Goal: Task Accomplishment & Management: Manage account settings

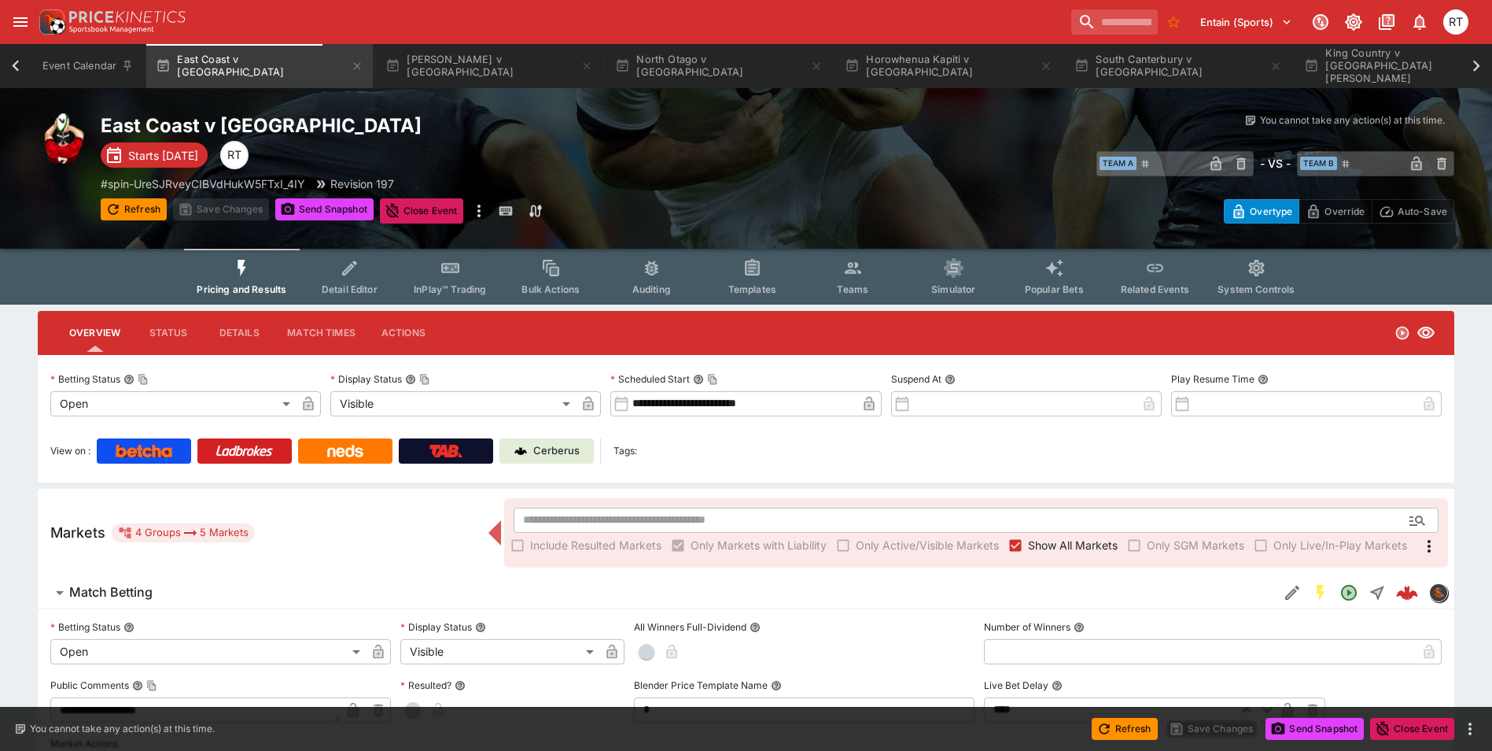
scroll to position [0, 89]
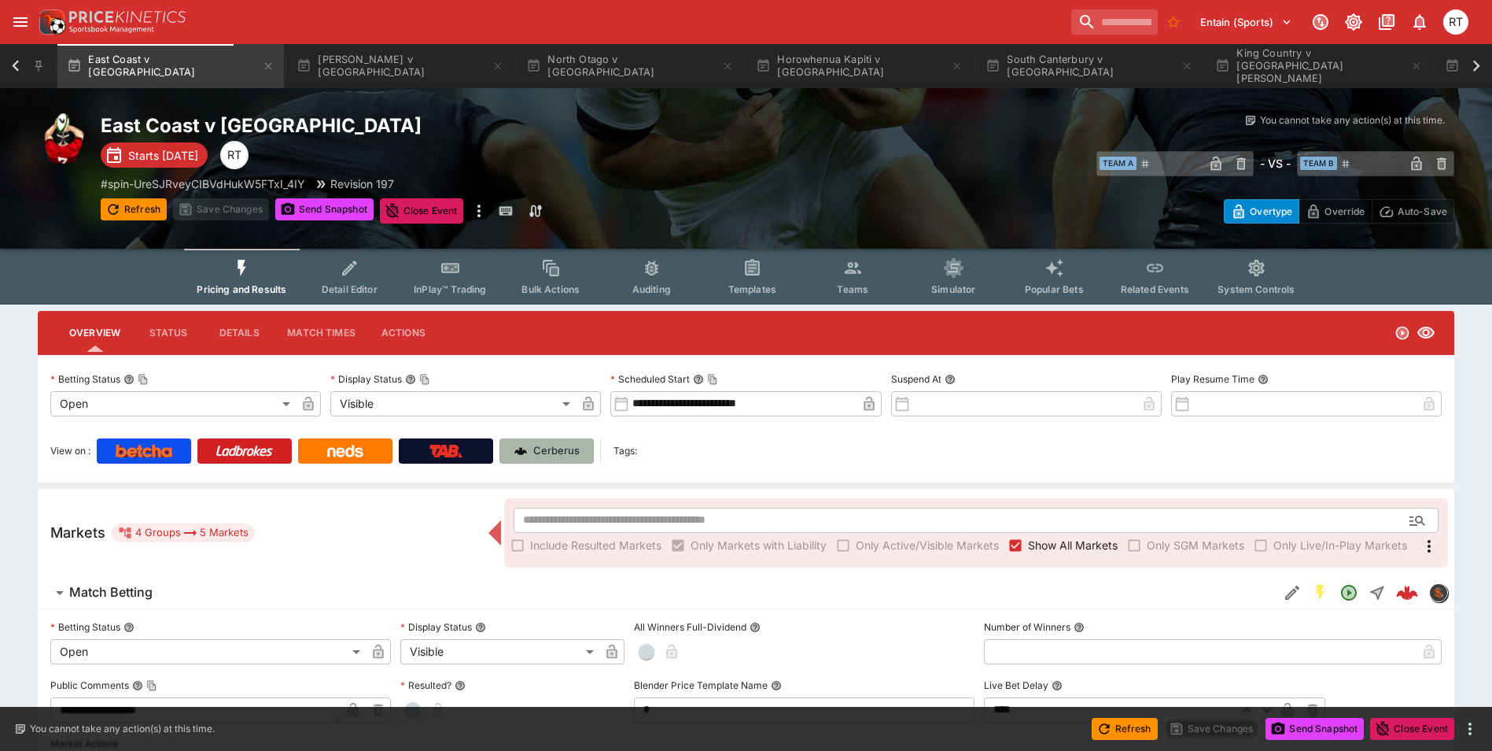
click at [563, 455] on p "Cerberus" at bounding box center [556, 451] width 46 height 16
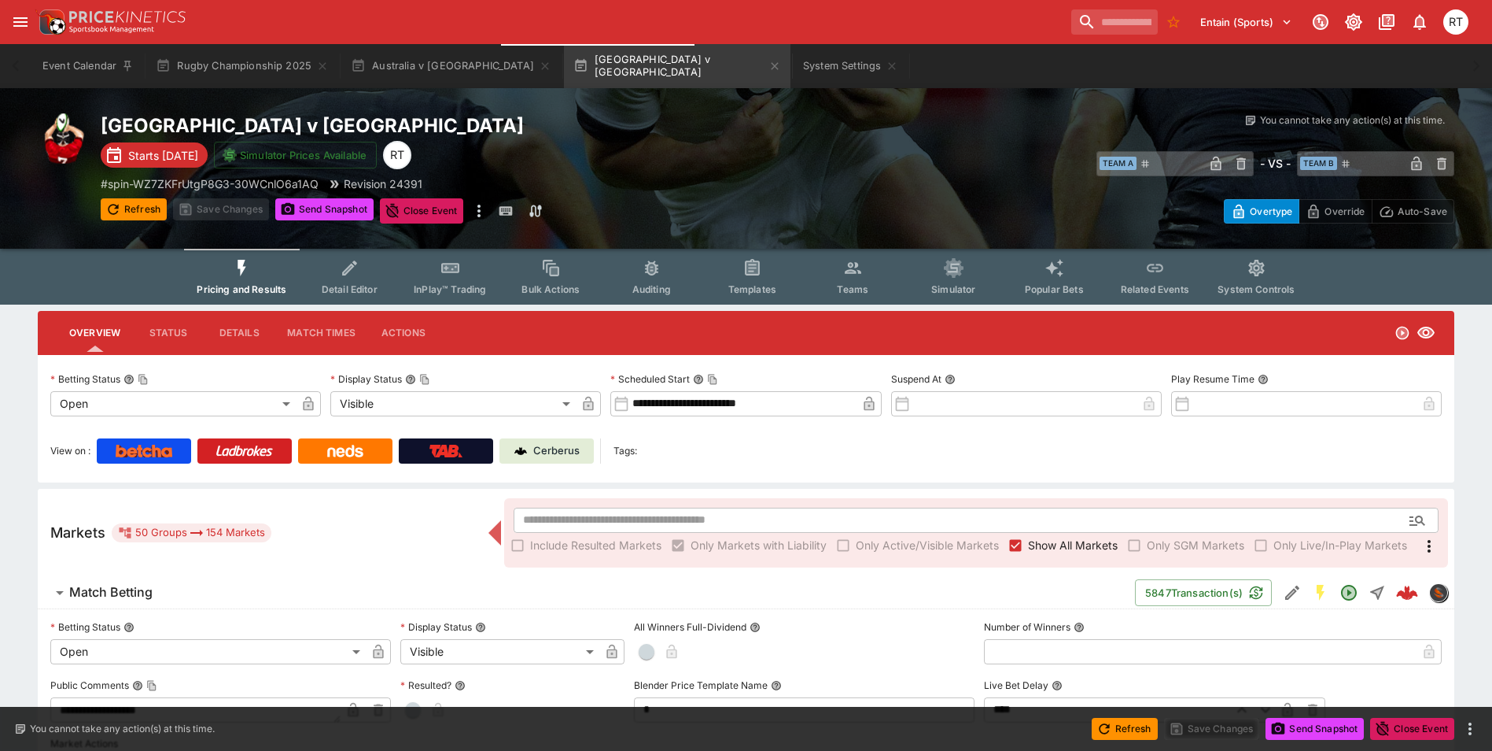
click at [886, 67] on icon "System Settings" at bounding box center [892, 66] width 13 height 13
click at [1071, 24] on input "search" at bounding box center [1108, 21] width 99 height 25
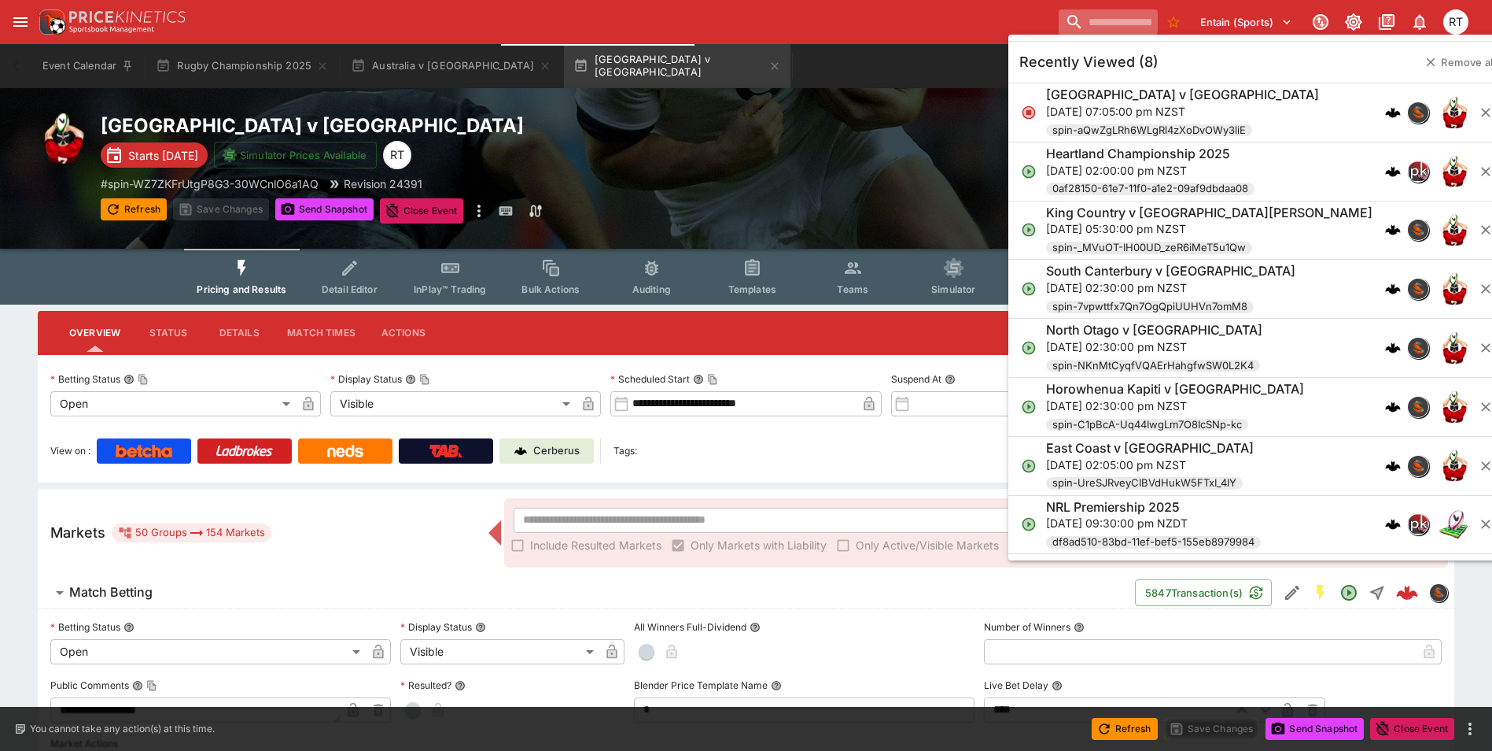
paste input "**********"
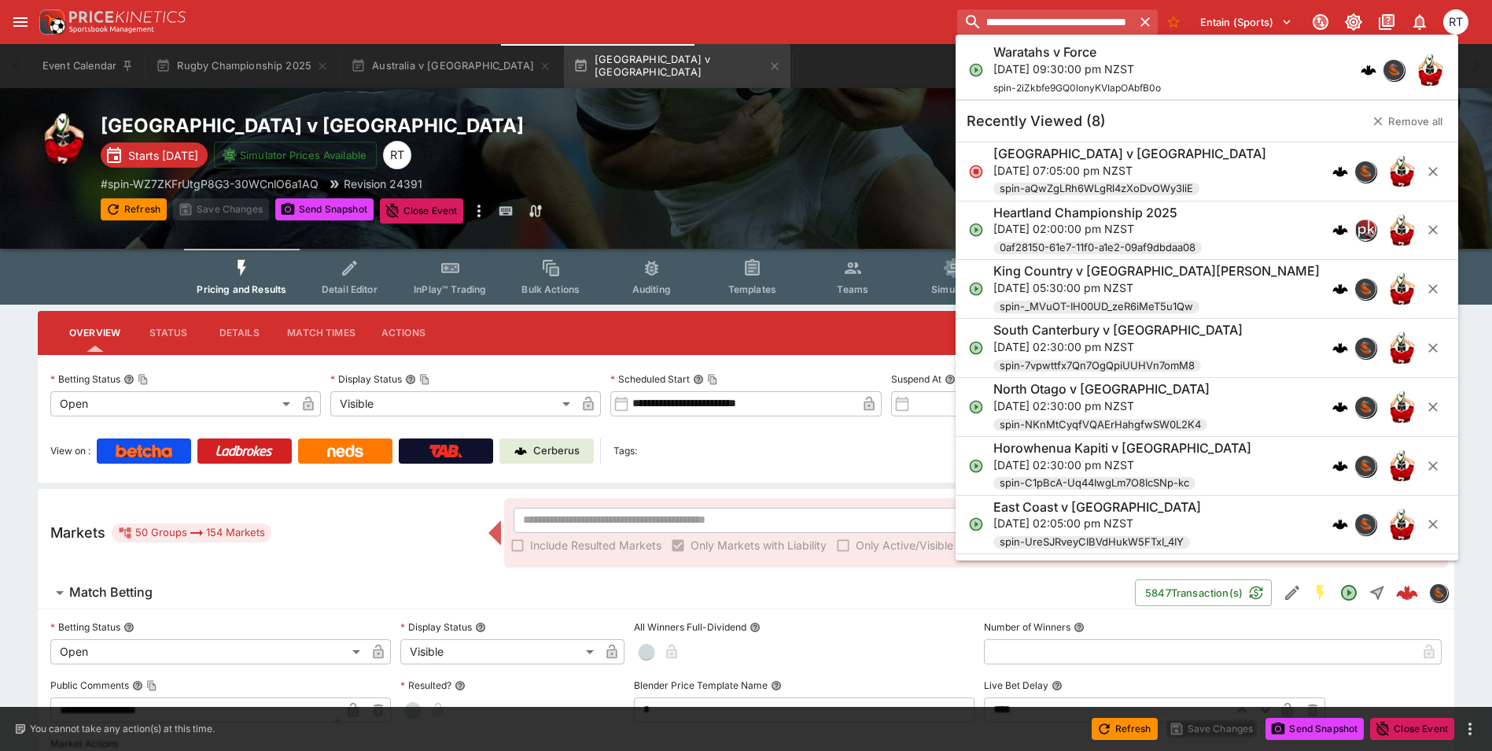
type input "**********"
click at [1052, 72] on p "Fri, 12 Sept 2025, 09:30:00 pm NZST" at bounding box center [1078, 69] width 168 height 17
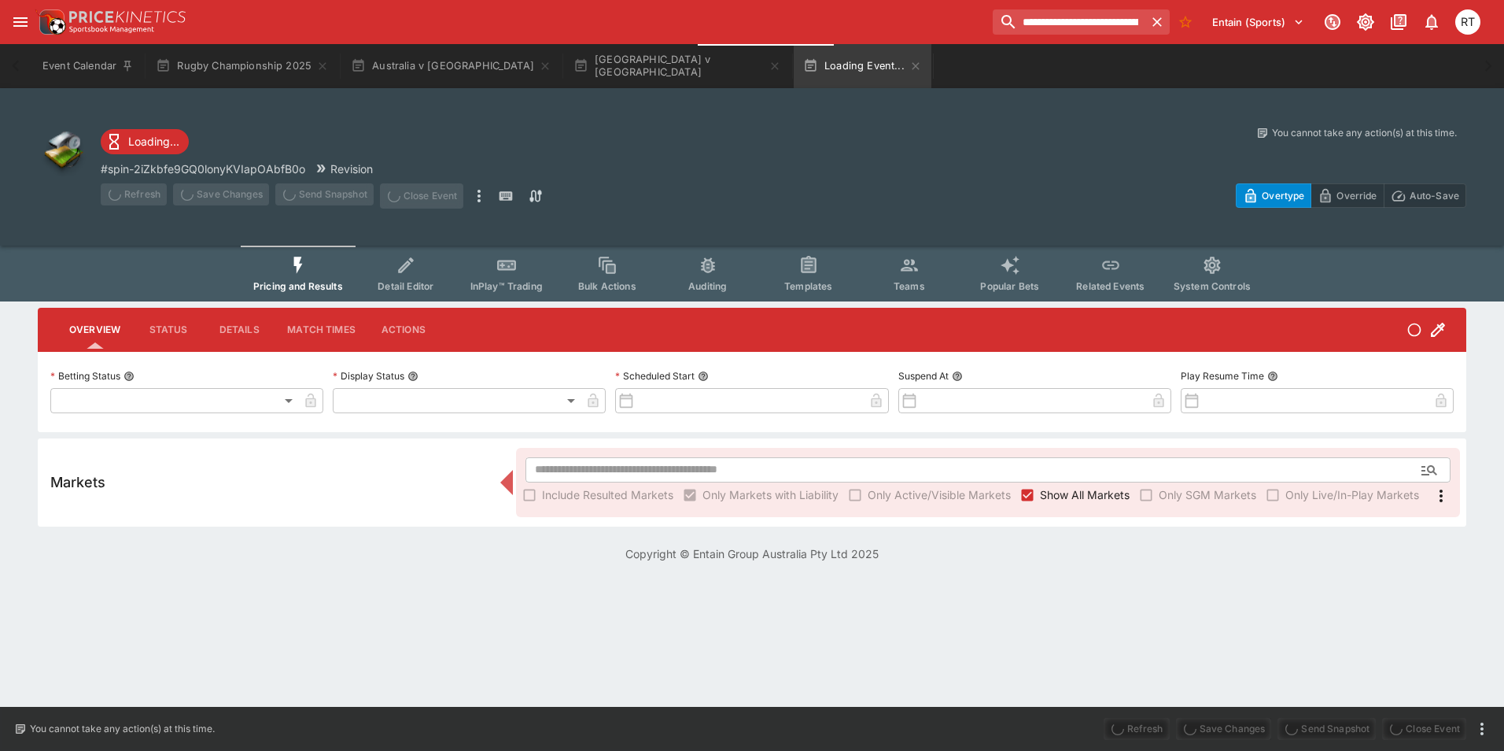
type input "**********"
type input "*******"
type input "**********"
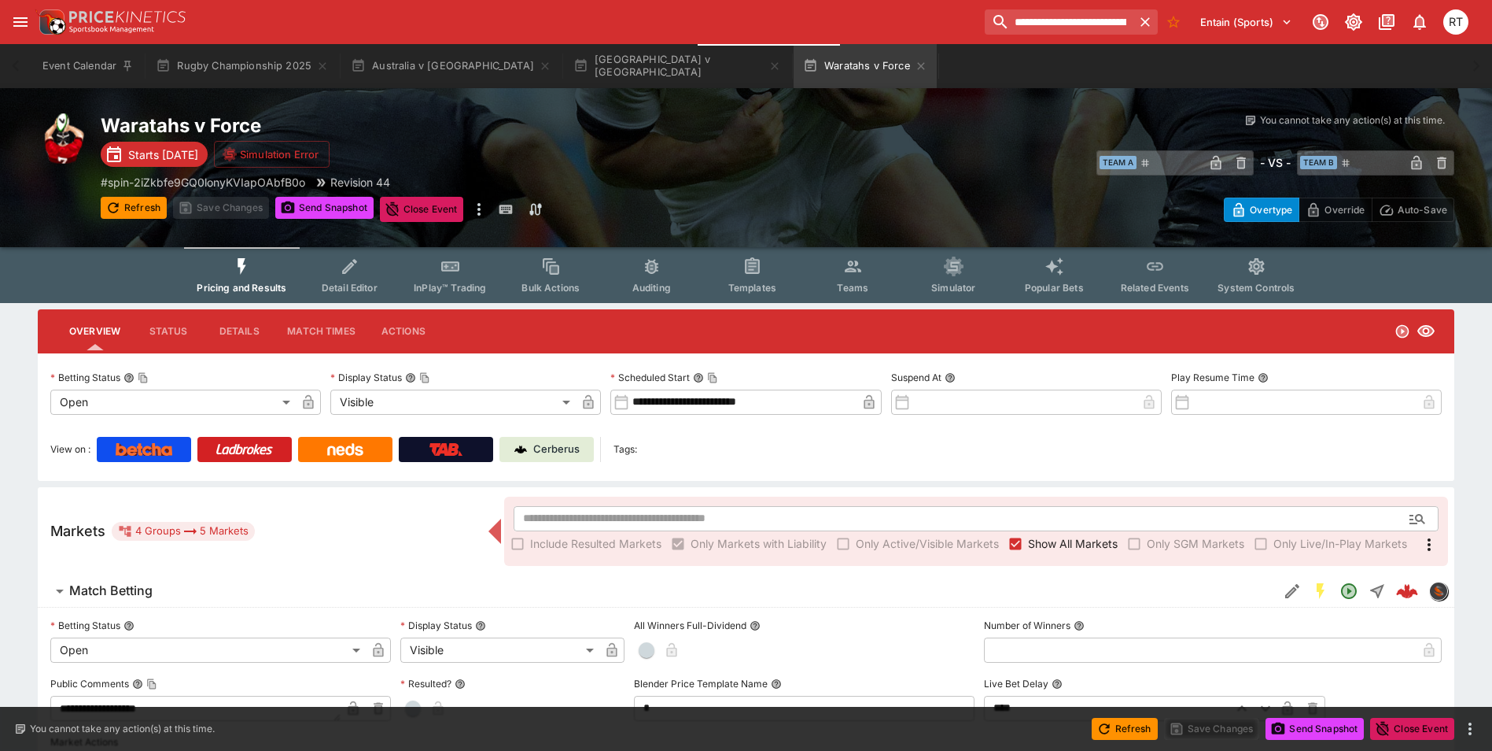
click at [485, 210] on icon "more" at bounding box center [479, 209] width 19 height 19
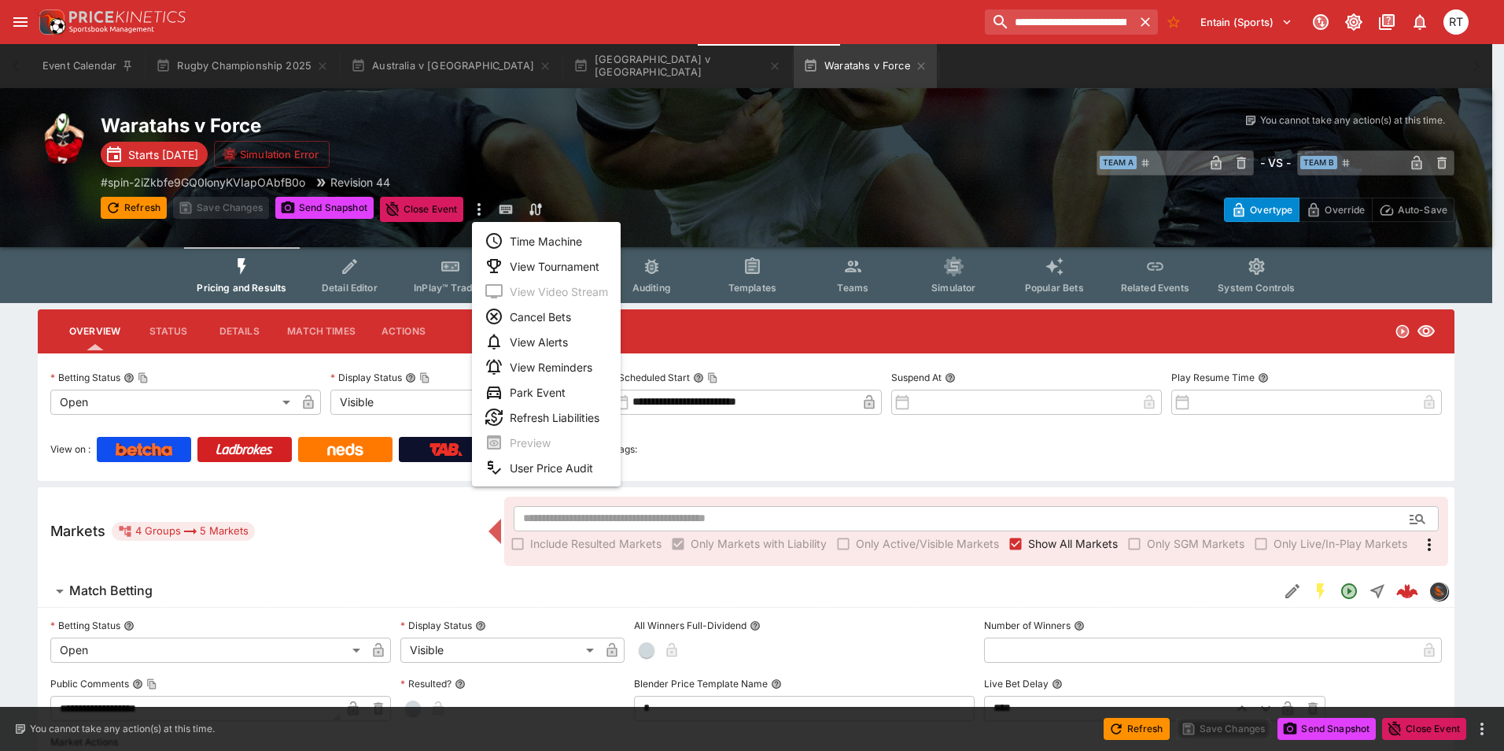
click at [516, 263] on li "View Tournament" at bounding box center [546, 265] width 149 height 25
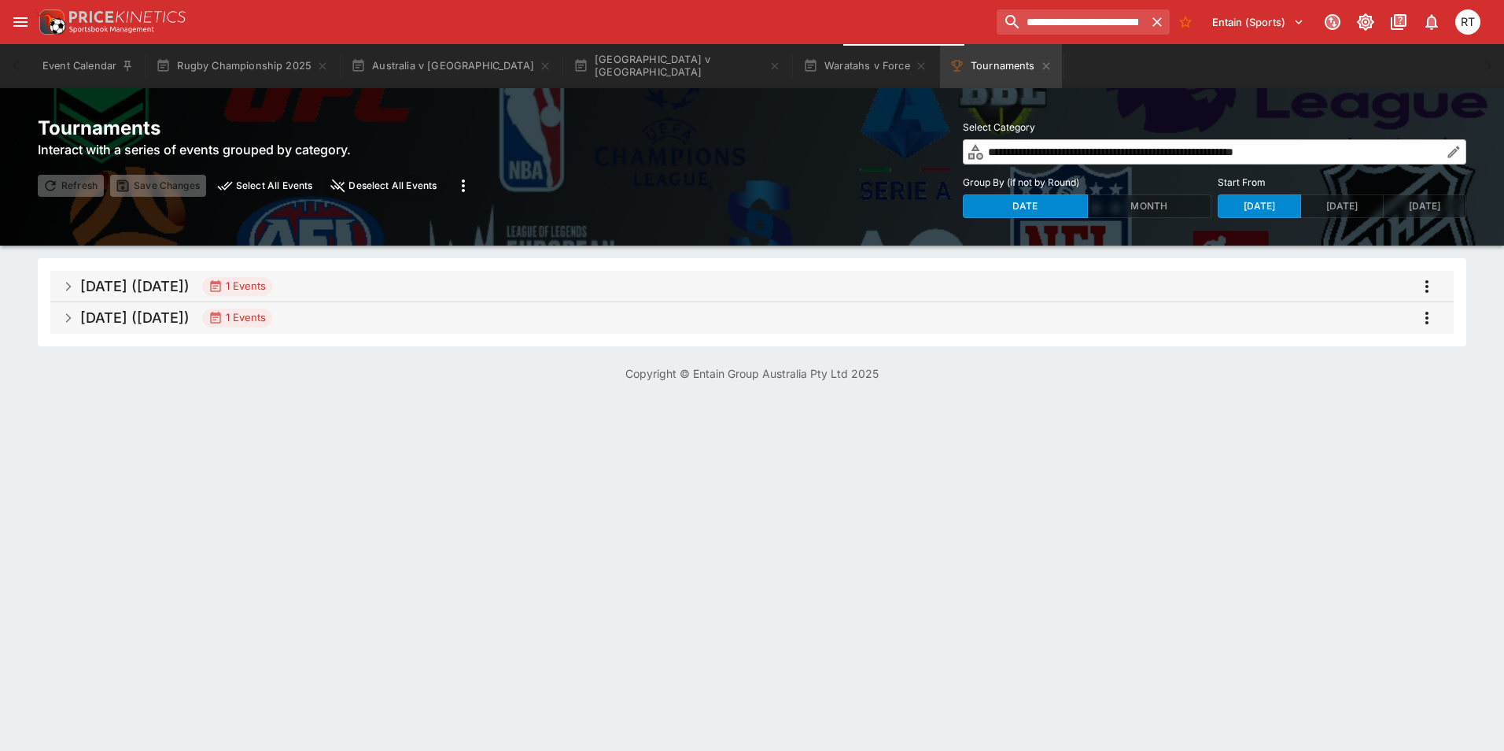
click at [190, 320] on h5 "Sep 2025 (2025-09-14)" at bounding box center [134, 317] width 109 height 18
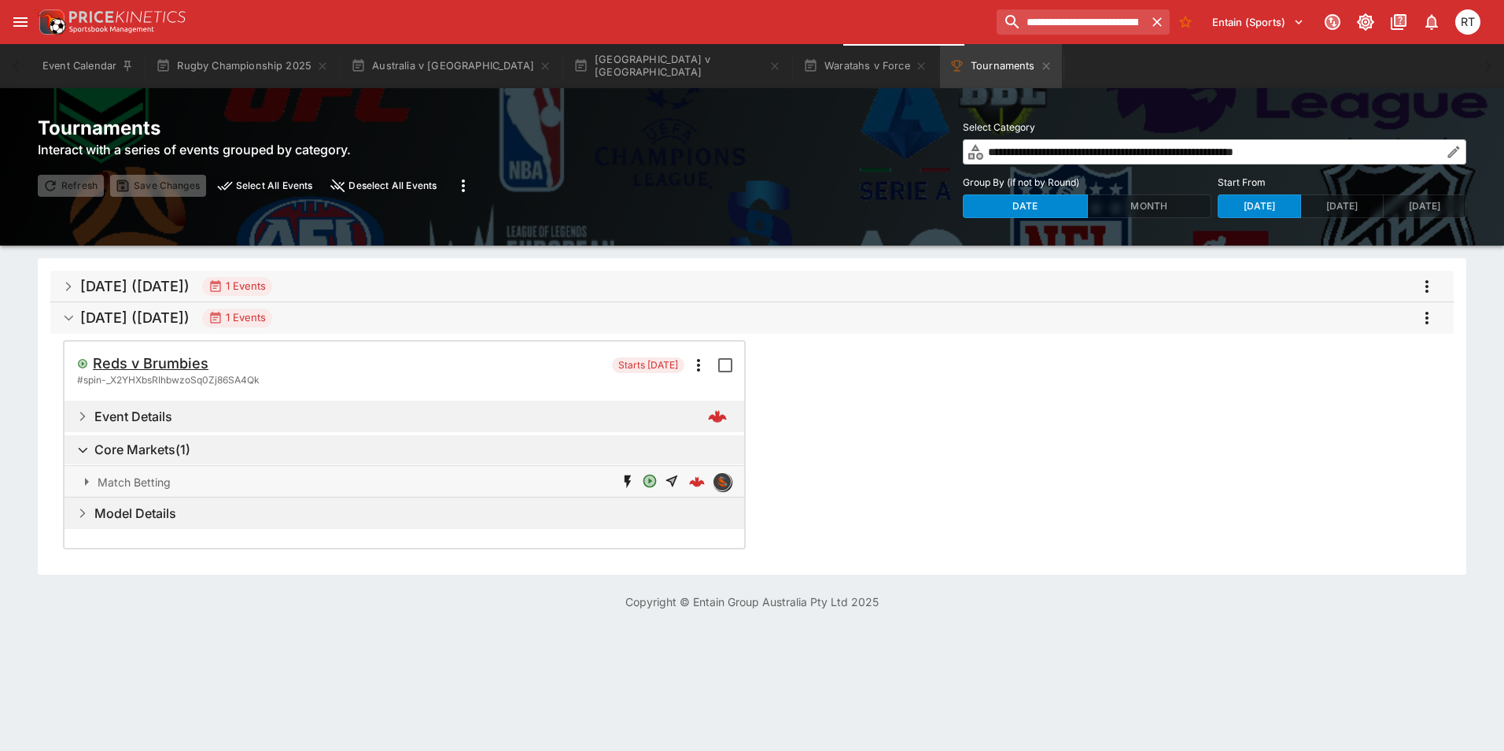
click at [190, 360] on h5 "Reds v Brumbies" at bounding box center [151, 363] width 116 height 18
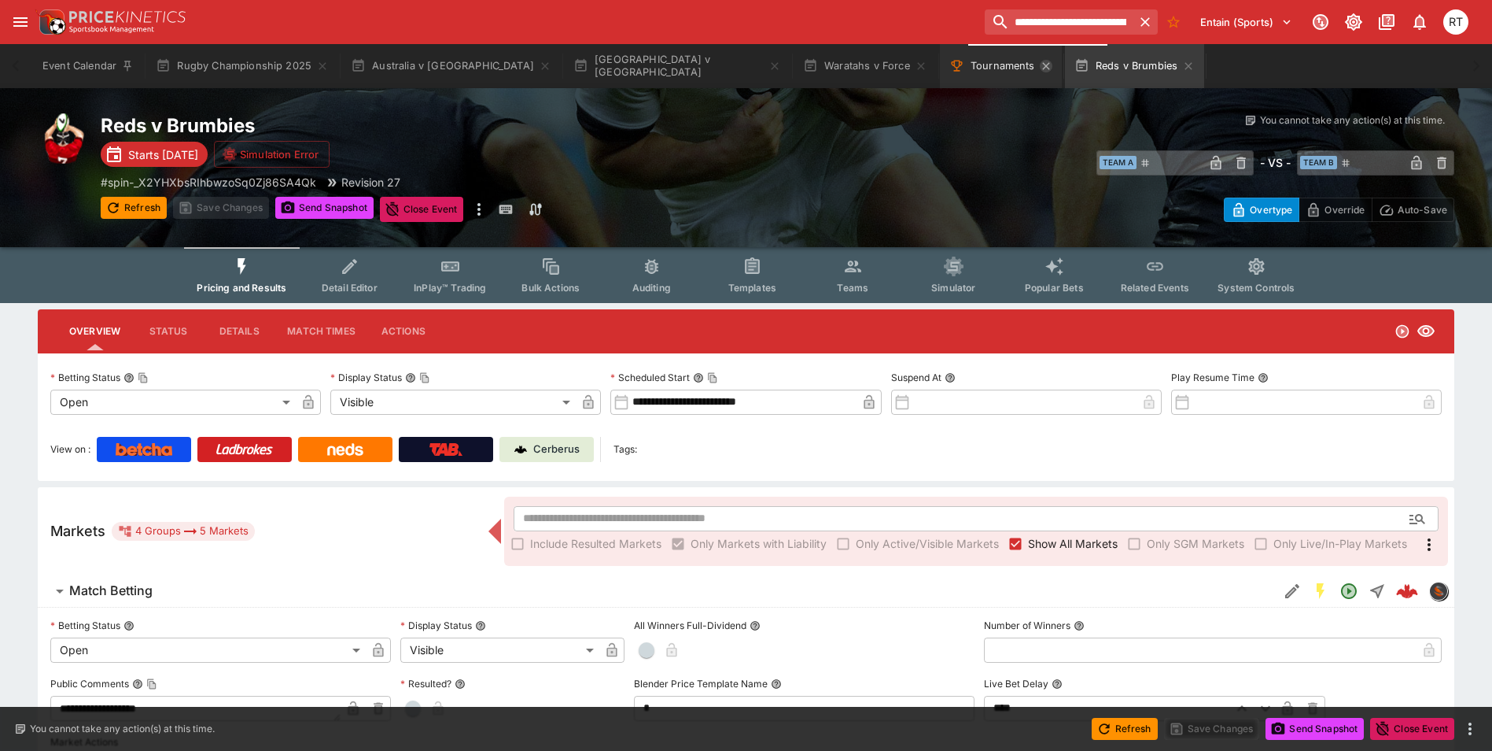
click at [1040, 65] on icon "Tournaments" at bounding box center [1046, 66] width 13 height 13
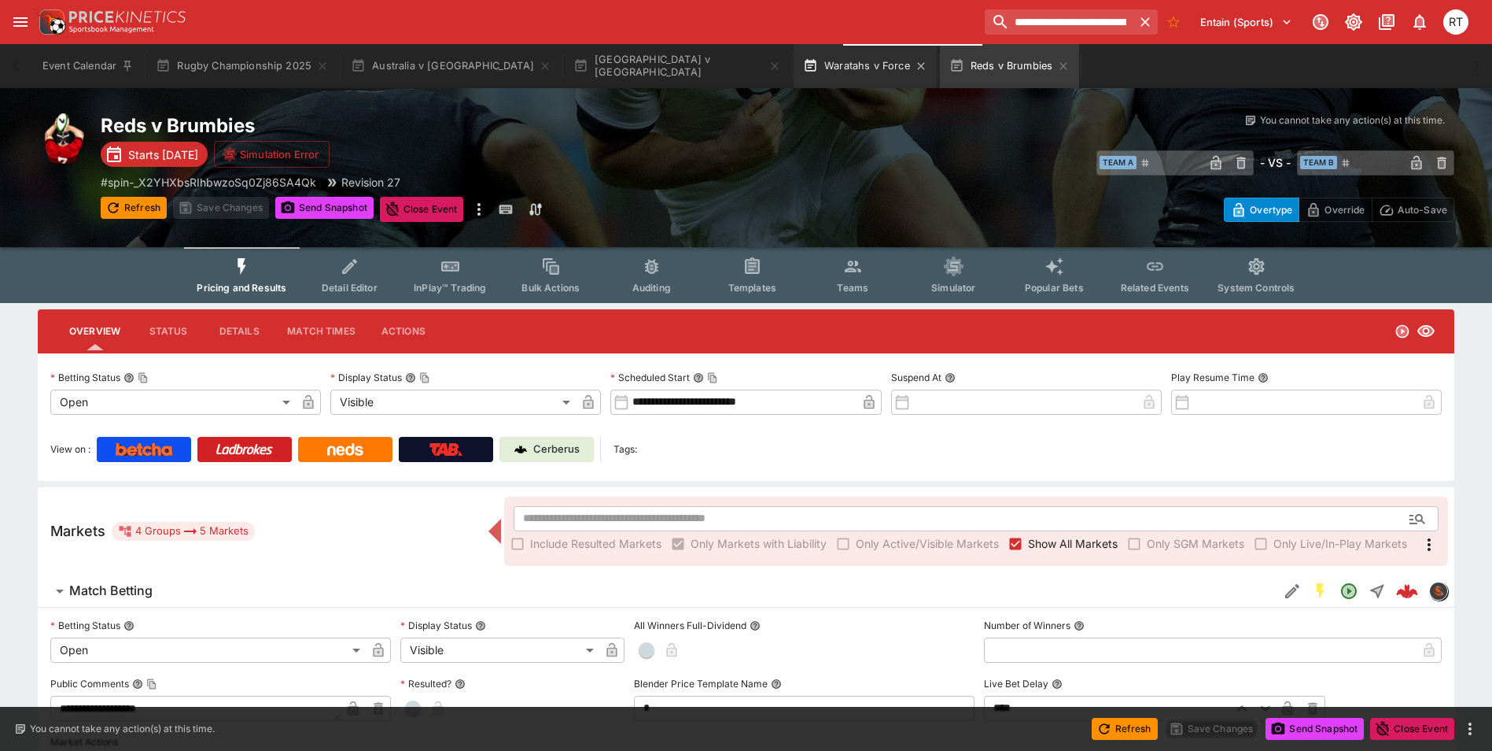
click at [794, 72] on button "Waratahs v Force" at bounding box center [865, 66] width 143 height 44
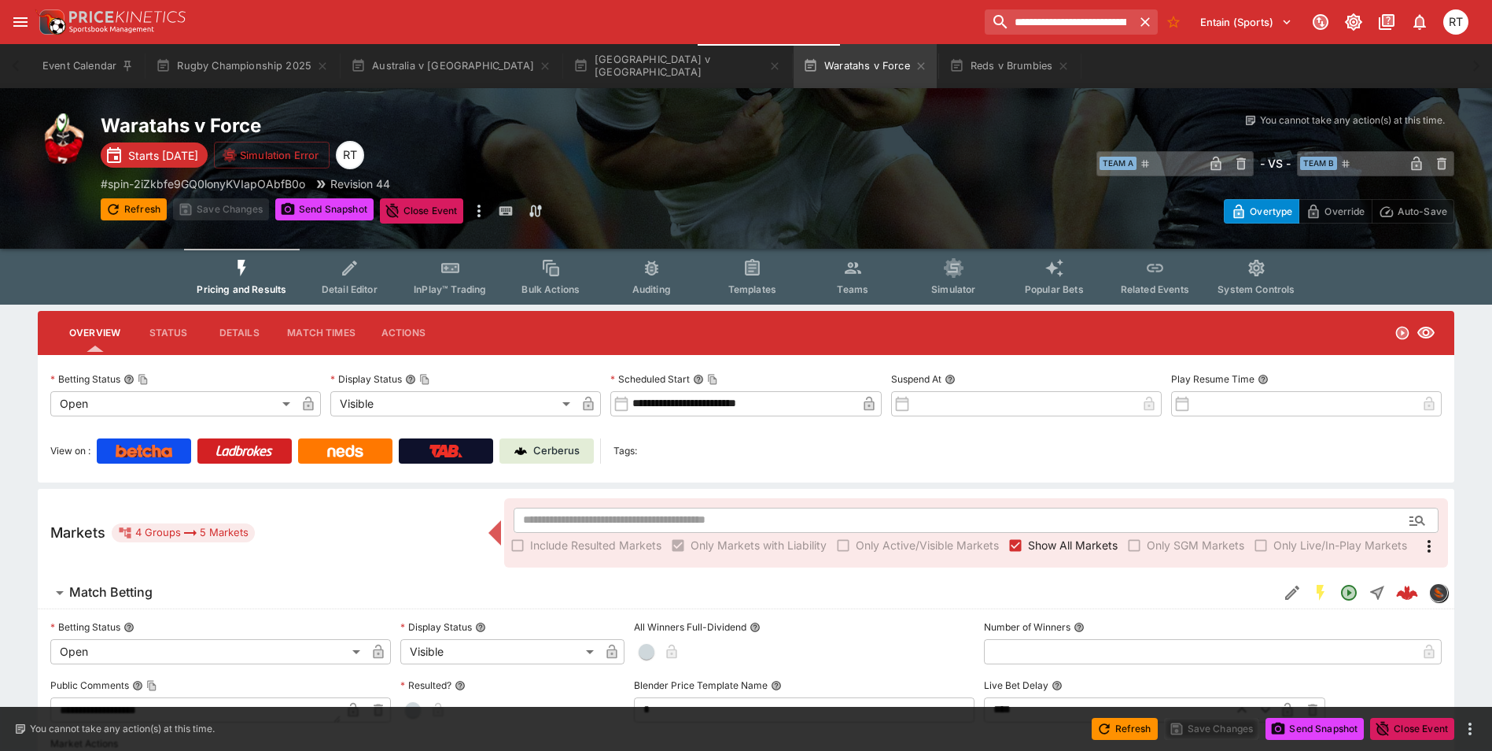
click at [356, 283] on span "Detail Editor" at bounding box center [350, 289] width 56 height 12
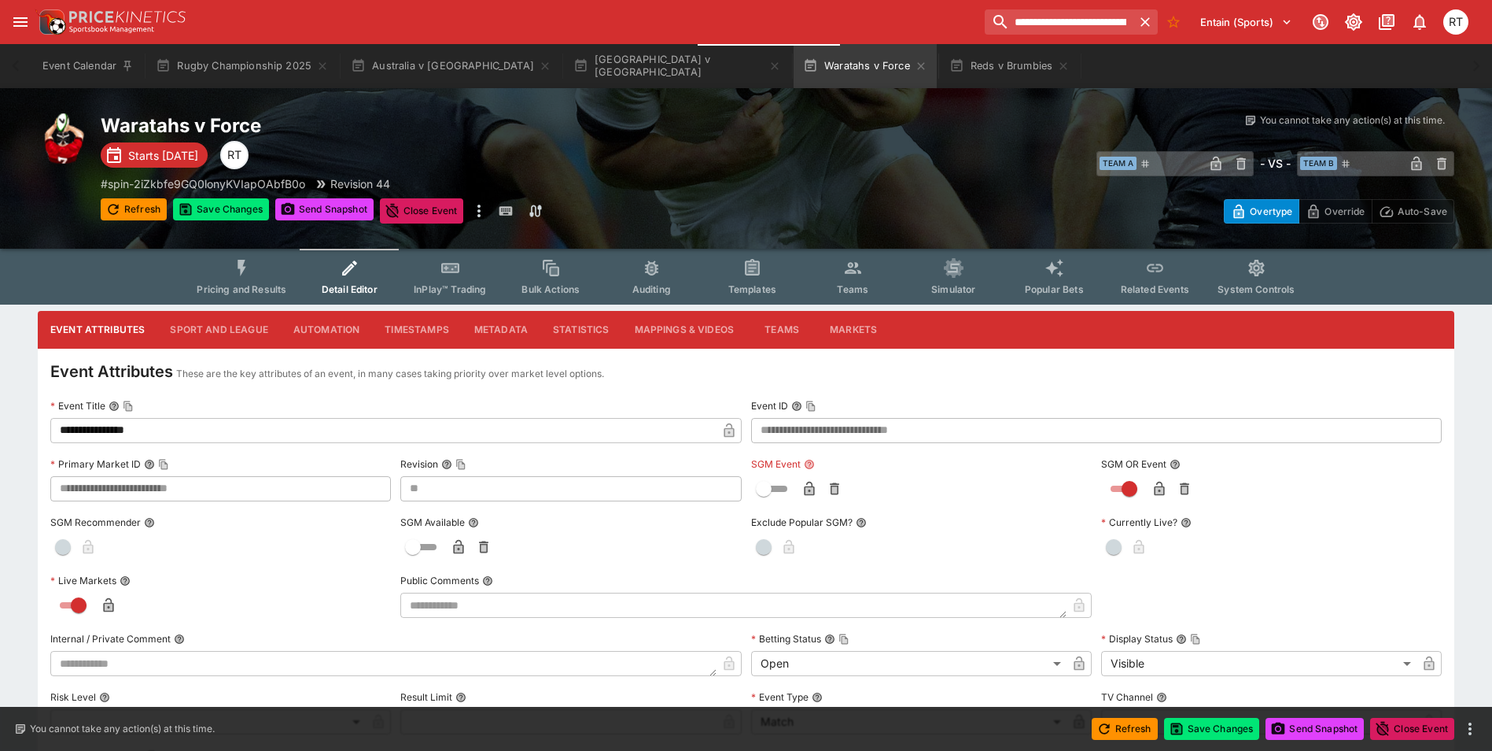
click at [811, 485] on icon "button" at bounding box center [809, 488] width 10 height 14
click at [1152, 487] on icon "button" at bounding box center [1160, 489] width 16 height 16
click at [1209, 728] on button "Save Changes" at bounding box center [1212, 728] width 96 height 22
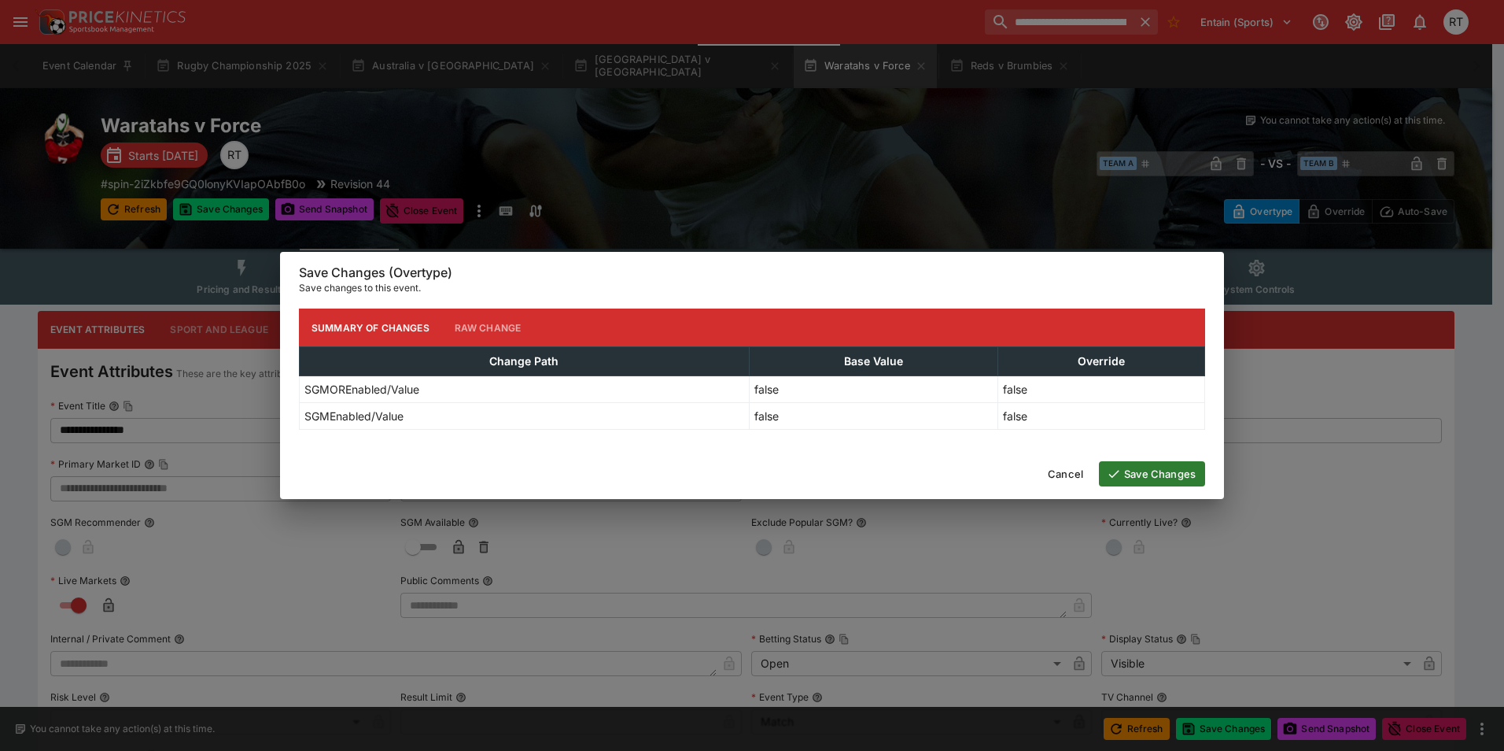
click at [1130, 470] on button "Save Changes" at bounding box center [1152, 473] width 106 height 25
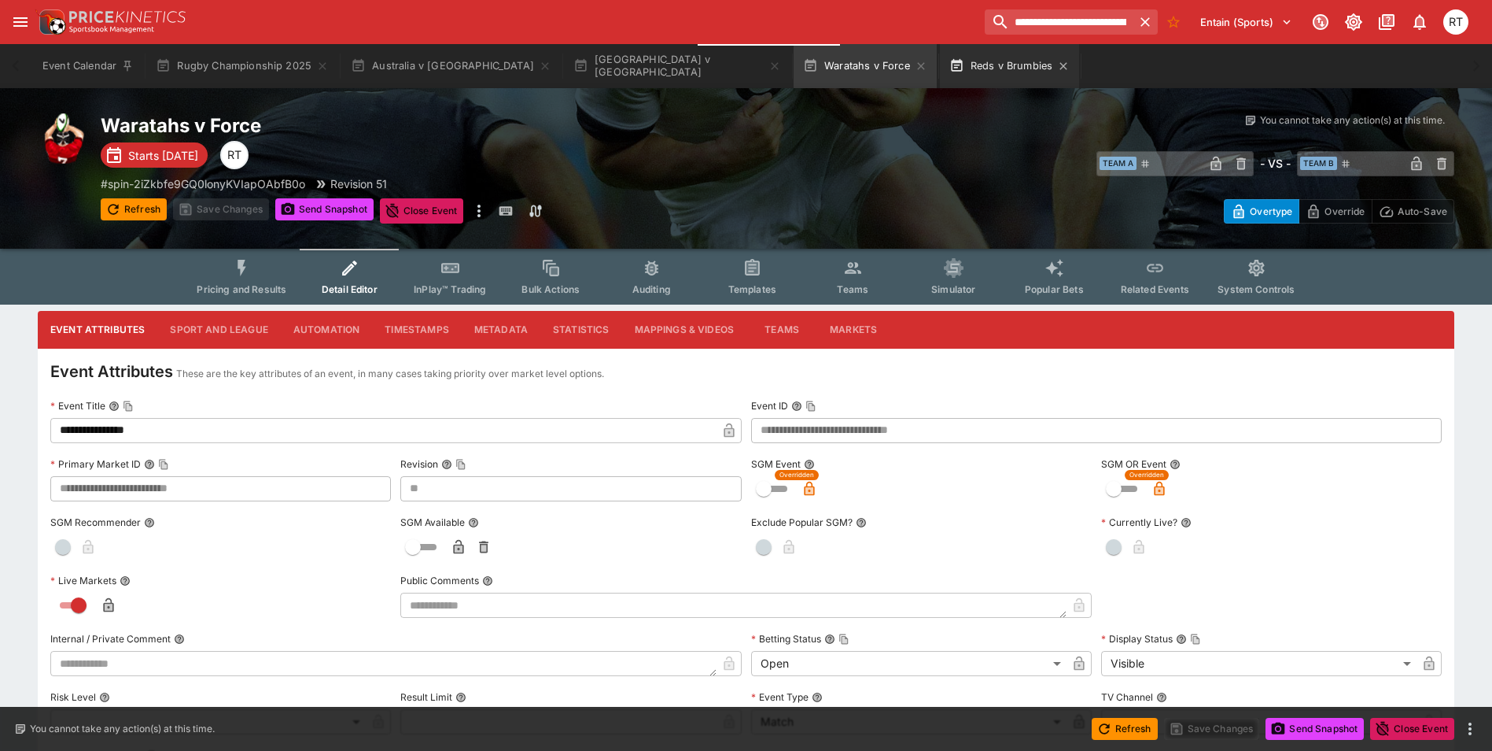
click at [940, 63] on button "Reds v Brumbies" at bounding box center [1010, 66] width 140 height 44
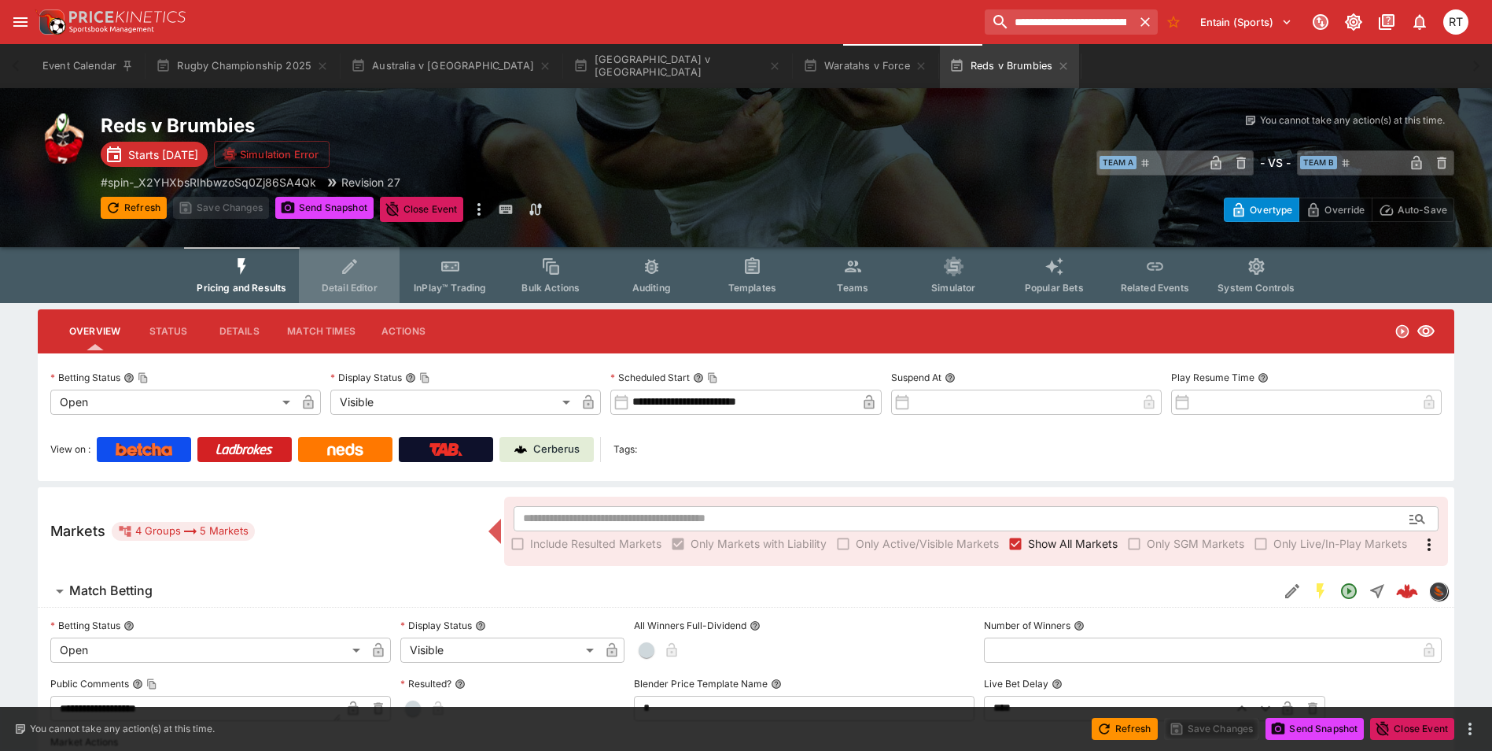
click at [346, 282] on span "Detail Editor" at bounding box center [350, 288] width 56 height 12
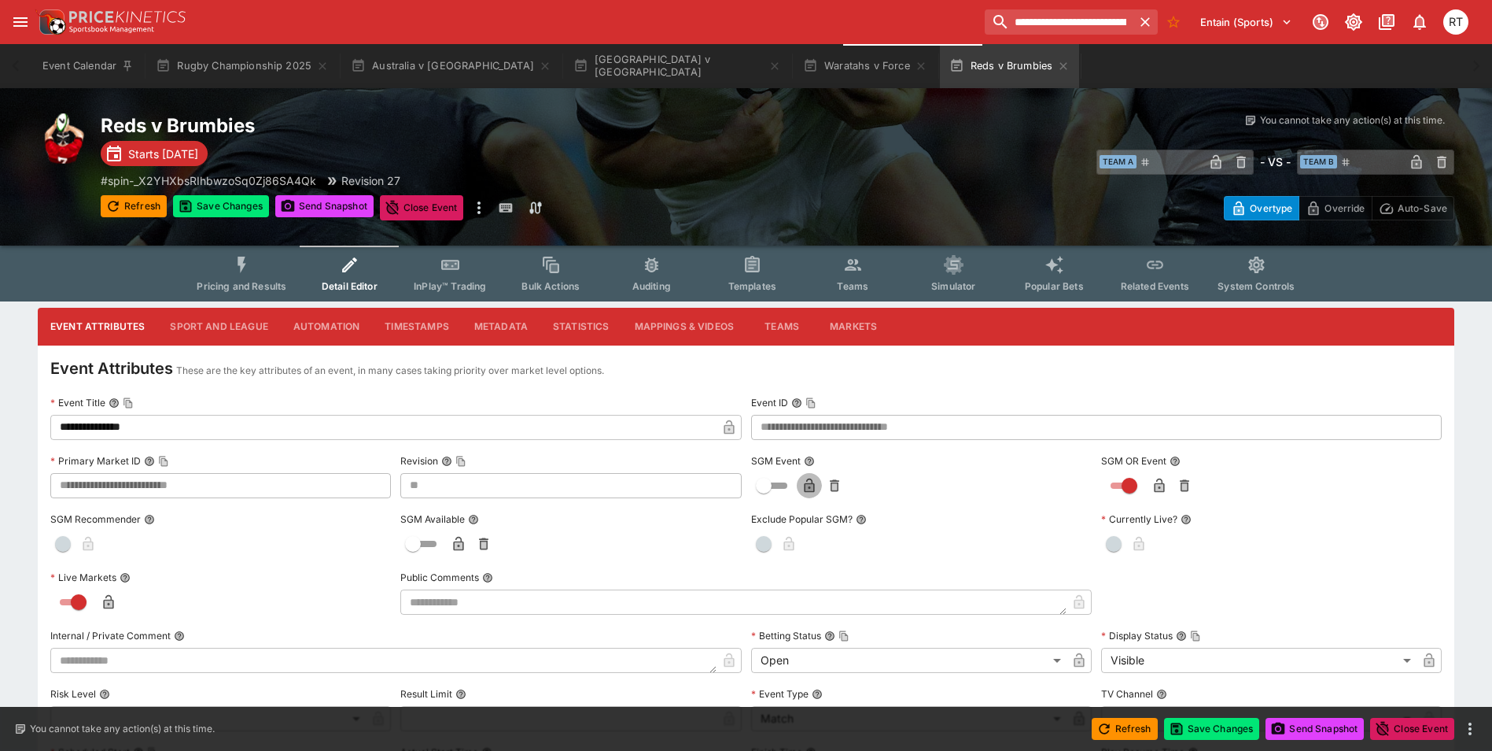
click at [808, 489] on icon "button" at bounding box center [810, 487] width 8 height 6
click at [1155, 485] on icon "button" at bounding box center [1159, 485] width 10 height 14
click at [1203, 732] on button "Save Changes" at bounding box center [1212, 728] width 96 height 22
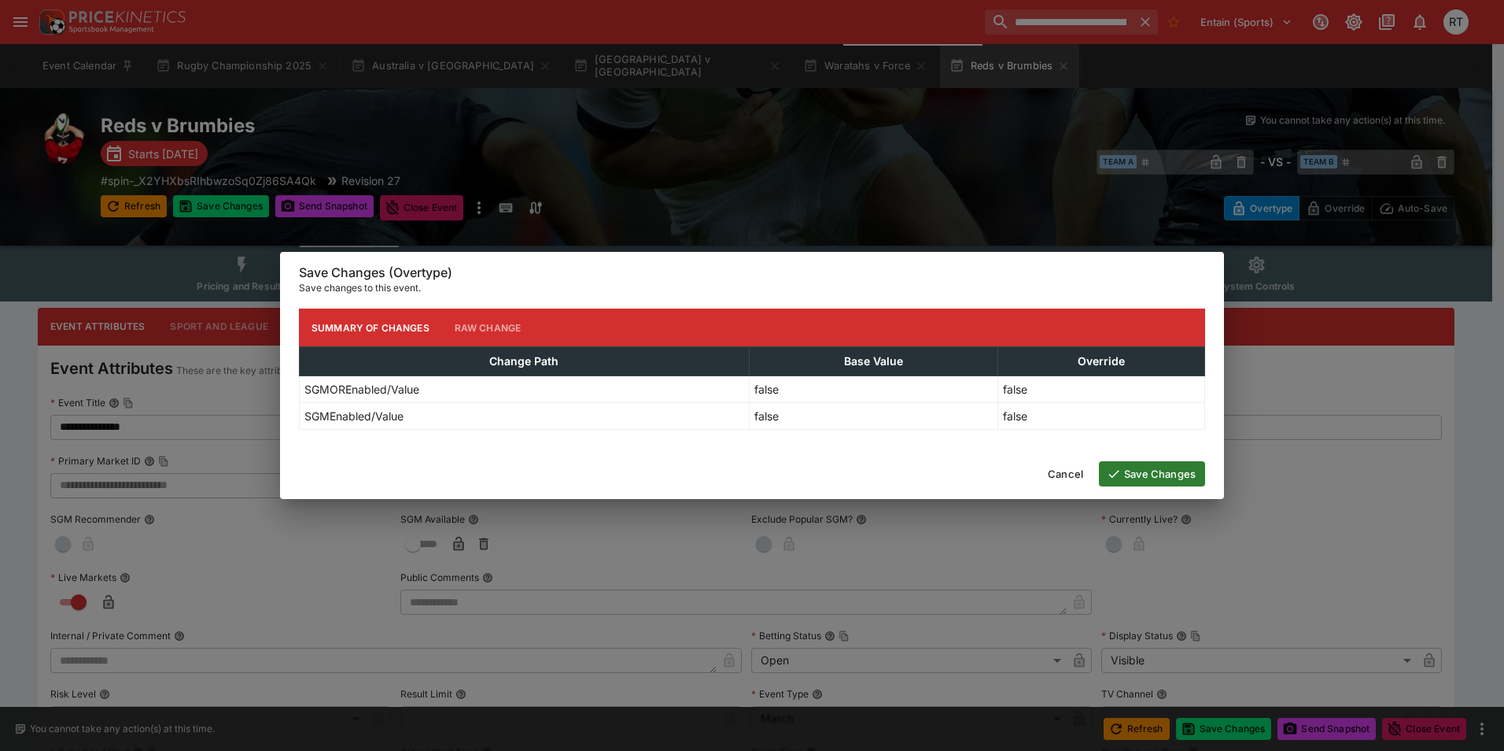
click at [1148, 475] on button "Save Changes" at bounding box center [1152, 473] width 106 height 25
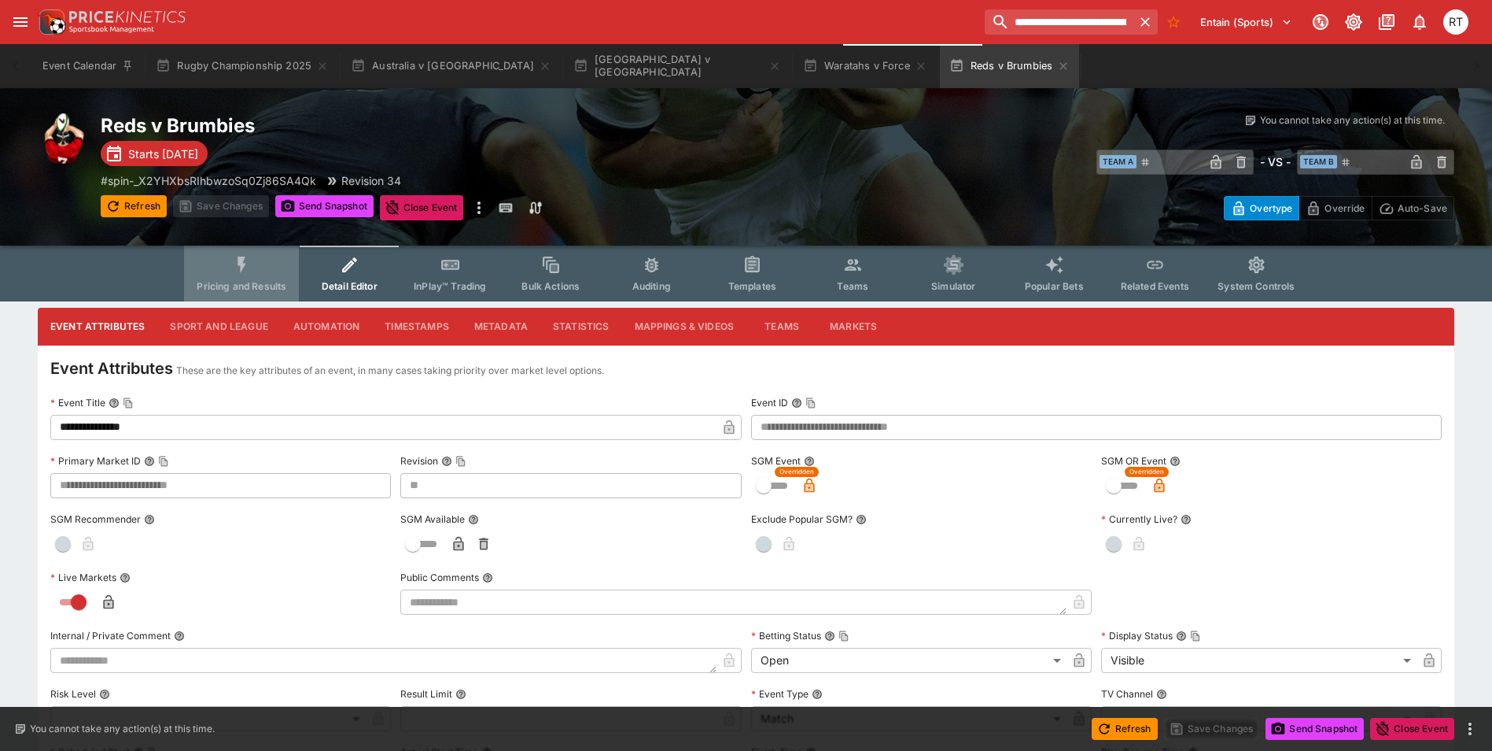
click at [225, 272] on button "Pricing and Results" at bounding box center [241, 273] width 115 height 56
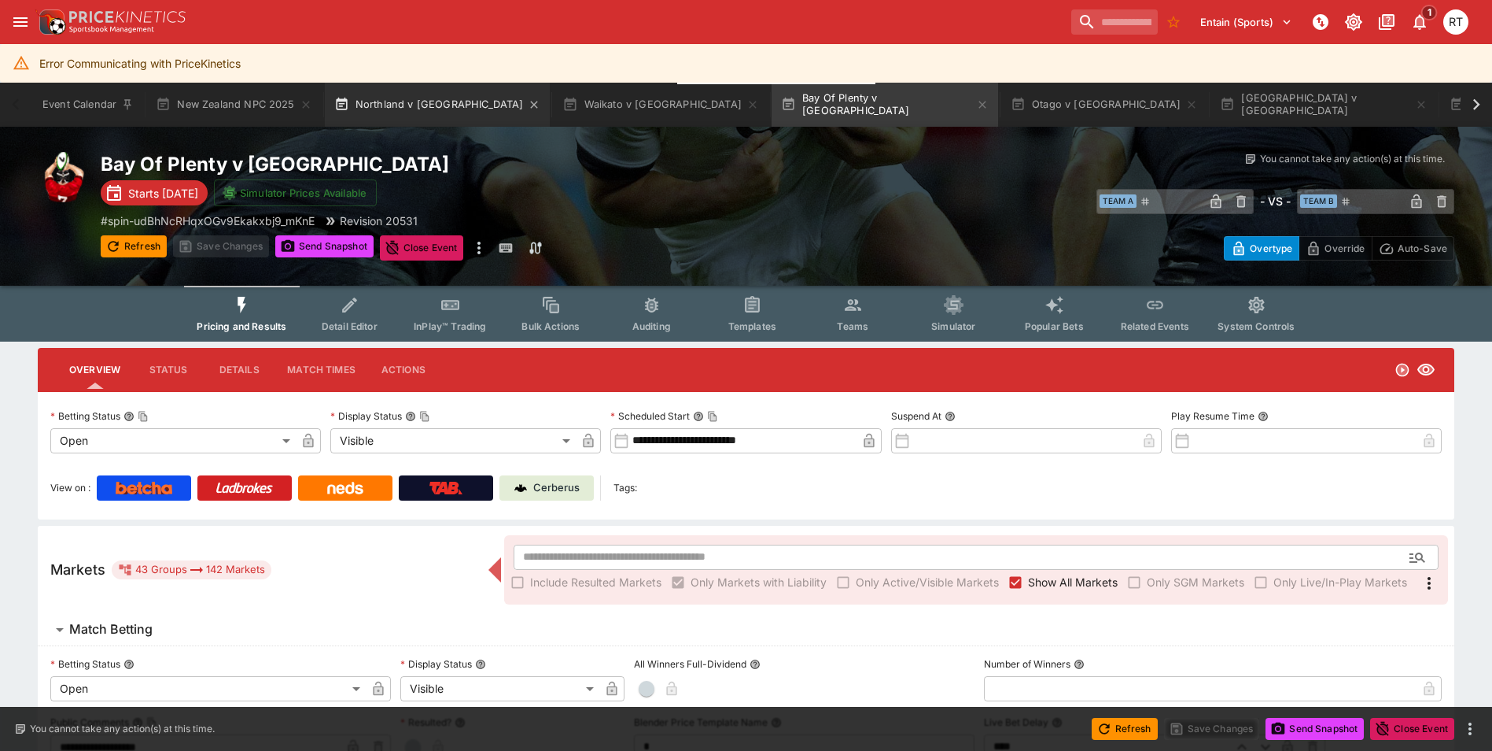
scroll to position [1447, 0]
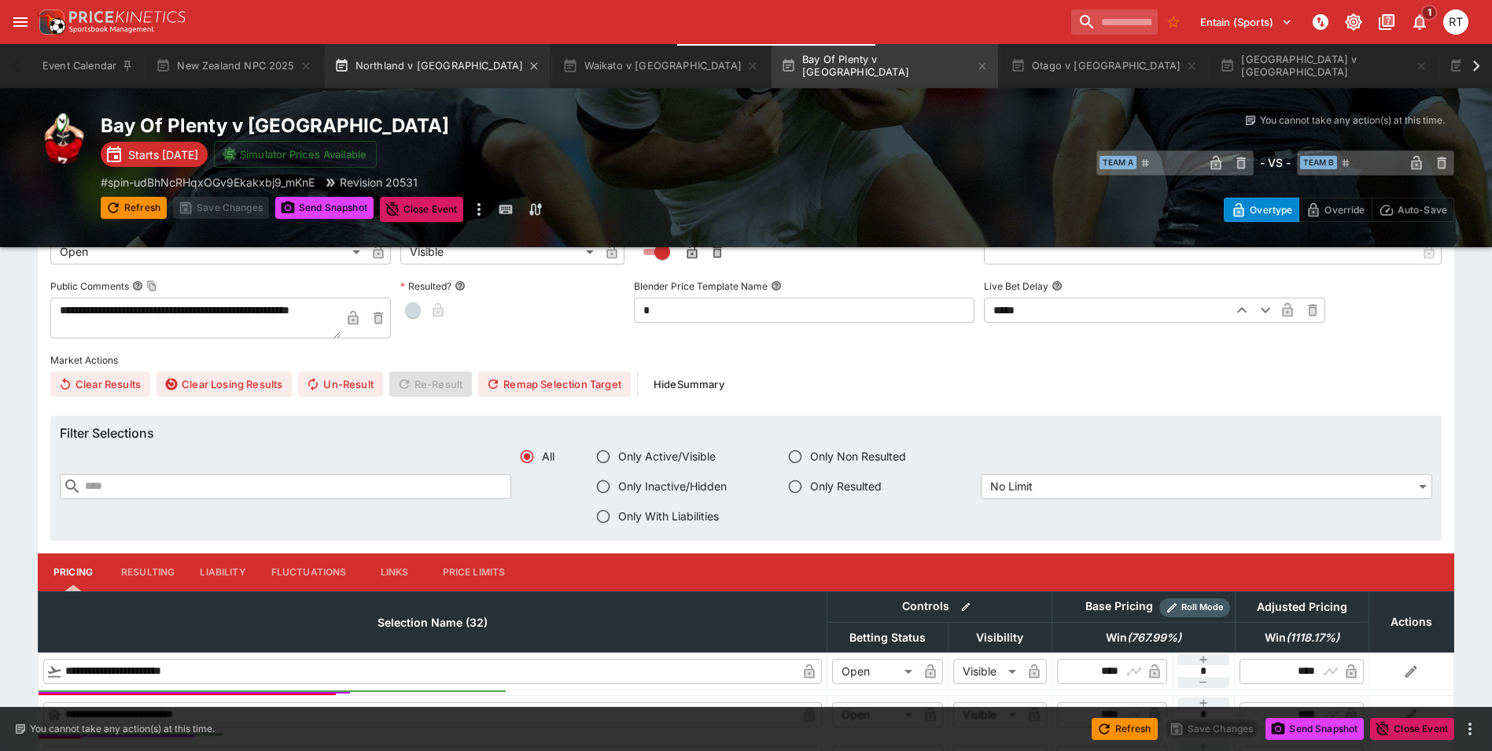
click at [387, 62] on button "Northland v Wellington" at bounding box center [438, 66] width 226 height 44
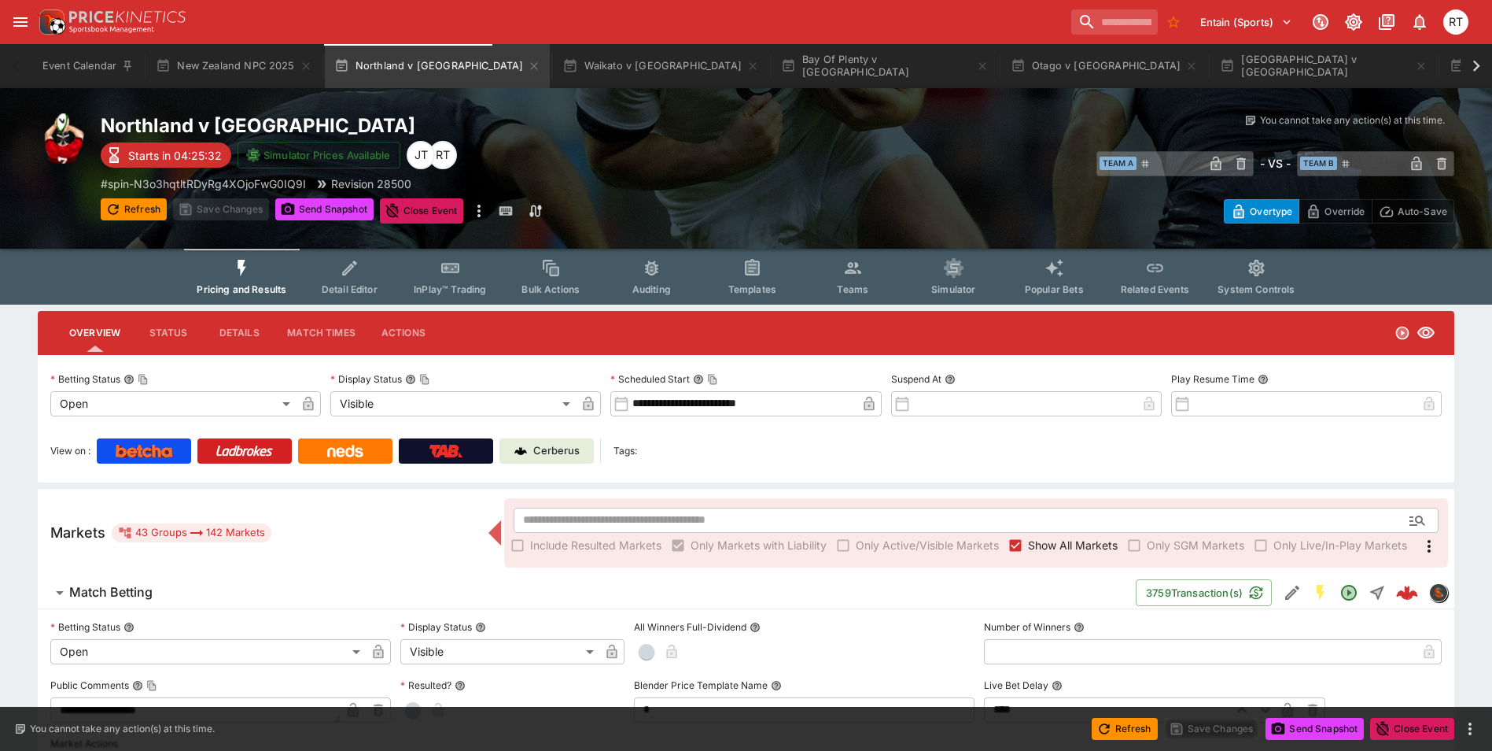
click at [555, 454] on p "Cerberus" at bounding box center [556, 451] width 46 height 16
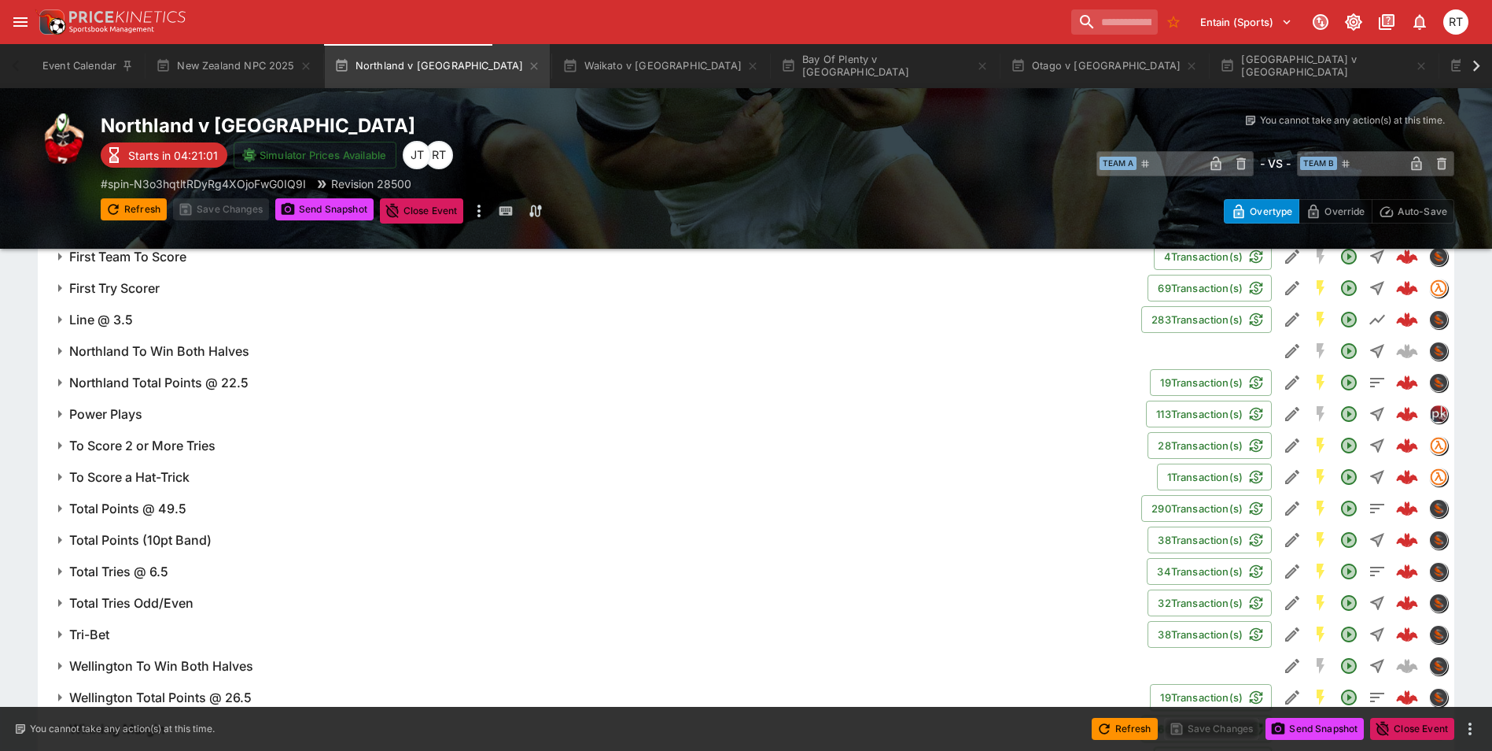
scroll to position [1573, 0]
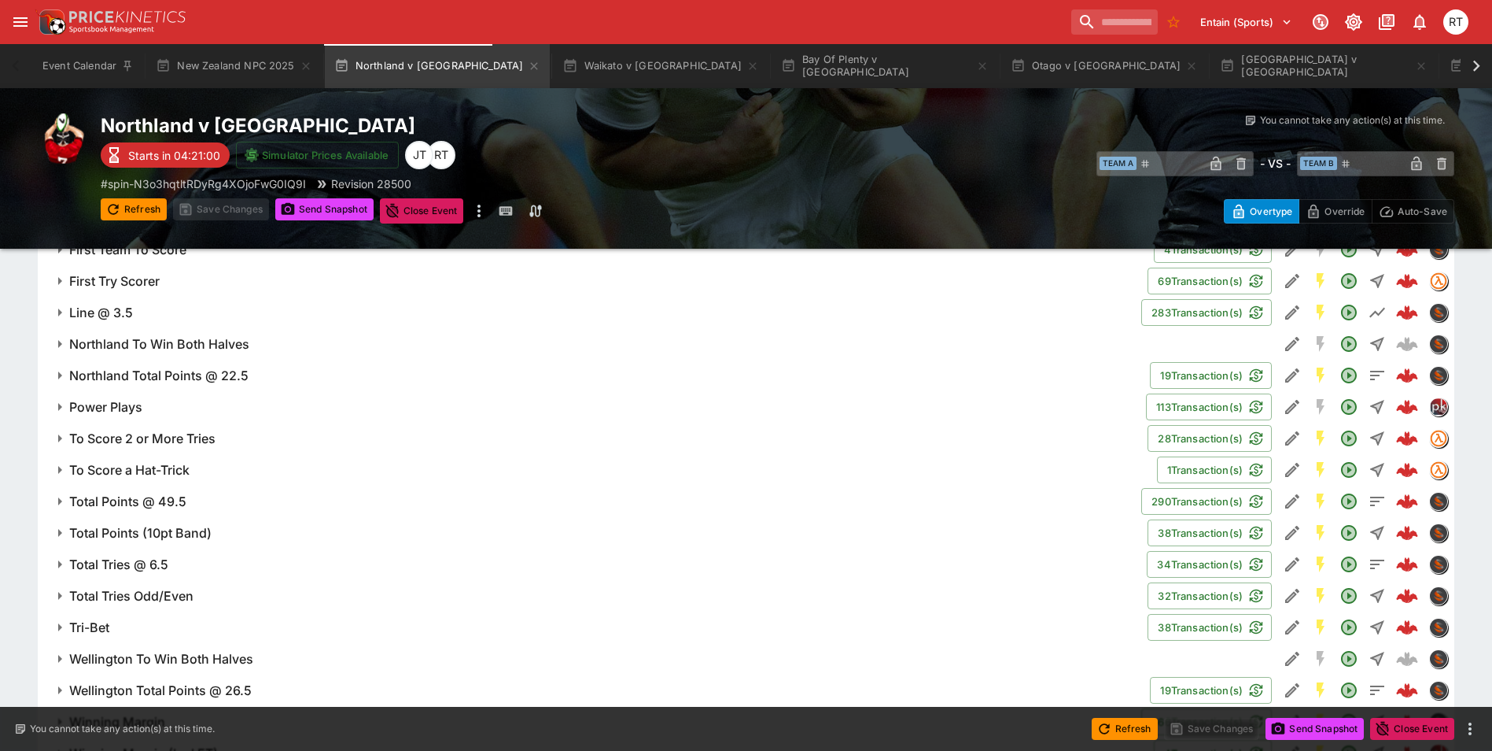
click at [218, 502] on span "Total Points @ 49.5" at bounding box center [599, 501] width 1060 height 17
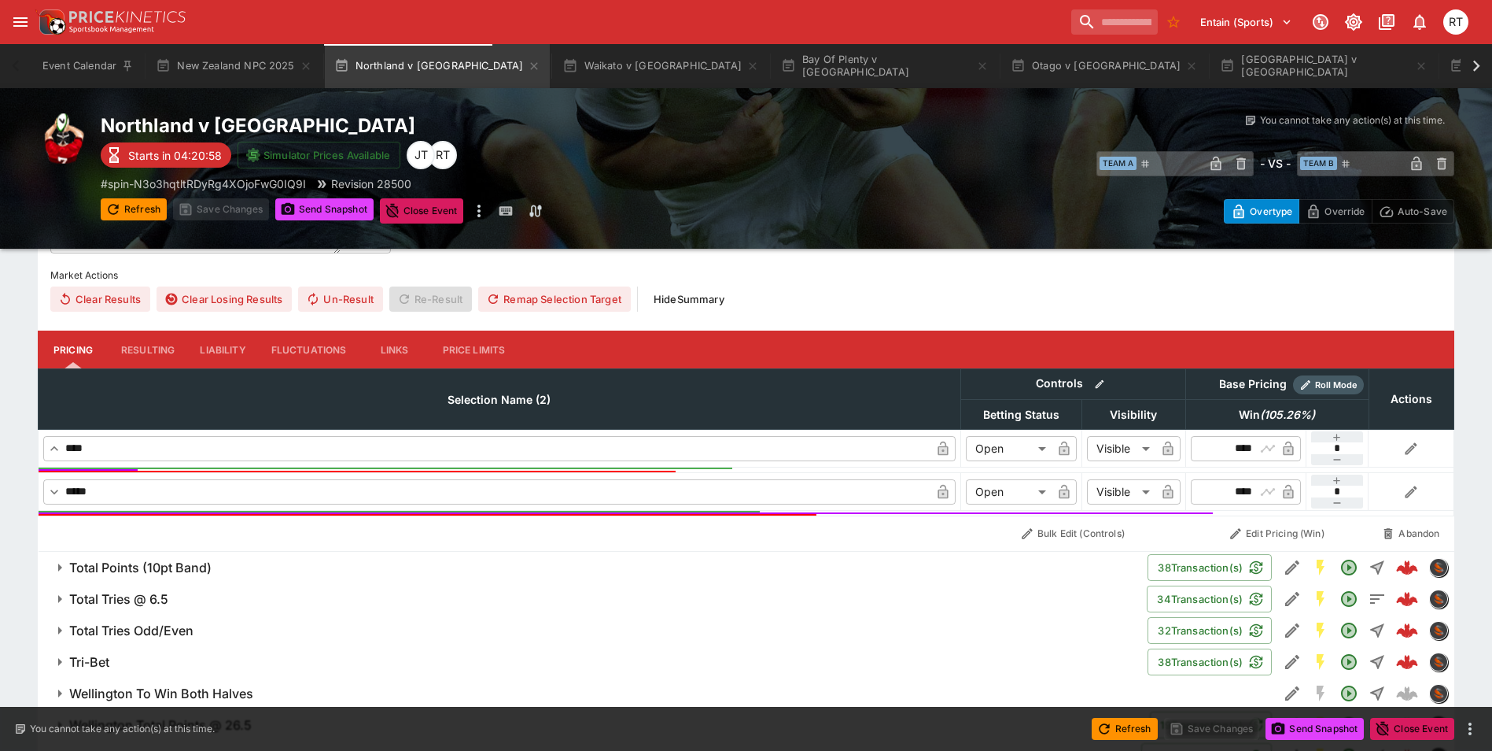
scroll to position [1888, 0]
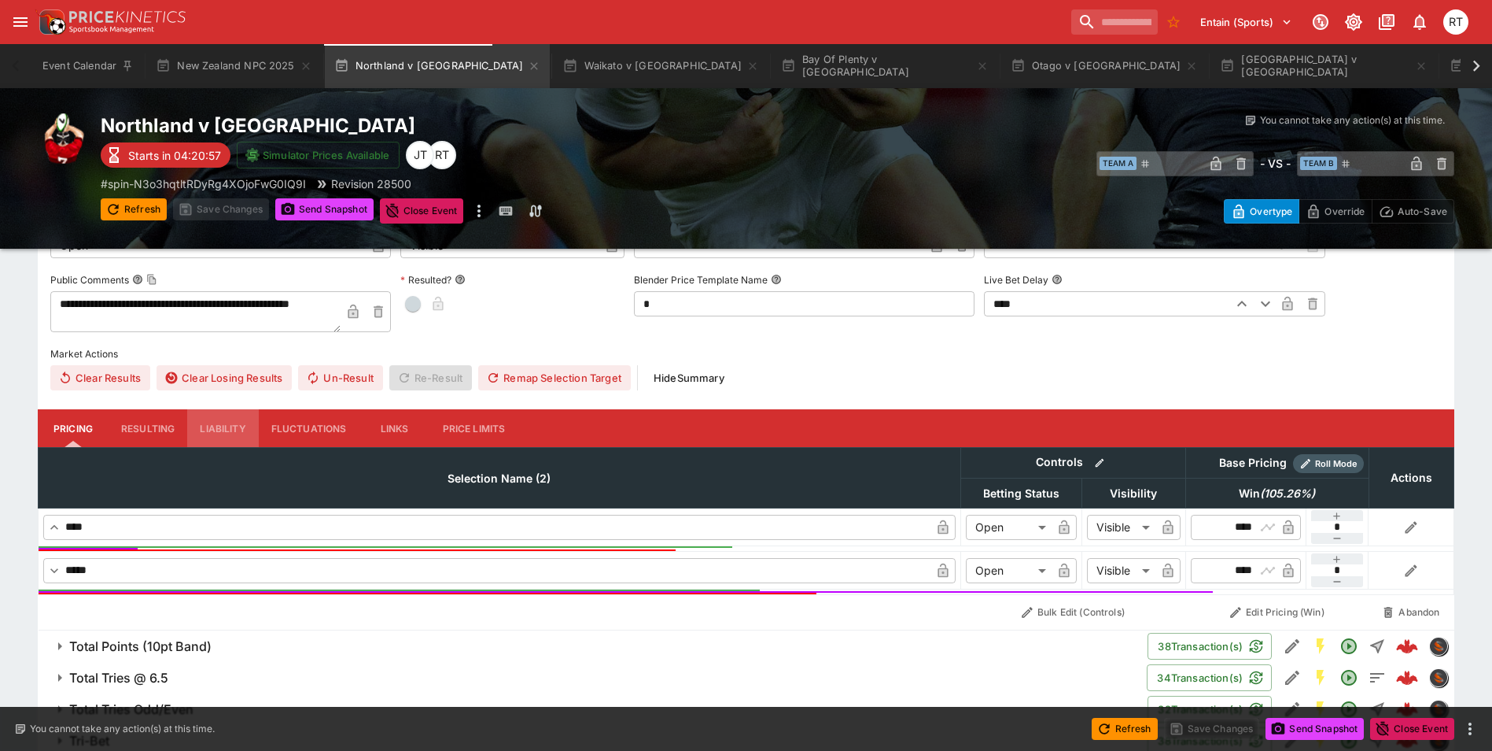
click at [224, 427] on button "Liability" at bounding box center [222, 428] width 71 height 38
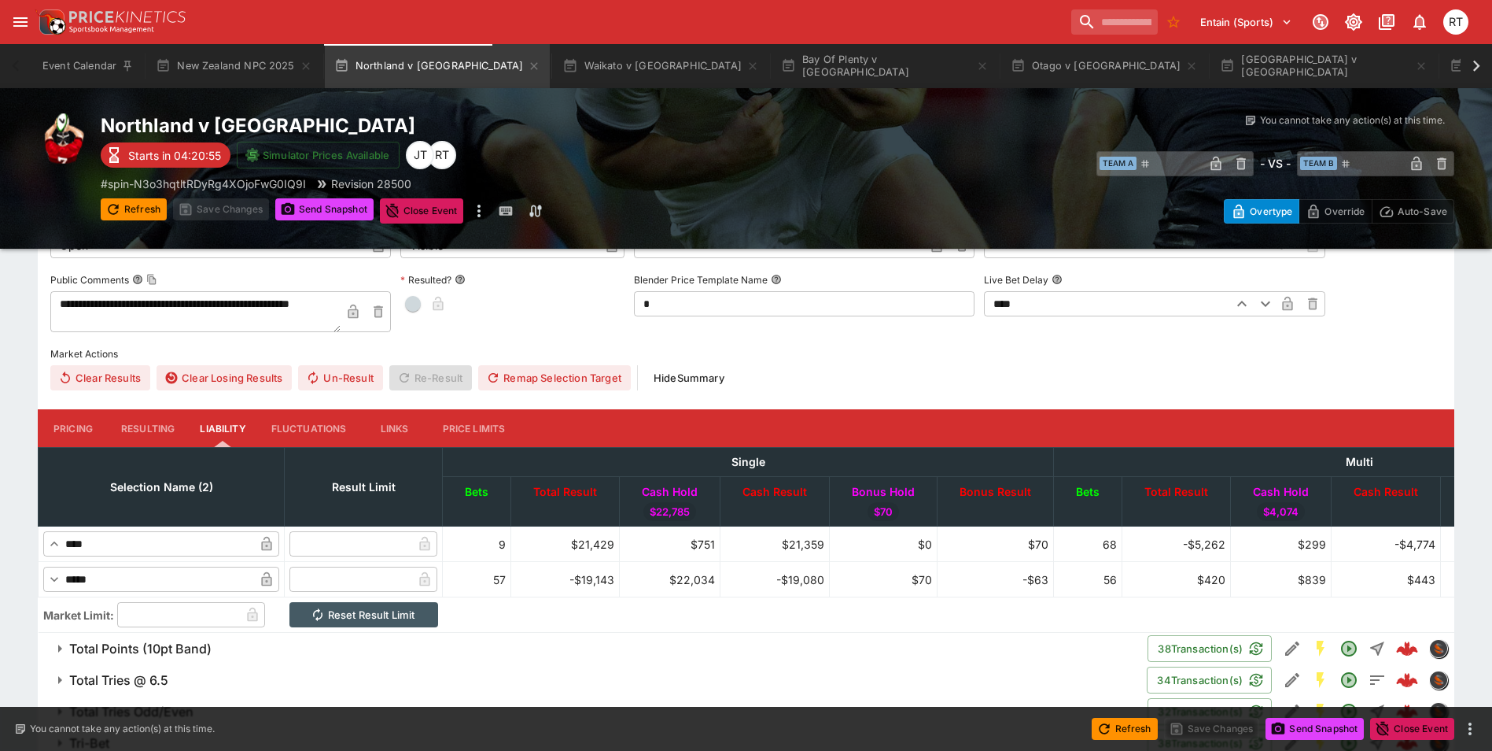
click at [441, 427] on button "Price Limits" at bounding box center [474, 428] width 88 height 38
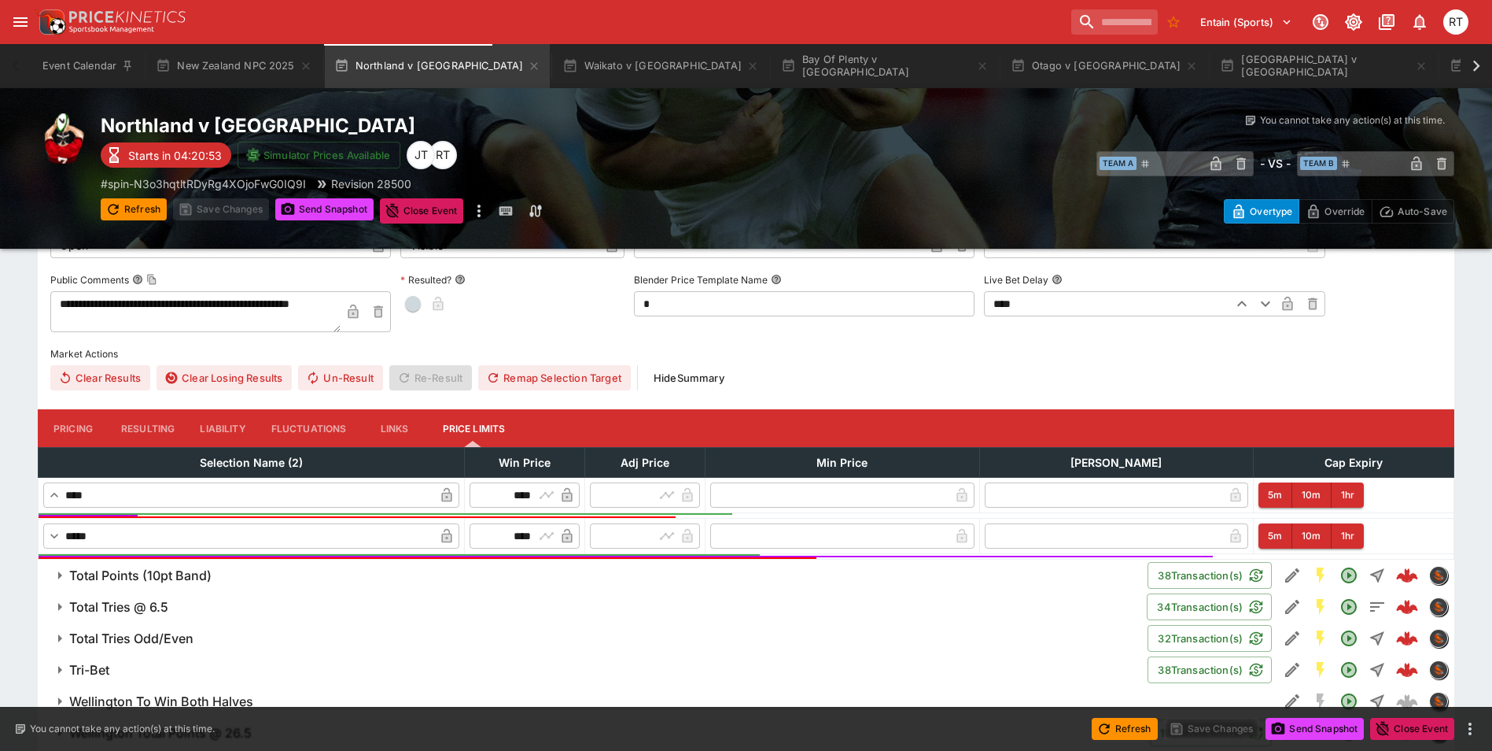
click at [383, 427] on button "Links" at bounding box center [395, 428] width 71 height 38
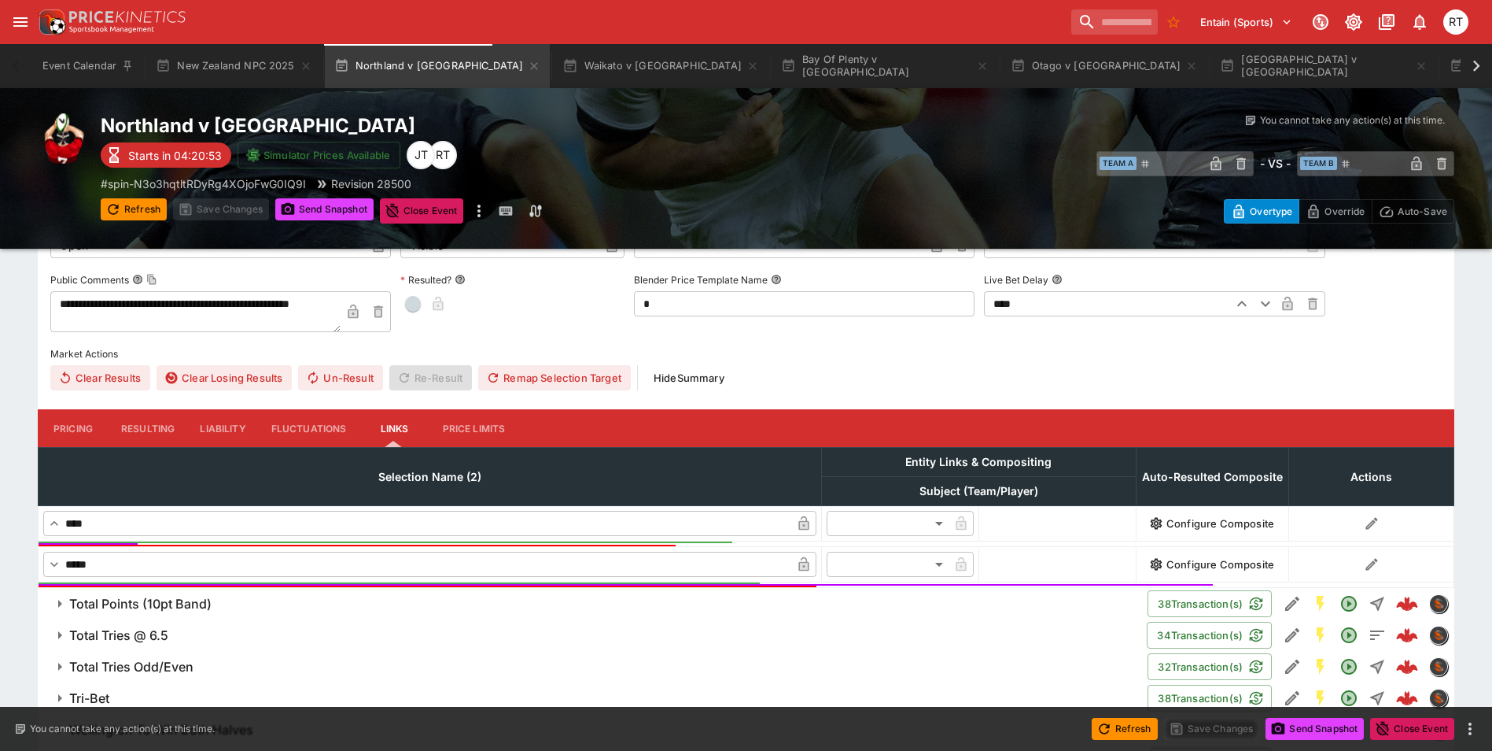
click at [326, 428] on button "Fluctuations" at bounding box center [309, 428] width 101 height 38
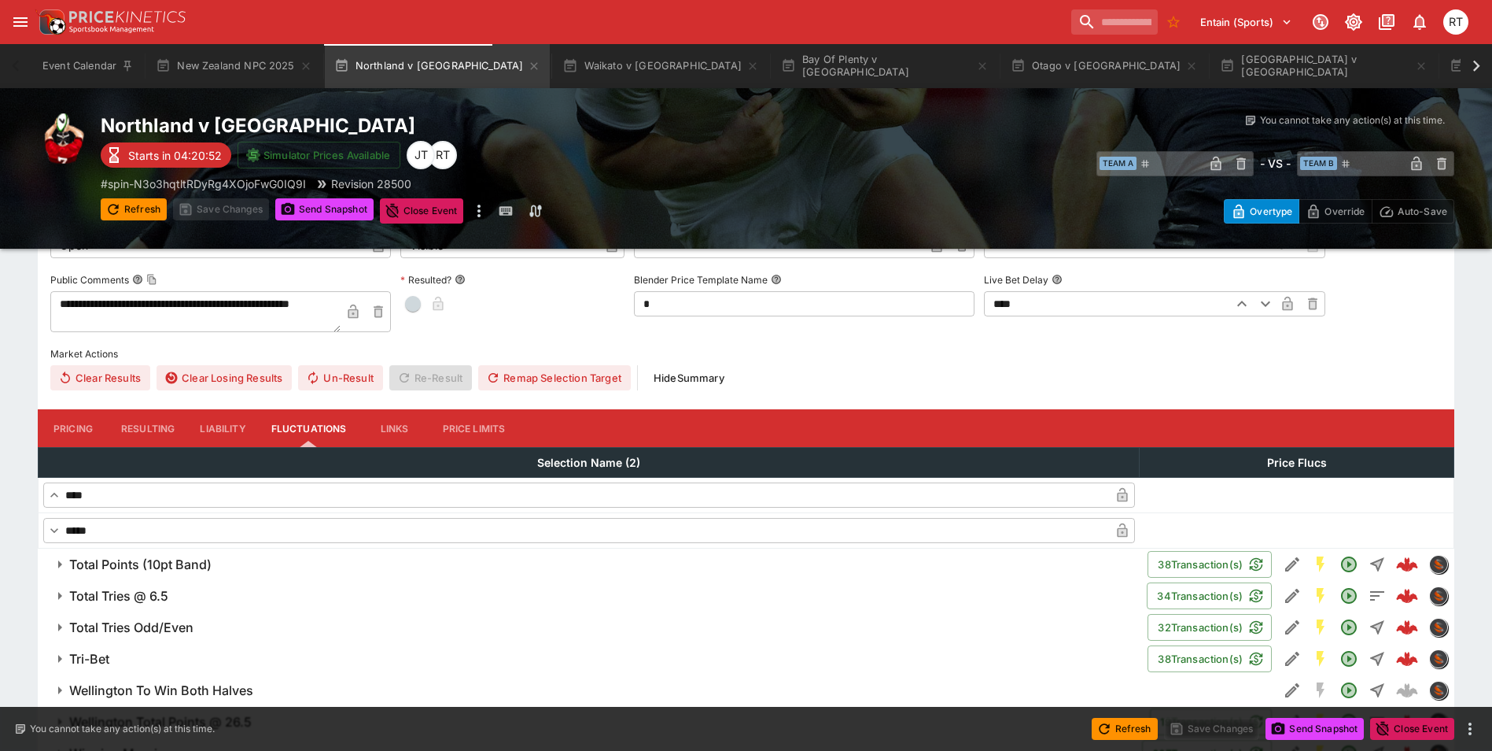
click at [238, 428] on button "Liability" at bounding box center [222, 428] width 71 height 38
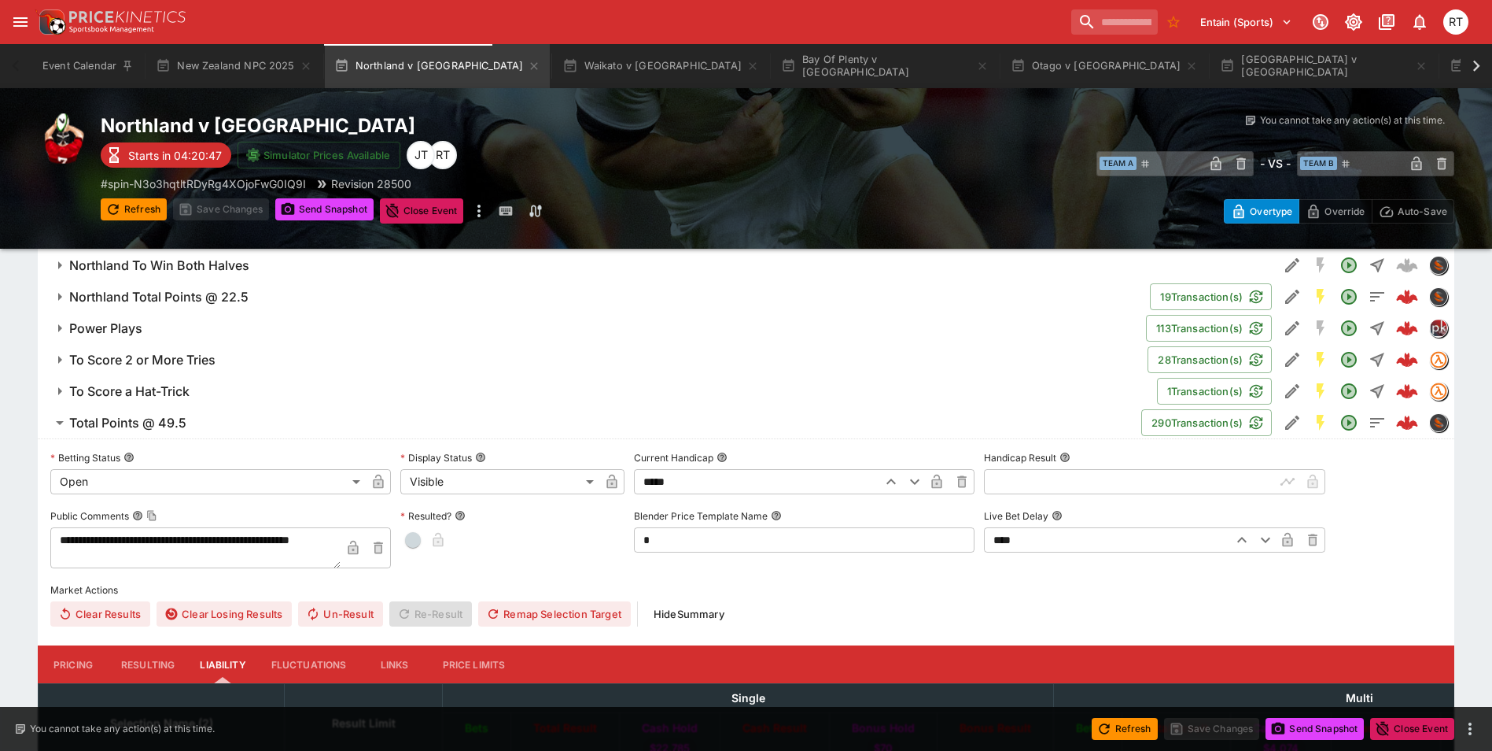
click at [193, 428] on span "Total Points @ 49.5" at bounding box center [599, 423] width 1060 height 17
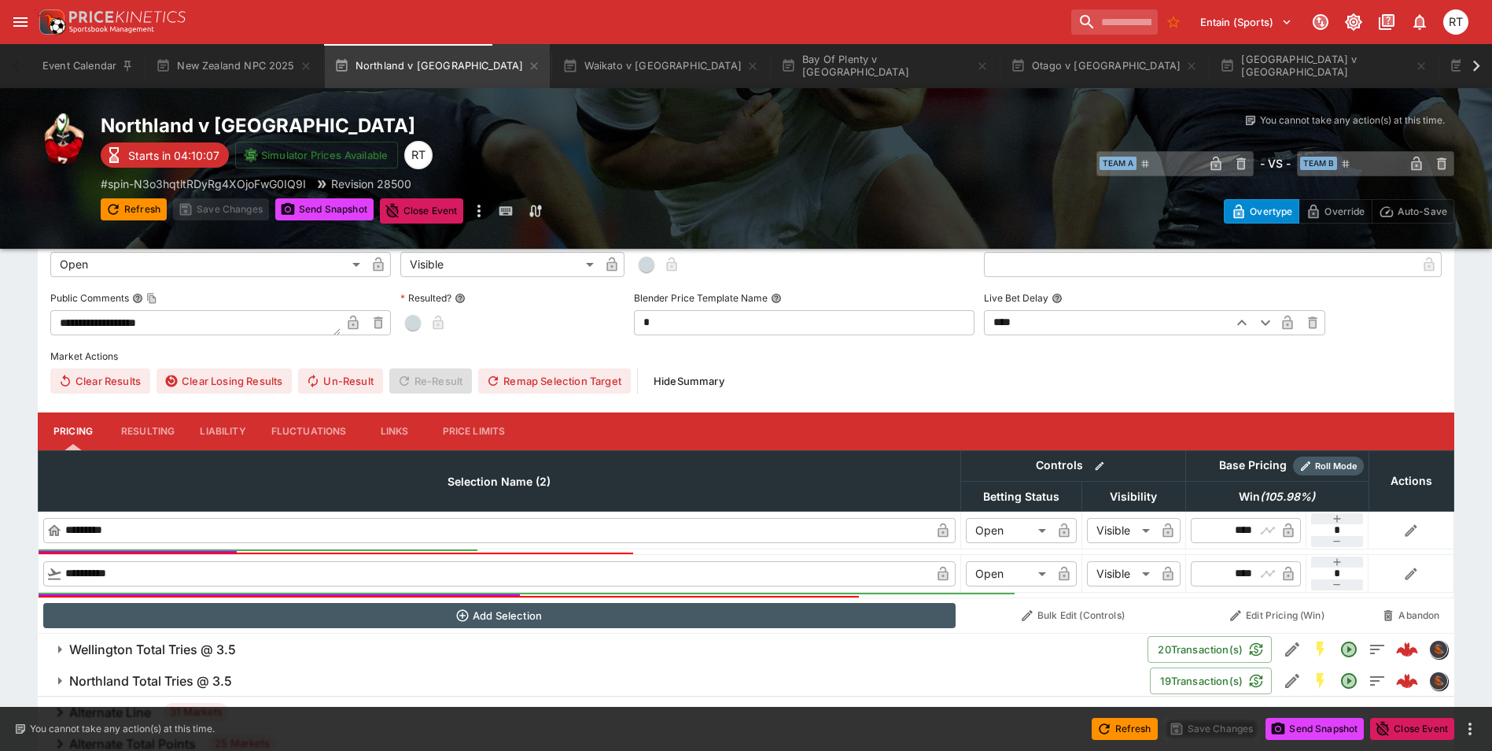
scroll to position [308, 0]
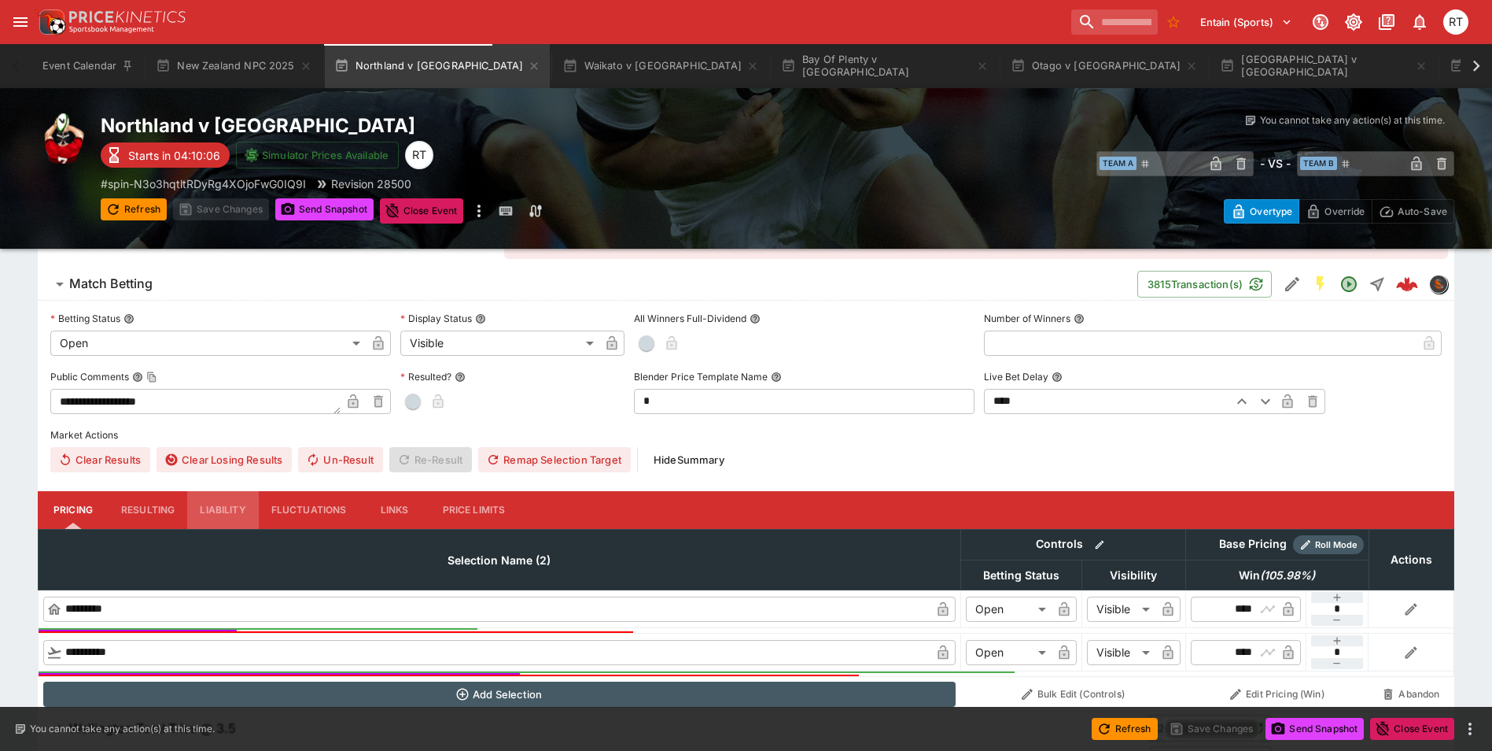
click at [203, 507] on button "Liability" at bounding box center [222, 510] width 71 height 38
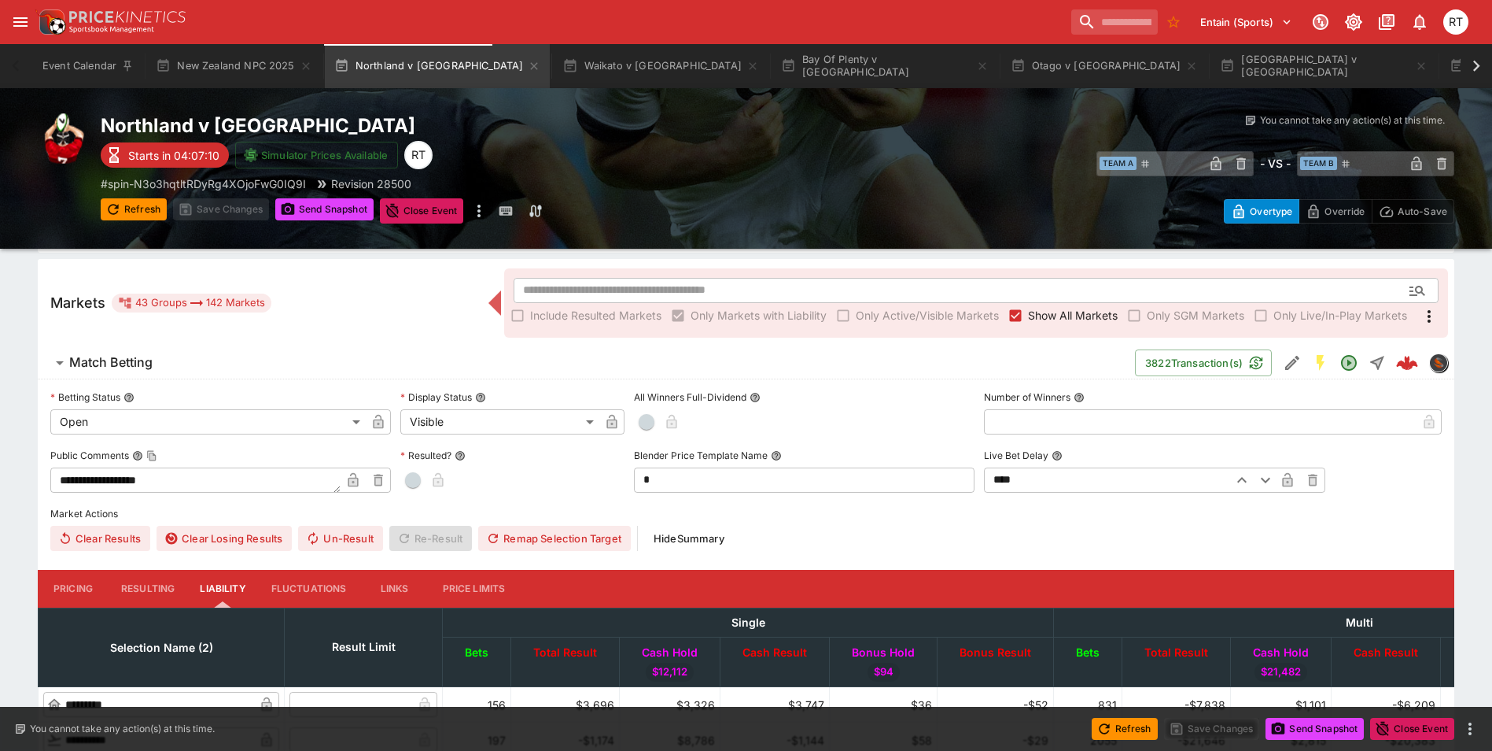
scroll to position [151, 0]
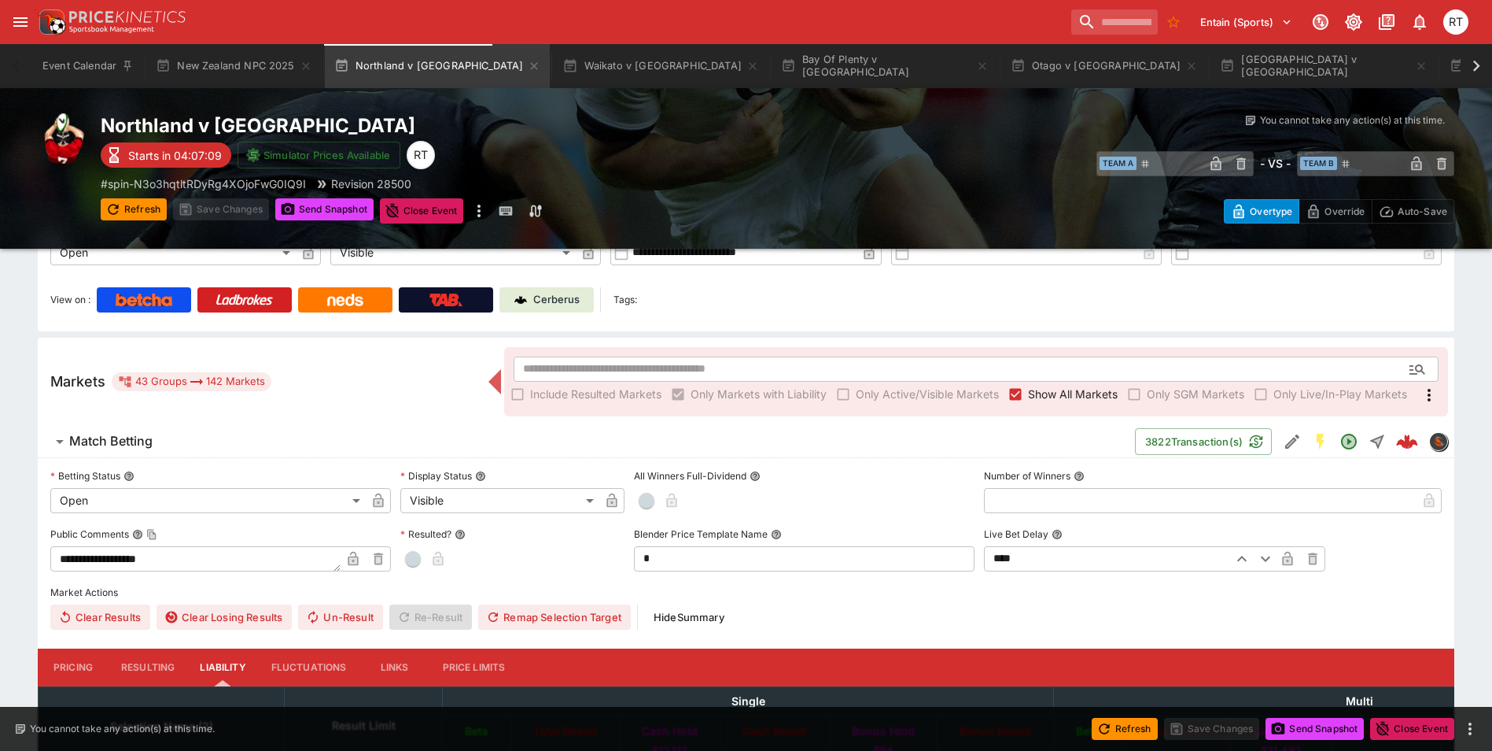
click at [234, 441] on span "Match Betting" at bounding box center [595, 441] width 1053 height 17
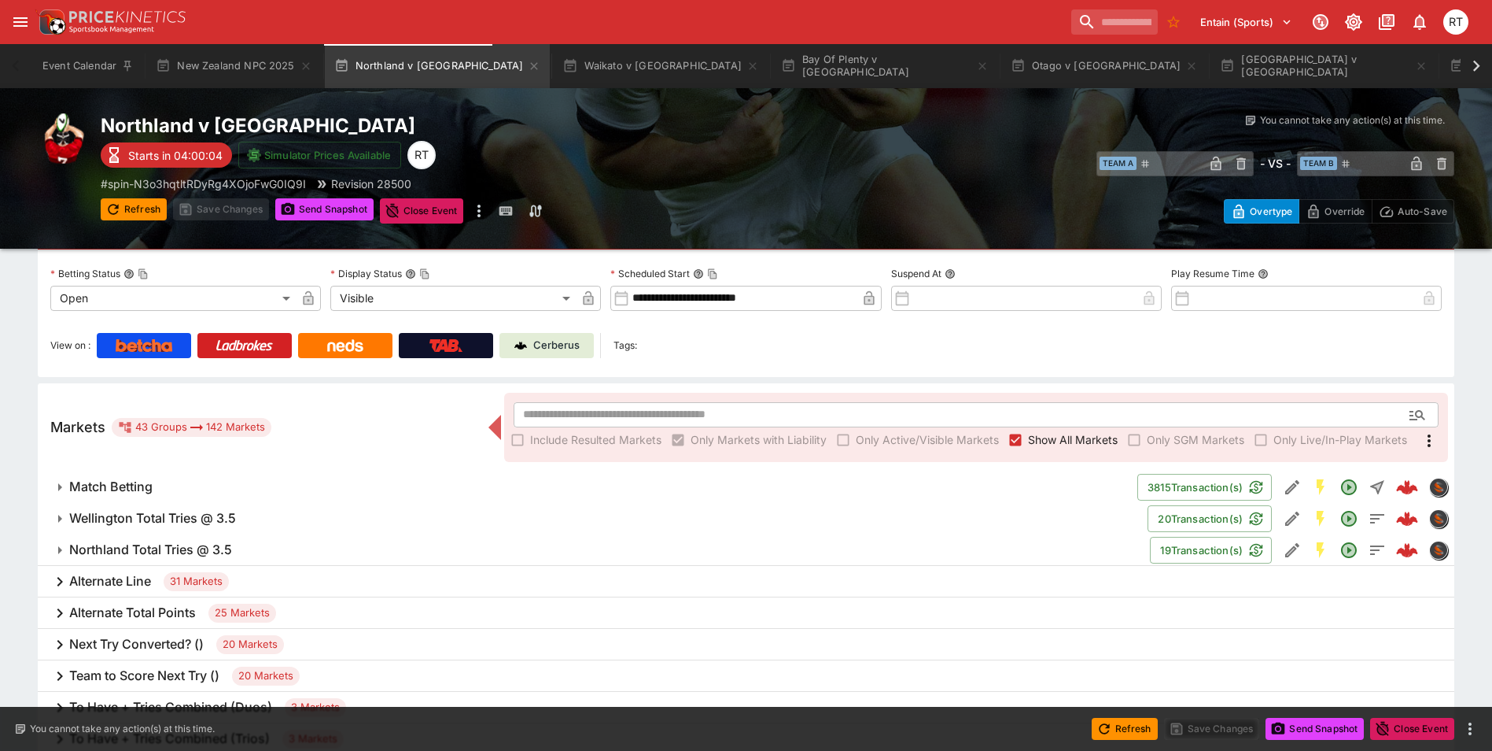
scroll to position [0, 0]
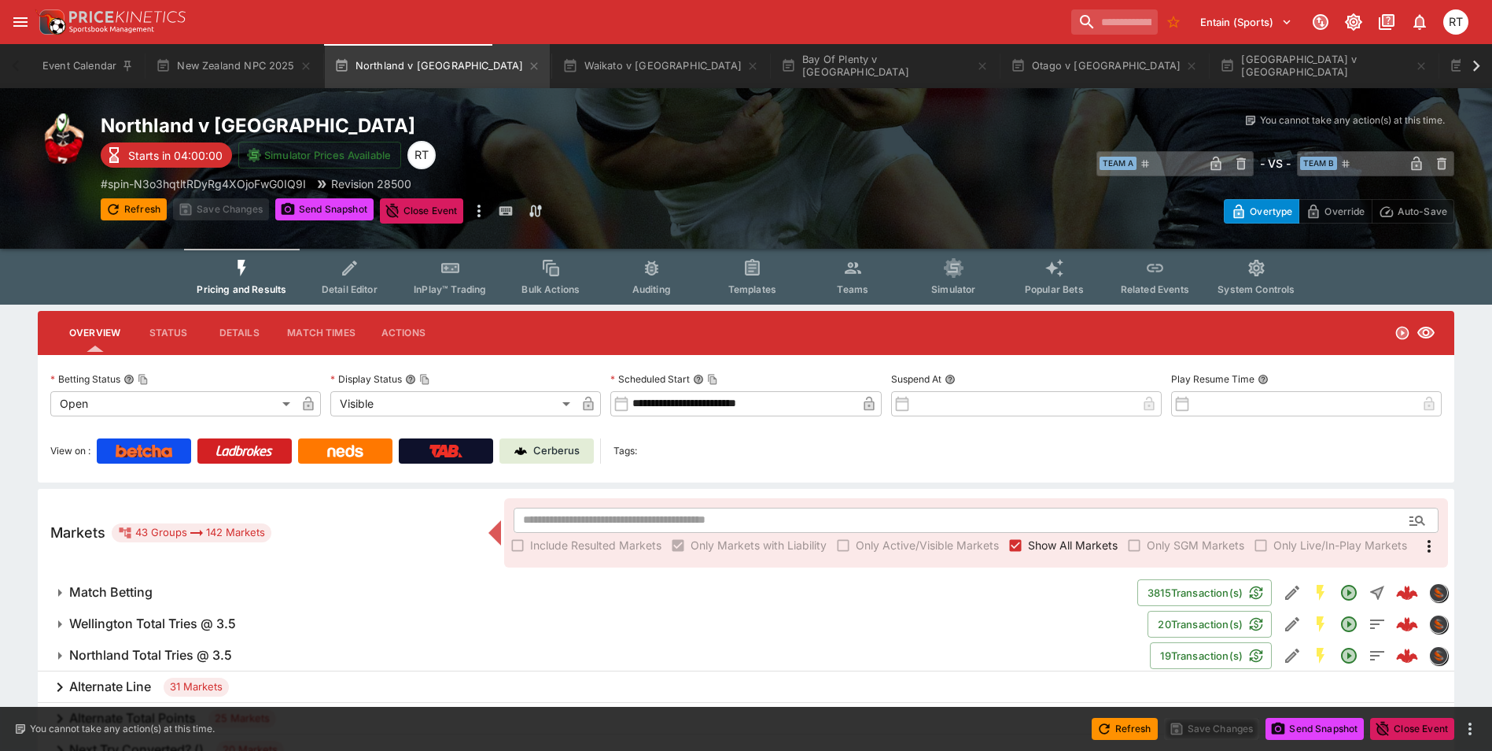
click at [751, 286] on span "Templates" at bounding box center [752, 289] width 48 height 12
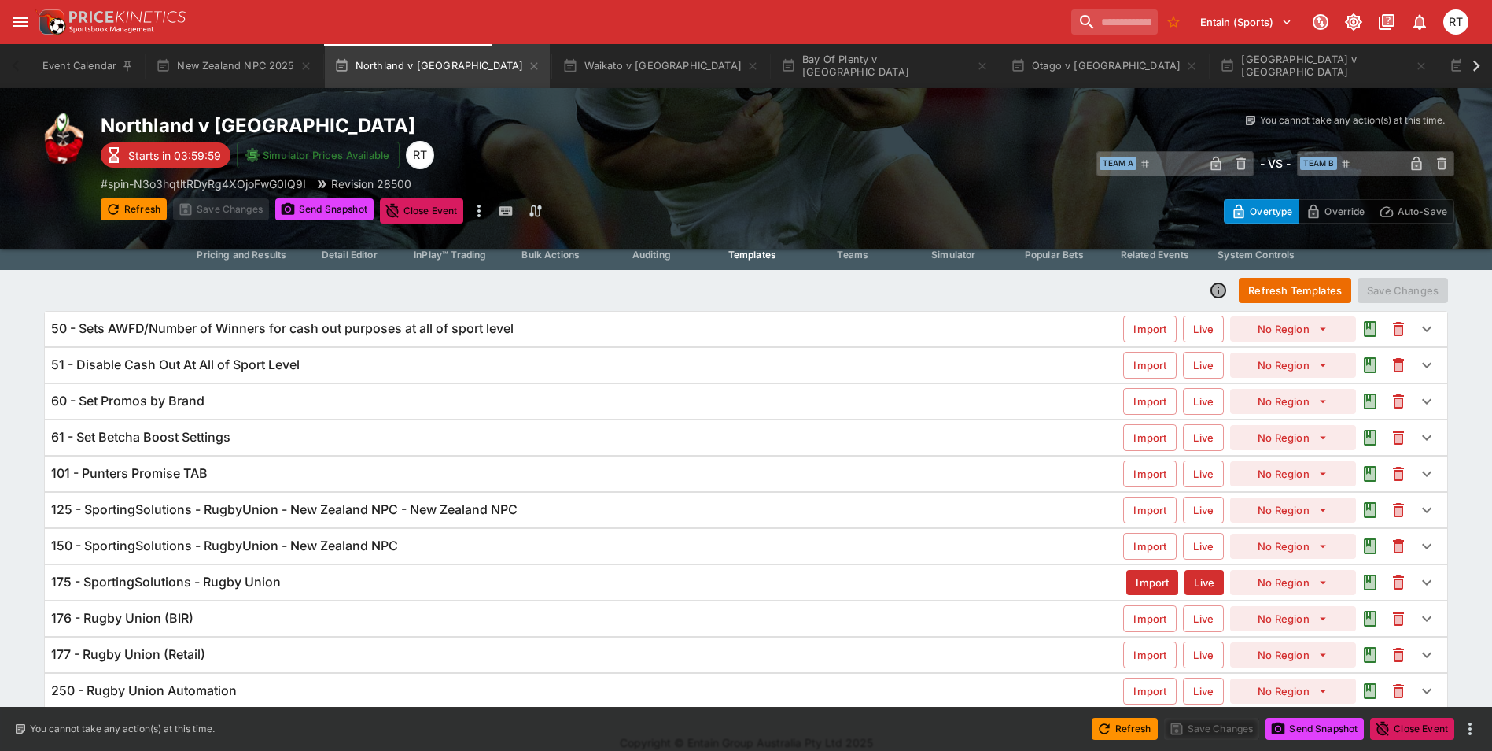
scroll to position [53, 0]
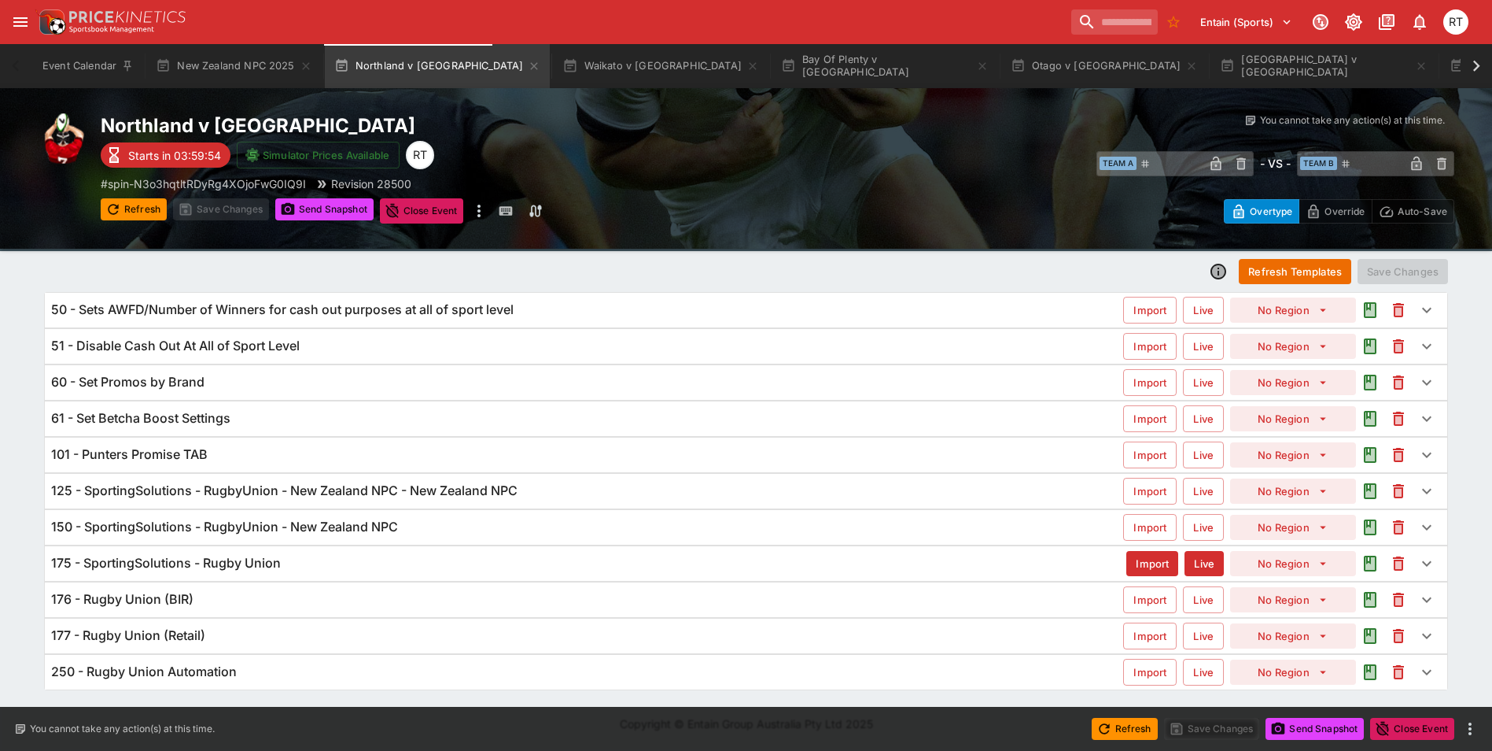
click at [276, 489] on h6 "125 - SportingSolutions - RugbyUnion - New Zealand NPC - New Zealand NPC" at bounding box center [284, 490] width 467 height 17
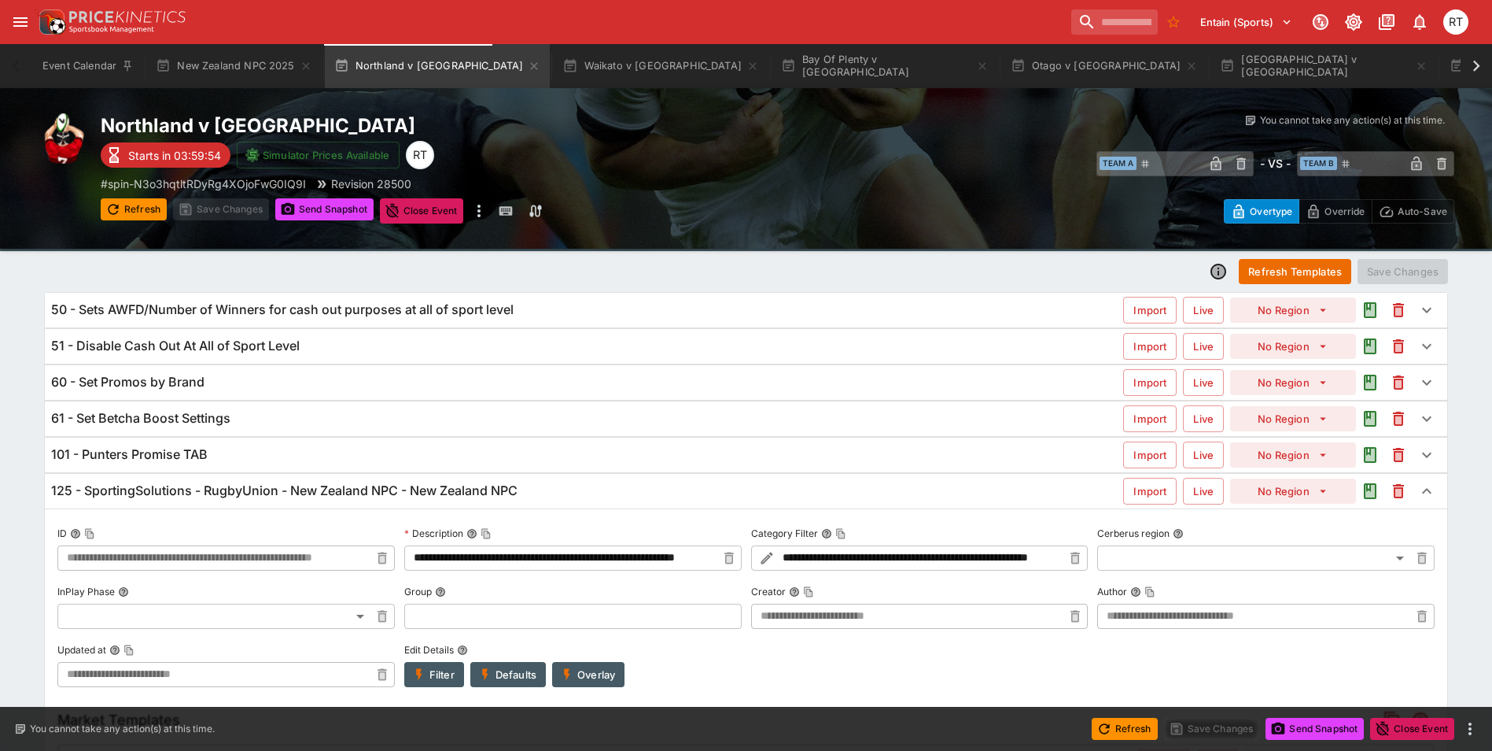
type input "**********"
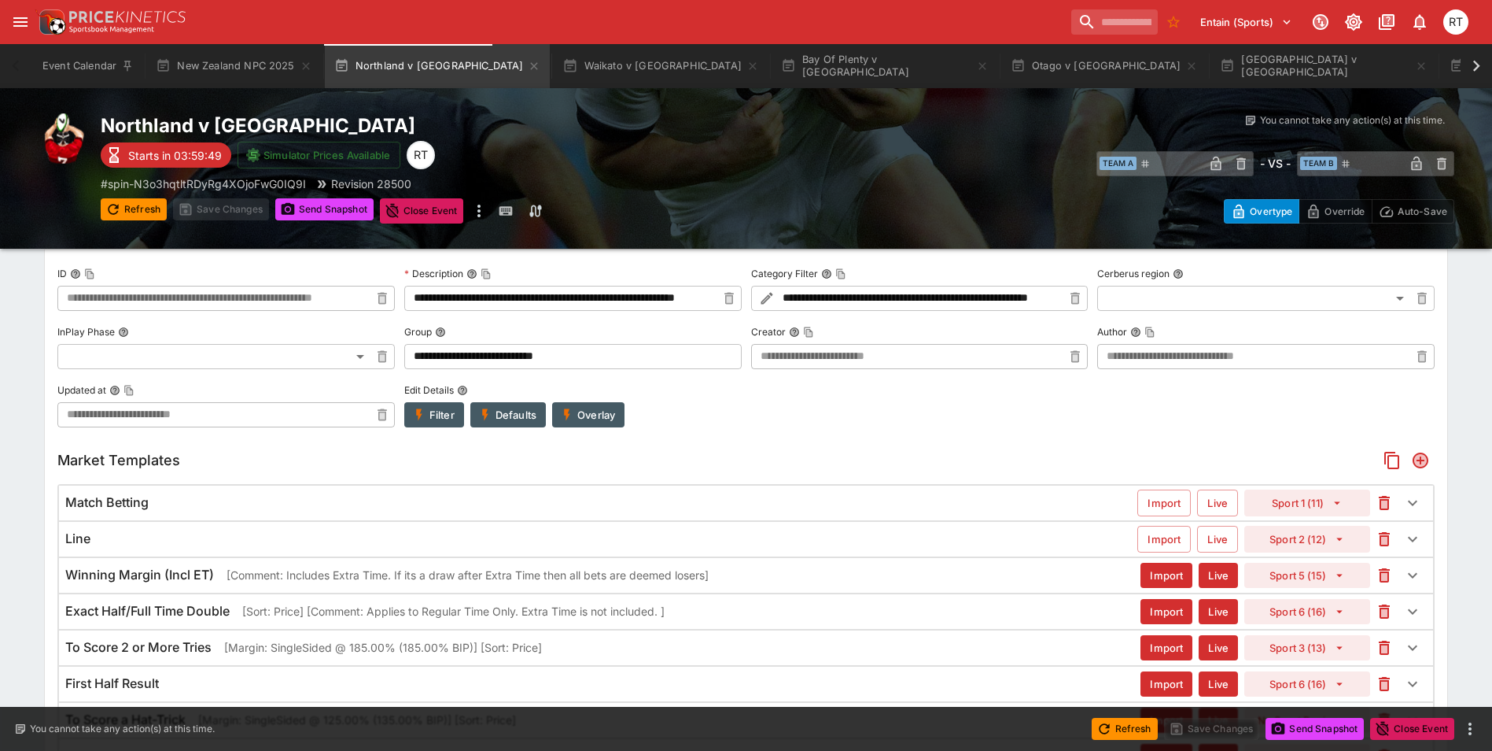
scroll to position [234, 0]
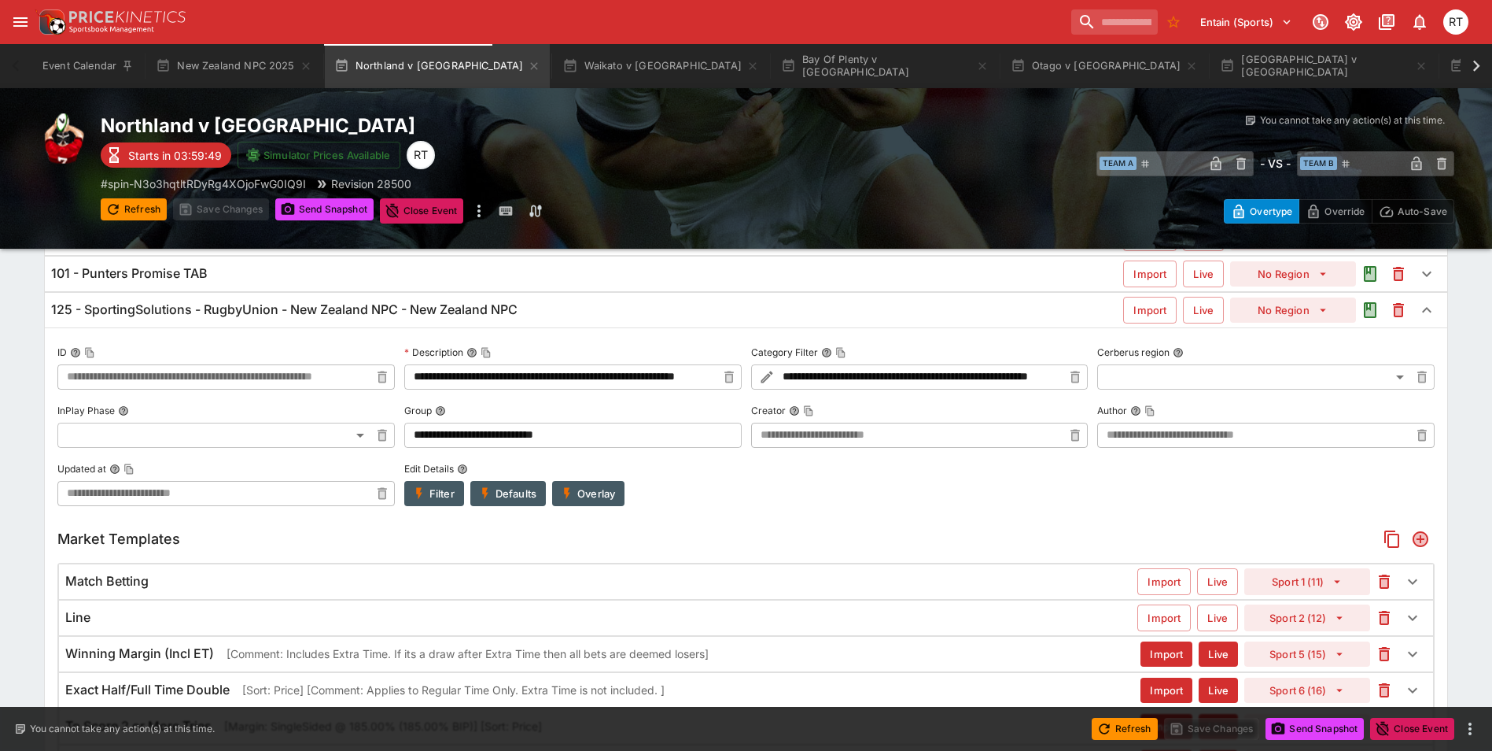
click at [267, 310] on h6 "125 - SportingSolutions - RugbyUnion - New Zealand NPC - New Zealand NPC" at bounding box center [284, 309] width 467 height 17
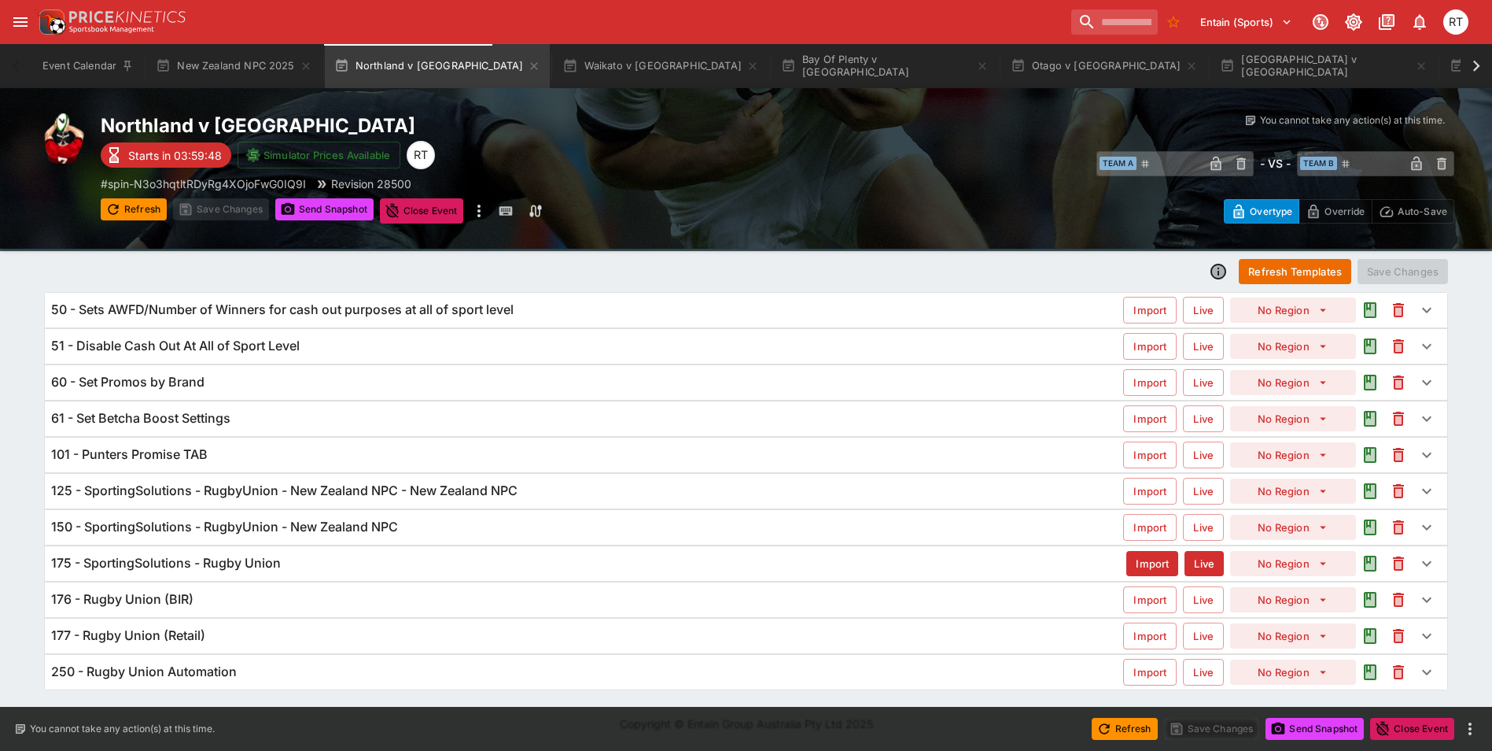
scroll to position [53, 0]
click at [207, 517] on div "150 - SportingSolutions - RugbyUnion - New Zealand NPC Import Live No Region" at bounding box center [746, 527] width 1403 height 35
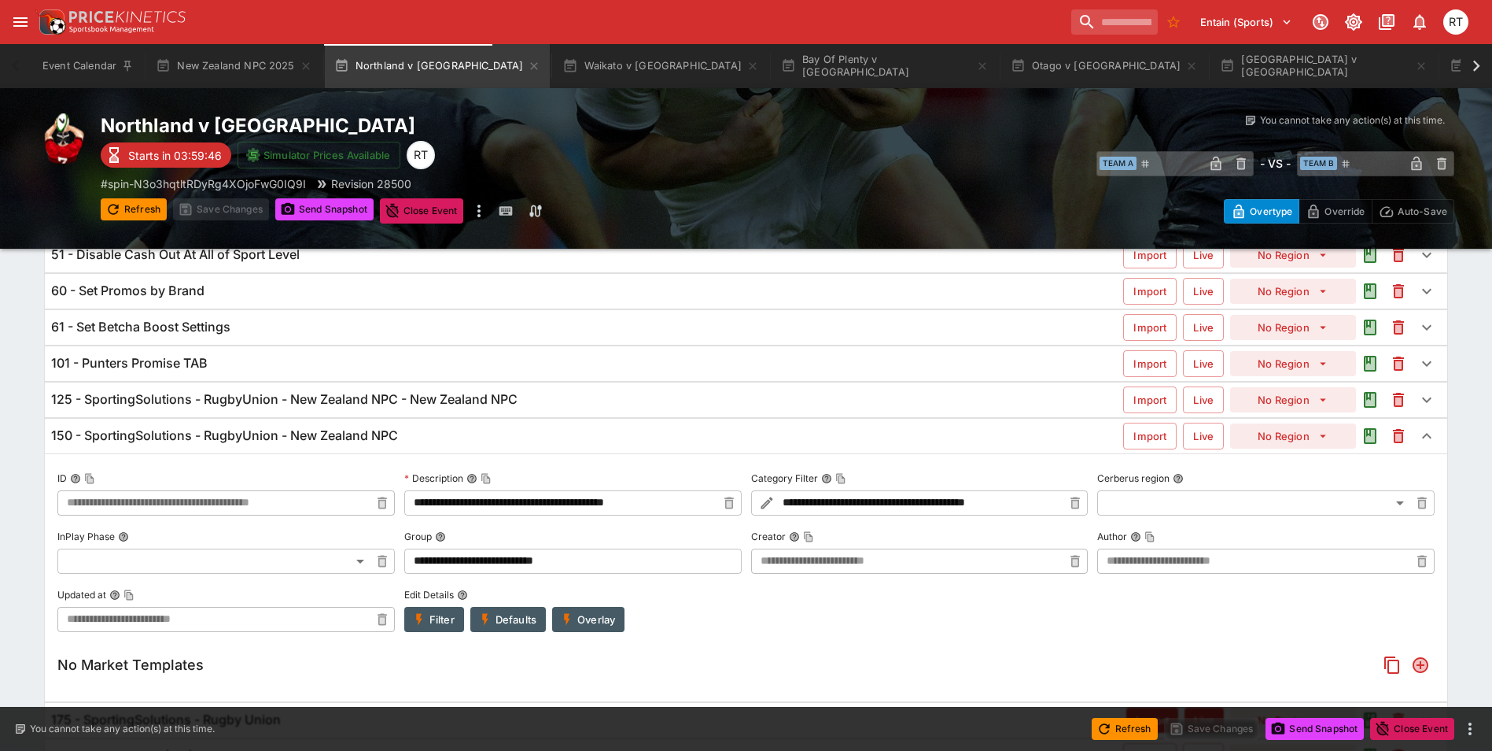
scroll to position [144, 0]
click at [248, 405] on h6 "125 - SportingSolutions - RugbyUnion - New Zealand NPC - New Zealand NPC" at bounding box center [284, 400] width 467 height 17
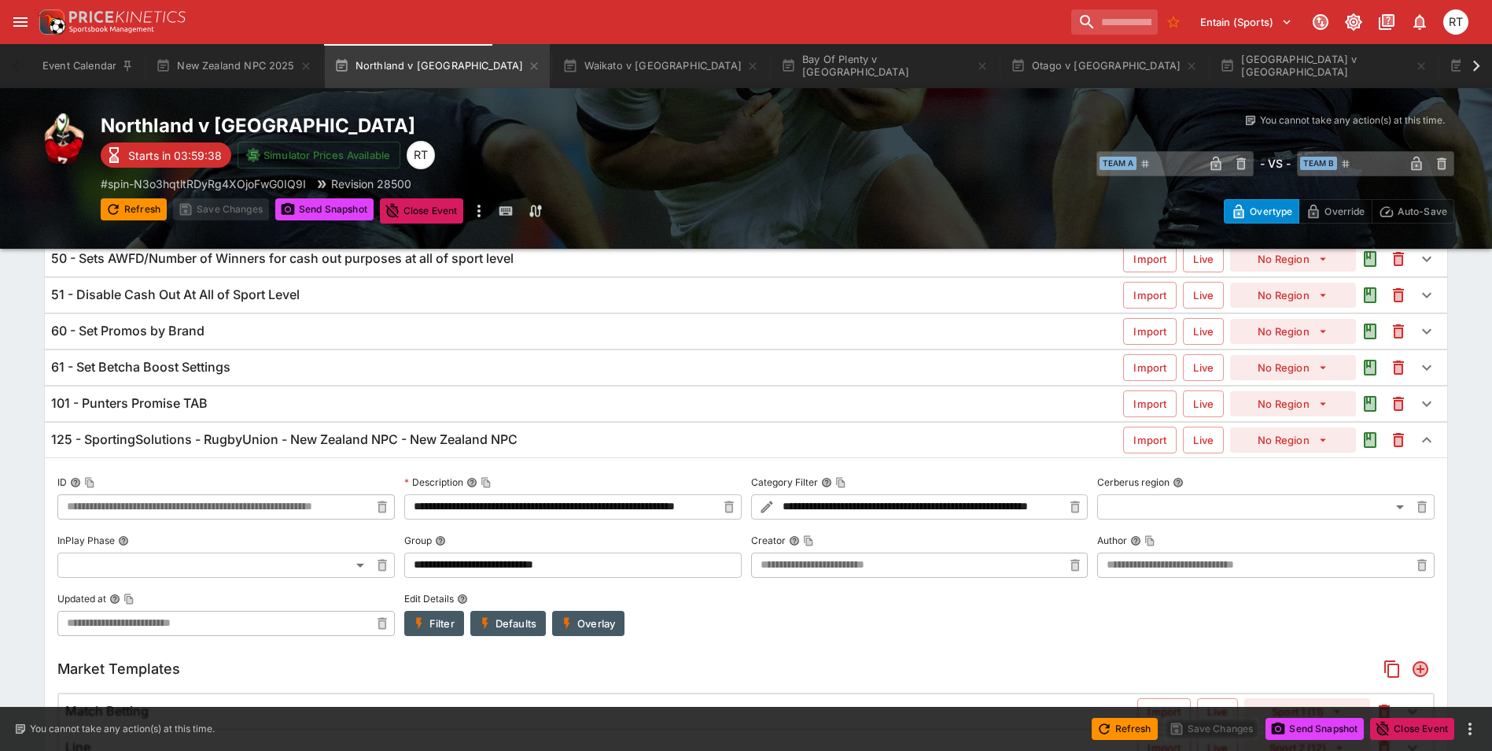
scroll to position [89, 0]
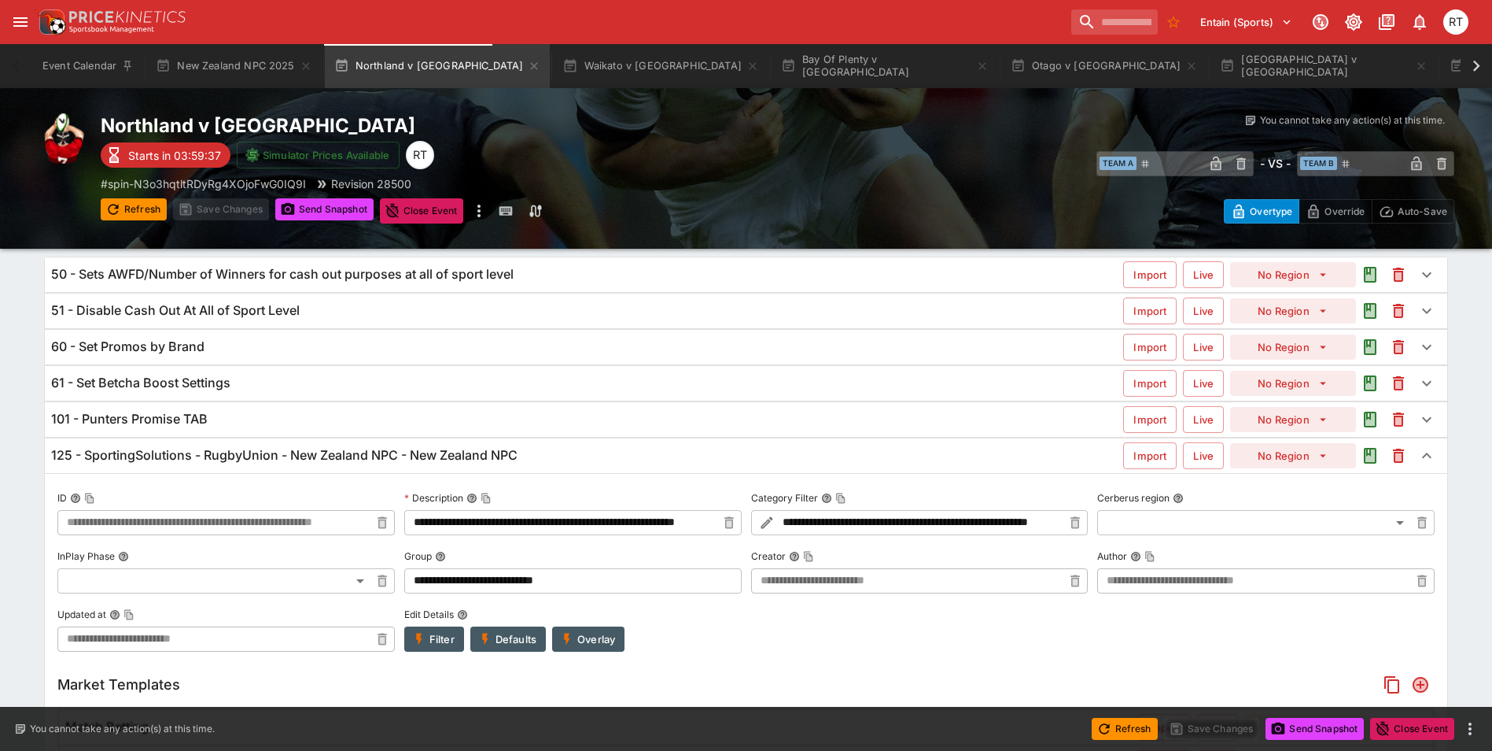
click at [241, 452] on h6 "125 - SportingSolutions - RugbyUnion - New Zealand NPC - New Zealand NPC" at bounding box center [284, 455] width 467 height 17
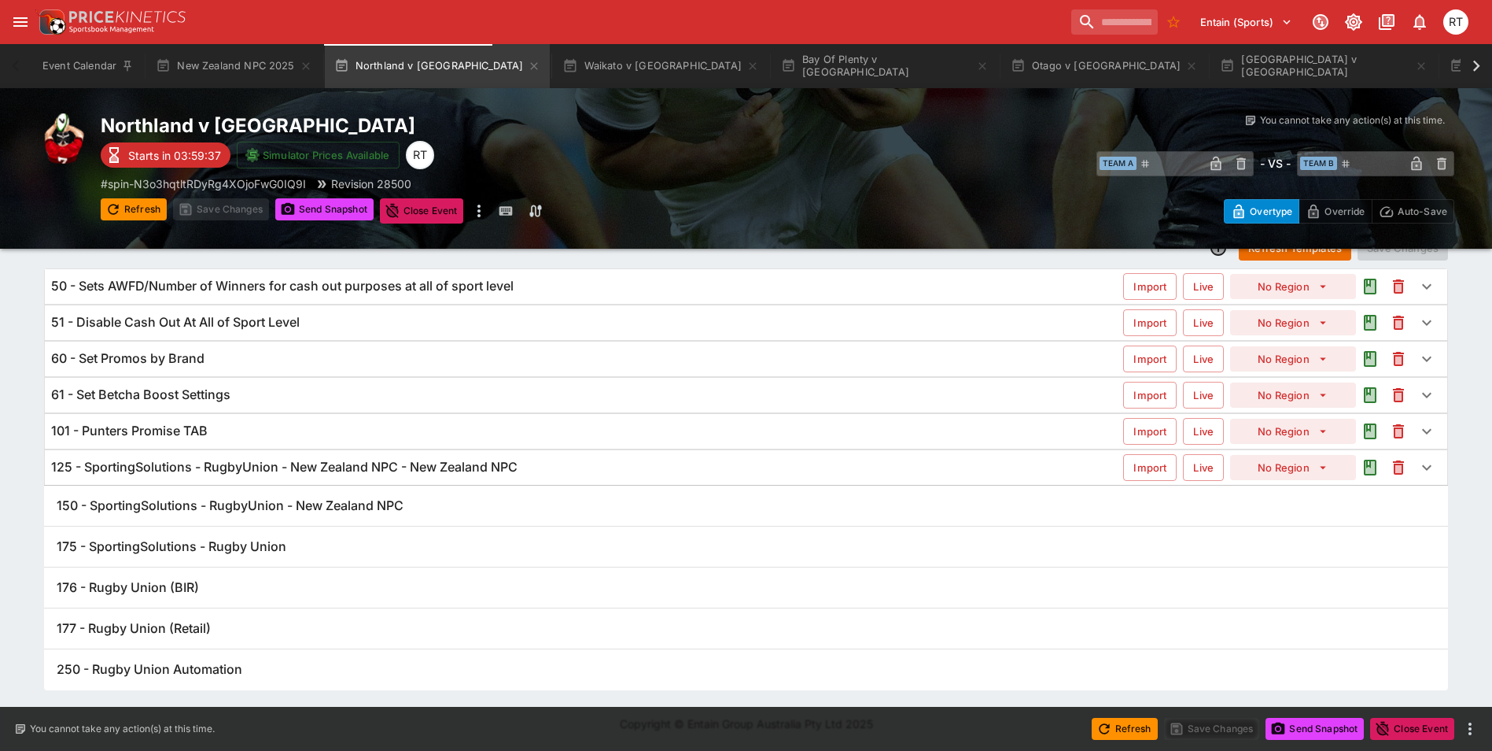
scroll to position [53, 0]
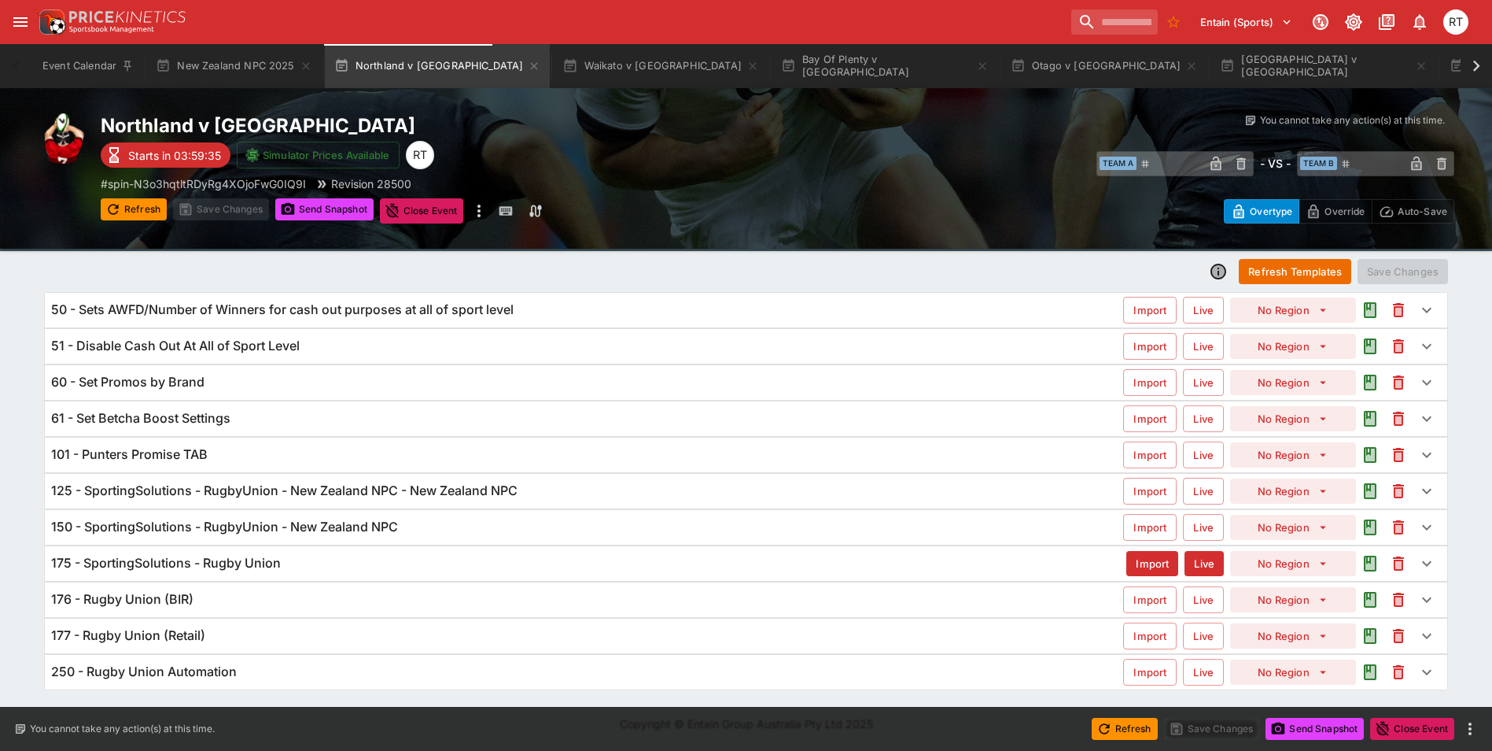
click at [267, 562] on h6 "175 - SportingSolutions - Rugby Union" at bounding box center [166, 563] width 230 height 17
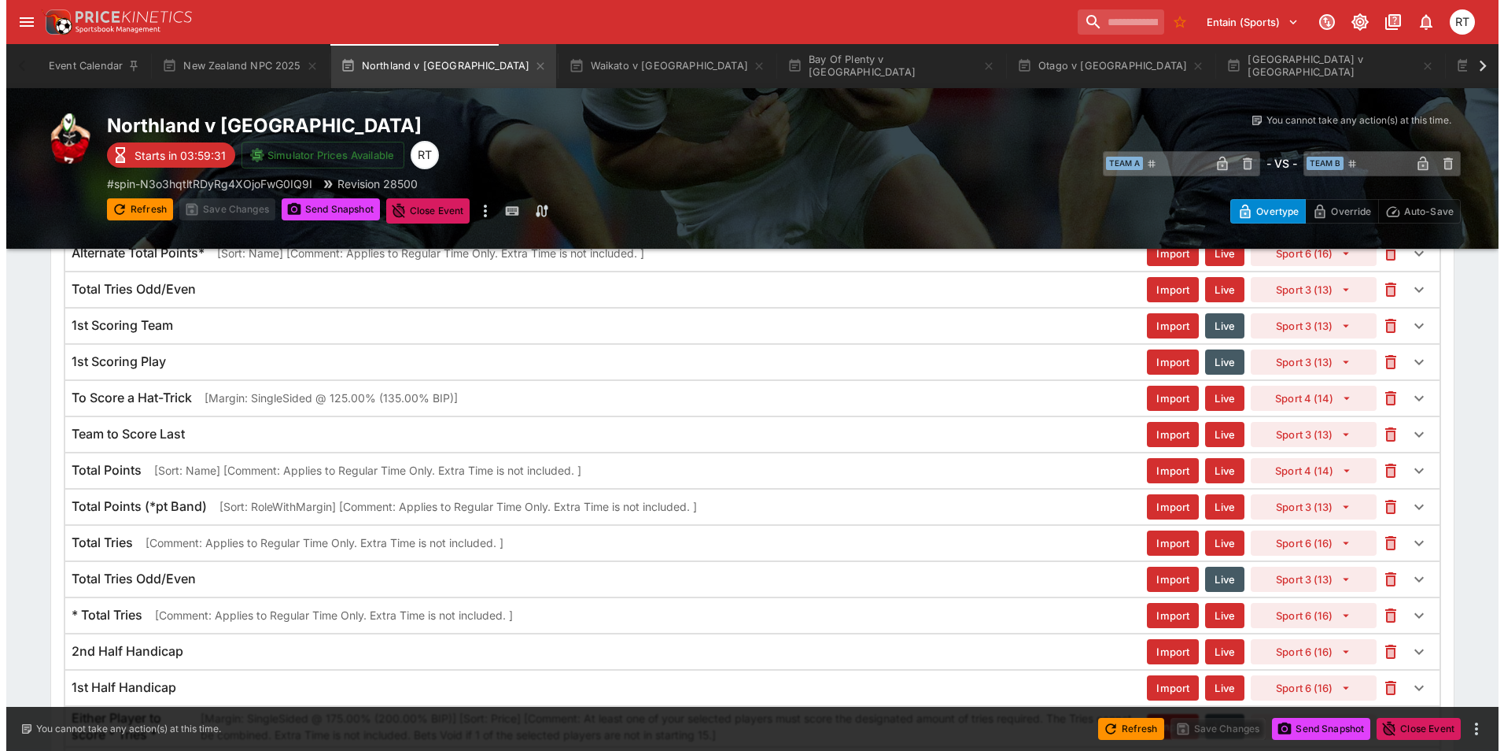
scroll to position [1145, 0]
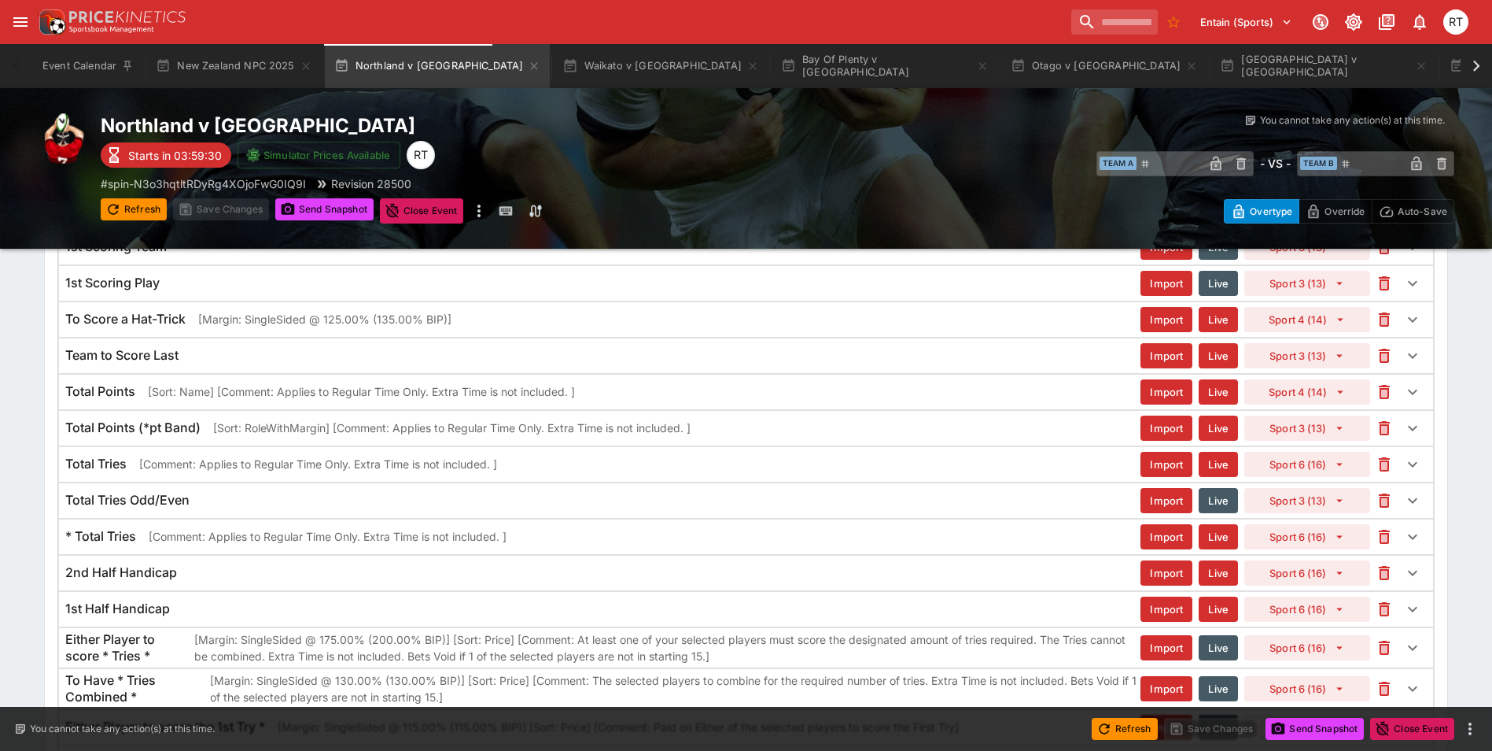
click at [141, 394] on div "Total Points [Sort: Name] [Comment: Applies to Regular Time Only. Extra Time is…" at bounding box center [602, 391] width 1075 height 17
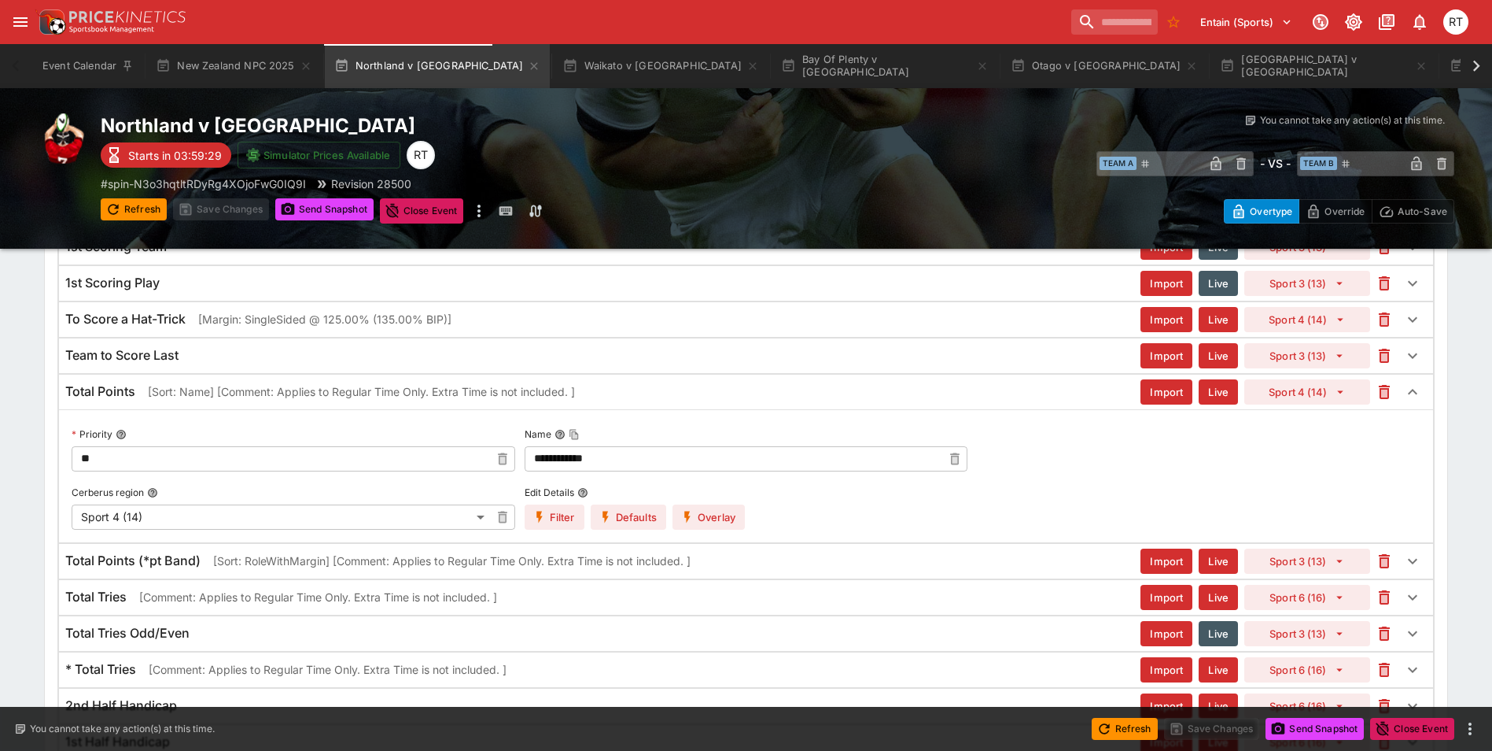
click at [717, 519] on button "Overlay" at bounding box center [709, 516] width 72 height 25
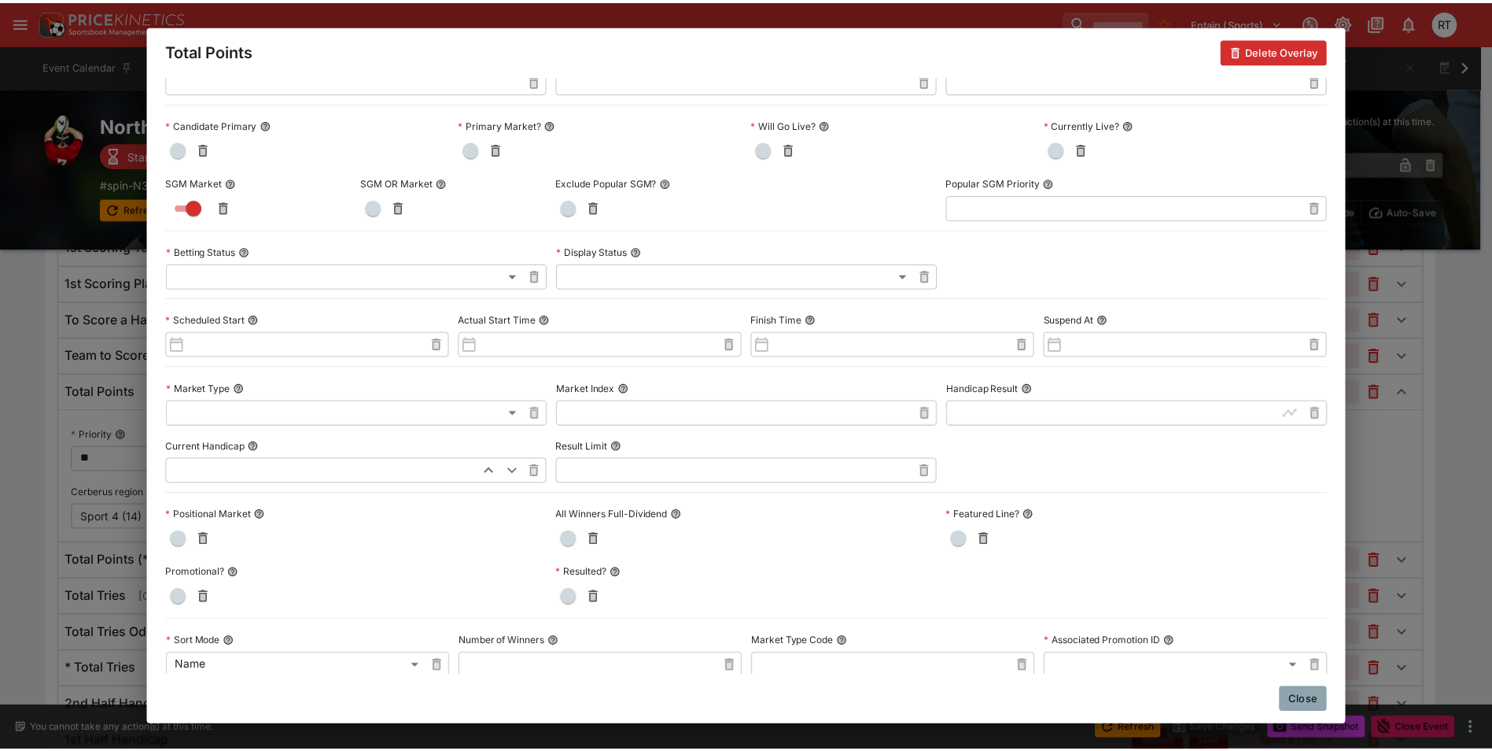
scroll to position [0, 0]
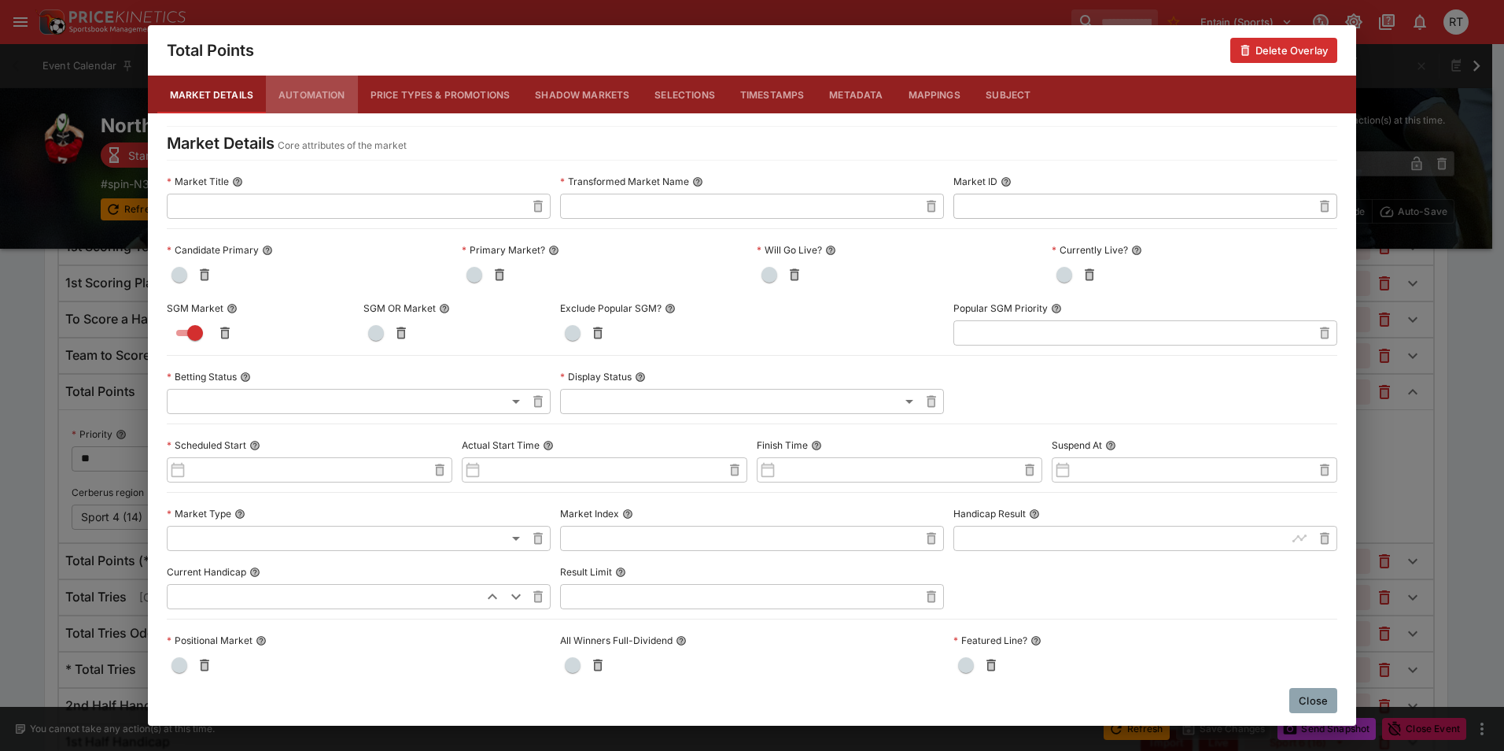
click at [313, 97] on button "Automation" at bounding box center [312, 95] width 92 height 38
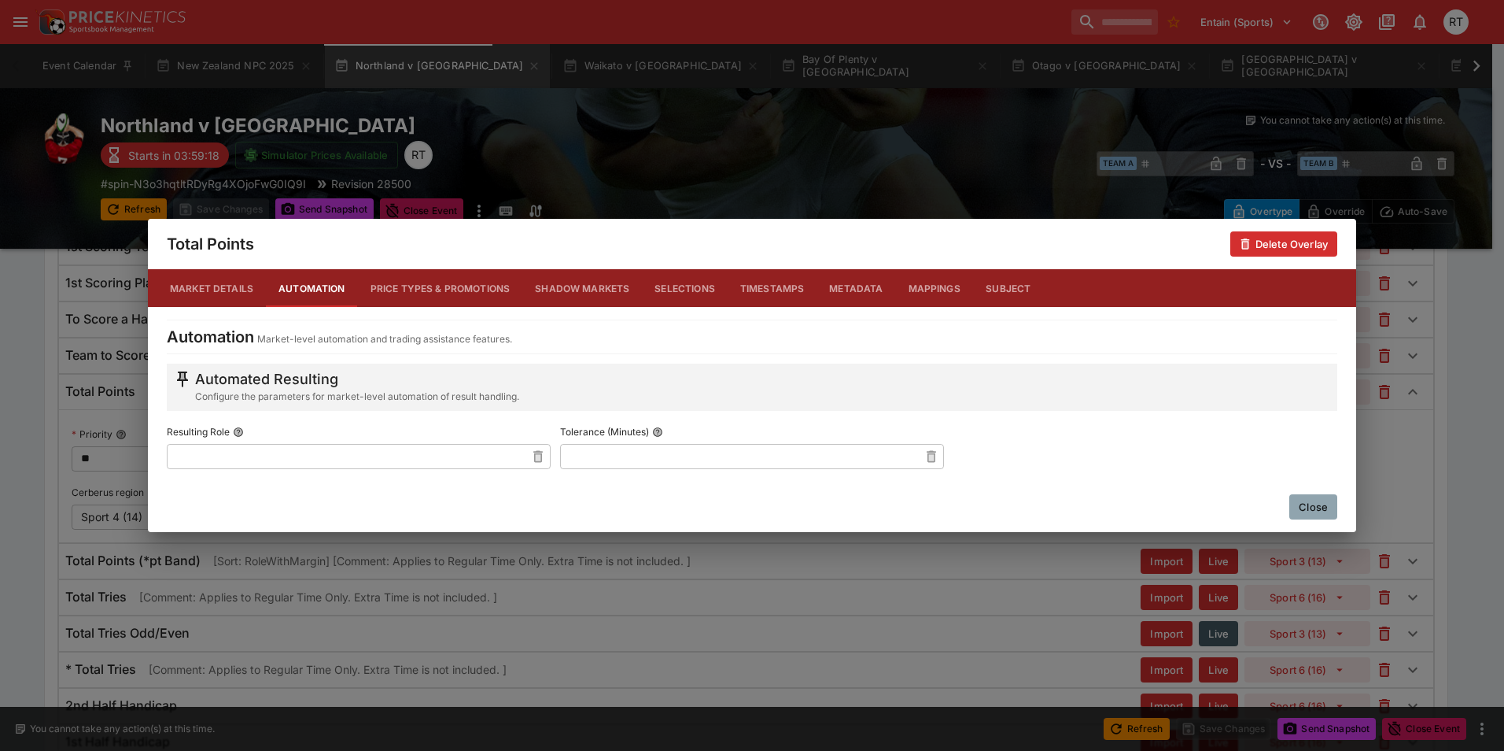
click at [440, 290] on button "Price Types & Promotions" at bounding box center [440, 288] width 165 height 38
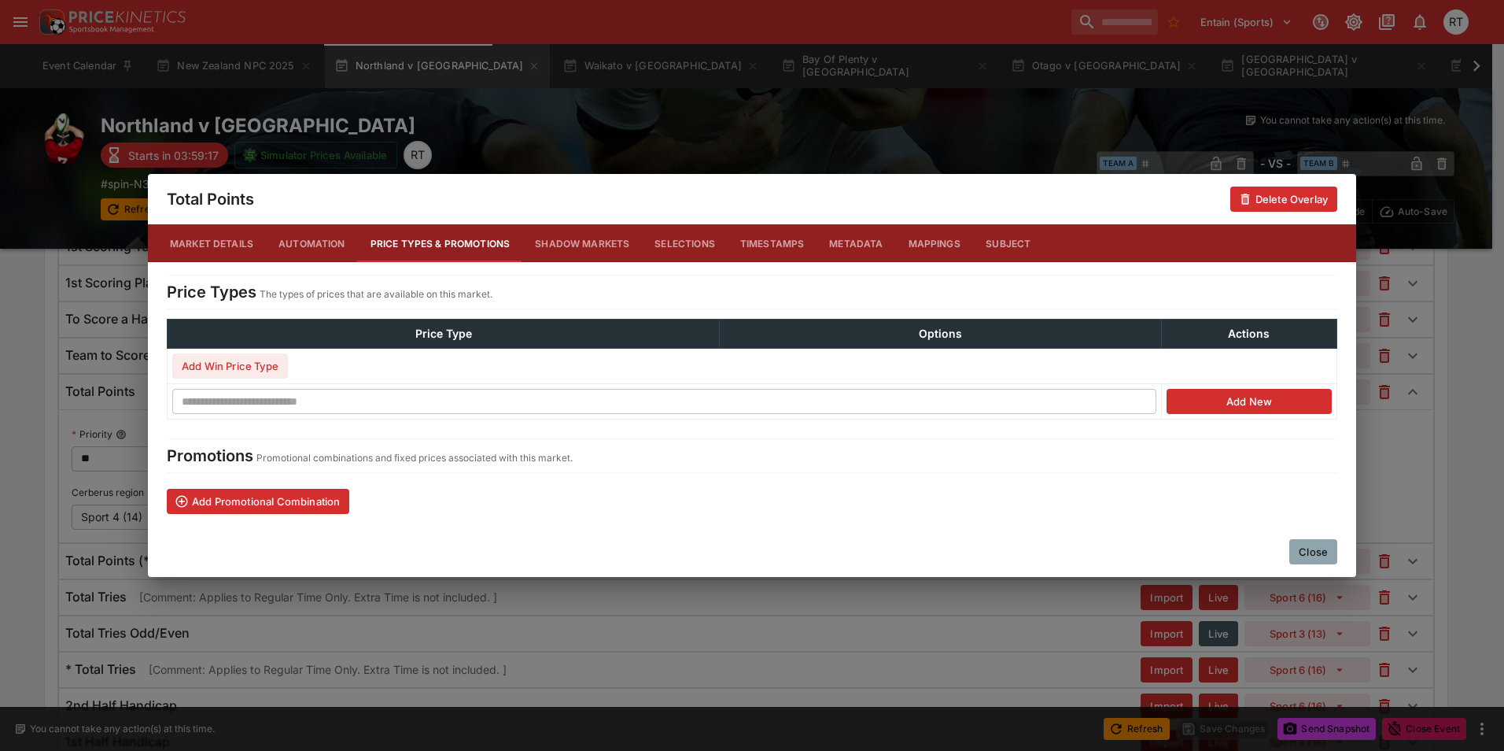
click at [570, 247] on button "Shadow Markets" at bounding box center [582, 243] width 120 height 38
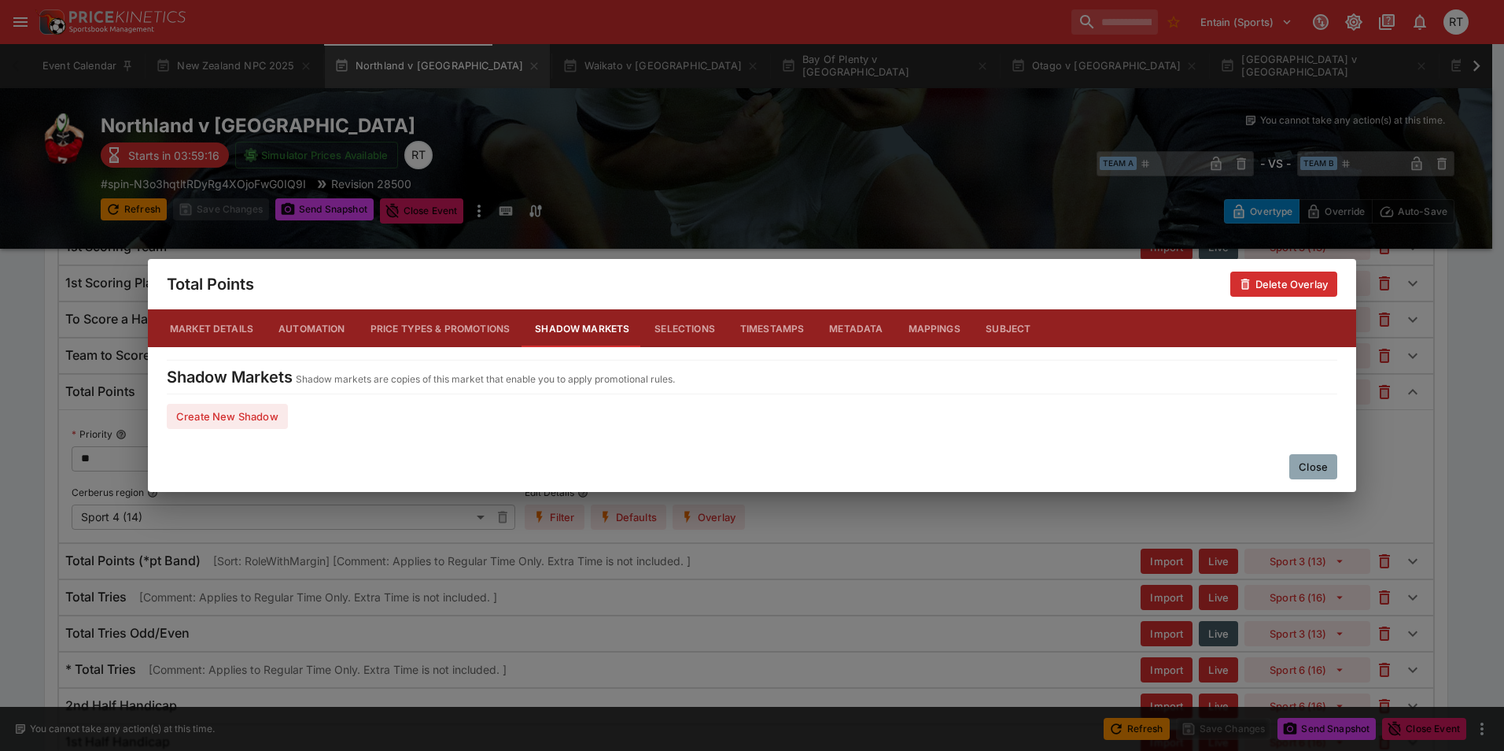
click at [673, 326] on button "Selections" at bounding box center [685, 328] width 86 height 38
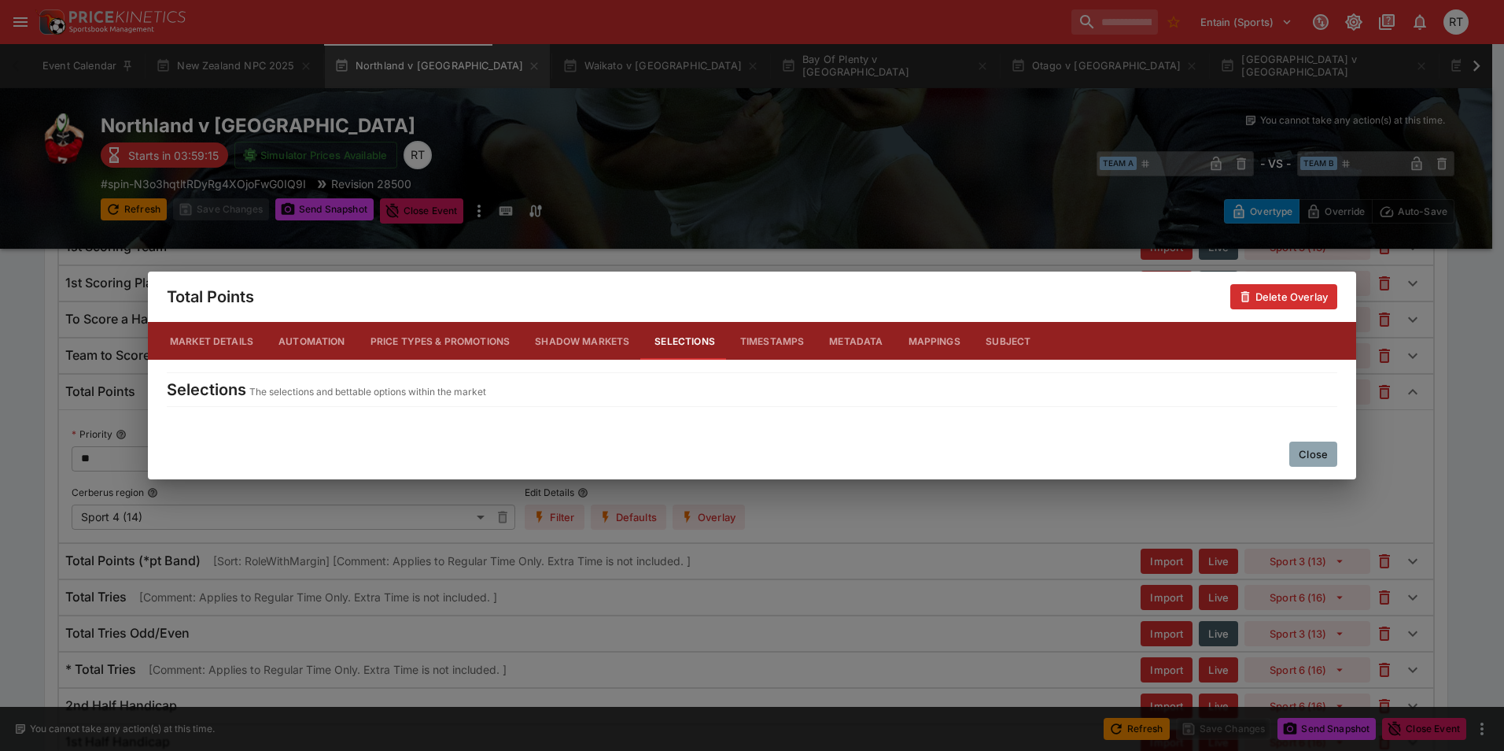
click at [780, 338] on button "Timestamps" at bounding box center [773, 341] width 90 height 38
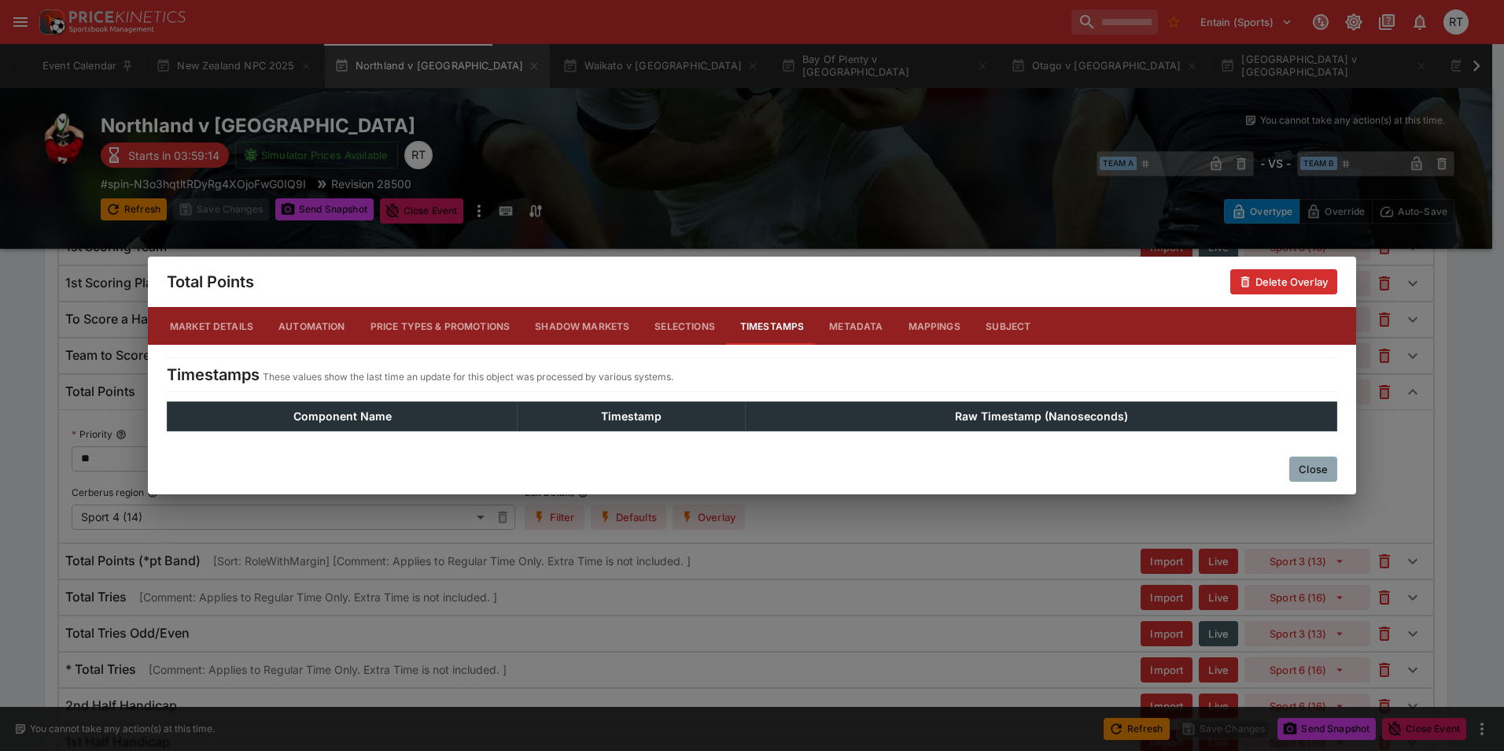
click at [861, 330] on button "Metadata" at bounding box center [856, 326] width 79 height 38
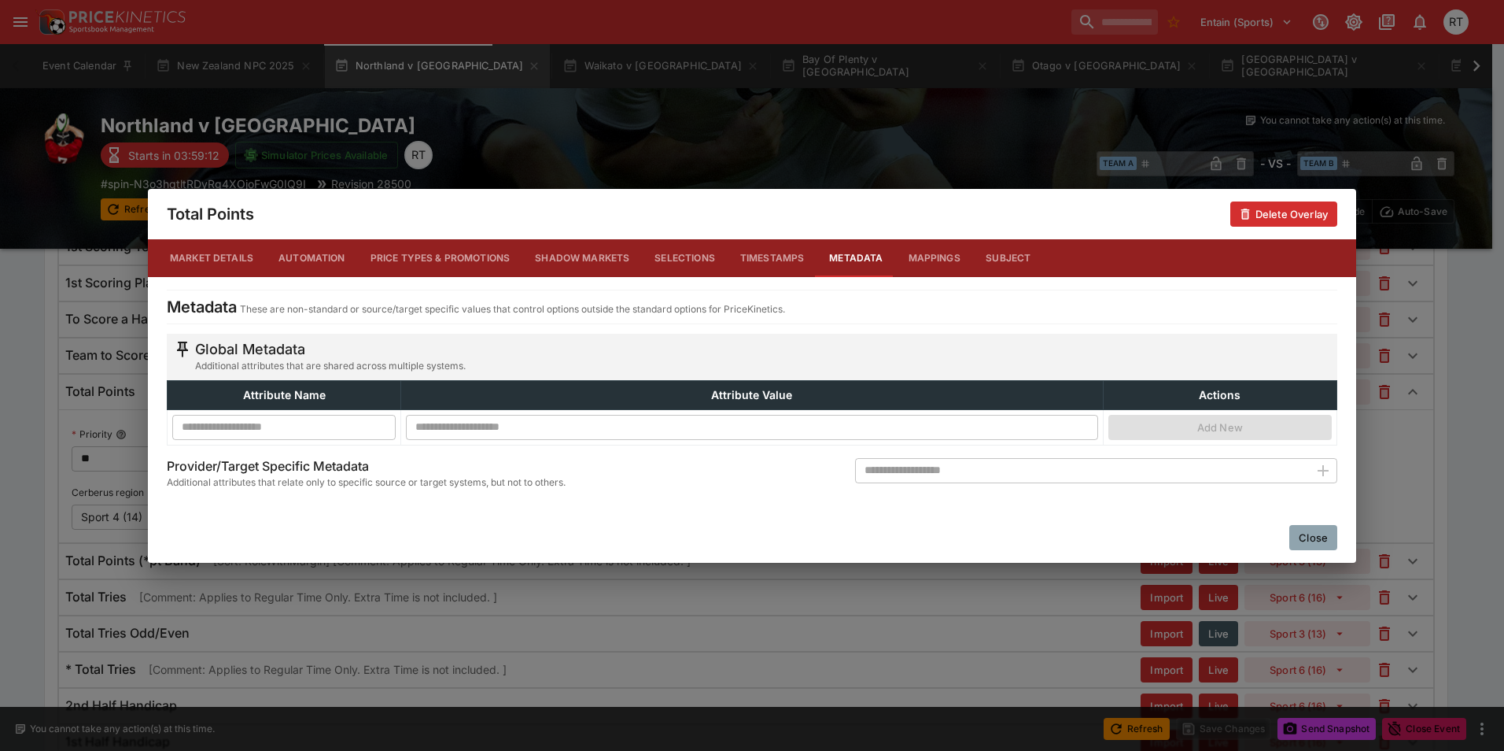
click at [927, 263] on button "Mappings" at bounding box center [934, 258] width 77 height 38
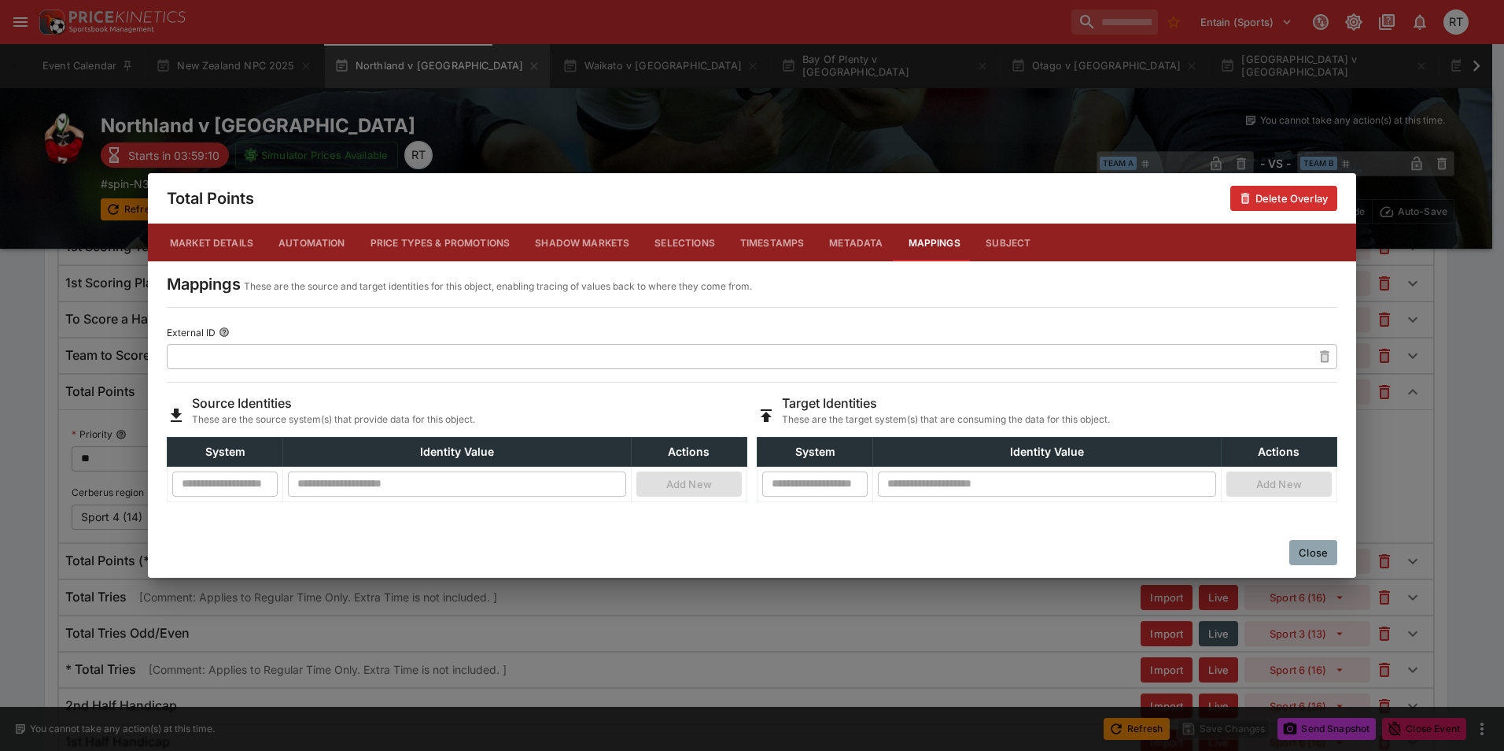
click at [1009, 243] on button "Subject" at bounding box center [1008, 242] width 71 height 38
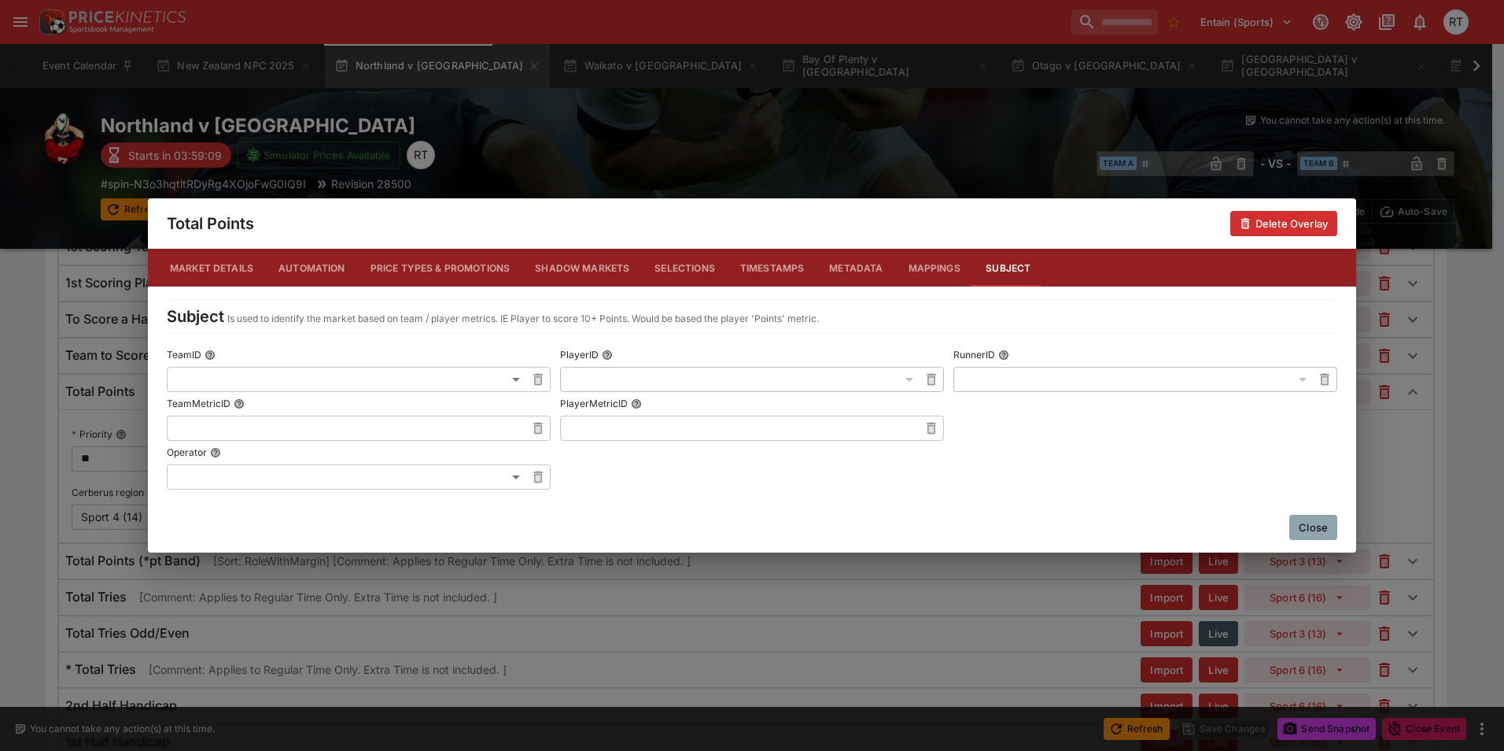
click at [234, 266] on button "Market Details" at bounding box center [211, 268] width 109 height 38
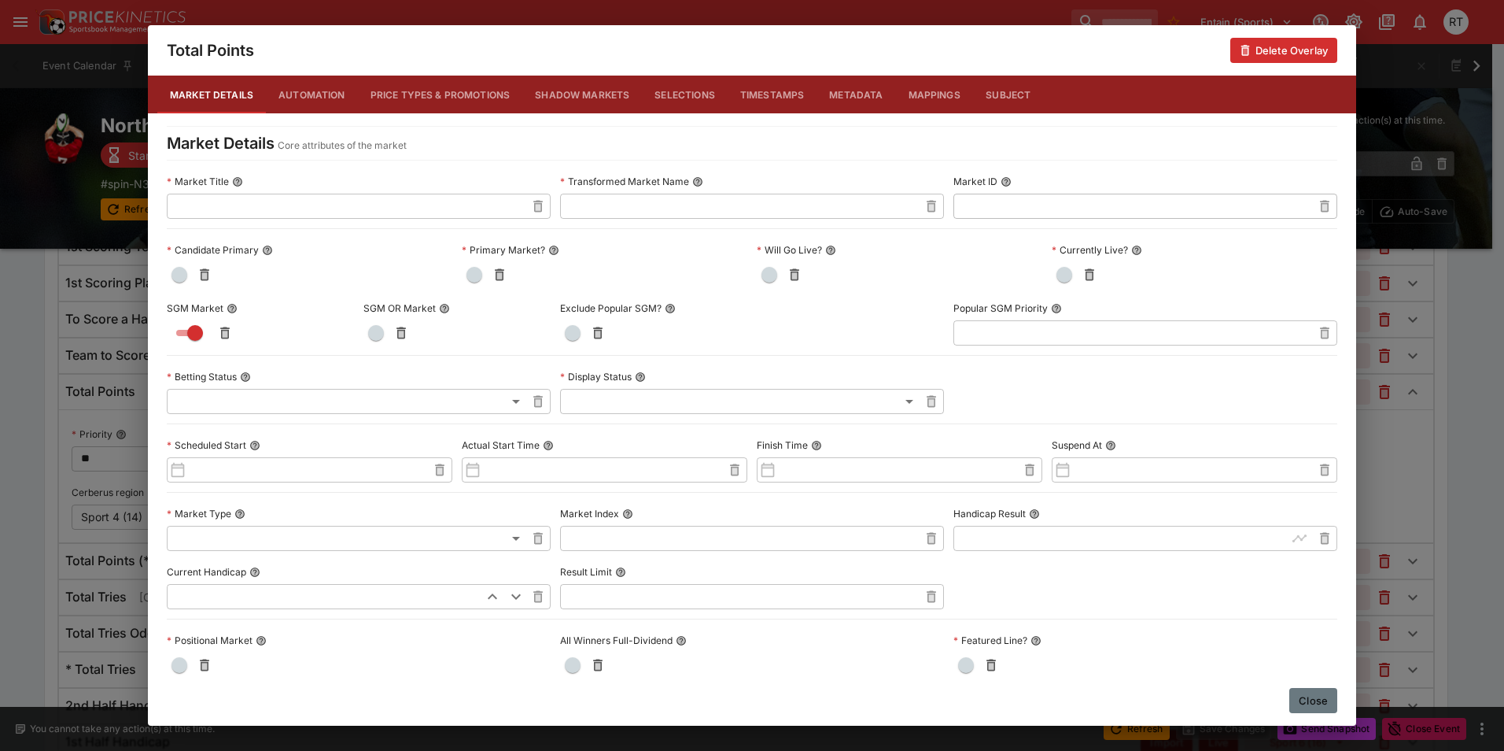
click at [1305, 699] on button "Close" at bounding box center [1313, 700] width 48 height 25
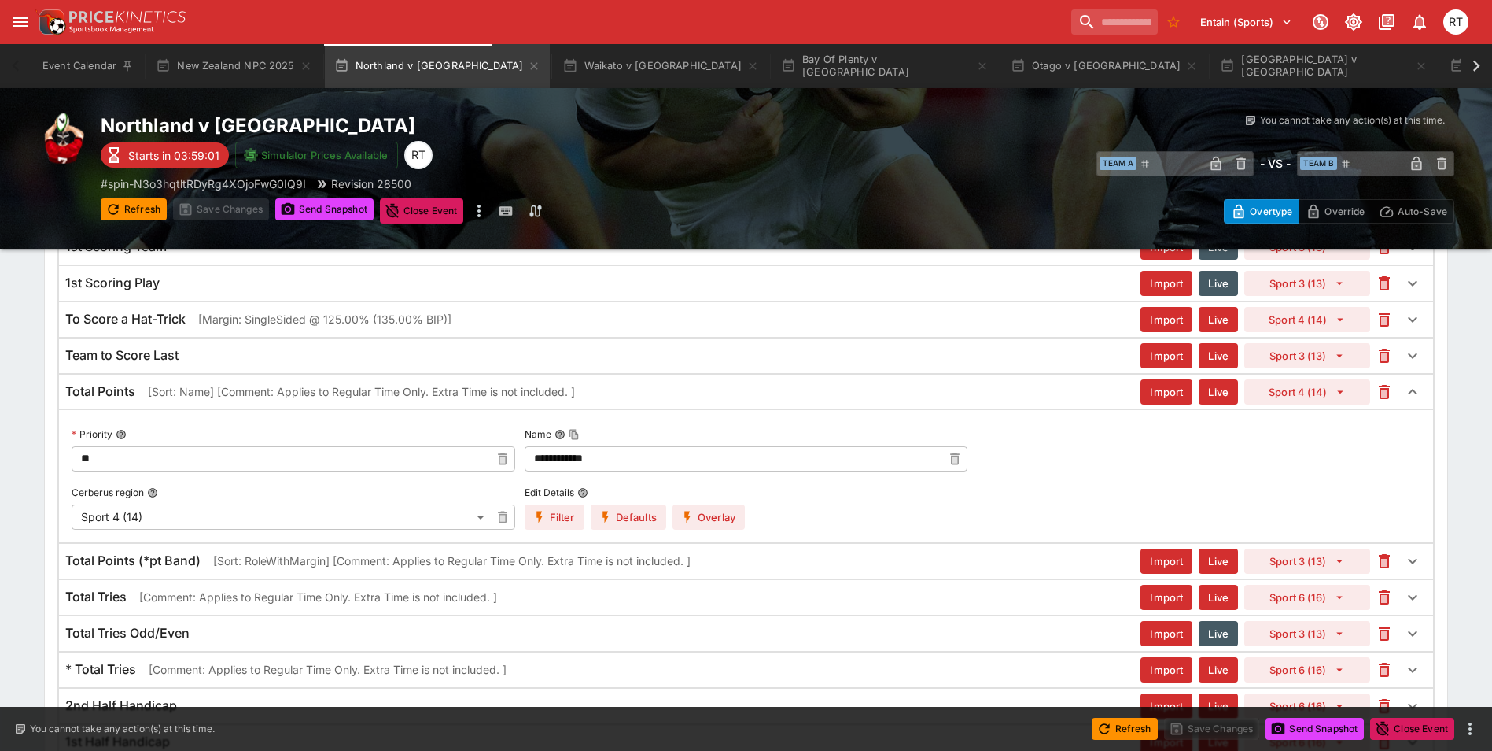
click at [131, 393] on h6 "Total Points" at bounding box center [100, 391] width 70 height 17
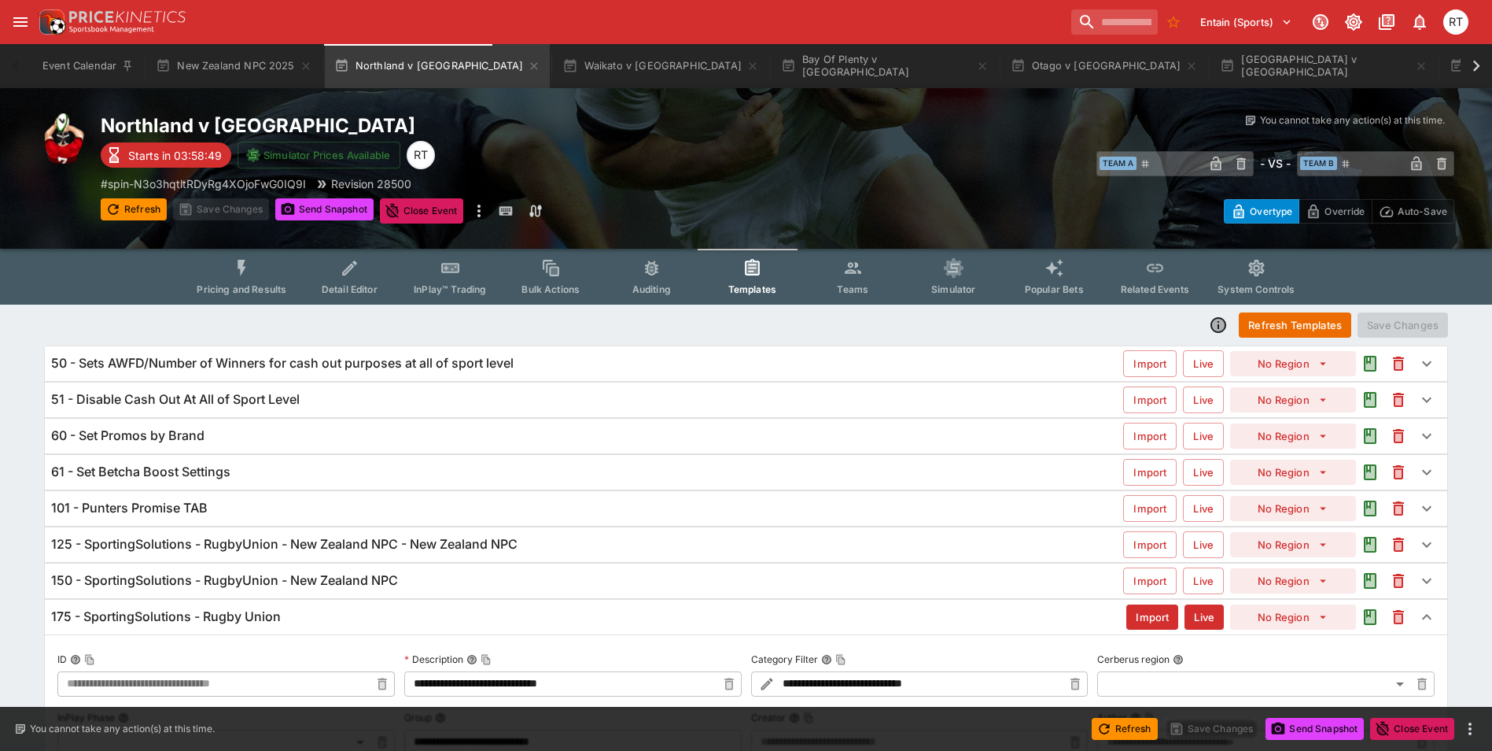
click at [218, 275] on button "Pricing and Results" at bounding box center [241, 277] width 115 height 56
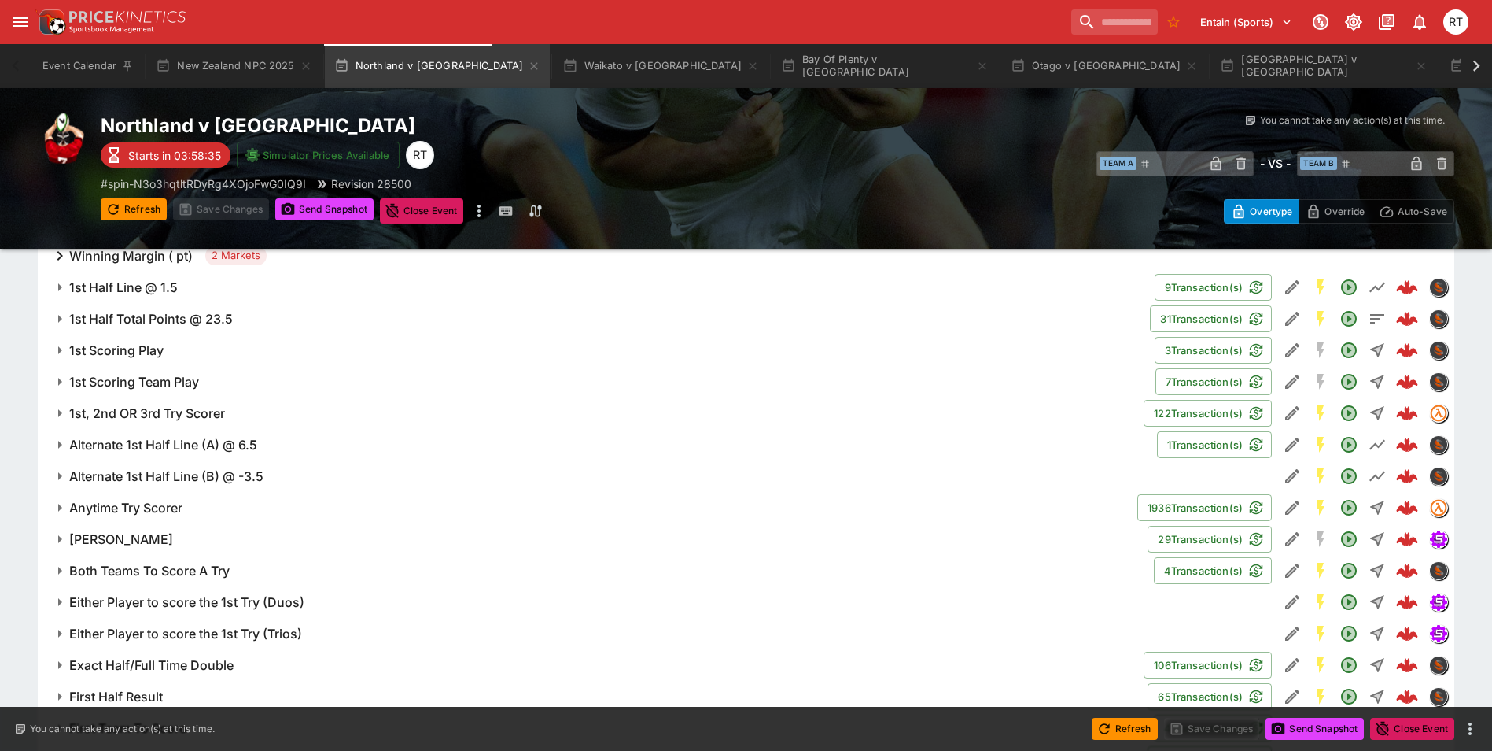
scroll to position [1016, 0]
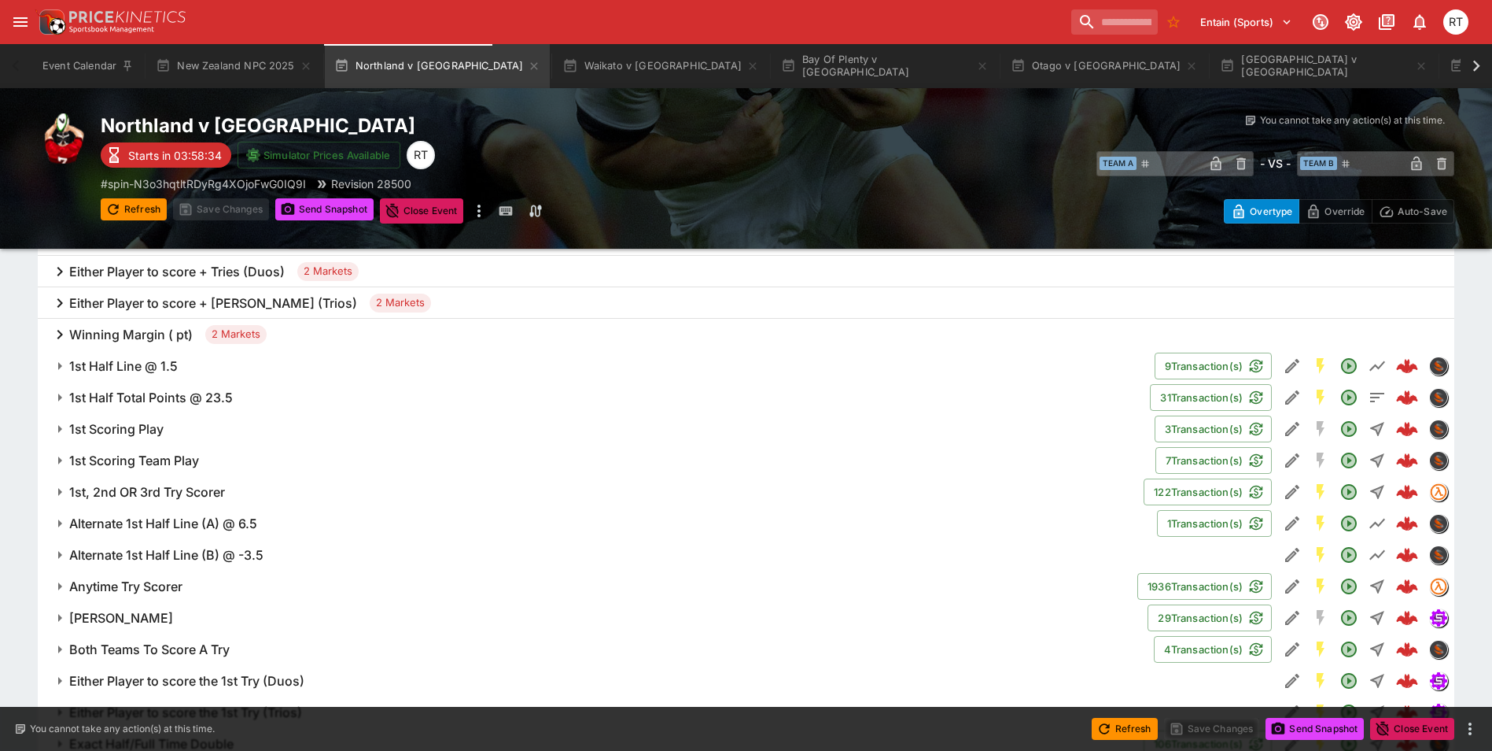
click at [117, 426] on h6 "1st Scoring Play" at bounding box center [116, 429] width 94 height 17
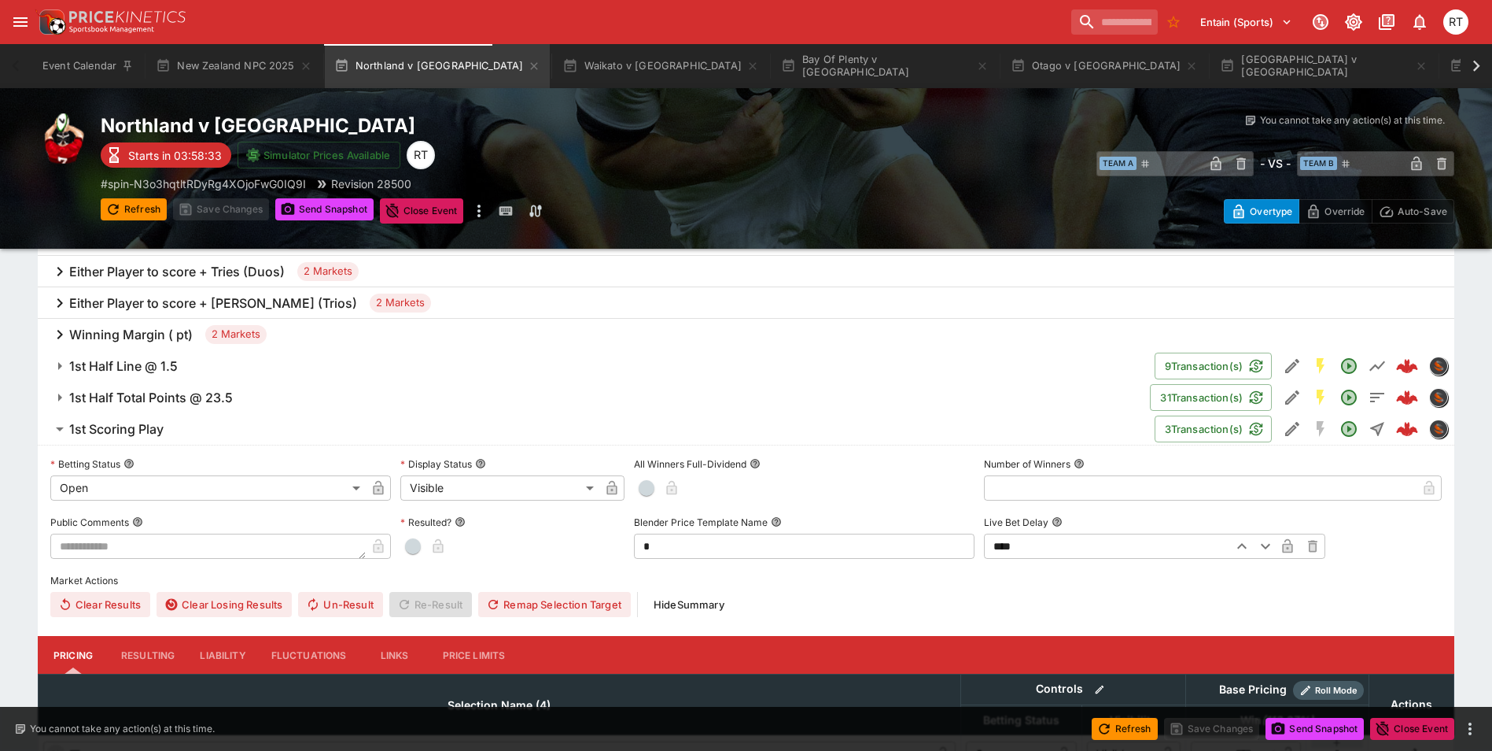
click at [149, 426] on h6 "1st Scoring Play" at bounding box center [116, 429] width 94 height 17
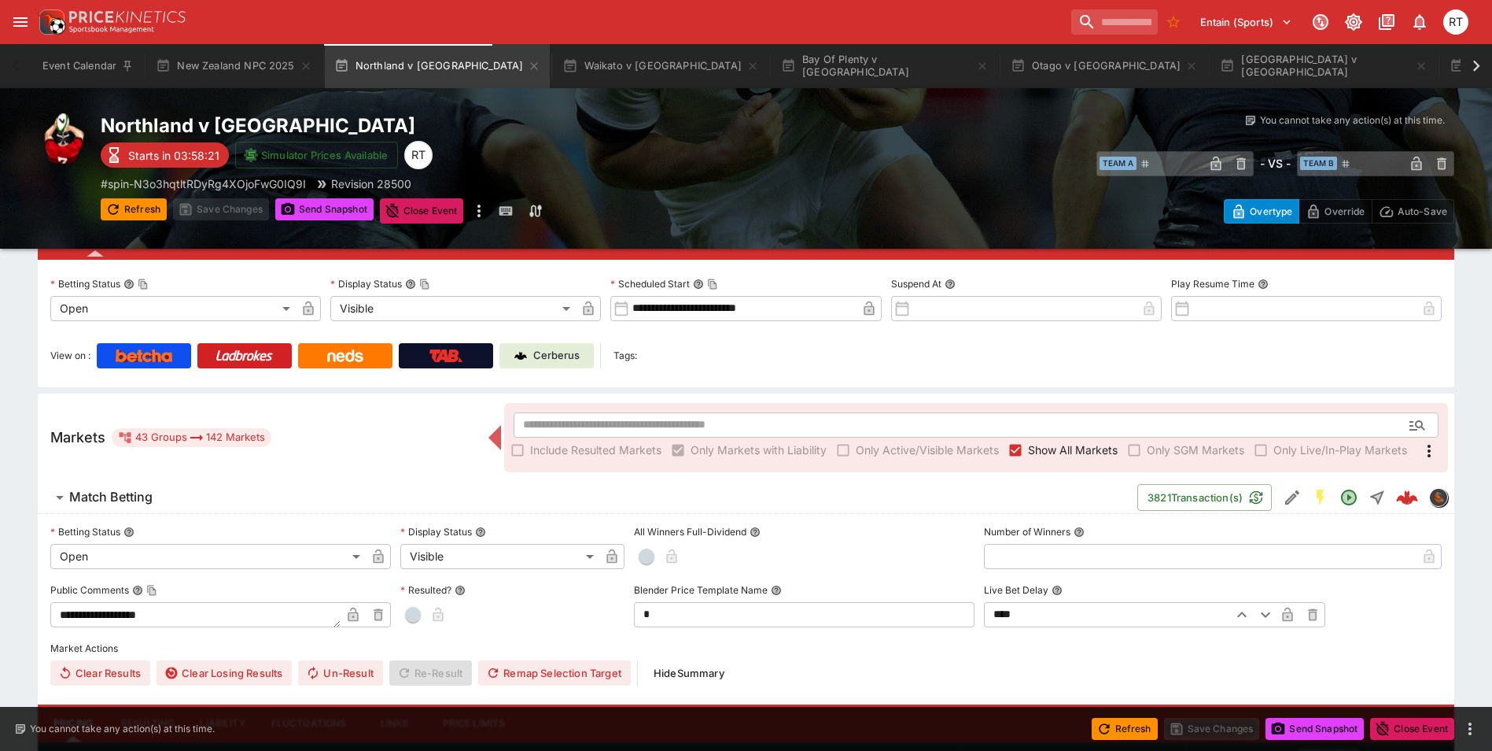
scroll to position [0, 0]
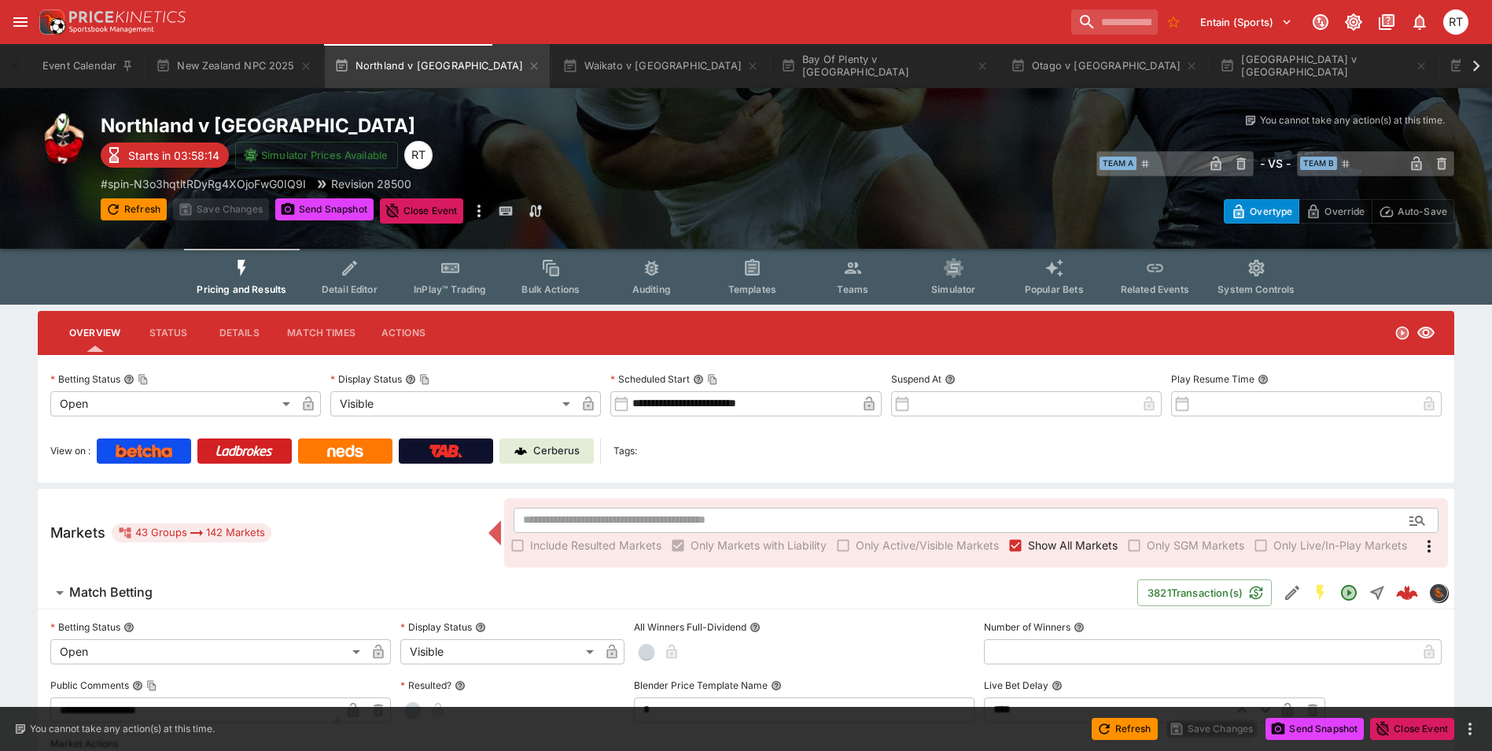
click at [1230, 284] on span "System Controls" at bounding box center [1256, 289] width 77 height 12
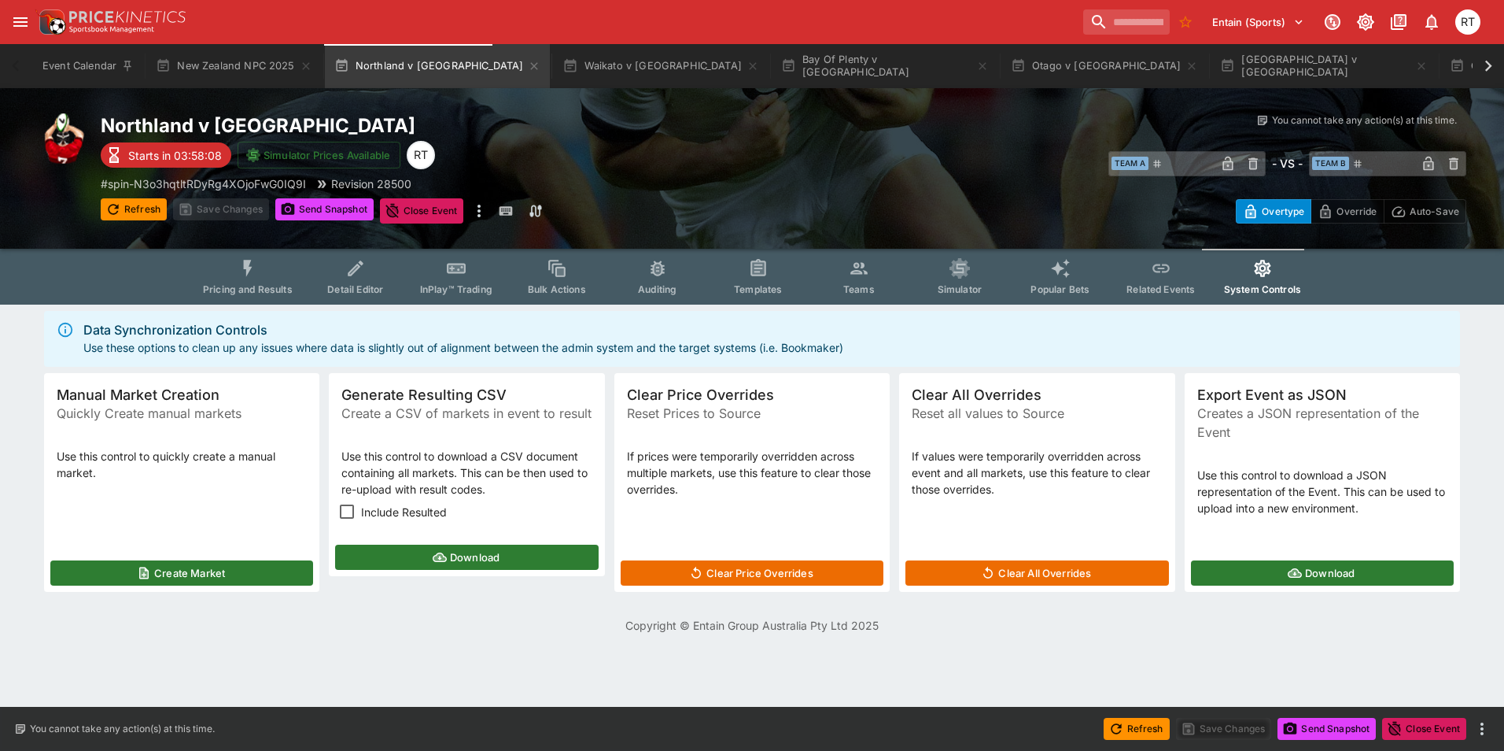
click at [242, 290] on span "Pricing and Results" at bounding box center [248, 289] width 90 height 12
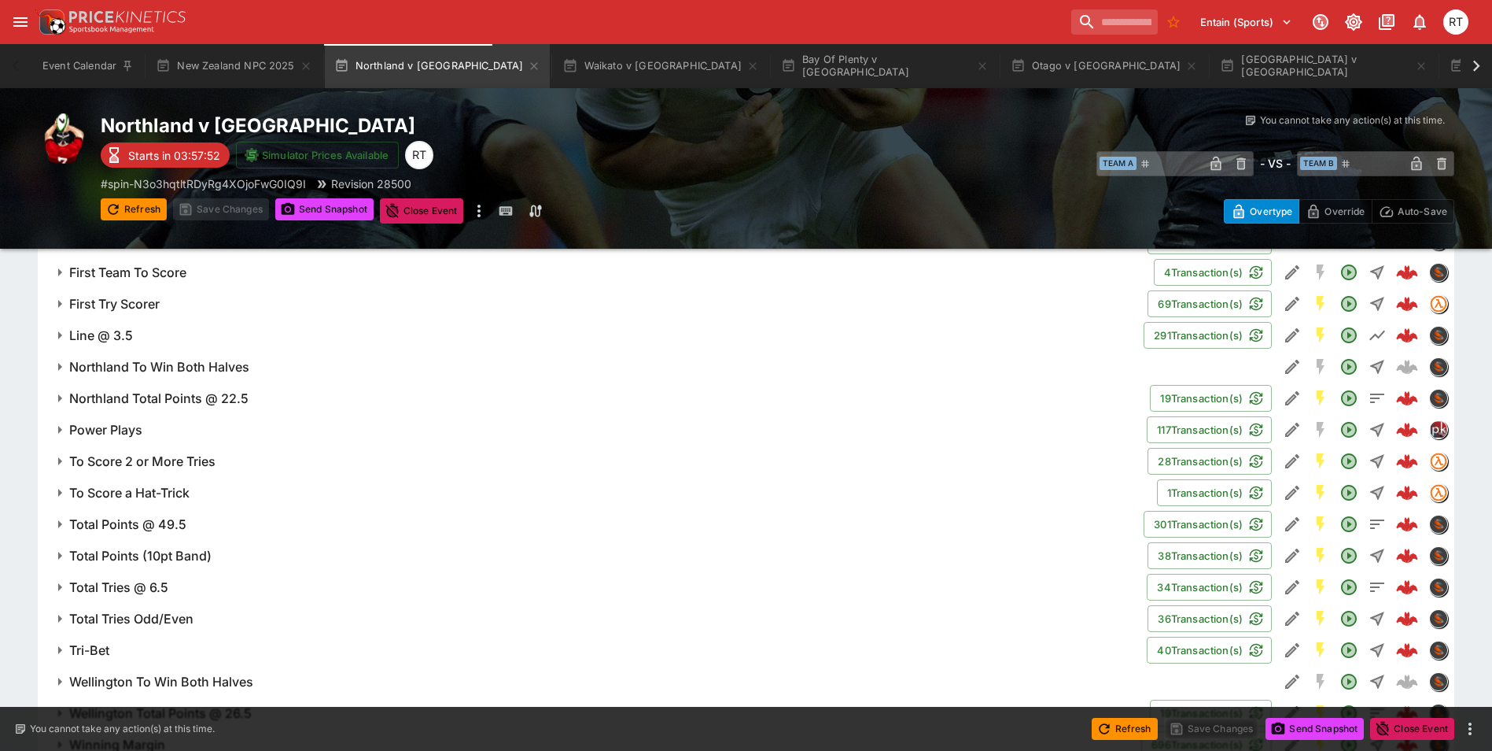
scroll to position [1646, 0]
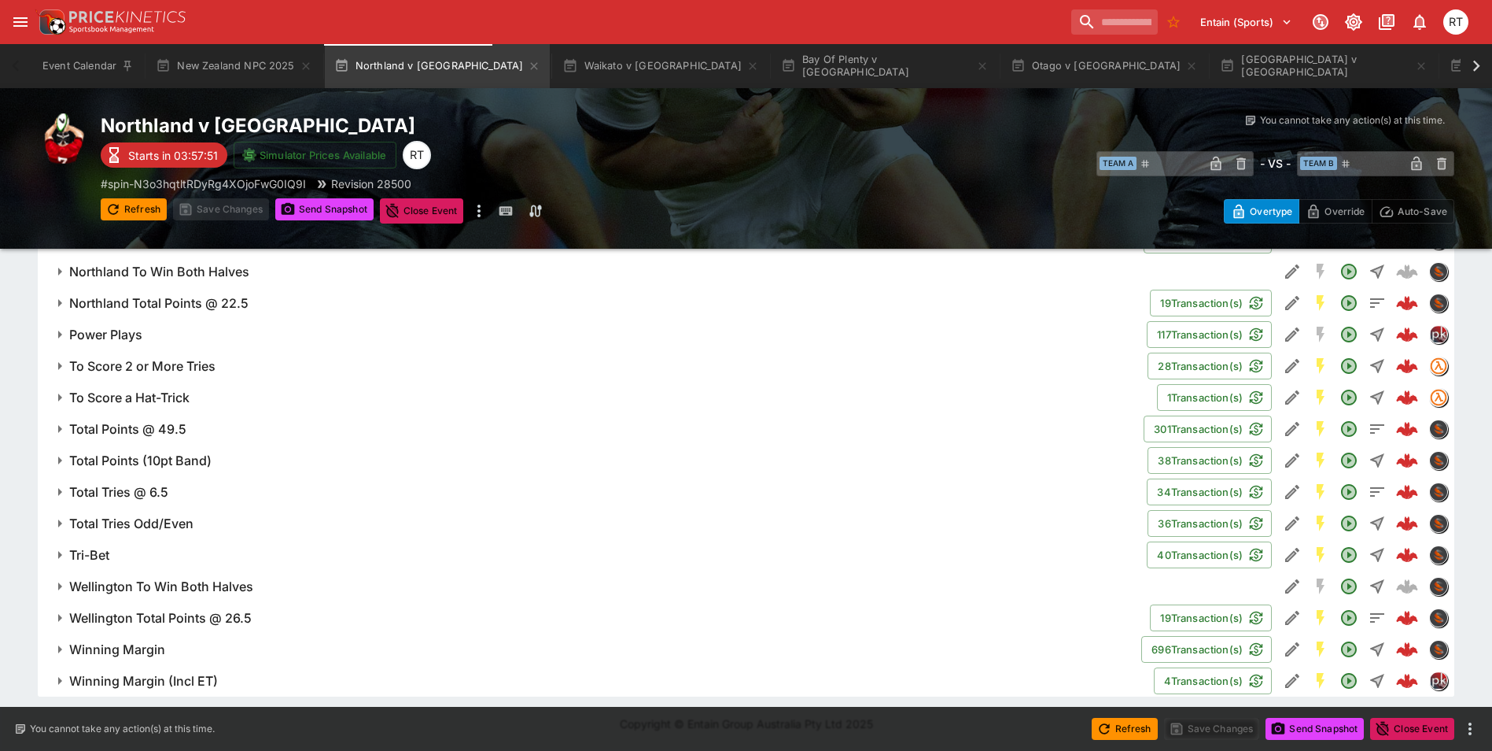
click at [164, 425] on h6 "Total Points @ 49.5" at bounding box center [127, 429] width 117 height 17
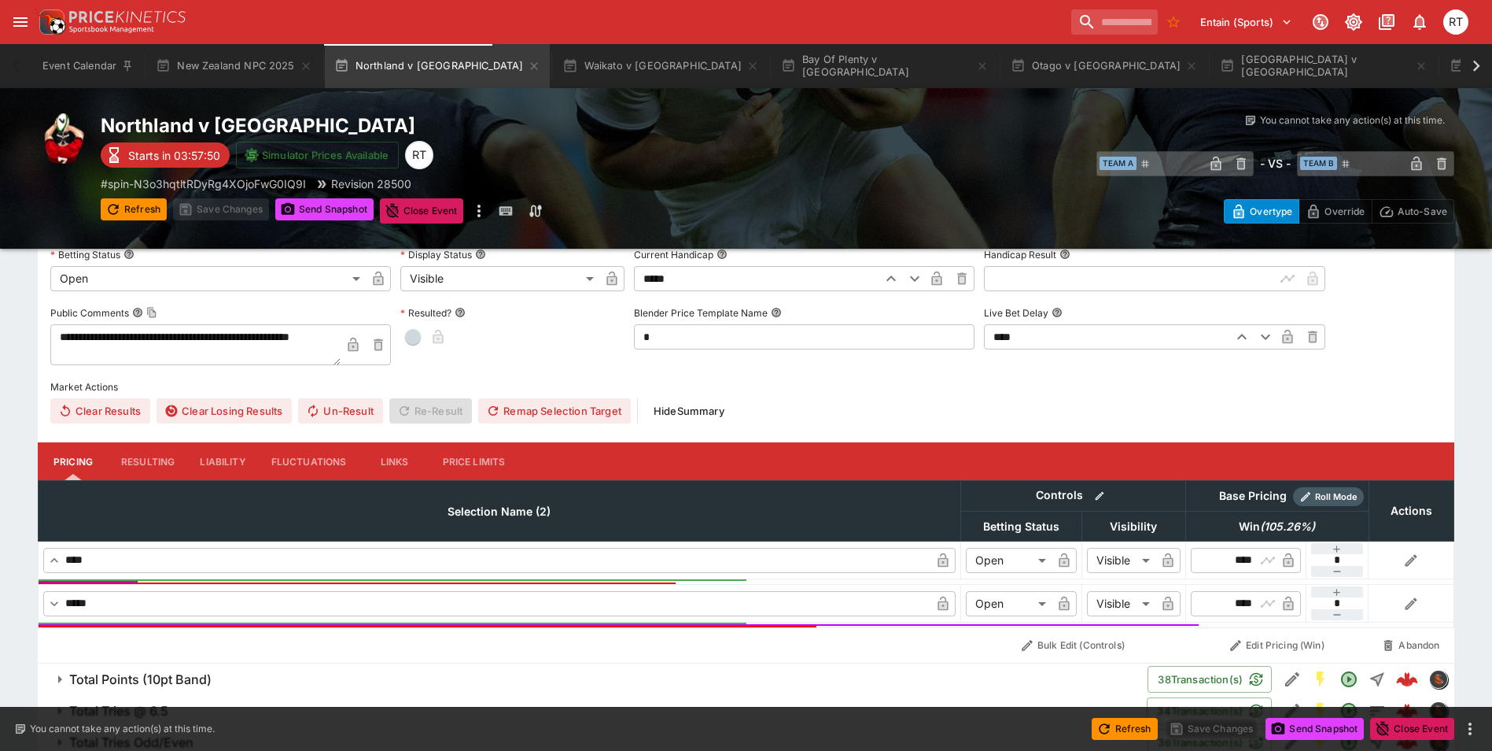
scroll to position [1882, 0]
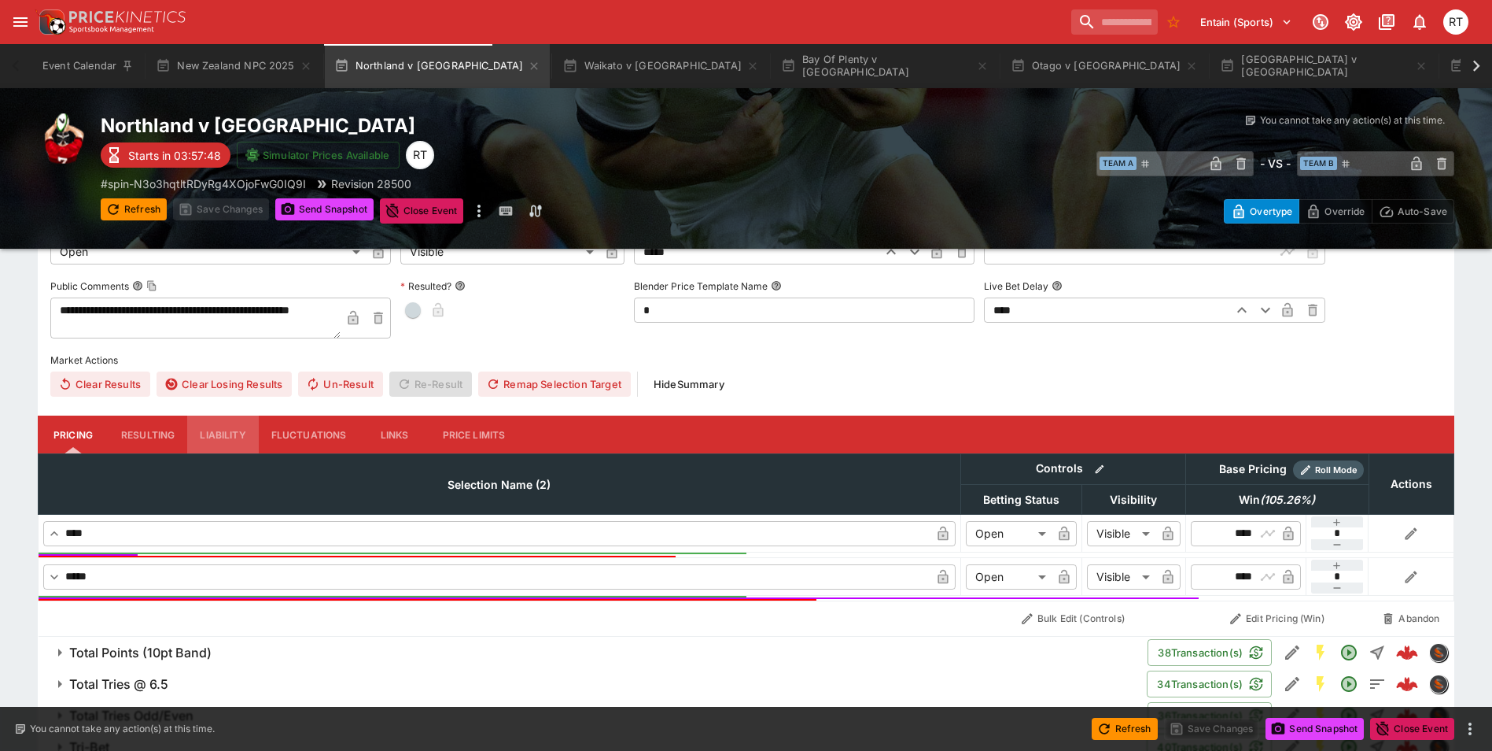
click at [216, 432] on button "Liability" at bounding box center [222, 434] width 71 height 38
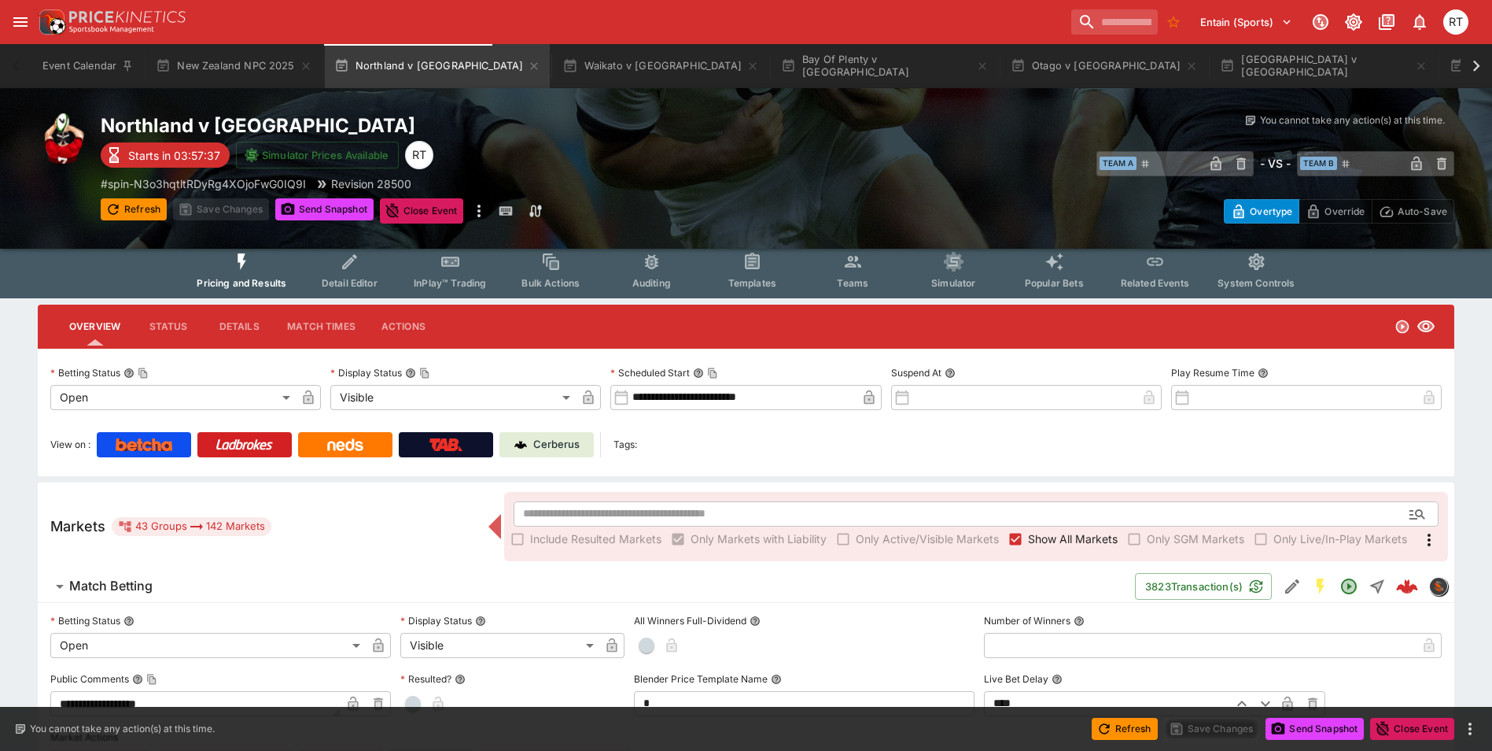
scroll to position [0, 0]
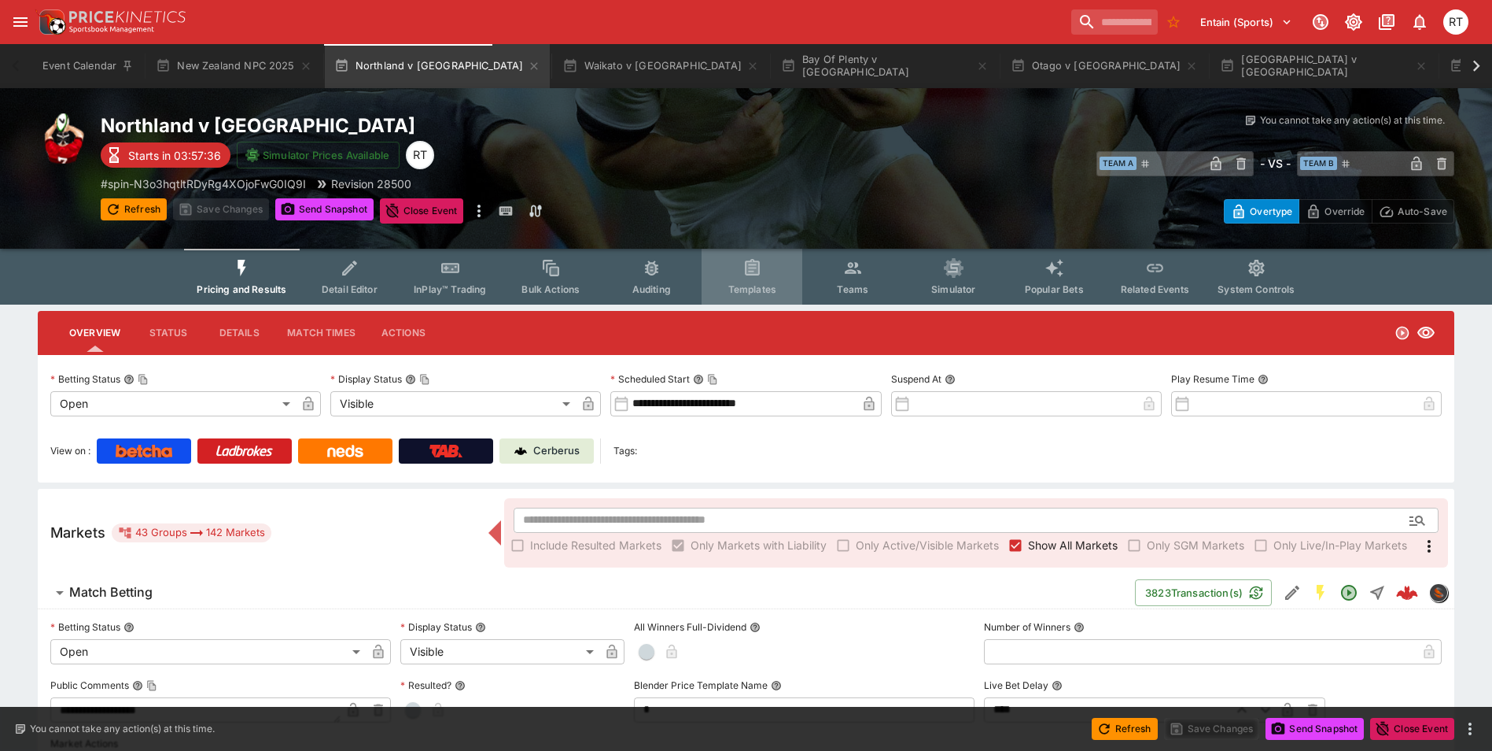
click at [735, 268] on button "Templates" at bounding box center [752, 277] width 101 height 56
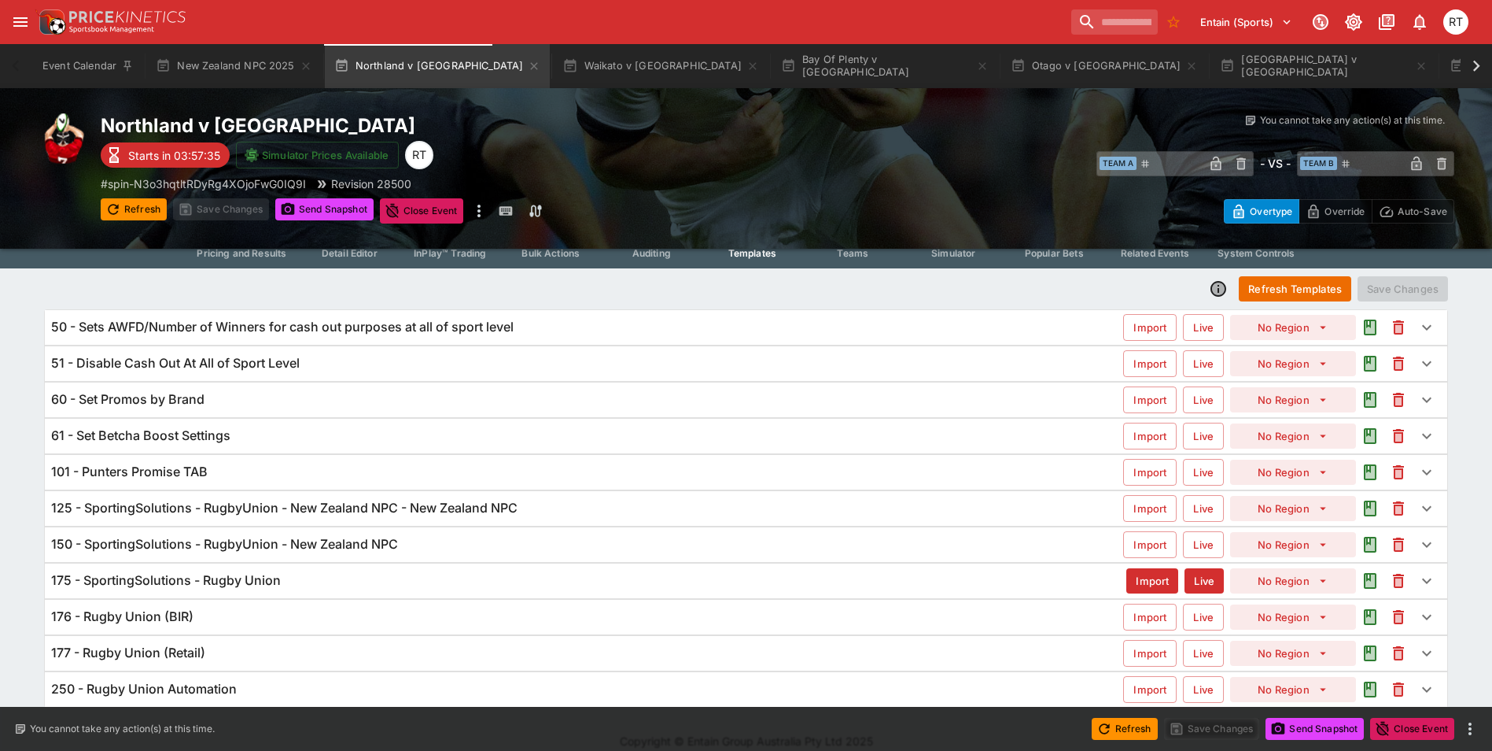
scroll to position [53, 0]
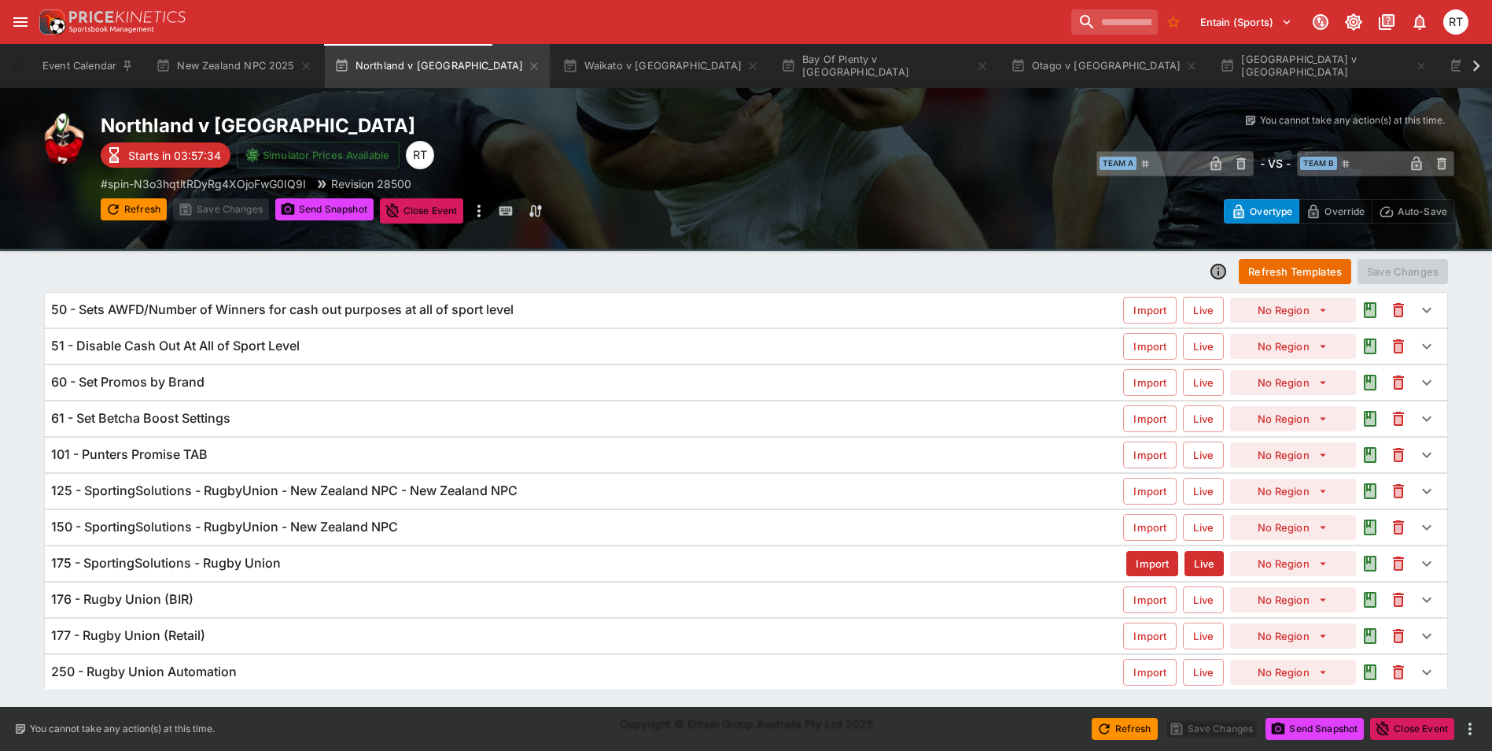
click at [154, 492] on h6 "125 - SportingSolutions - RugbyUnion - New Zealand NPC - New Zealand NPC" at bounding box center [284, 490] width 467 height 17
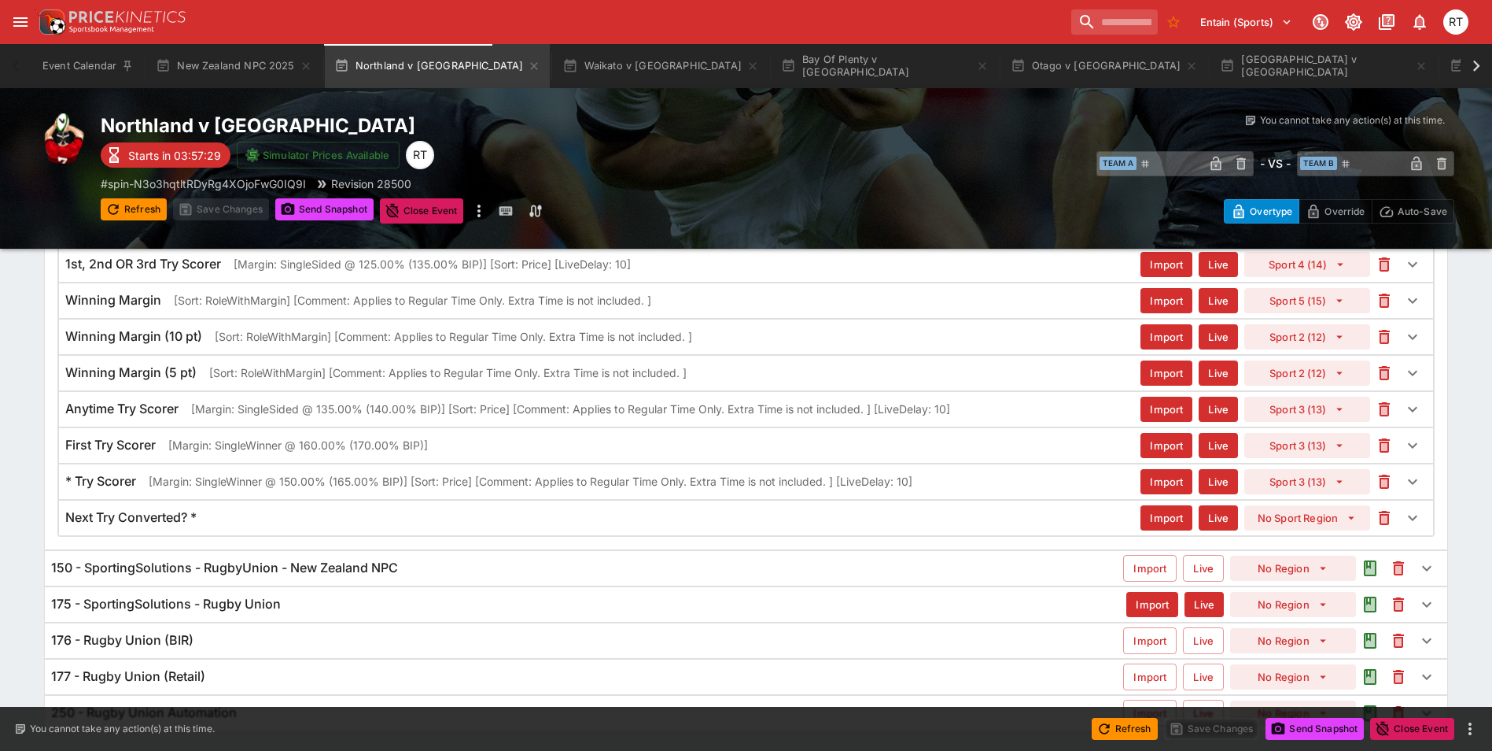
scroll to position [869, 0]
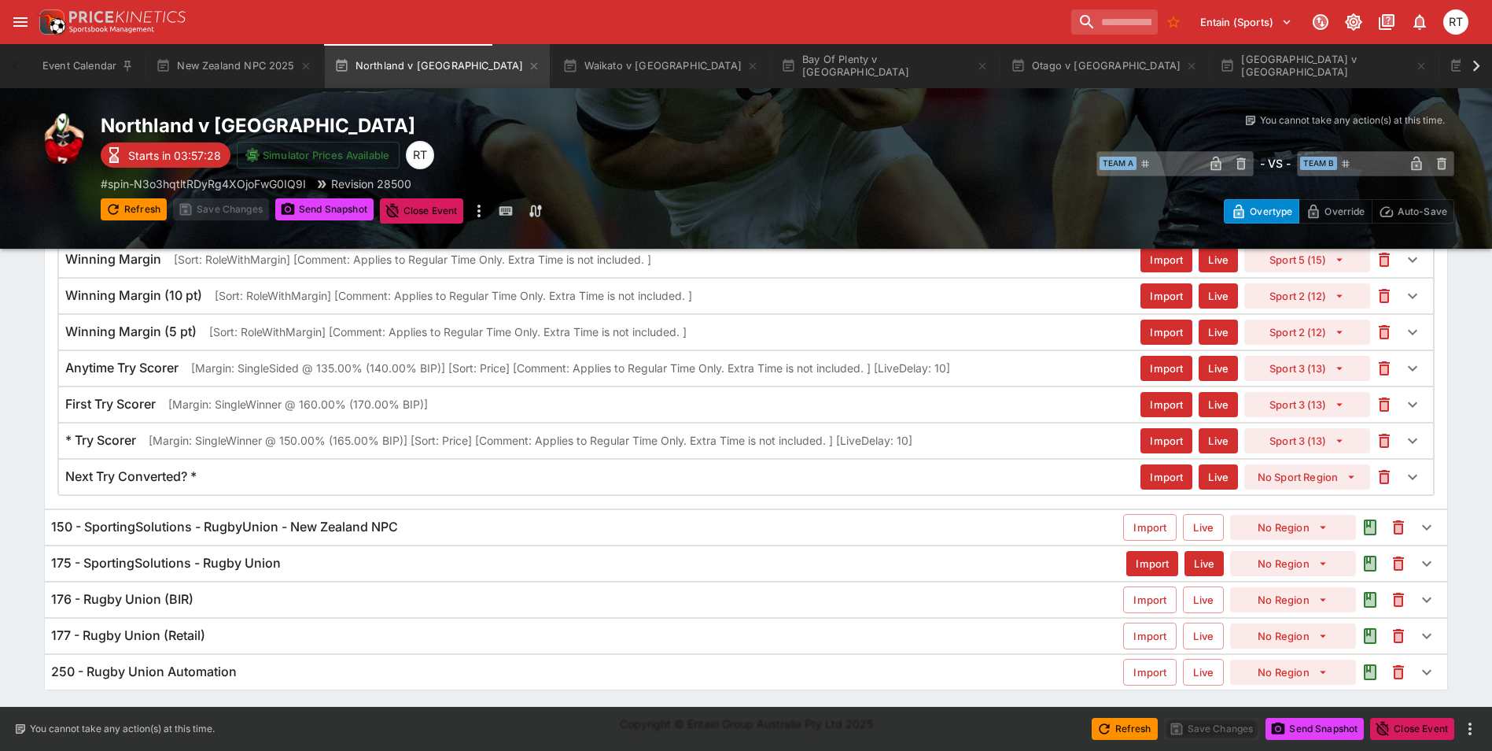
click at [162, 529] on h6 "150 - SportingSolutions - RugbyUnion - New Zealand NPC" at bounding box center [224, 526] width 347 height 17
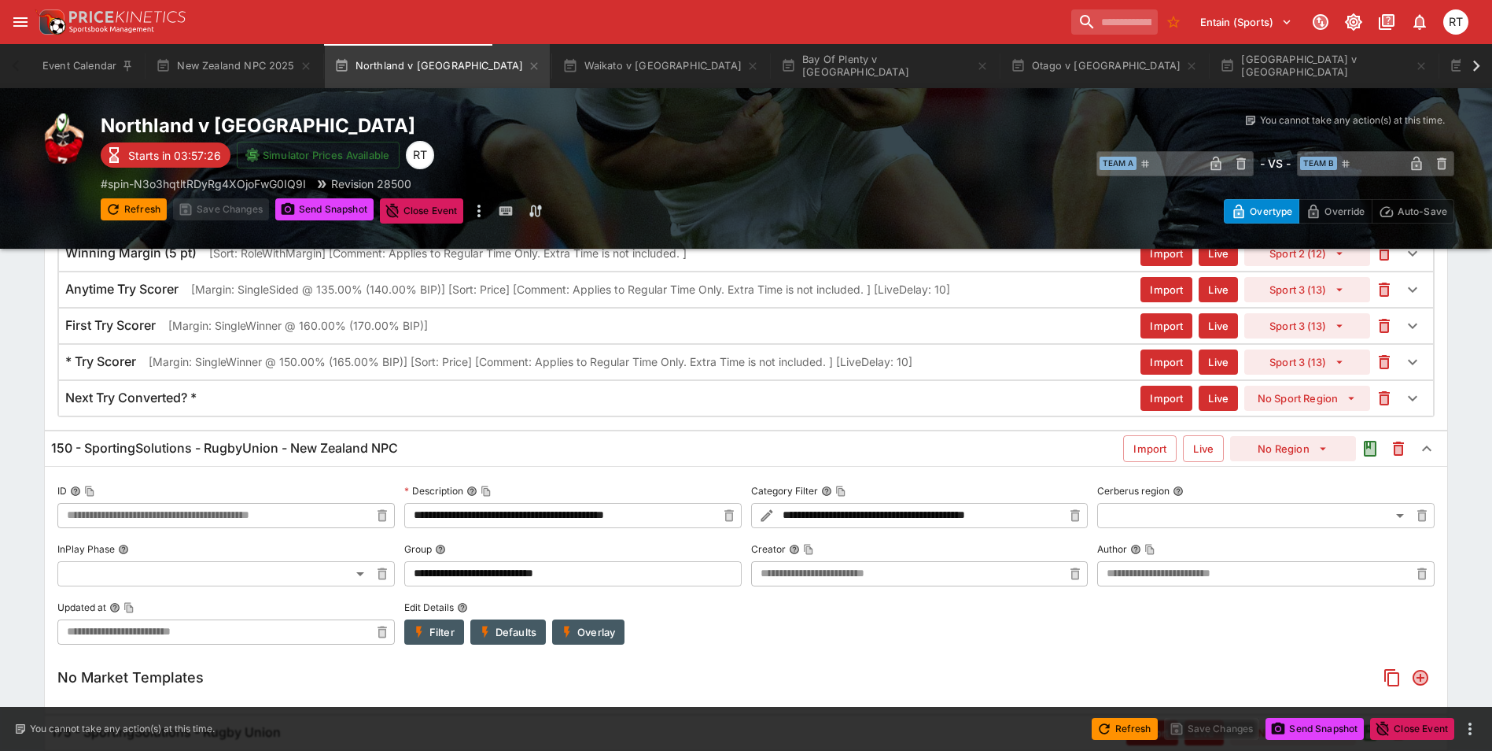
scroll to position [1117, 0]
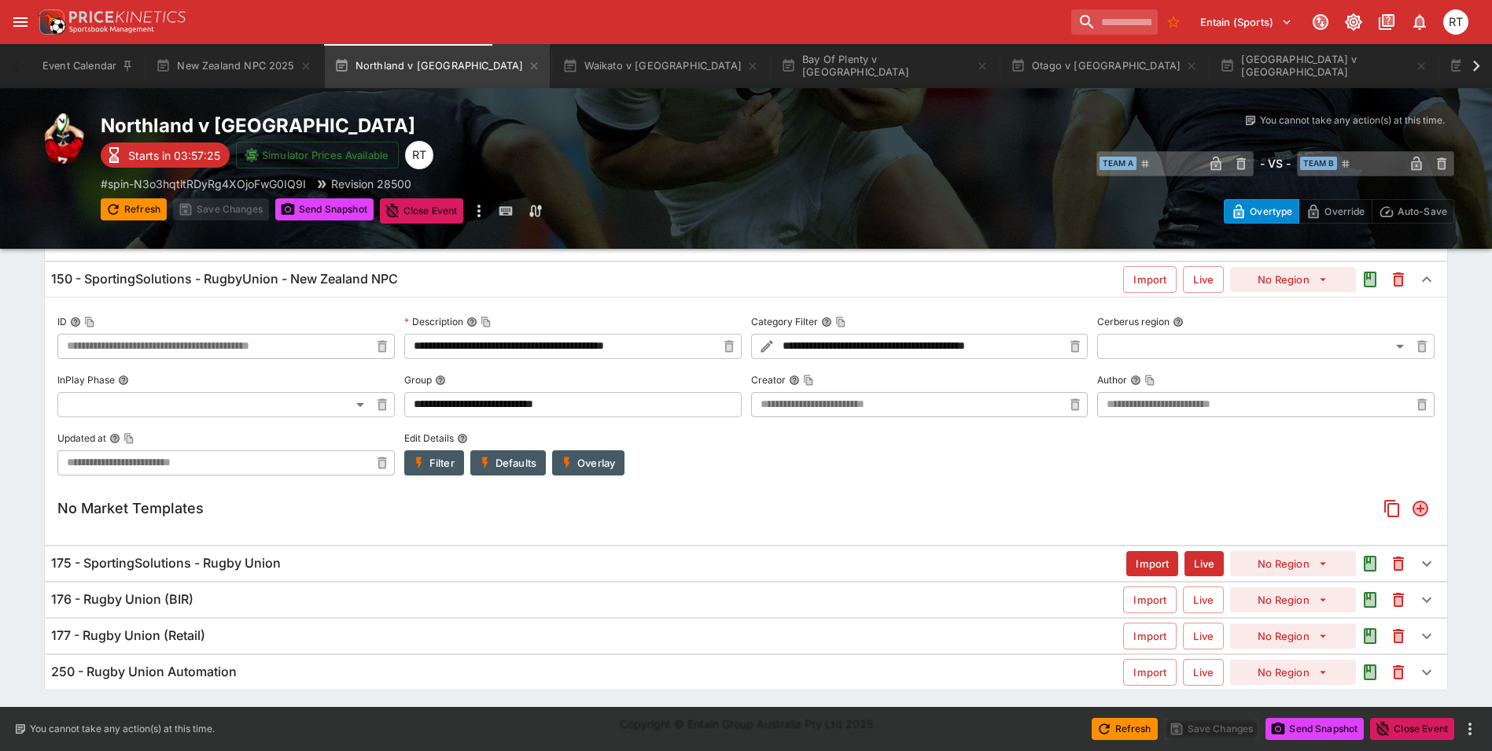
click at [222, 562] on h6 "175 - SportingSolutions - Rugby Union" at bounding box center [166, 563] width 230 height 17
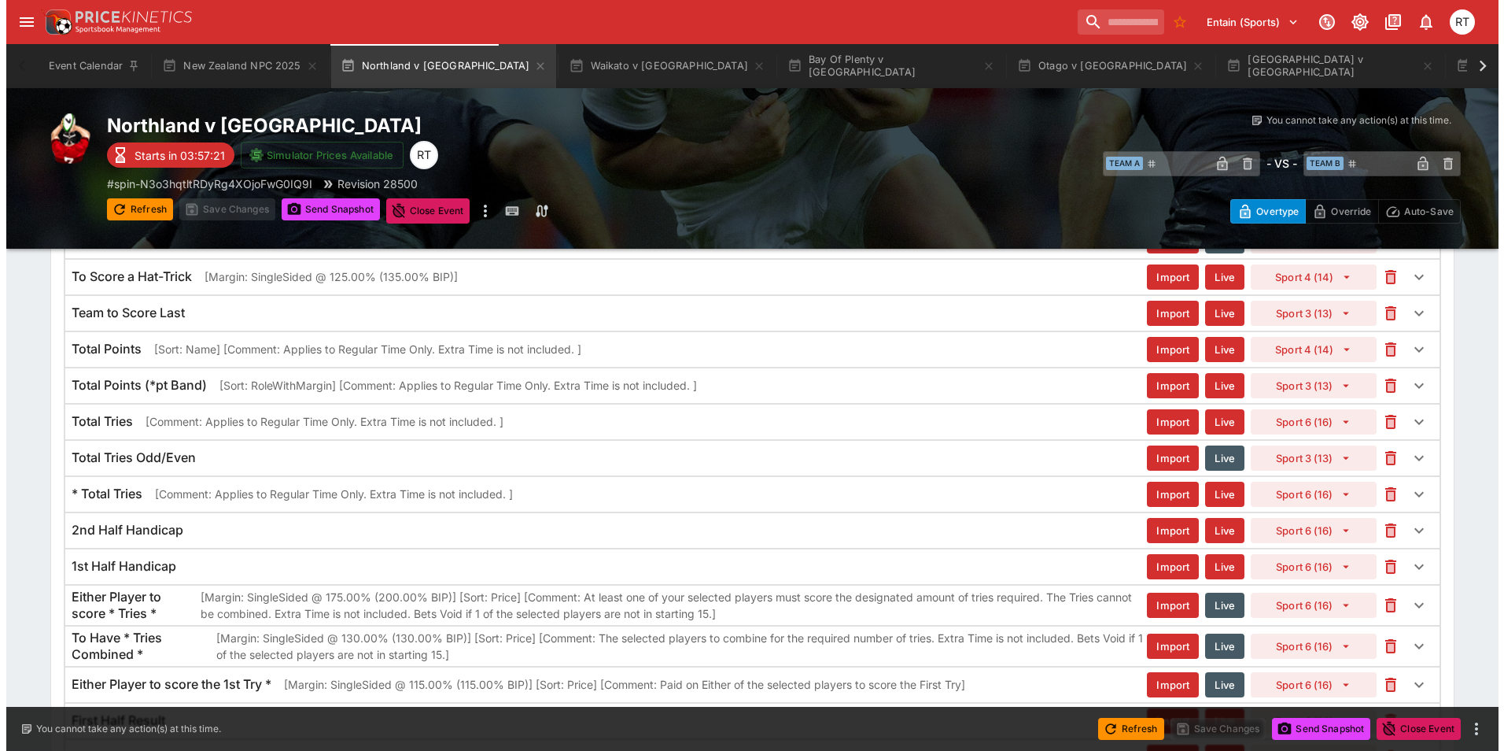
scroll to position [1188, 0]
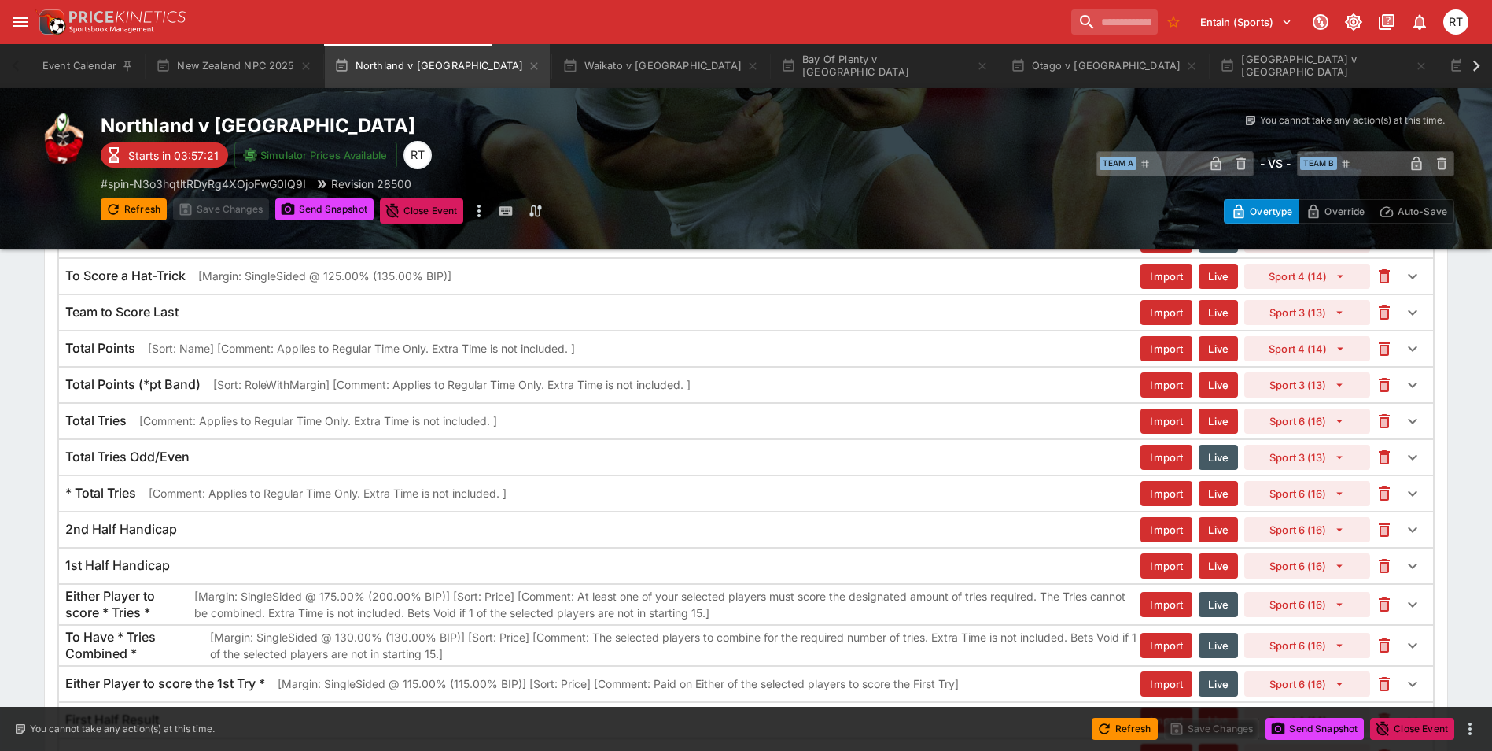
click at [120, 356] on h6 "Total Points" at bounding box center [100, 348] width 70 height 17
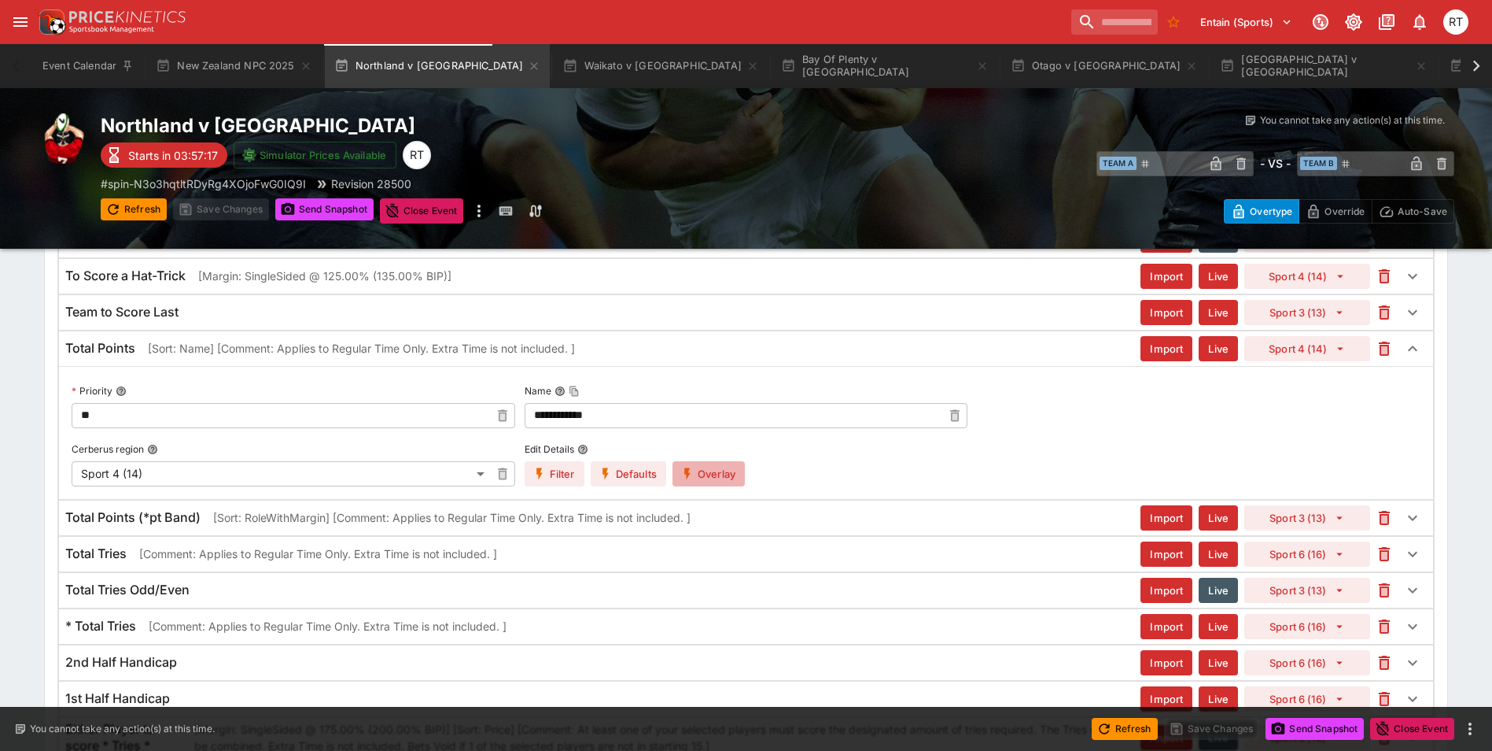
click at [717, 477] on button "Overlay" at bounding box center [709, 473] width 72 height 25
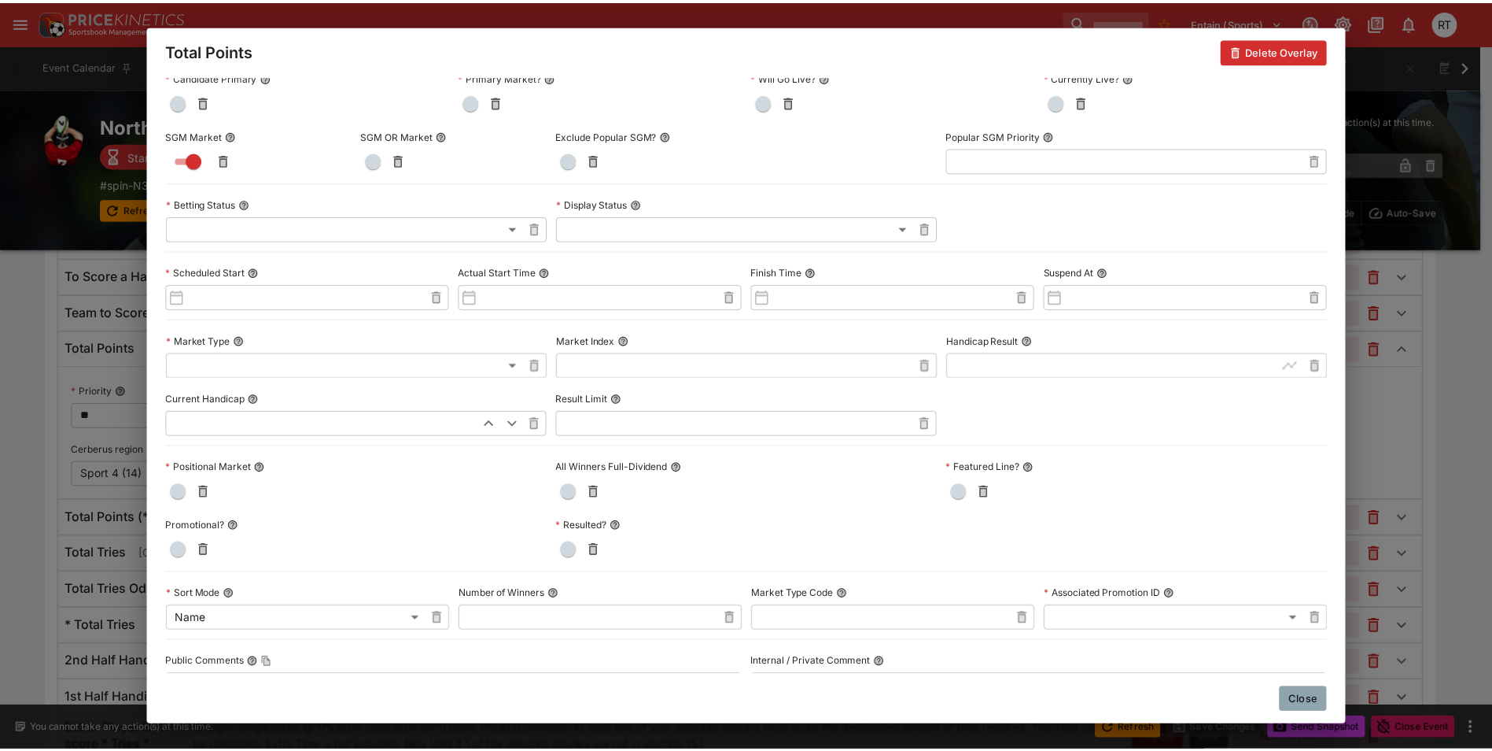
scroll to position [0, 0]
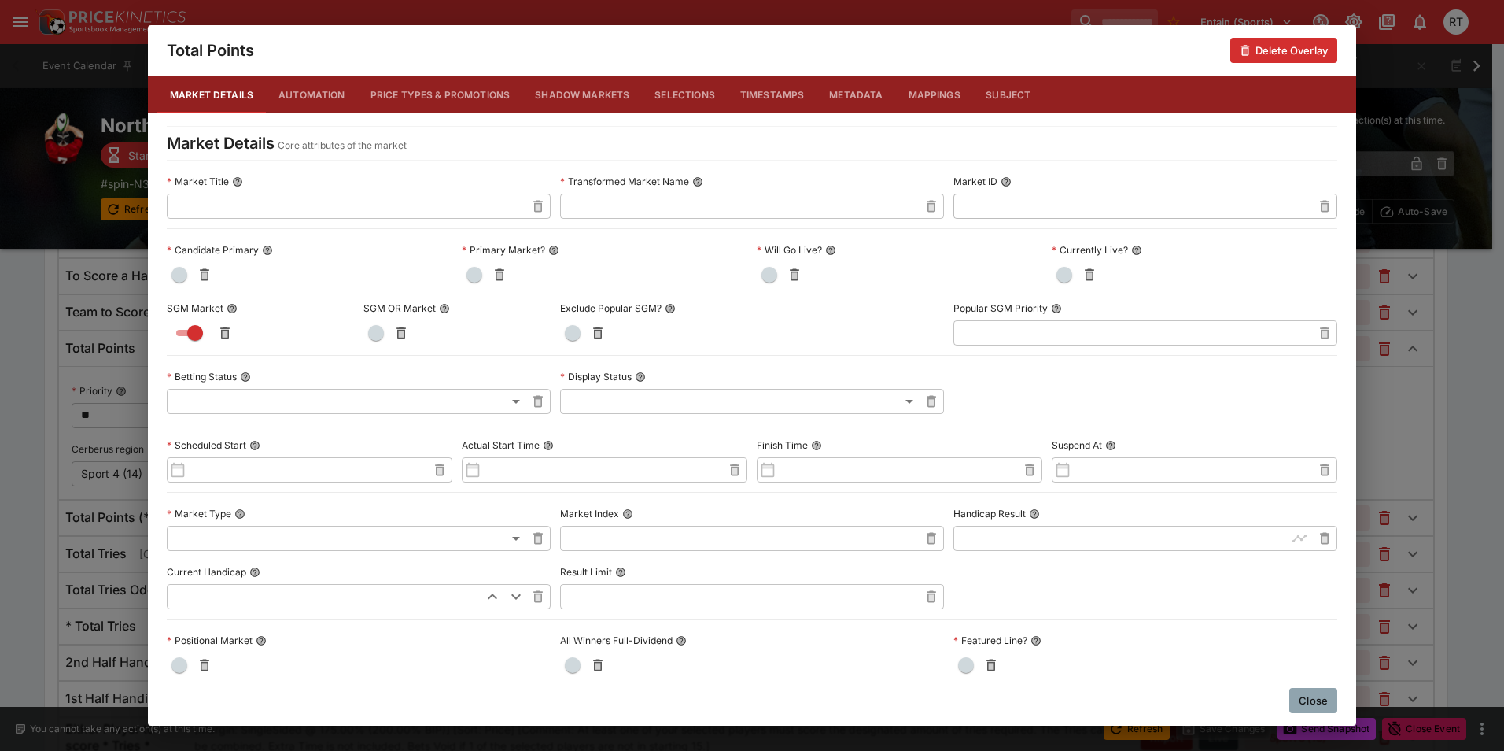
click at [1317, 699] on button "Close" at bounding box center [1313, 700] width 48 height 25
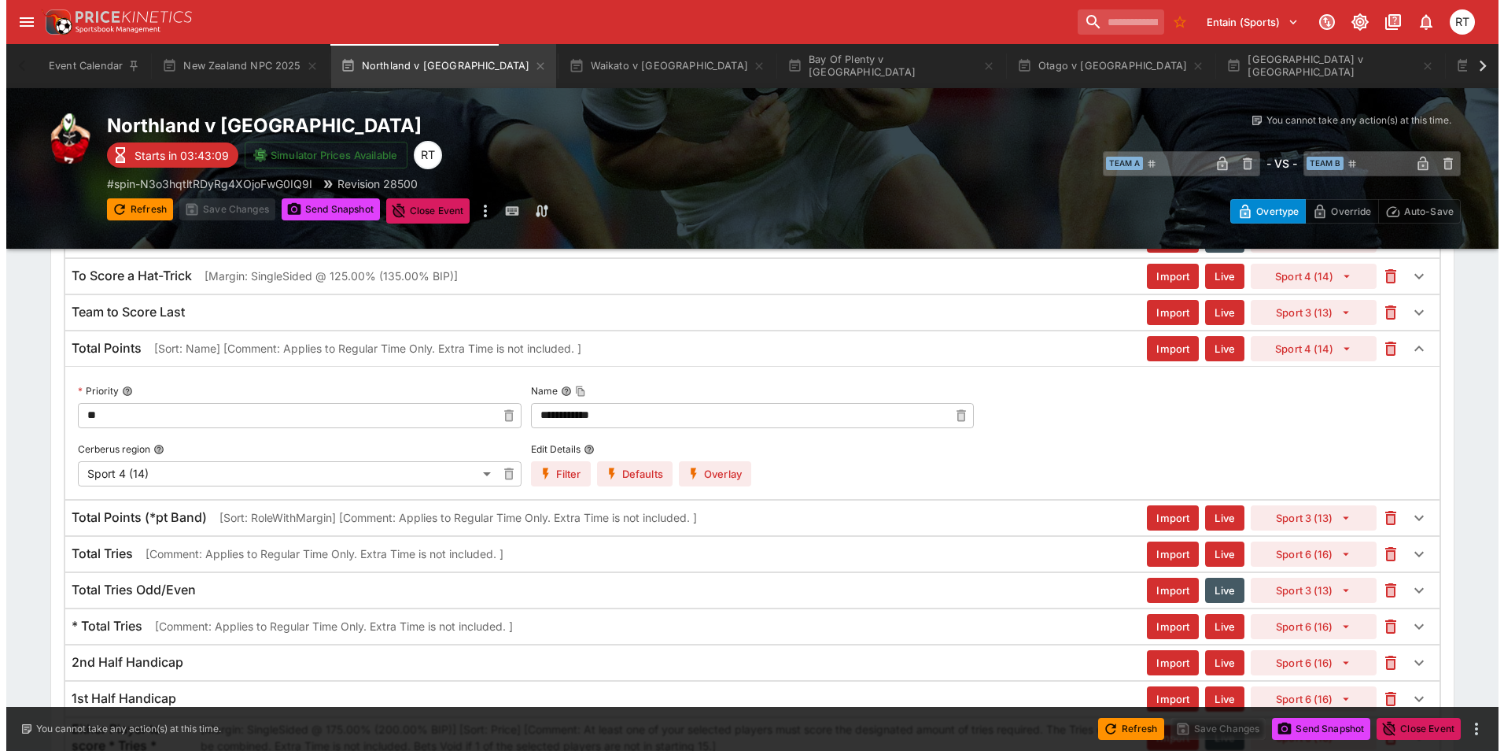
scroll to position [1109, 0]
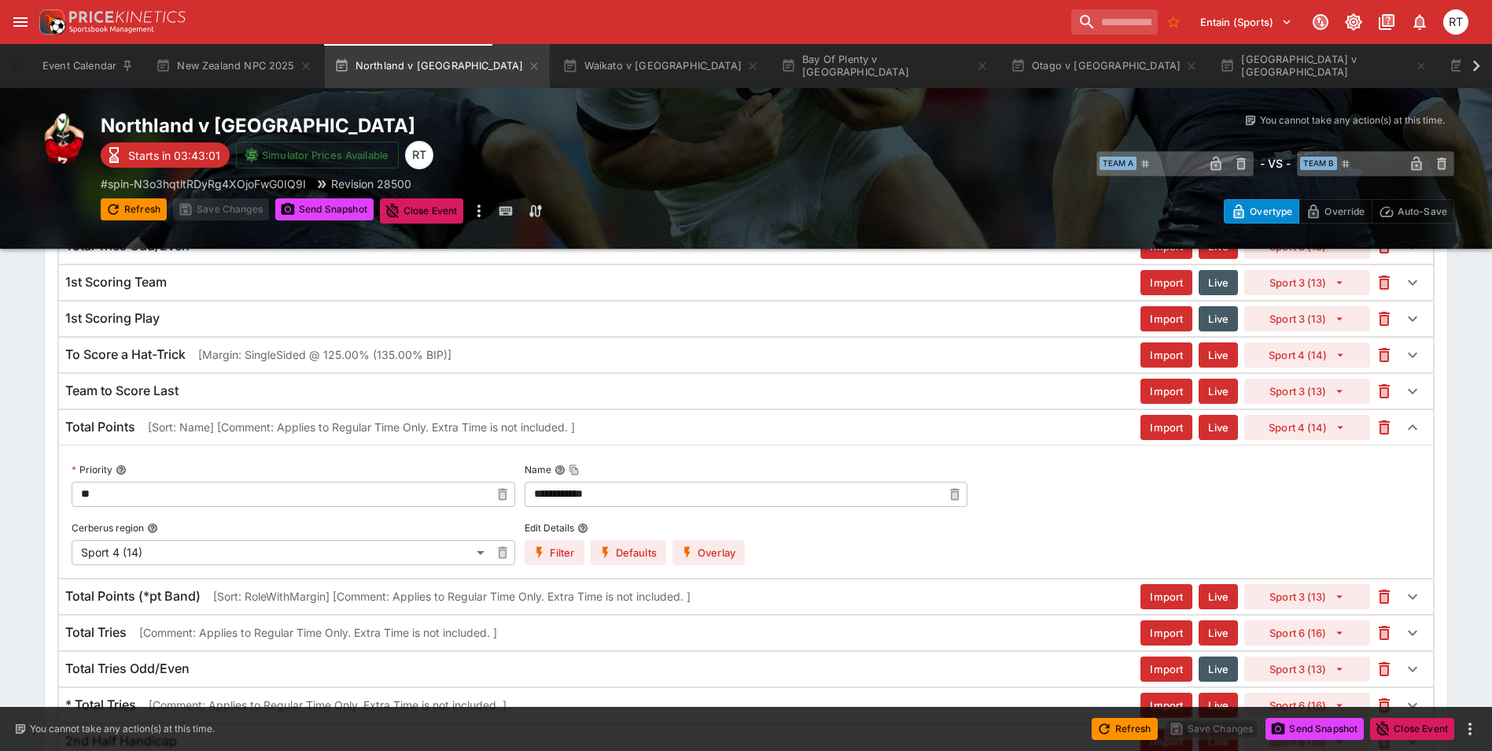
click at [721, 559] on button "Overlay" at bounding box center [709, 552] width 72 height 25
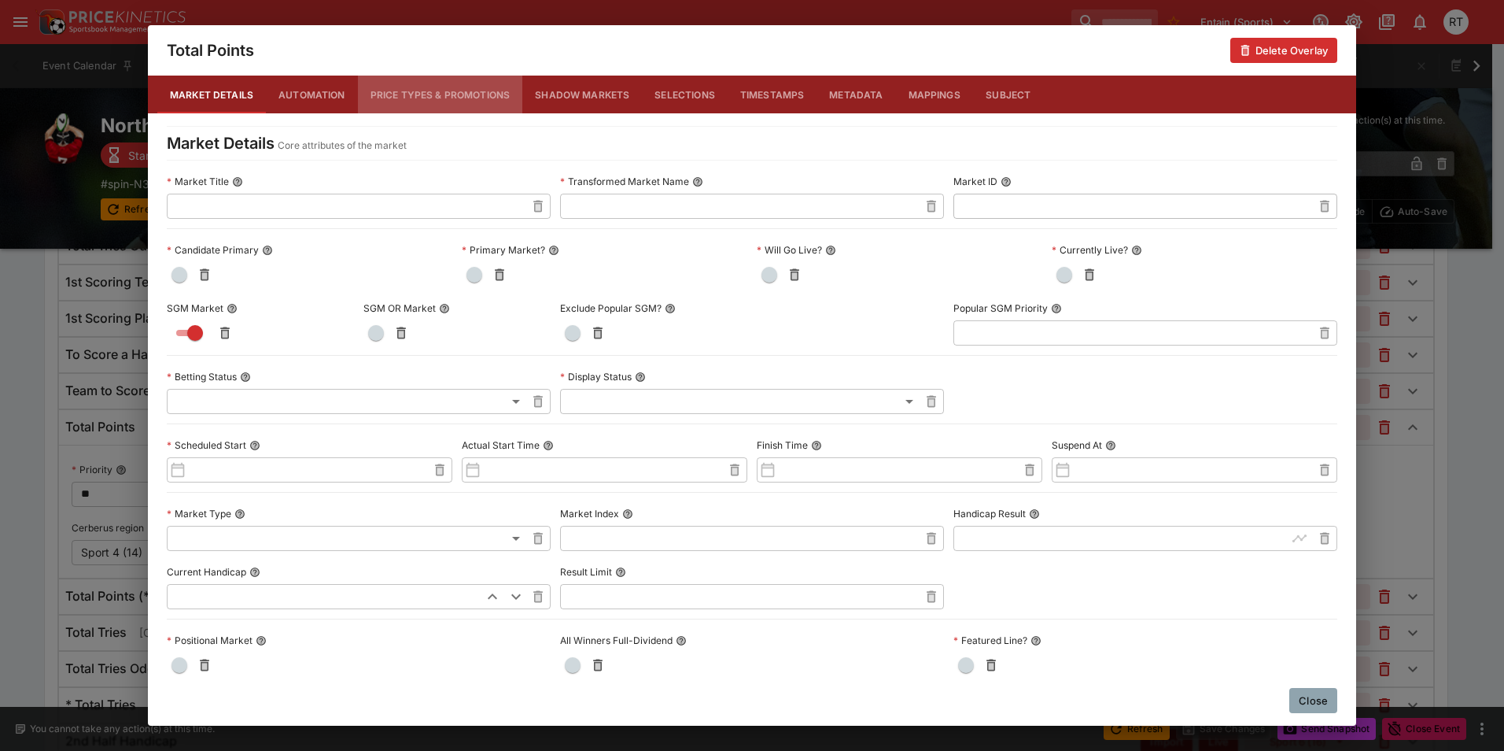
click at [399, 98] on button "Price Types & Promotions" at bounding box center [440, 95] width 165 height 38
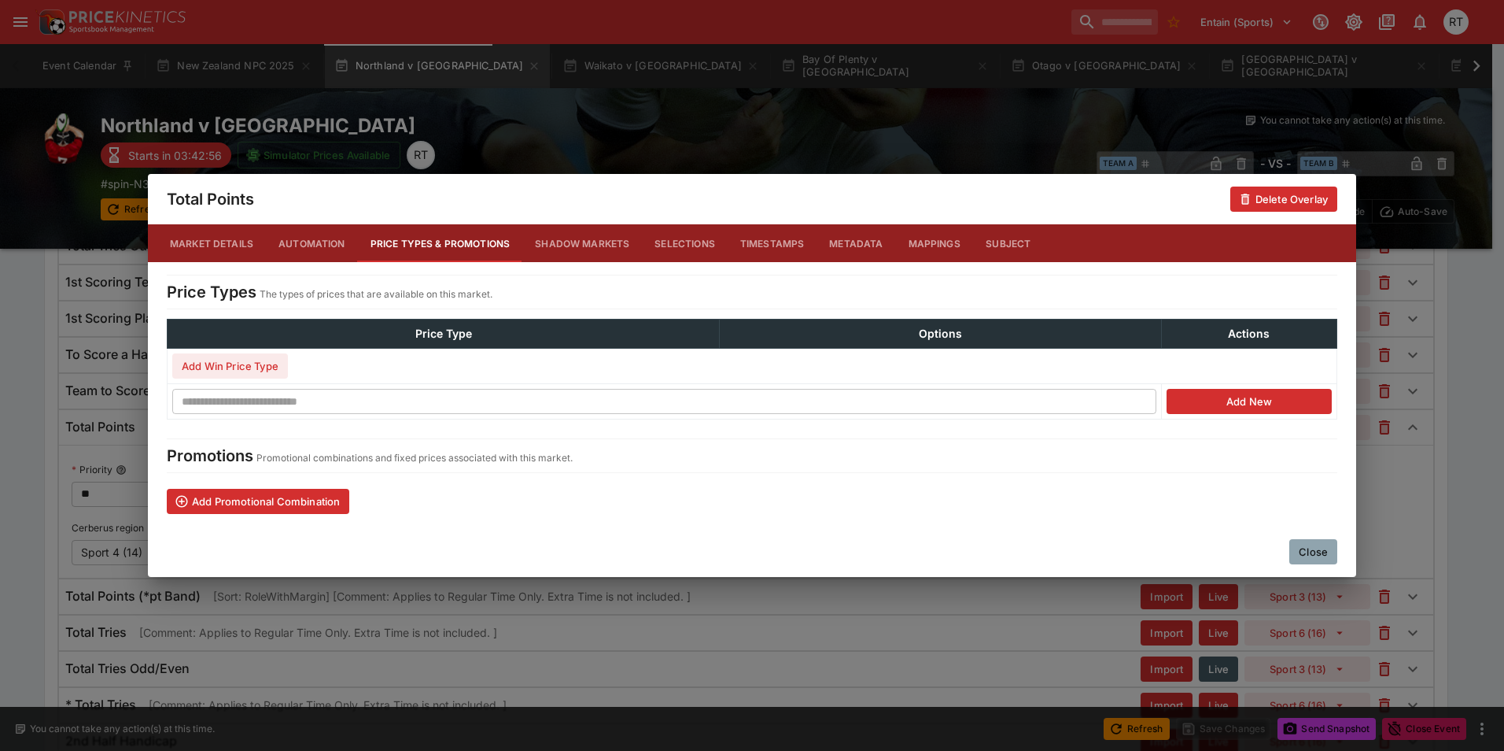
click at [208, 246] on button "Market Details" at bounding box center [211, 243] width 109 height 38
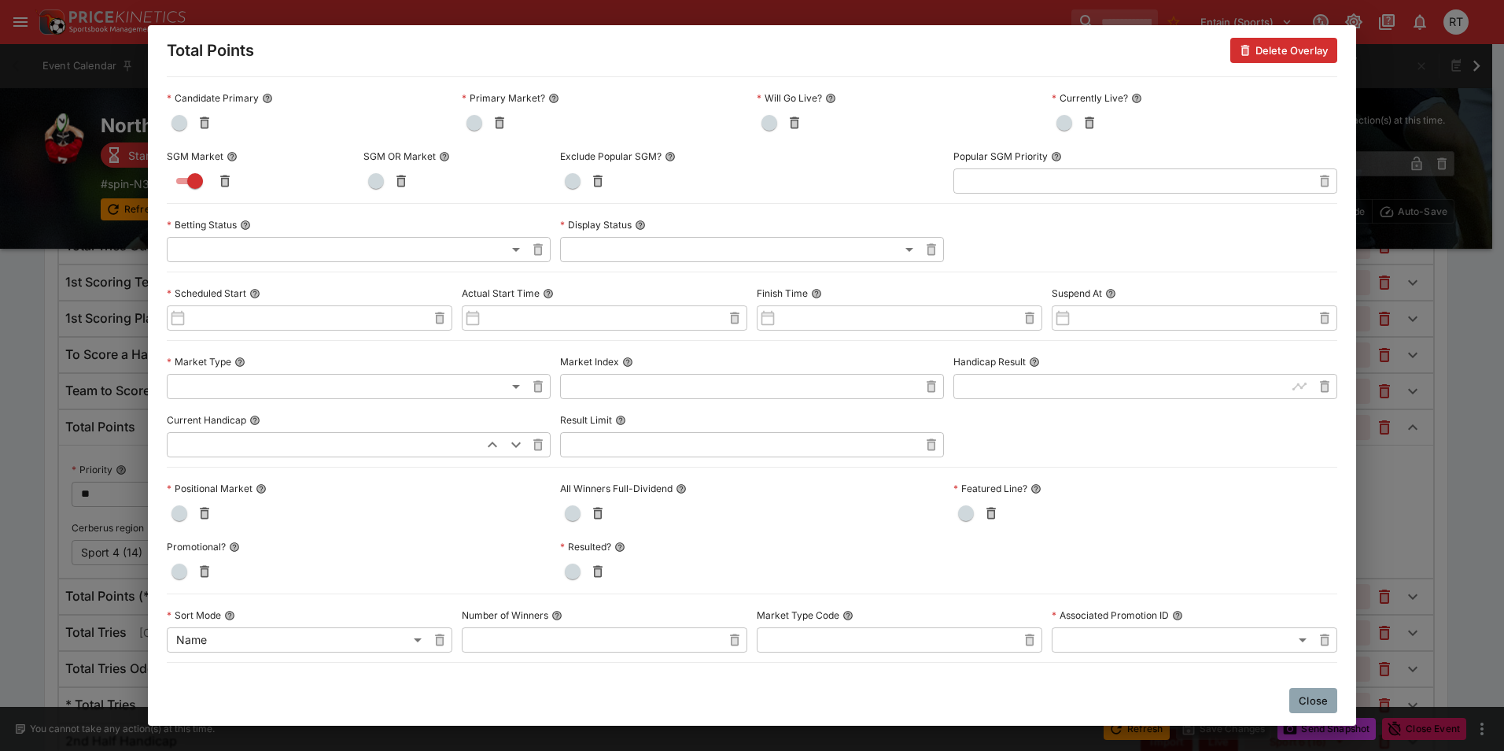
scroll to position [157, 0]
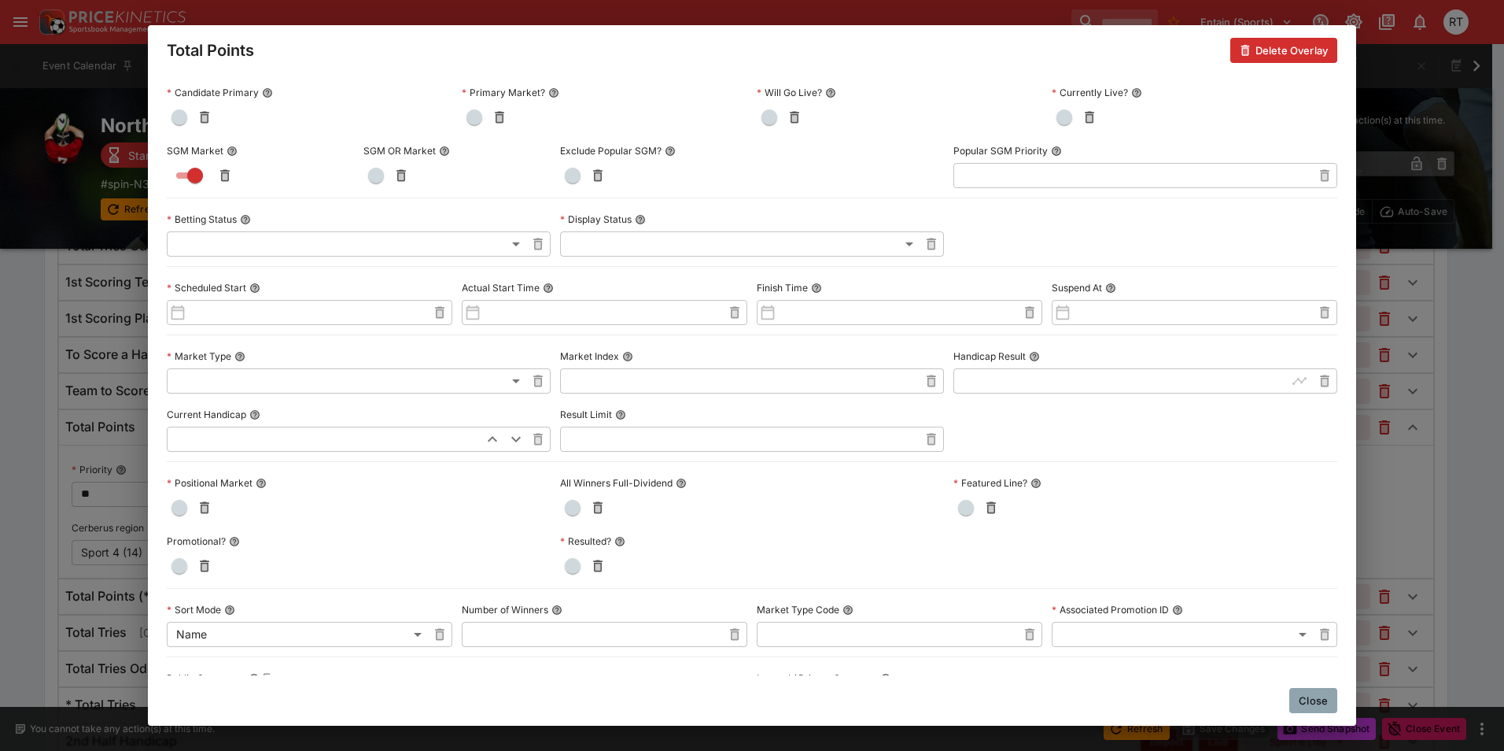
click at [635, 441] on input "text" at bounding box center [739, 438] width 359 height 25
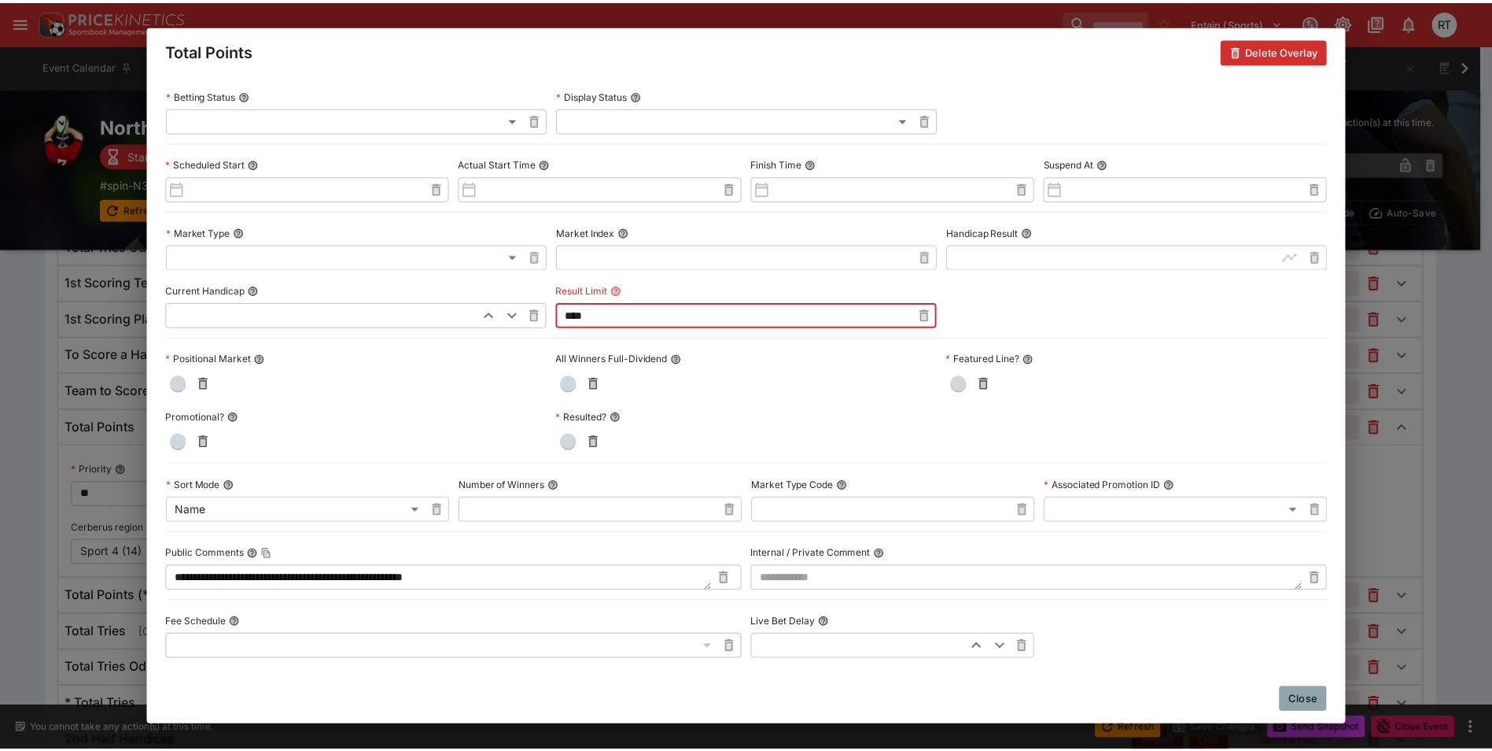
scroll to position [205, 0]
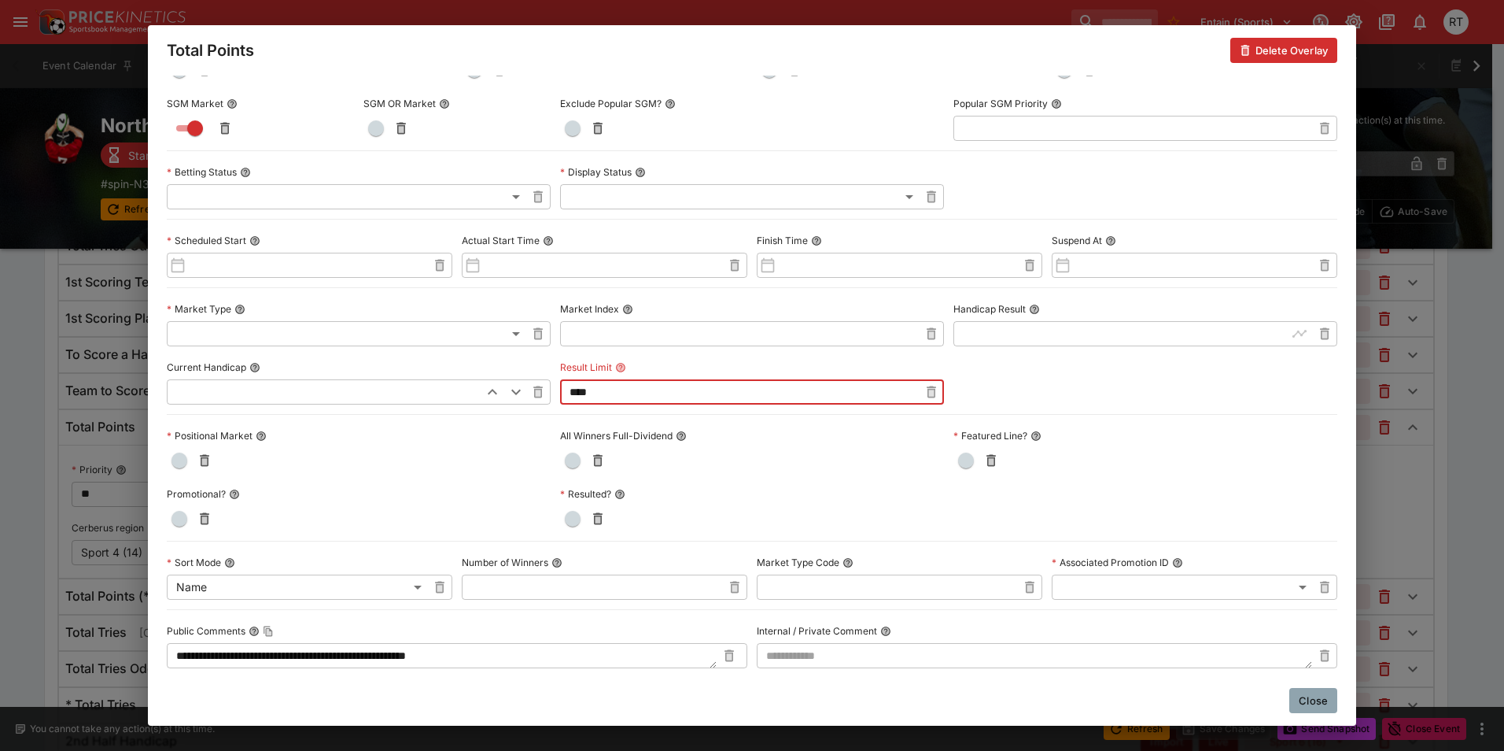
drag, startPoint x: 596, startPoint y: 390, endPoint x: 555, endPoint y: 390, distance: 41.7
click at [555, 390] on div "**********" at bounding box center [752, 350] width 1171 height 771
type input "*"
click at [1323, 705] on button "Close" at bounding box center [1313, 700] width 48 height 25
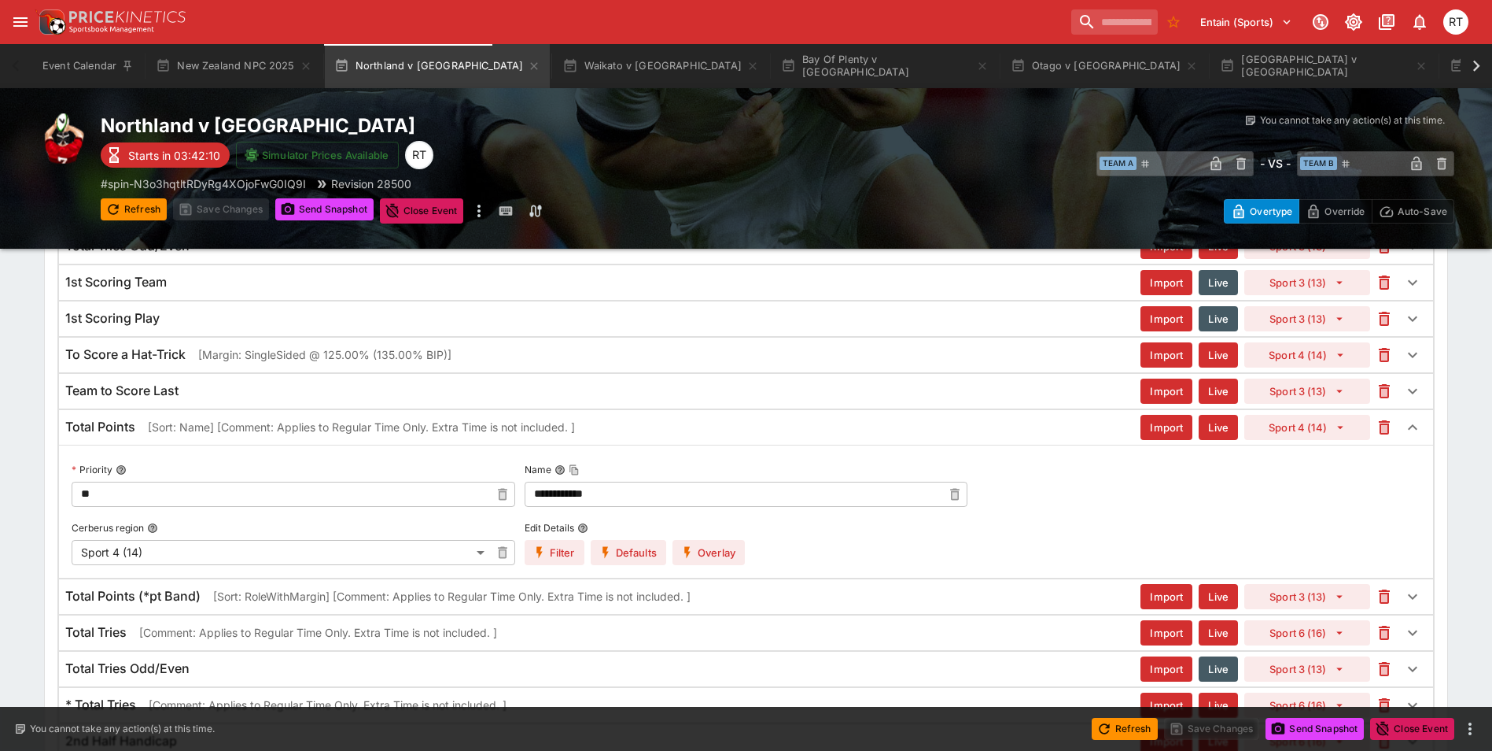
click at [720, 558] on button "Overlay" at bounding box center [709, 552] width 72 height 25
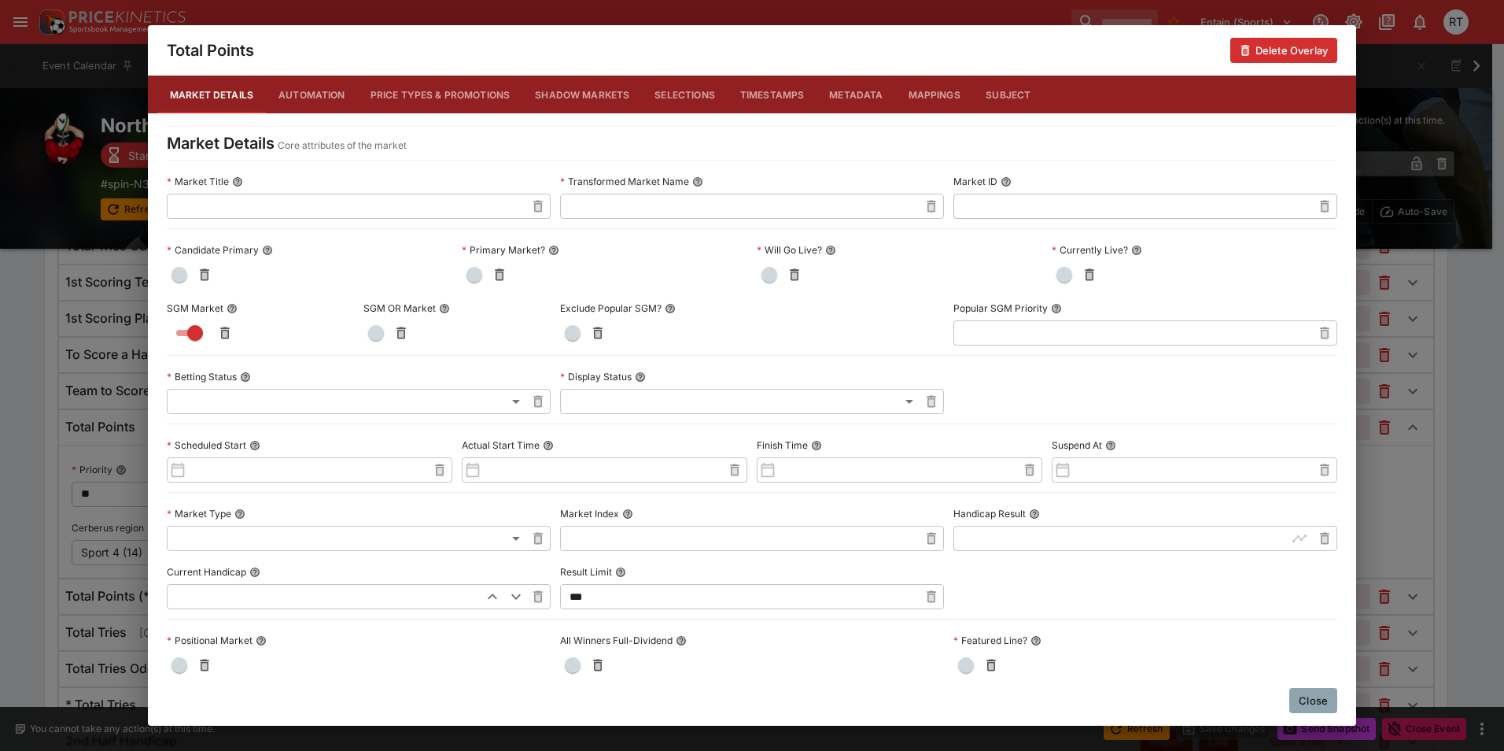
click at [1316, 694] on button "Close" at bounding box center [1313, 700] width 48 height 25
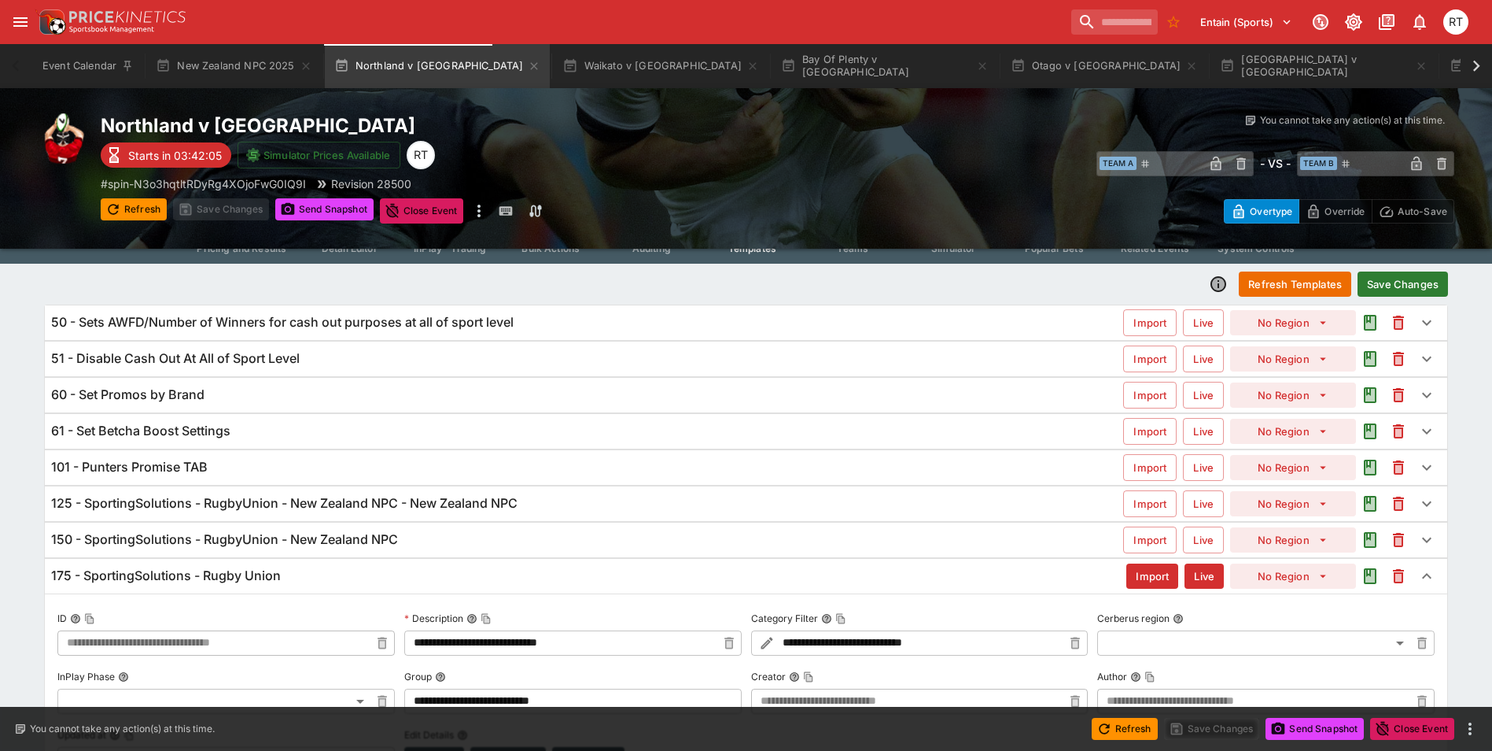
scroll to position [0, 0]
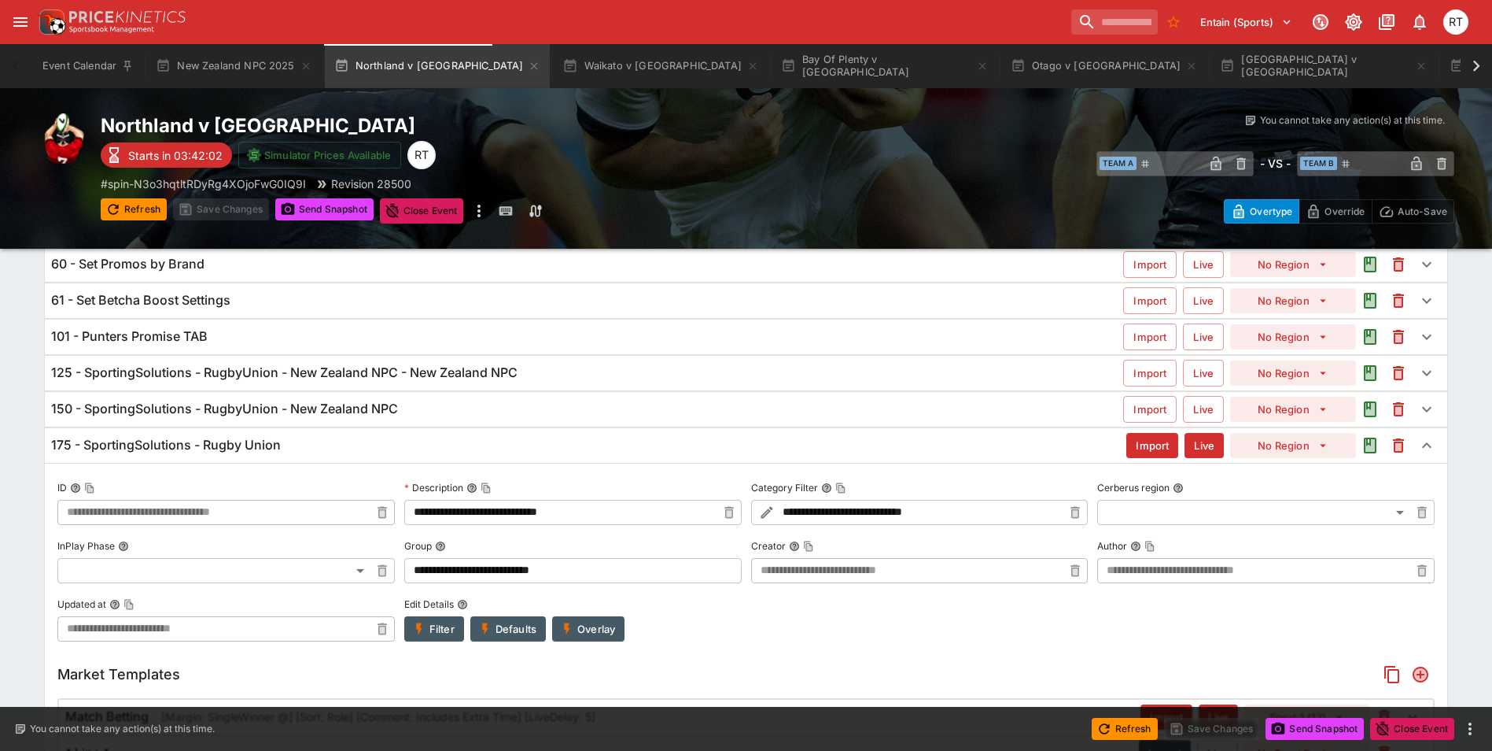
click at [253, 443] on h6 "175 - SportingSolutions - Rugby Union" at bounding box center [166, 445] width 230 height 17
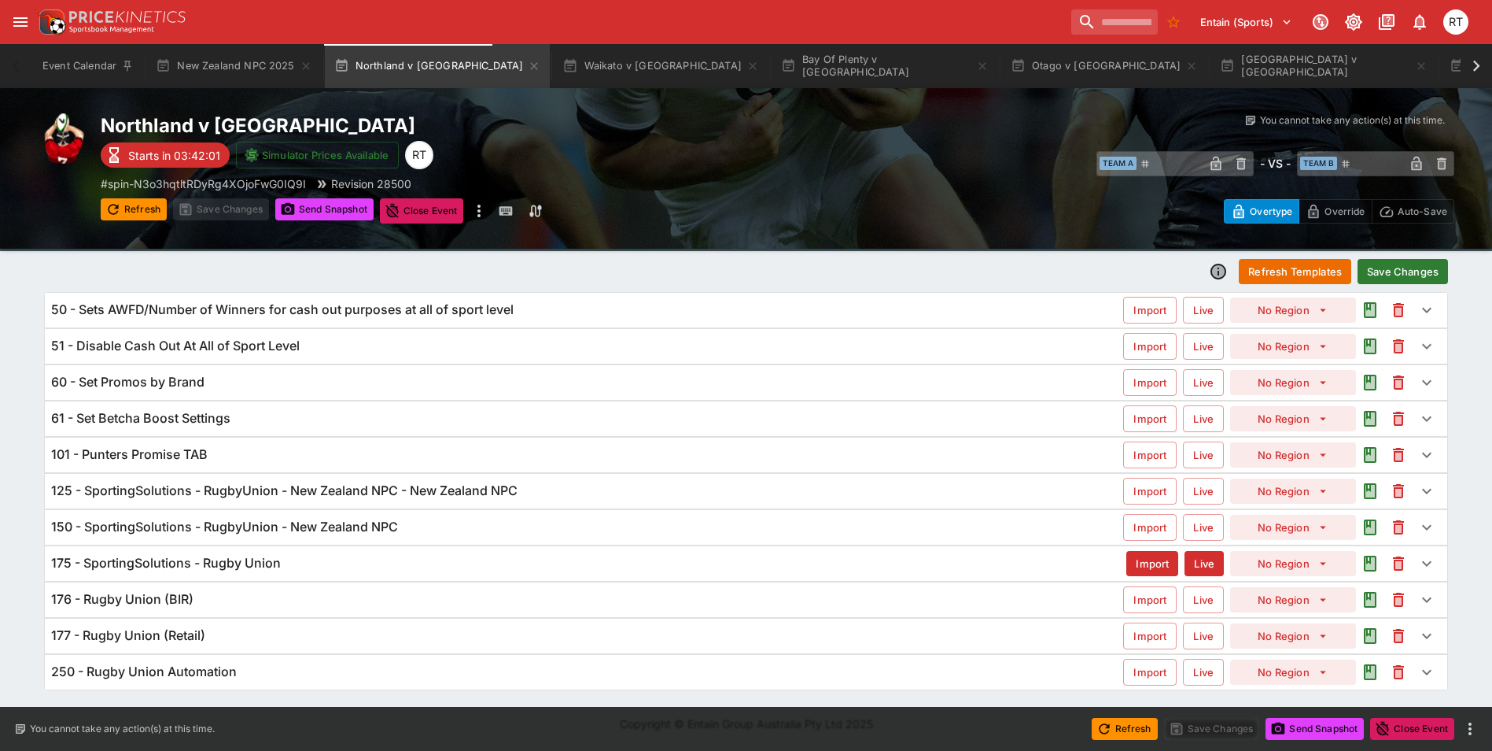
click at [275, 485] on h6 "125 - SportingSolutions - RugbyUnion - New Zealand NPC - New Zealand NPC" at bounding box center [284, 490] width 467 height 17
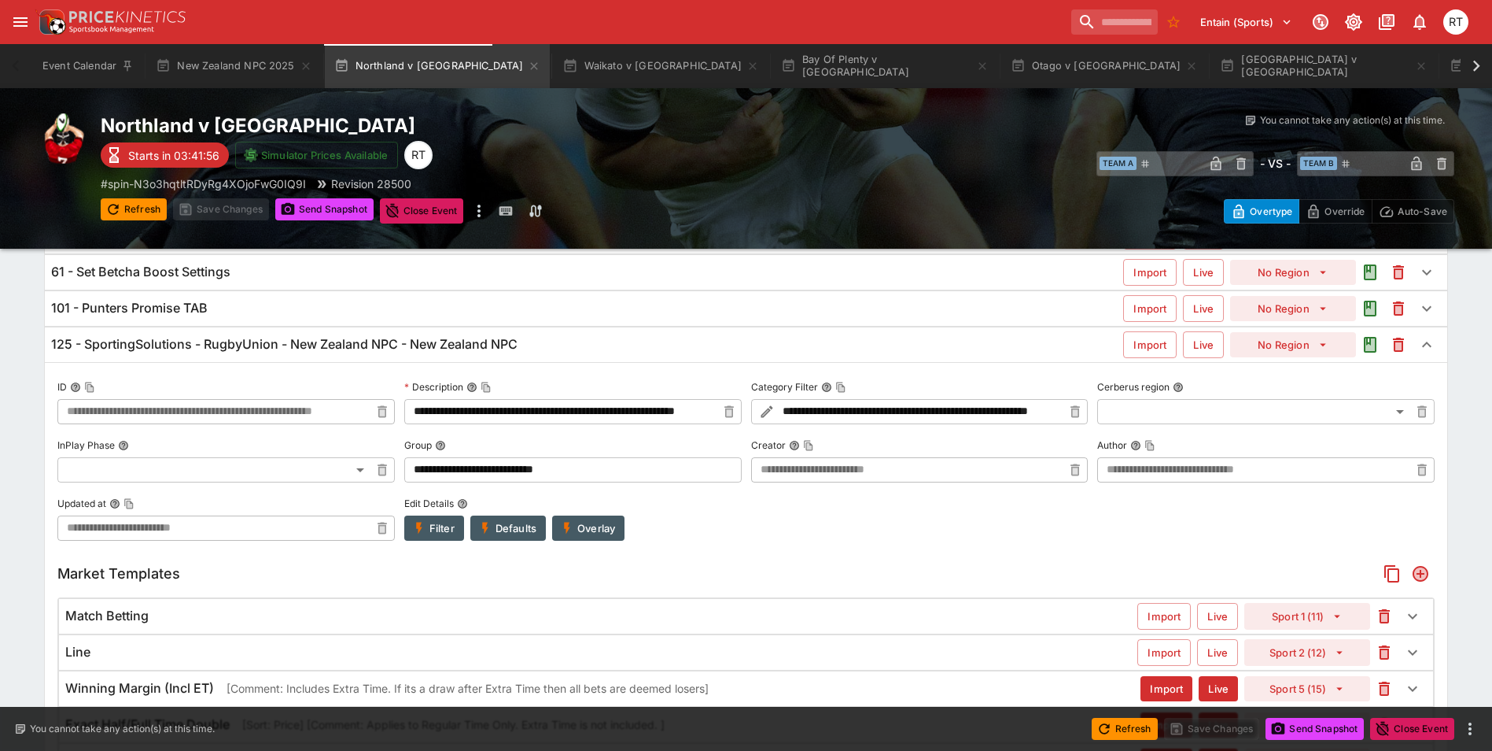
click at [276, 349] on h6 "125 - SportingSolutions - RugbyUnion - New Zealand NPC - New Zealand NPC" at bounding box center [284, 344] width 467 height 17
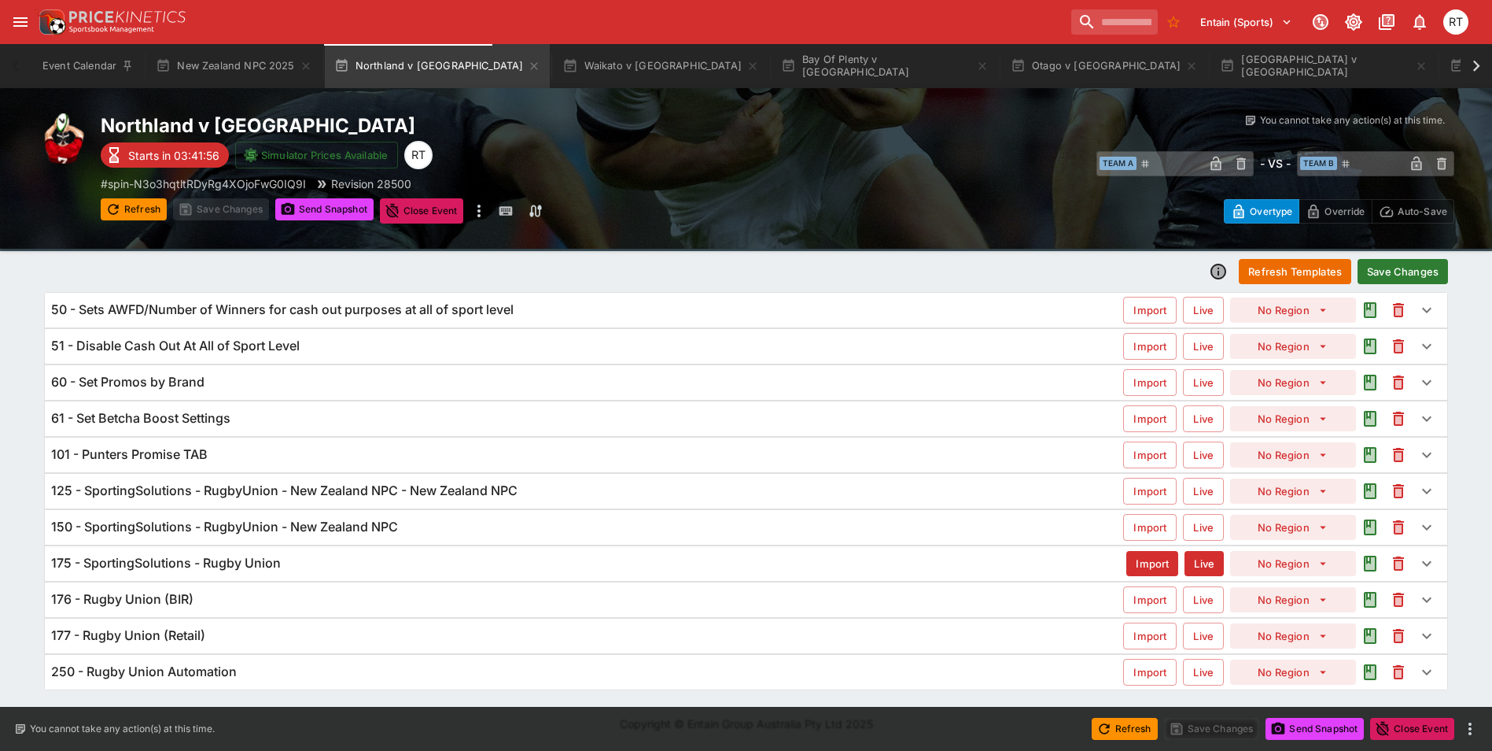
scroll to position [53, 0]
click at [236, 561] on h6 "175 - SportingSolutions - Rugby Union" at bounding box center [166, 563] width 230 height 17
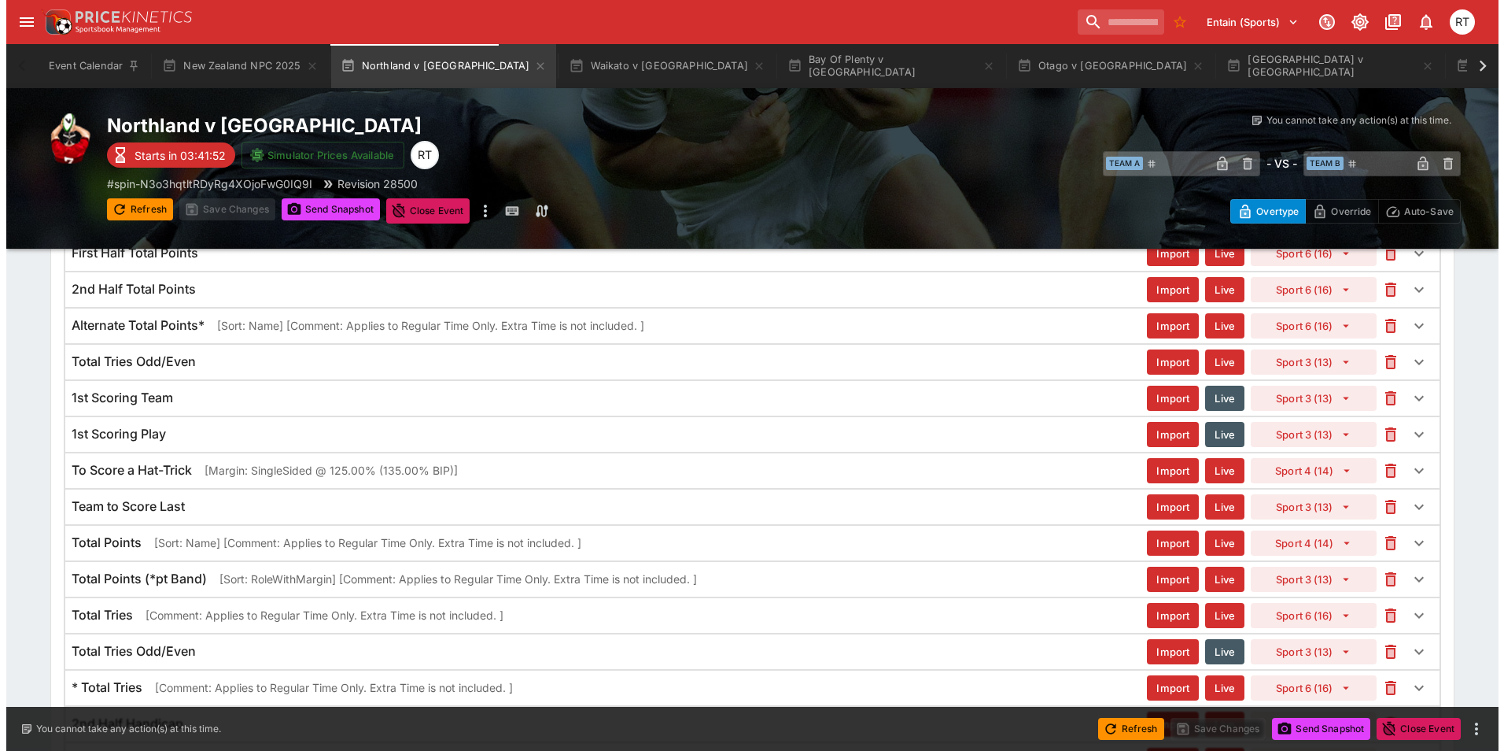
scroll to position [1098, 0]
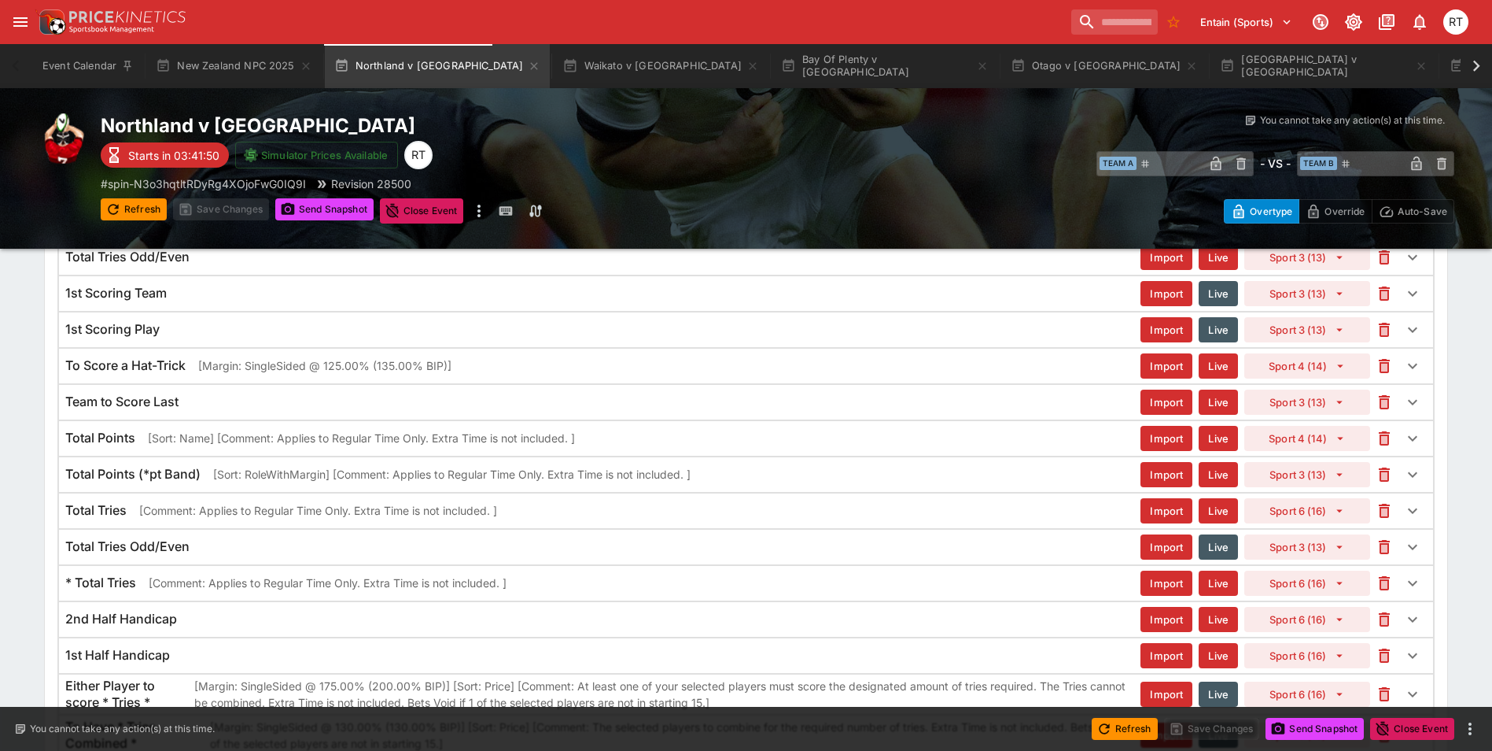
click at [133, 444] on h6 "Total Points" at bounding box center [100, 438] width 70 height 17
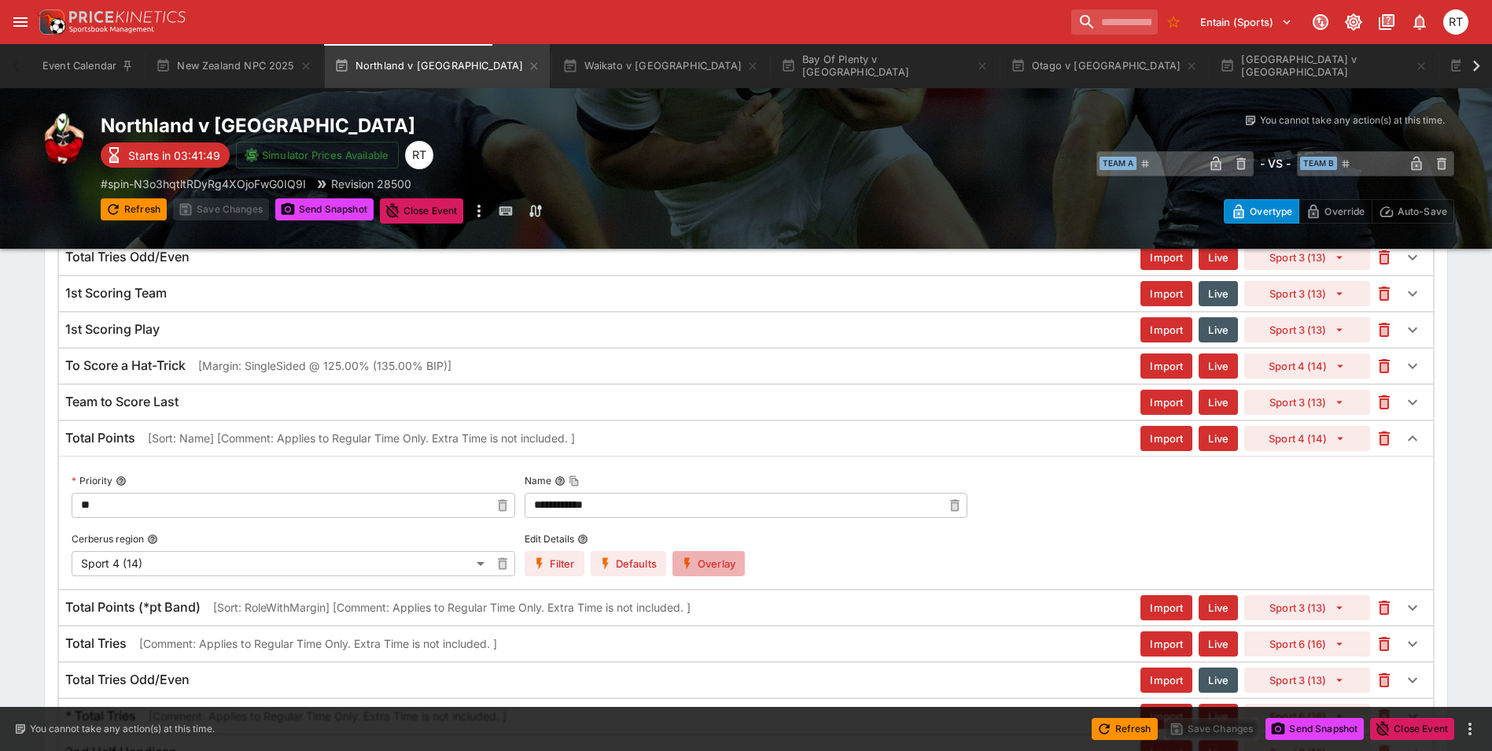
click at [728, 569] on button "Overlay" at bounding box center [709, 563] width 72 height 25
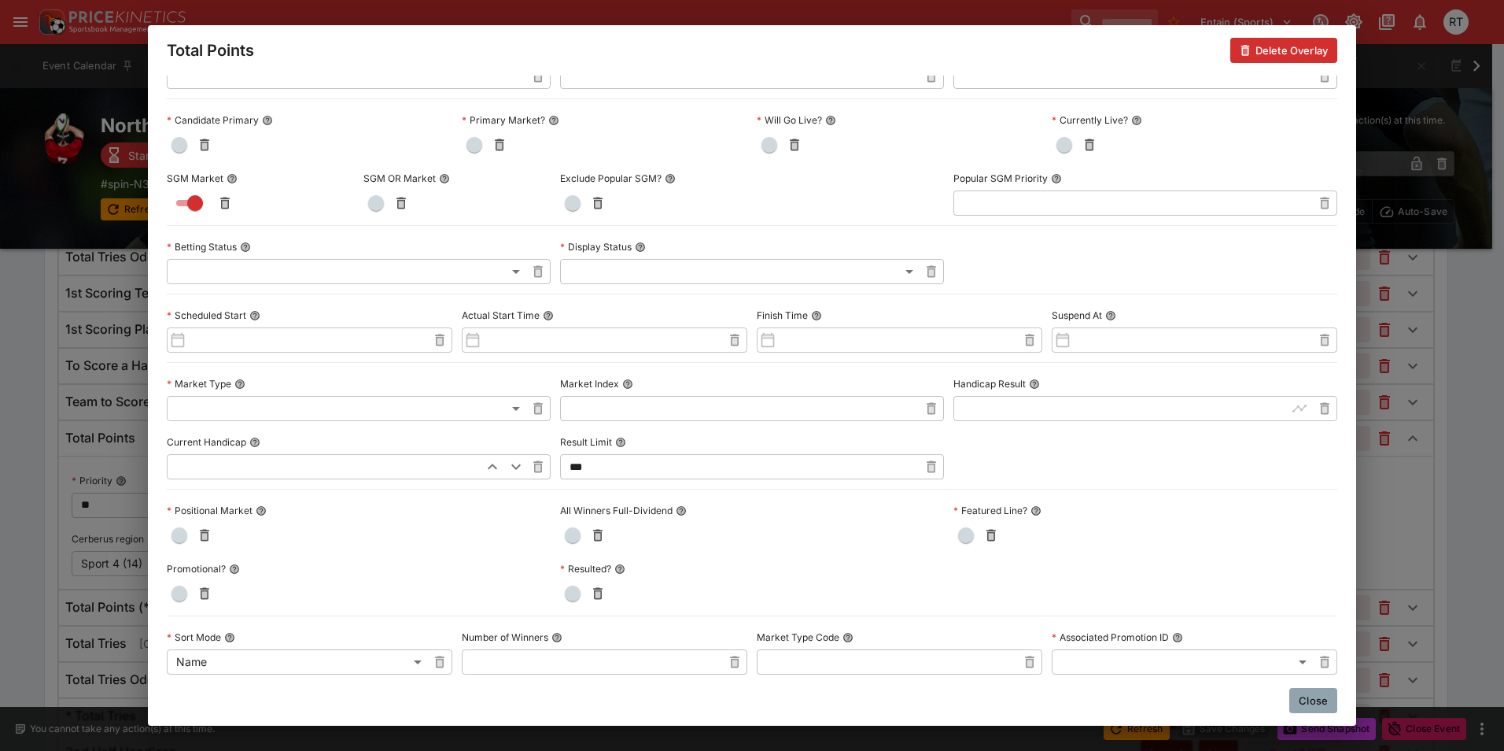
scroll to position [157, 0]
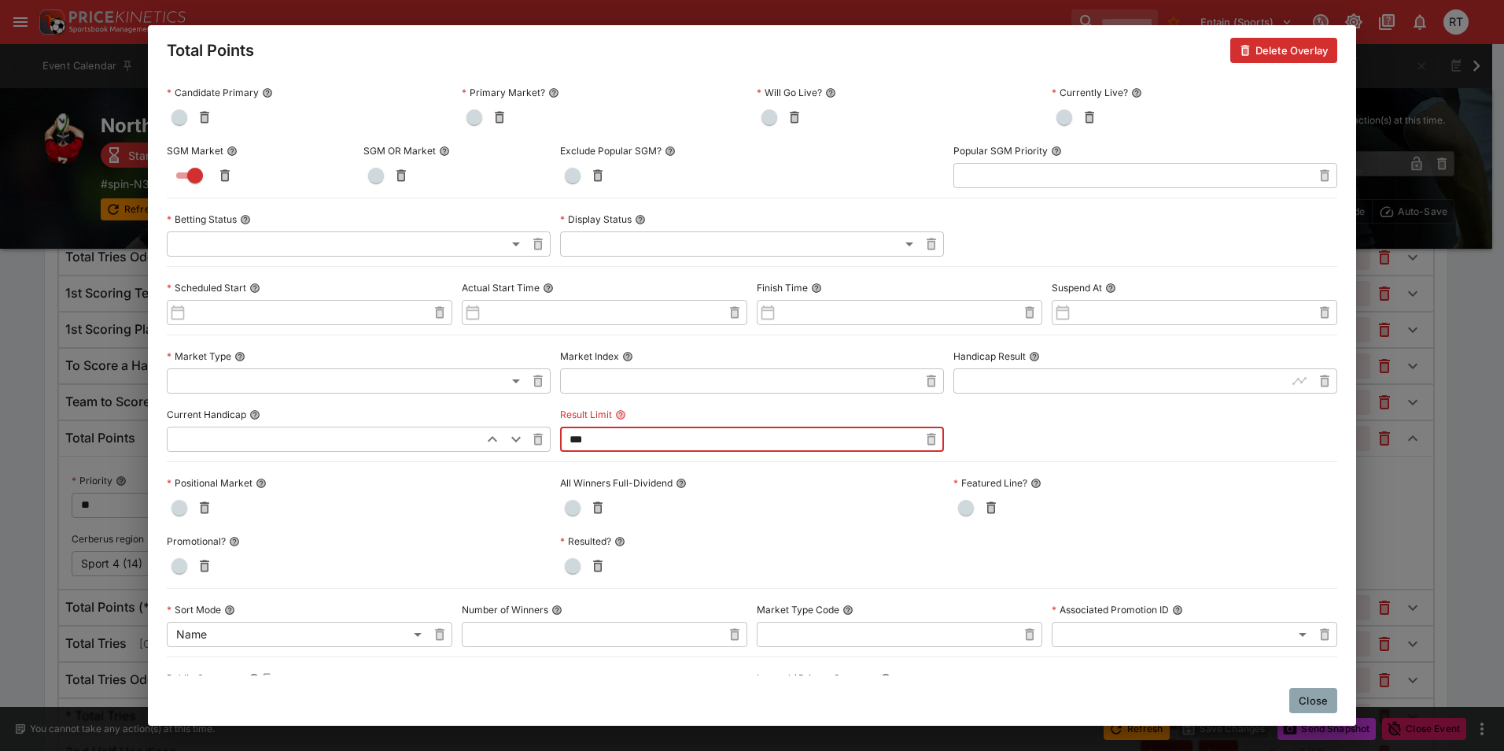
click at [596, 439] on input "***" at bounding box center [739, 438] width 359 height 25
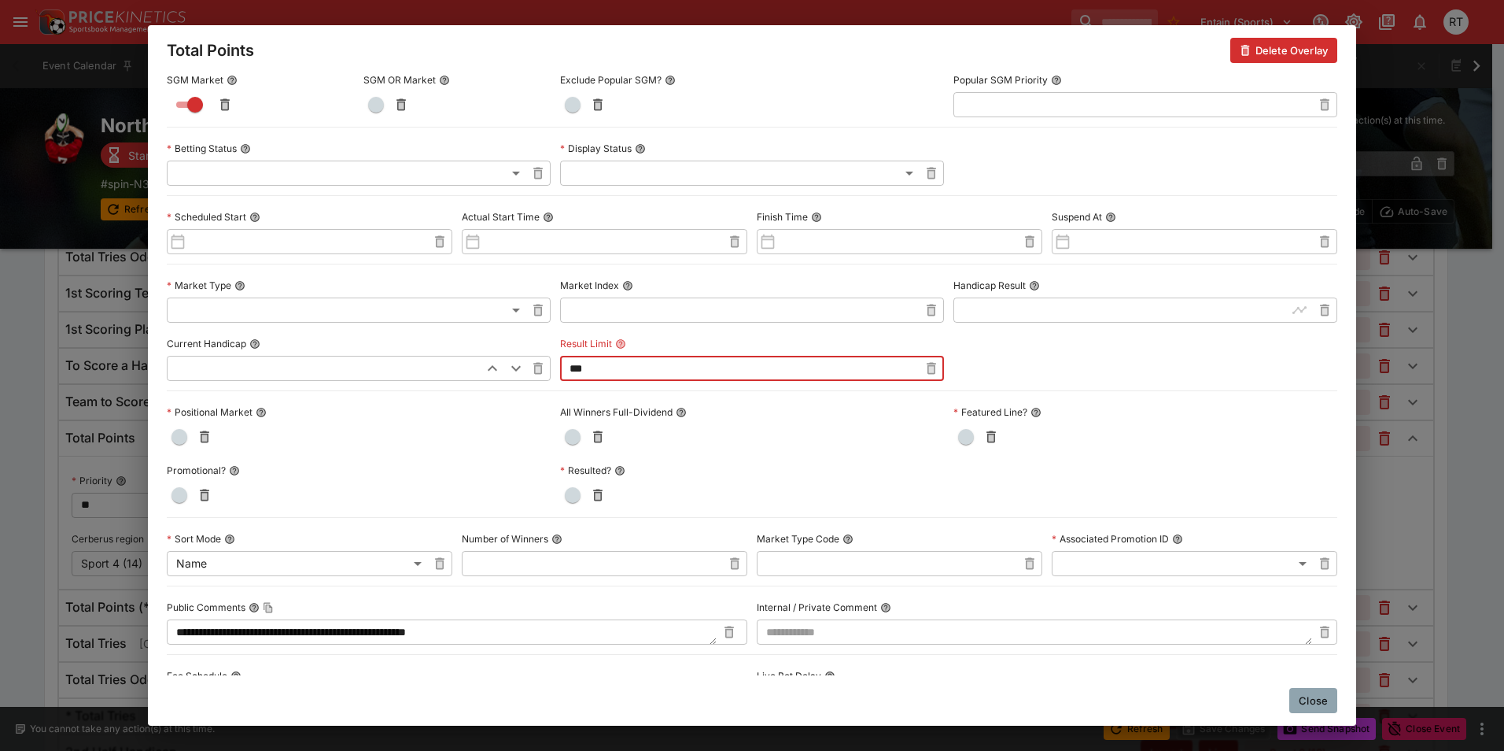
scroll to position [236, 0]
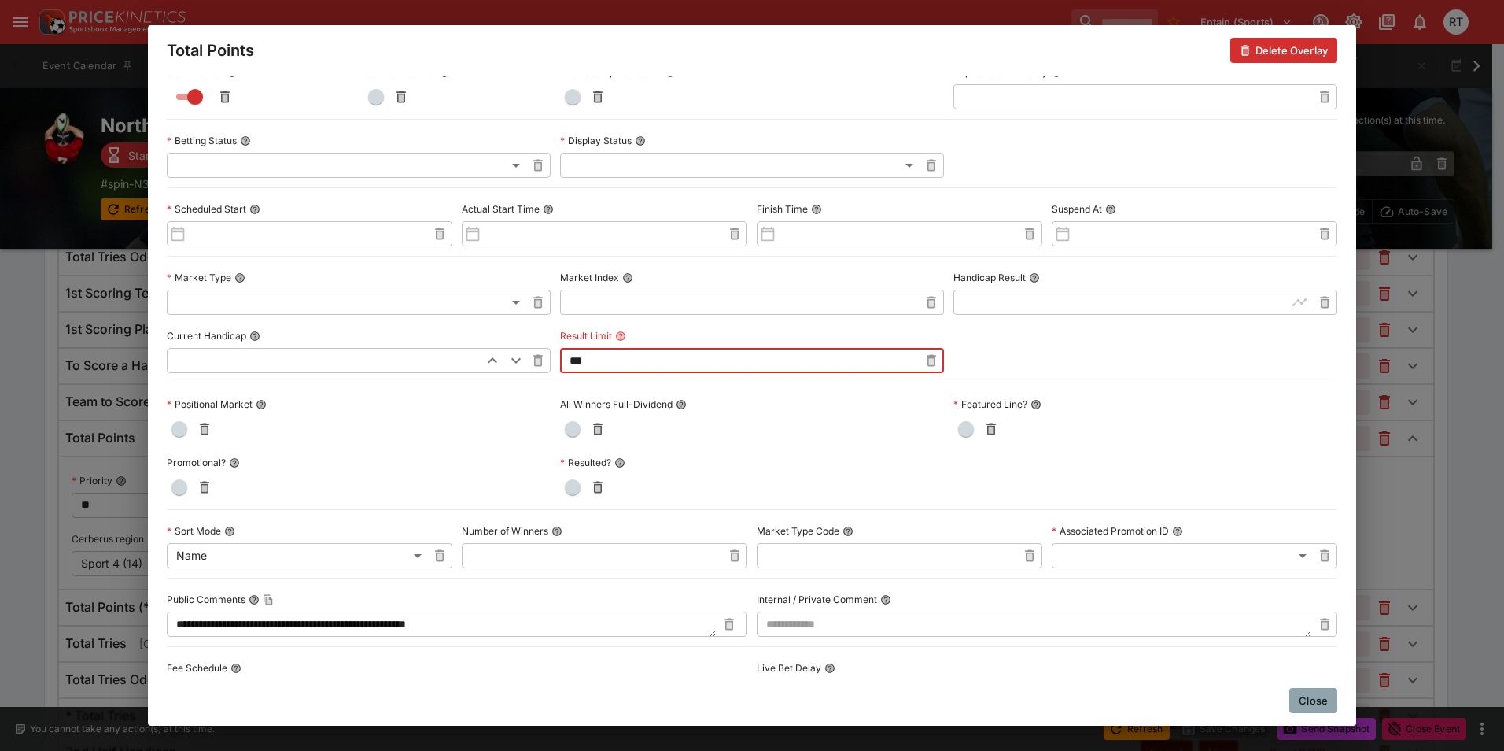
click at [1307, 695] on button "Close" at bounding box center [1313, 700] width 48 height 25
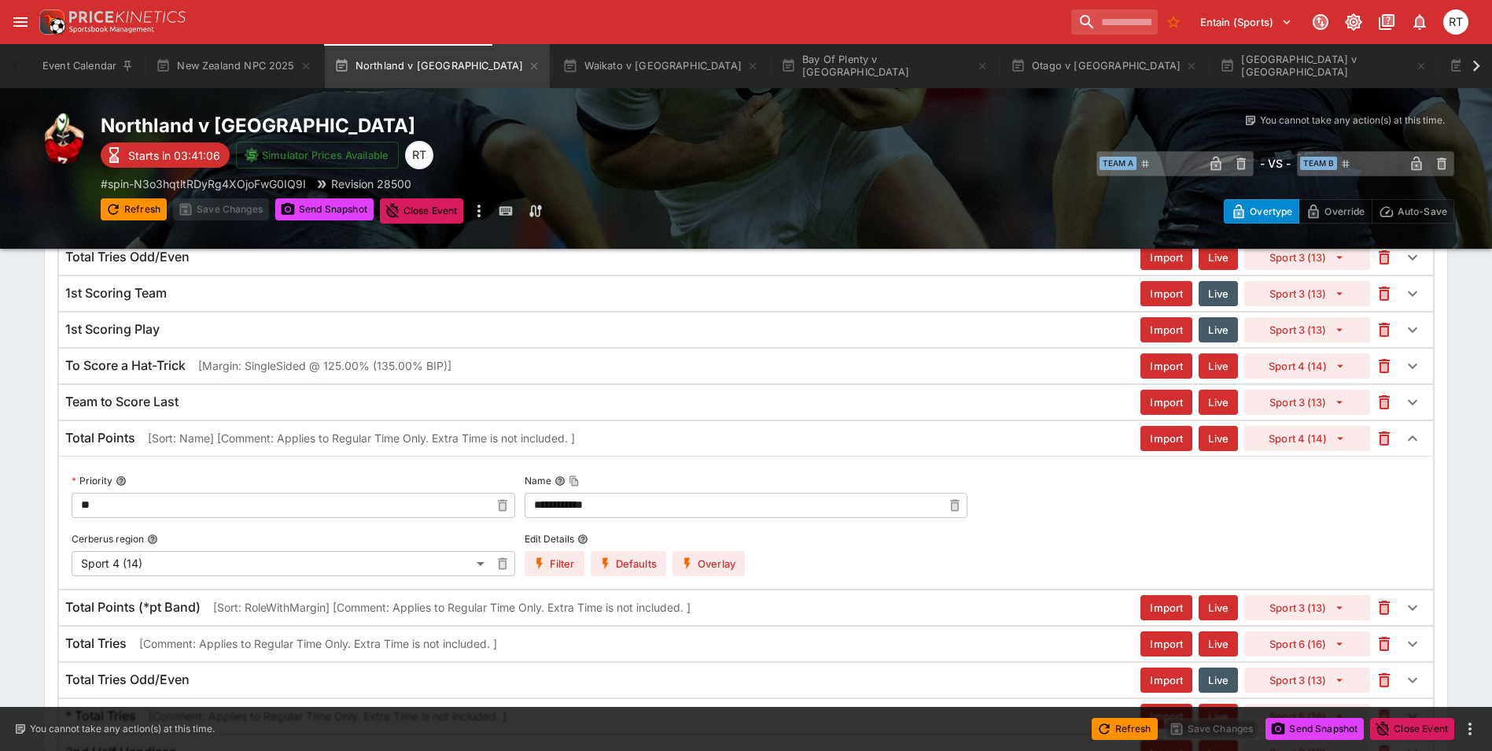
click at [725, 563] on button "Overlay" at bounding box center [709, 563] width 72 height 25
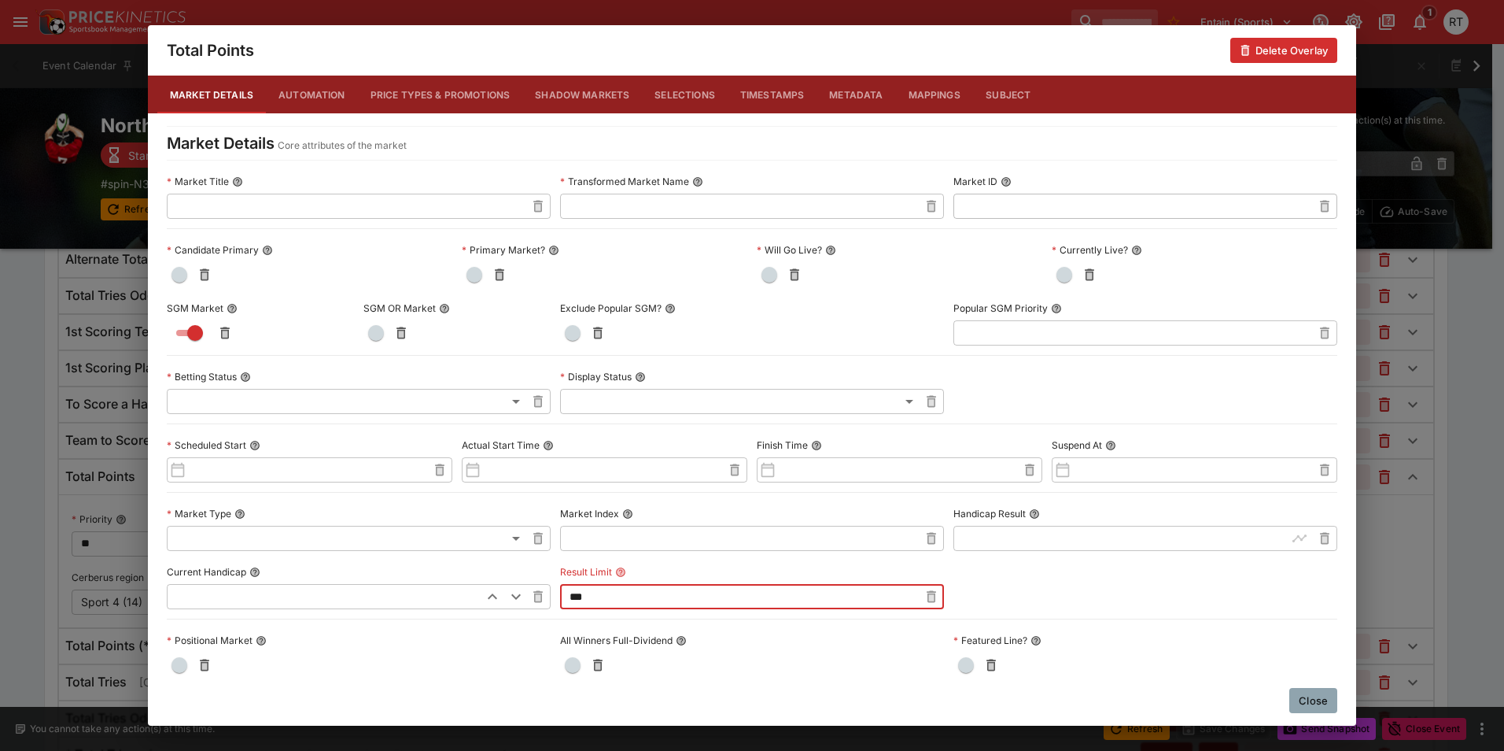
scroll to position [1137, 0]
type input "*"
click at [613, 598] on input "*" at bounding box center [739, 596] width 359 height 25
type input "*"
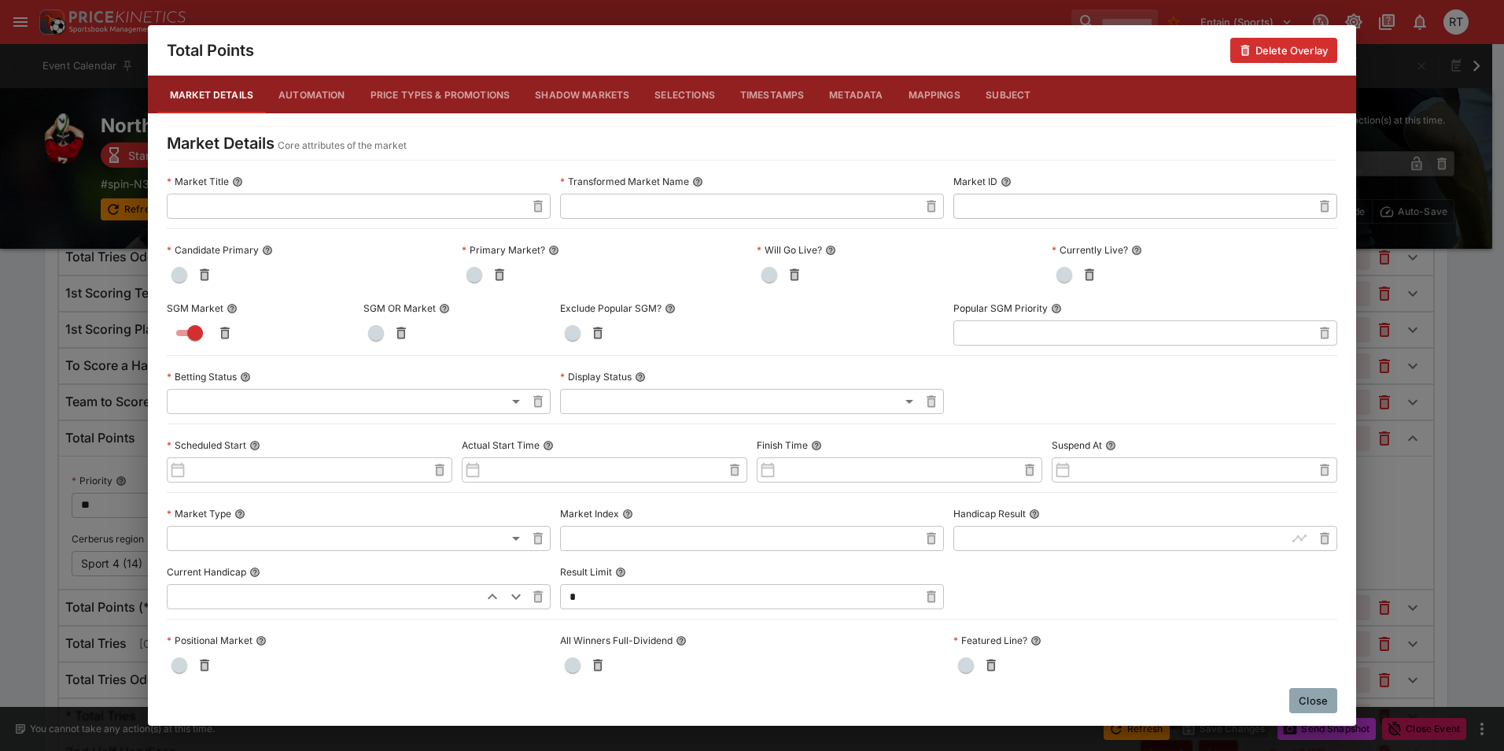
click at [595, 600] on input "*" at bounding box center [739, 596] width 359 height 25
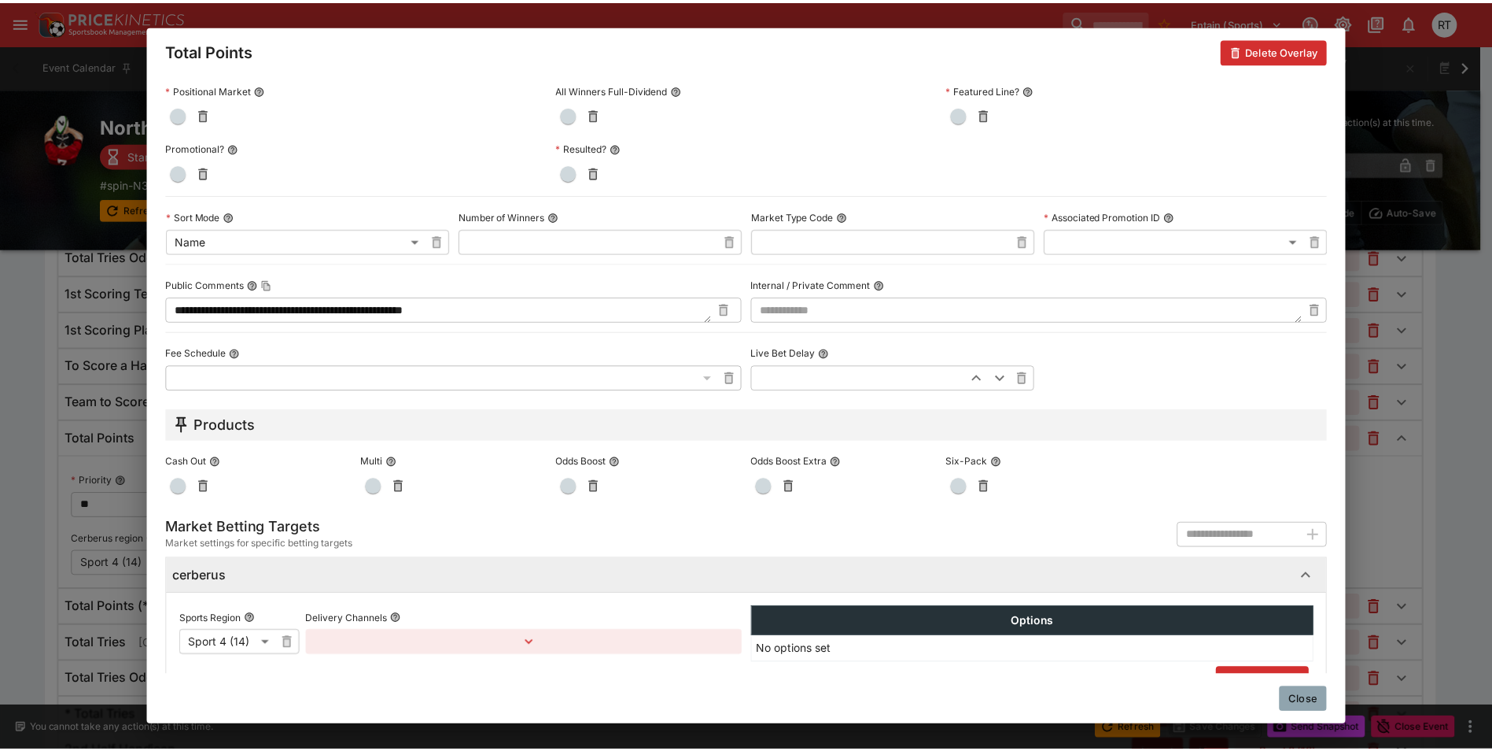
scroll to position [677, 0]
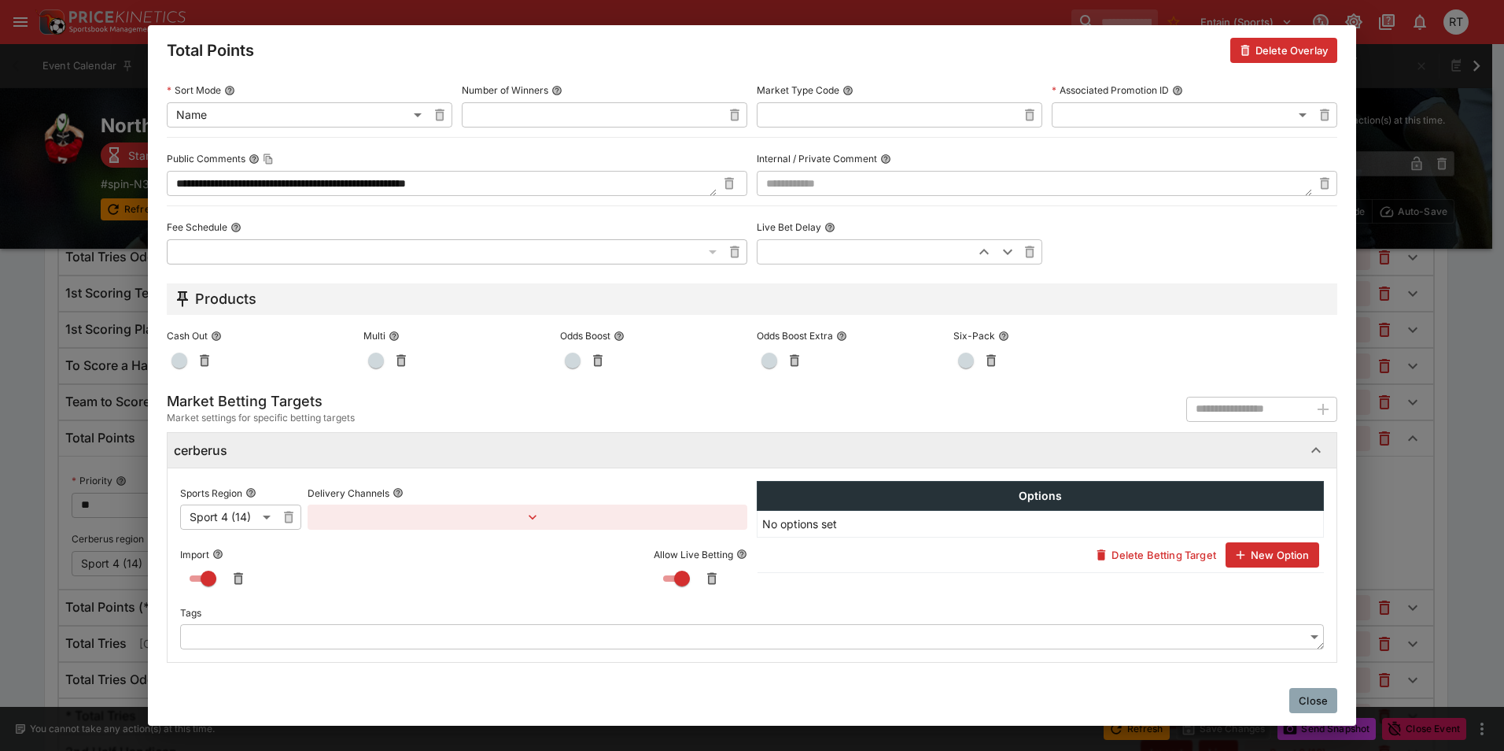
type input "*****"
click at [1313, 697] on button "Close" at bounding box center [1313, 700] width 48 height 25
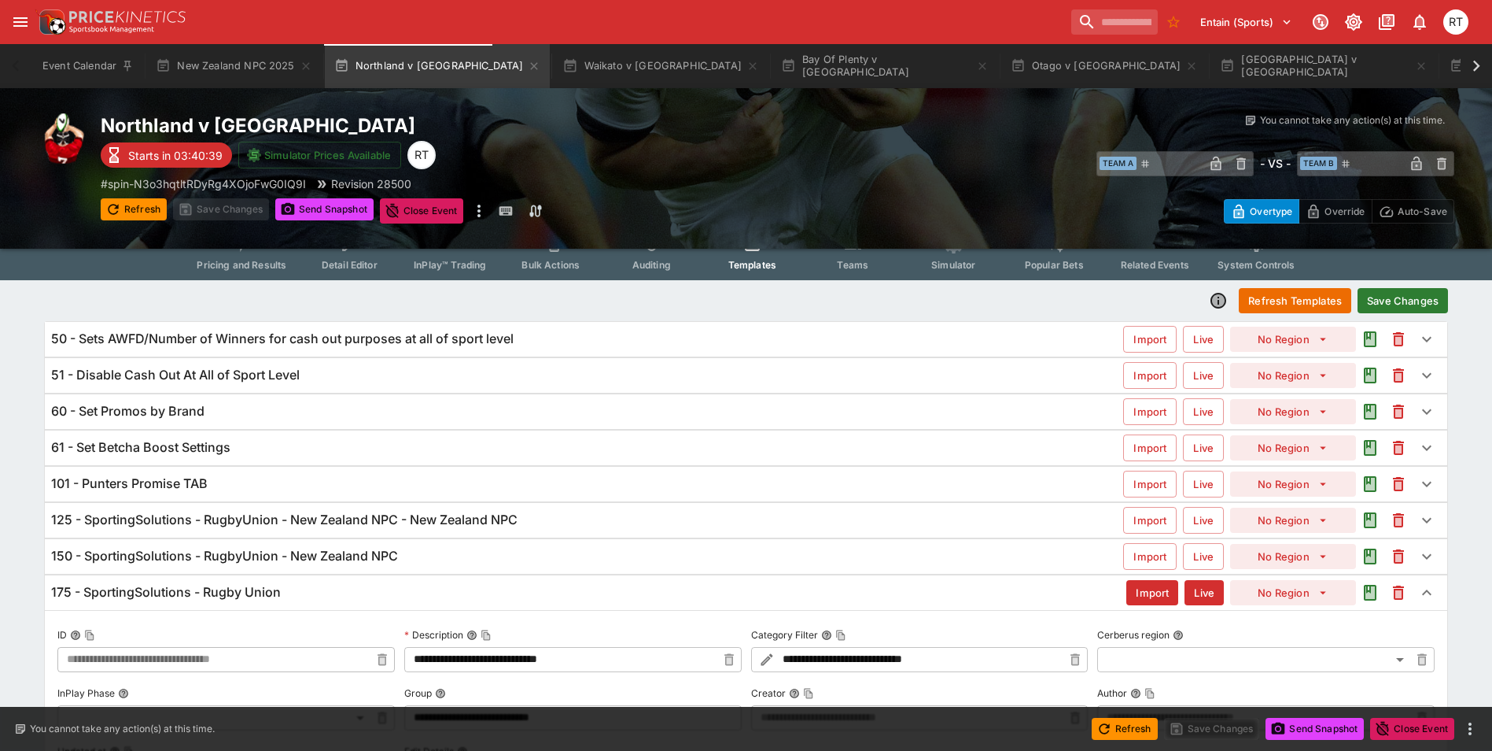
scroll to position [0, 0]
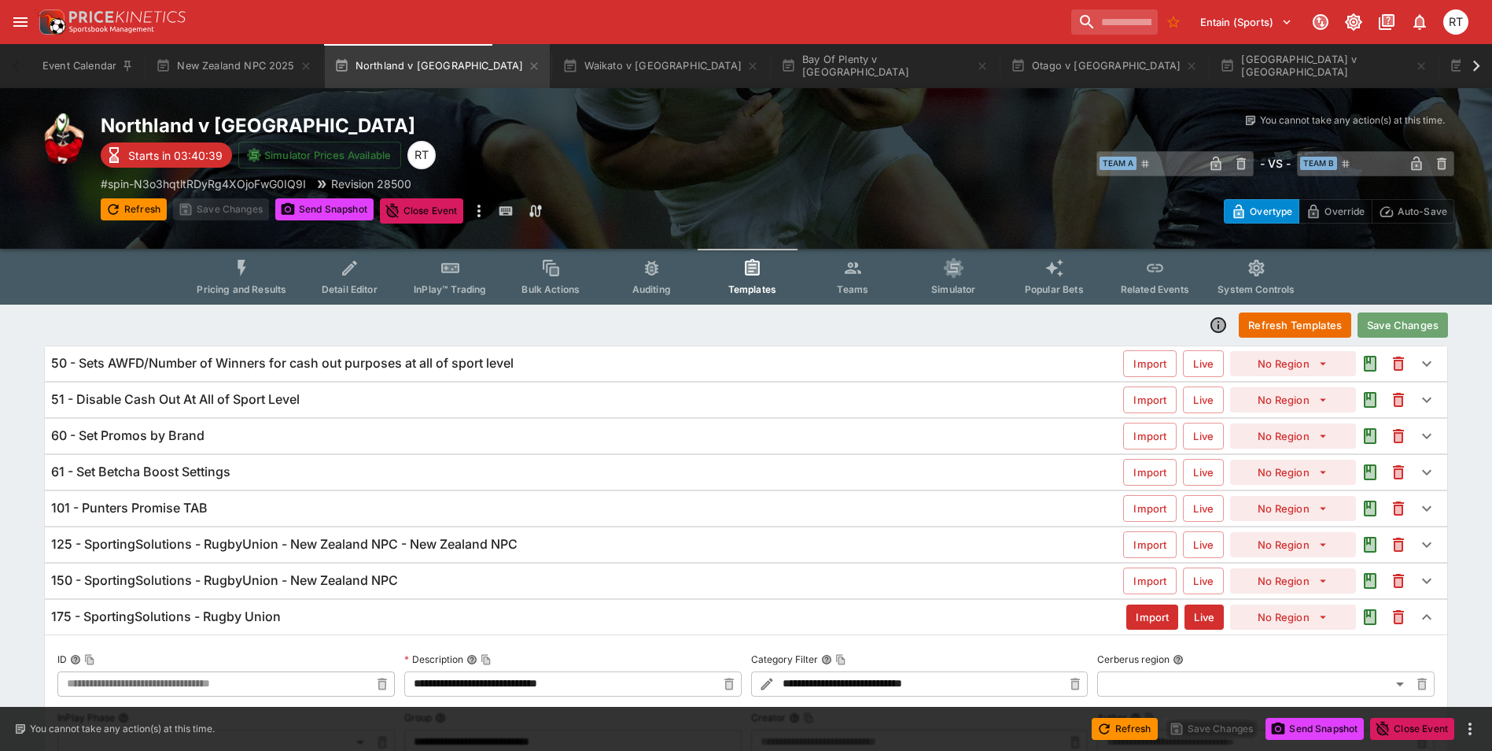
click at [1414, 323] on button "Save Changes" at bounding box center [1403, 324] width 90 height 25
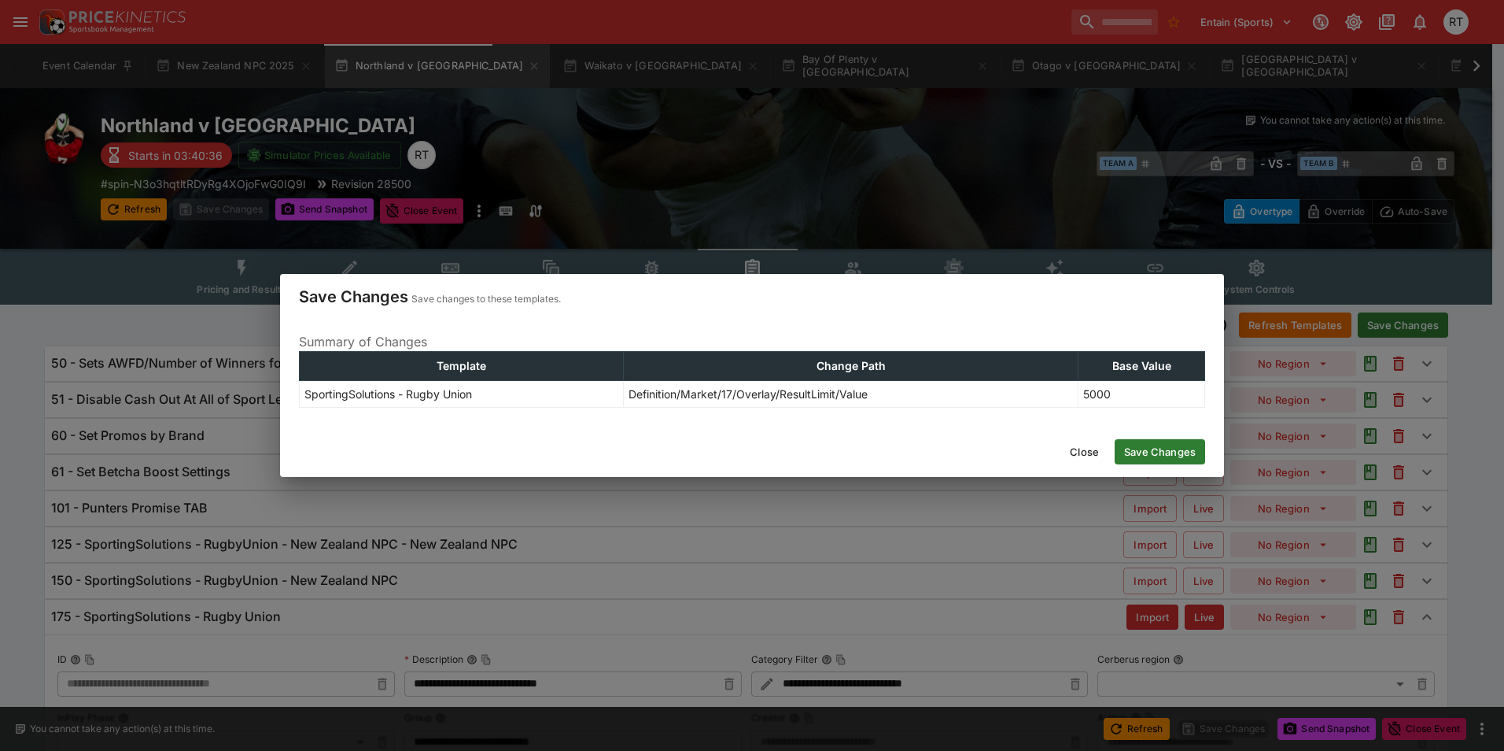
click at [1156, 454] on button "Save Changes" at bounding box center [1160, 451] width 90 height 25
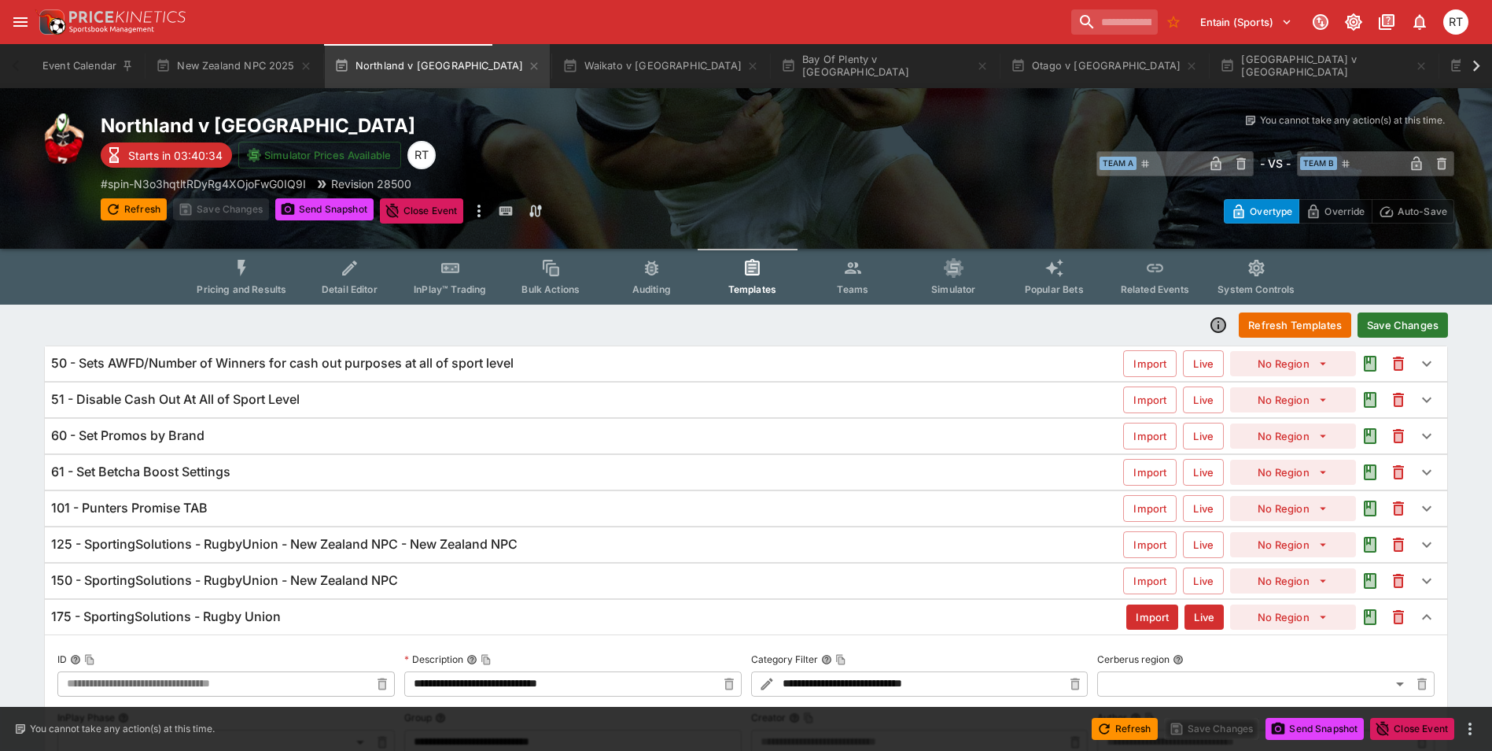
type input "**********"
click at [302, 610] on div "175 - SportingSolutions - Rugby Union" at bounding box center [588, 616] width 1075 height 17
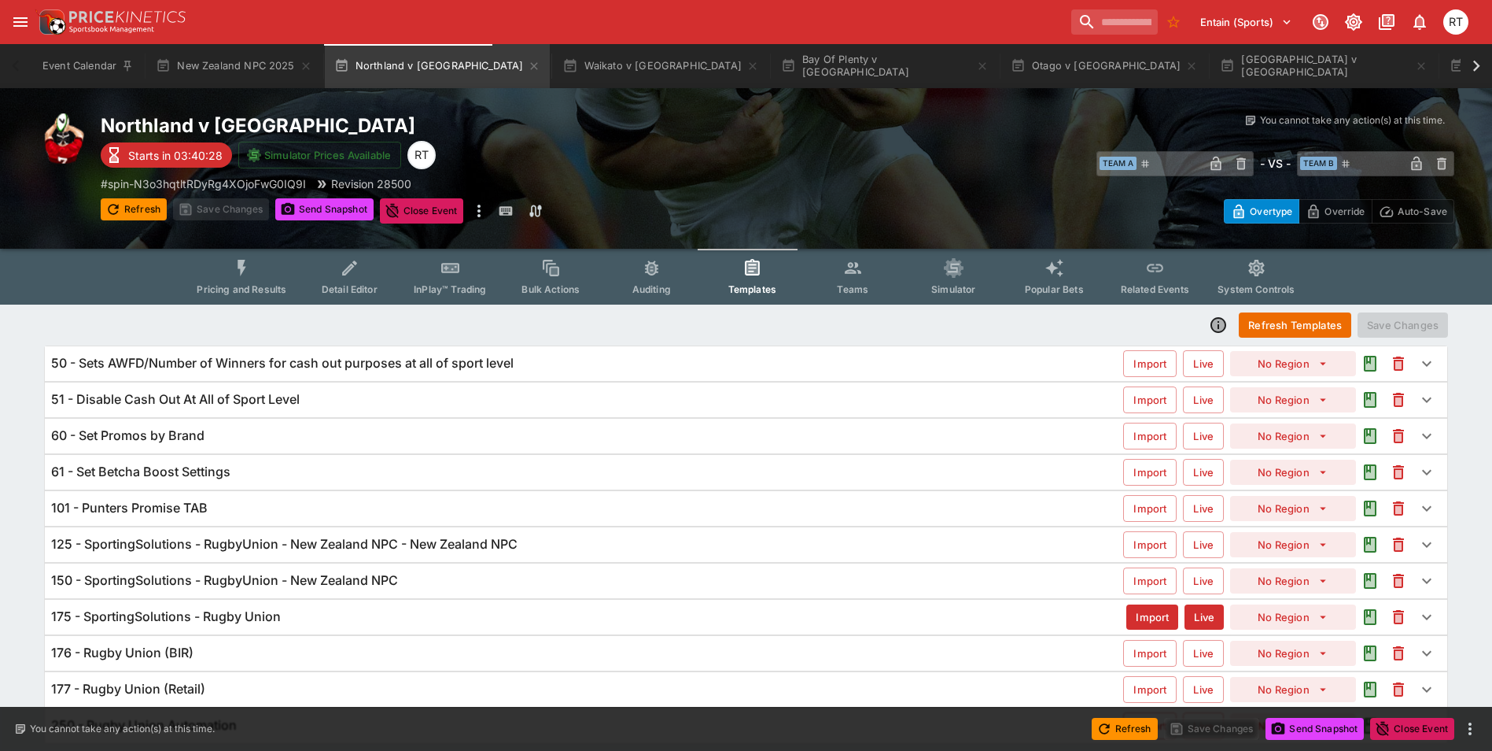
click at [257, 280] on button "Pricing and Results" at bounding box center [241, 277] width 115 height 56
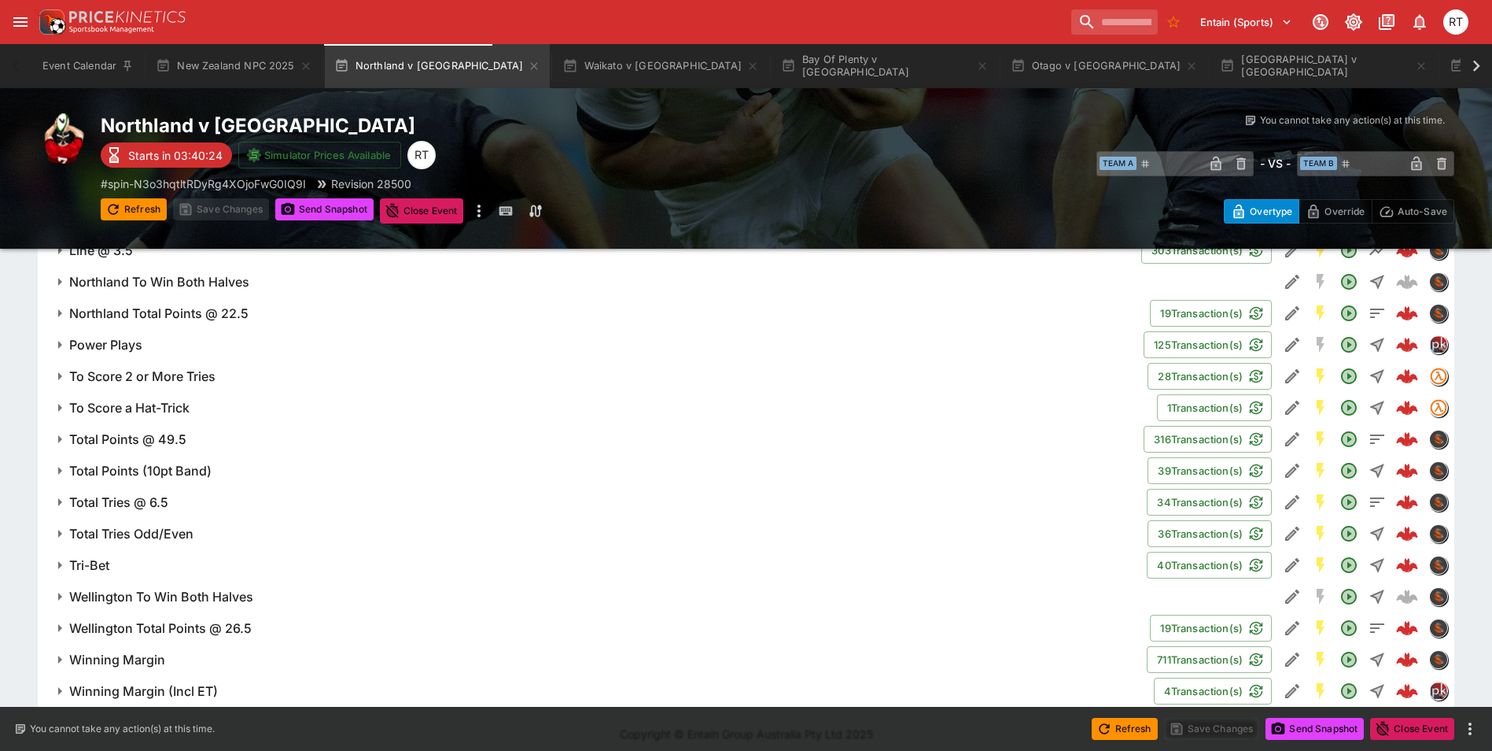
scroll to position [1646, 0]
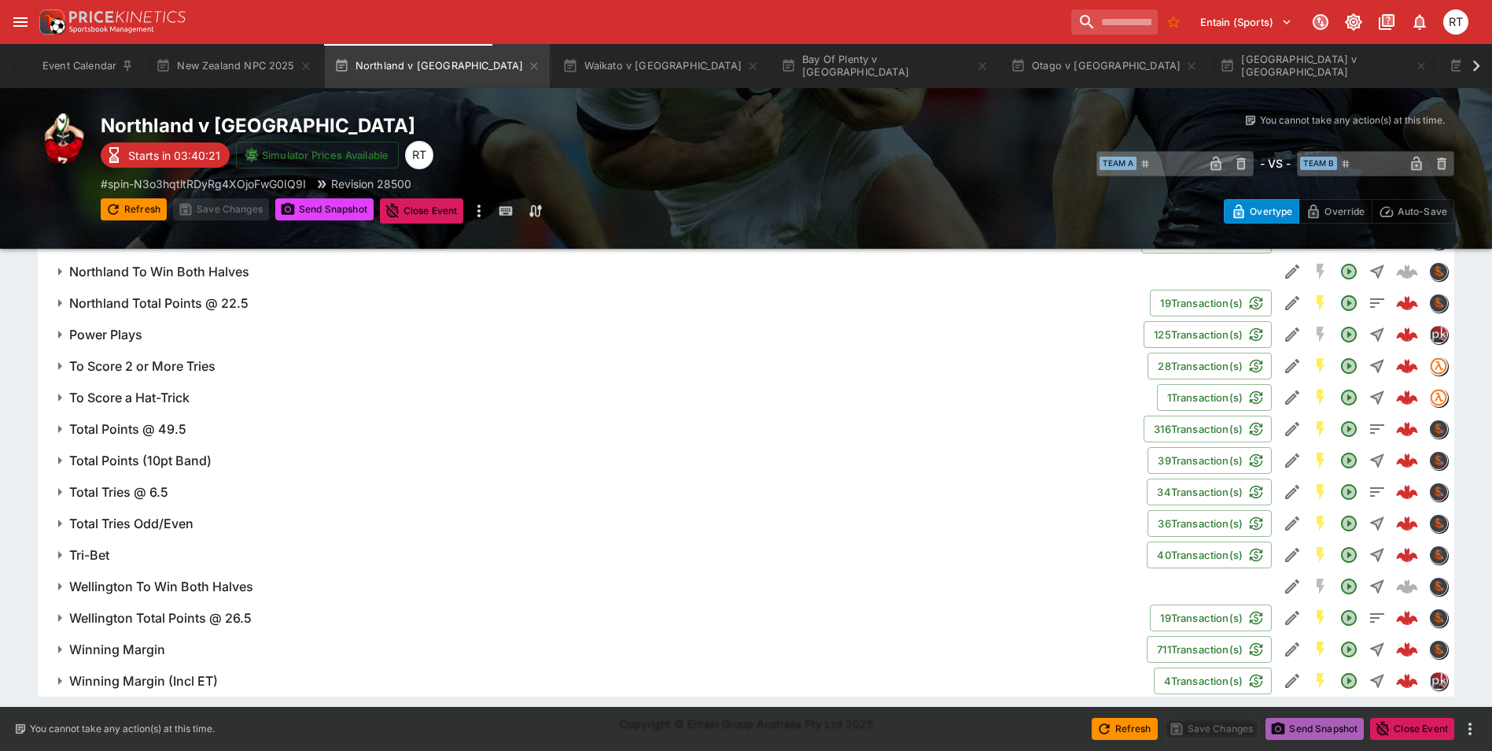
click at [1311, 732] on button "Send Snapshot" at bounding box center [1315, 728] width 98 height 22
click at [139, 423] on h6 "Total Points @ 49.5" at bounding box center [127, 429] width 117 height 17
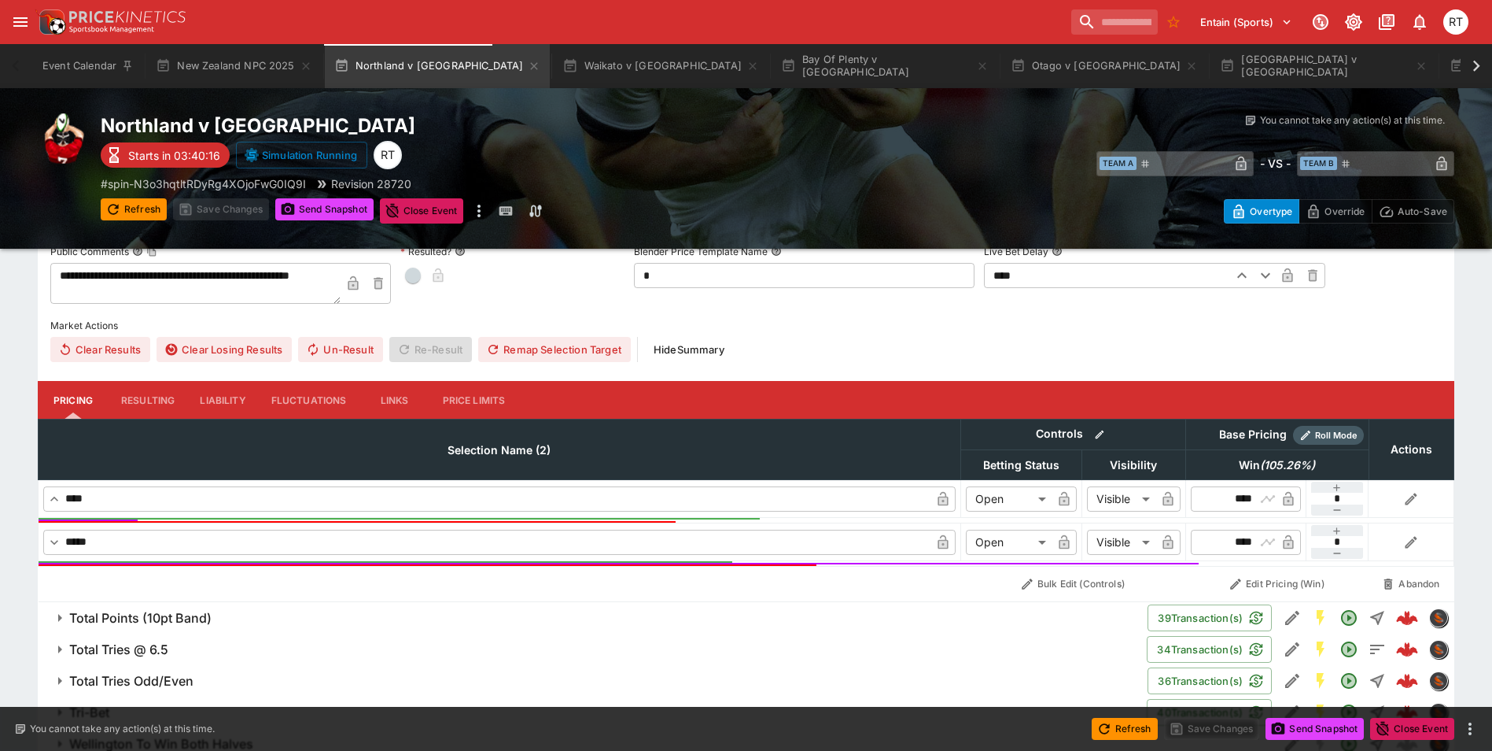
scroll to position [1882, 0]
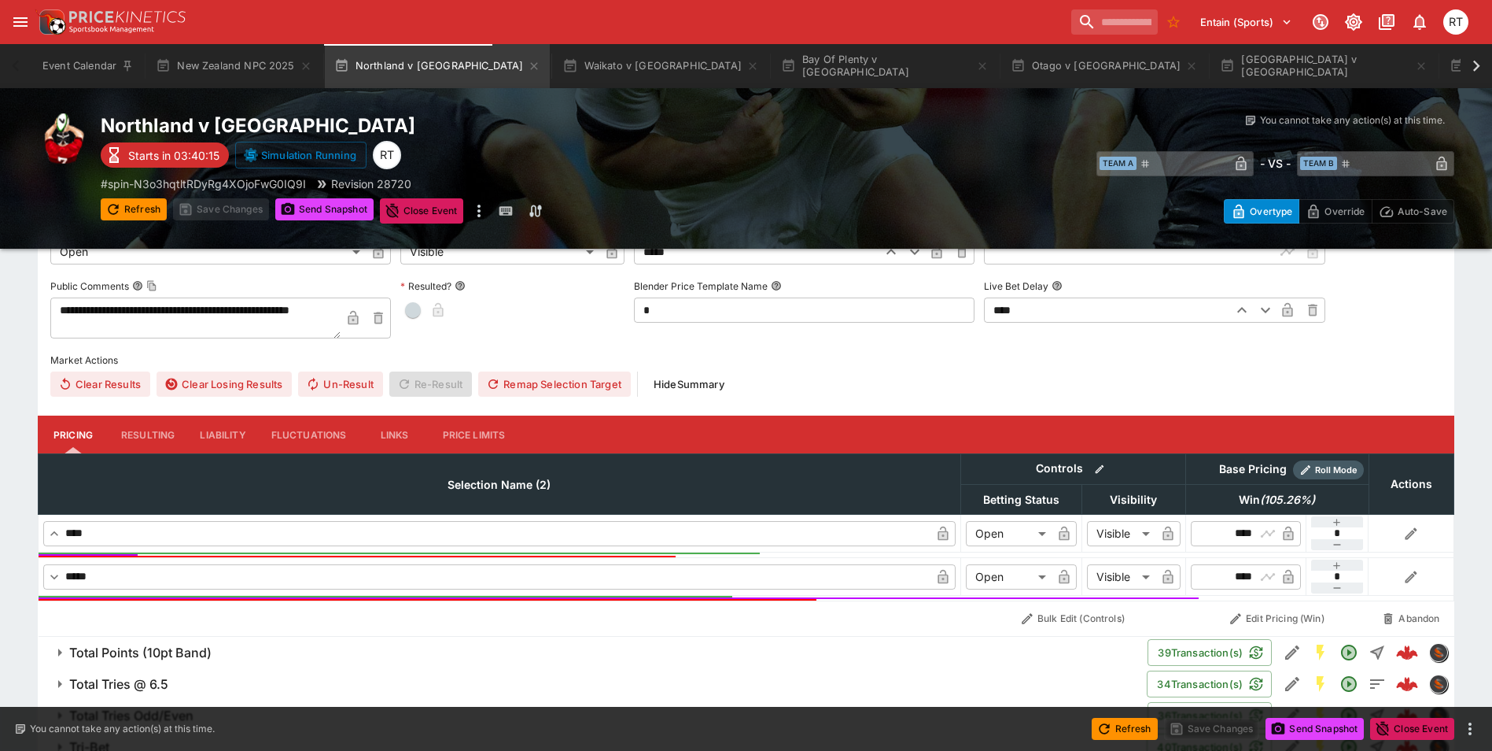
click at [223, 437] on button "Liability" at bounding box center [222, 434] width 71 height 38
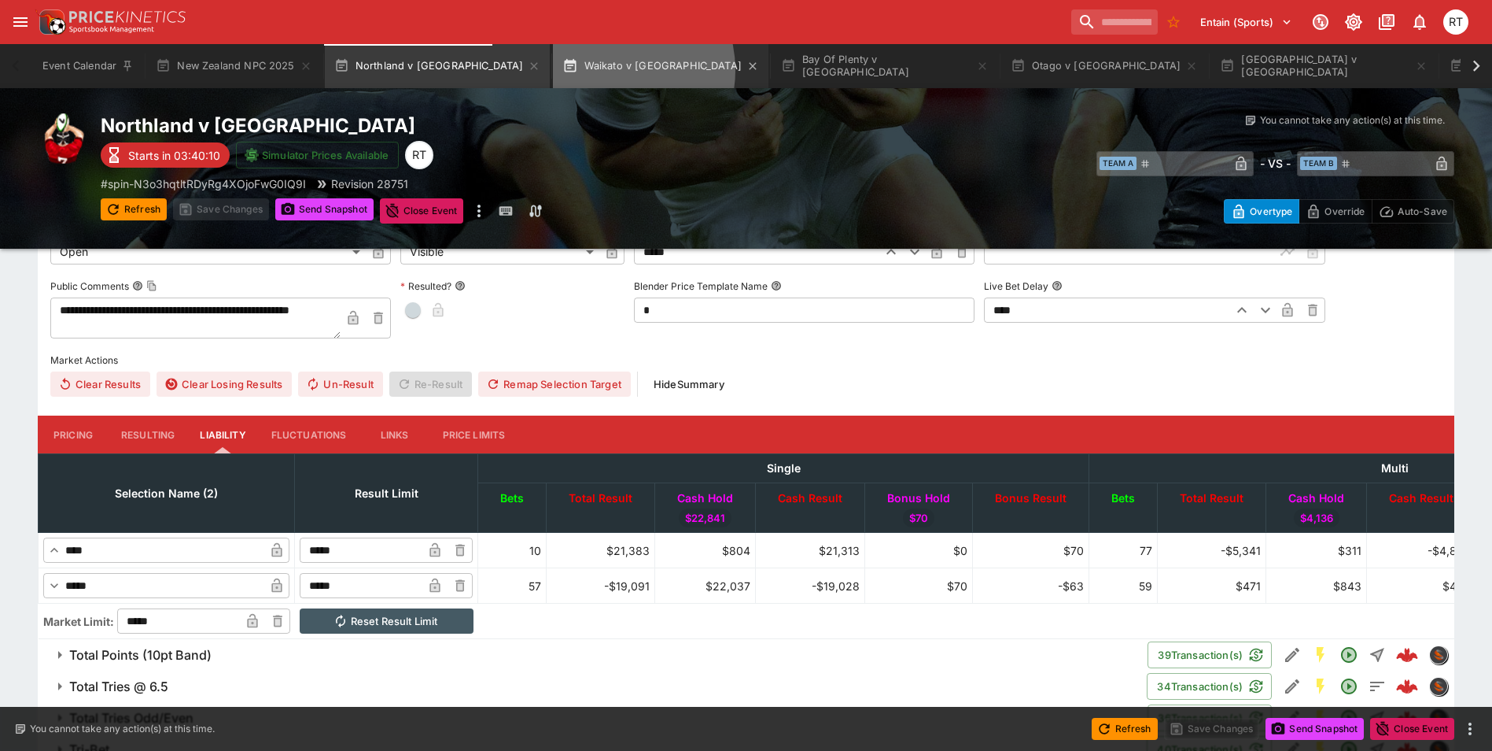
click at [553, 70] on button "Waikato v North Harbour" at bounding box center [661, 66] width 216 height 44
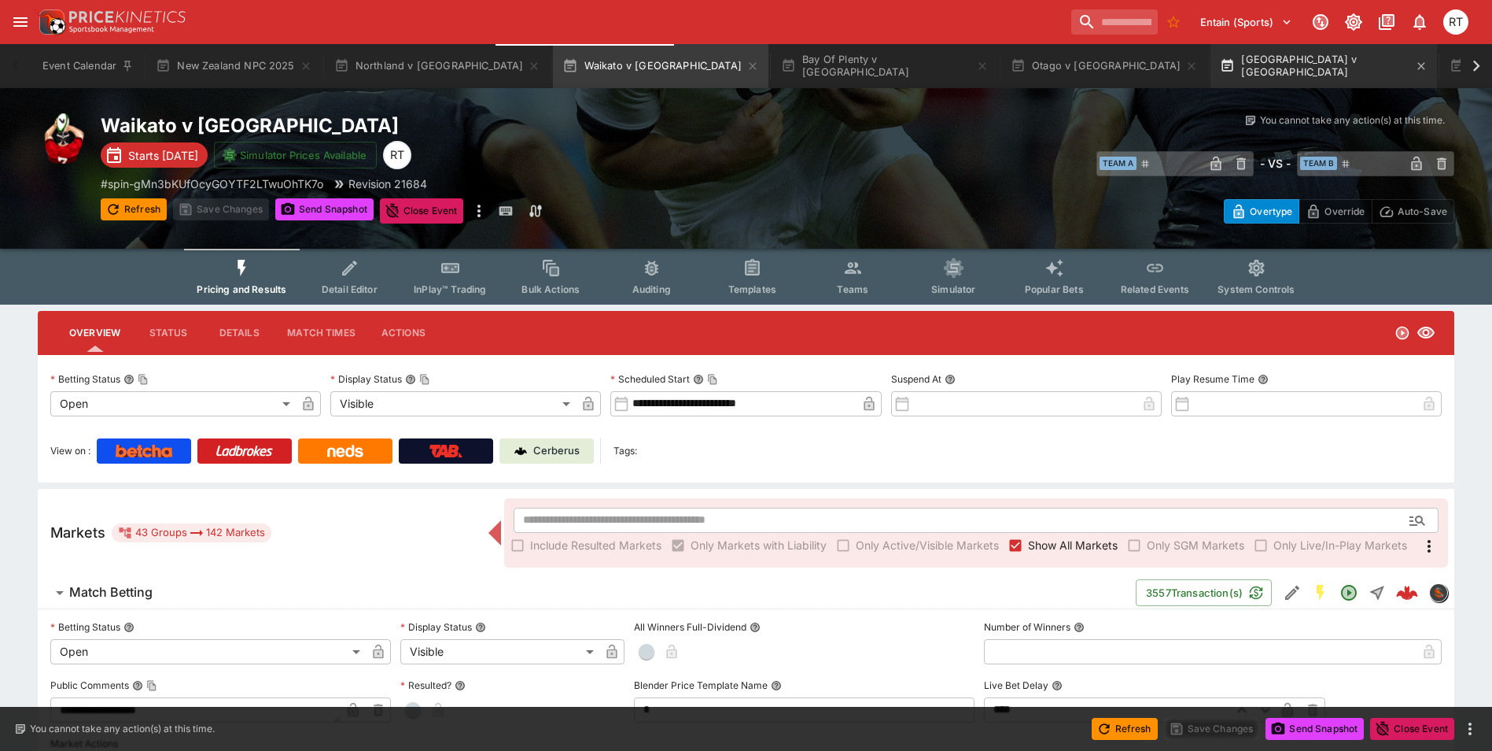
click at [1211, 68] on button "Auckland v Manawatu" at bounding box center [1324, 66] width 227 height 44
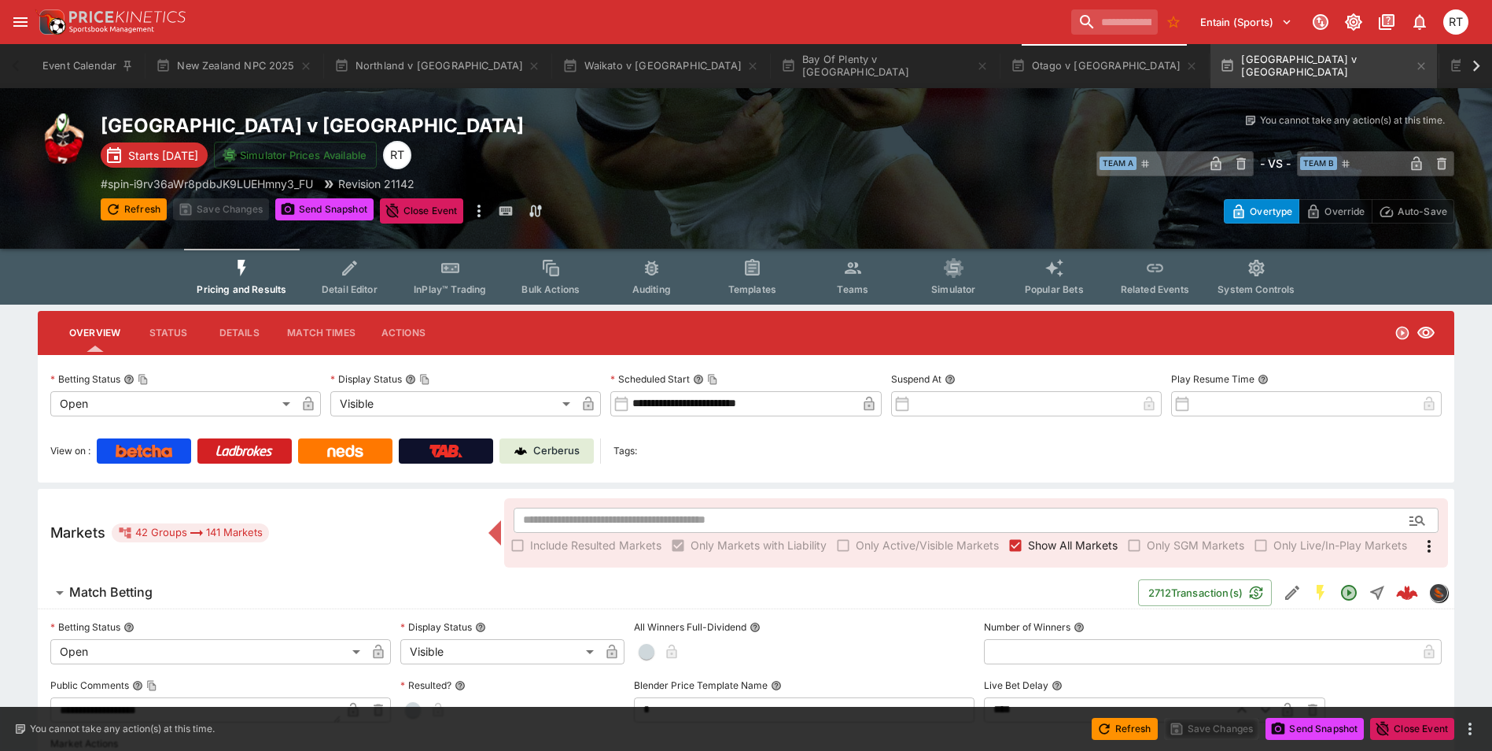
click at [754, 289] on span "Templates" at bounding box center [752, 289] width 48 height 12
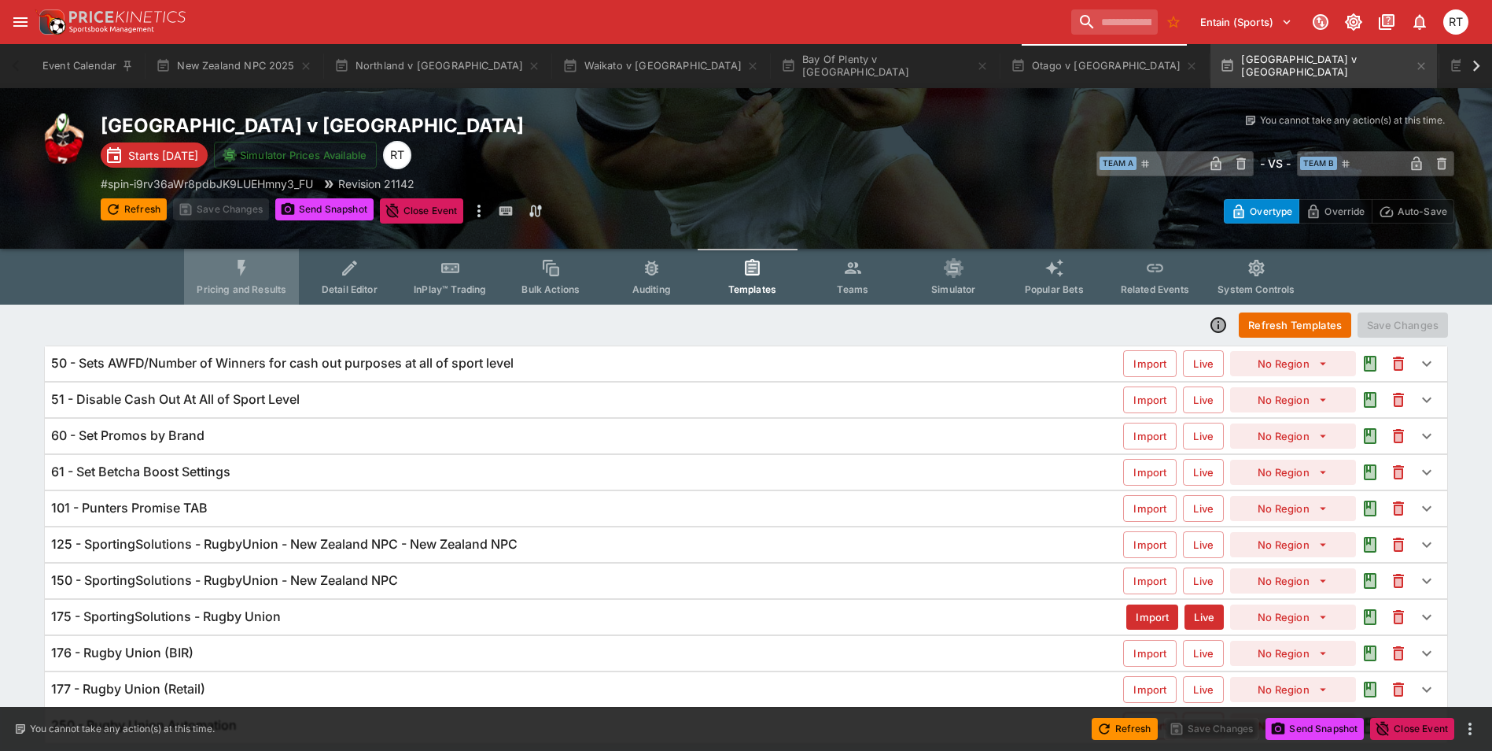
click at [240, 280] on button "Pricing and Results" at bounding box center [241, 277] width 115 height 56
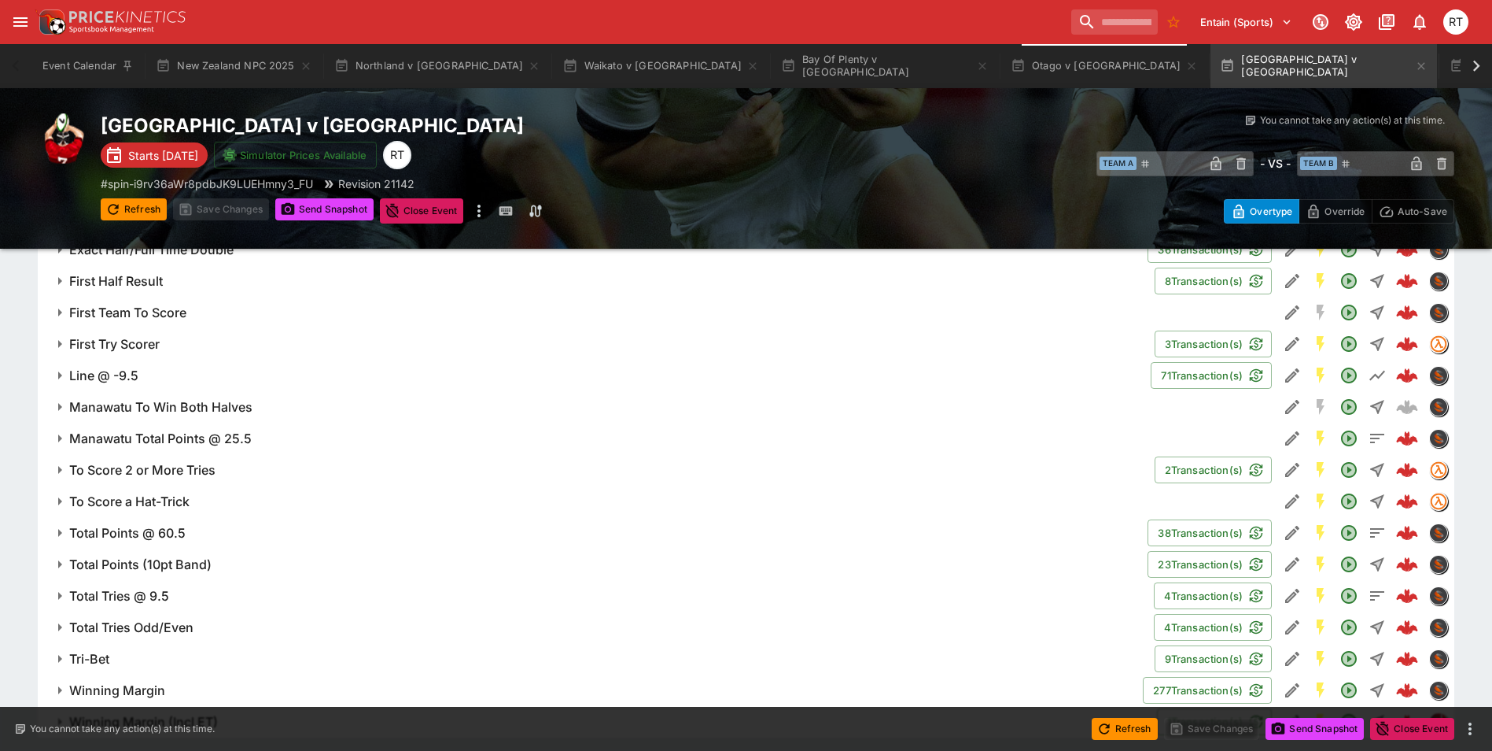
click at [169, 526] on h6 "Total Points @ 60.5" at bounding box center [127, 533] width 116 height 17
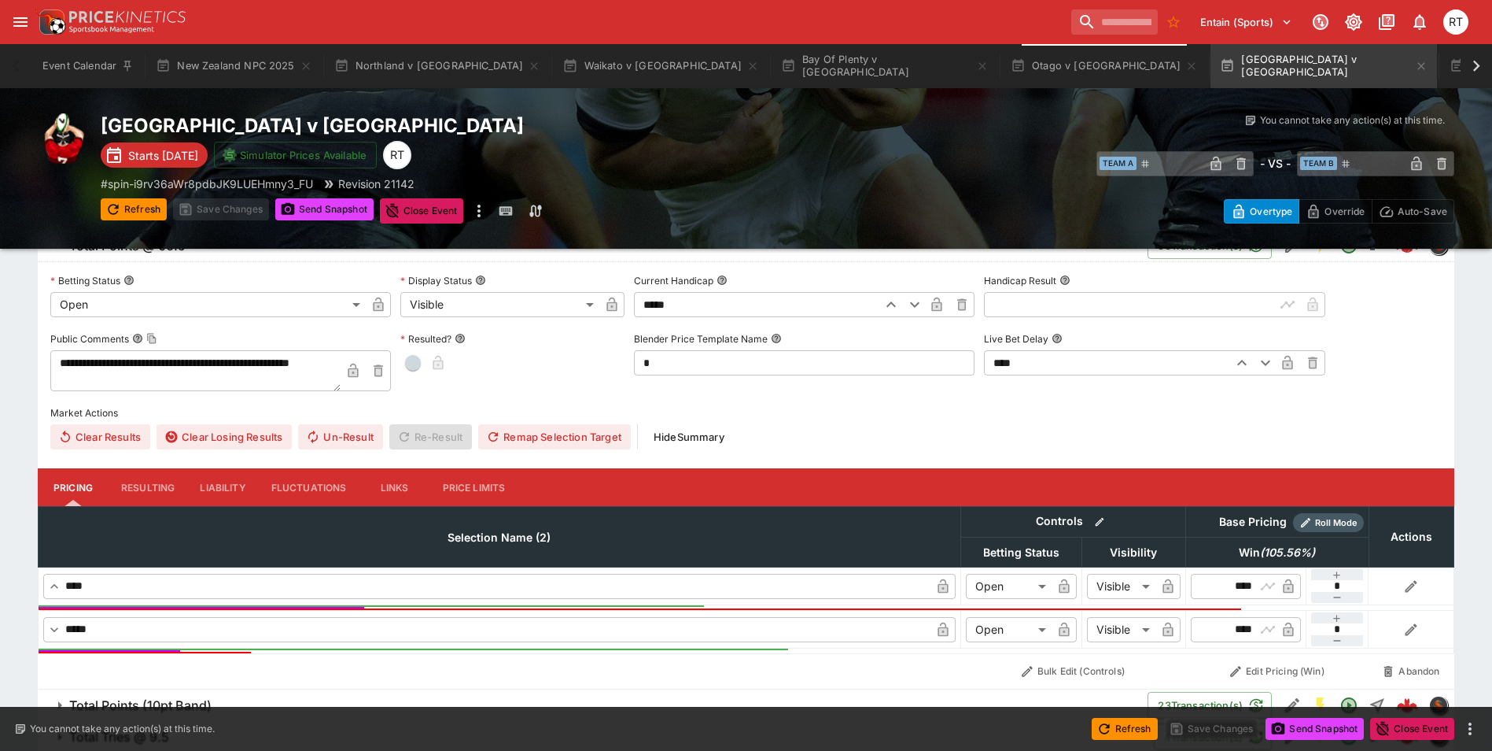
scroll to position [1888, 0]
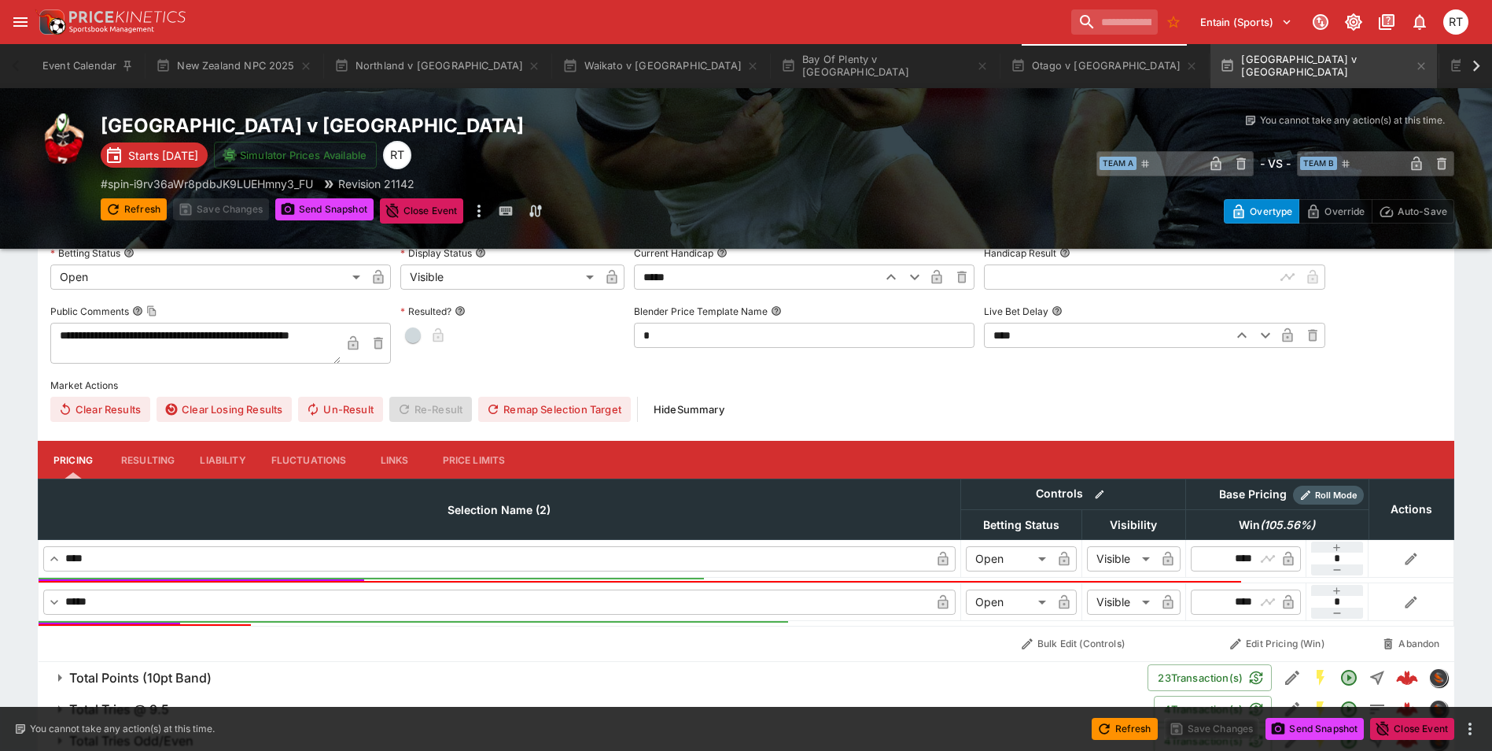
click at [218, 455] on button "Liability" at bounding box center [222, 460] width 71 height 38
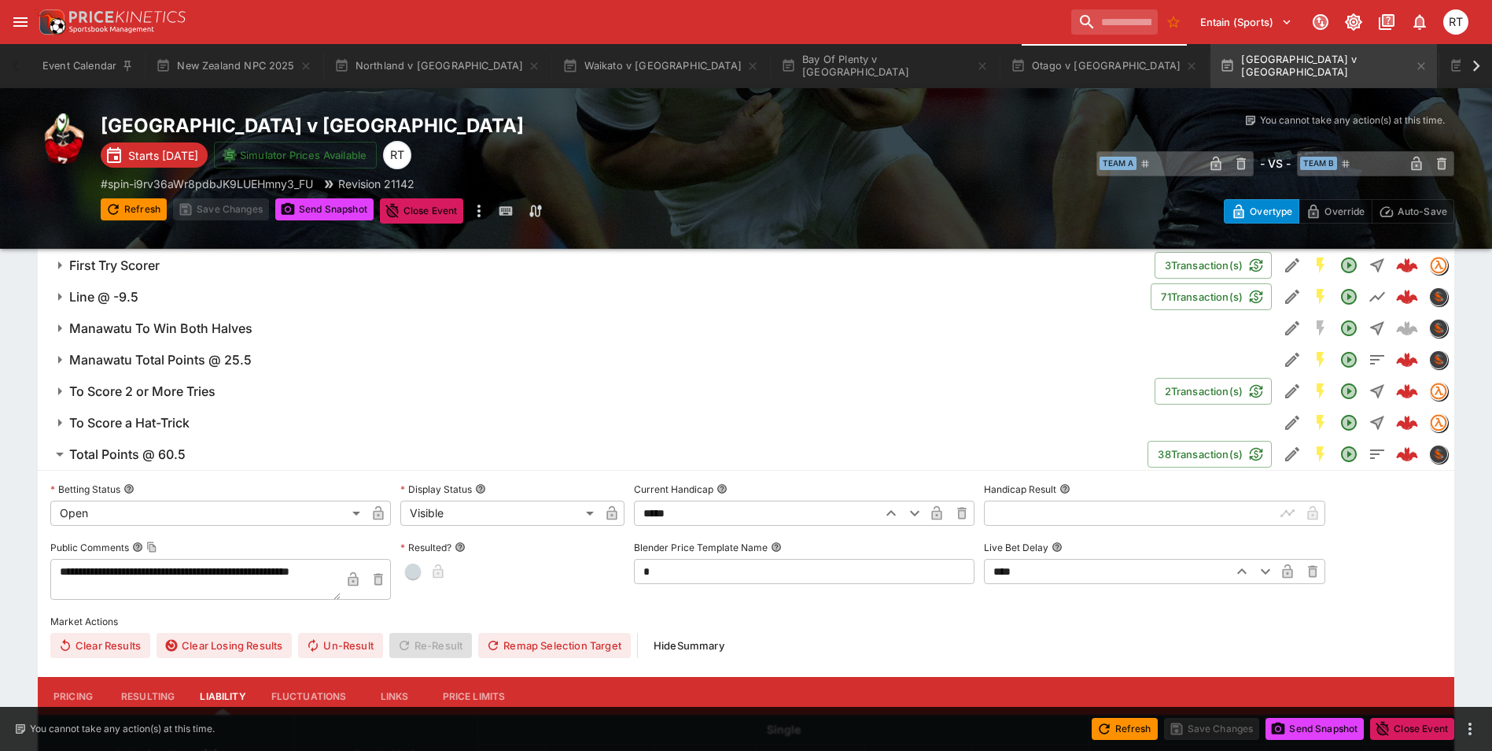
scroll to position [1573, 0]
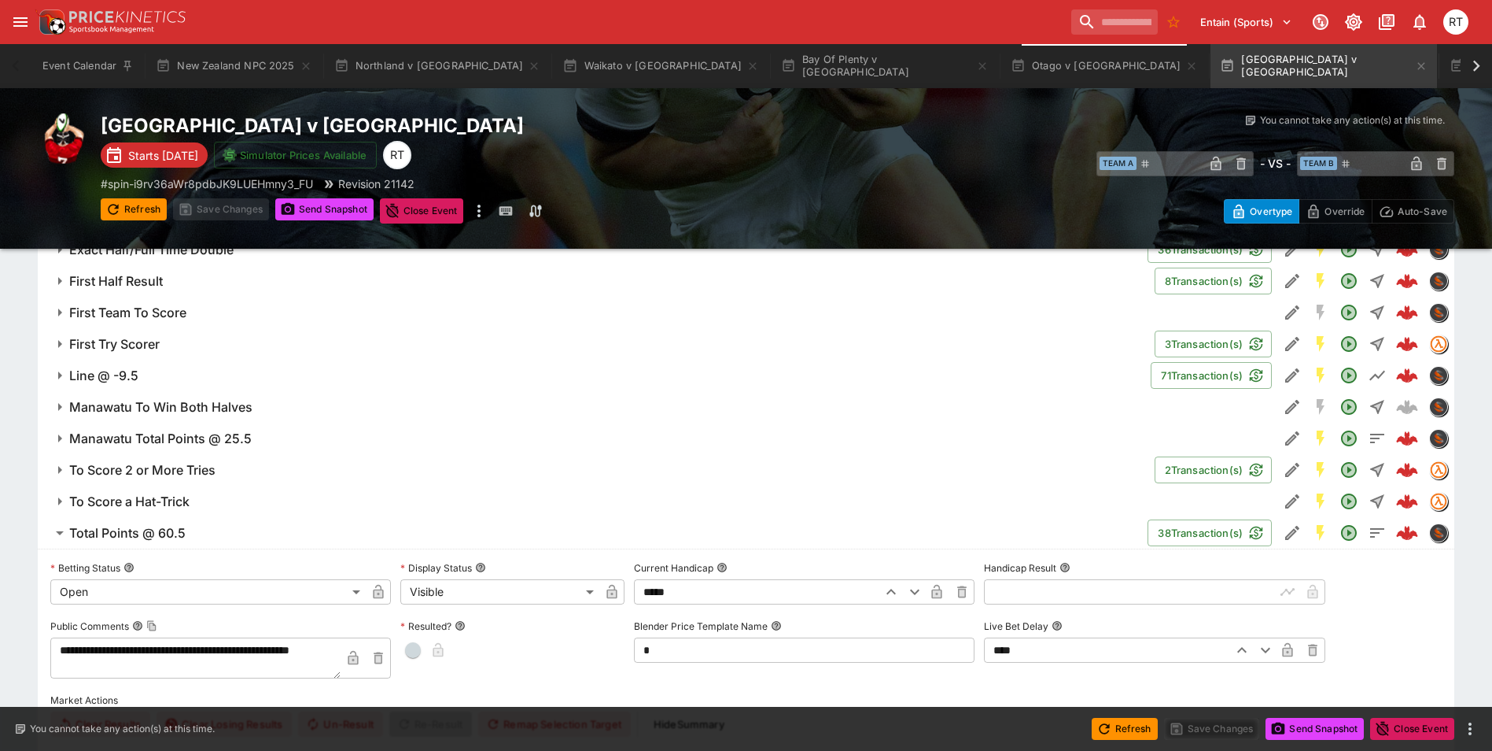
click at [175, 528] on h6 "Total Points @ 60.5" at bounding box center [127, 533] width 116 height 17
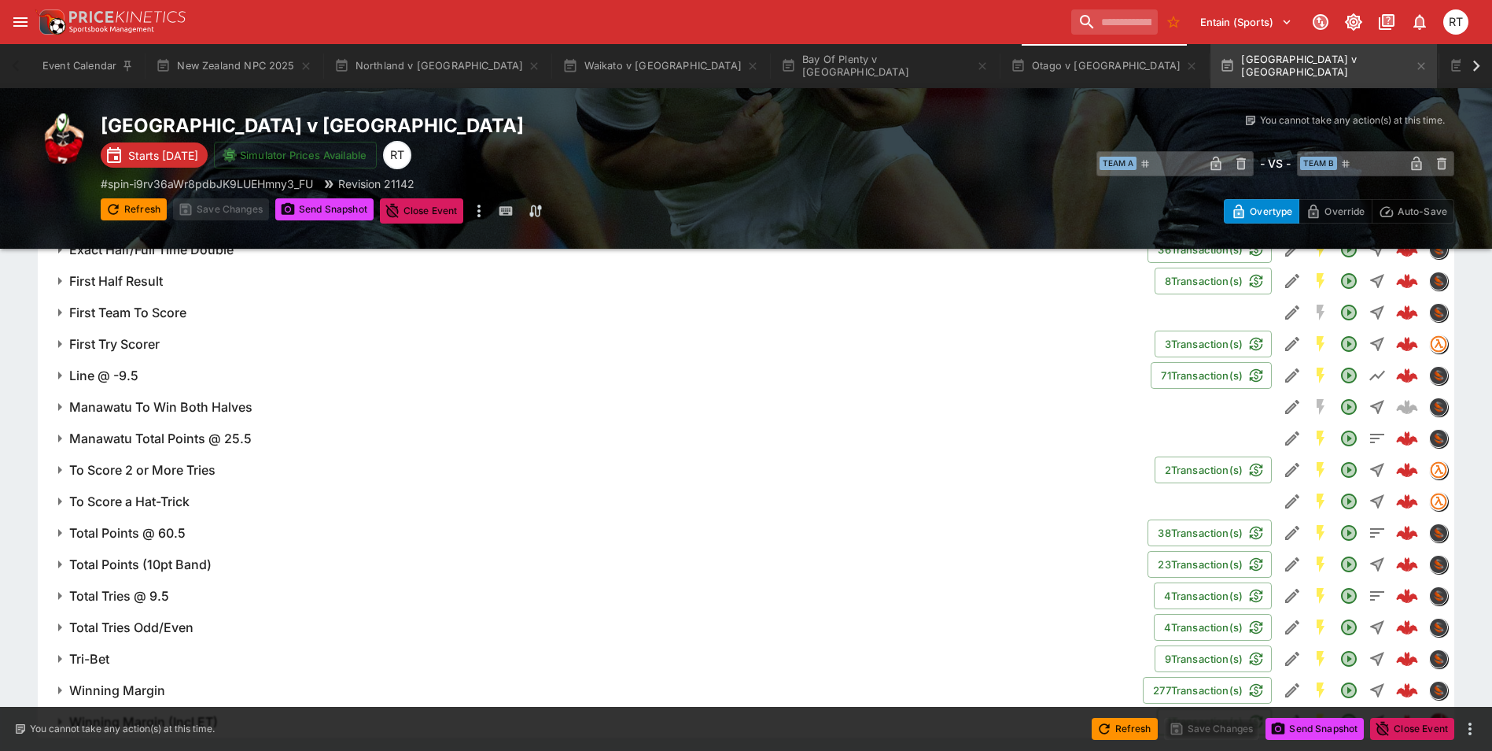
click at [129, 376] on h6 "Line @ -9.5" at bounding box center [103, 375] width 69 height 17
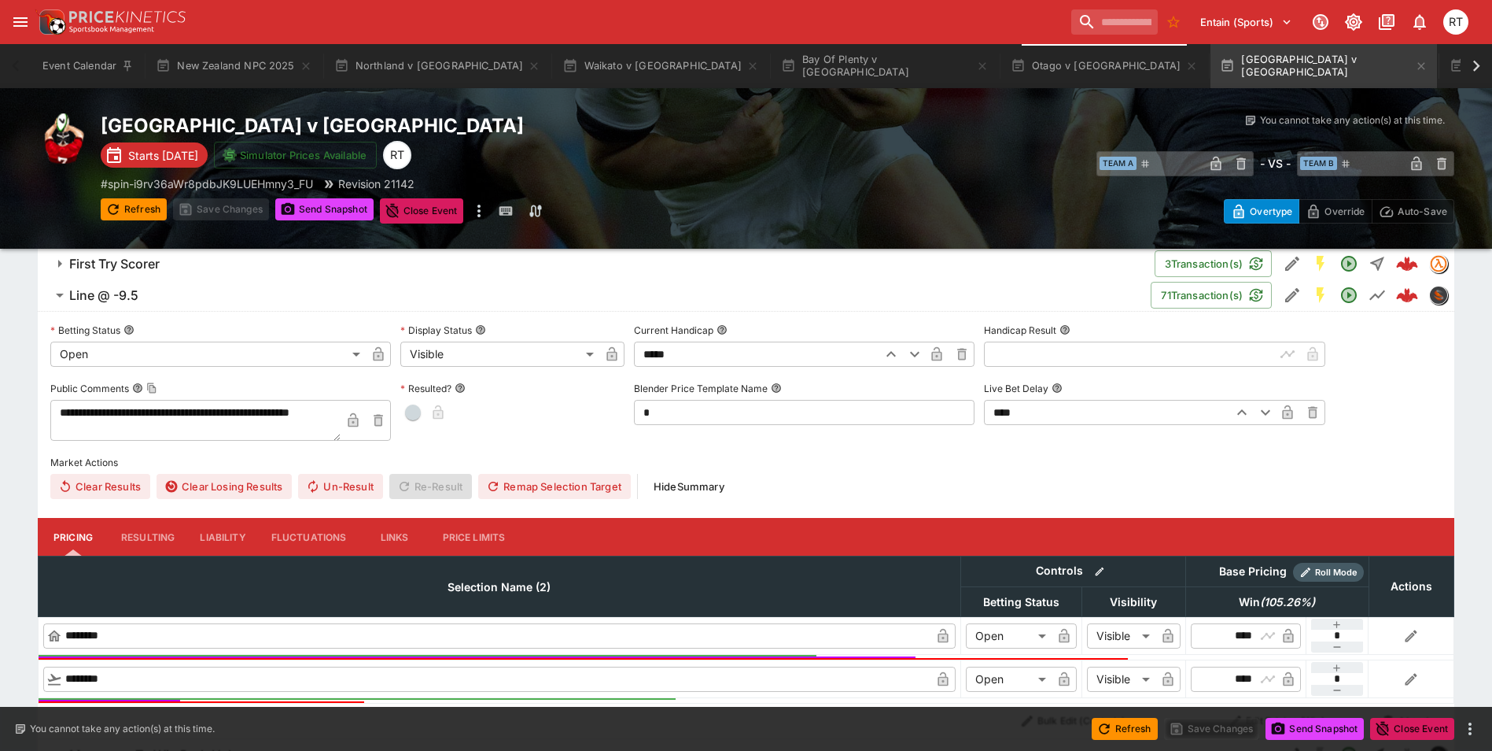
scroll to position [1731, 0]
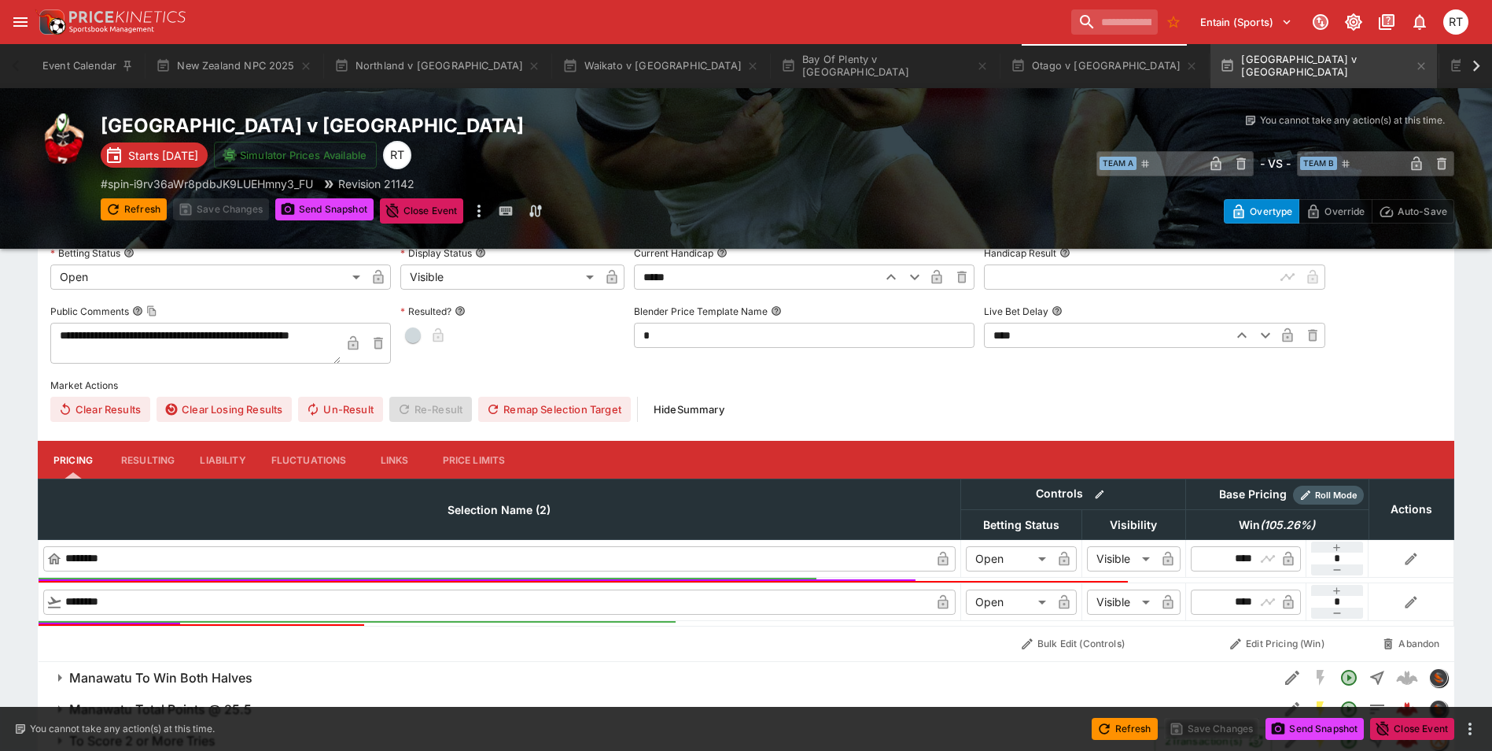
click at [210, 462] on button "Liability" at bounding box center [222, 460] width 71 height 38
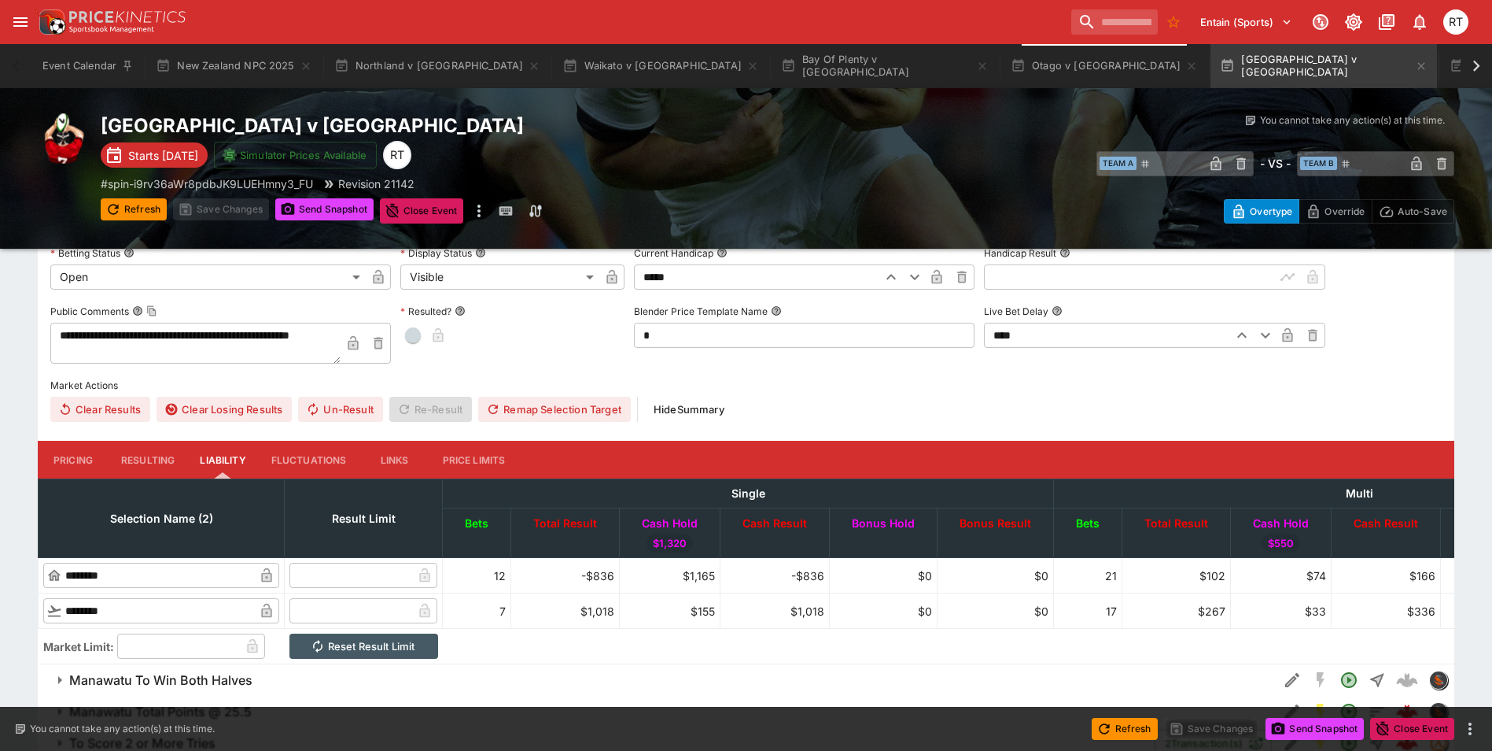
scroll to position [1652, 0]
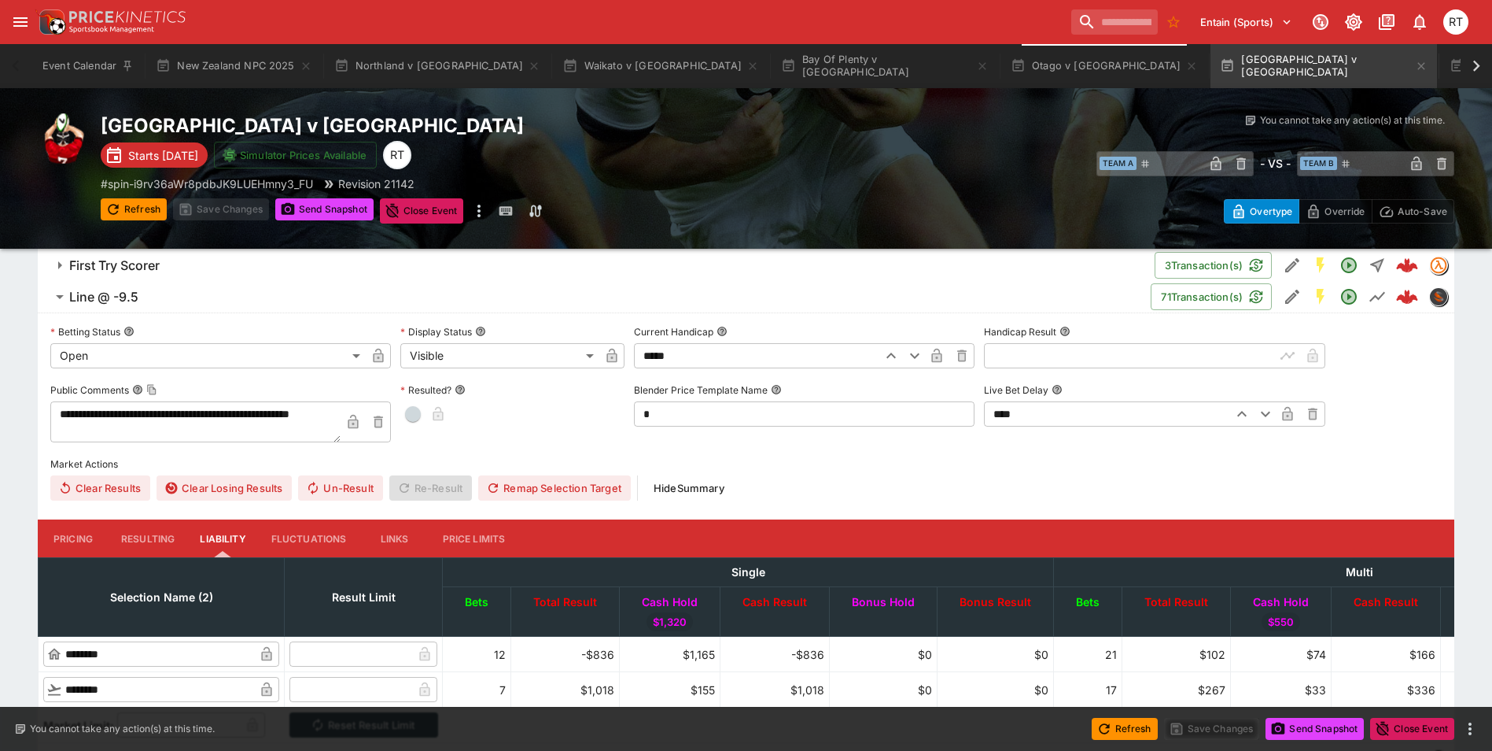
click at [159, 301] on span "Line @ -9.5" at bounding box center [603, 297] width 1069 height 17
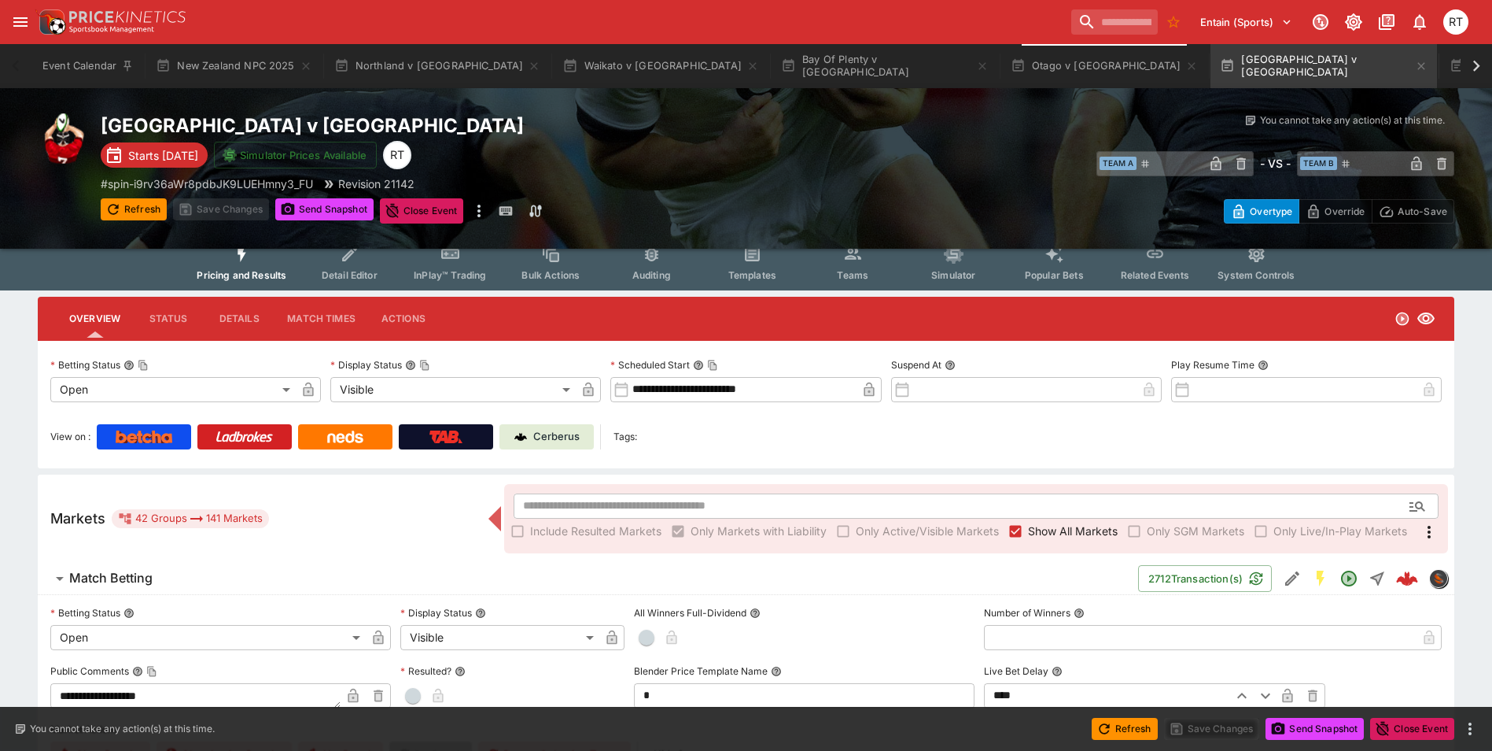
scroll to position [0, 0]
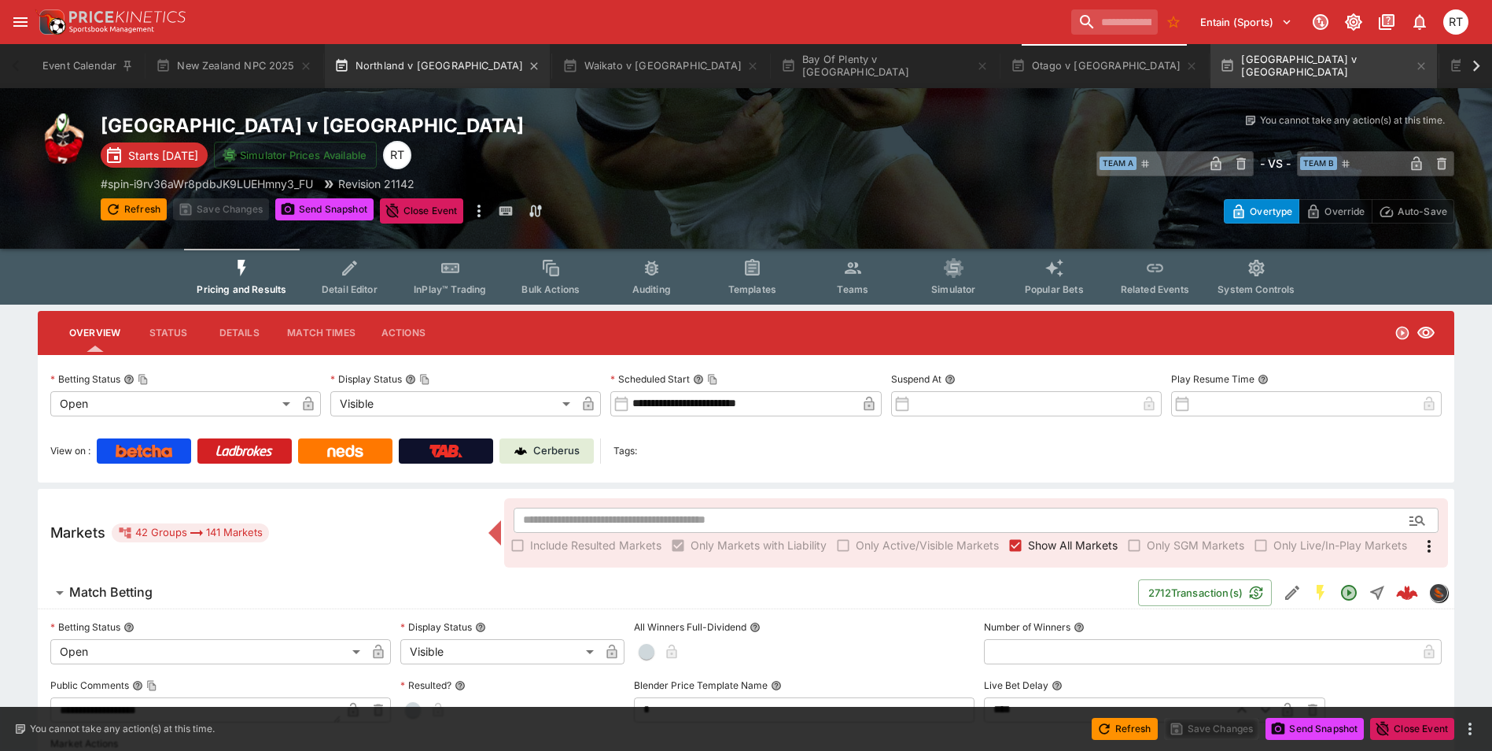
click at [382, 70] on button "Northland v Wellington" at bounding box center [438, 66] width 226 height 44
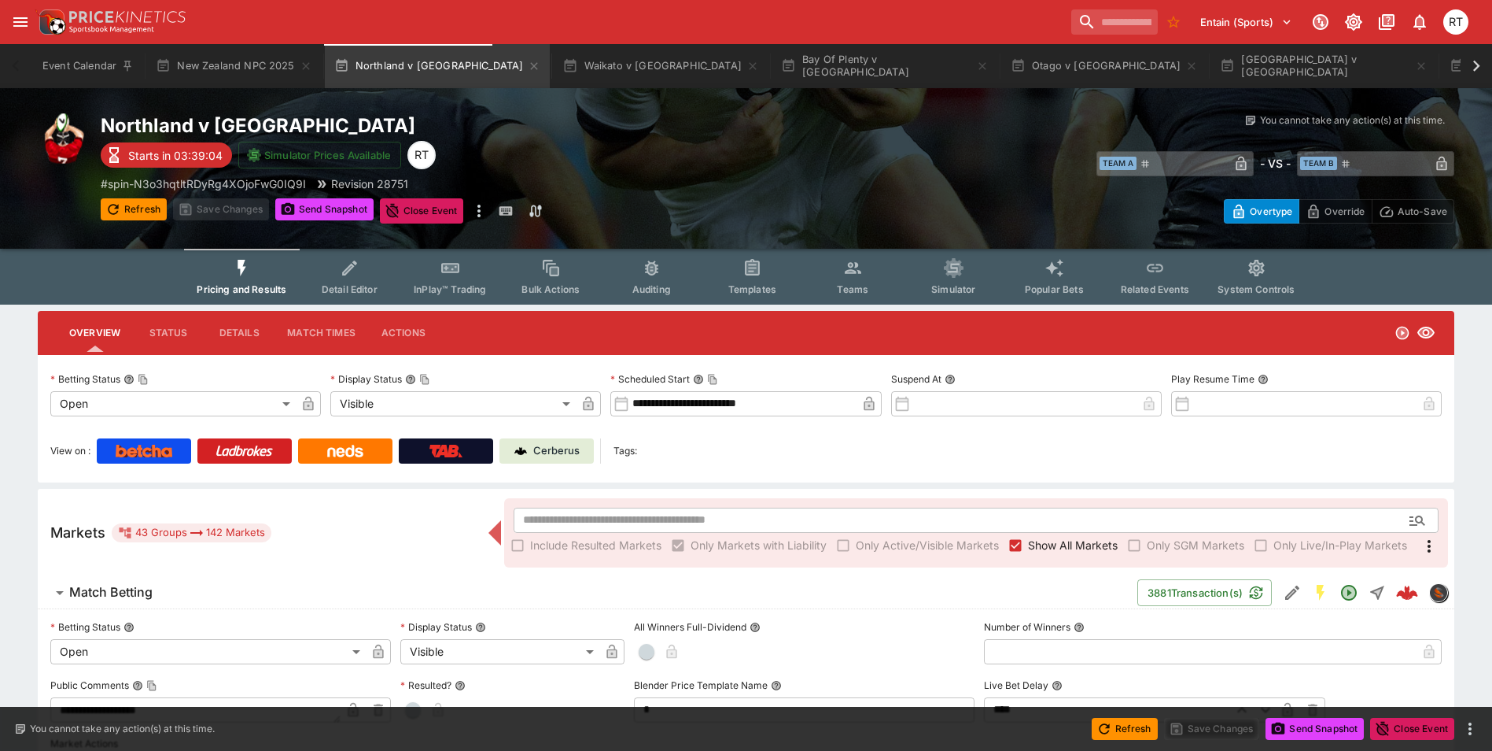
click at [766, 275] on button "Templates" at bounding box center [752, 277] width 101 height 56
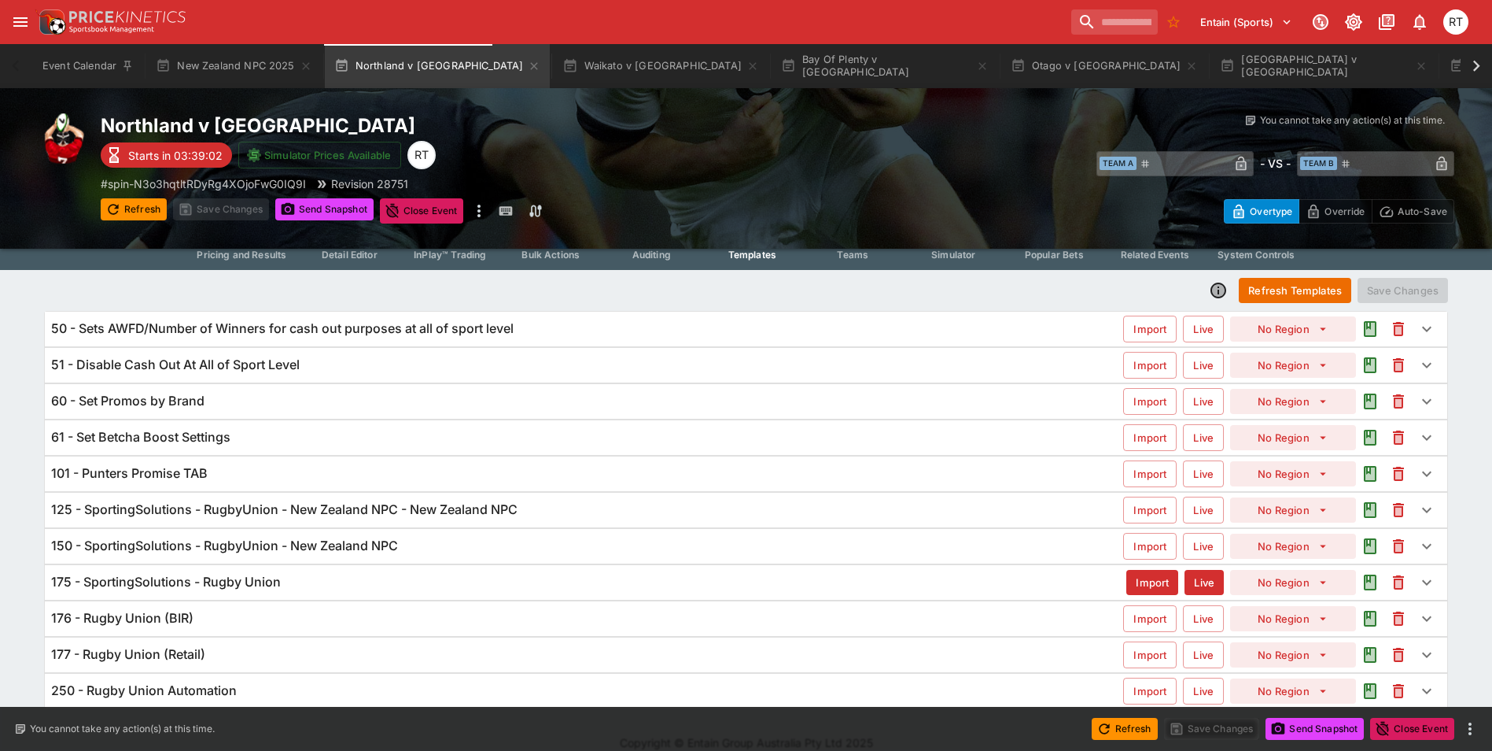
scroll to position [53, 0]
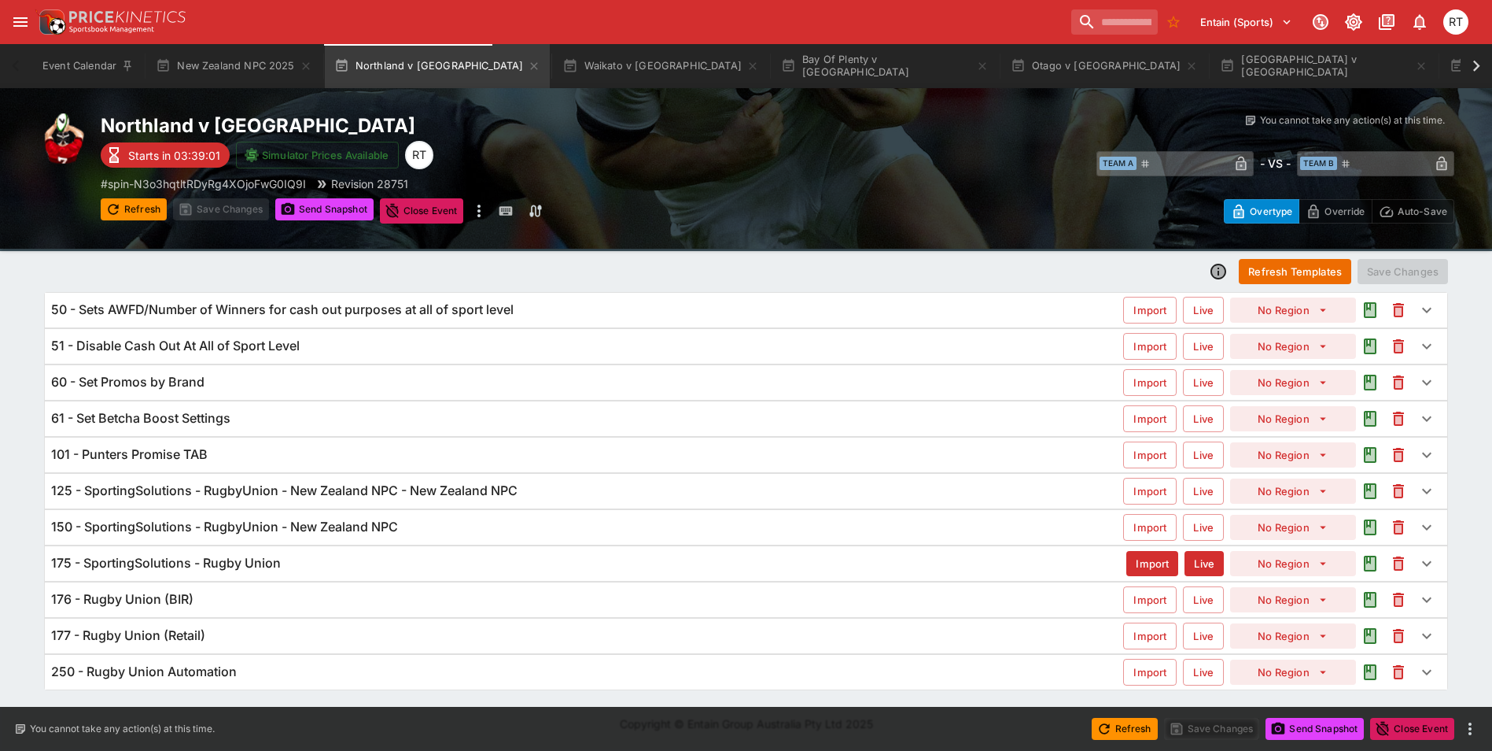
click at [259, 496] on h6 "125 - SportingSolutions - RugbyUnion - New Zealand NPC - New Zealand NPC" at bounding box center [284, 490] width 467 height 17
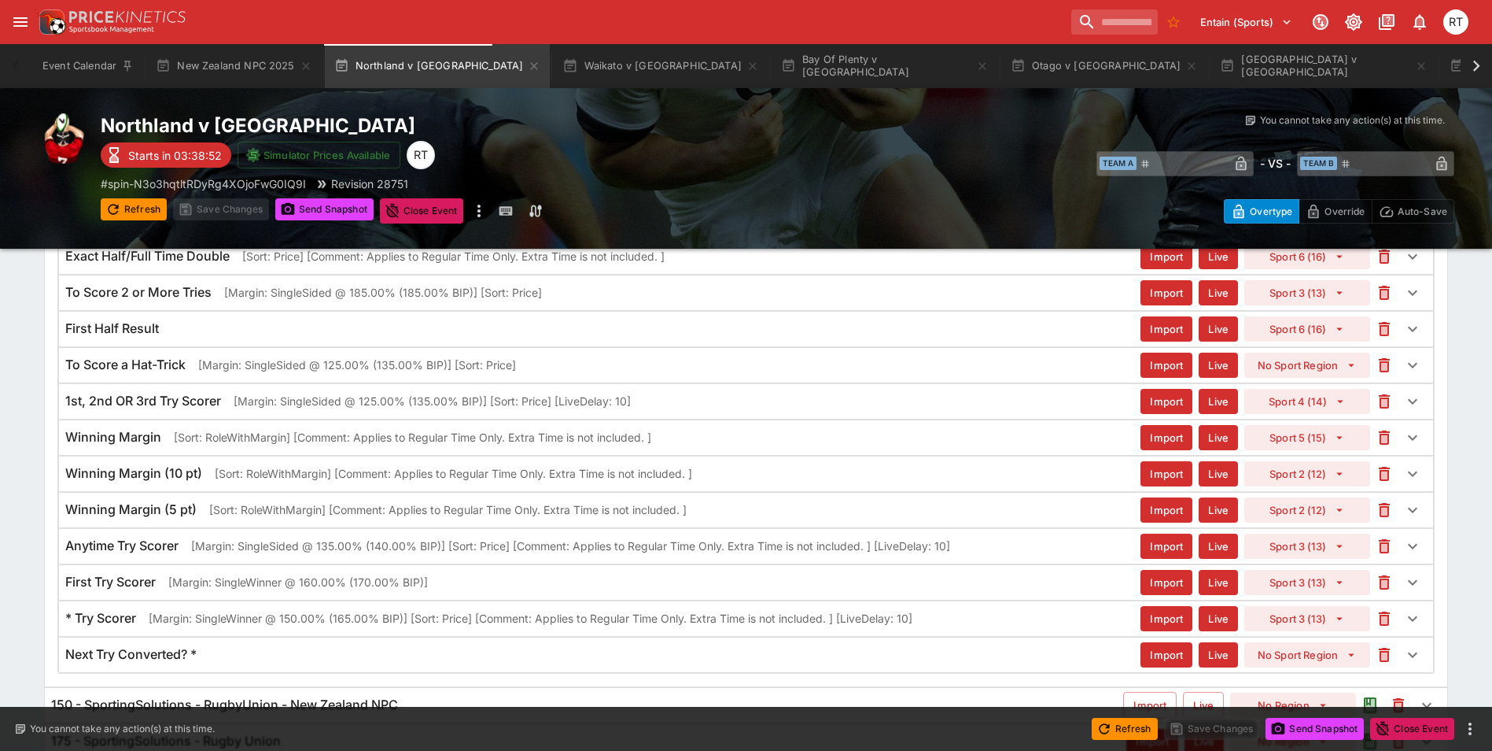
scroll to position [716, 0]
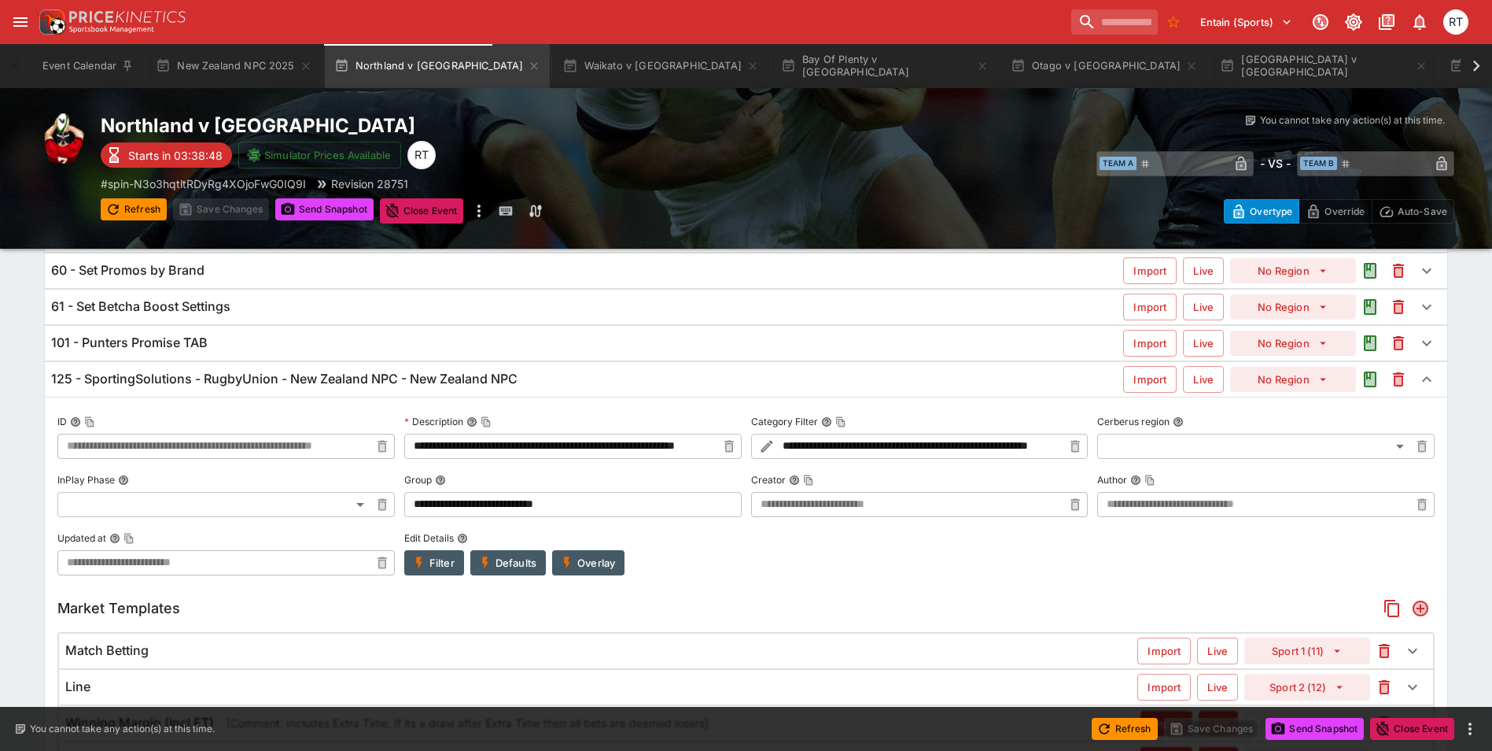
click at [245, 384] on h6 "125 - SportingSolutions - RugbyUnion - New Zealand NPC - New Zealand NPC" at bounding box center [284, 379] width 467 height 17
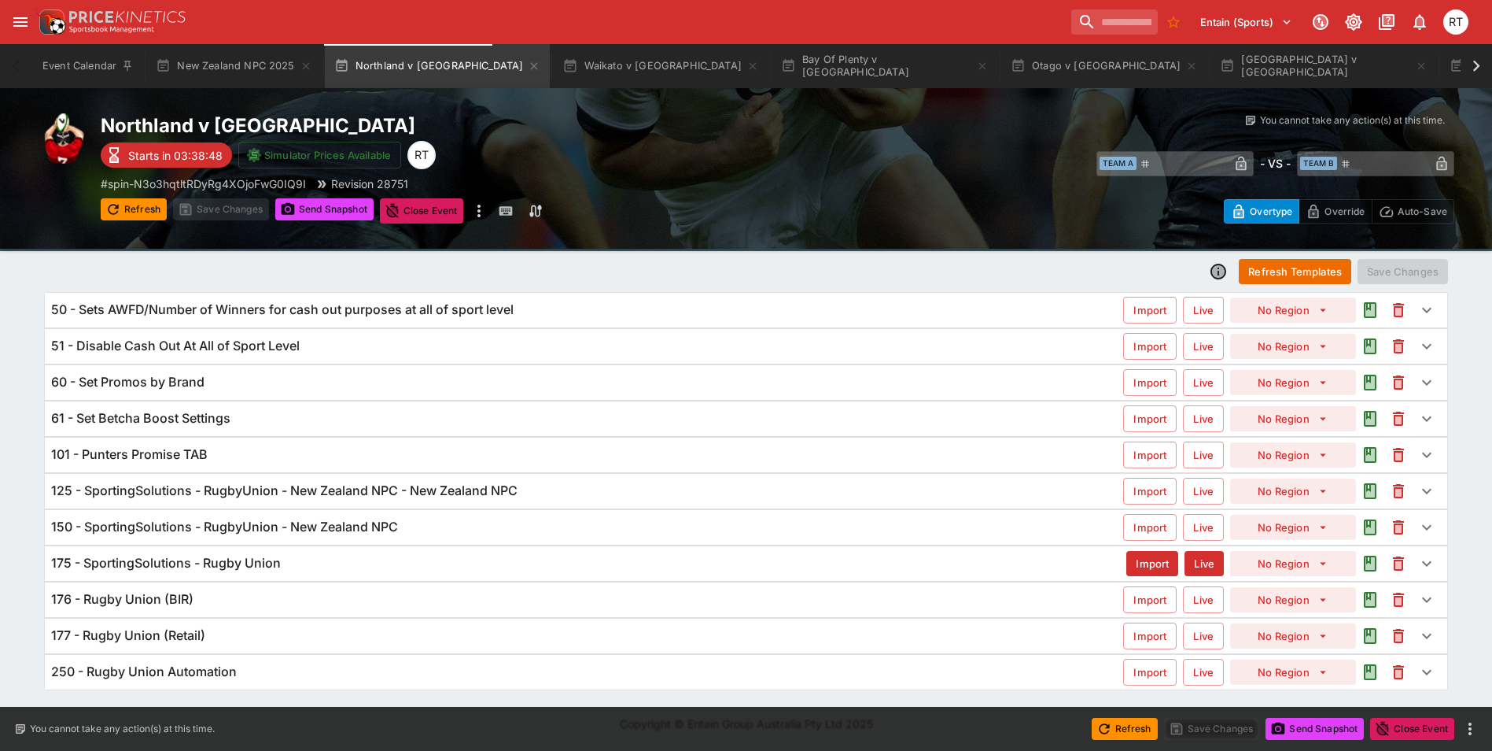
scroll to position [53, 0]
click at [240, 563] on h6 "175 - SportingSolutions - Rugby Union" at bounding box center [166, 563] width 230 height 17
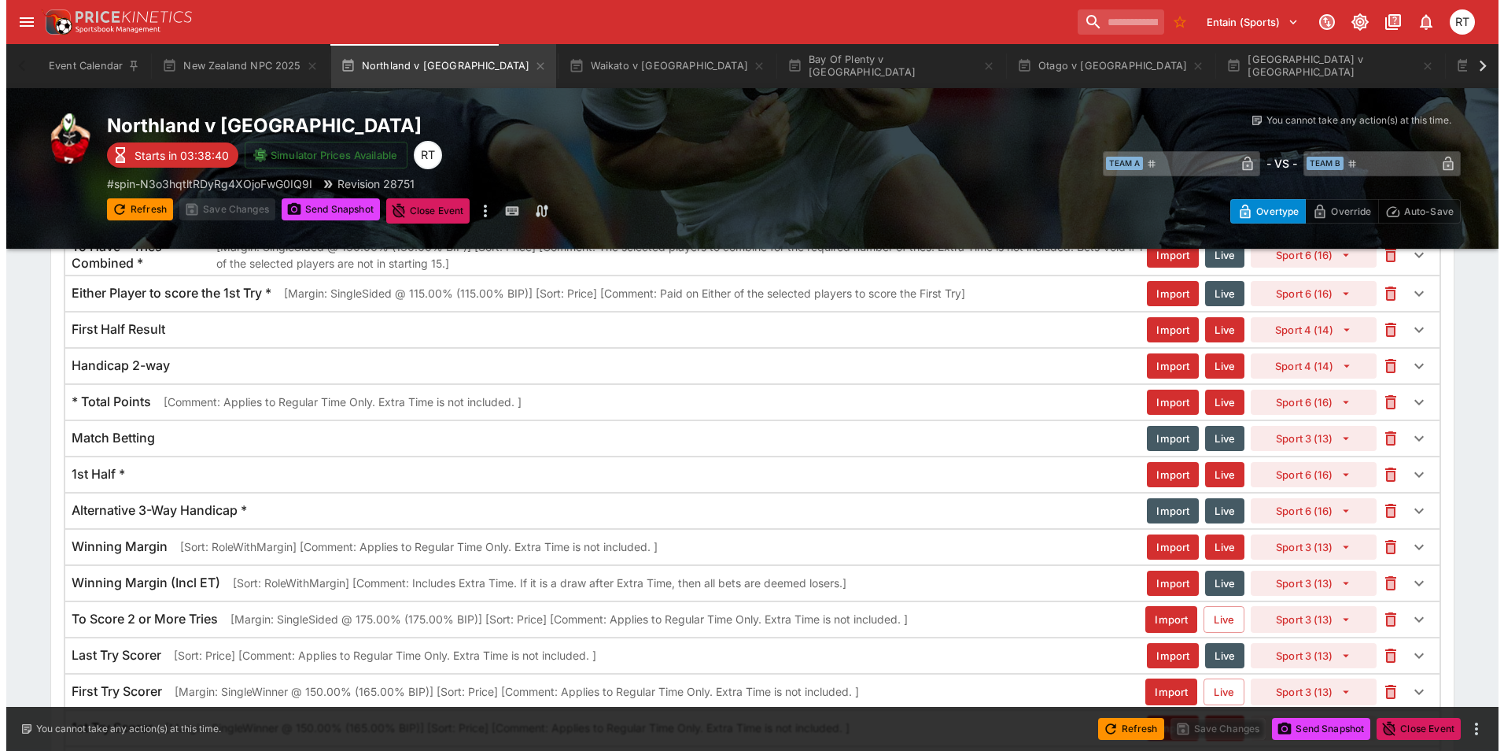
scroll to position [1614, 0]
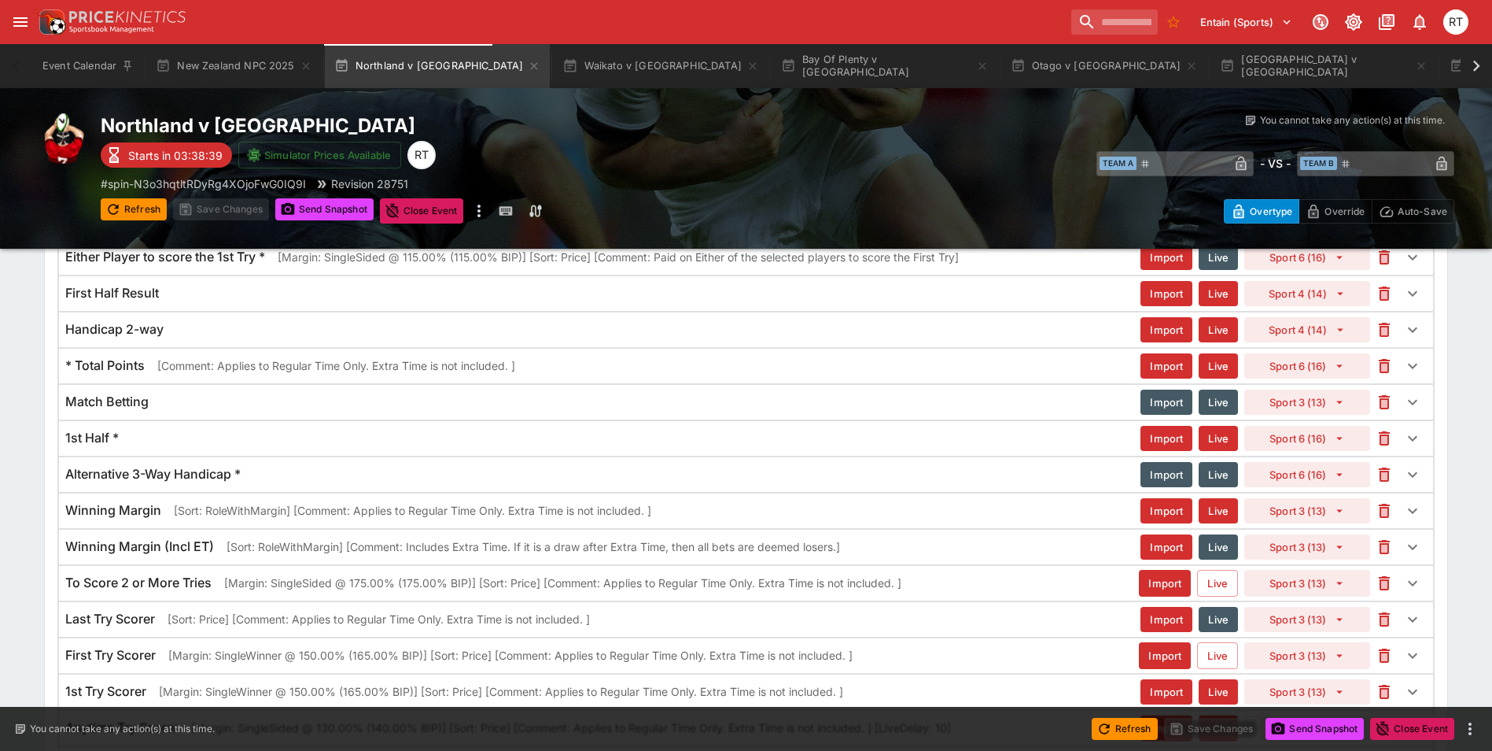
click at [185, 370] on p "[Comment: Applies to Regular Time Only. Extra Time is not included. ]" at bounding box center [336, 365] width 358 height 17
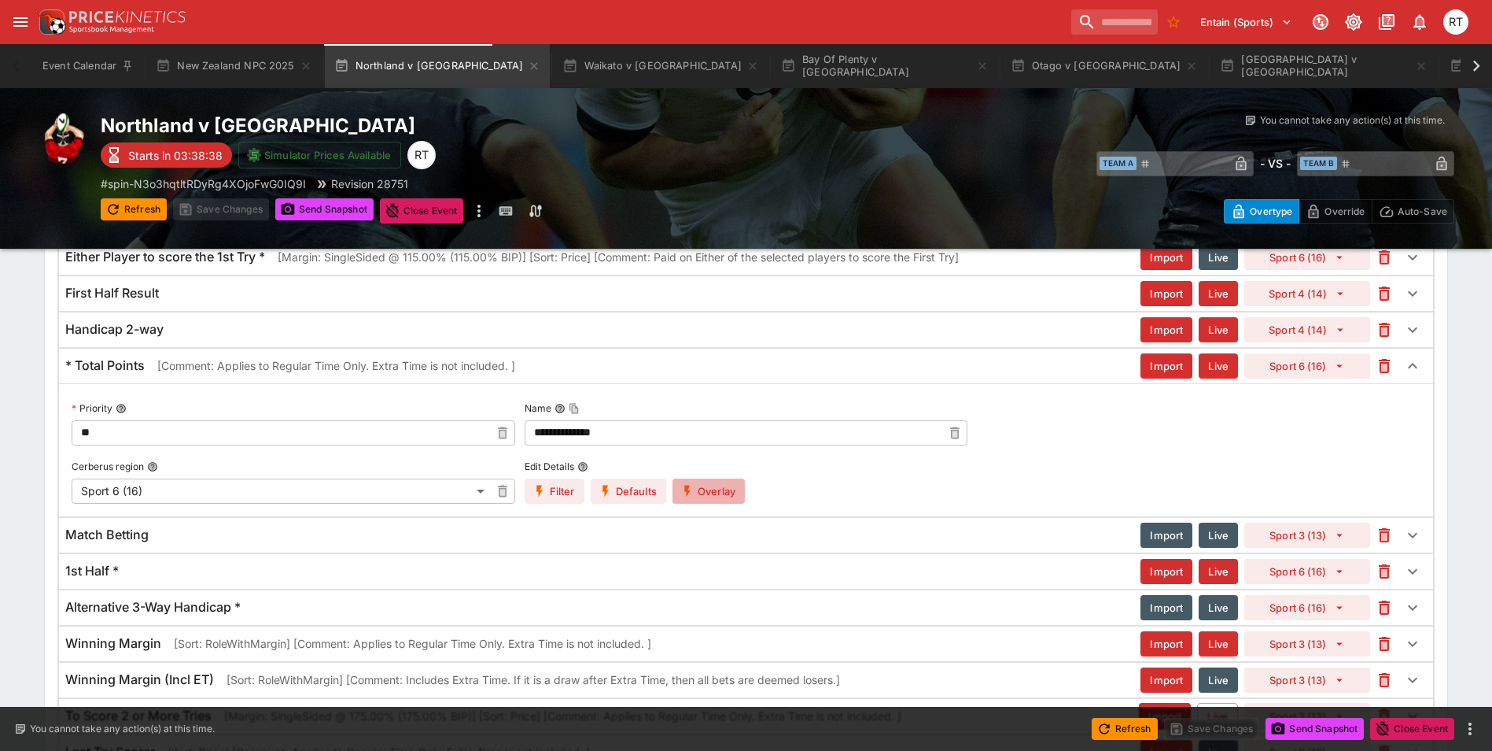
click at [713, 481] on button "Overlay" at bounding box center [709, 490] width 72 height 25
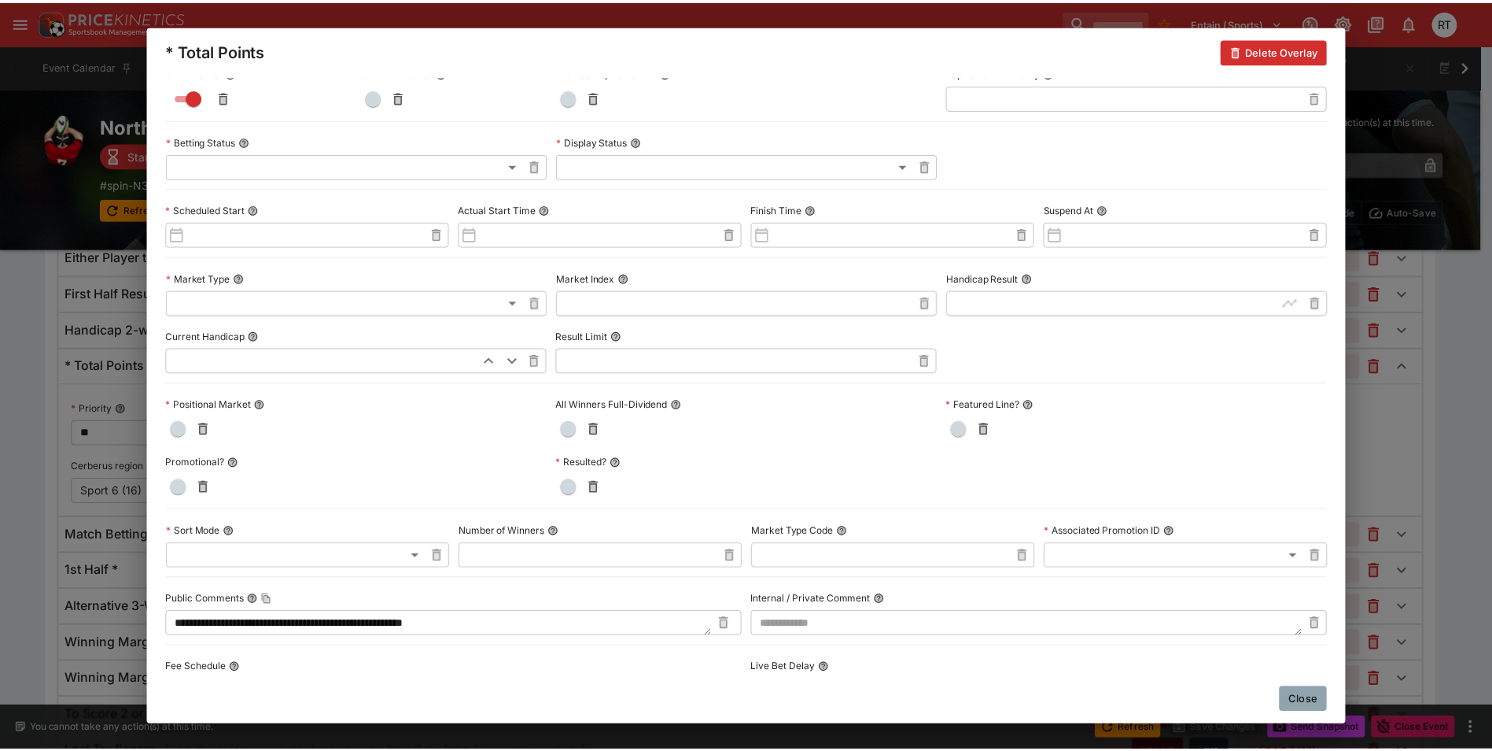
scroll to position [0, 0]
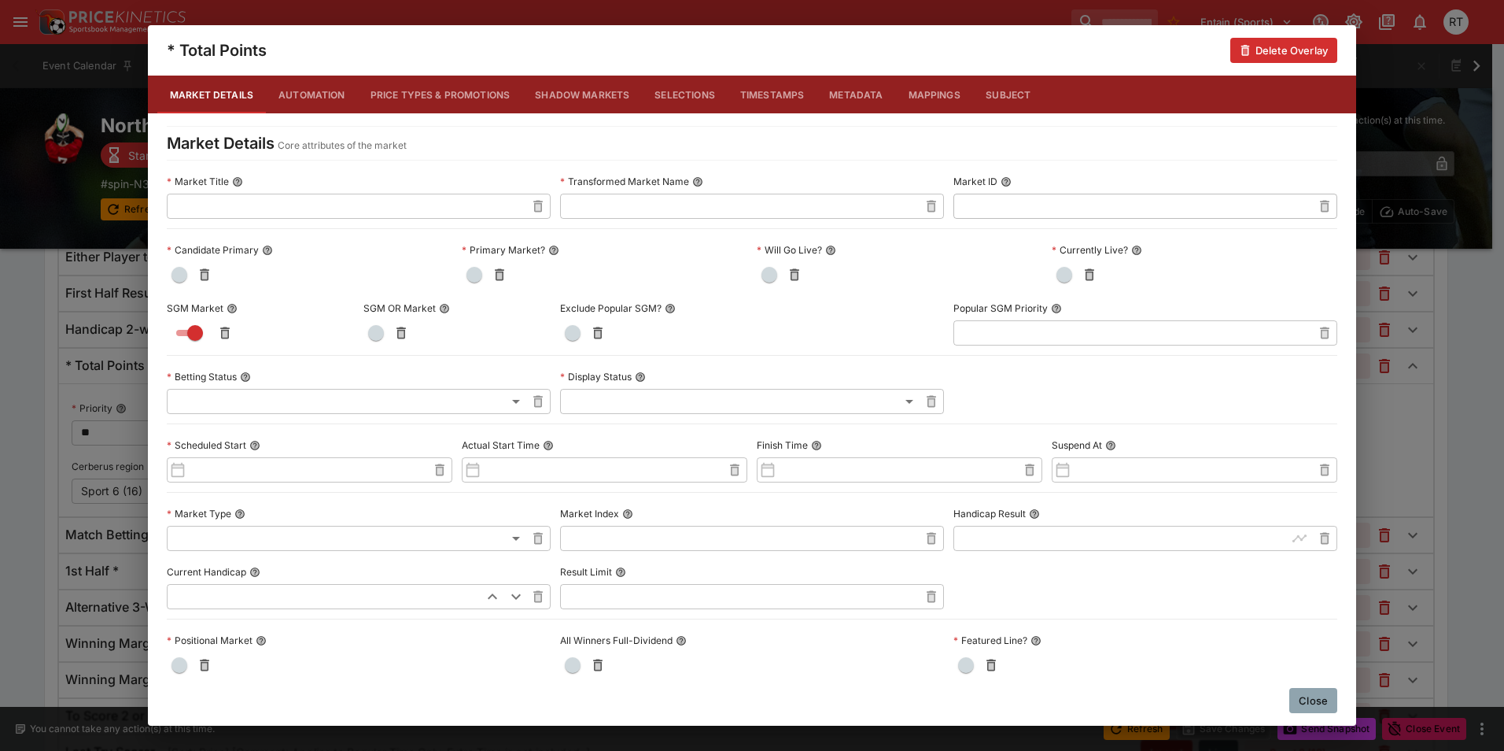
click at [1305, 708] on button "Close" at bounding box center [1313, 700] width 48 height 25
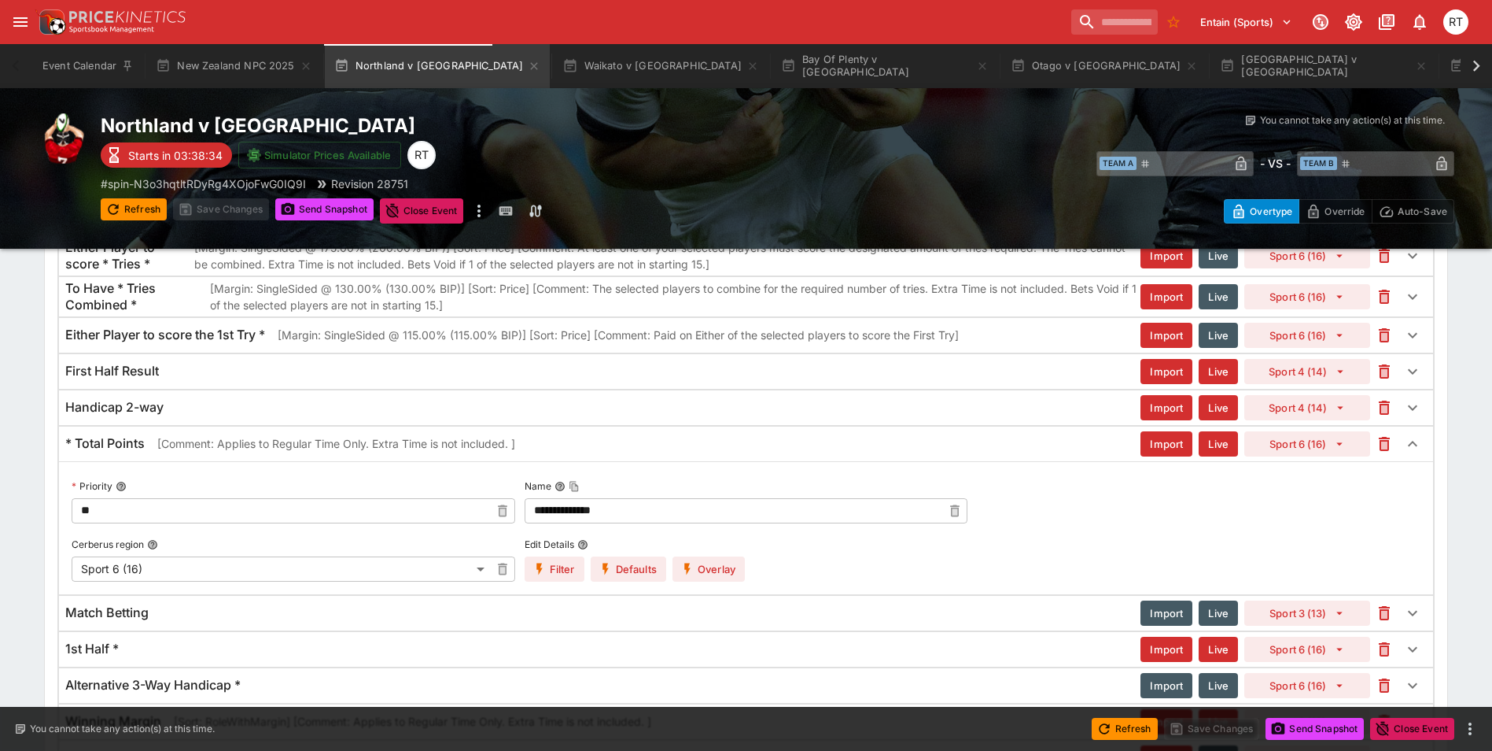
scroll to position [1536, 0]
click at [264, 450] on p "[Comment: Applies to Regular Time Only. Extra Time is not included. ]" at bounding box center [336, 444] width 358 height 17
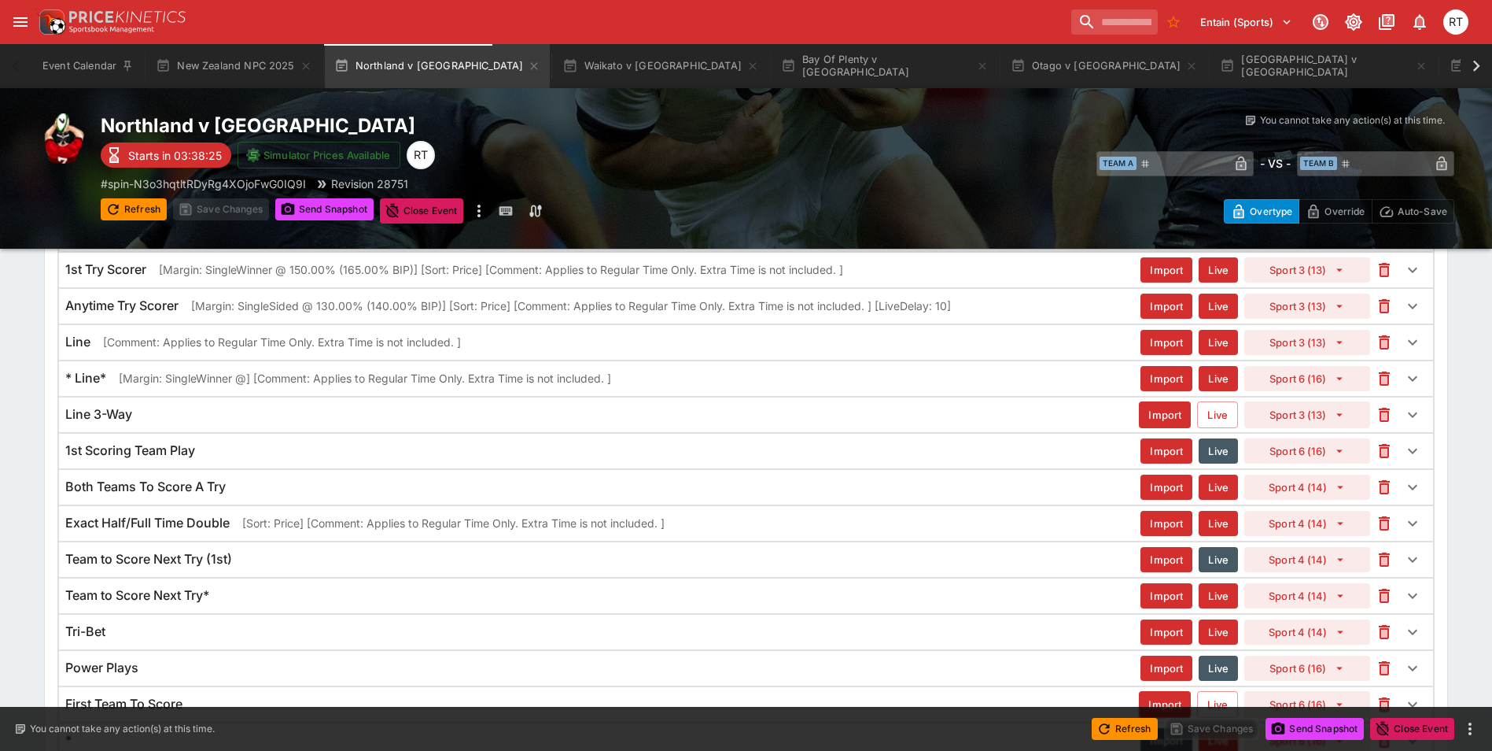
scroll to position [2008, 0]
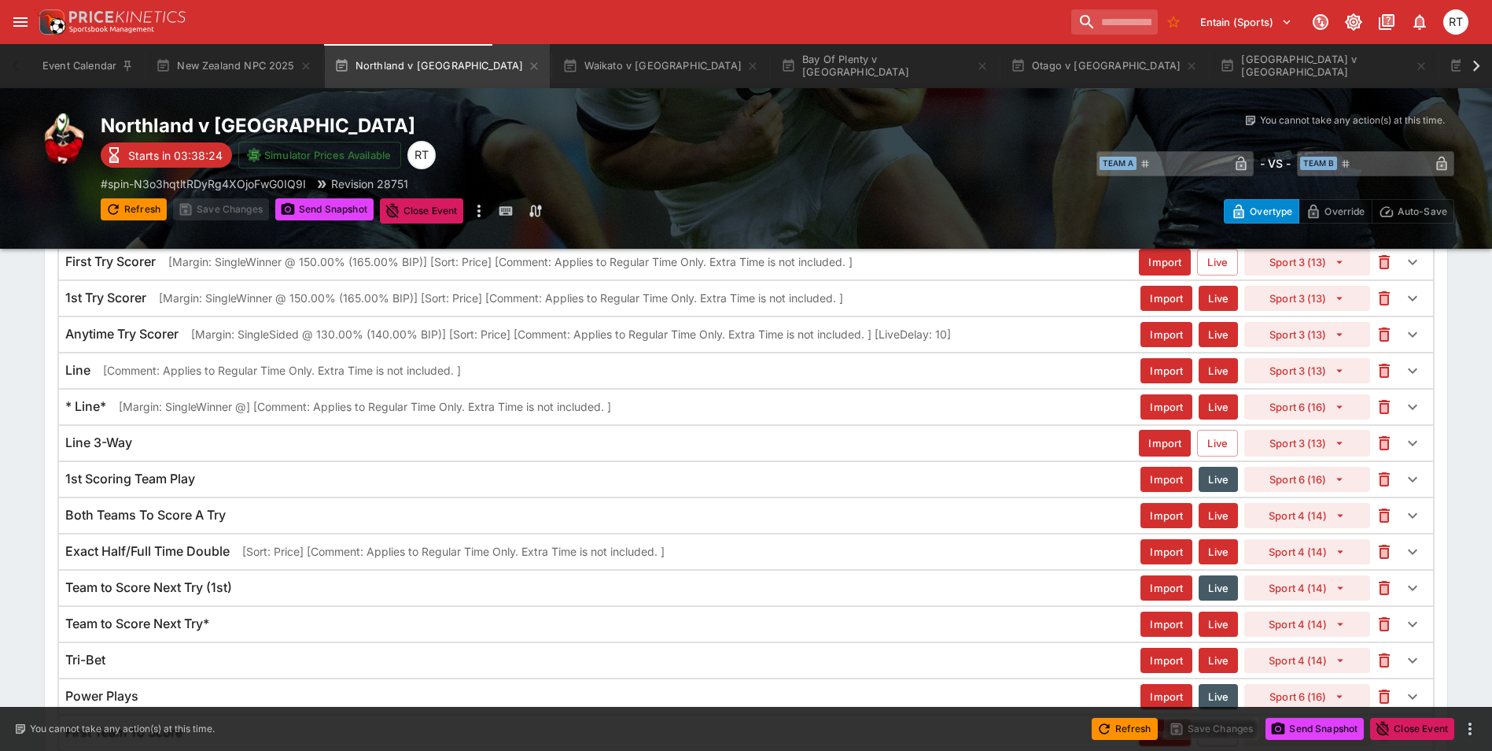
click at [311, 408] on p "[Margin: SingleWinner @] [Comment: Applies to Regular Time Only. Extra Time is …" at bounding box center [365, 406] width 492 height 17
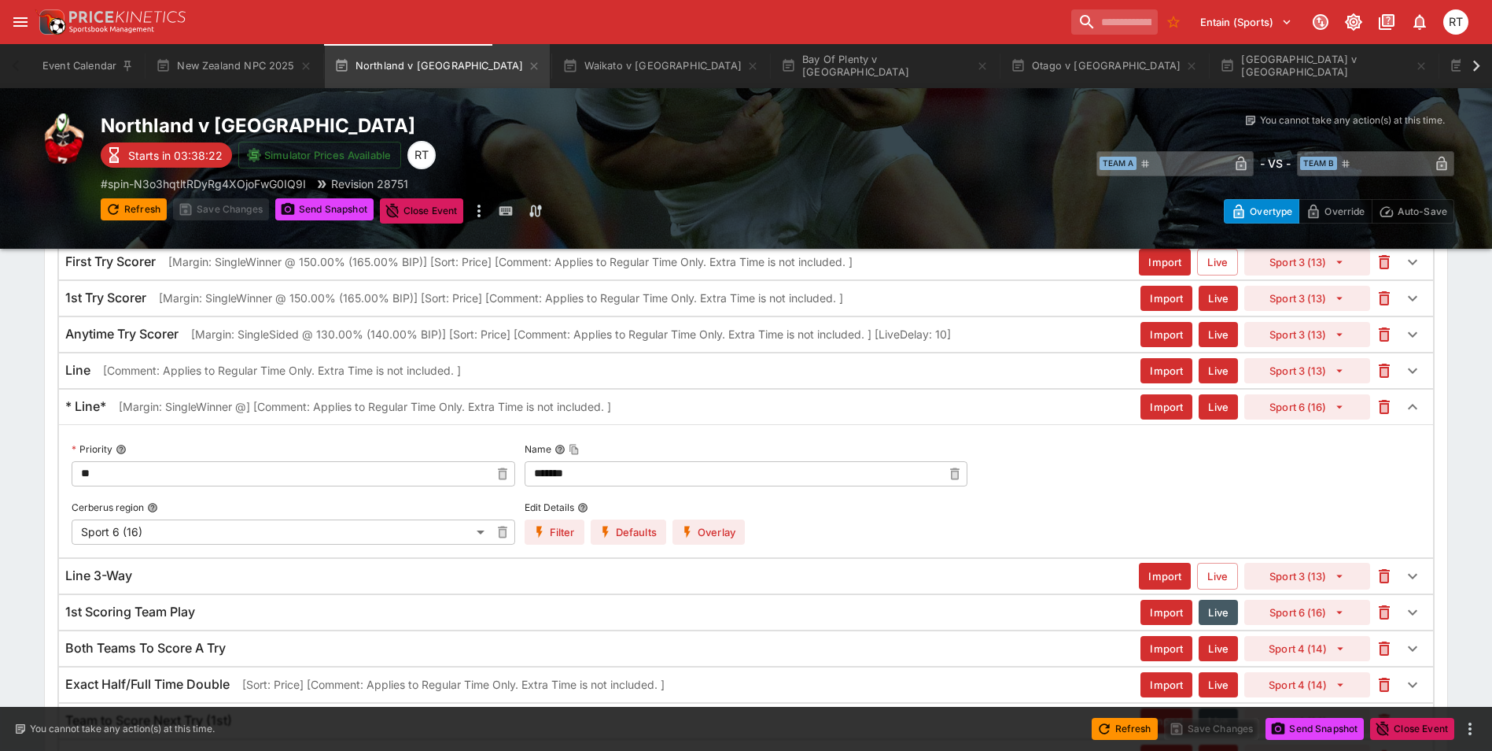
click at [711, 526] on button "Overlay" at bounding box center [709, 531] width 72 height 25
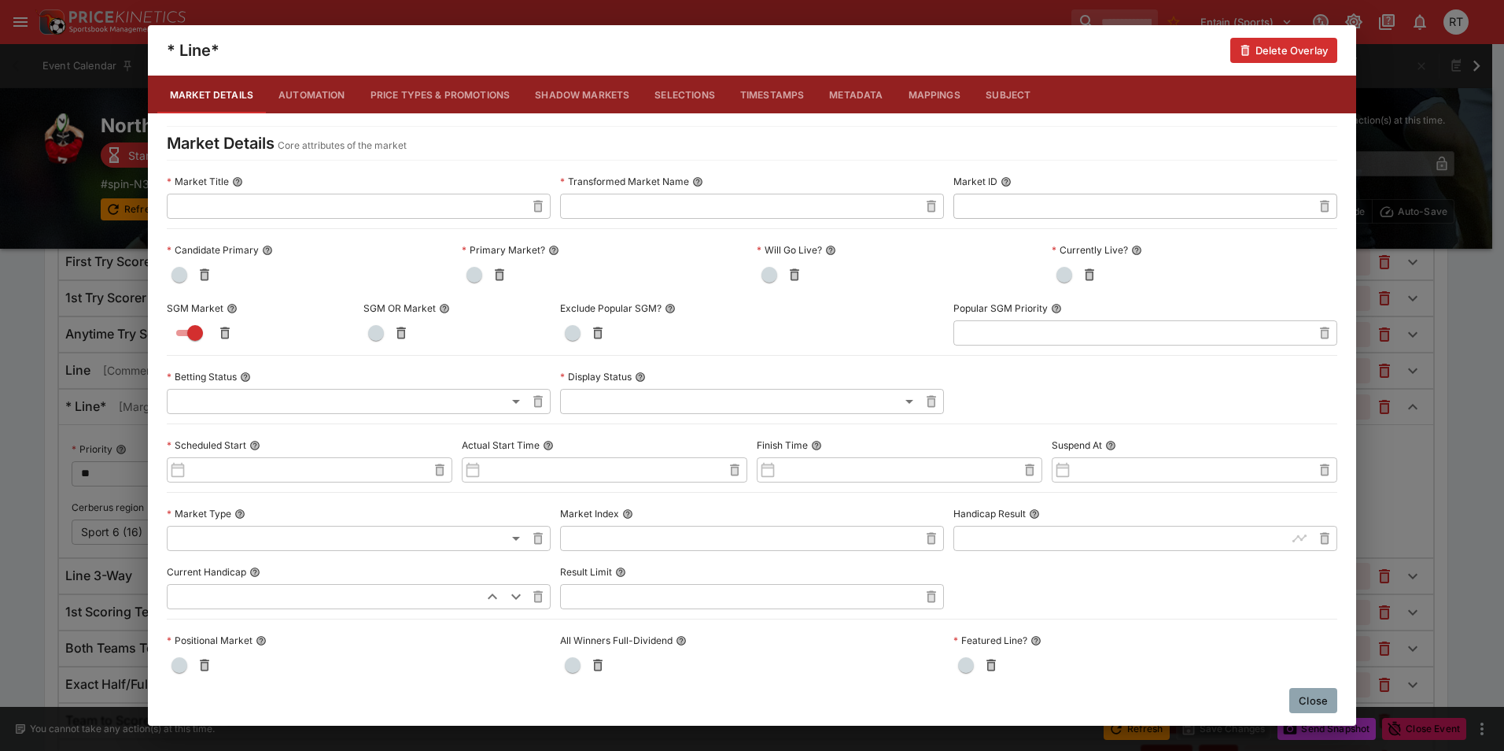
click at [1315, 706] on button "Close" at bounding box center [1313, 700] width 48 height 25
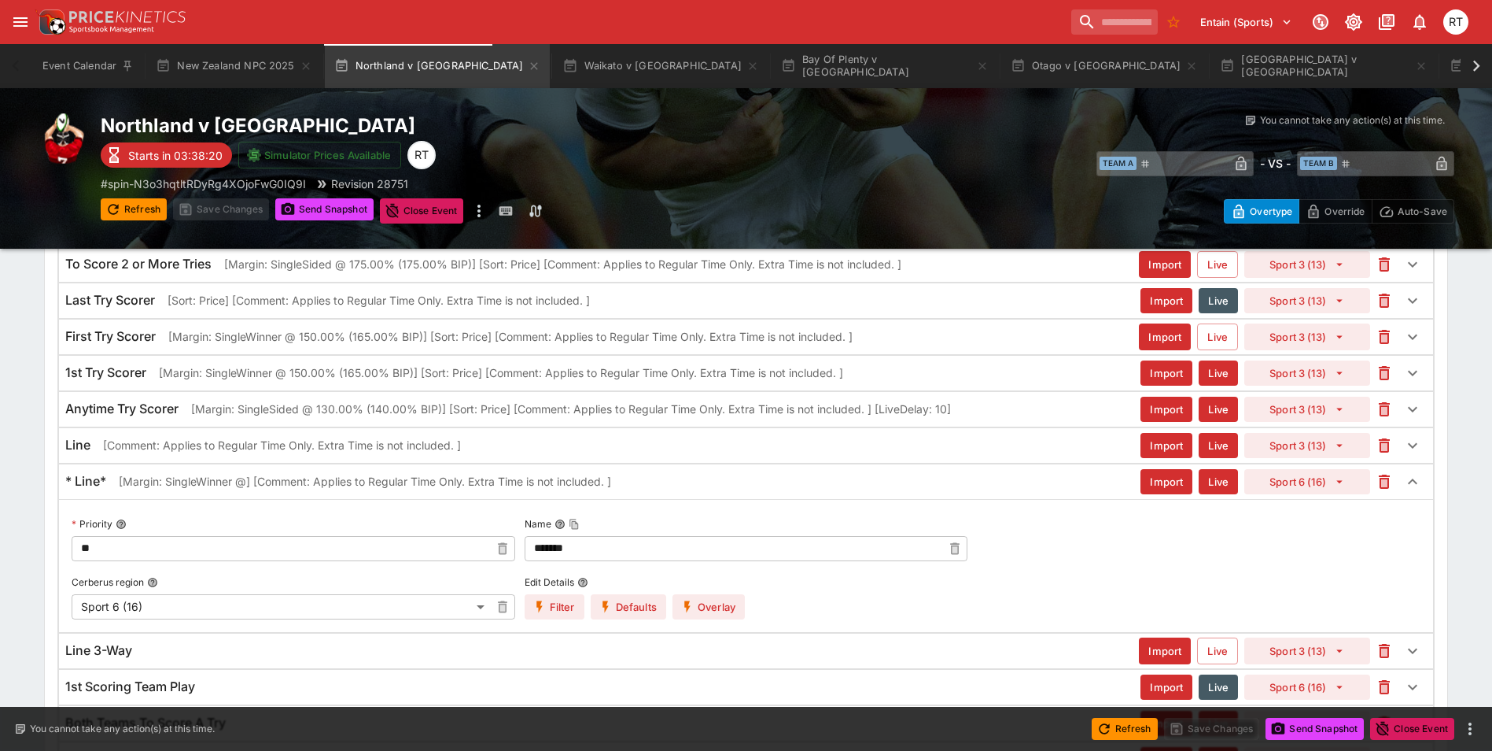
scroll to position [1850, 0]
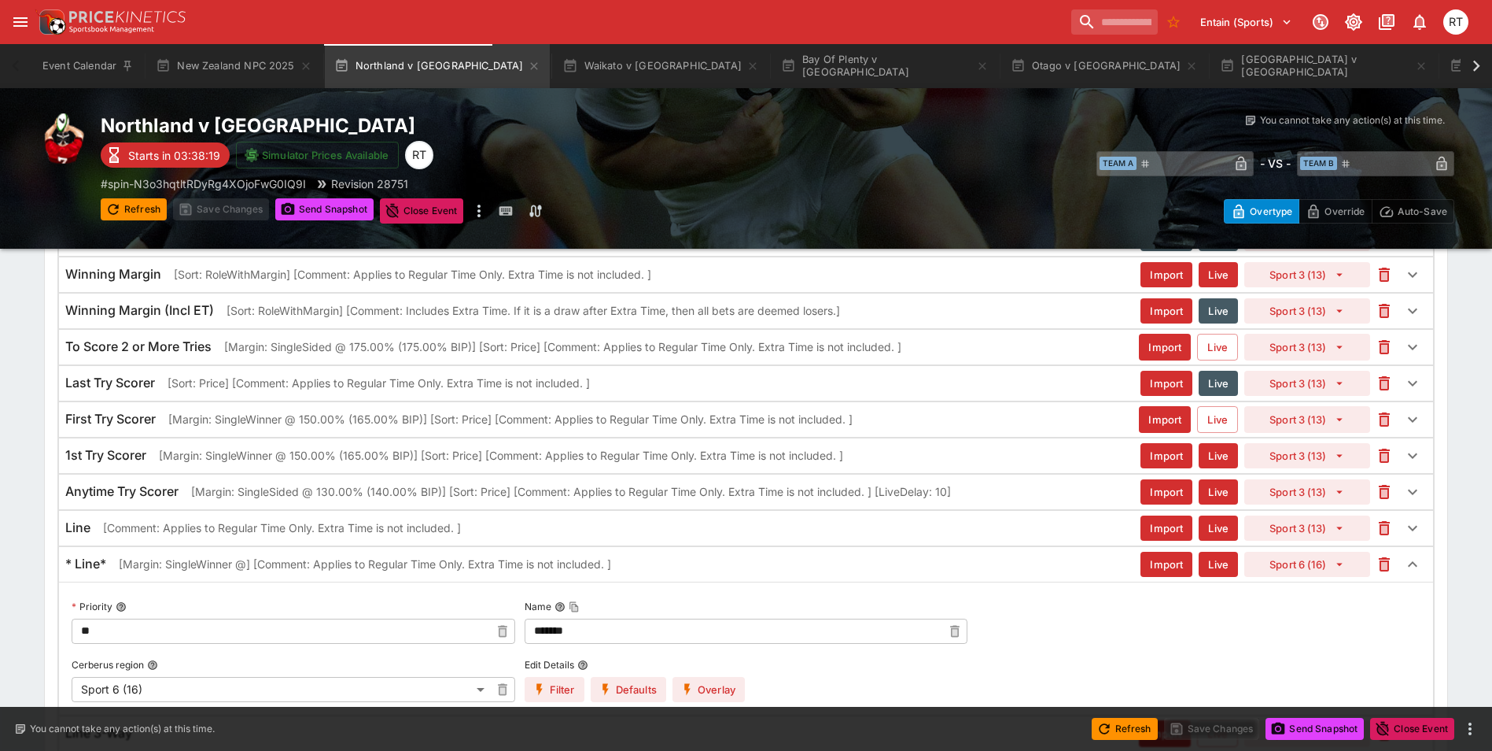
click at [170, 576] on div "* Line* [Margin: SingleWinner @] [Comment: Applies to Regular Time Only. Extra …" at bounding box center [746, 564] width 1374 height 35
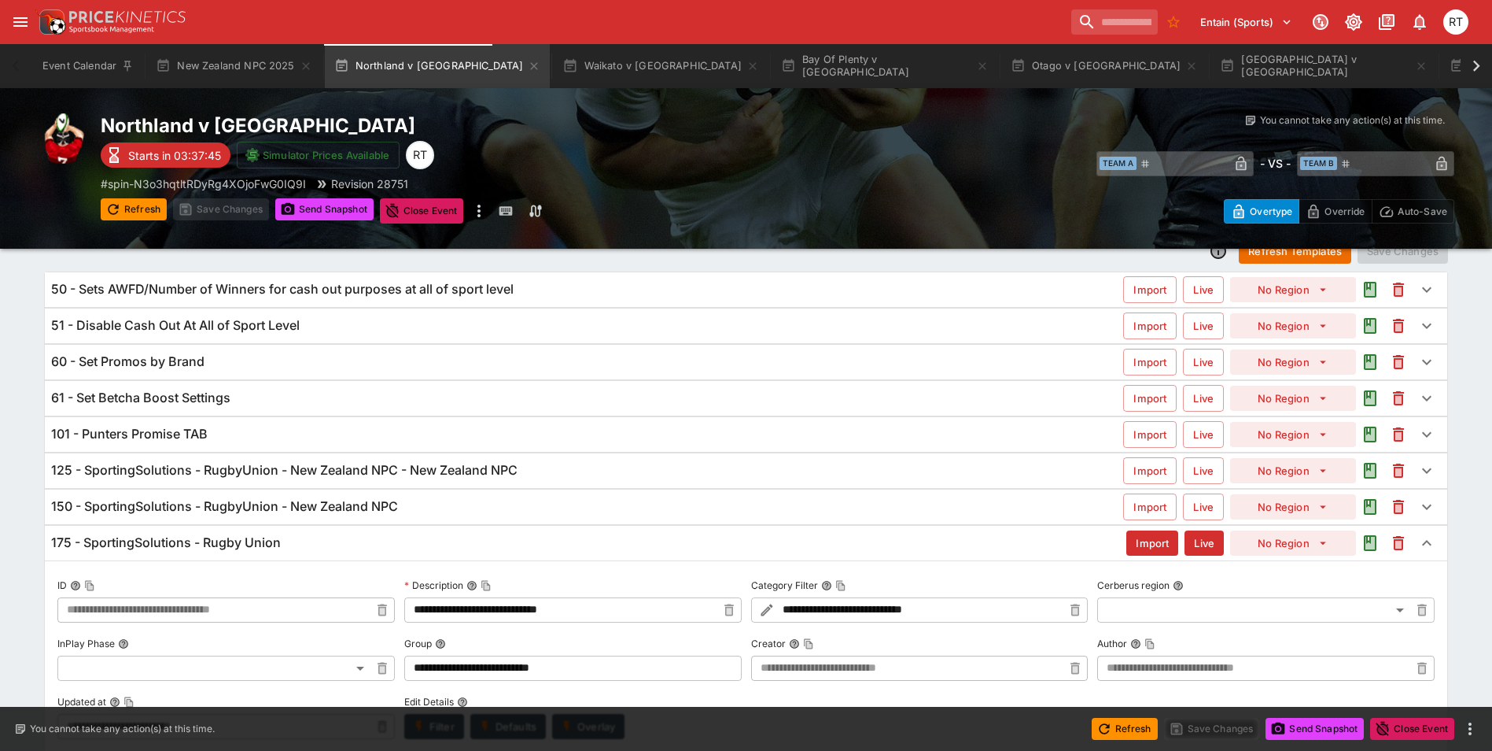
scroll to position [0, 0]
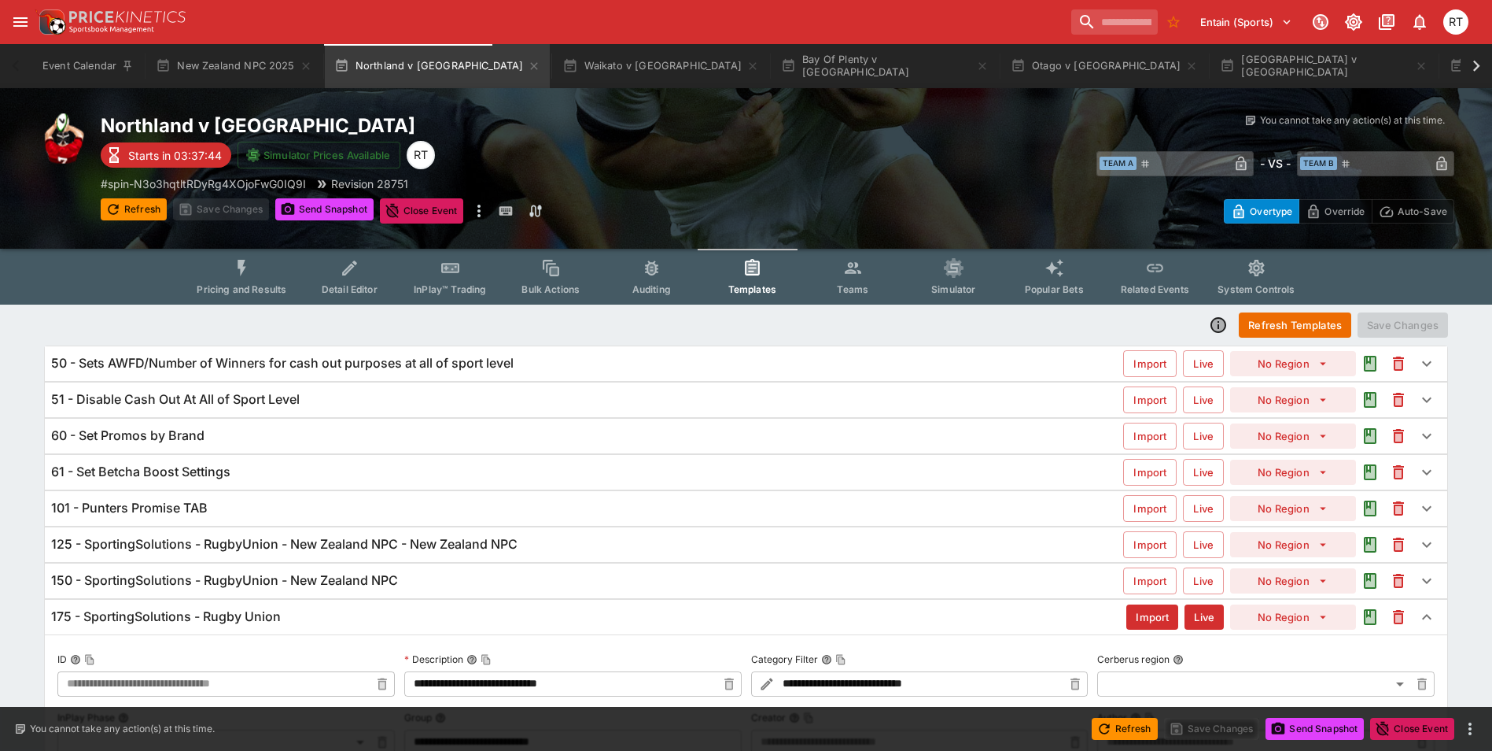
click at [259, 281] on button "Pricing and Results" at bounding box center [241, 277] width 115 height 56
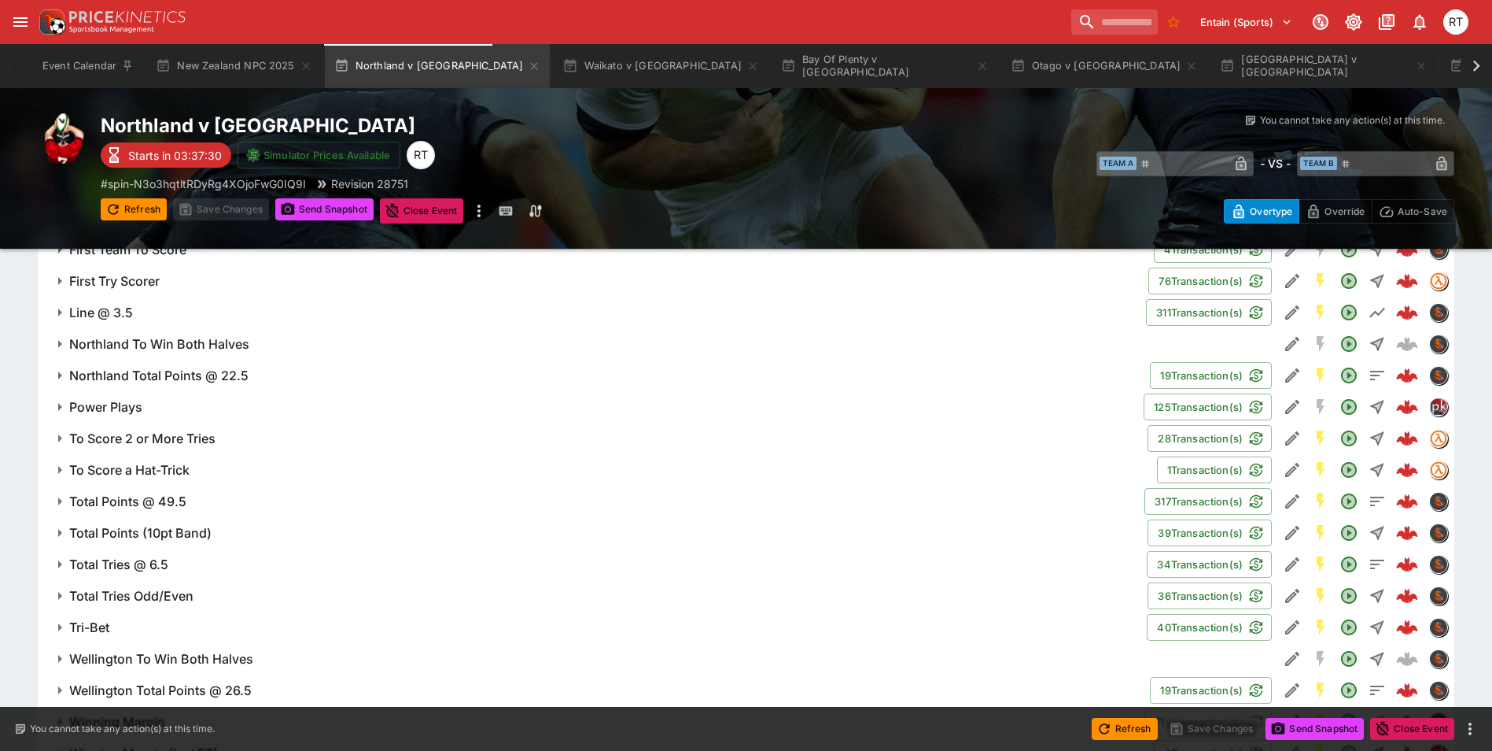
scroll to position [1646, 0]
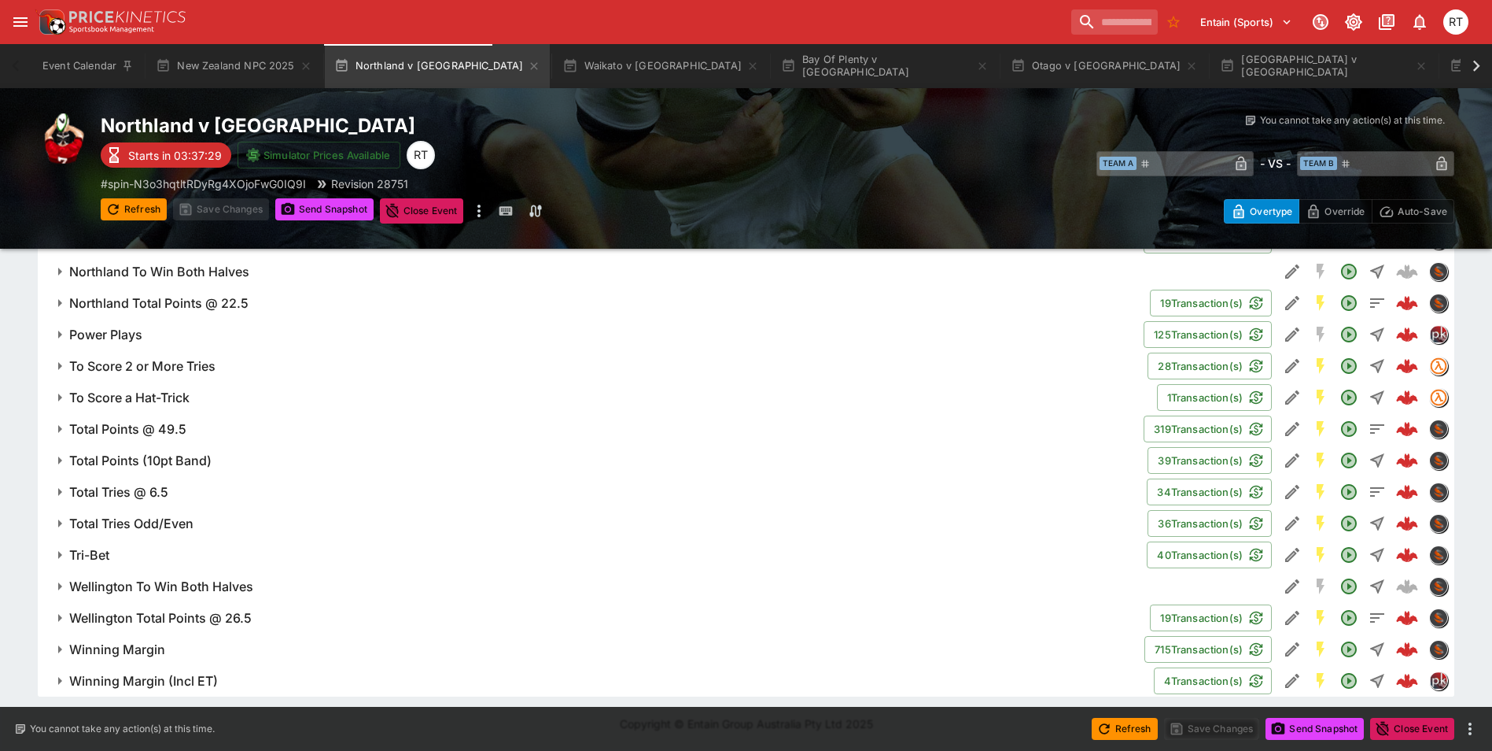
click at [140, 431] on h6 "Total Points @ 49.5" at bounding box center [127, 429] width 117 height 17
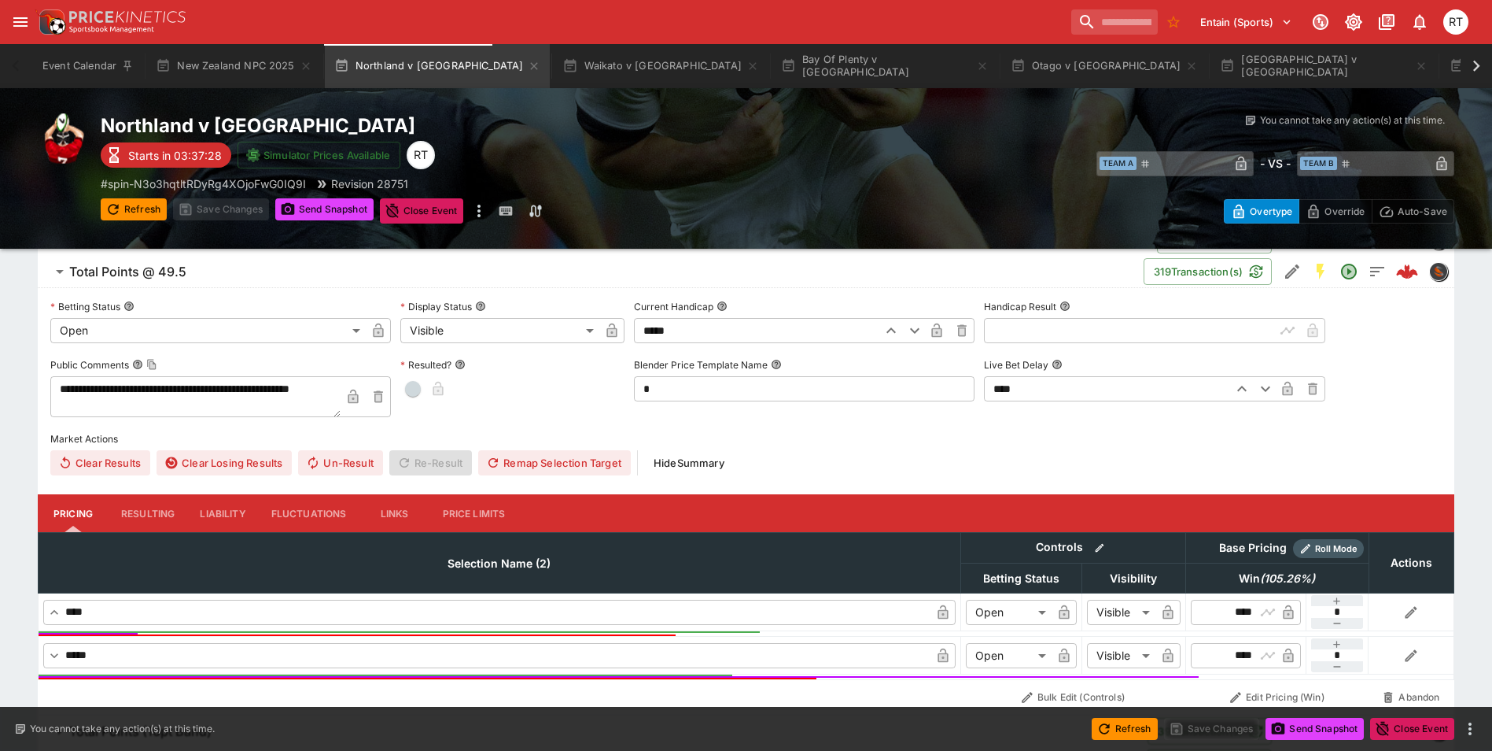
scroll to position [1882, 0]
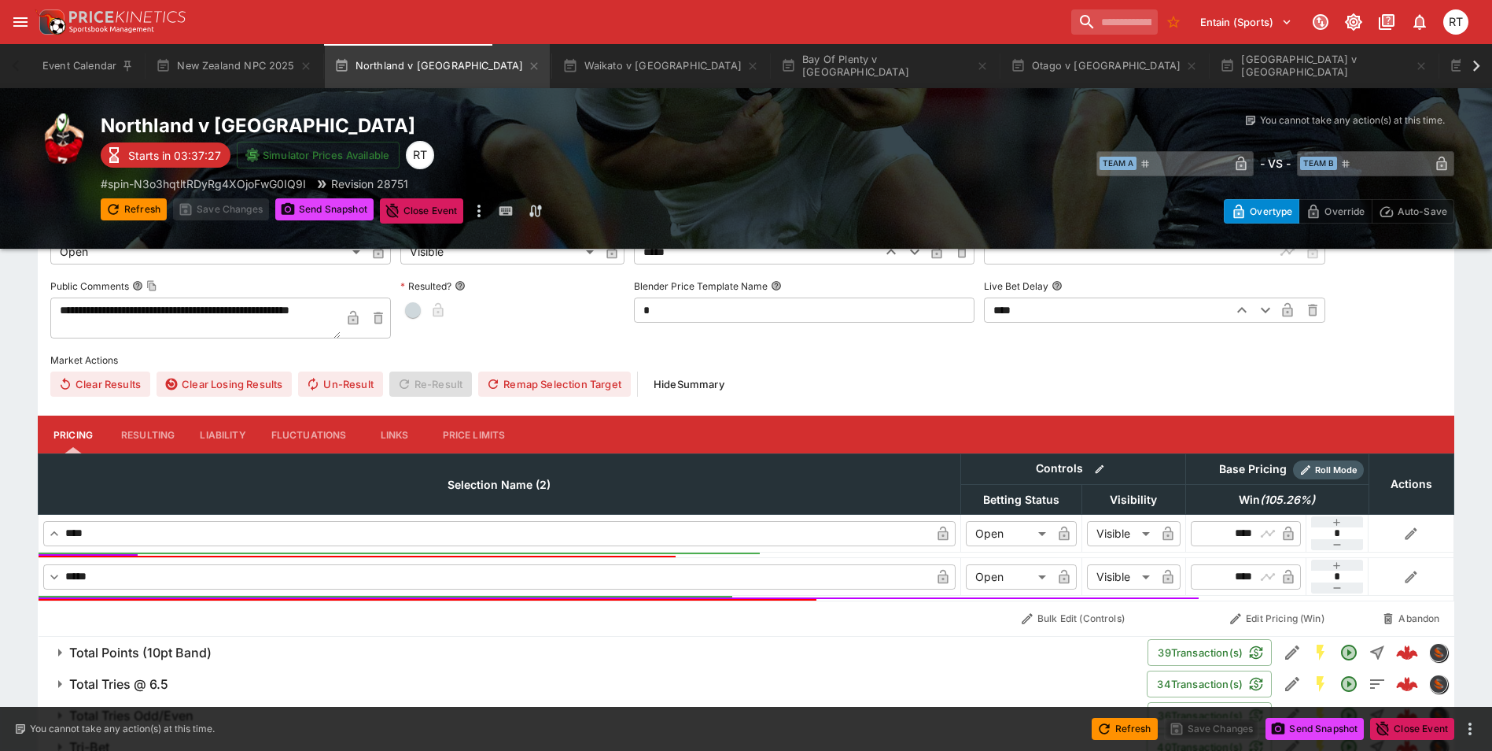
click at [213, 437] on button "Liability" at bounding box center [222, 434] width 71 height 38
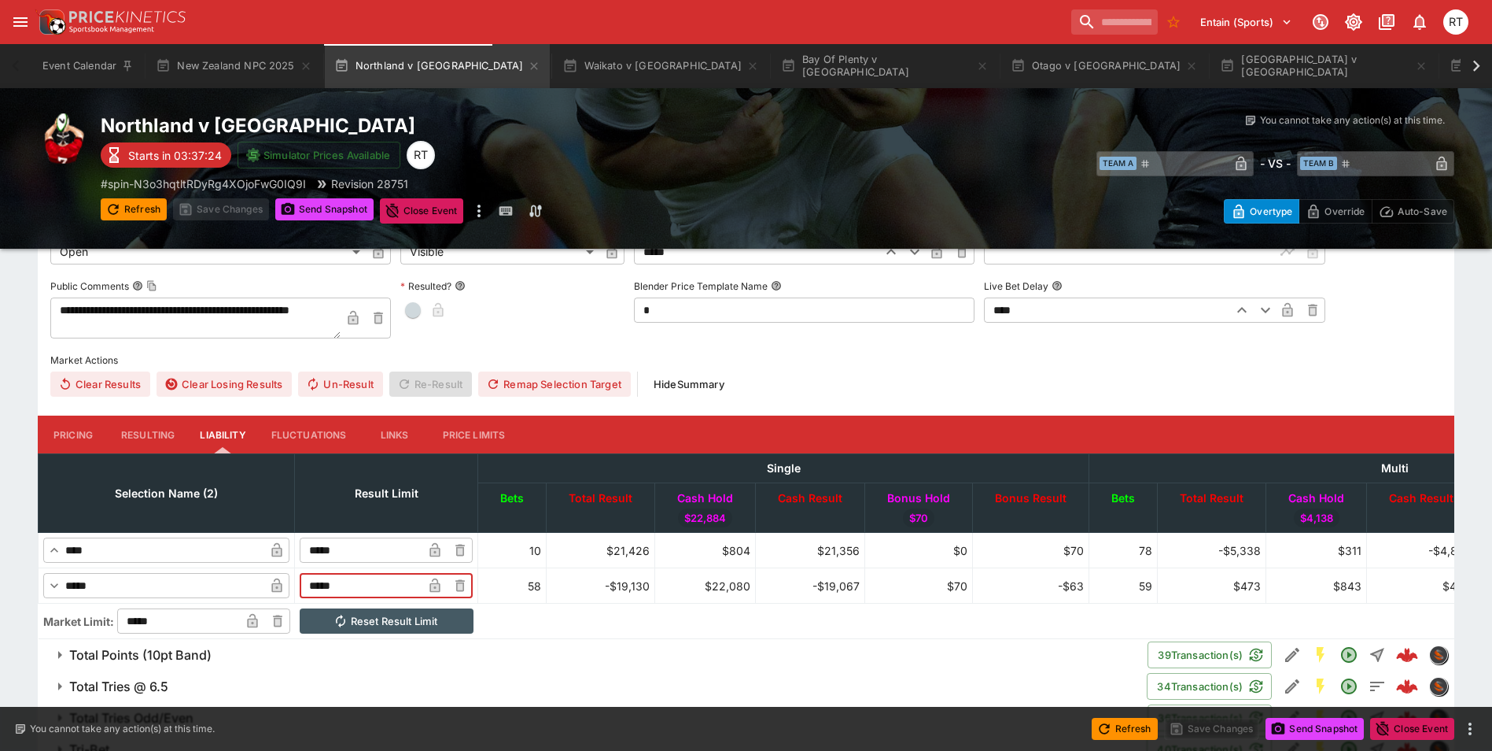
drag, startPoint x: 410, startPoint y: 582, endPoint x: 341, endPoint y: 585, distance: 69.3
click at [341, 585] on input "*****" at bounding box center [361, 585] width 123 height 25
type input "******"
click at [1234, 728] on button "Save Changes" at bounding box center [1212, 728] width 96 height 22
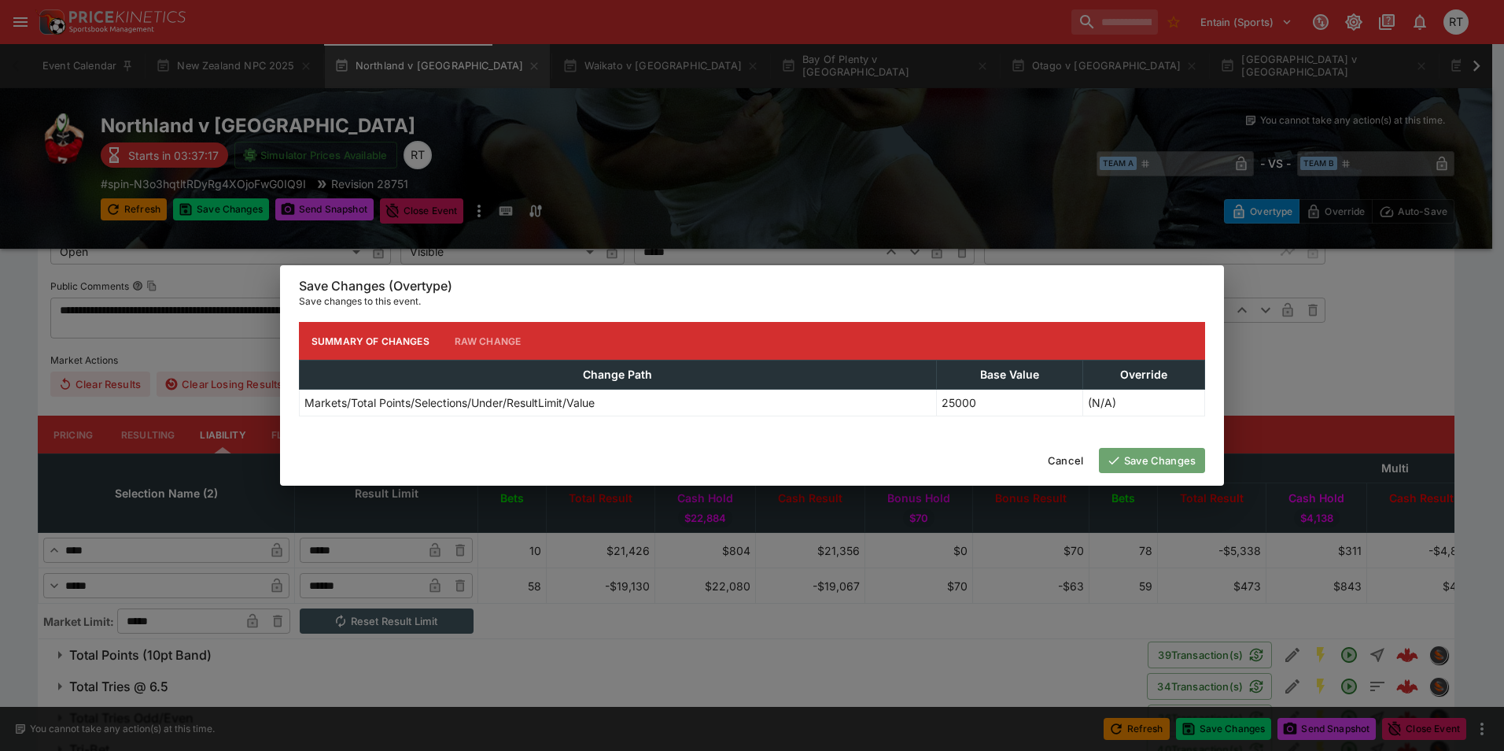
click at [1139, 460] on button "Save Changes" at bounding box center [1152, 460] width 106 height 25
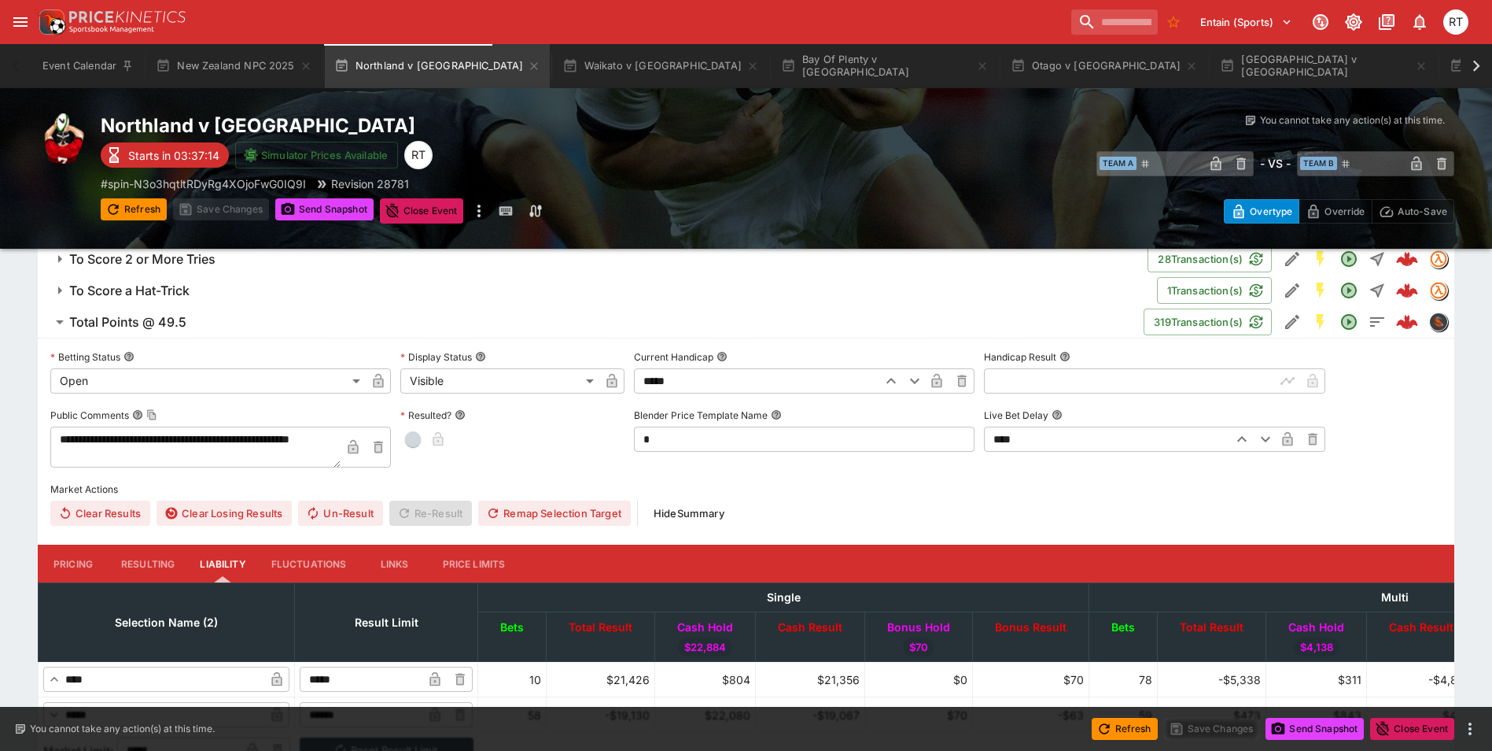
scroll to position [1724, 0]
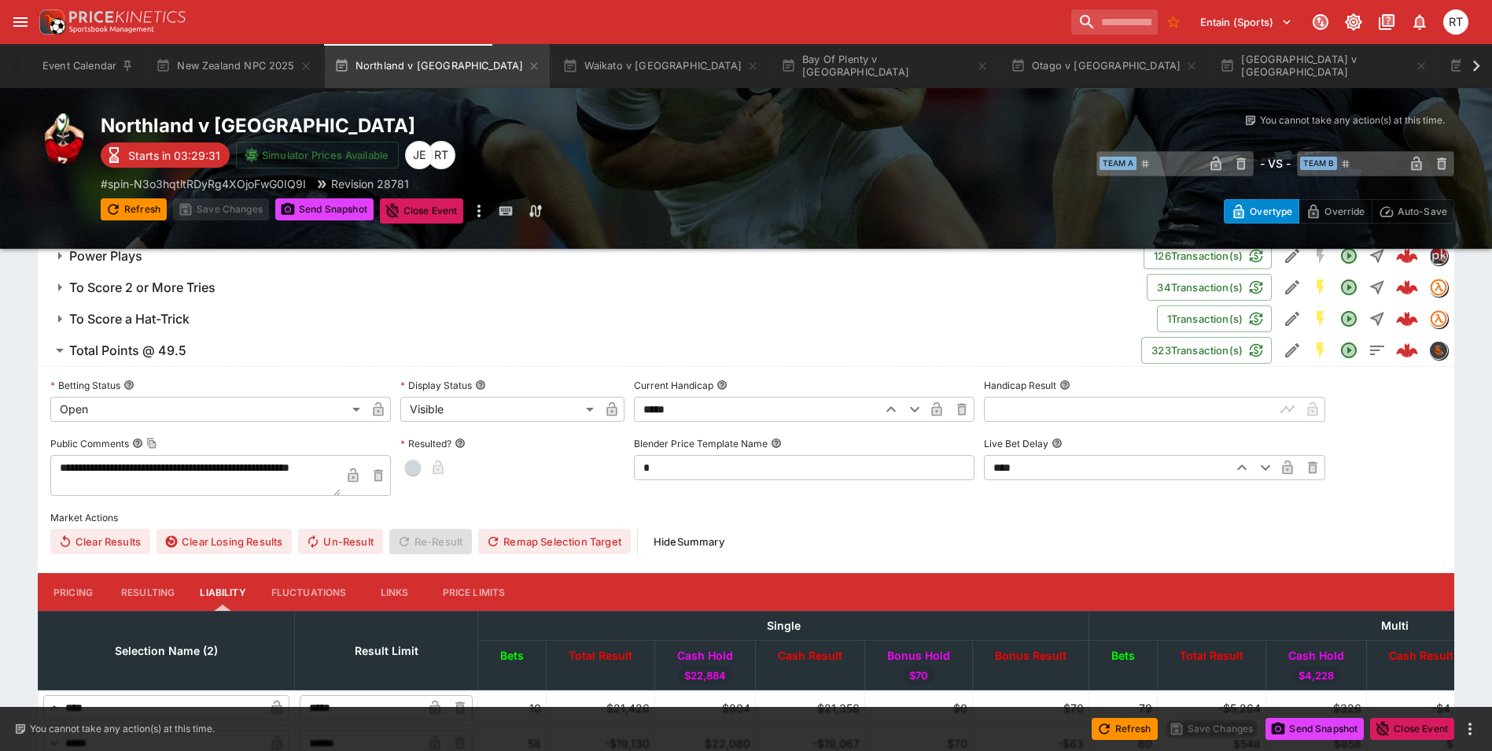
click at [201, 350] on span "Total Points @ 49.5" at bounding box center [599, 350] width 1060 height 17
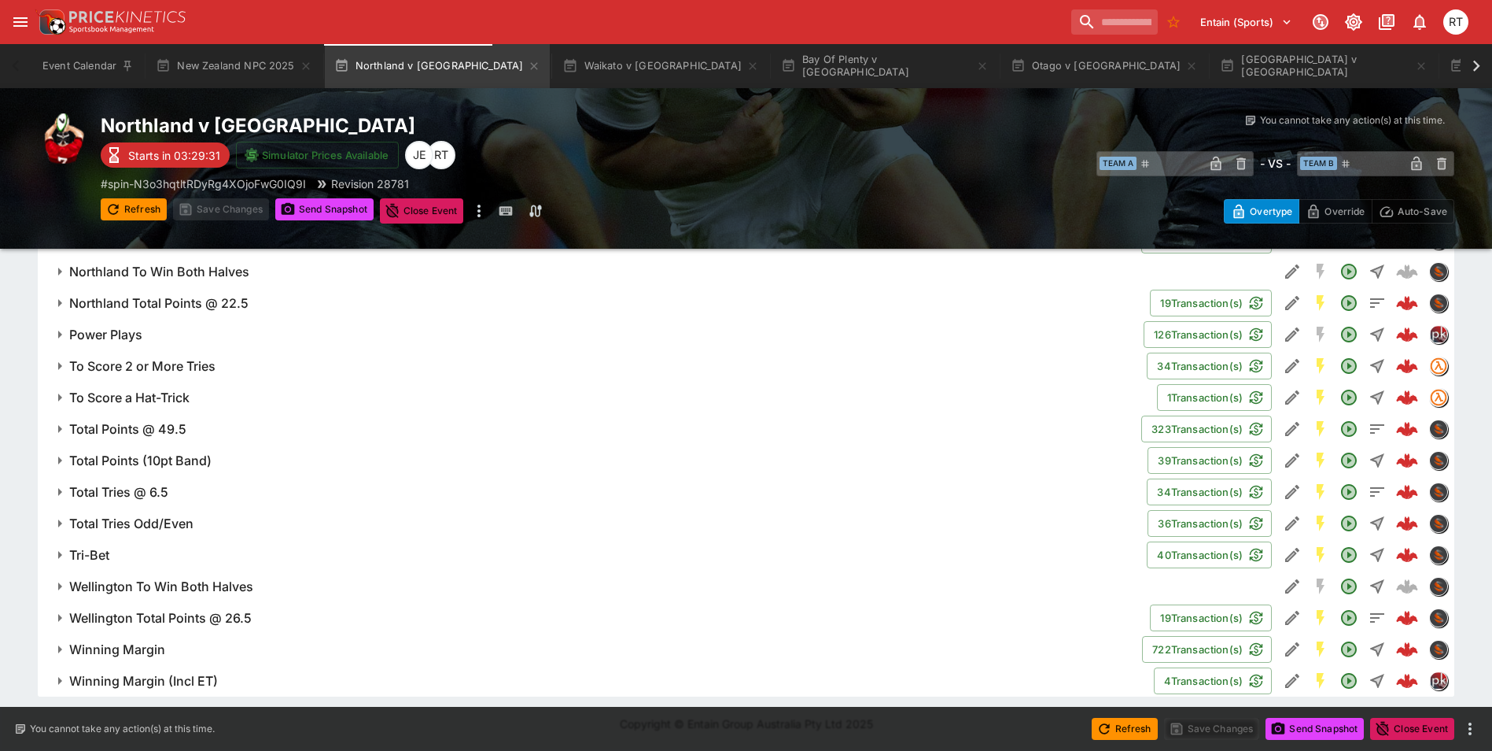
scroll to position [1646, 0]
click at [562, 113] on h2 "Northland v Wellington" at bounding box center [439, 125] width 677 height 24
click at [148, 337] on span "Power Plays" at bounding box center [600, 334] width 1062 height 17
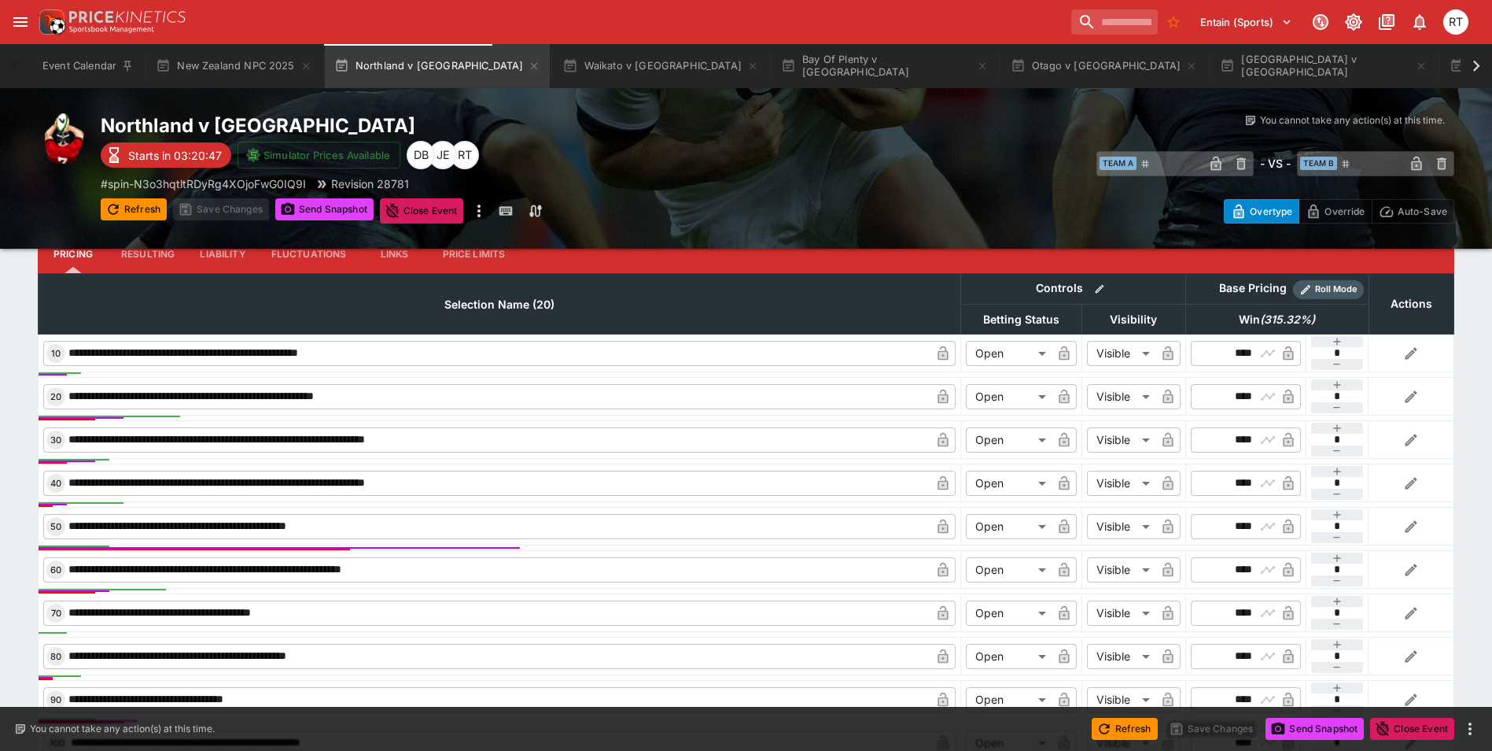
scroll to position [2118, 0]
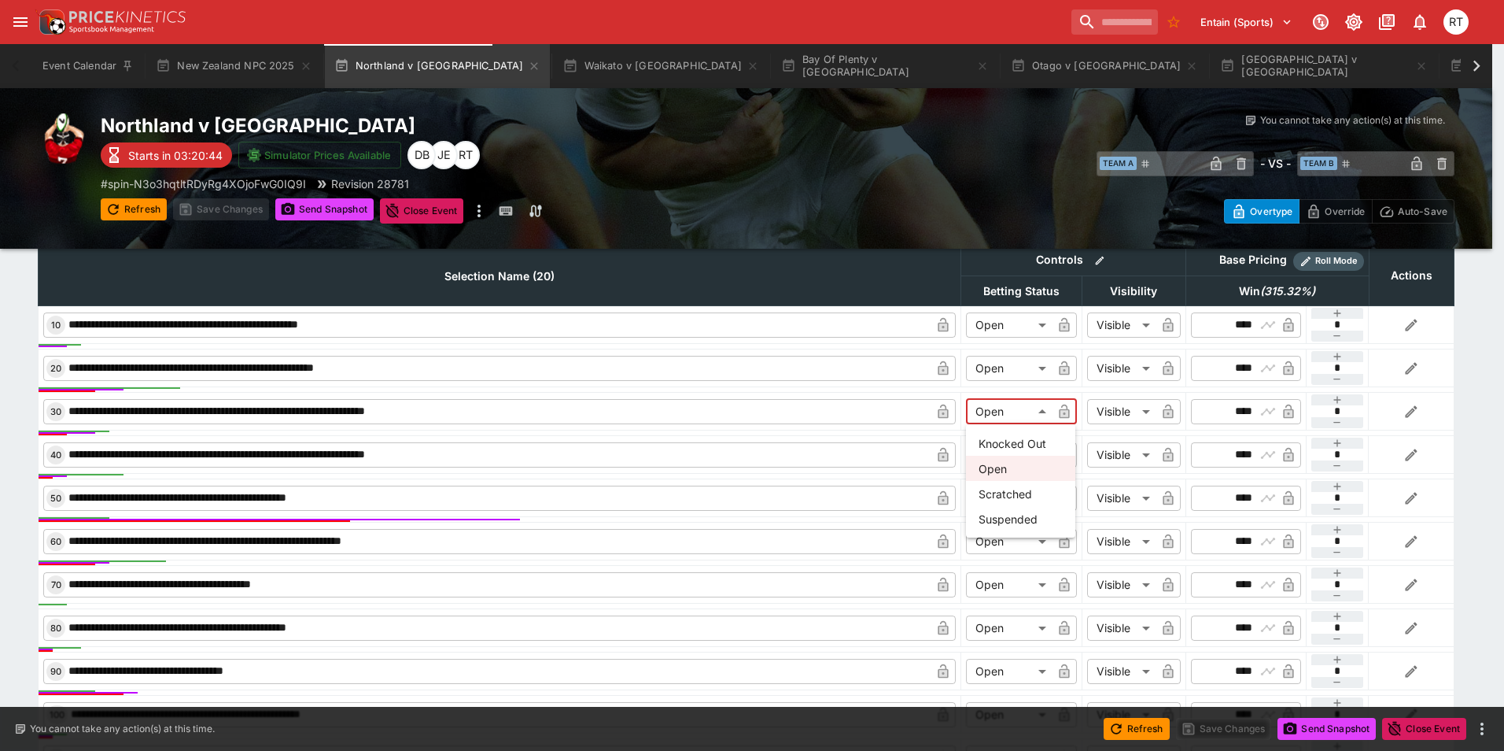
click at [1009, 509] on li "Suspended" at bounding box center [1020, 518] width 109 height 25
type input "*********"
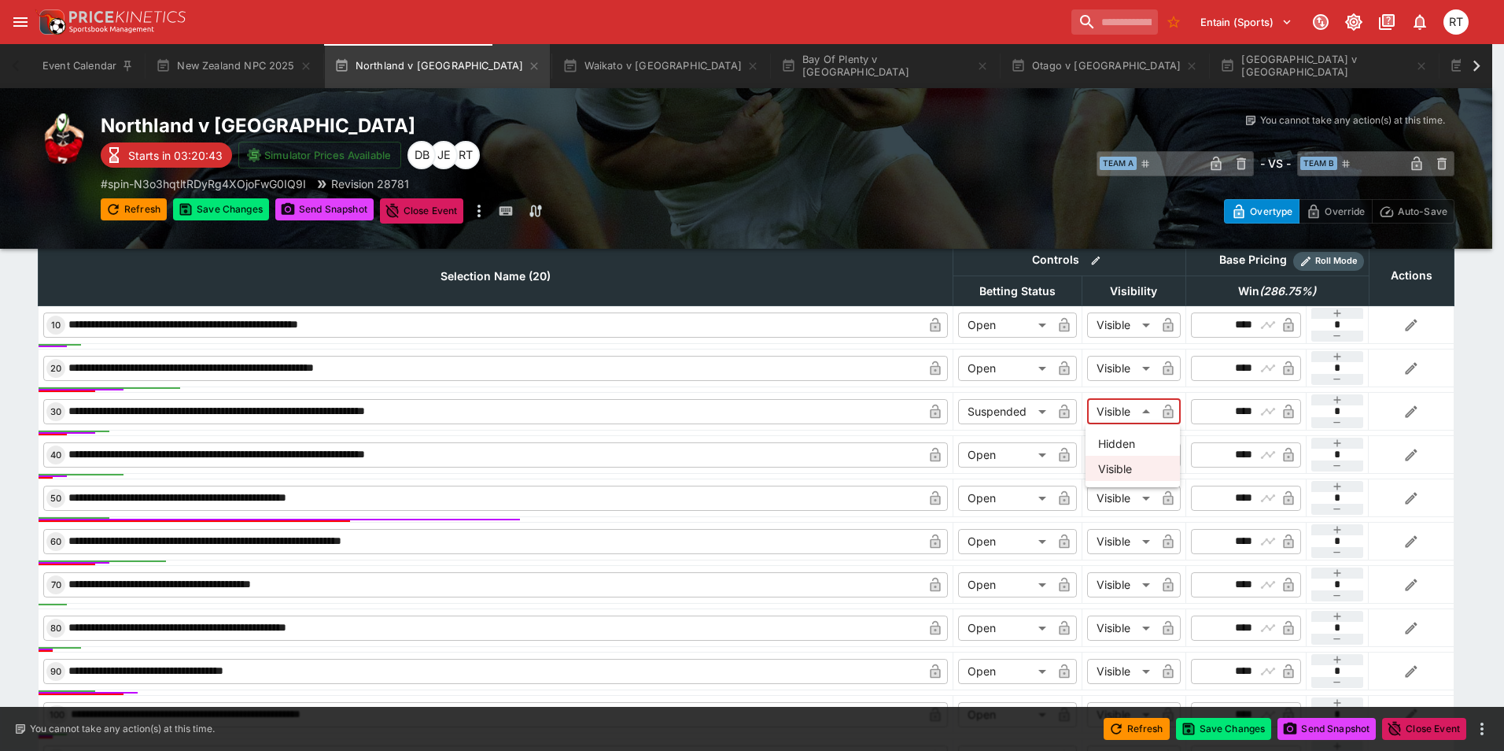
click at [1112, 437] on li "Hidden" at bounding box center [1133, 442] width 94 height 25
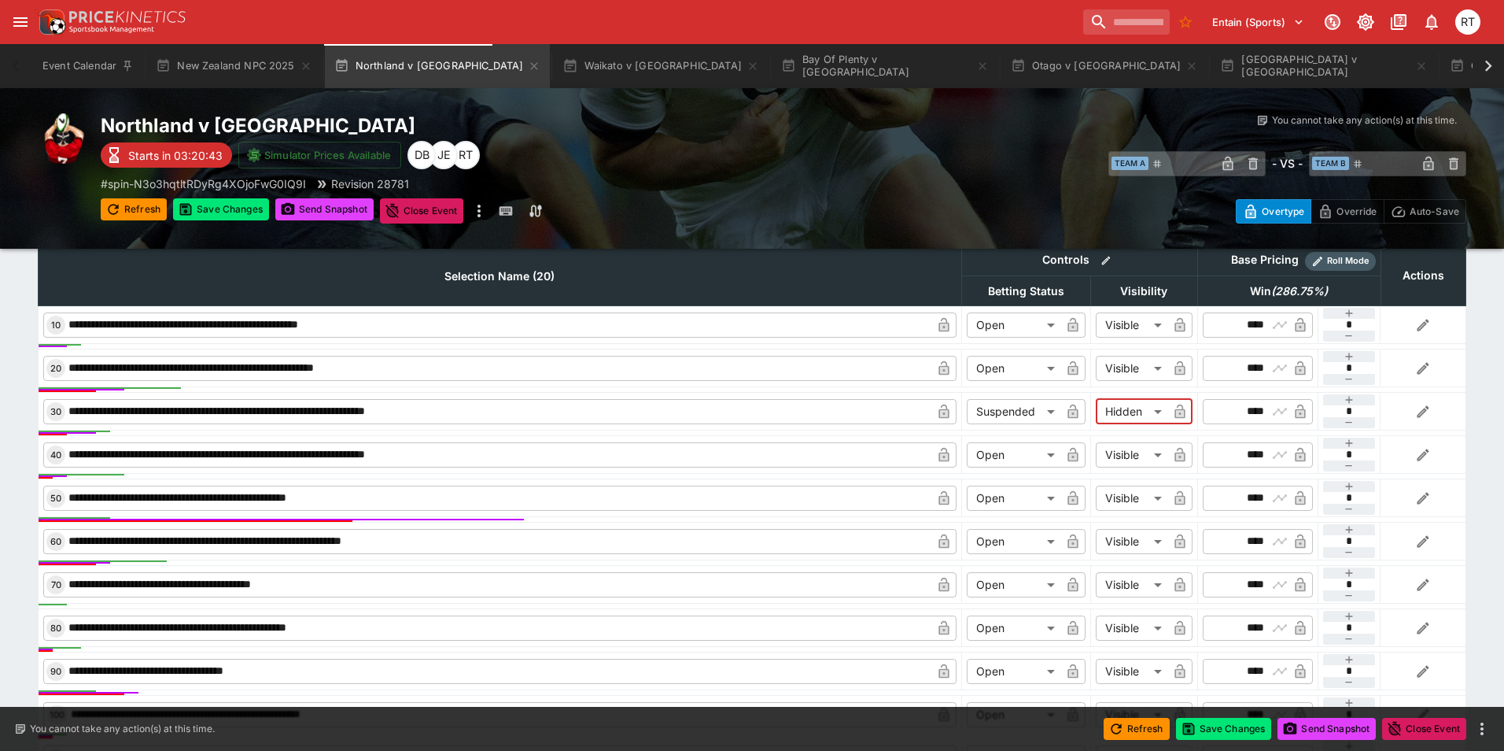
type input "******"
click at [1245, 738] on button "Save Changes" at bounding box center [1212, 728] width 96 height 22
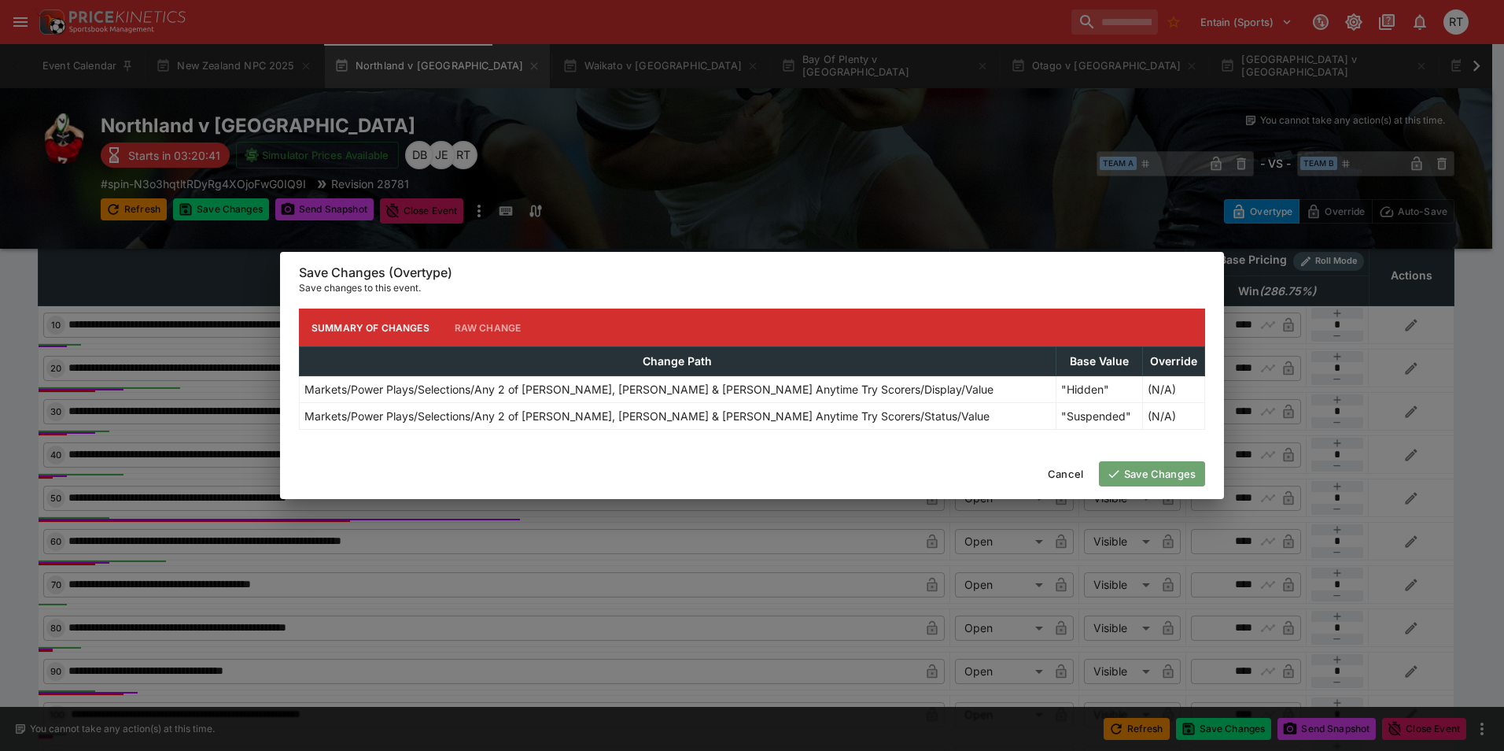
click at [1176, 480] on button "Save Changes" at bounding box center [1152, 473] width 106 height 25
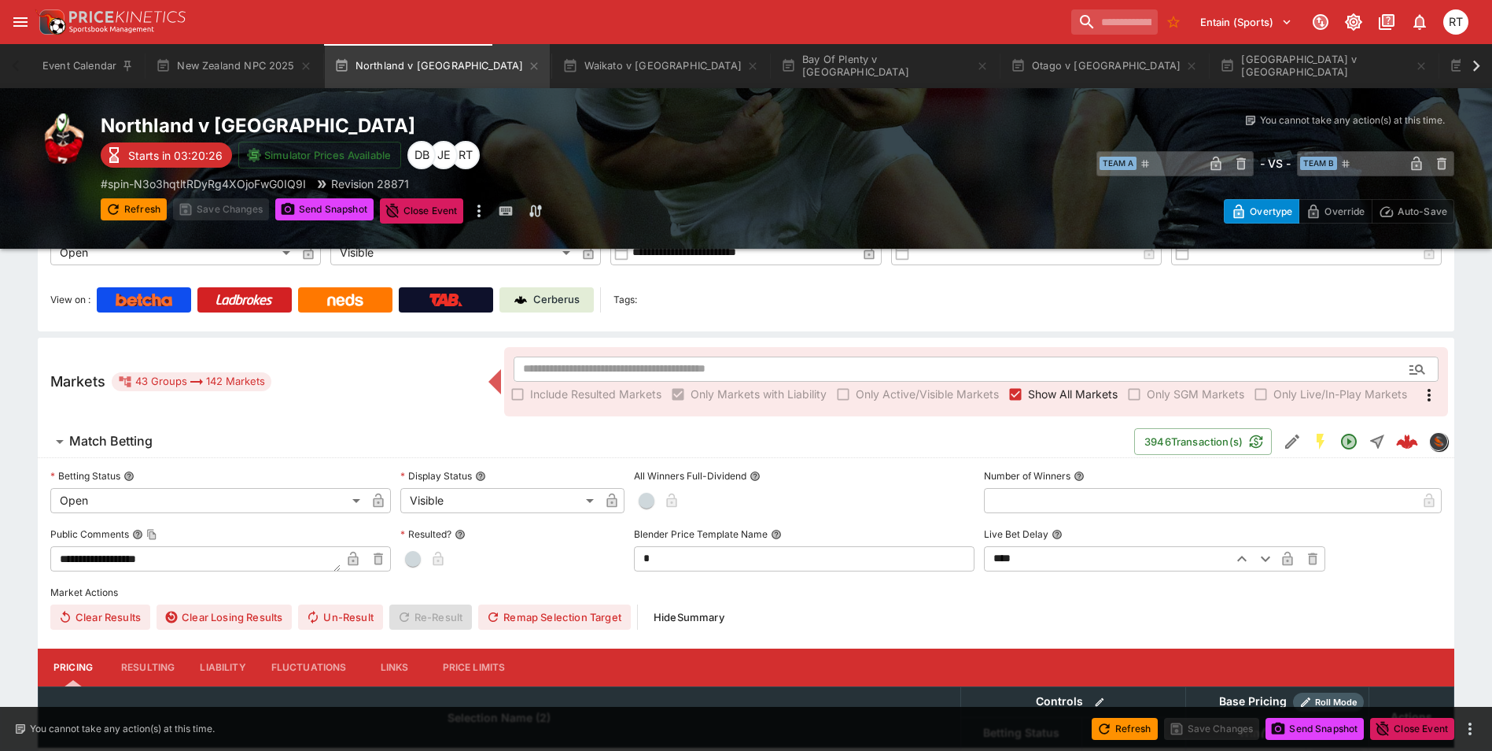
scroll to position [0, 0]
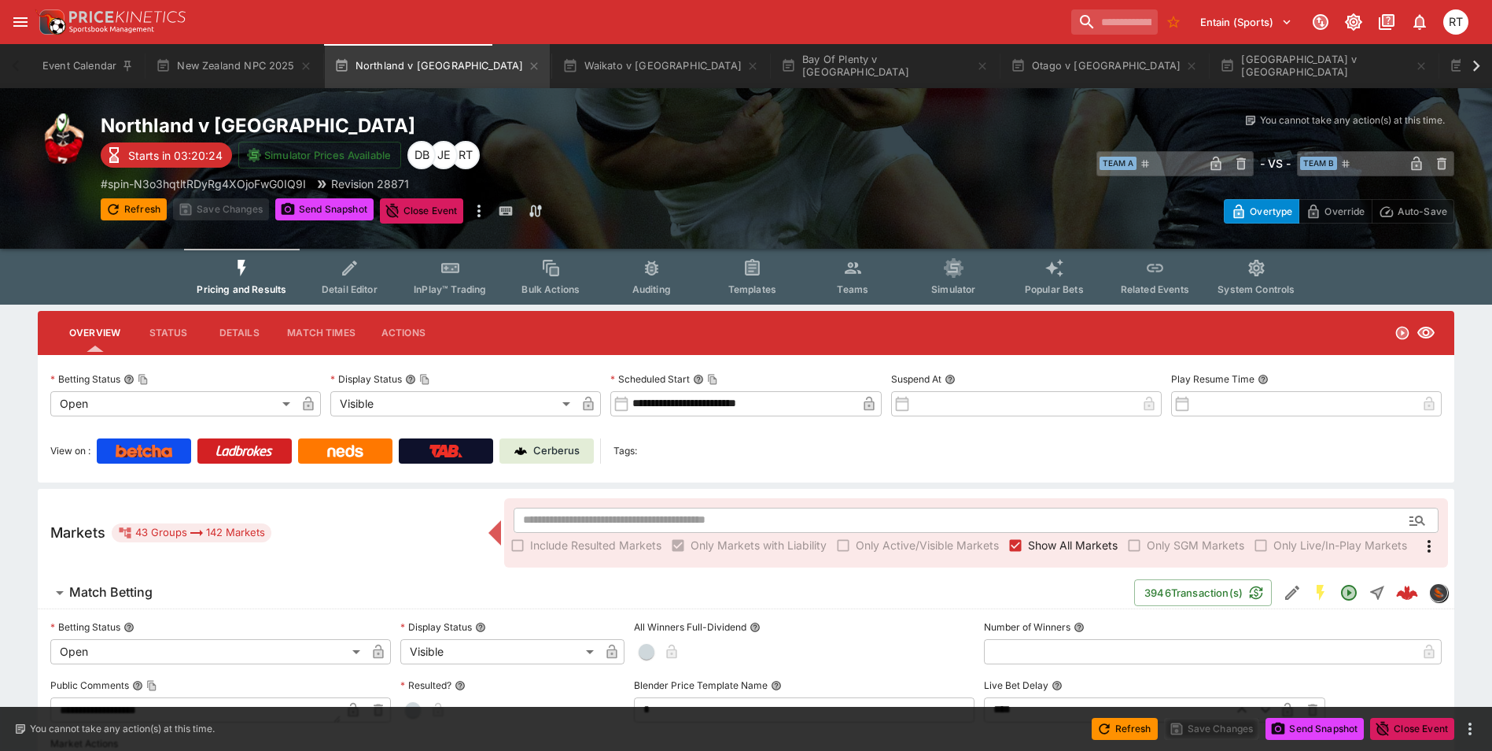
click at [832, 286] on button "Teams" at bounding box center [852, 277] width 101 height 56
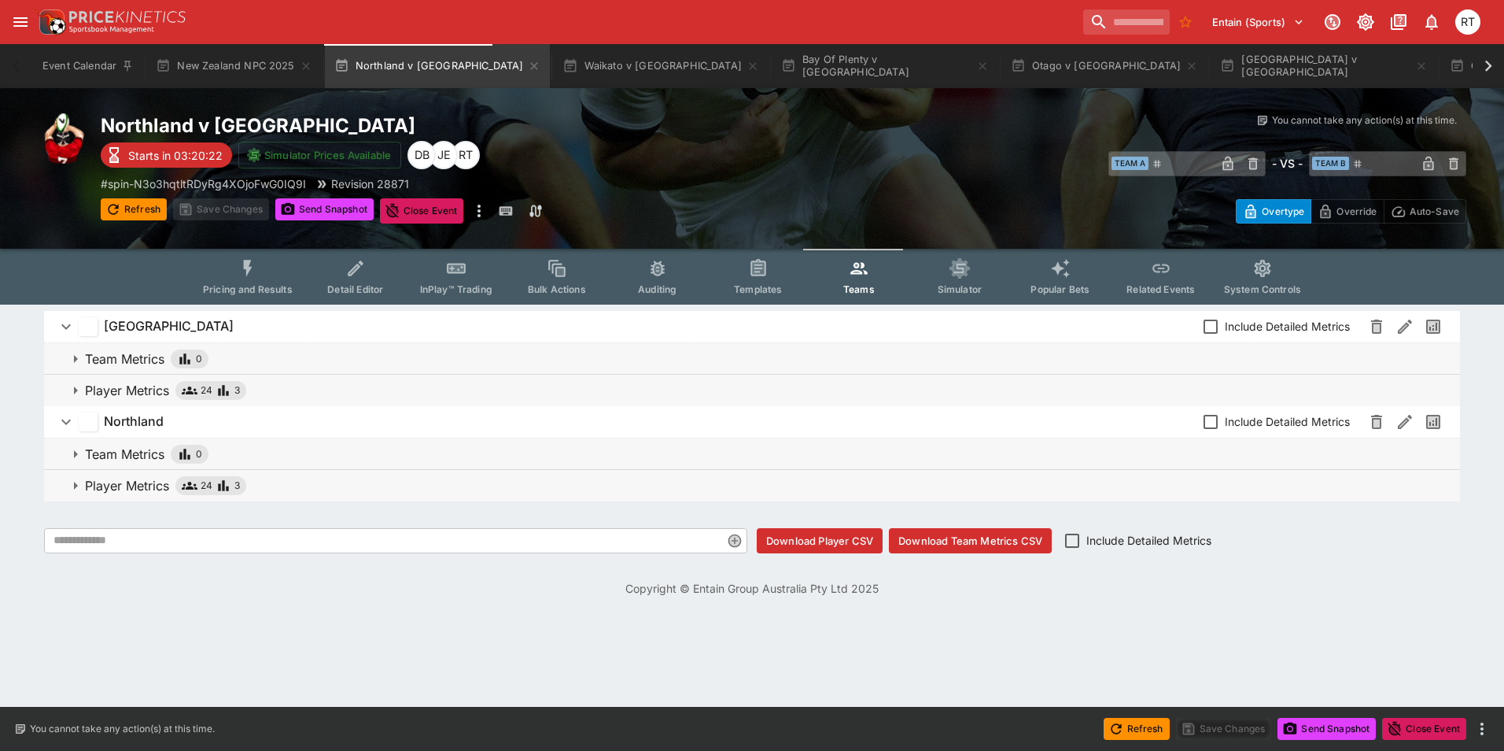
click at [76, 487] on icon "button" at bounding box center [76, 485] width 4 height 8
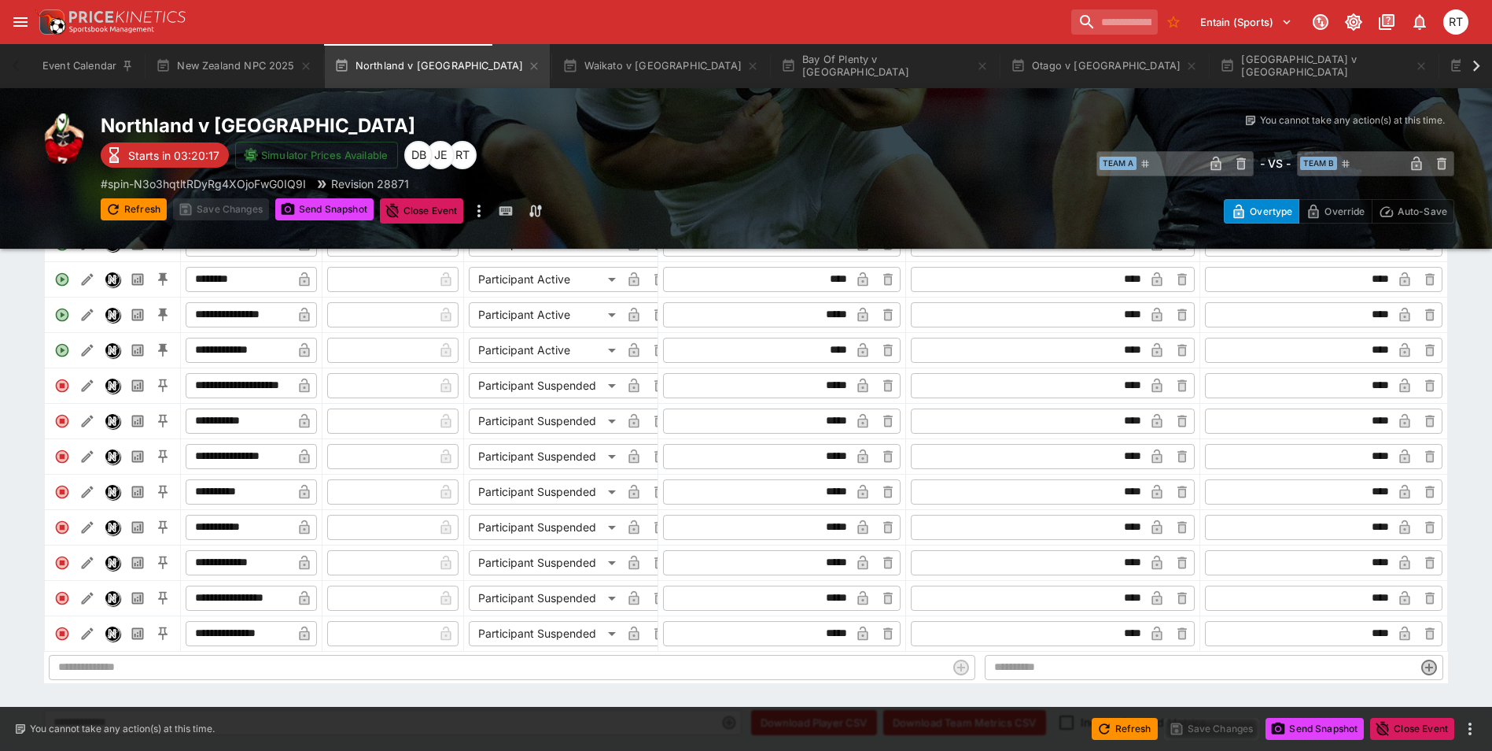
scroll to position [686, 0]
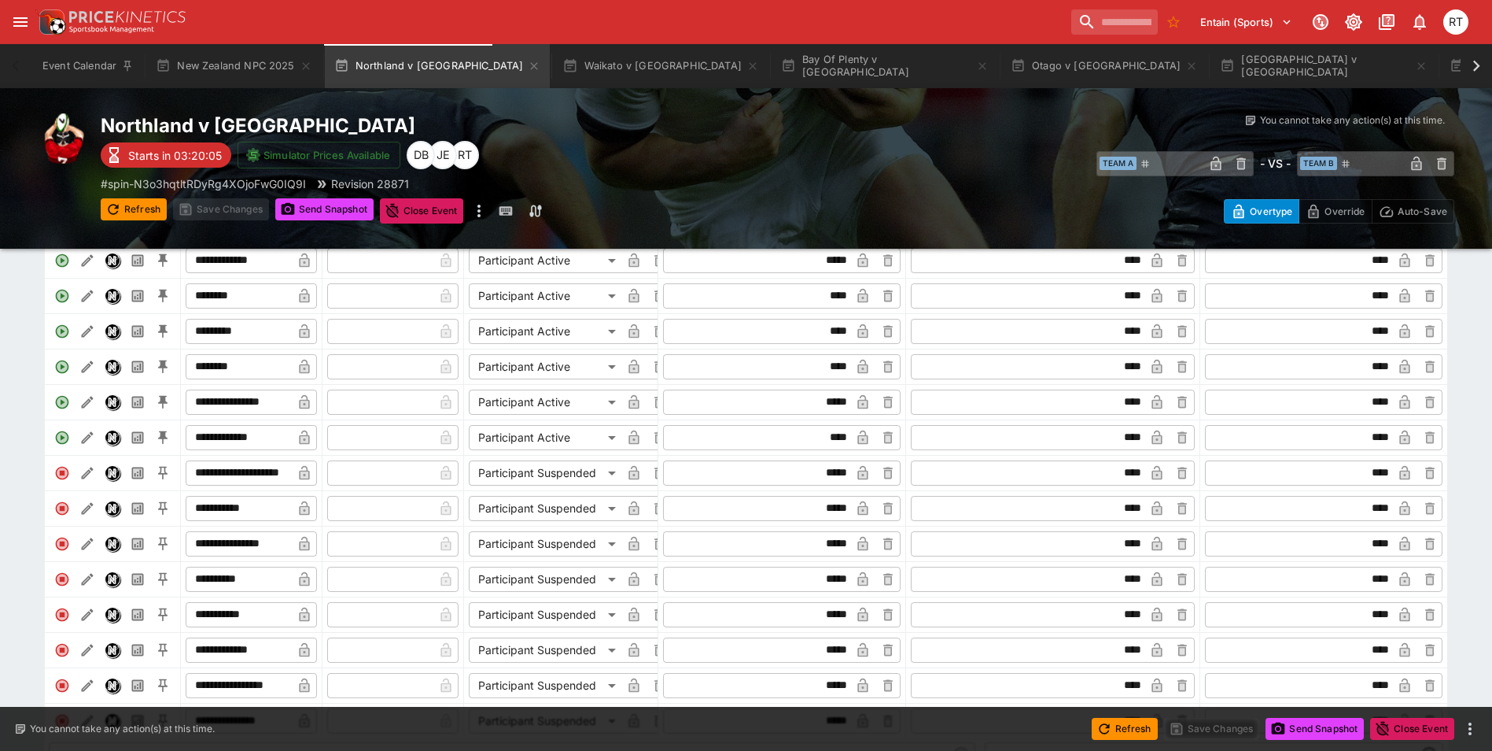
click at [582, 418] on body "**********" at bounding box center [746, 99] width 1492 height 1570
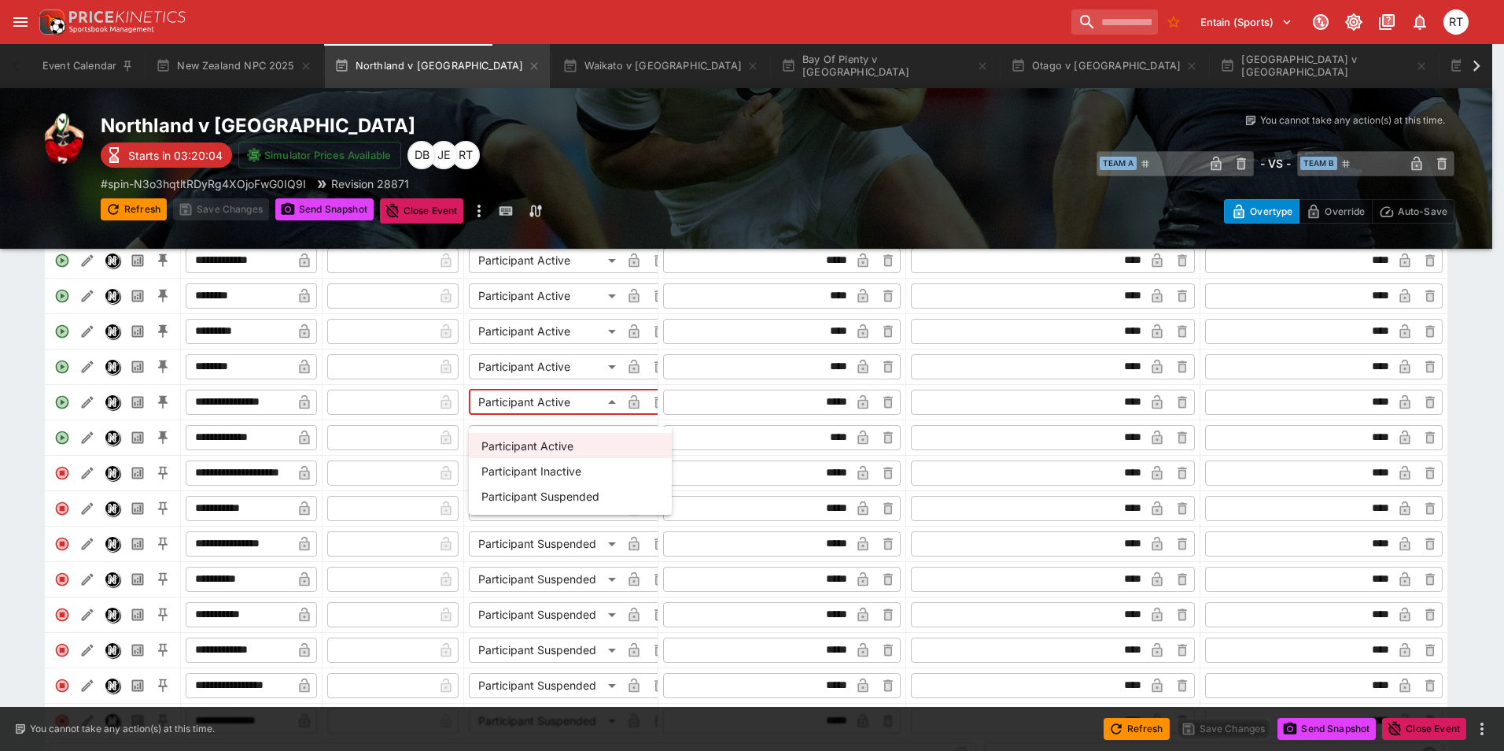
click at [566, 468] on li "Participant Inactive" at bounding box center [570, 470] width 203 height 25
type input "**********"
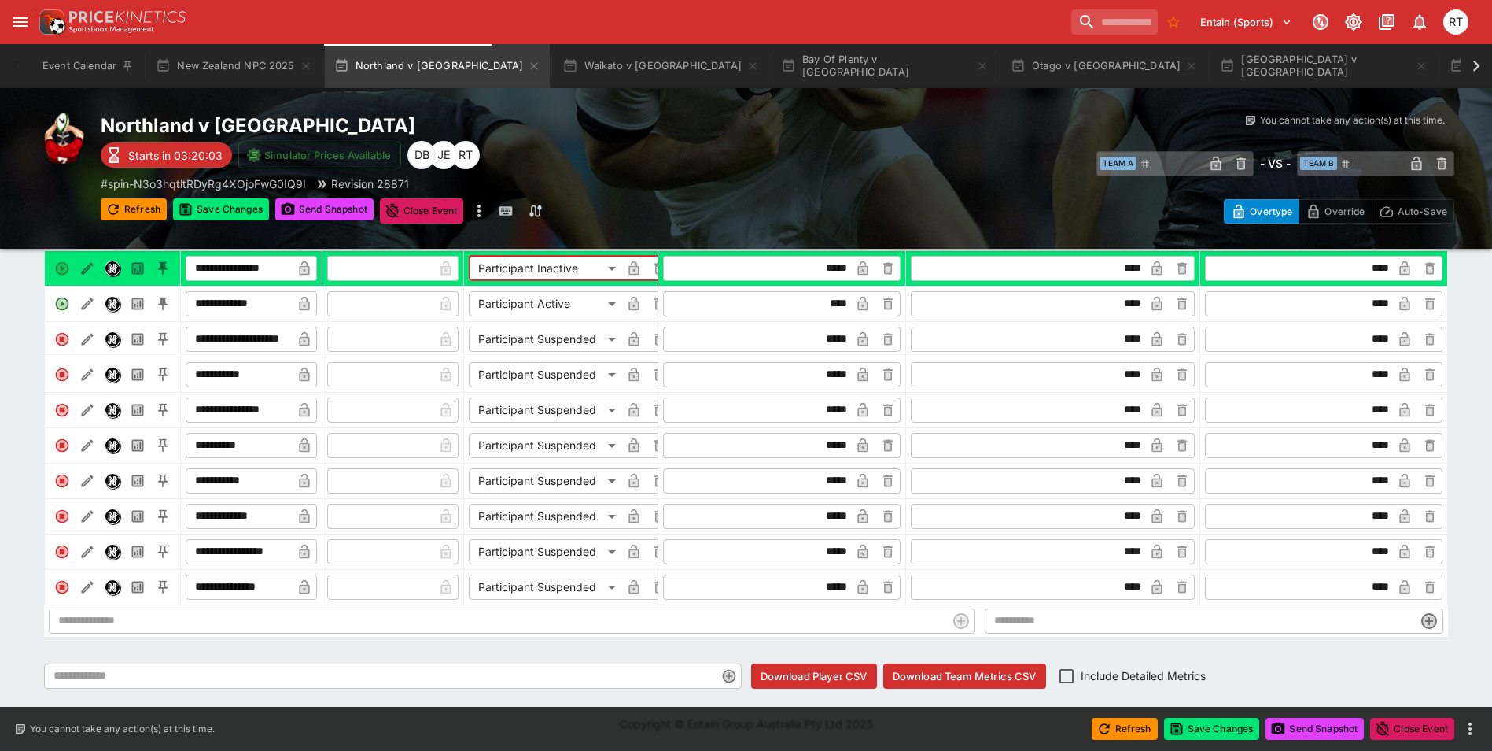
scroll to position [843, 0]
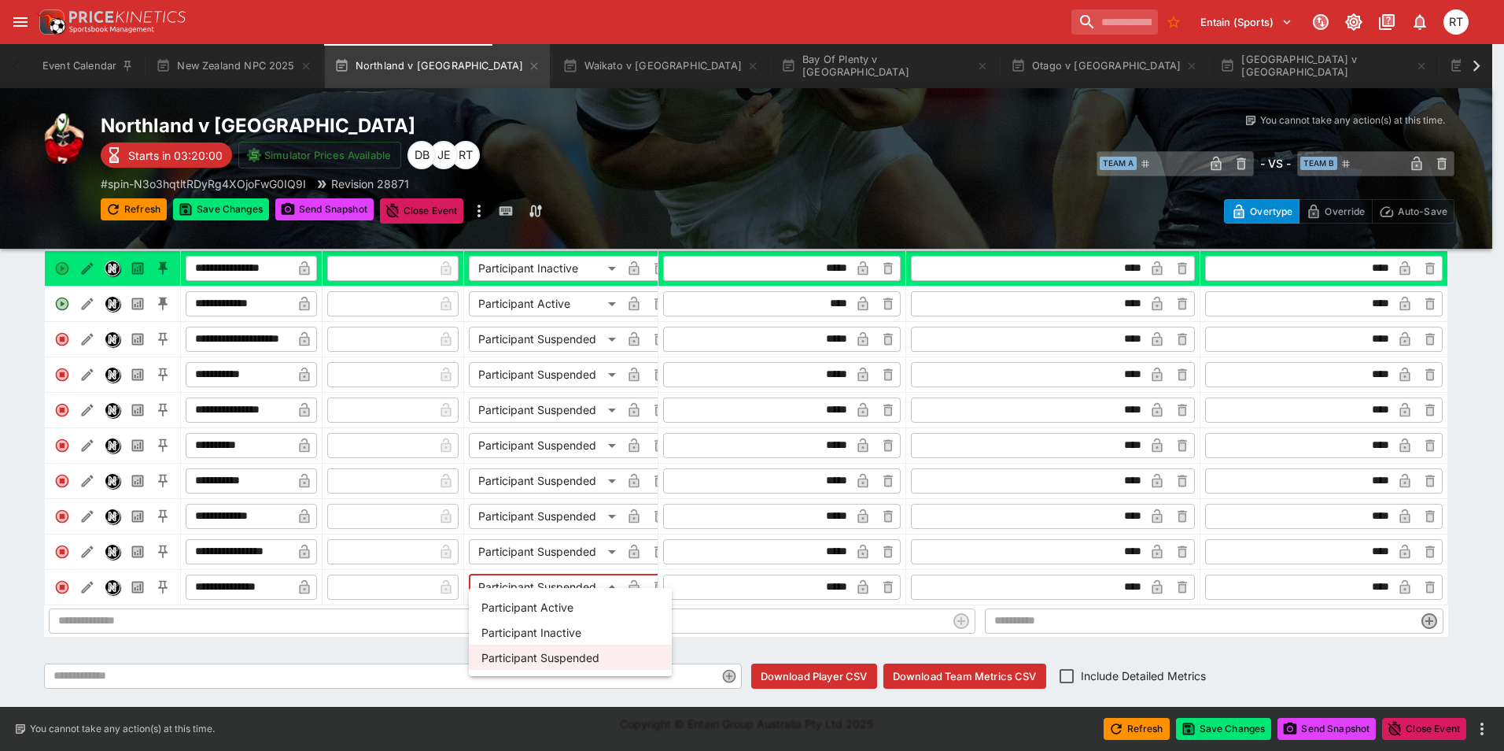
click at [549, 605] on li "Participant Active" at bounding box center [570, 606] width 203 height 25
type input "**********"
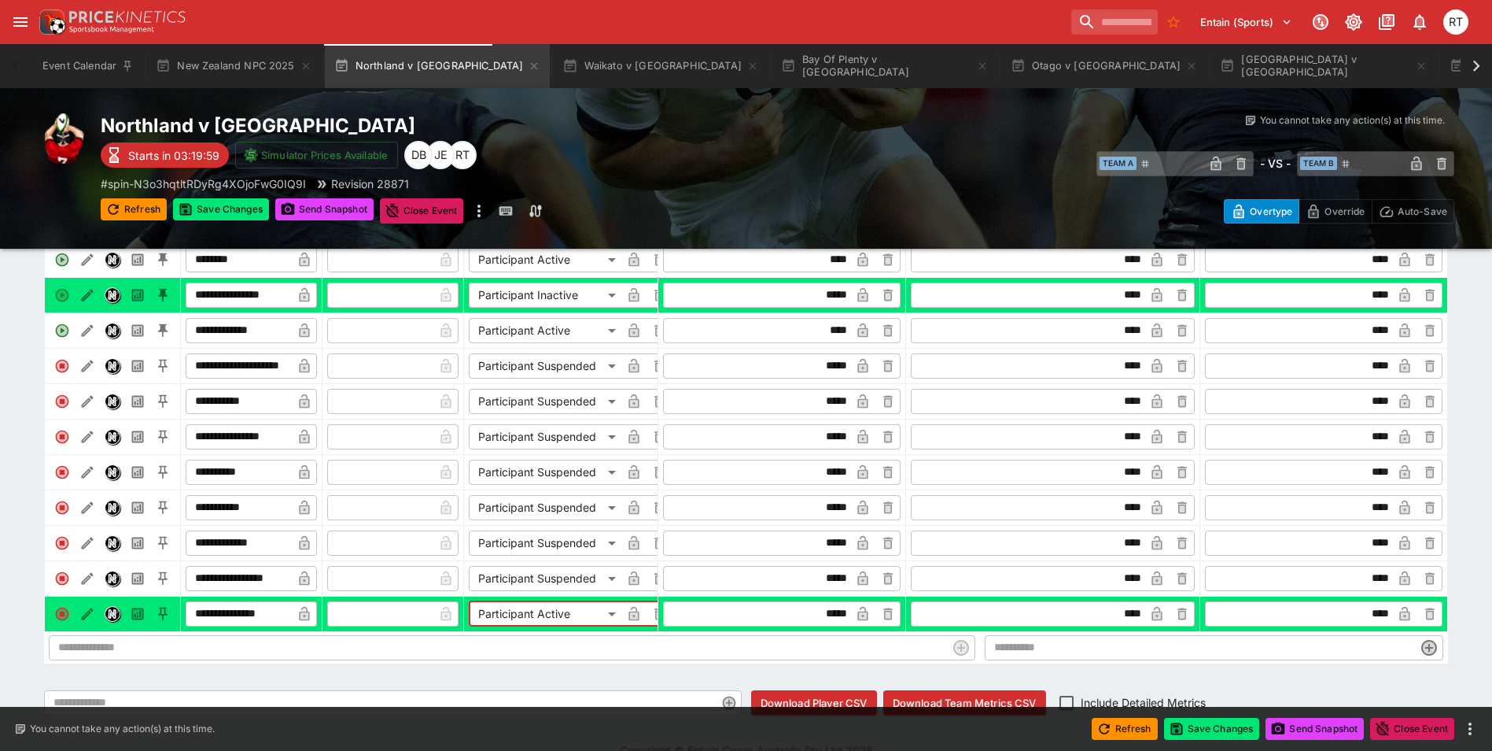
scroll to position [765, 0]
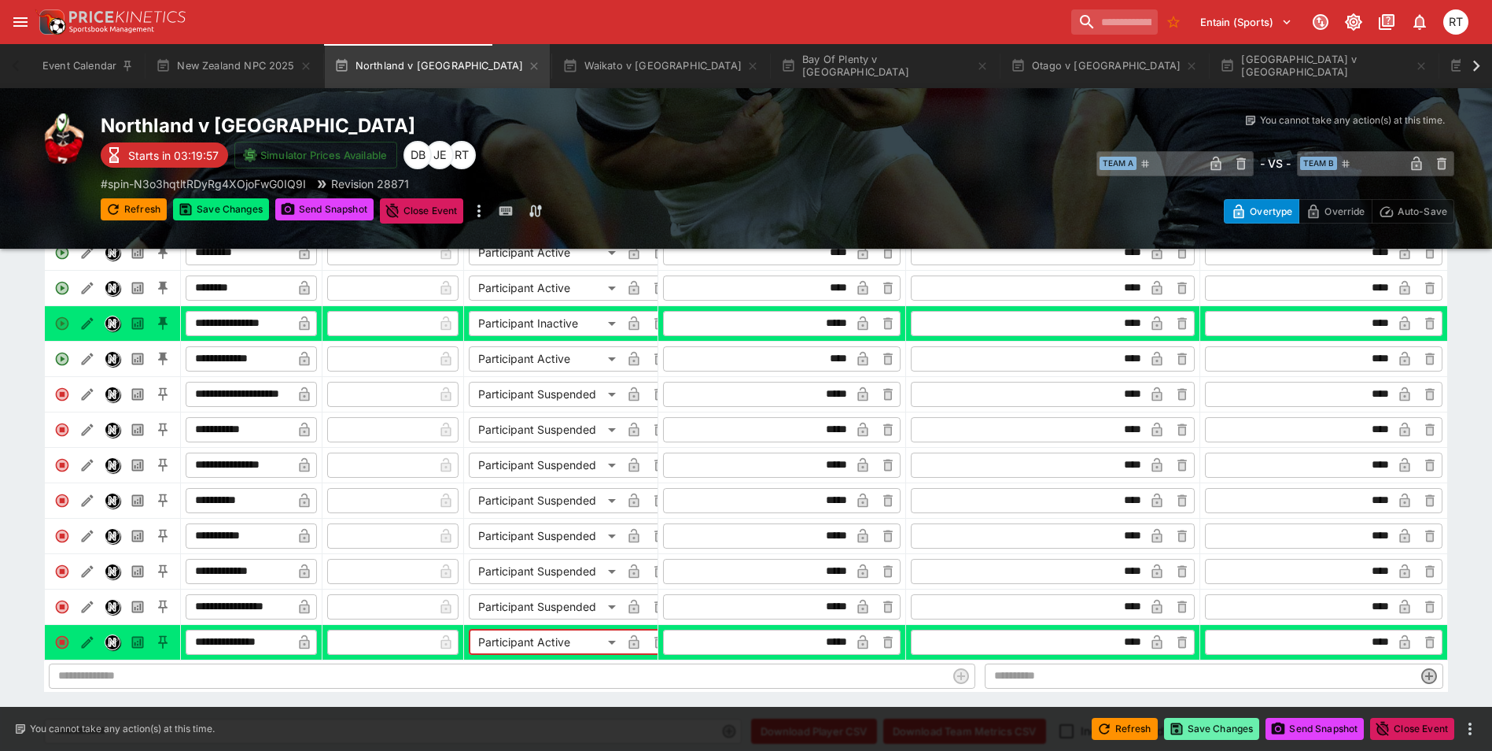
click at [1196, 727] on button "Save Changes" at bounding box center [1212, 728] width 96 height 22
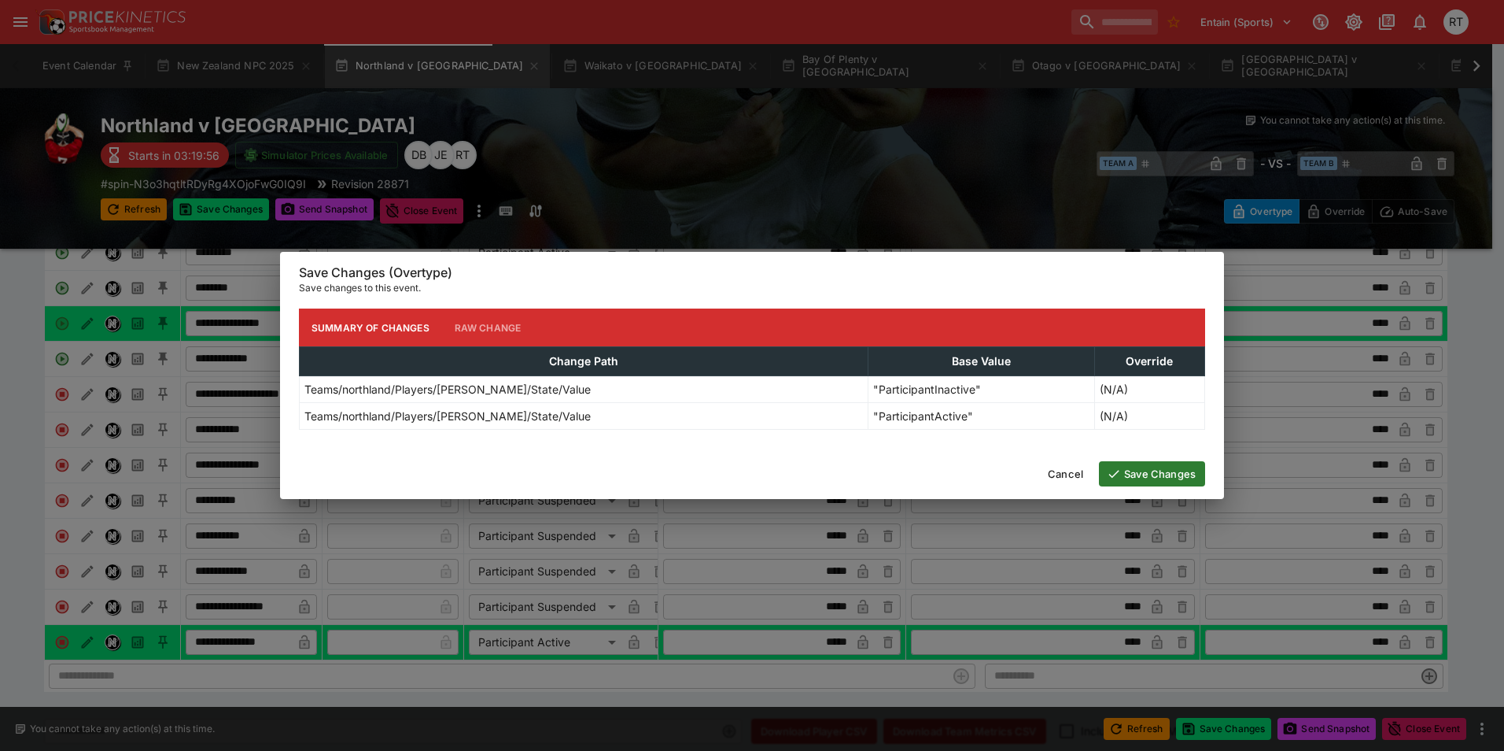
click at [1151, 469] on button "Save Changes" at bounding box center [1152, 473] width 106 height 25
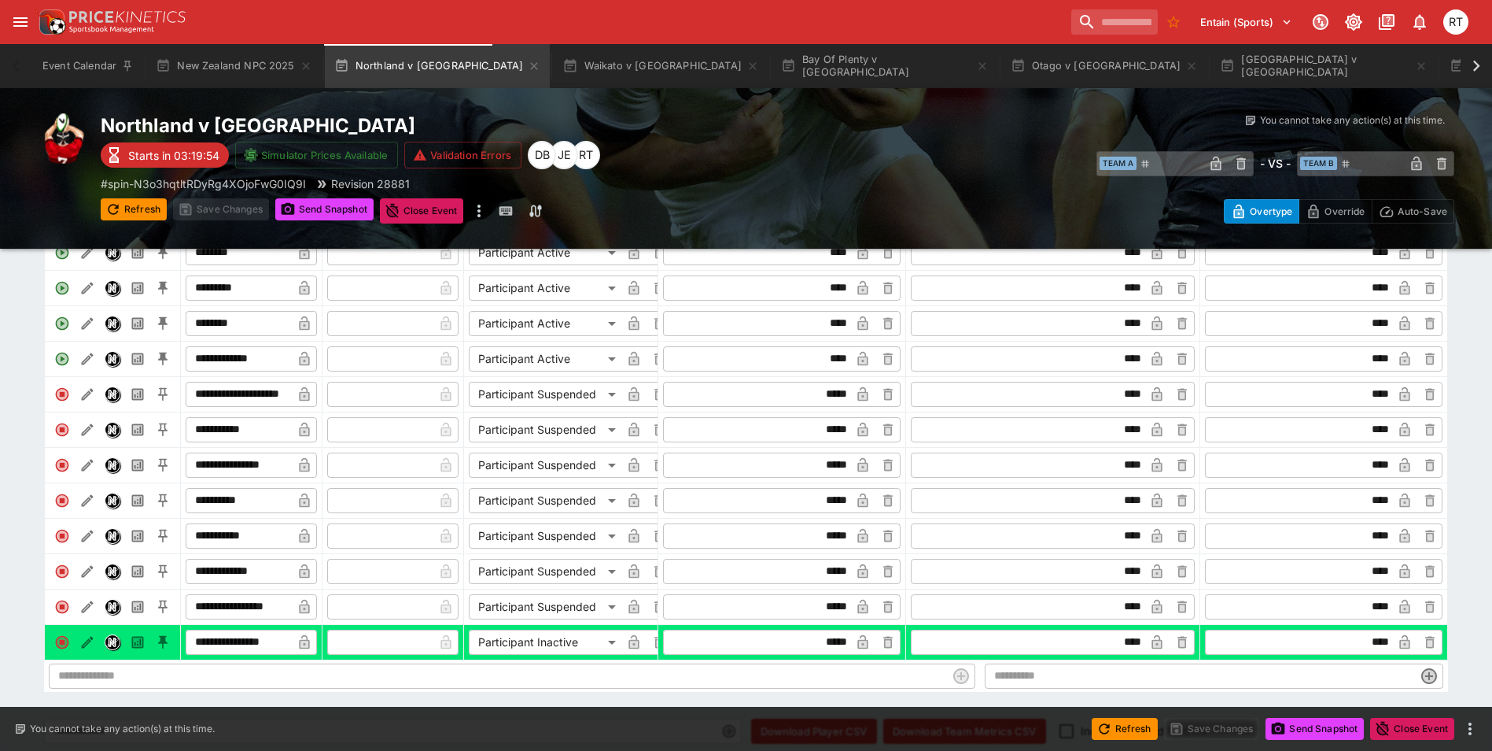
scroll to position [843, 0]
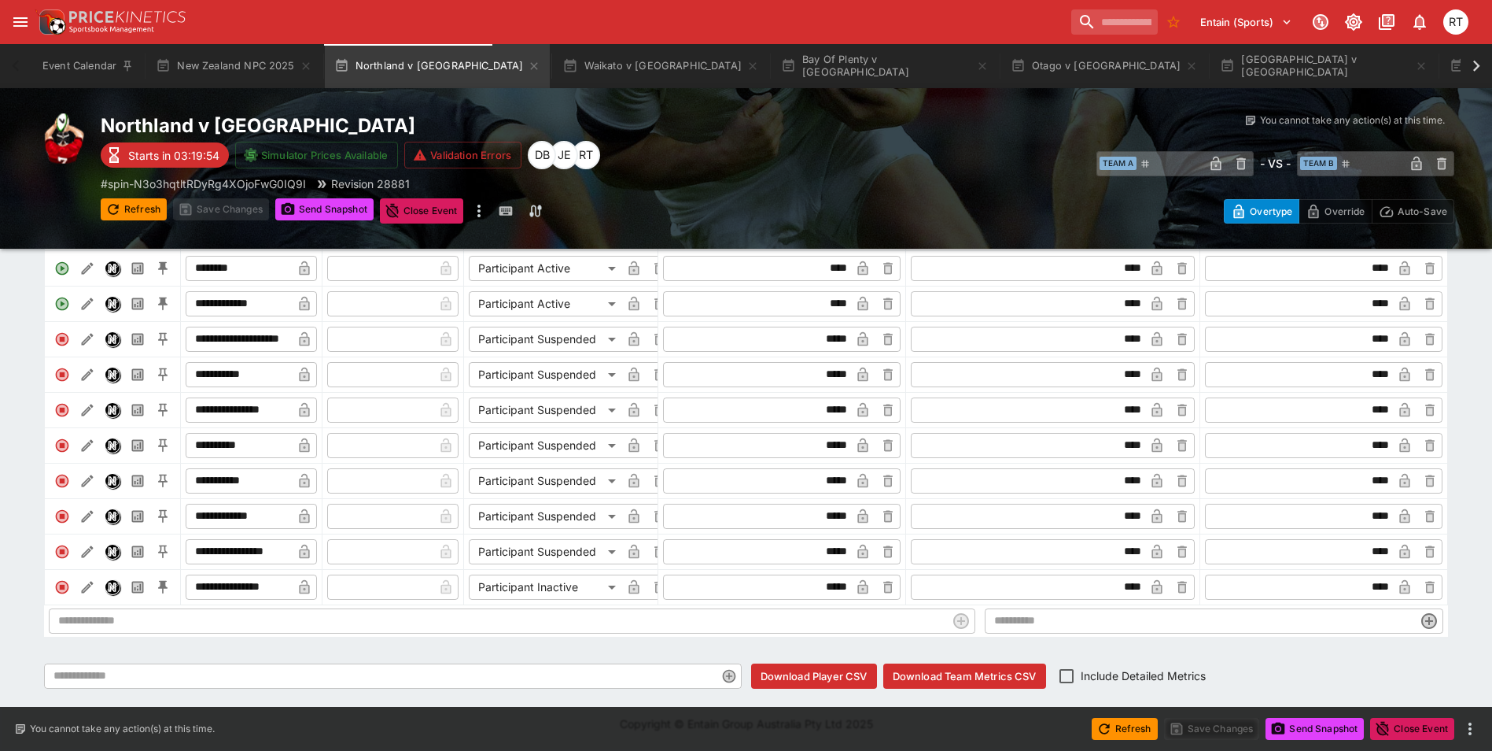
click at [235, 620] on input "text" at bounding box center [498, 620] width 898 height 25
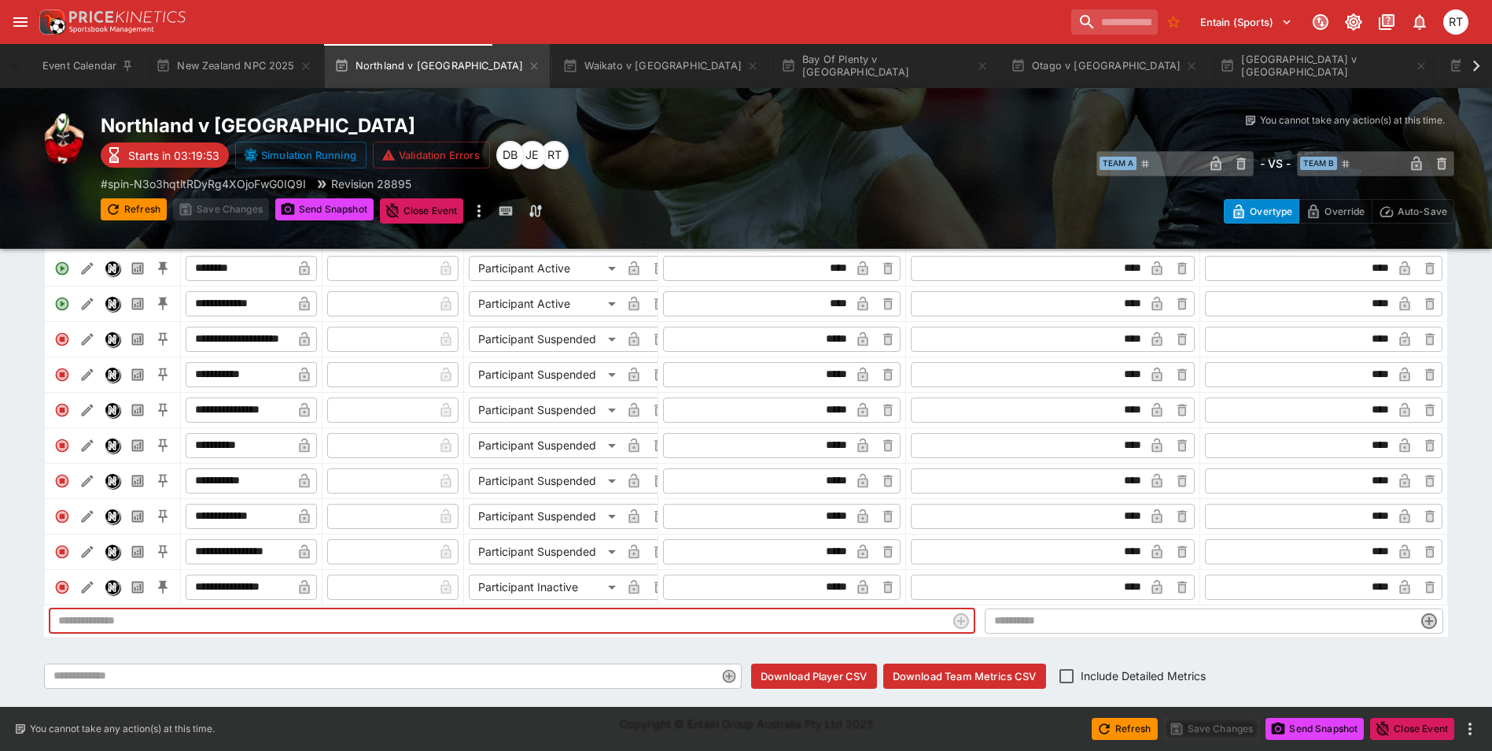
paste input "**********"
type input "**********"
click at [956, 621] on icon "button" at bounding box center [961, 620] width 13 height 13
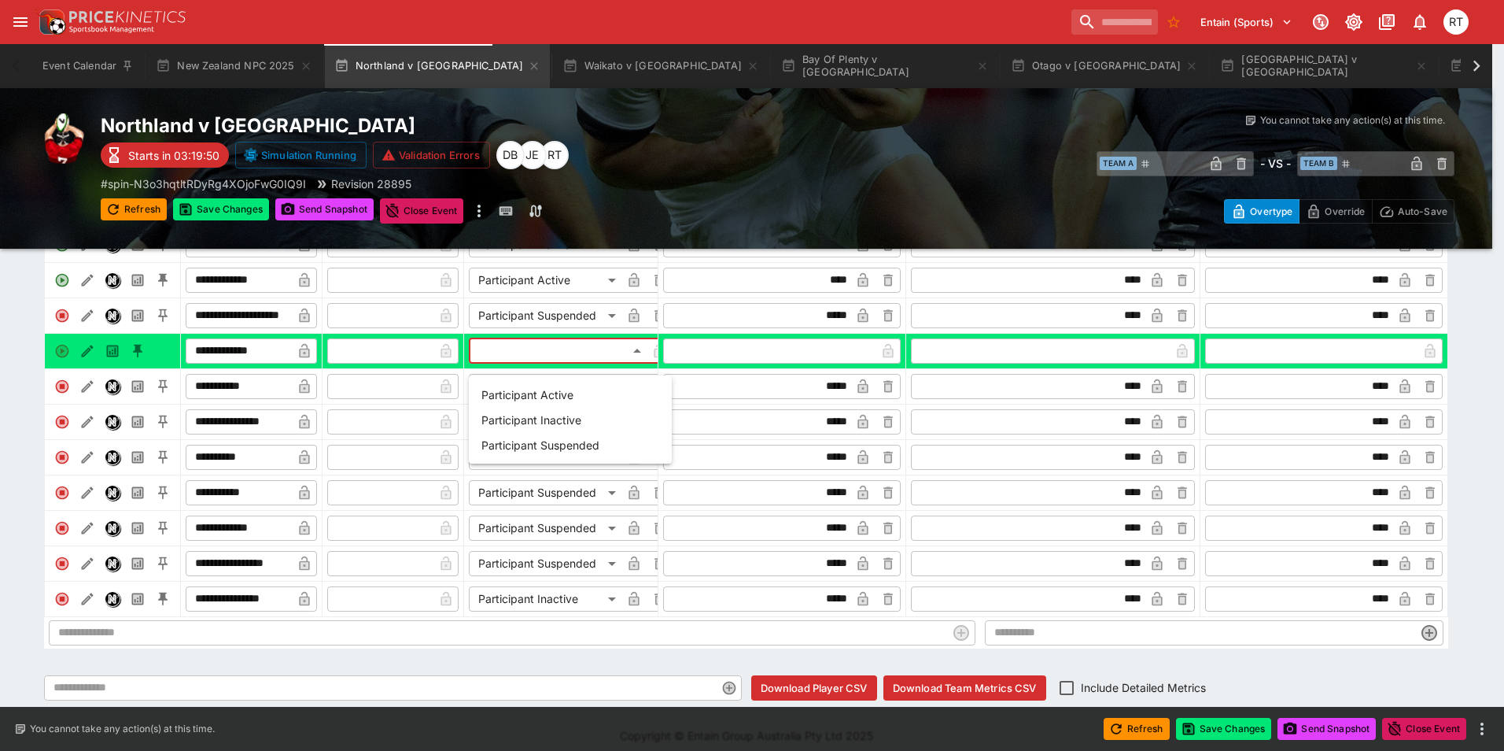
click at [562, 438] on li "Participant Suspended" at bounding box center [570, 444] width 203 height 25
type input "**********"
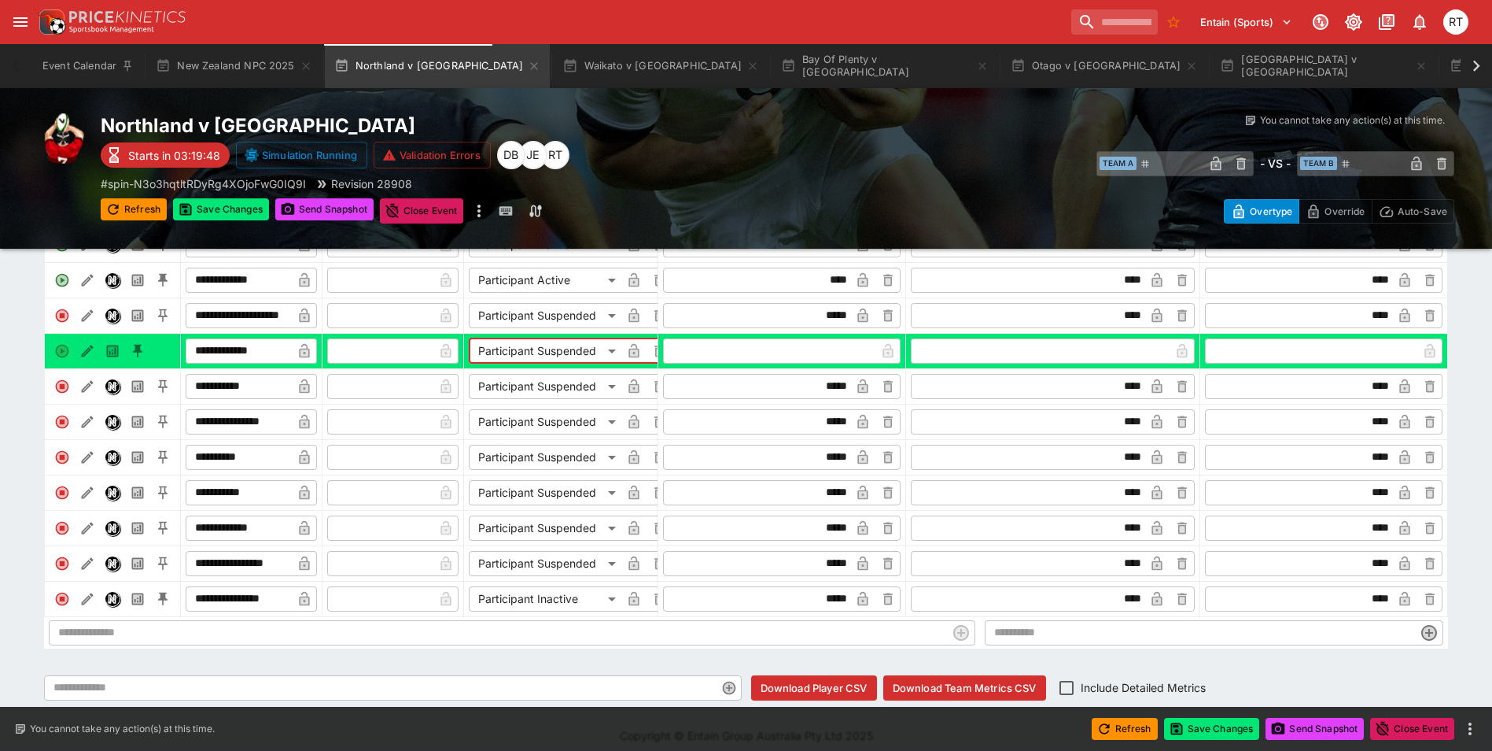
click at [791, 363] on input "text" at bounding box center [770, 350] width 209 height 25
type input "*"
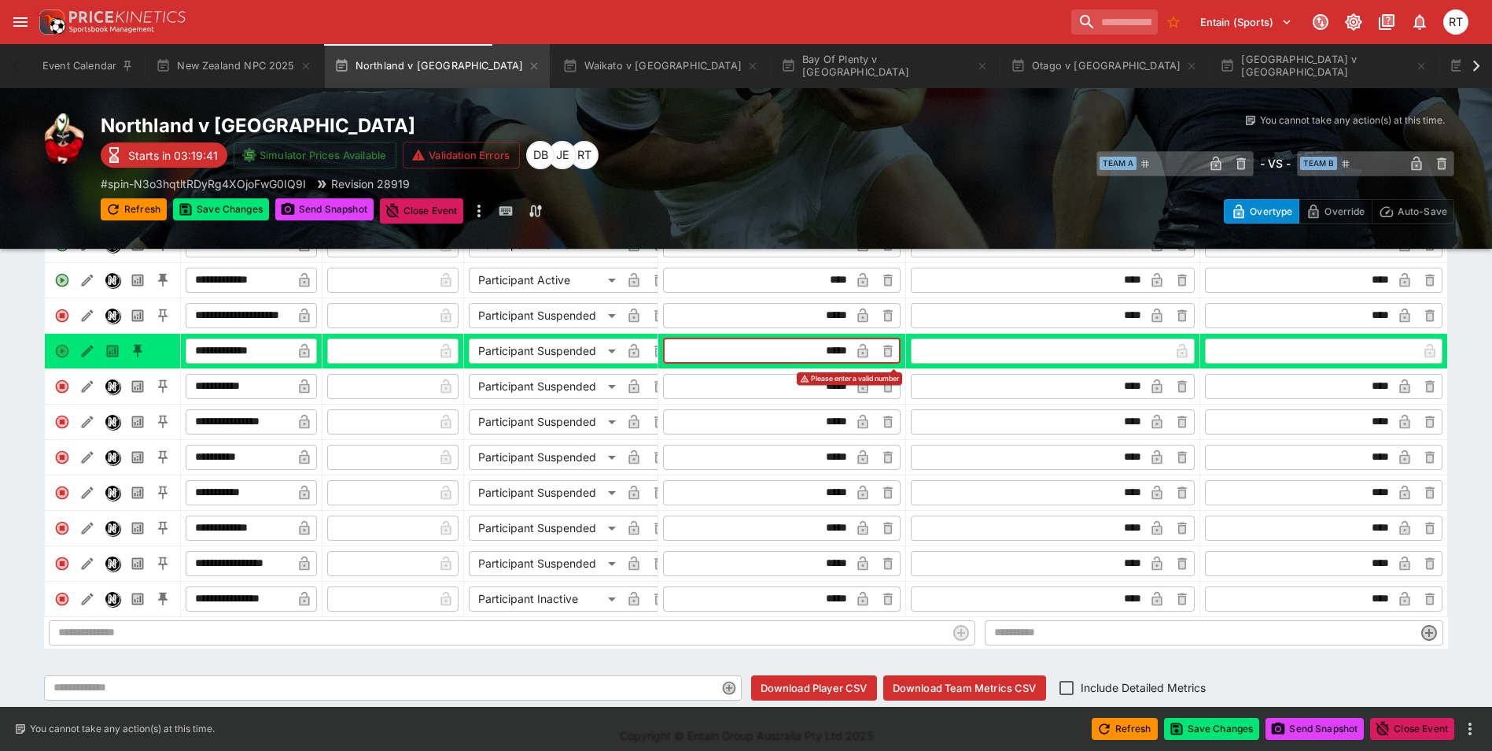
type input "*****"
click at [1106, 361] on input "text" at bounding box center [1042, 350] width 256 height 25
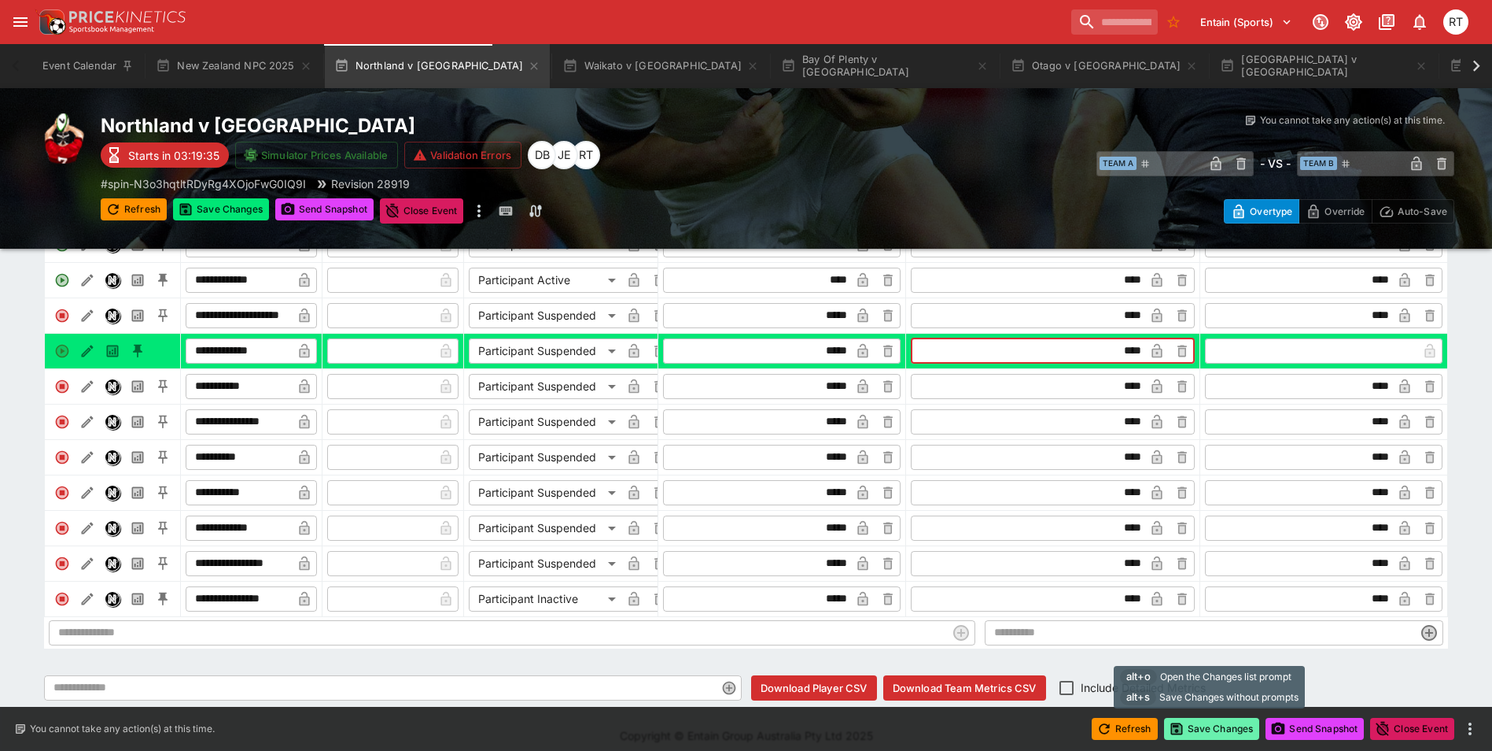
type input "****"
click at [1222, 726] on button "Save Changes" at bounding box center [1212, 728] width 96 height 22
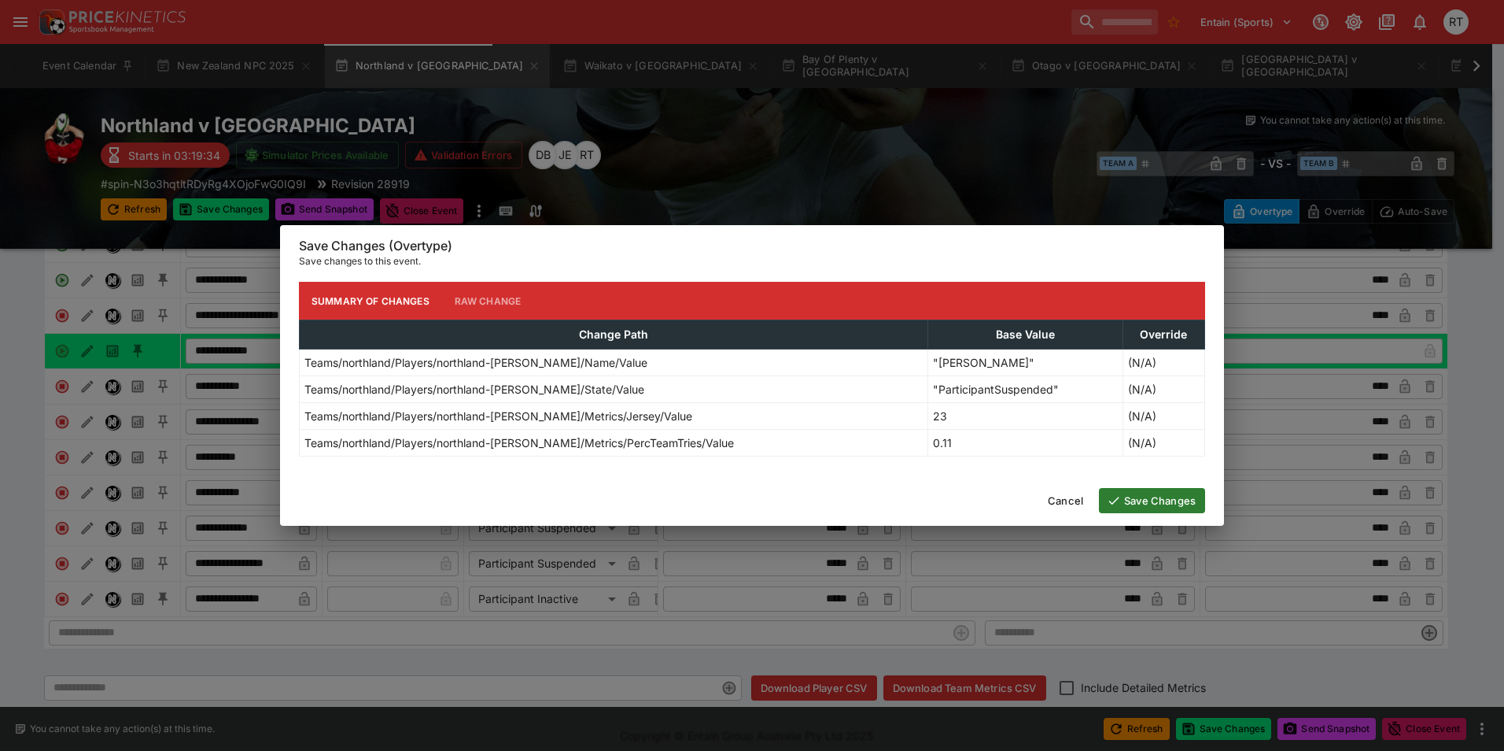
click at [1153, 510] on button "Save Changes" at bounding box center [1152, 500] width 106 height 25
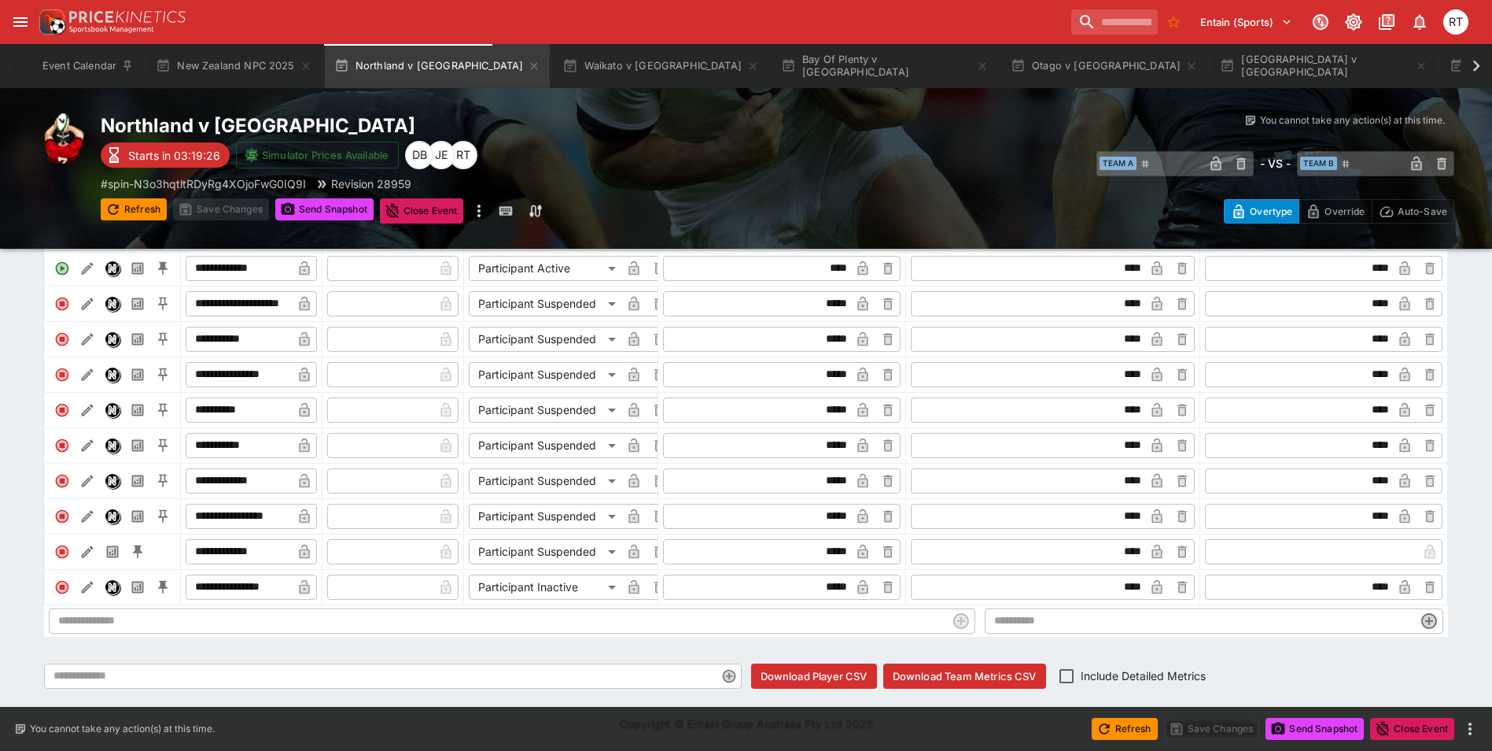
scroll to position [879, 0]
drag, startPoint x: 887, startPoint y: 576, endPoint x: 842, endPoint y: 578, distance: 44.9
click at [887, 585] on icon "button" at bounding box center [889, 588] width 6 height 6
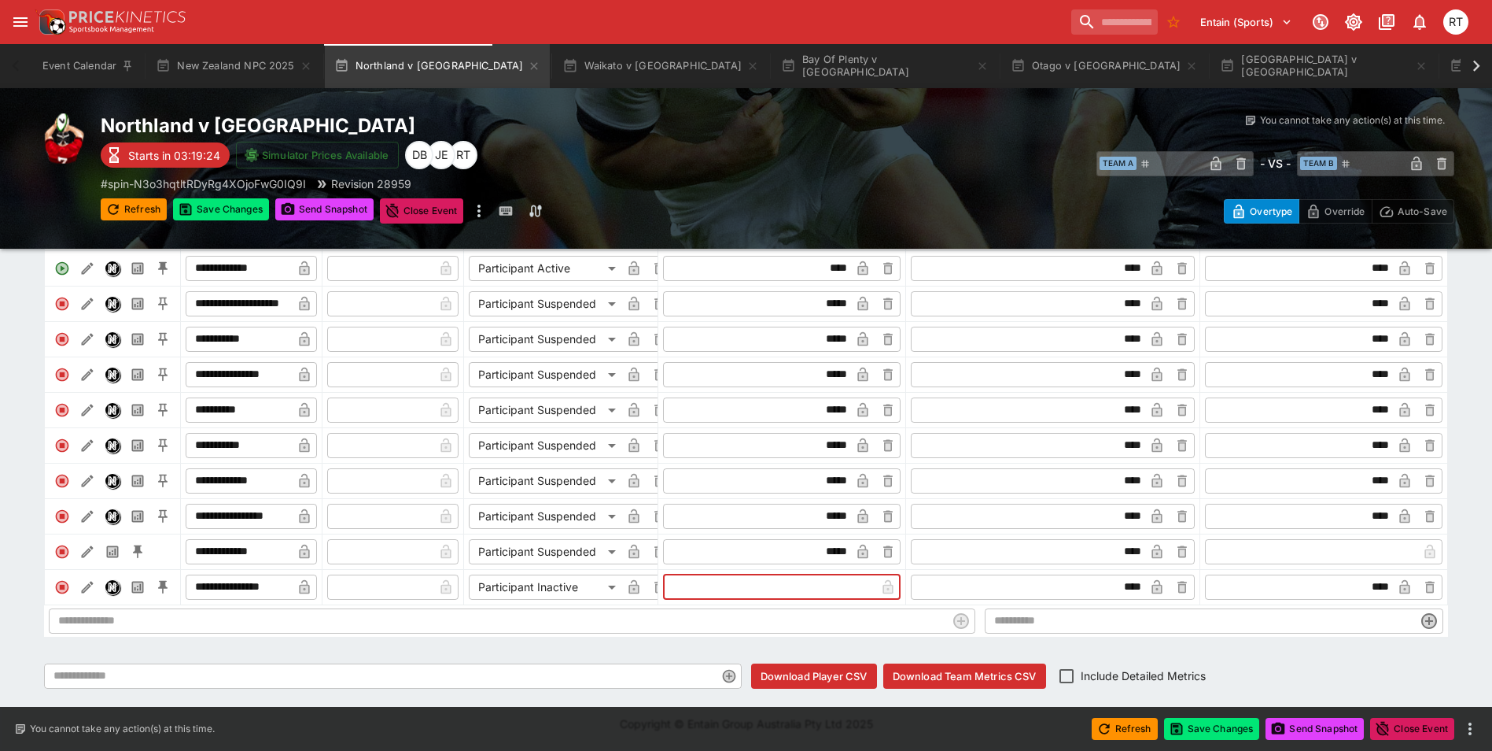
click at [824, 577] on input "text" at bounding box center [770, 586] width 209 height 25
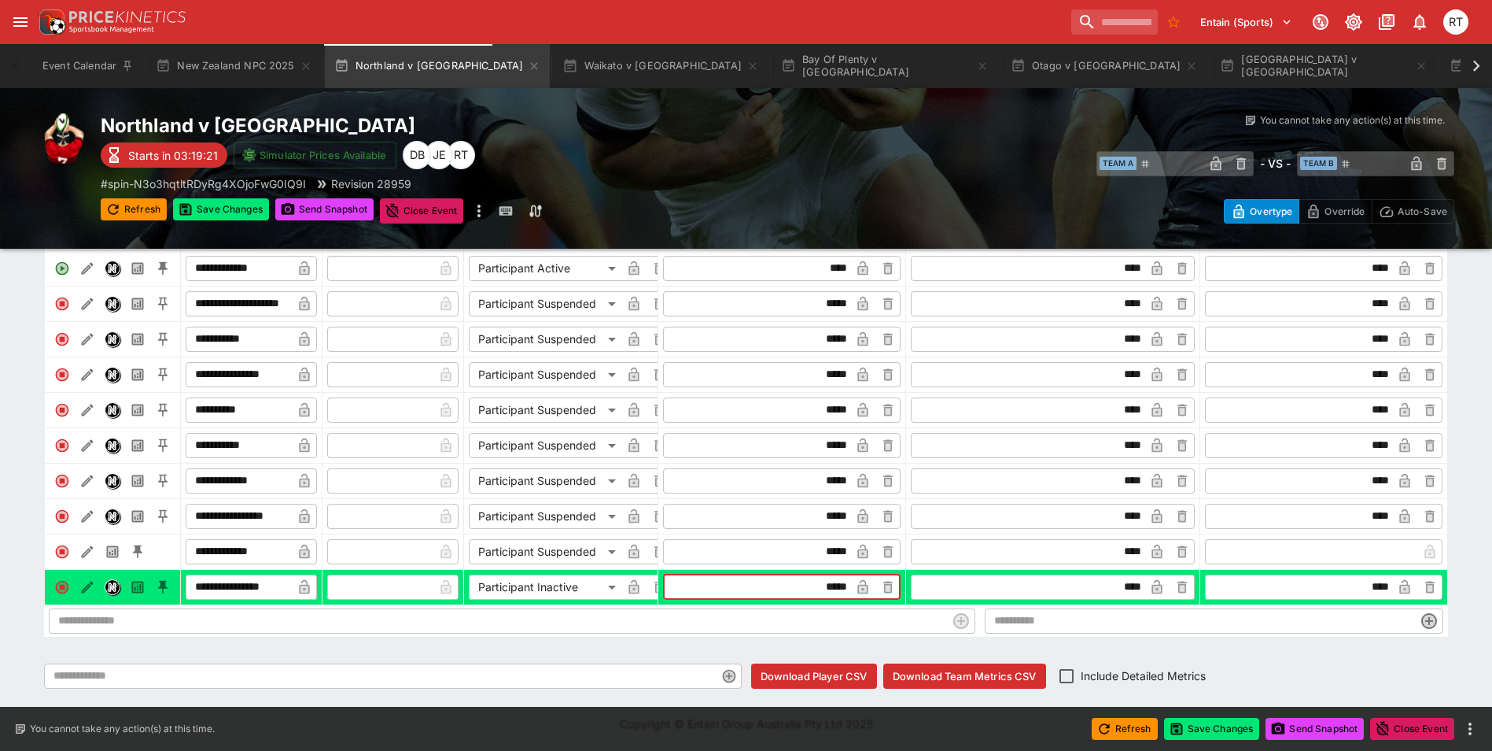
type input "*****"
click at [865, 585] on icon "button" at bounding box center [863, 588] width 8 height 6
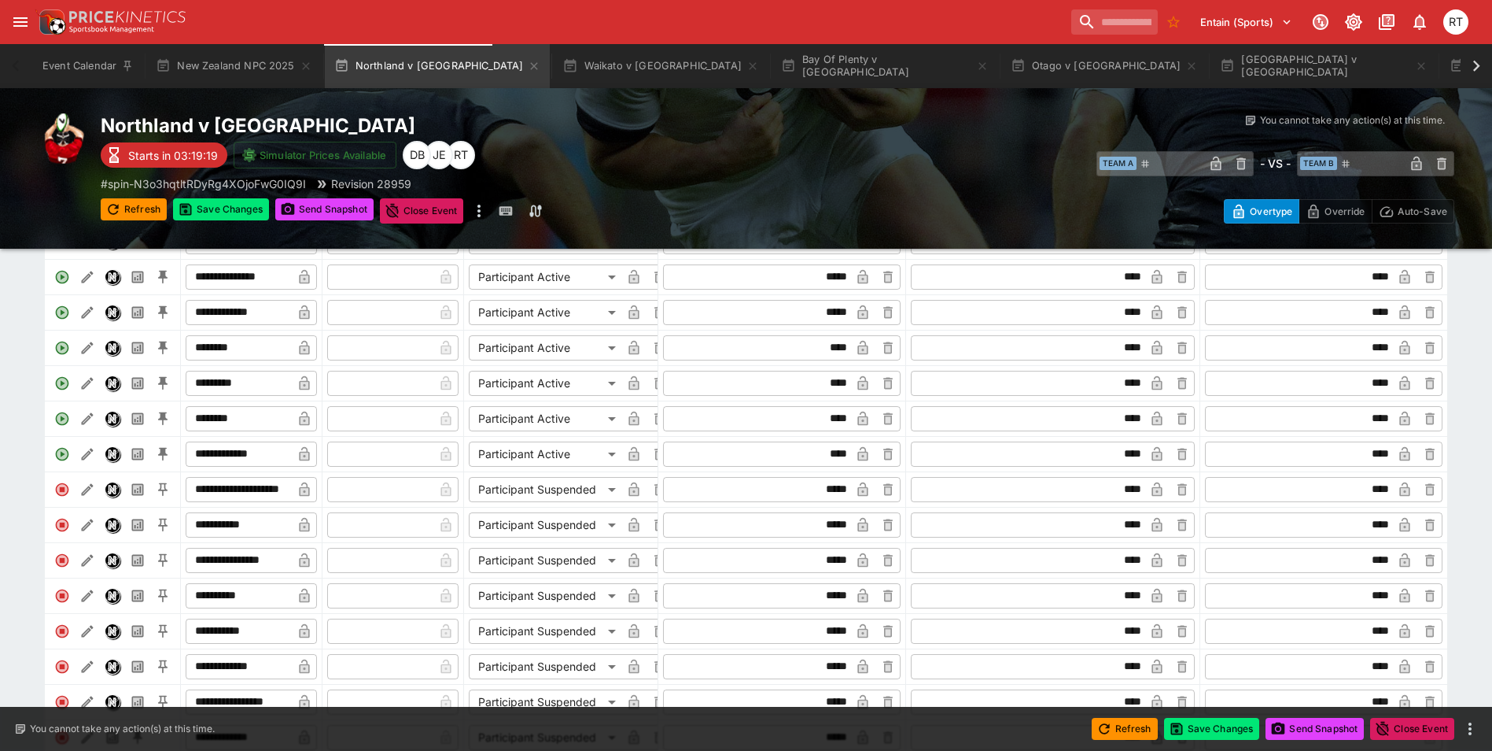
scroll to position [643, 0]
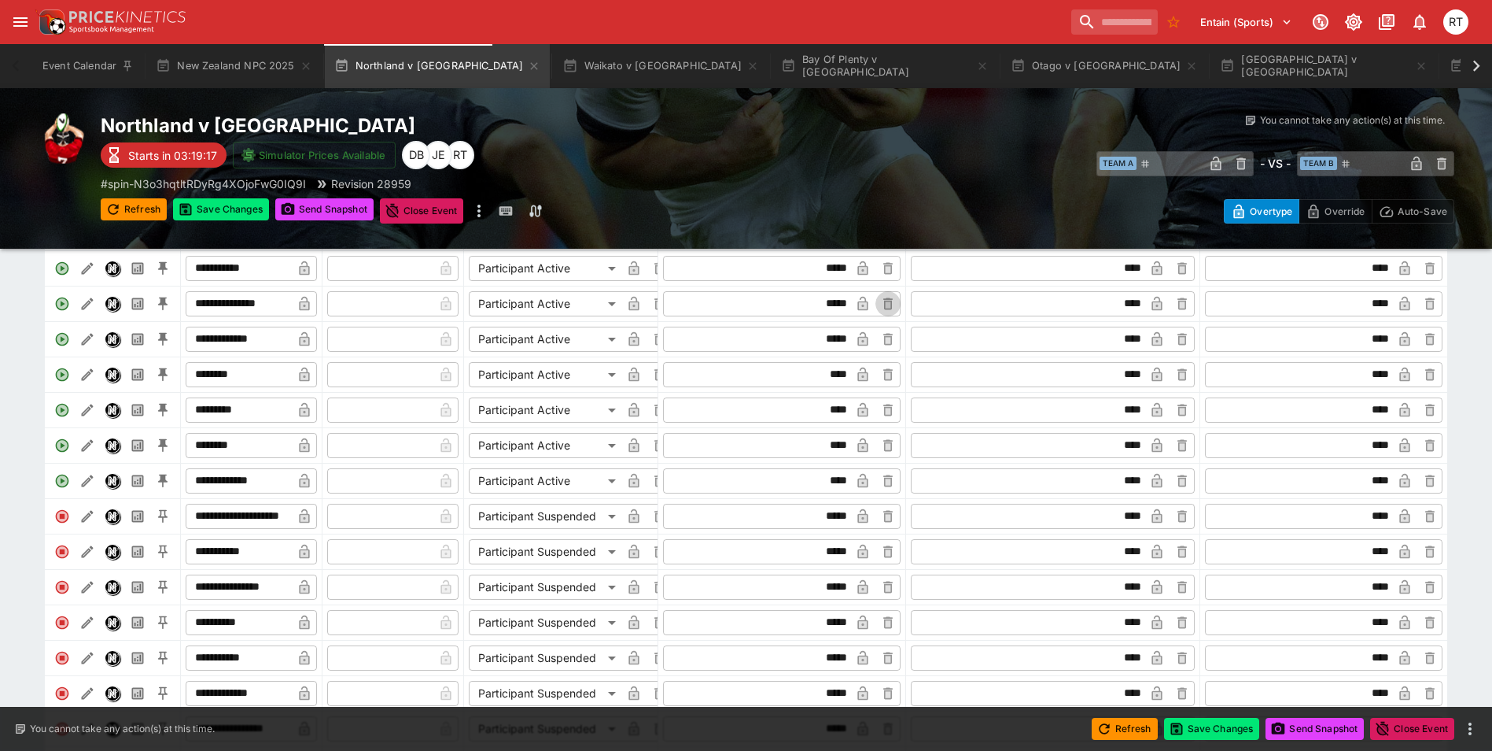
click at [883, 312] on icon "button" at bounding box center [888, 304] width 16 height 16
click at [824, 315] on input "text" at bounding box center [770, 303] width 209 height 25
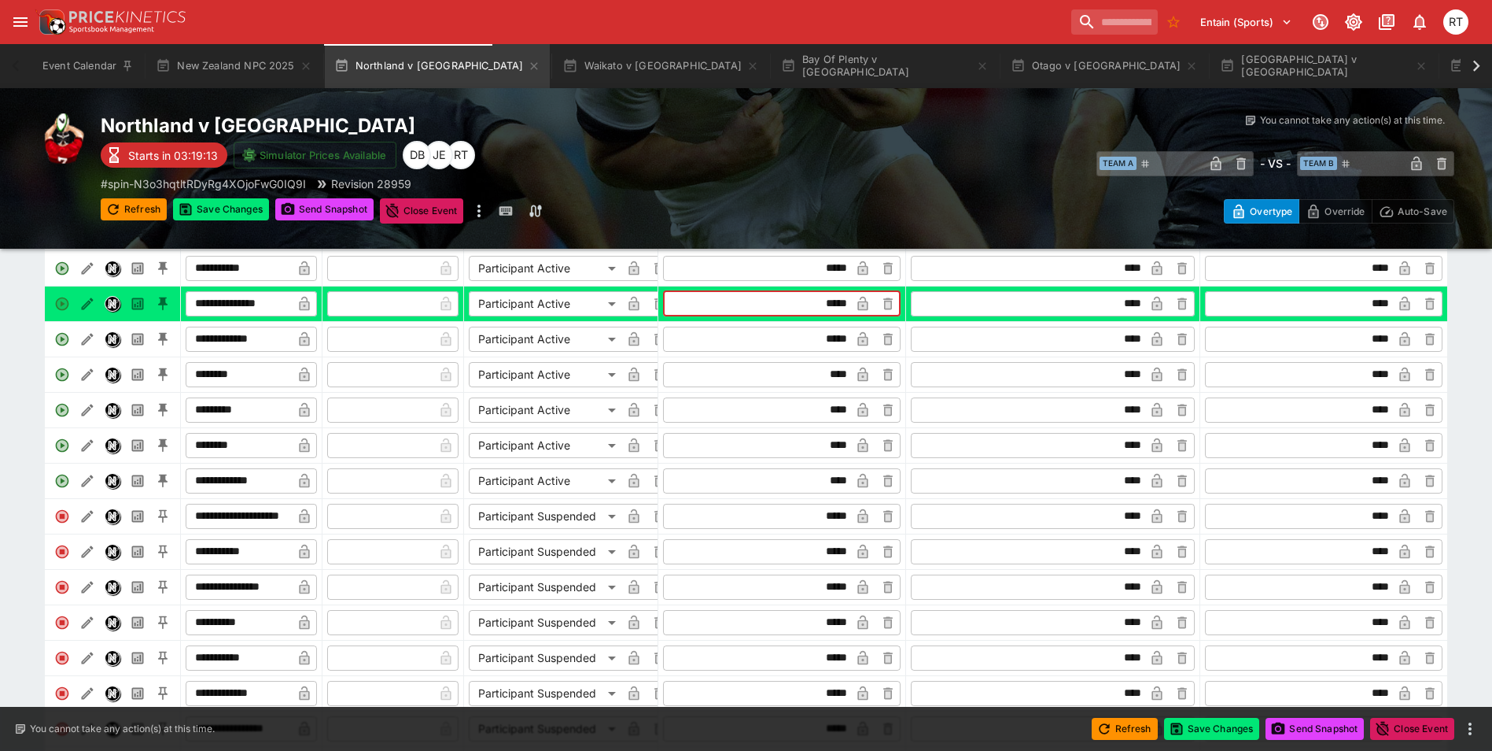
type input "*****"
click at [861, 311] on icon "button" at bounding box center [863, 304] width 10 height 14
click at [1189, 732] on button "Save Changes" at bounding box center [1212, 728] width 96 height 22
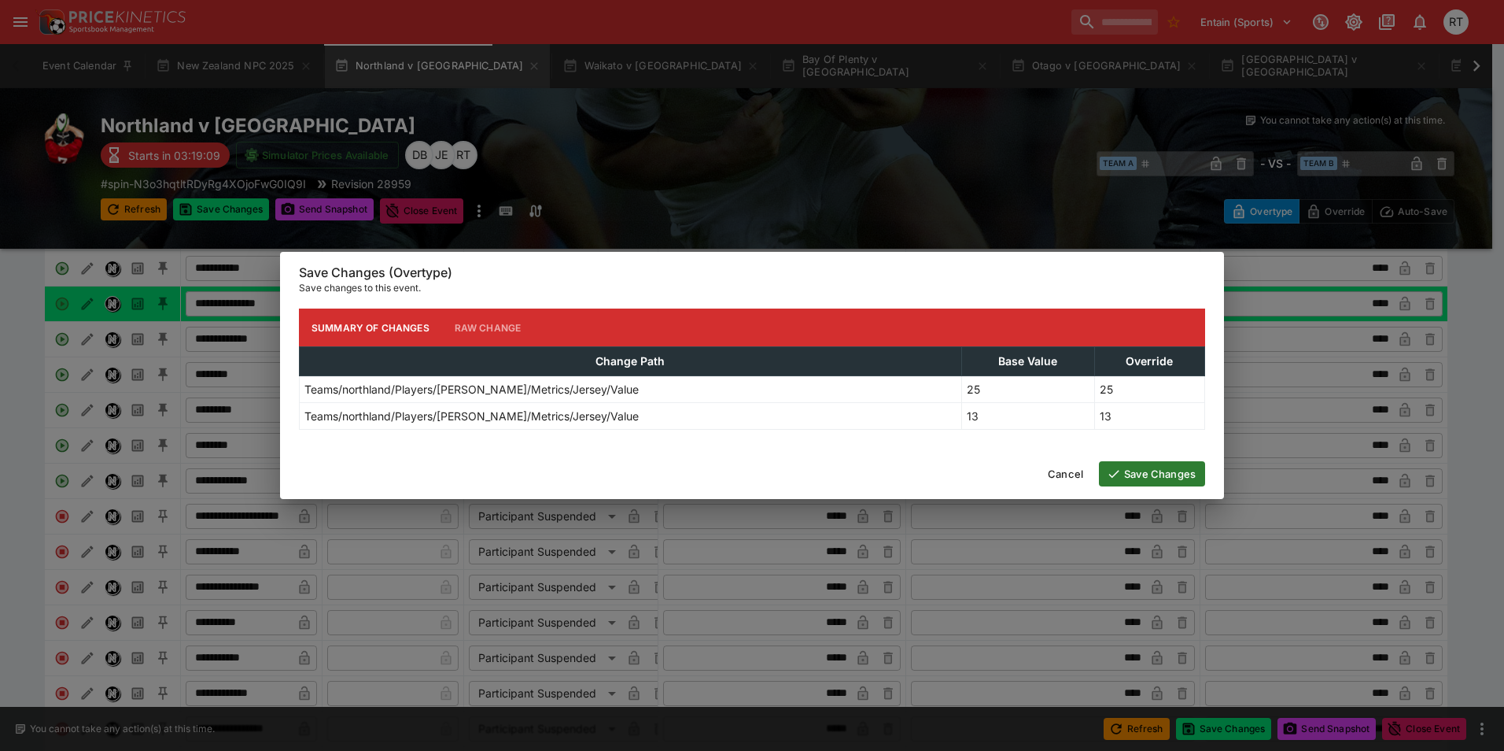
click at [1146, 481] on button "Save Changes" at bounding box center [1152, 473] width 106 height 25
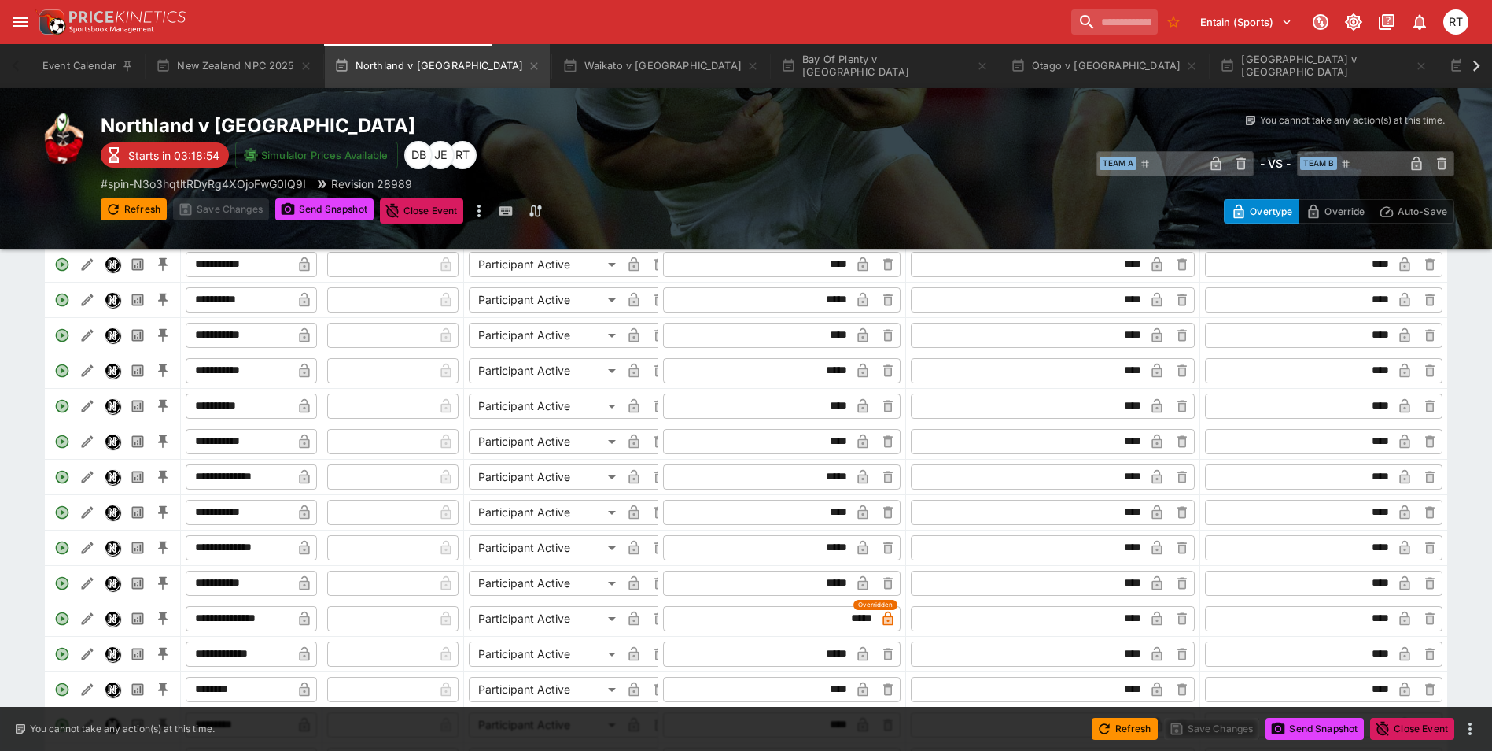
scroll to position [0, 0]
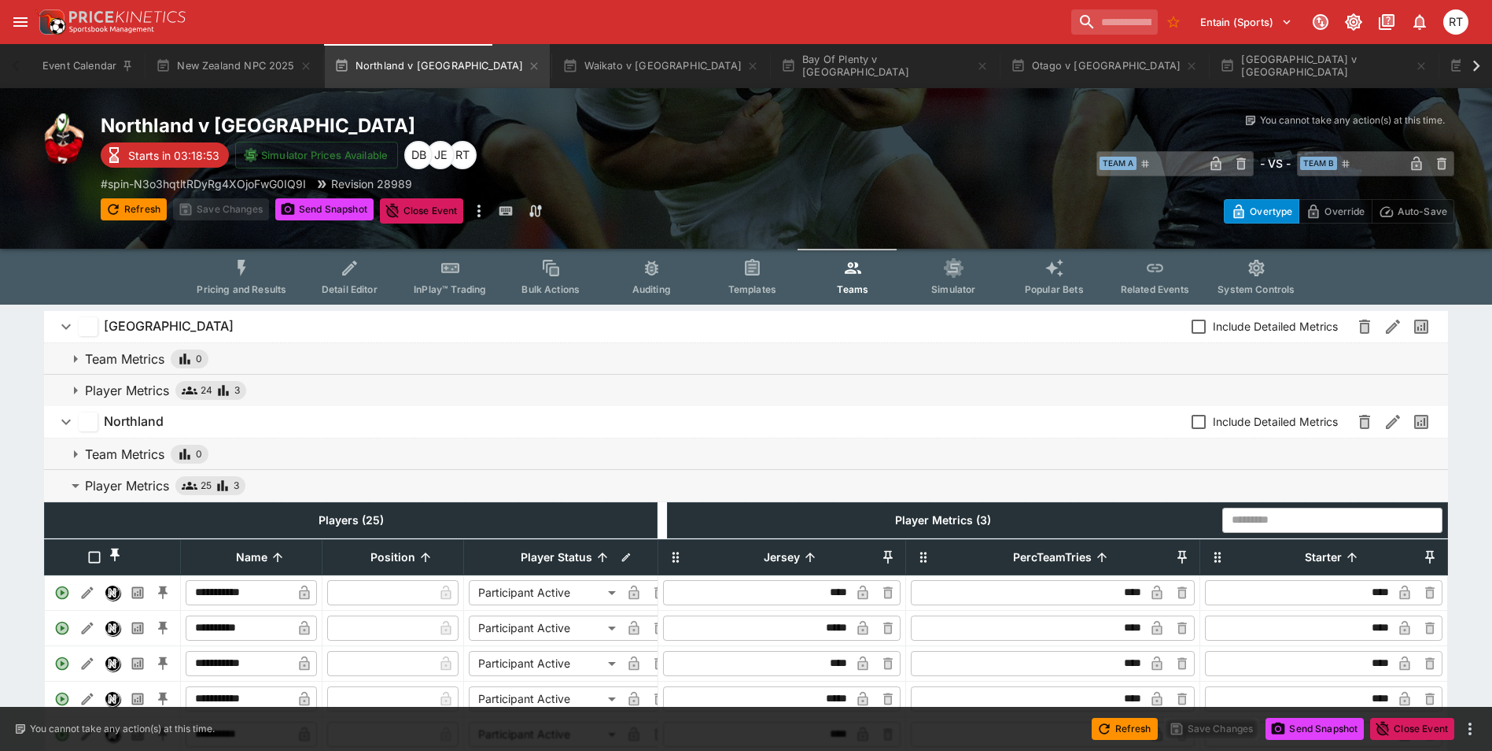
click at [268, 273] on button "Pricing and Results" at bounding box center [241, 277] width 115 height 56
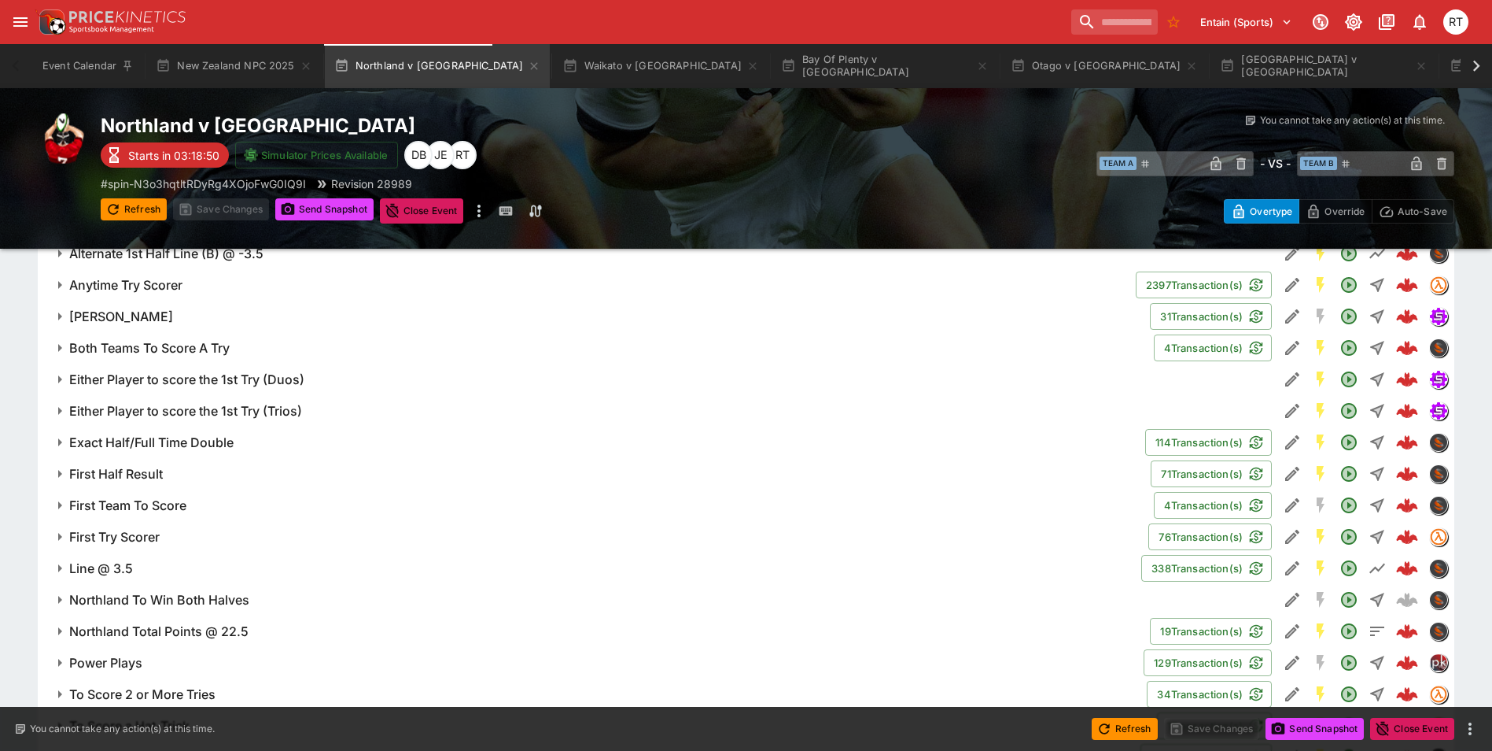
scroll to position [1416, 0]
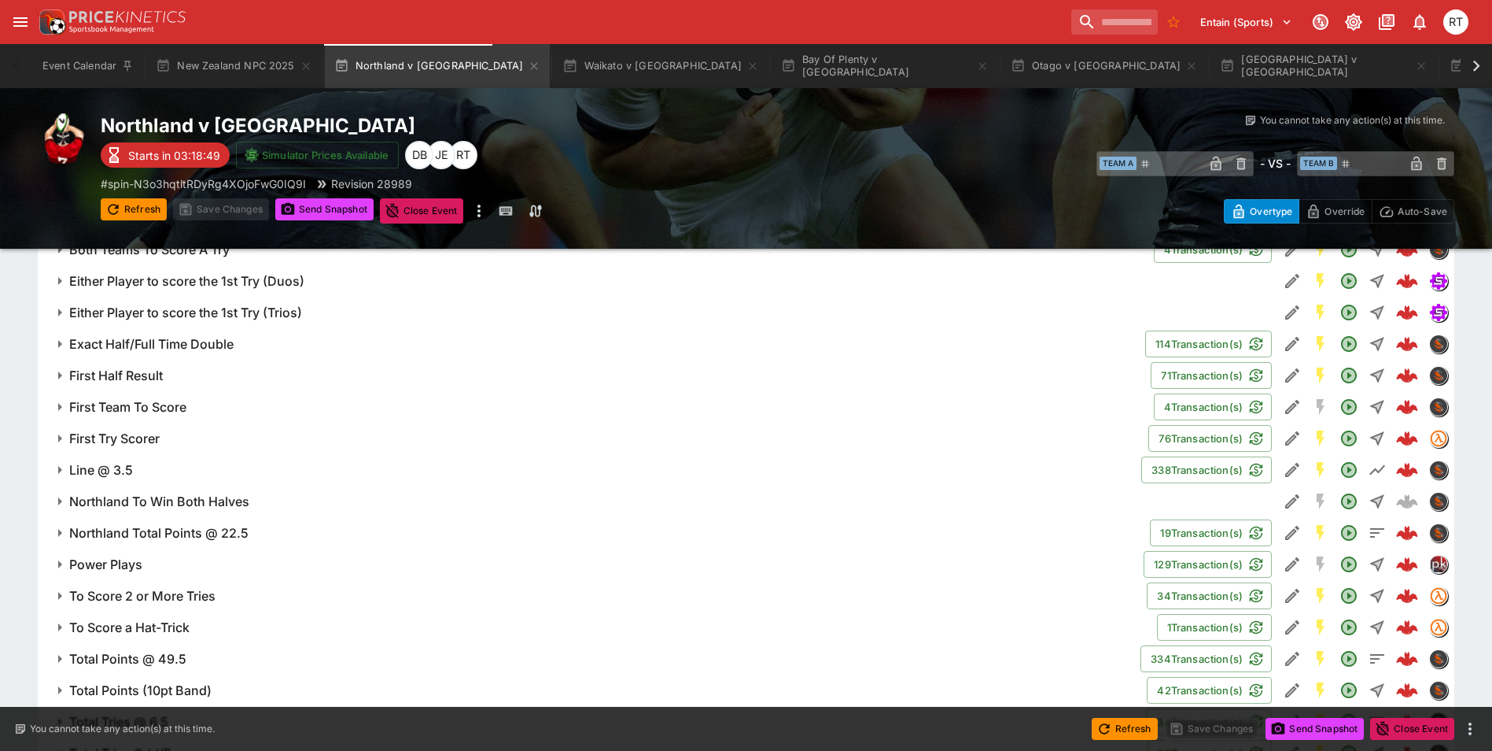
click at [152, 441] on h6 "First Try Scorer" at bounding box center [114, 438] width 90 height 17
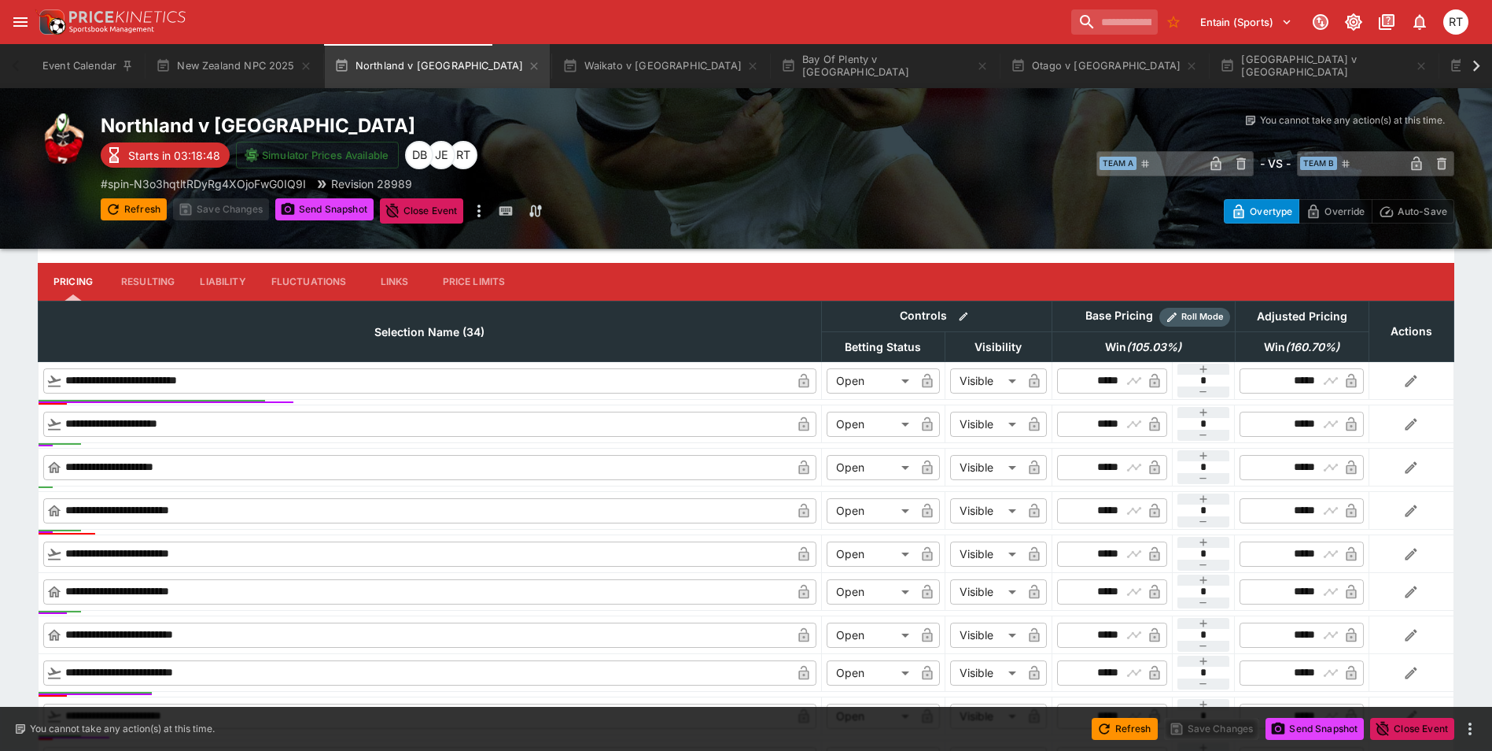
scroll to position [1967, 0]
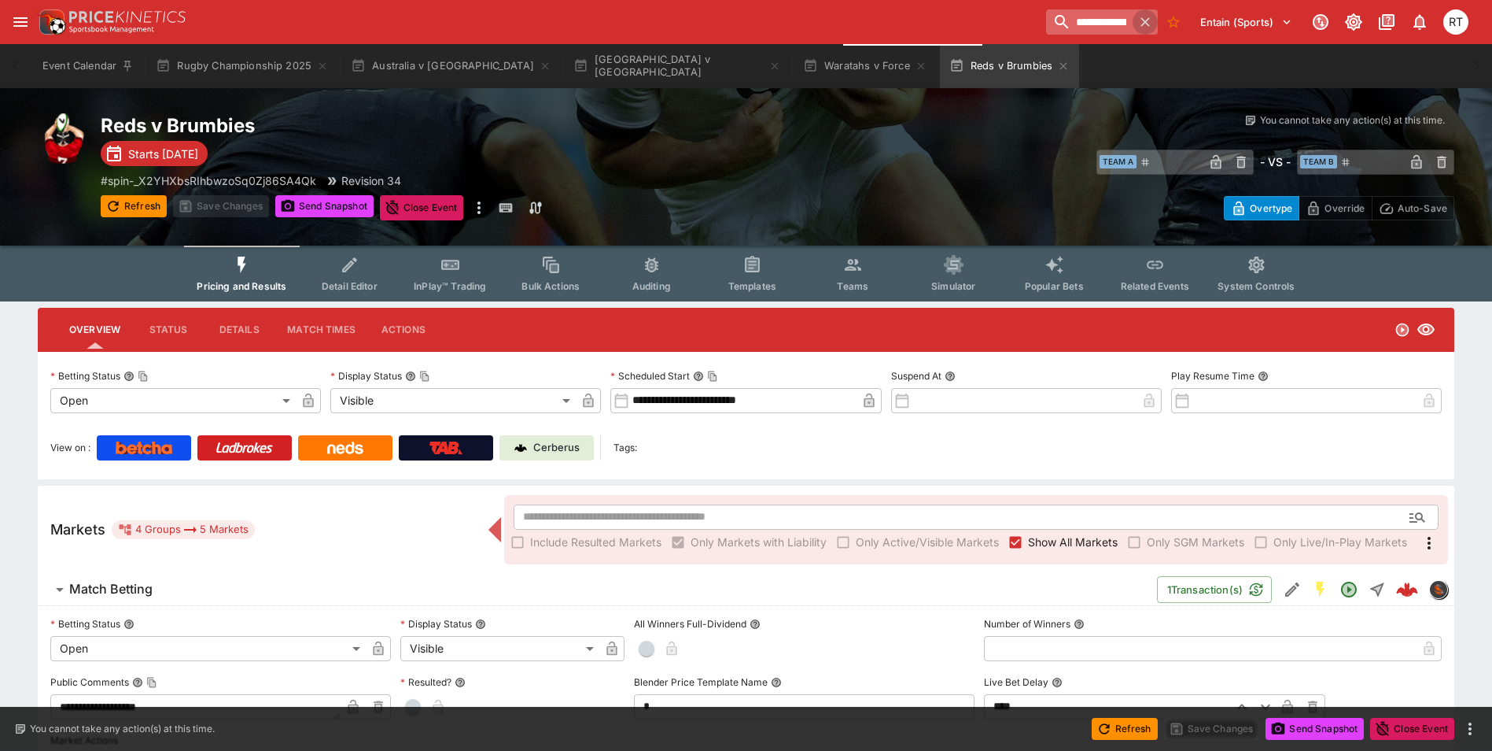
click at [1142, 23] on icon "button" at bounding box center [1145, 21] width 9 height 9
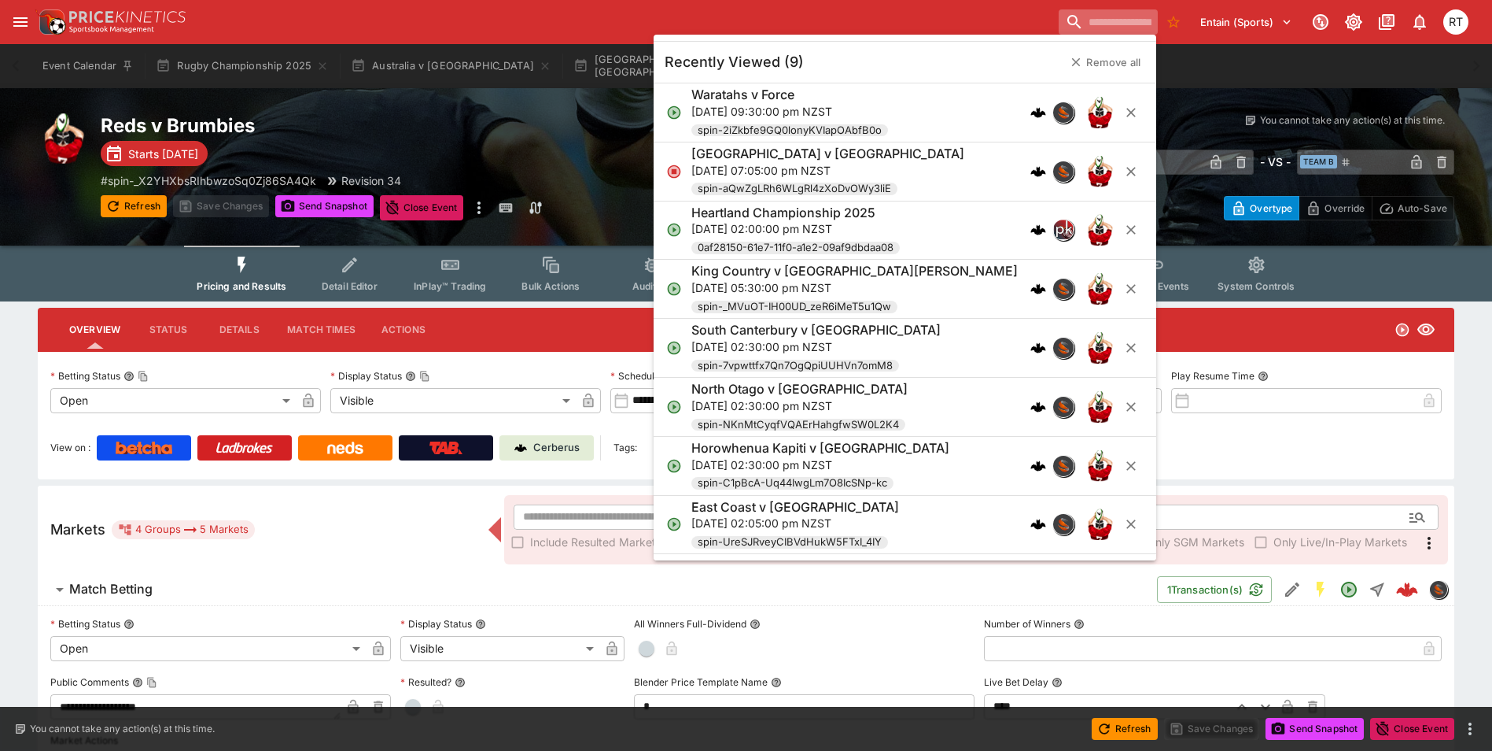
click at [1096, 23] on input "search" at bounding box center [1108, 21] width 99 height 25
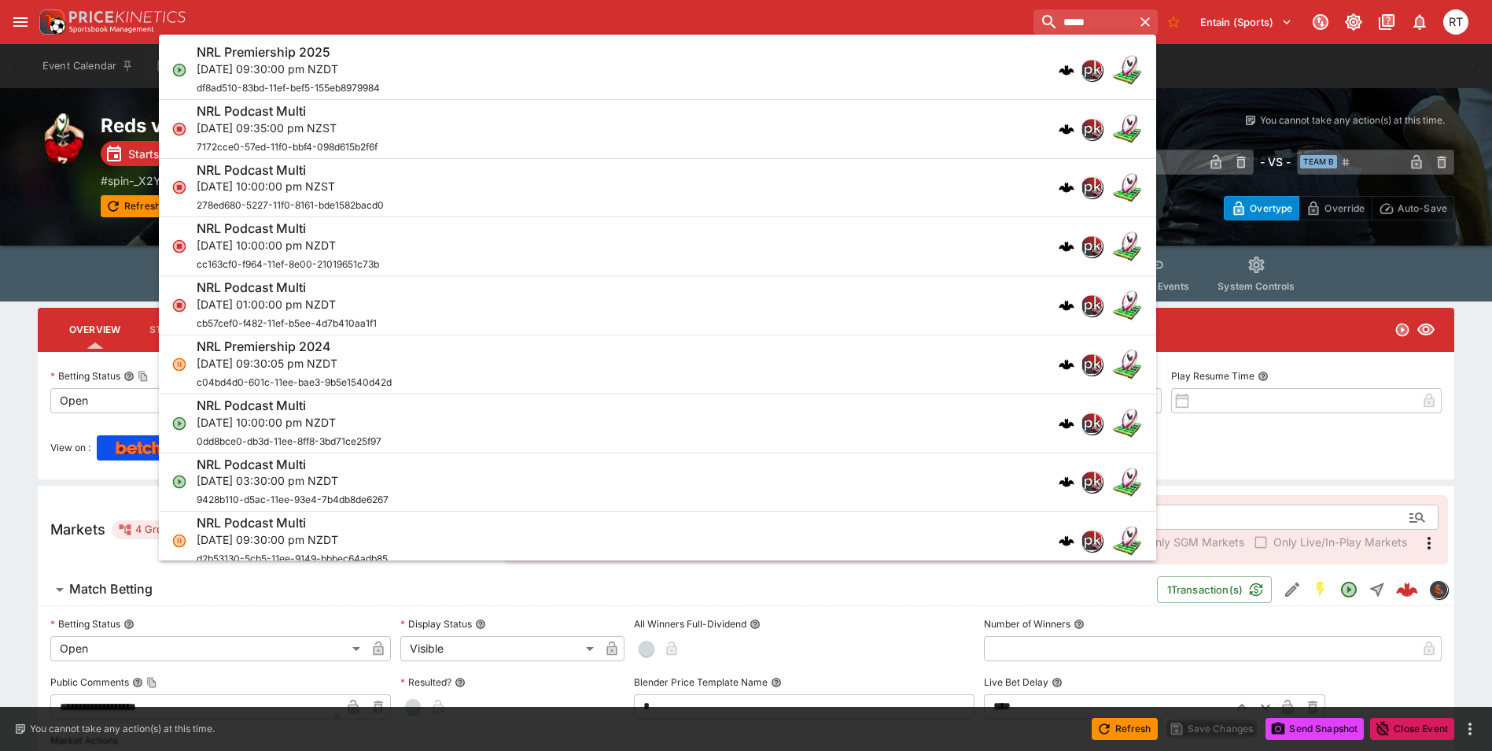
type input "*****"
click at [380, 67] on p "Sun, 5 Oct 2025, 09:30:00 pm NZDT" at bounding box center [288, 69] width 183 height 17
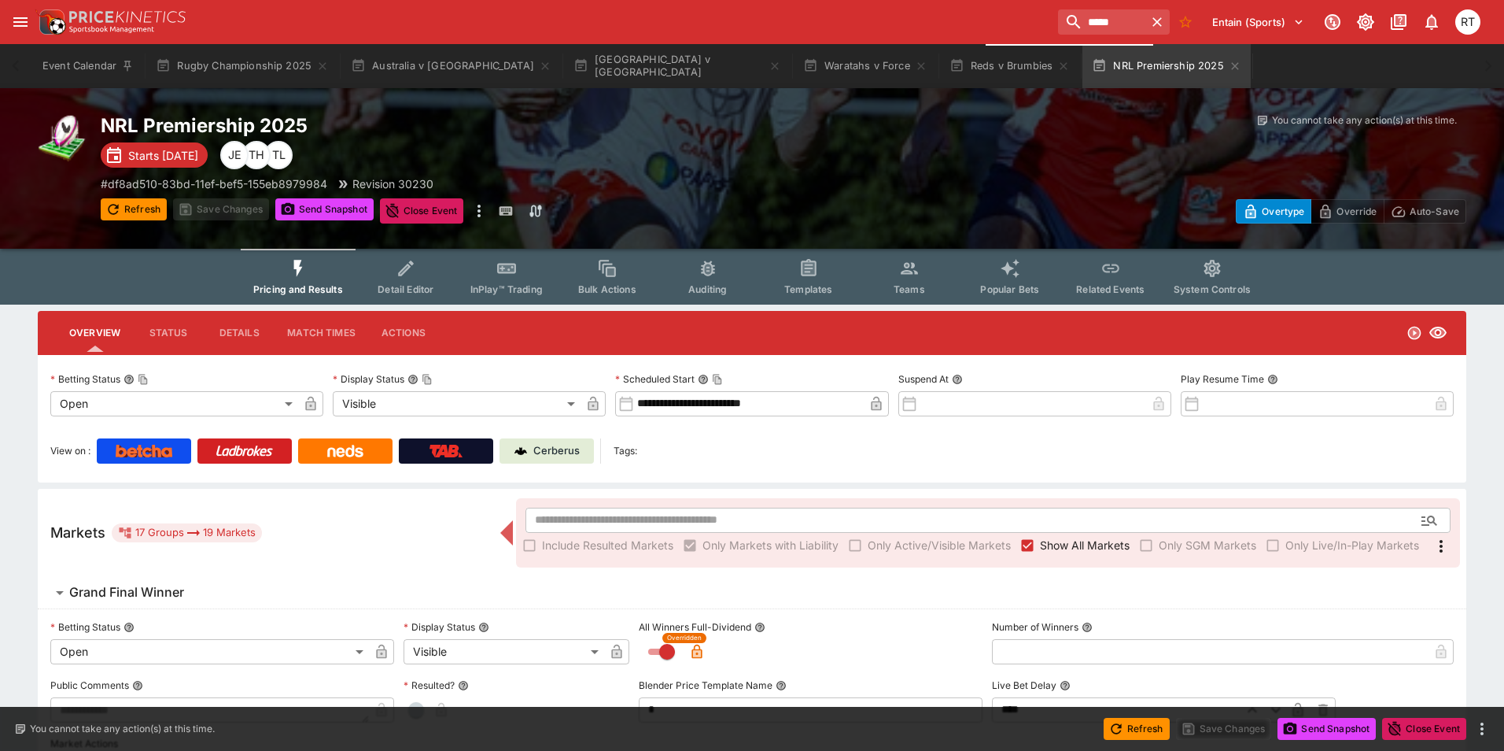
type input "**********"
type input "*******"
type input "**********"
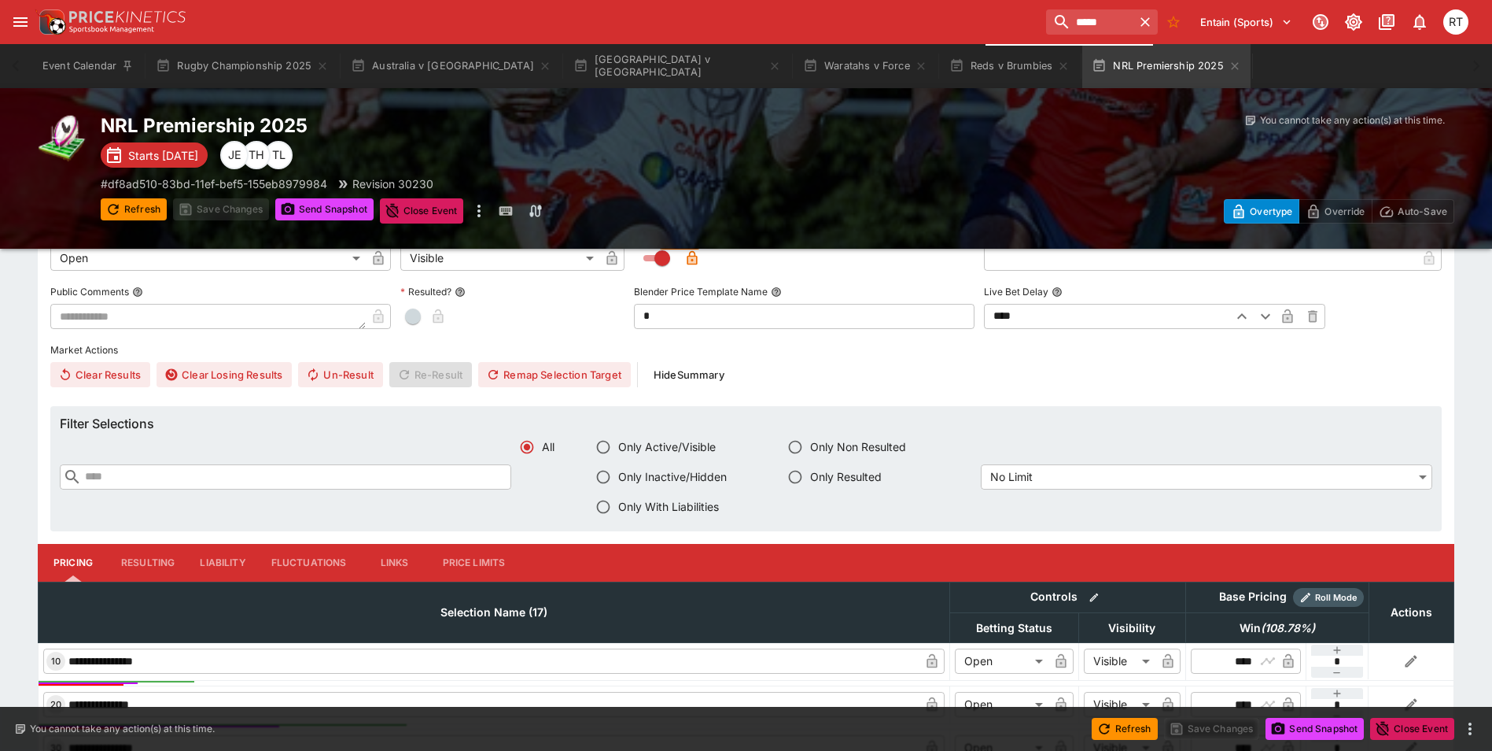
scroll to position [629, 0]
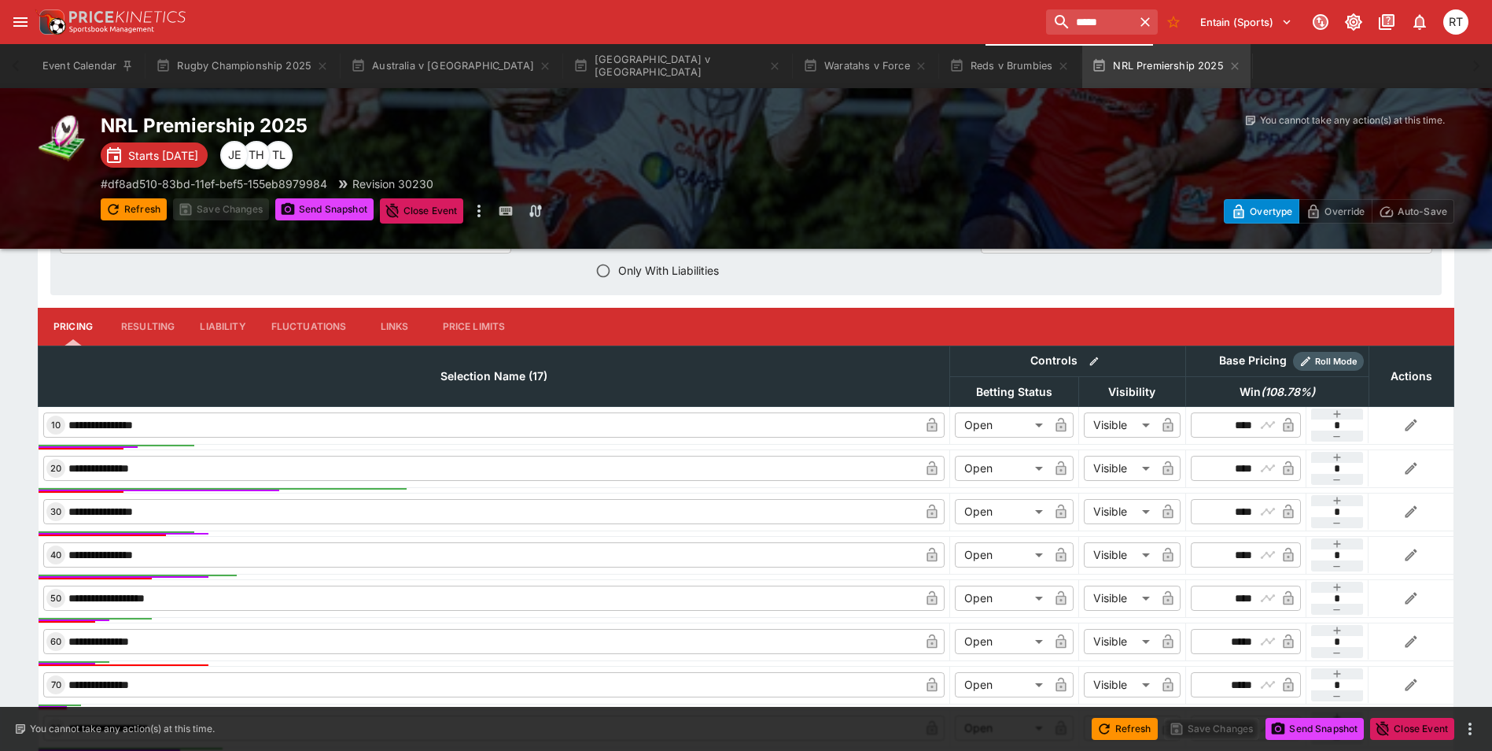
click at [223, 326] on button "Liability" at bounding box center [222, 327] width 71 height 38
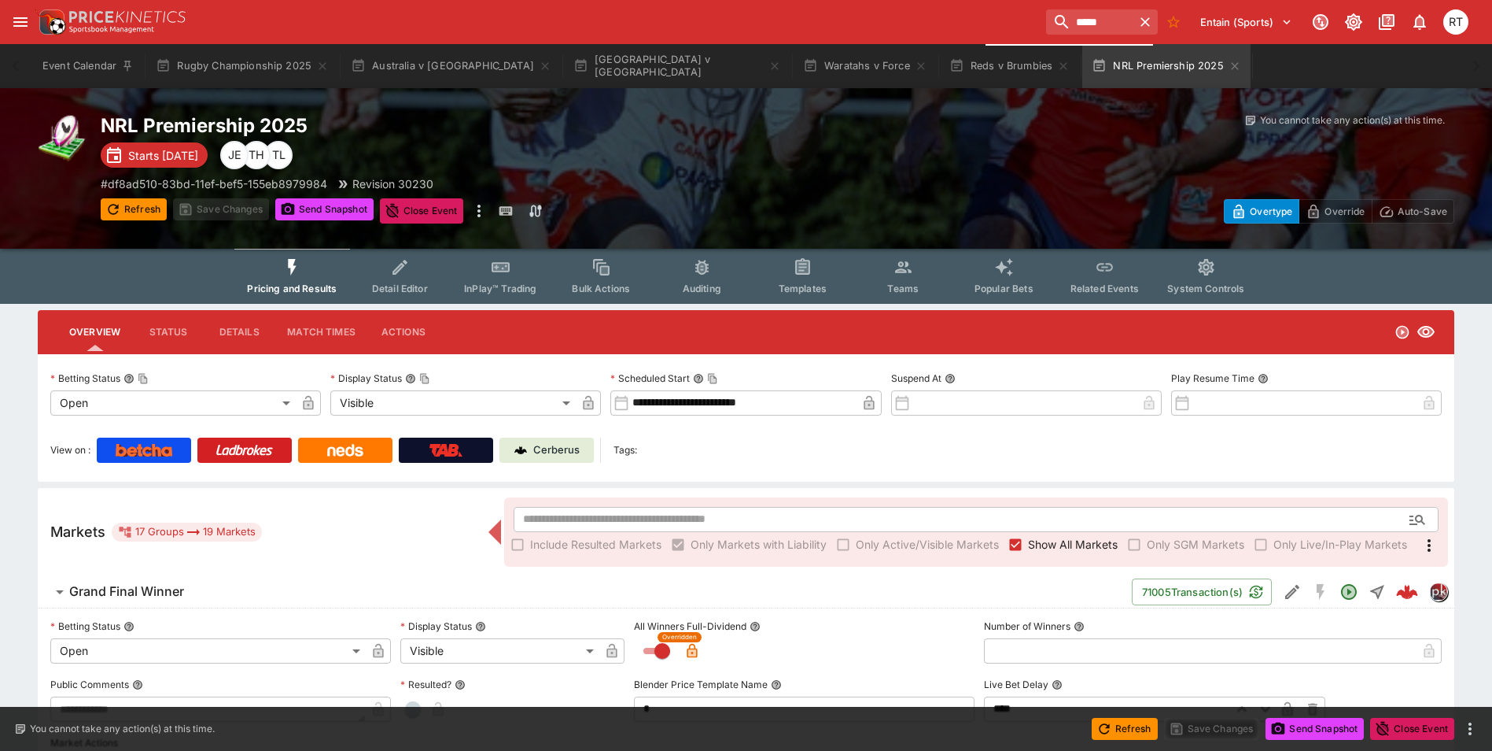
scroll to position [0, 0]
click at [810, 278] on button "Templates" at bounding box center [802, 277] width 101 height 56
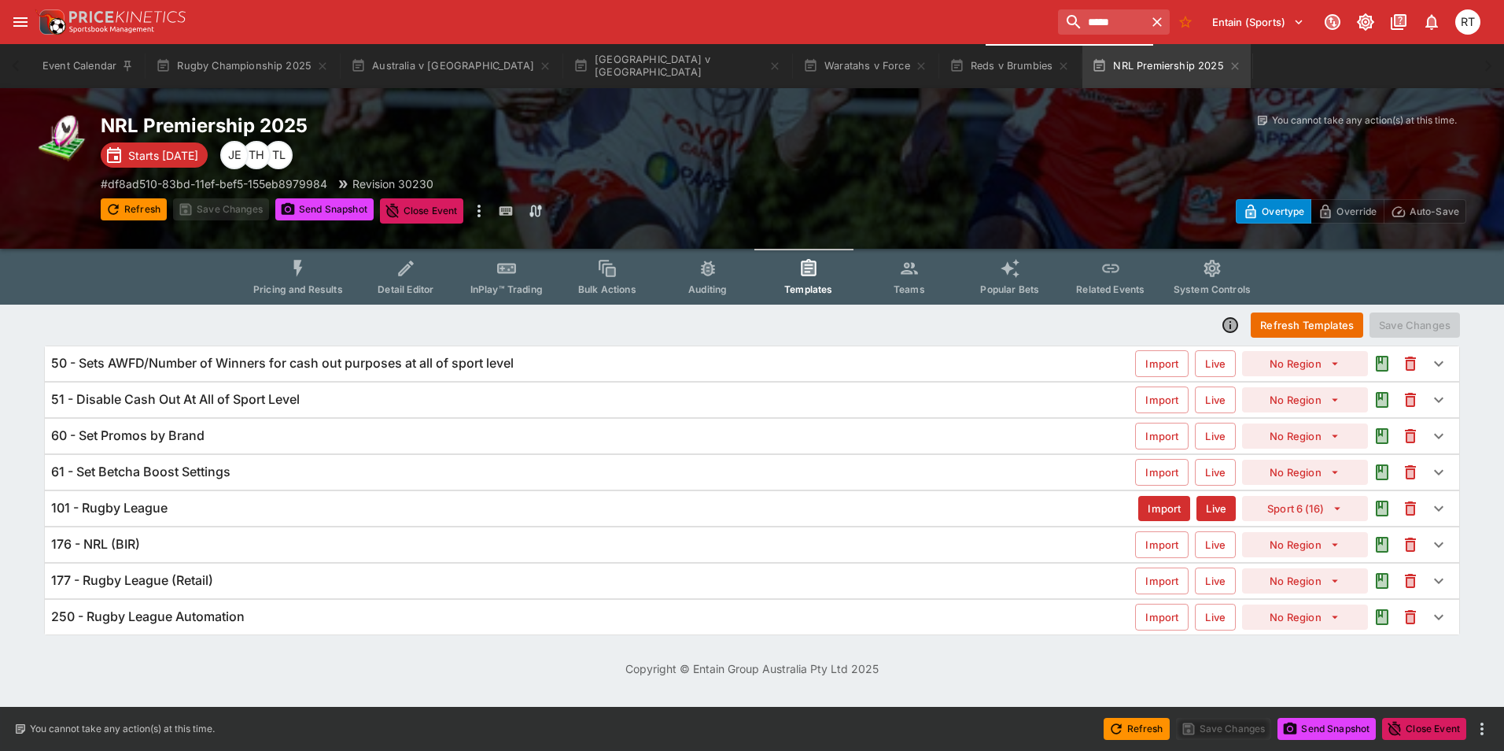
click at [152, 507] on h6 "101 - Rugby League" at bounding box center [109, 508] width 116 height 17
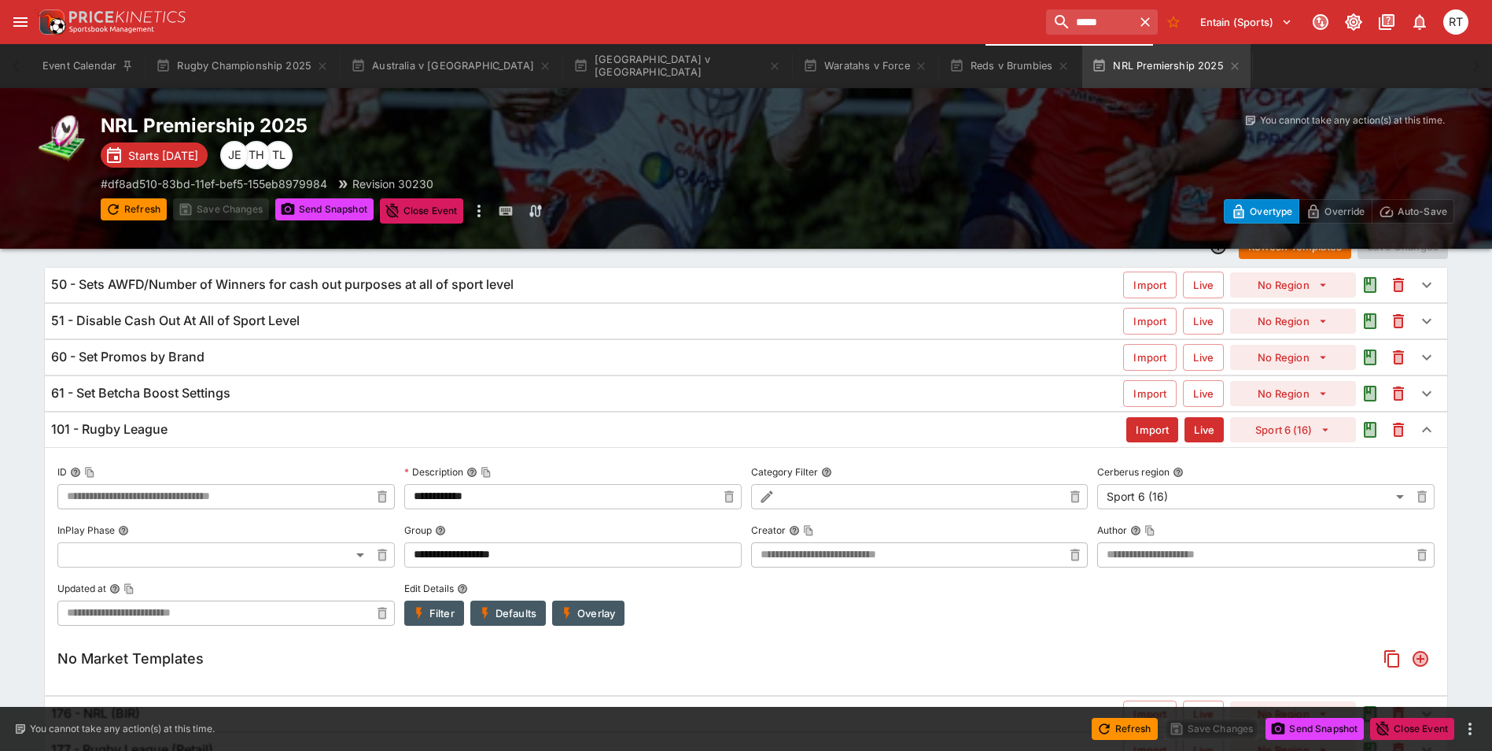
scroll to position [193, 0]
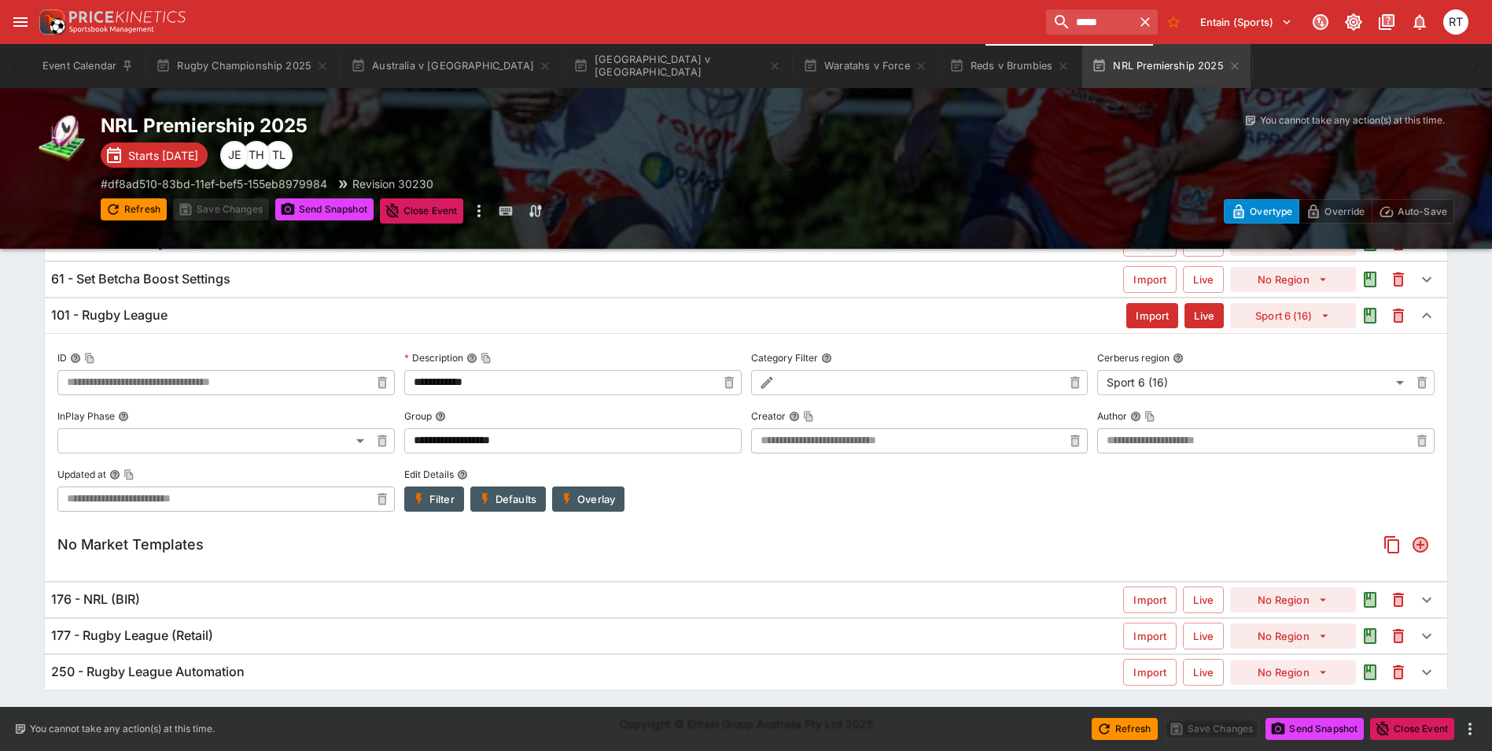
click at [190, 636] on h6 "177 - Rugby League (Retail)" at bounding box center [132, 635] width 162 height 17
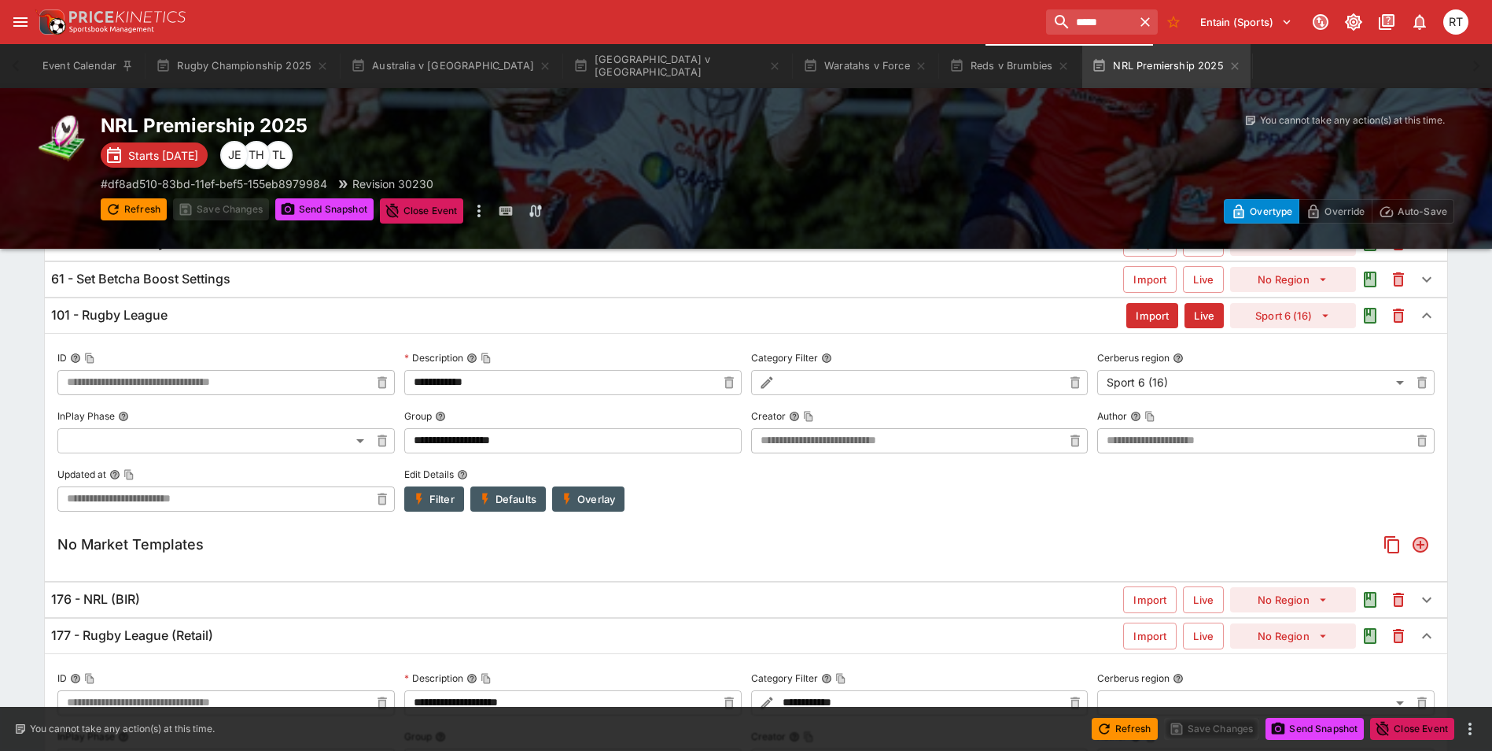
scroll to position [526, 0]
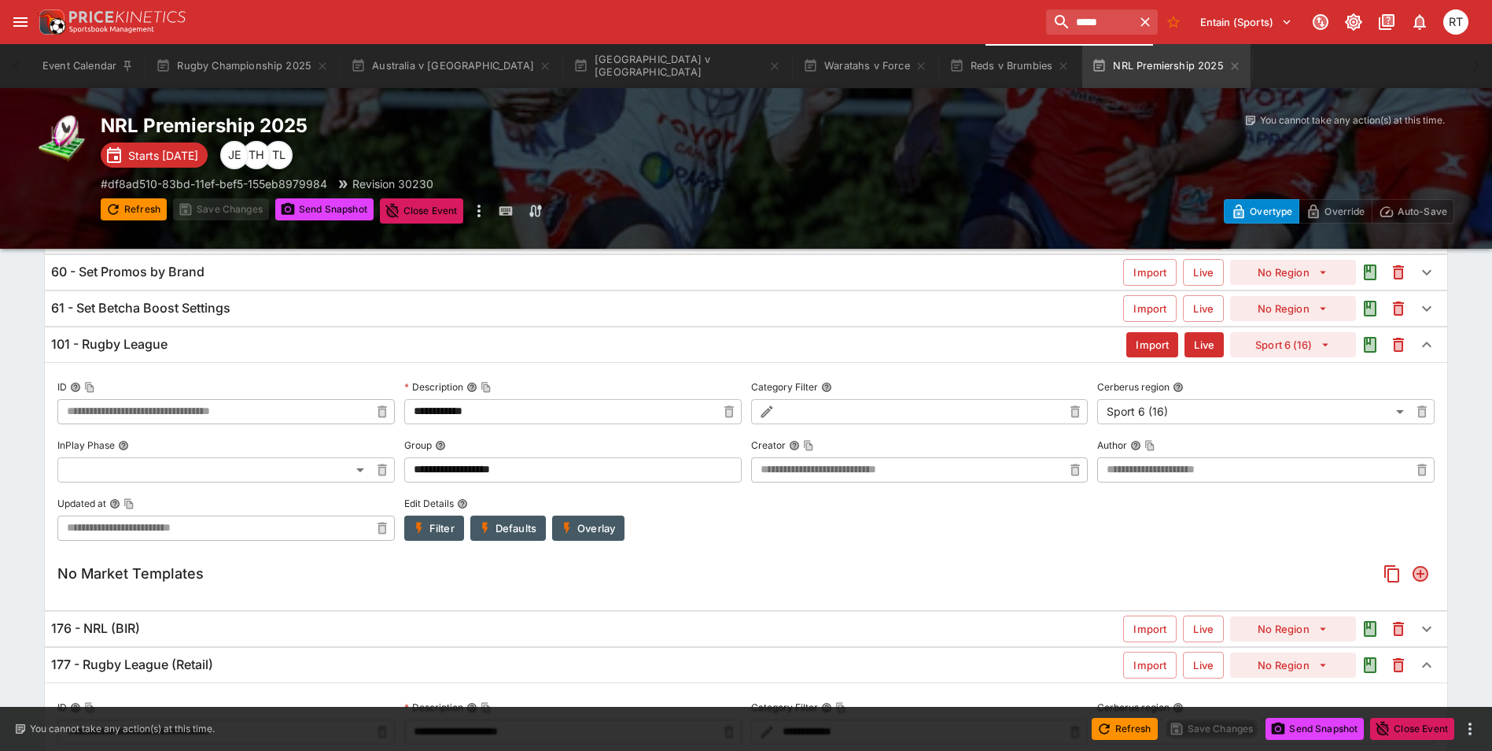
click at [160, 629] on div "176 - NRL (BIR)" at bounding box center [587, 628] width 1072 height 17
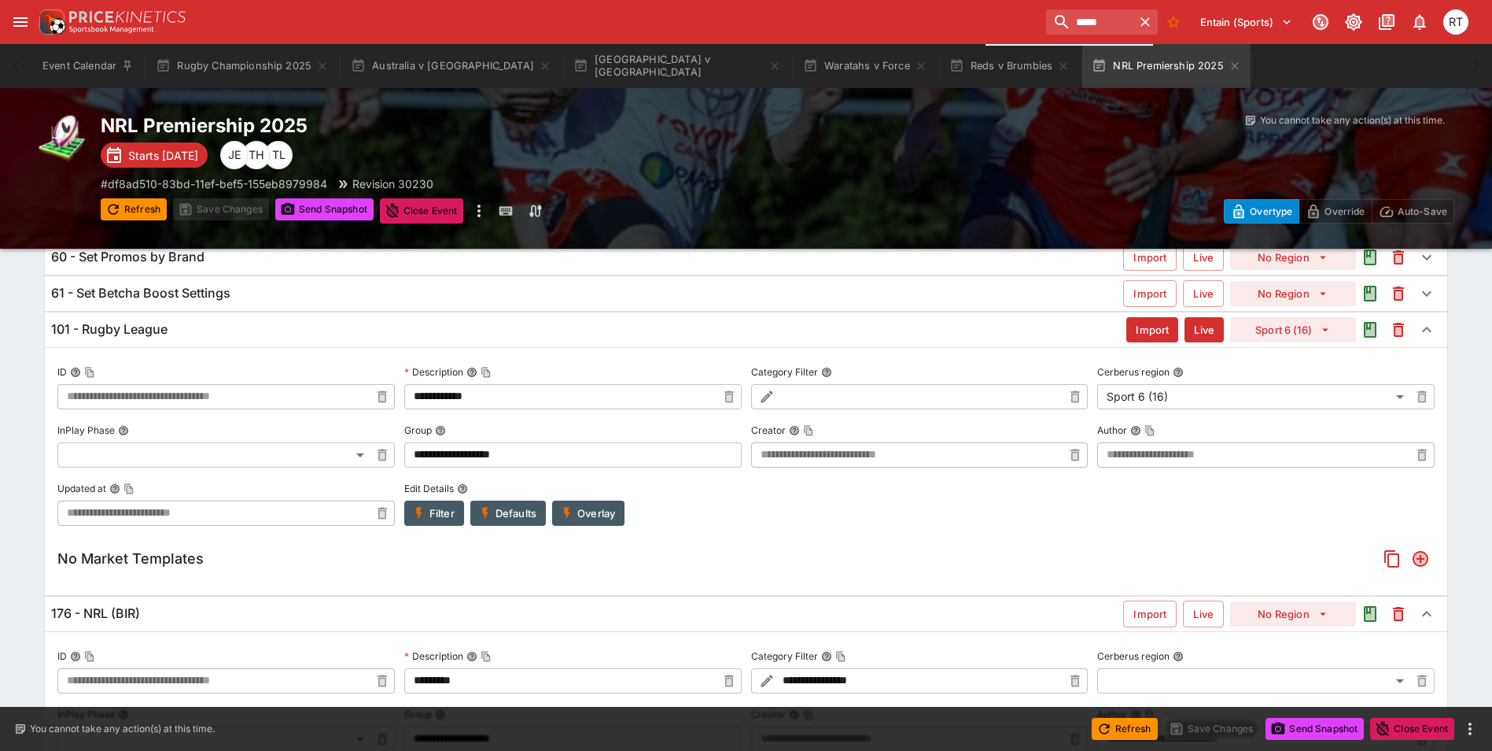
scroll to position [178, 0]
click at [152, 618] on div "176 - NRL (BIR)" at bounding box center [587, 614] width 1072 height 17
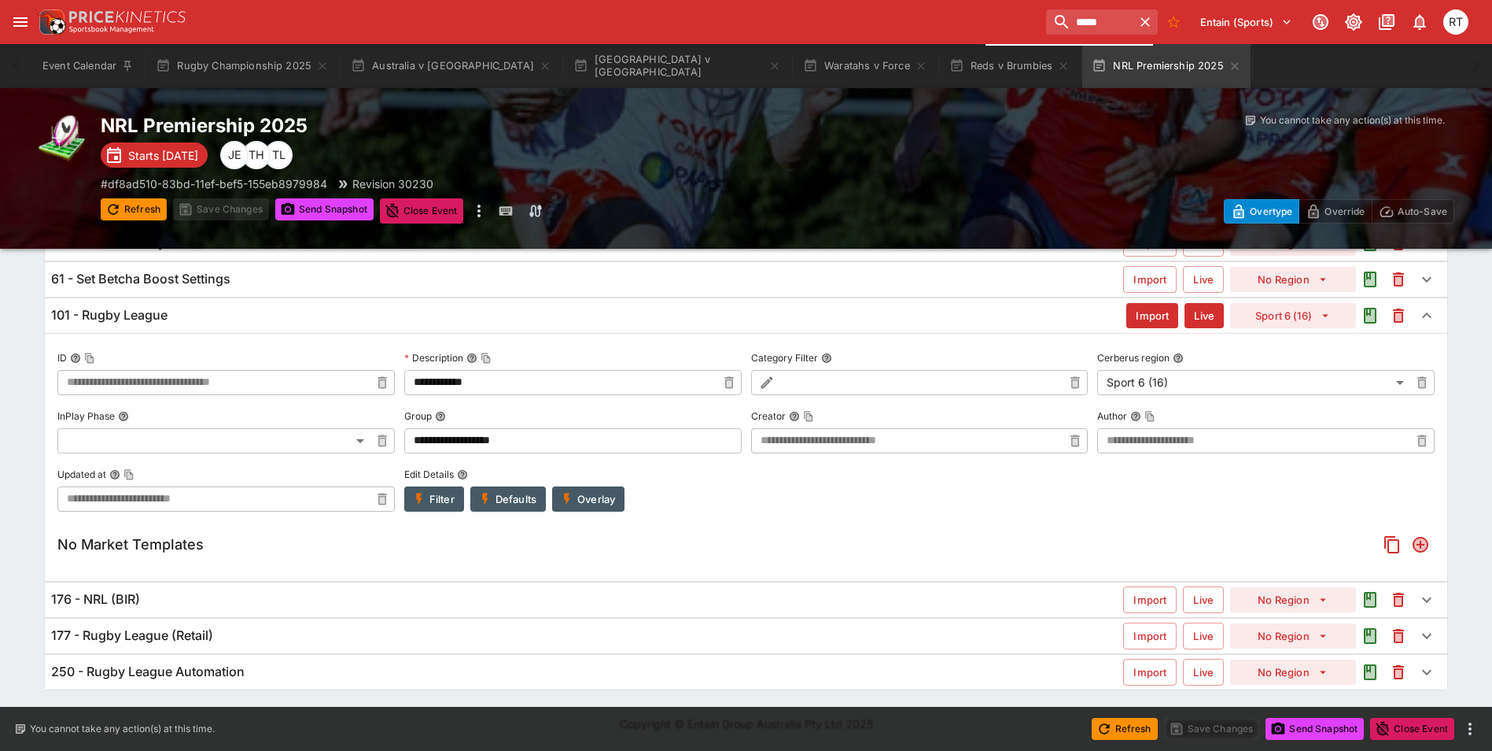
click at [205, 665] on h6 "250 - Rugby League Automation" at bounding box center [148, 671] width 194 height 17
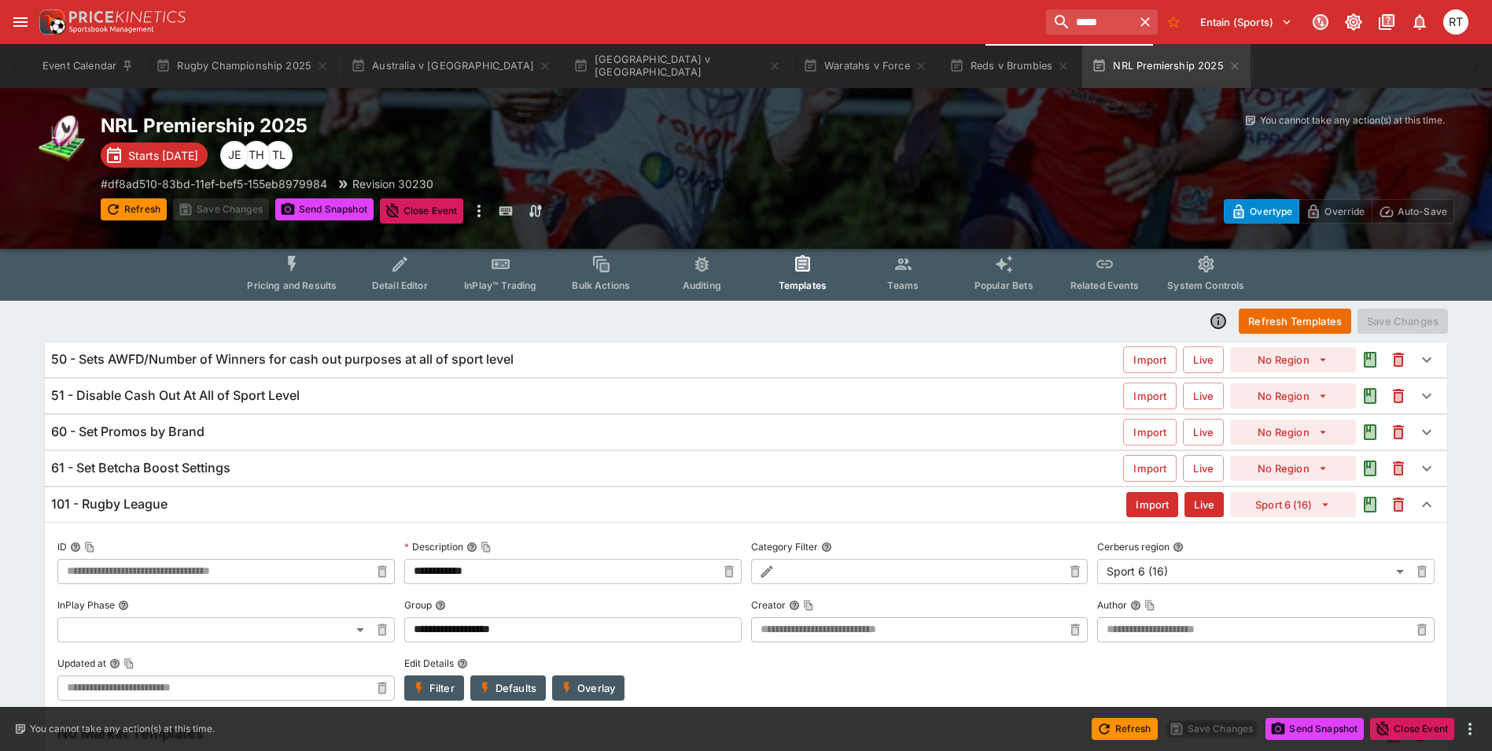
scroll to position [0, 0]
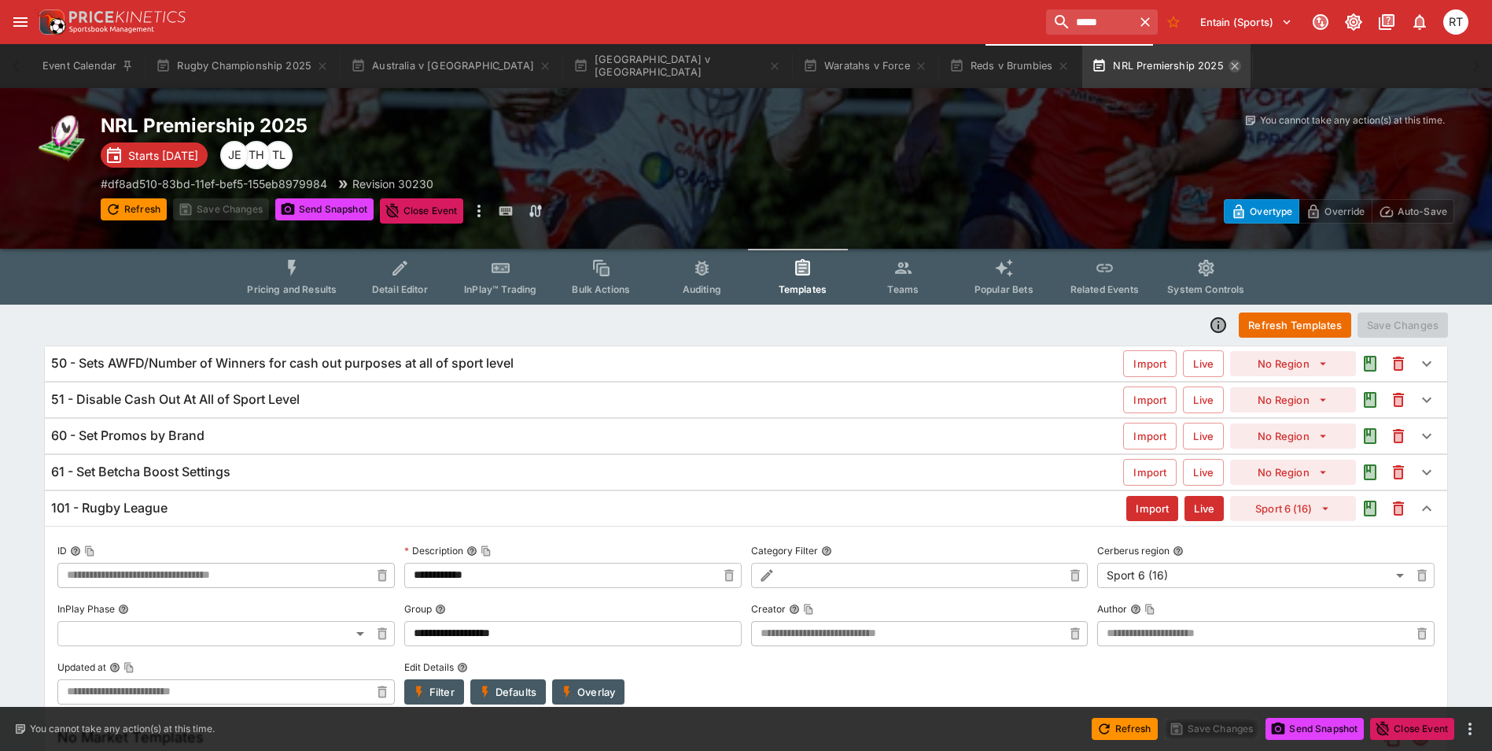
click at [1231, 68] on icon "button" at bounding box center [1234, 65] width 7 height 7
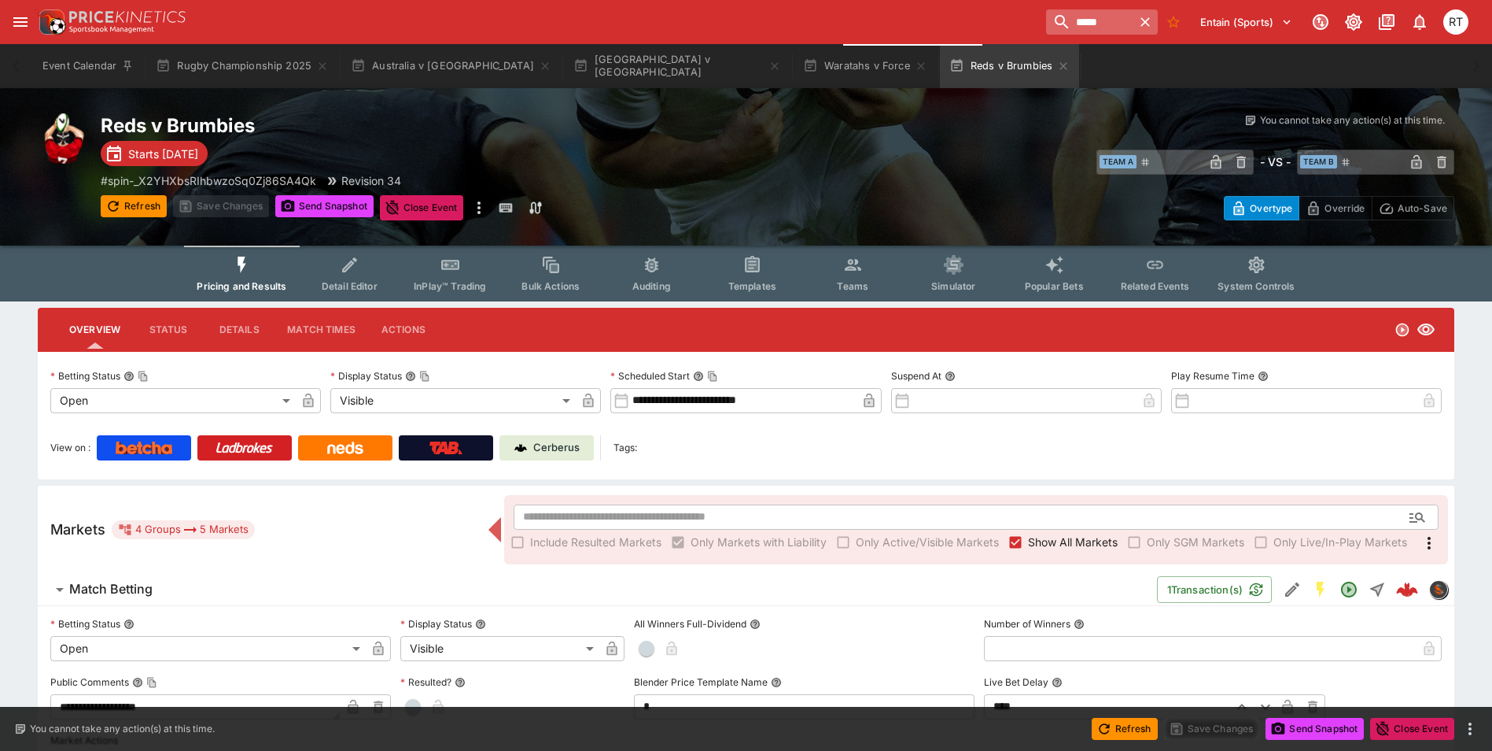
click at [1140, 24] on icon "button" at bounding box center [1146, 22] width 16 height 16
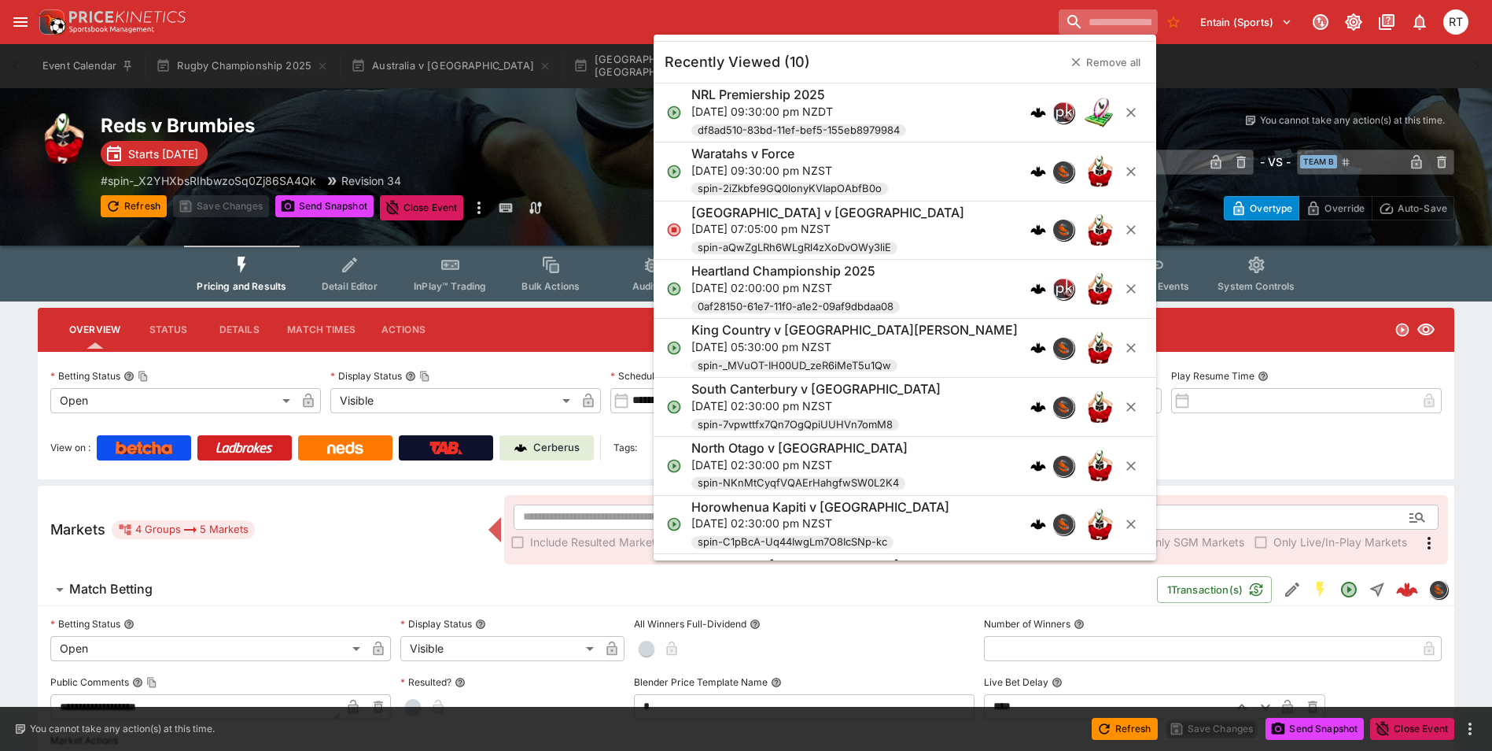
click at [1102, 23] on input "search" at bounding box center [1108, 21] width 99 height 25
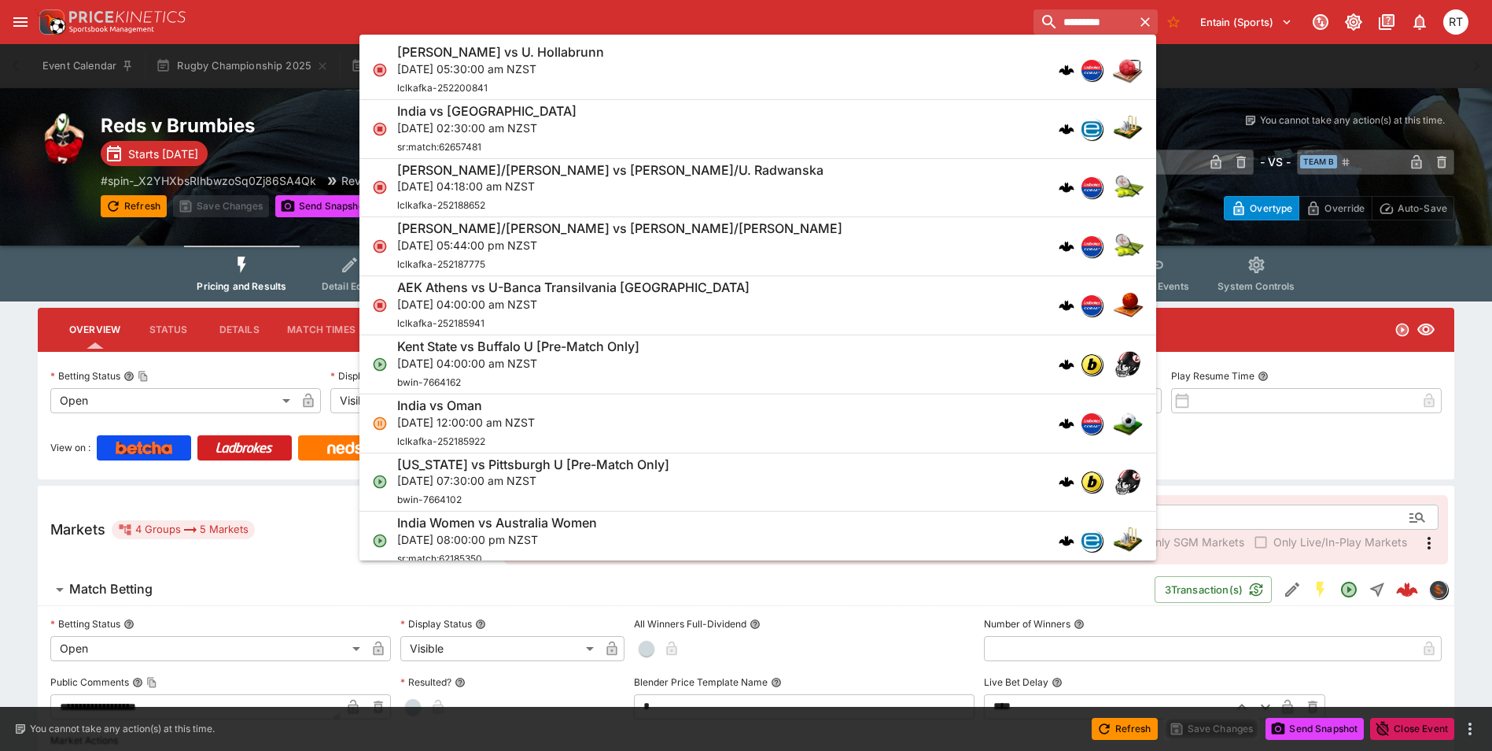
type input "*********"
click at [577, 134] on p "Thu, 11 Sept 2025, 02:30:00 am NZST" at bounding box center [486, 128] width 179 height 17
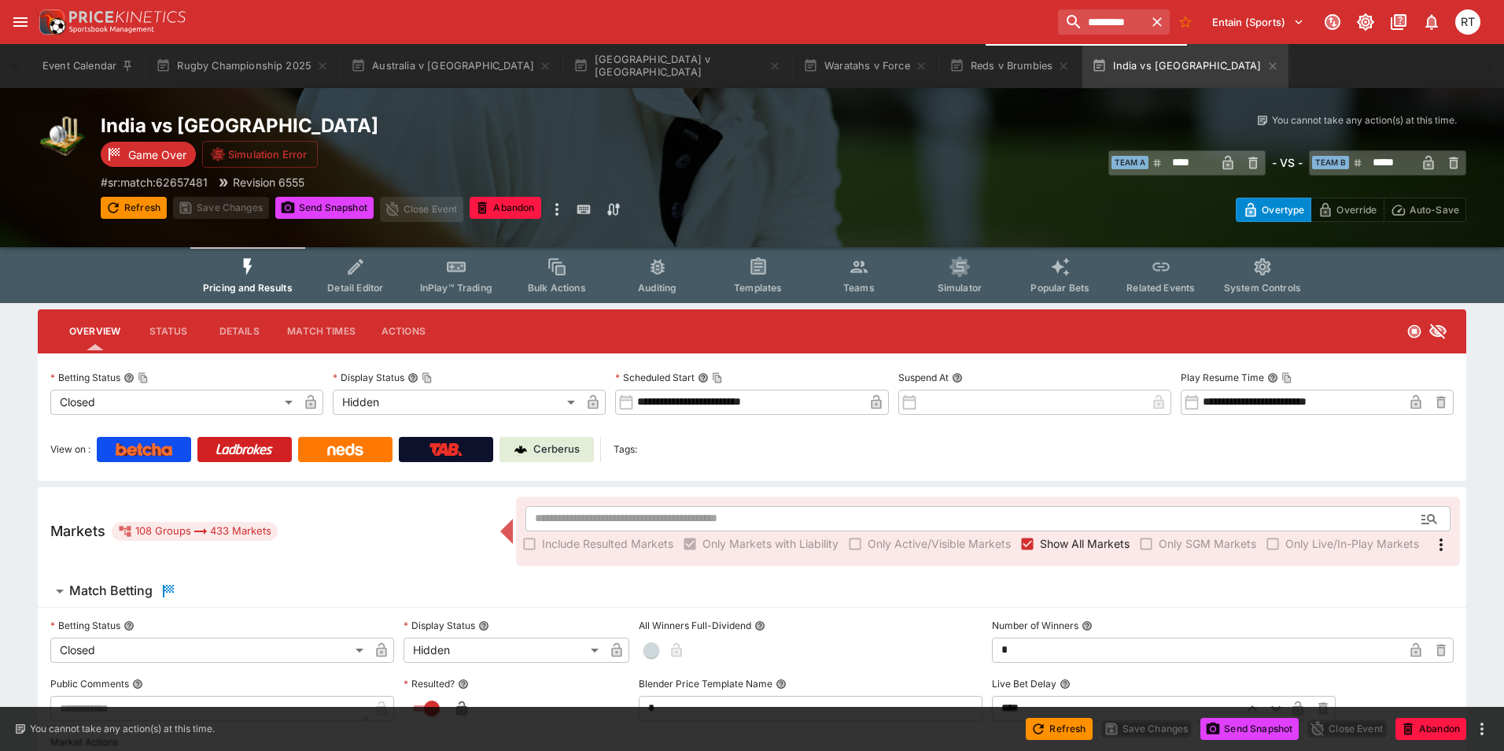
type input "**********"
type input "******"
type input "**********"
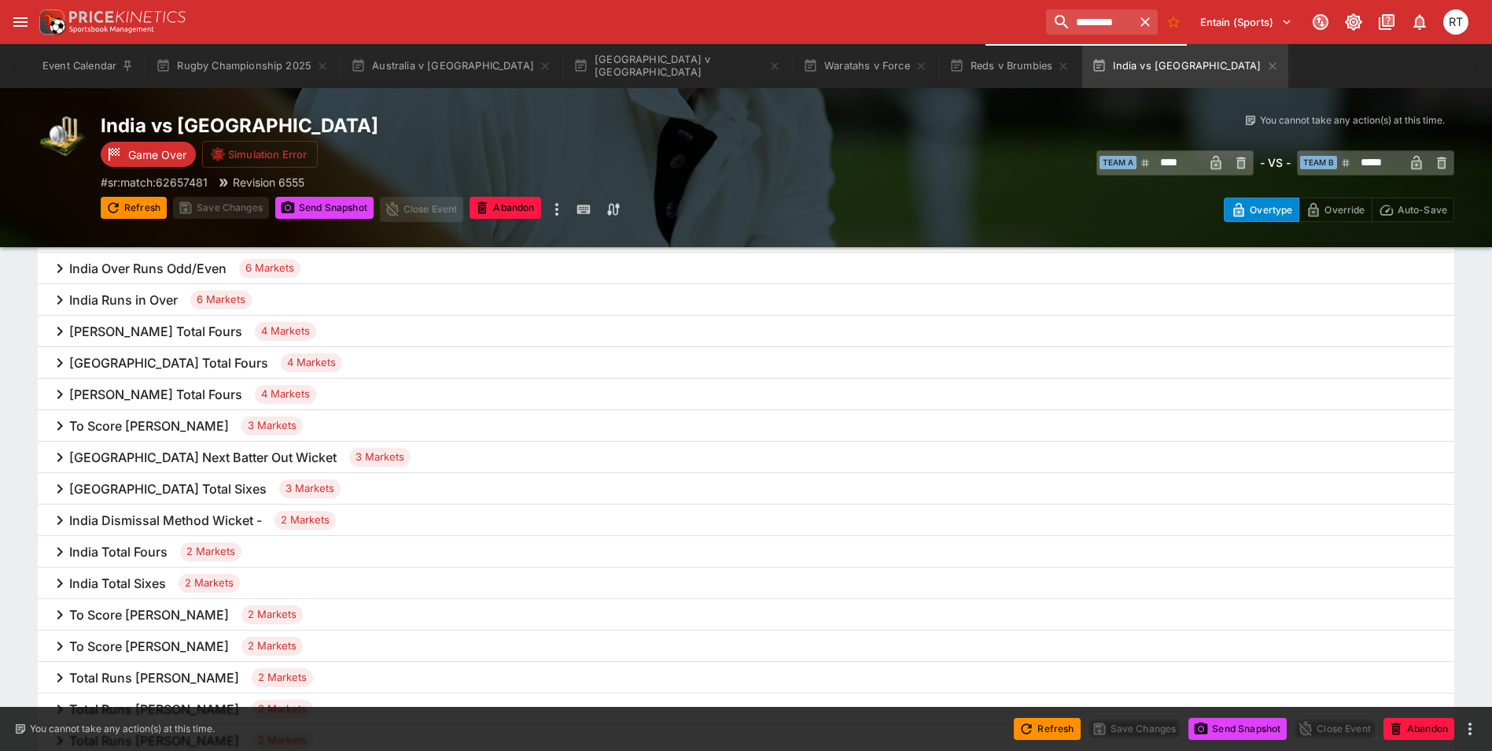
scroll to position [1259, 0]
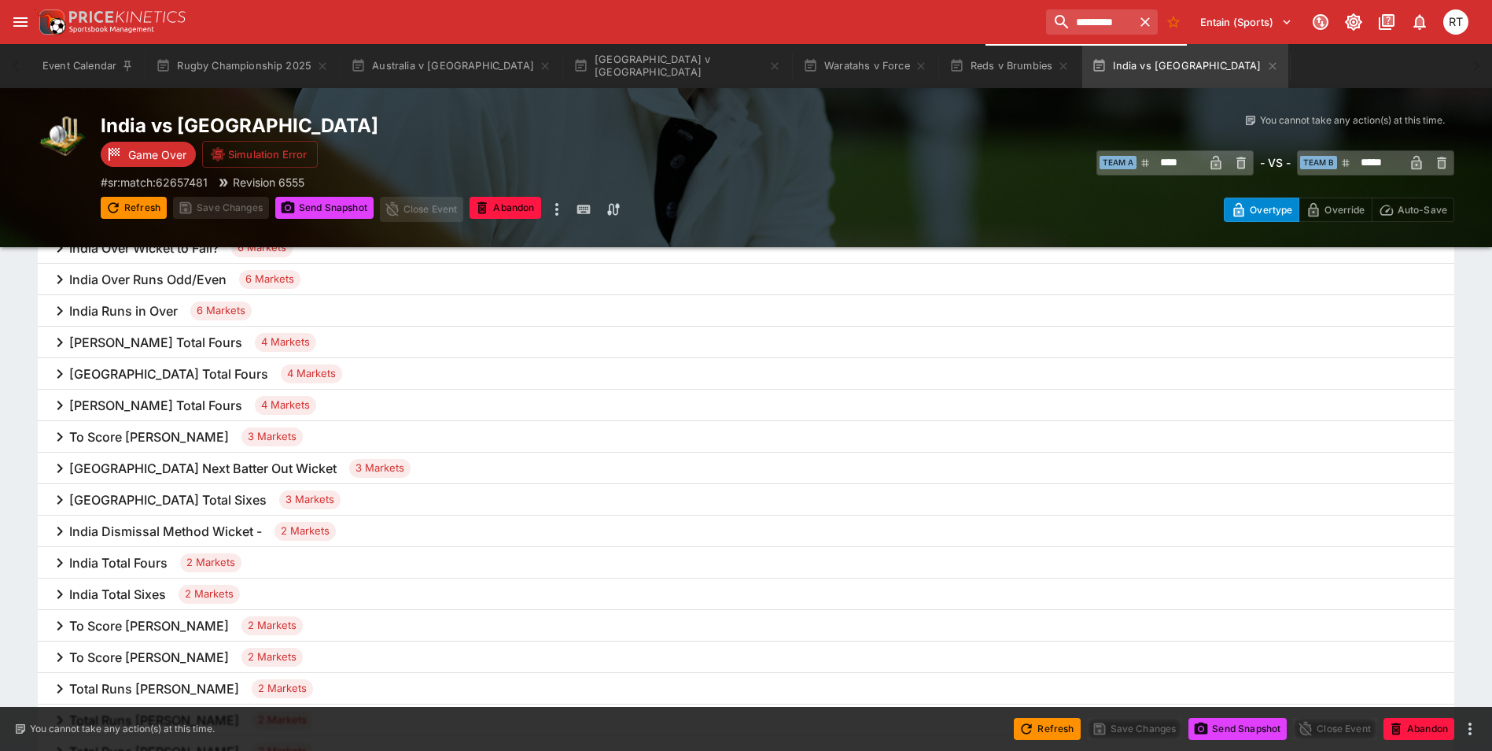
click at [156, 561] on h6 "India Total Fours" at bounding box center [118, 563] width 98 height 17
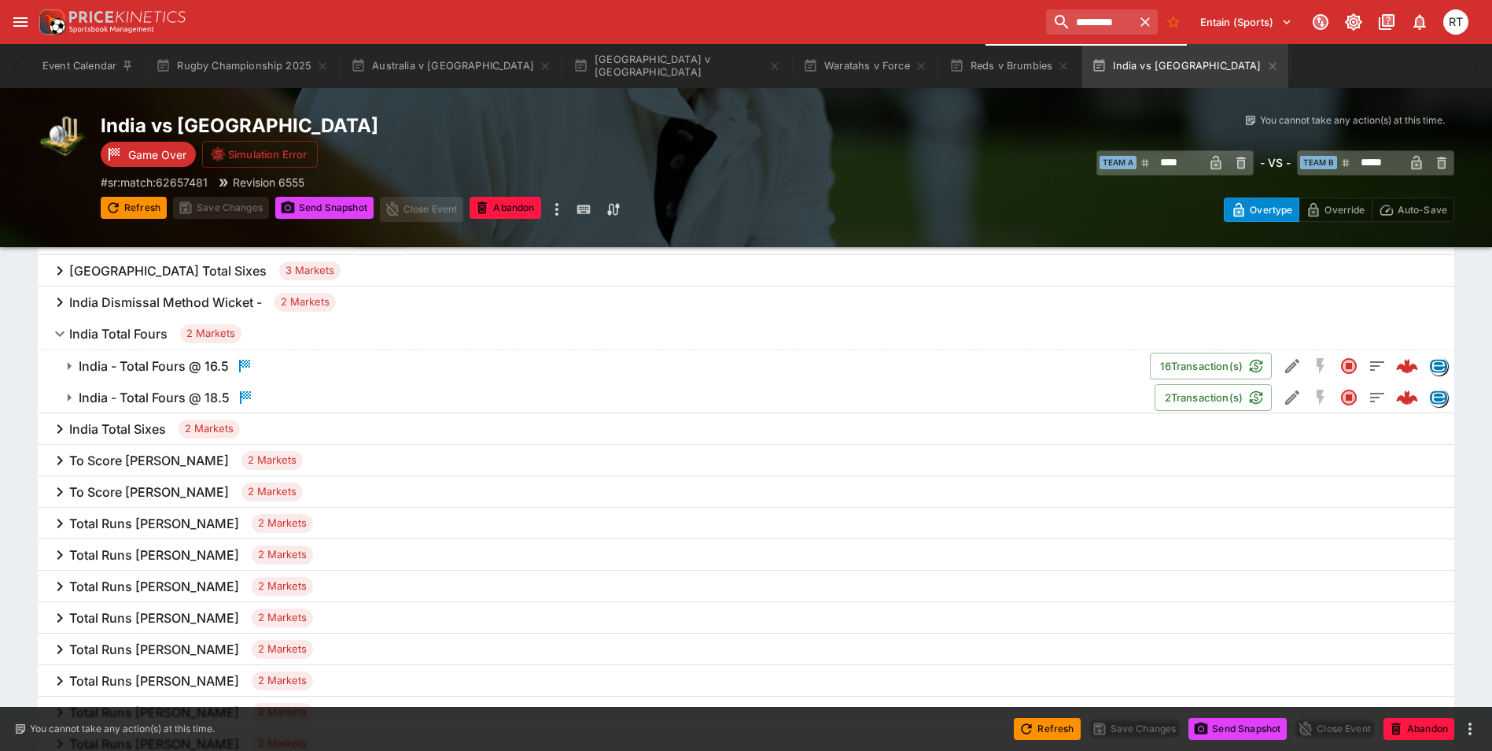
scroll to position [1495, 0]
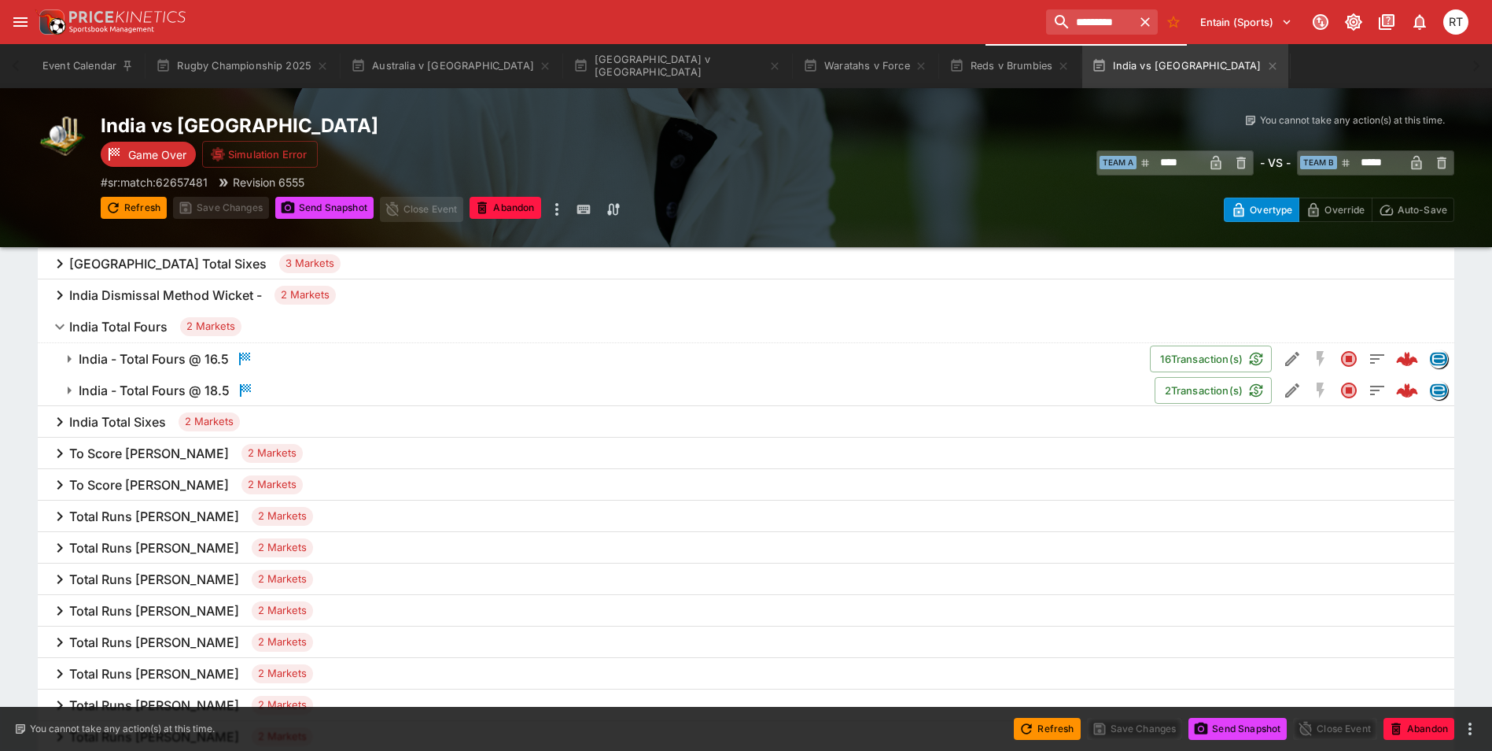
click at [179, 358] on h6 "India - Total Fours @ 16.5" at bounding box center [154, 359] width 150 height 17
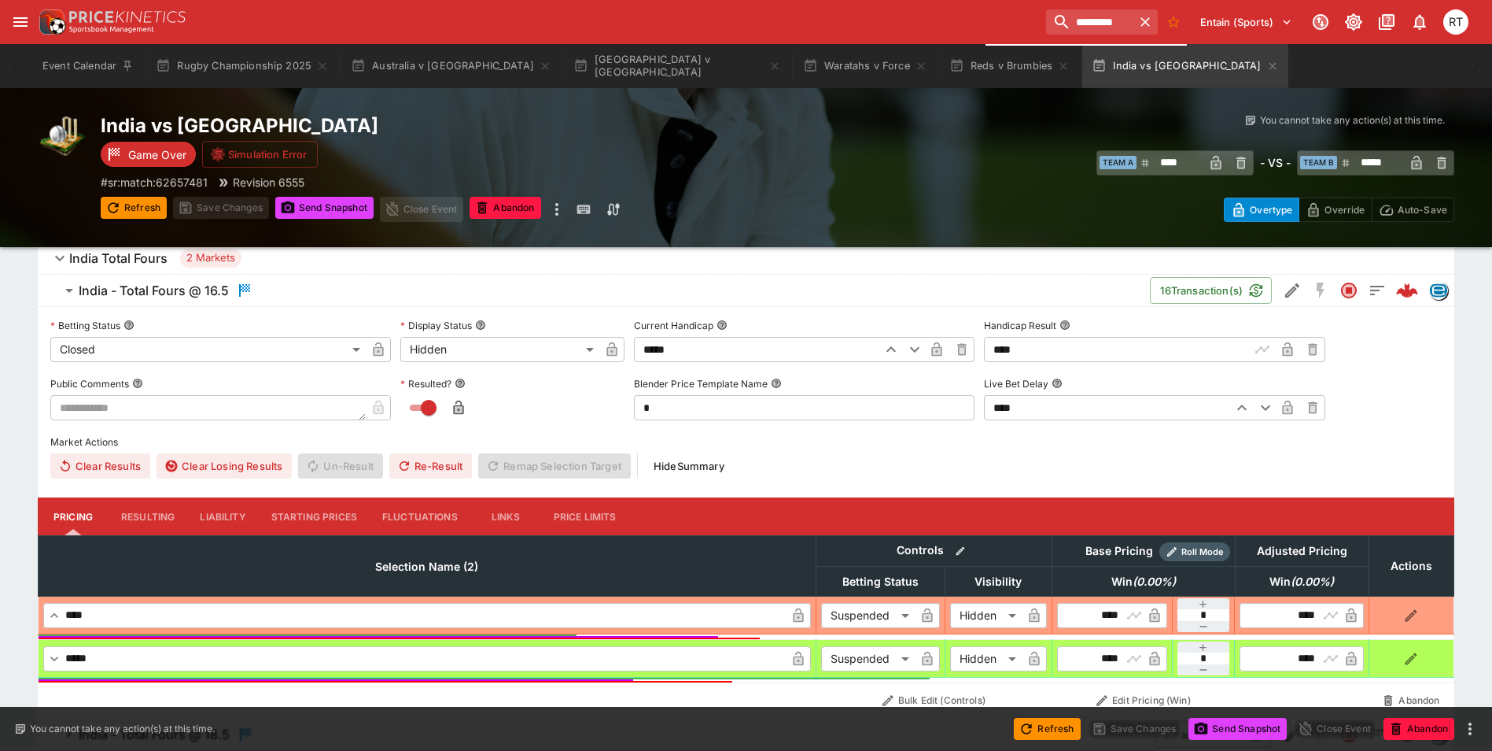
scroll to position [1652, 0]
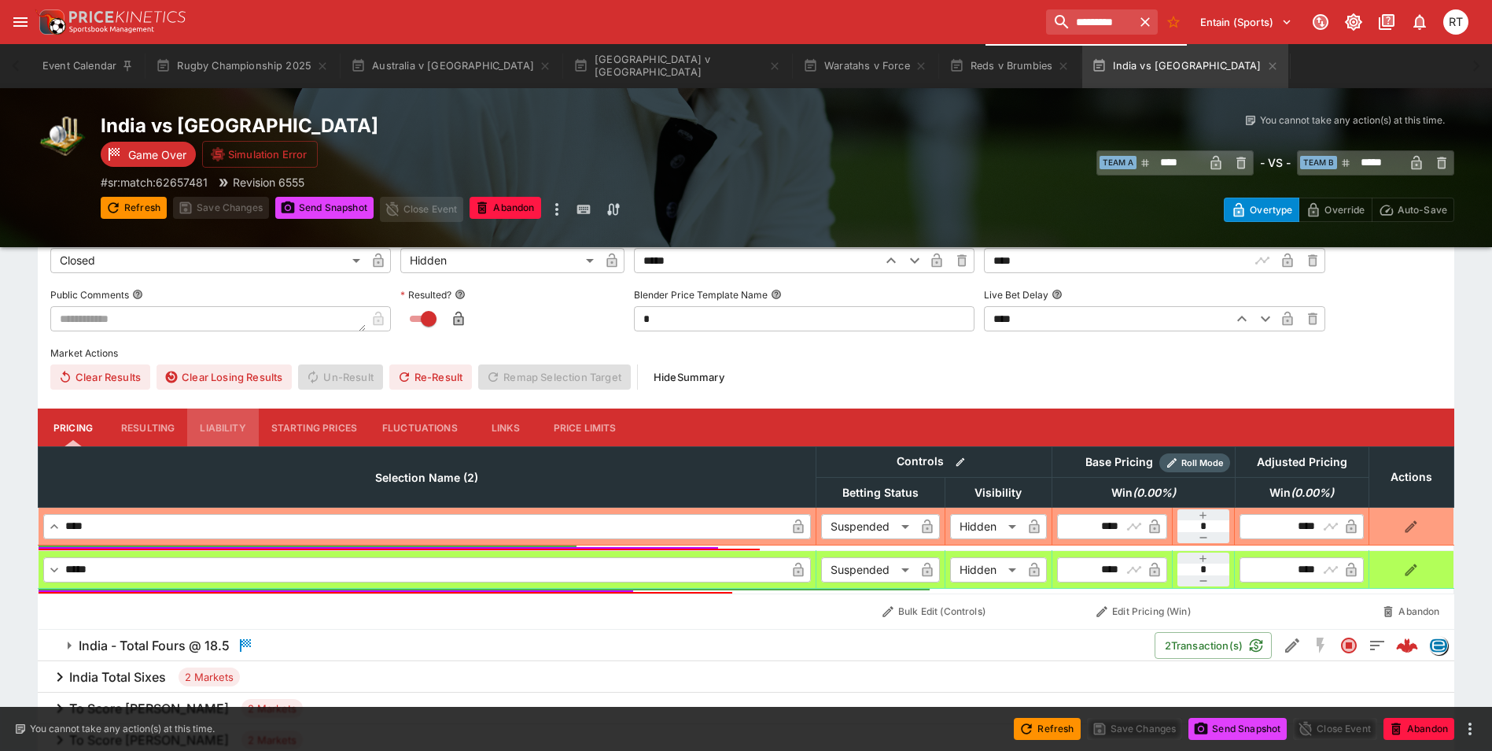
click at [234, 426] on button "Liability" at bounding box center [222, 427] width 71 height 38
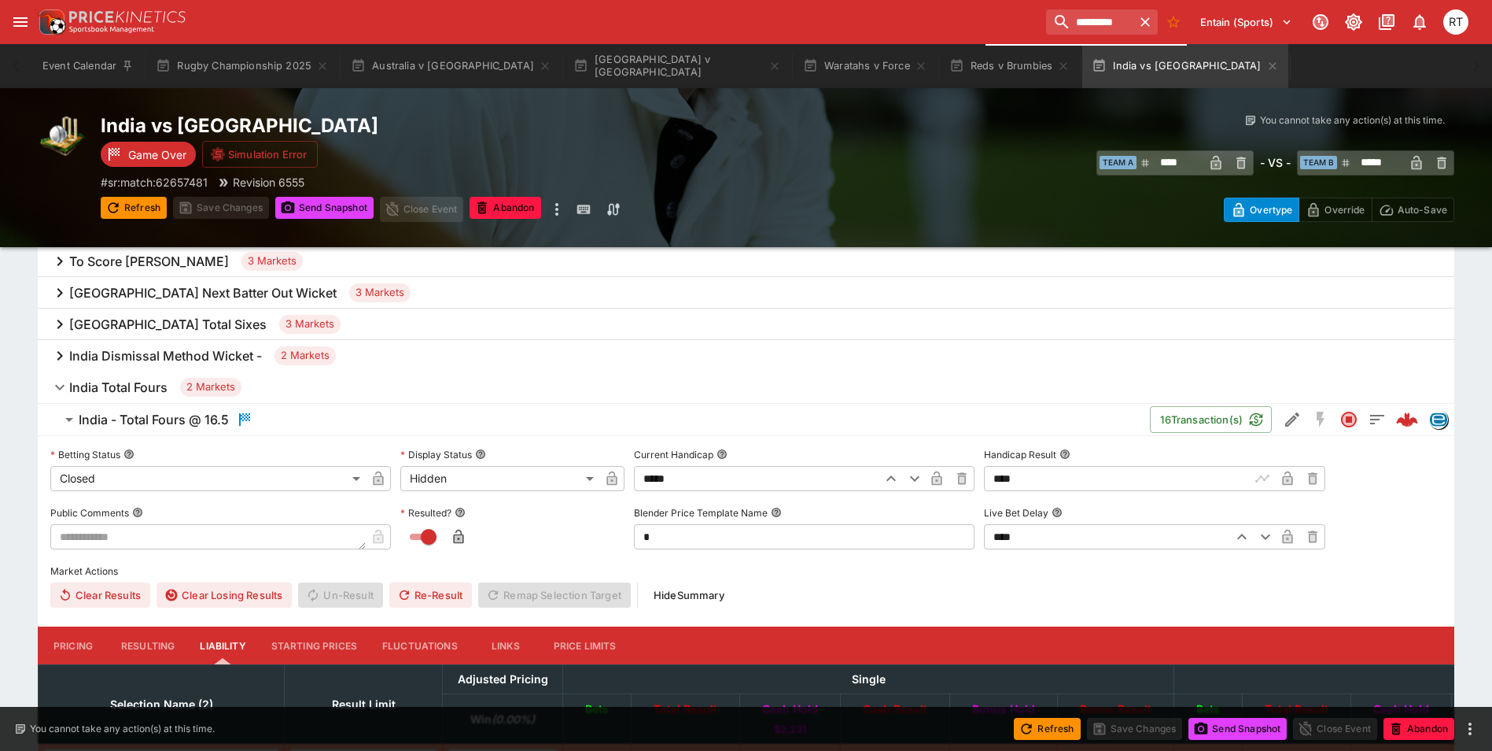
scroll to position [1416, 0]
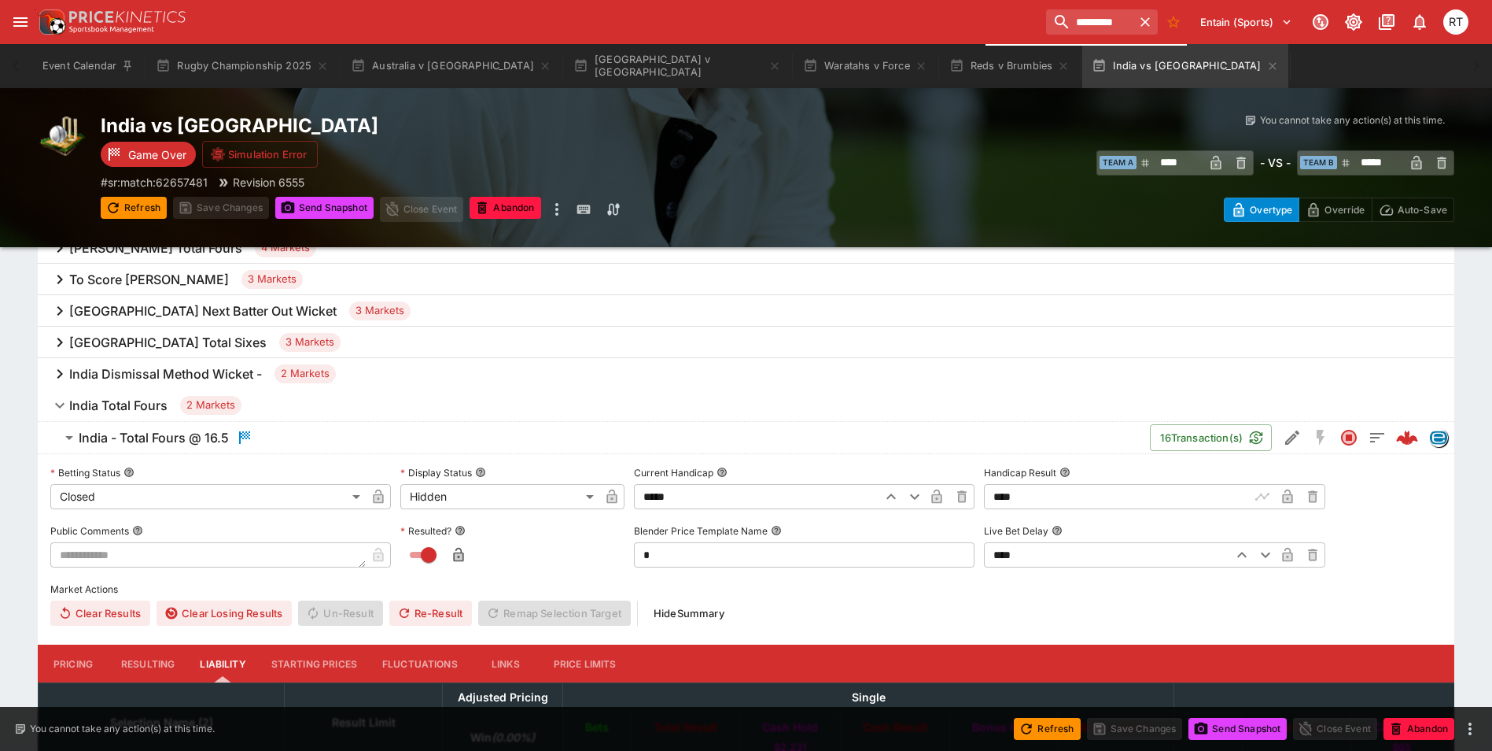
click at [179, 440] on h6 "India - Total Fours @ 16.5" at bounding box center [154, 438] width 150 height 17
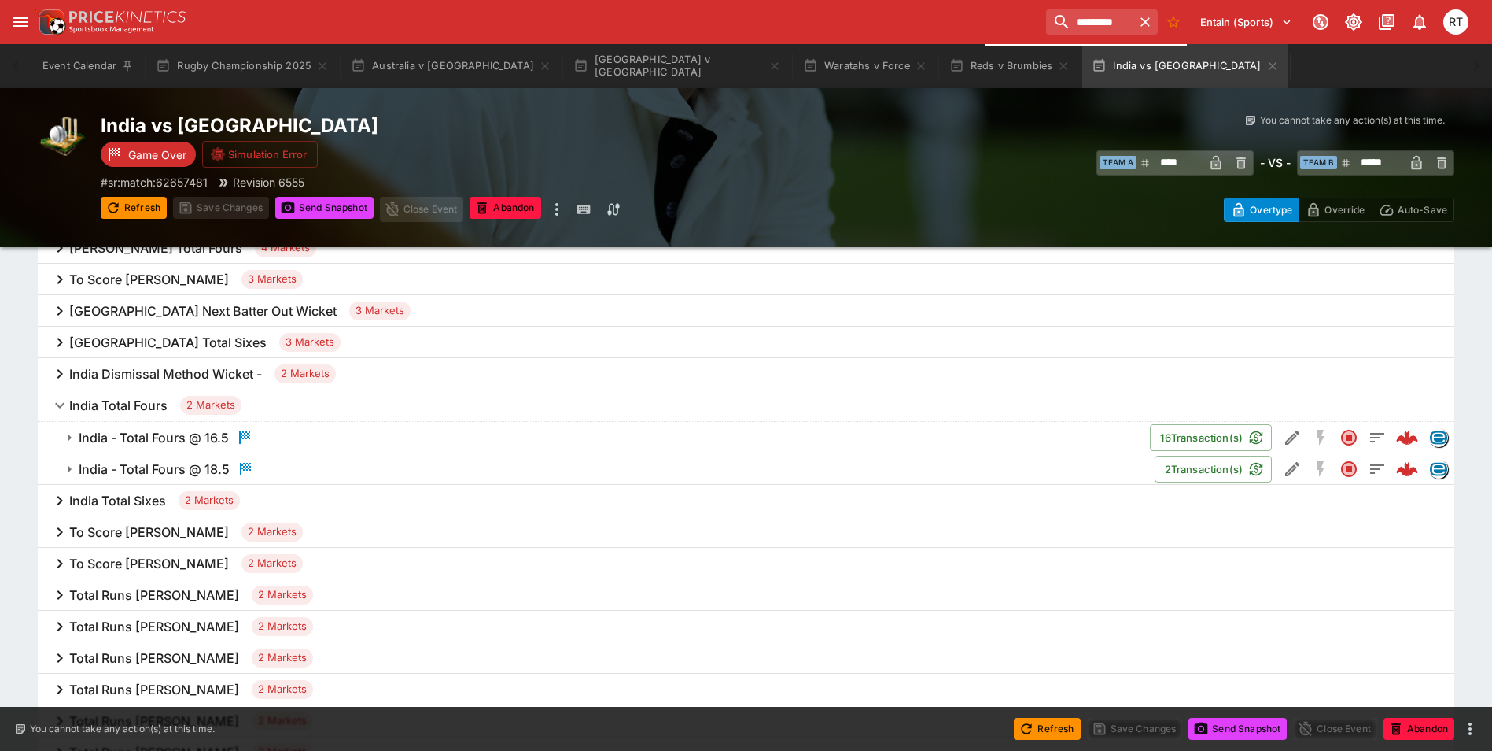
click at [136, 408] on h6 "India Total Fours" at bounding box center [118, 405] width 98 height 17
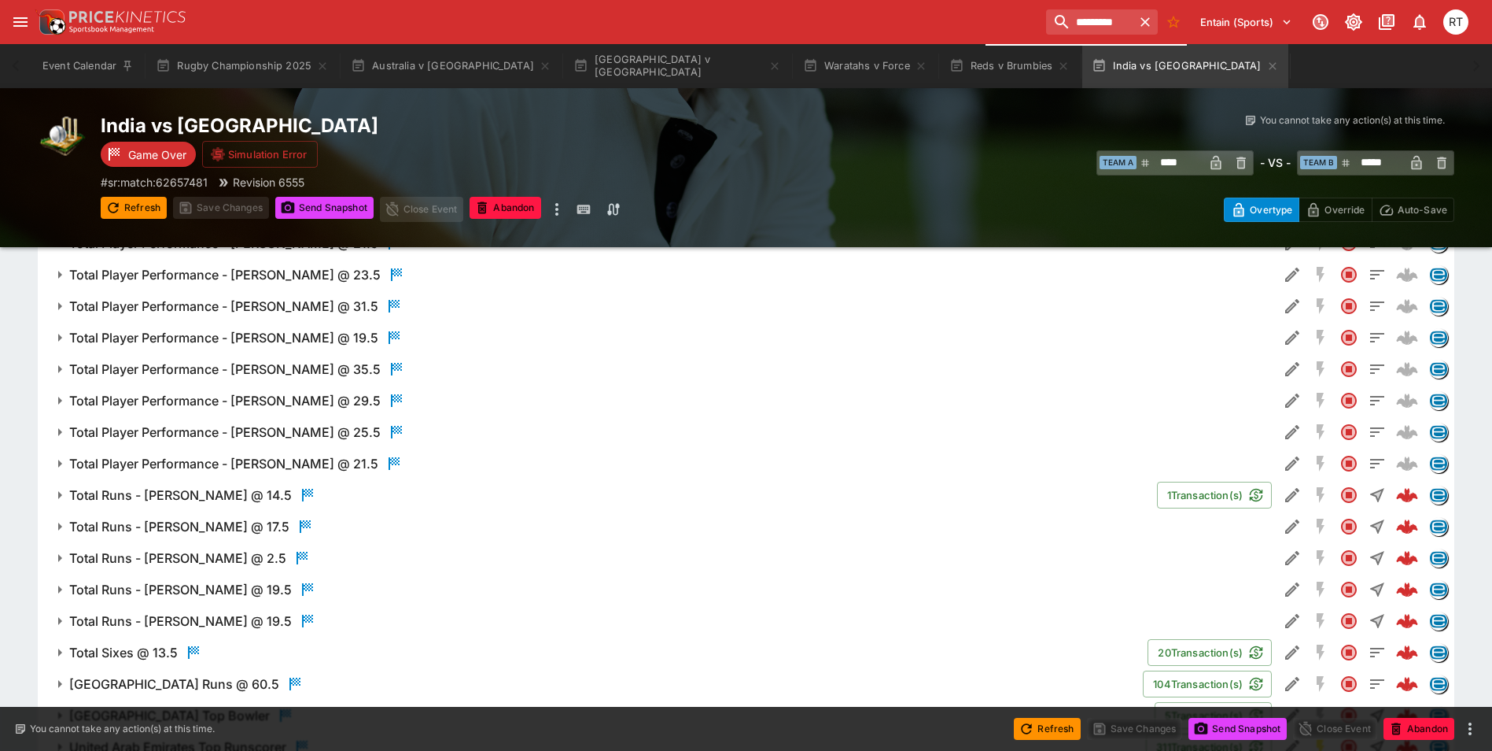
scroll to position [3690, 0]
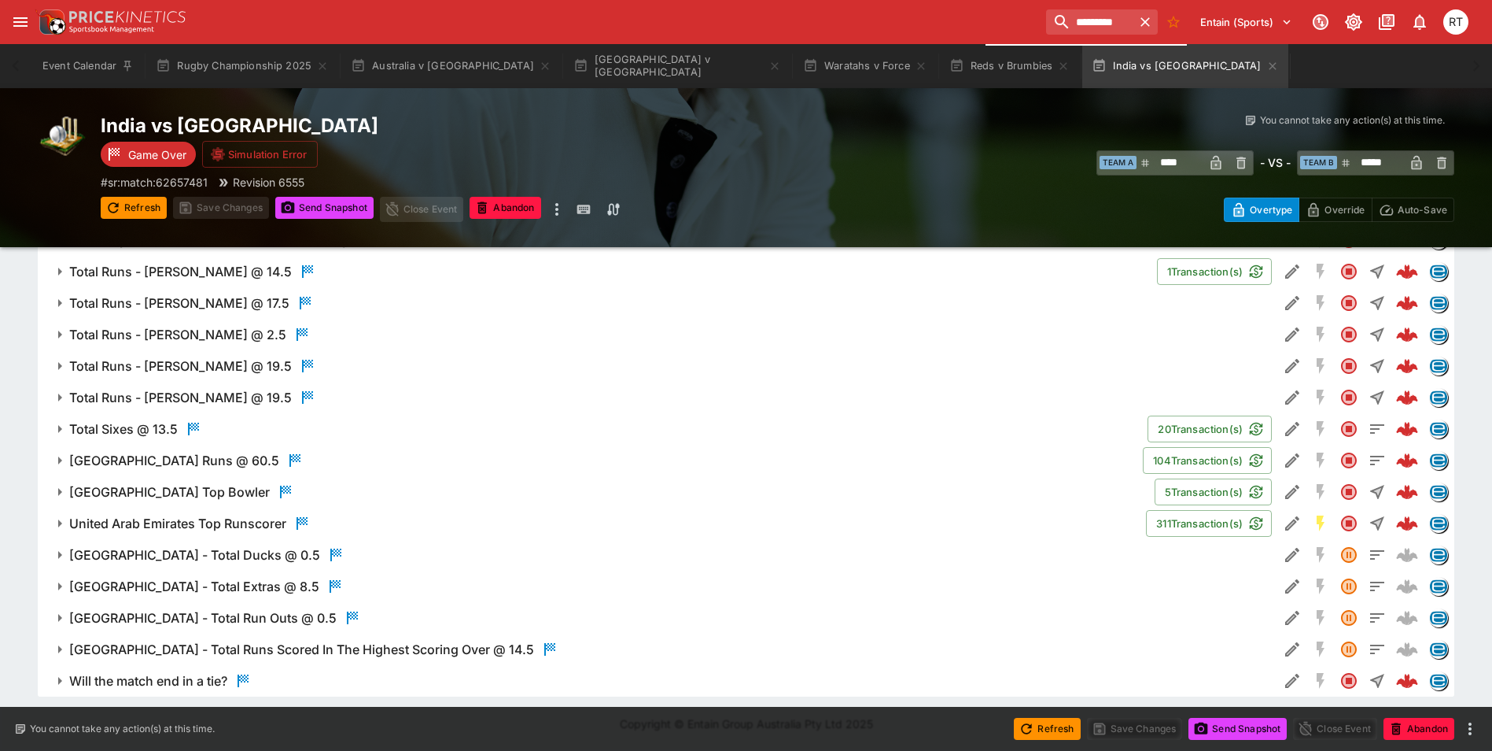
click at [135, 433] on h6 "Total Sixes @ 13.5" at bounding box center [123, 429] width 109 height 17
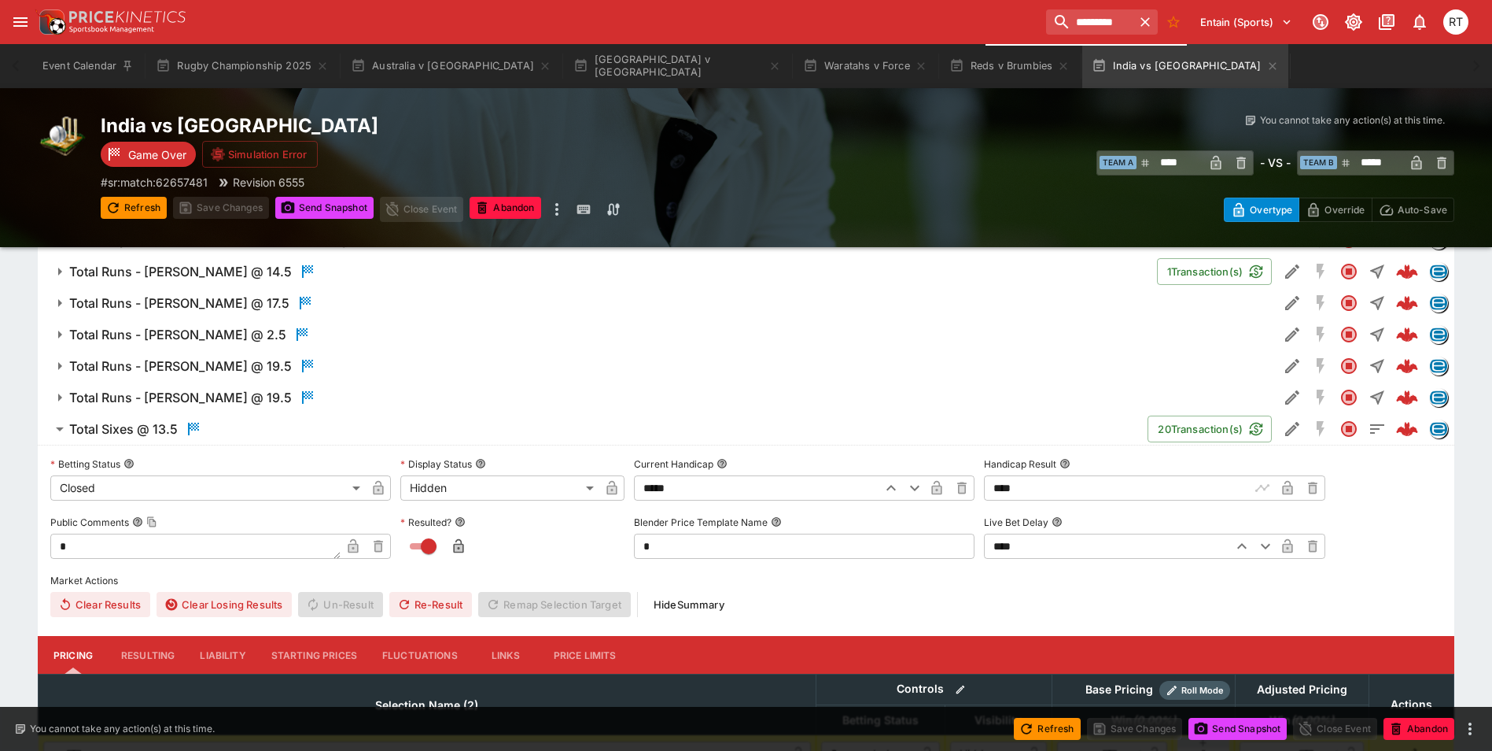
scroll to position [3926, 0]
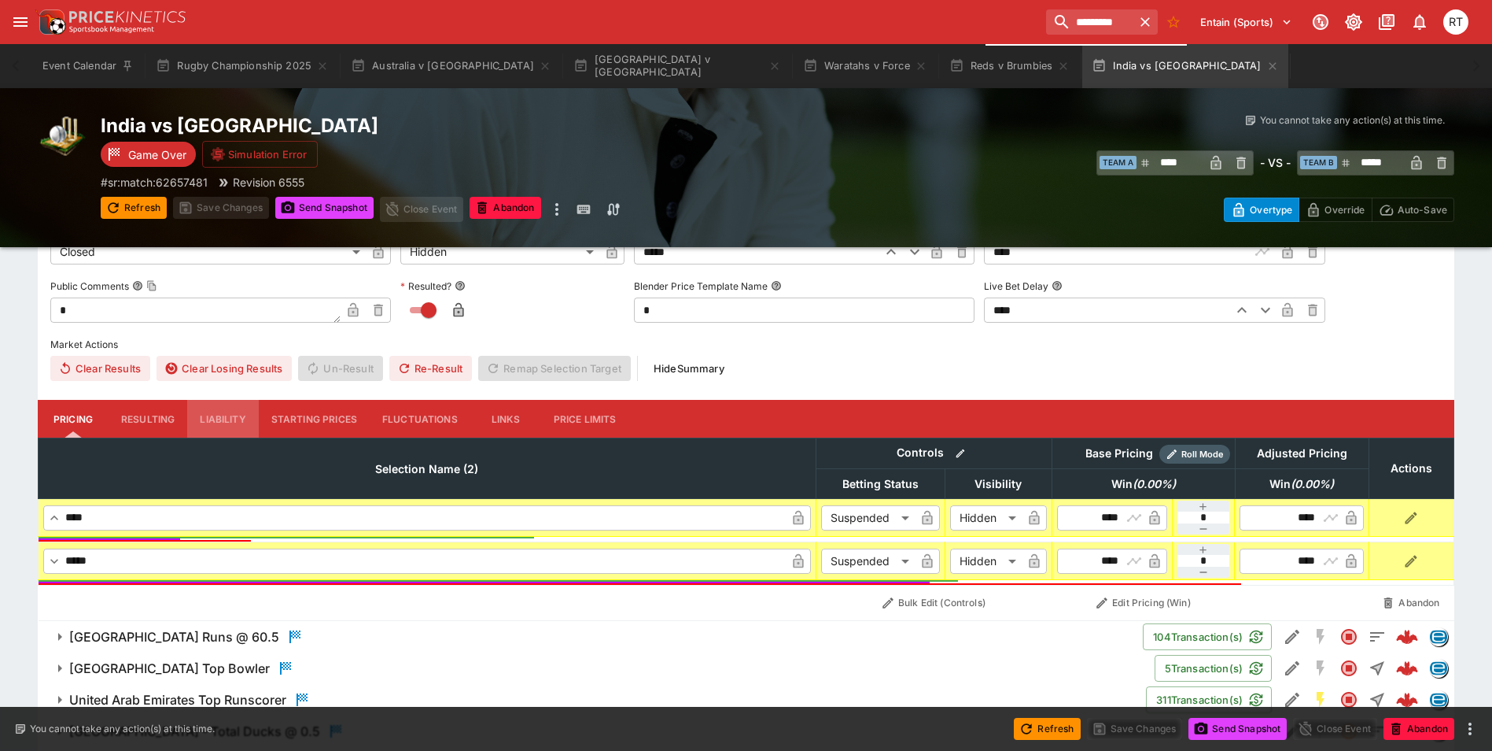
click at [220, 412] on button "Liability" at bounding box center [222, 419] width 71 height 38
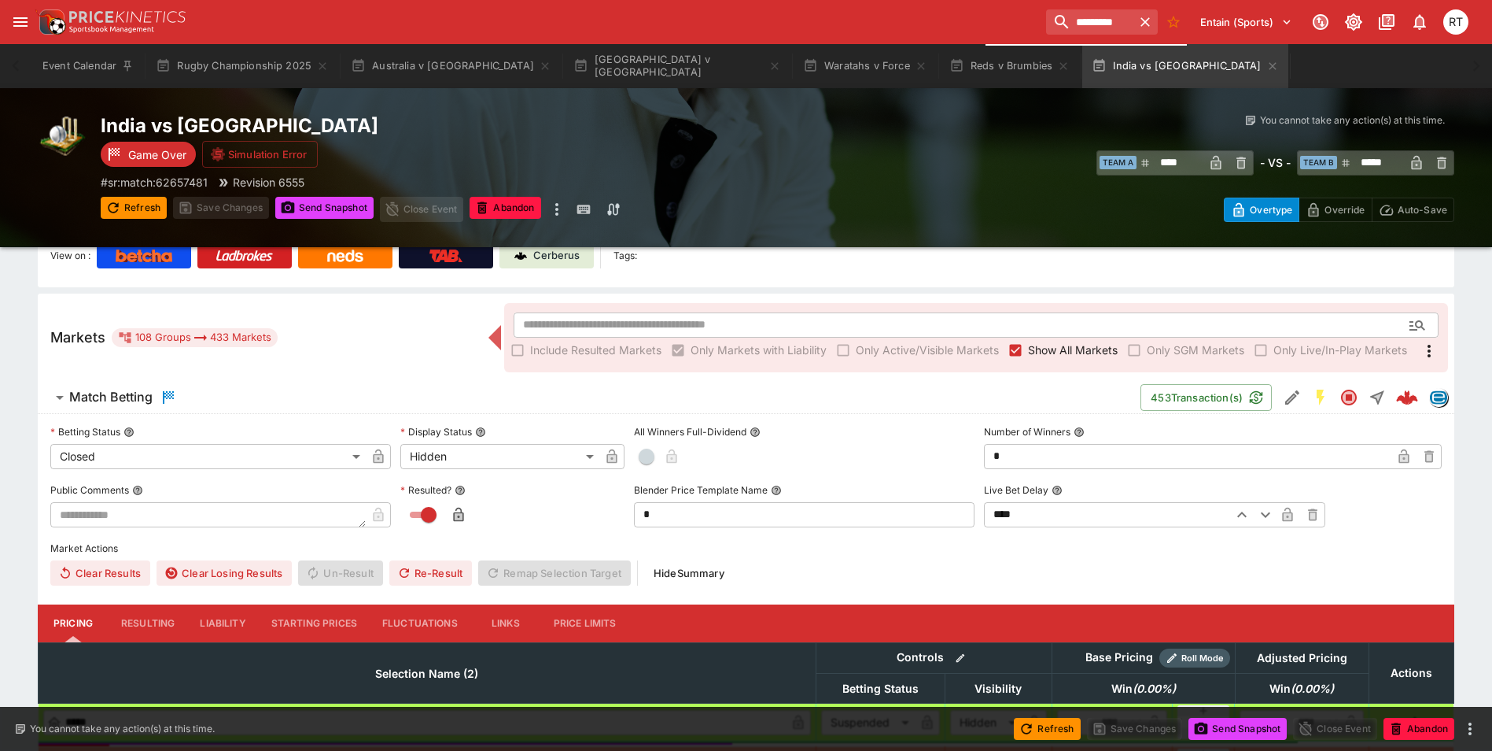
scroll to position [0, 0]
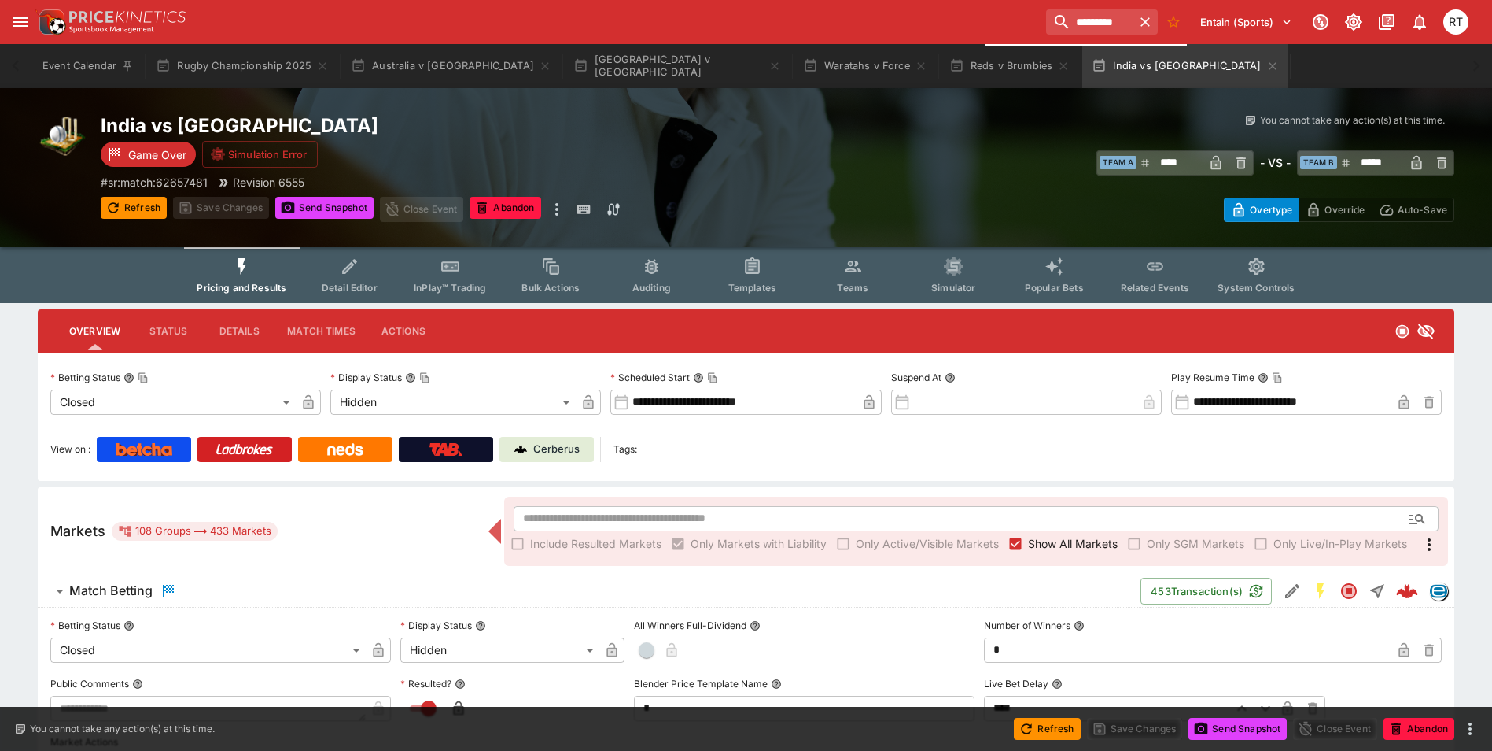
click at [742, 279] on button "Templates" at bounding box center [752, 275] width 101 height 56
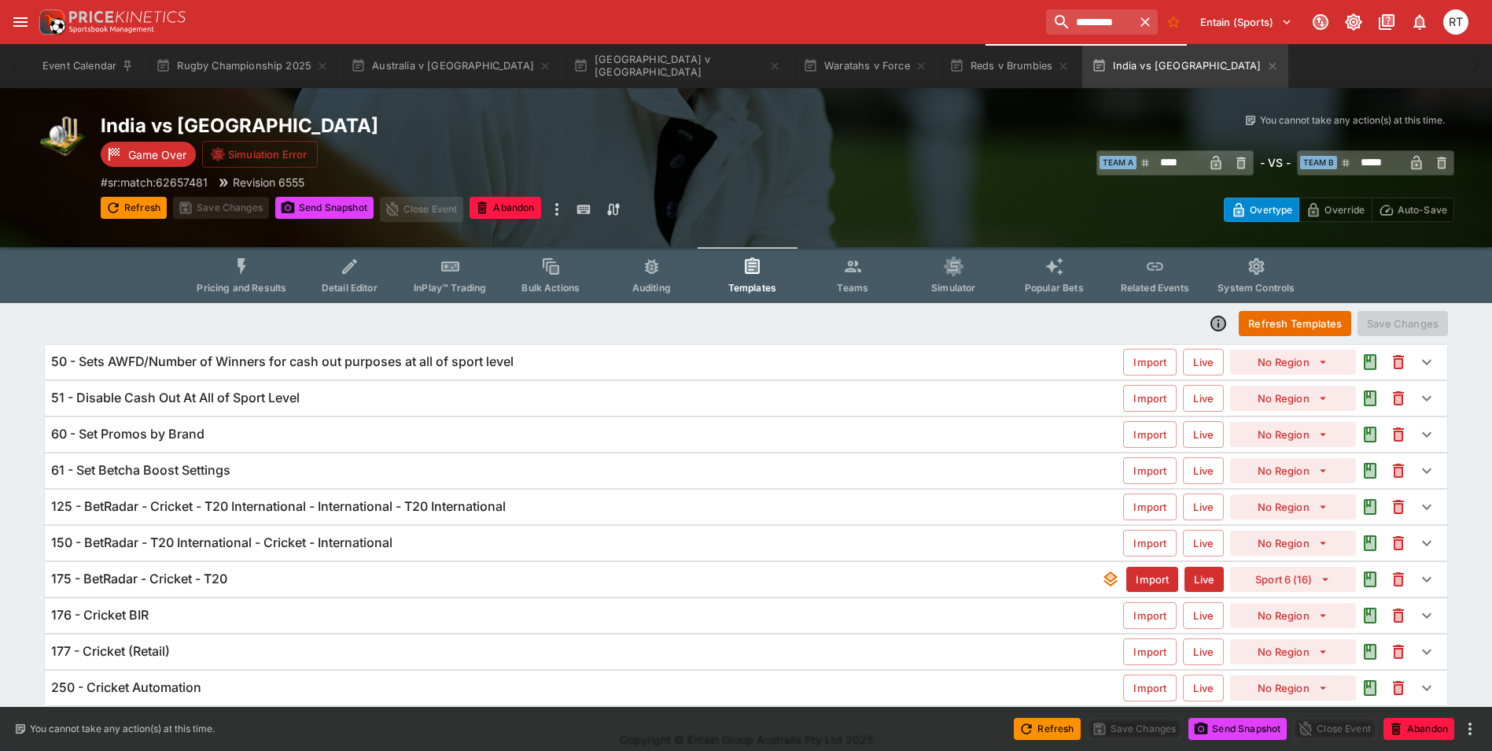
scroll to position [16, 0]
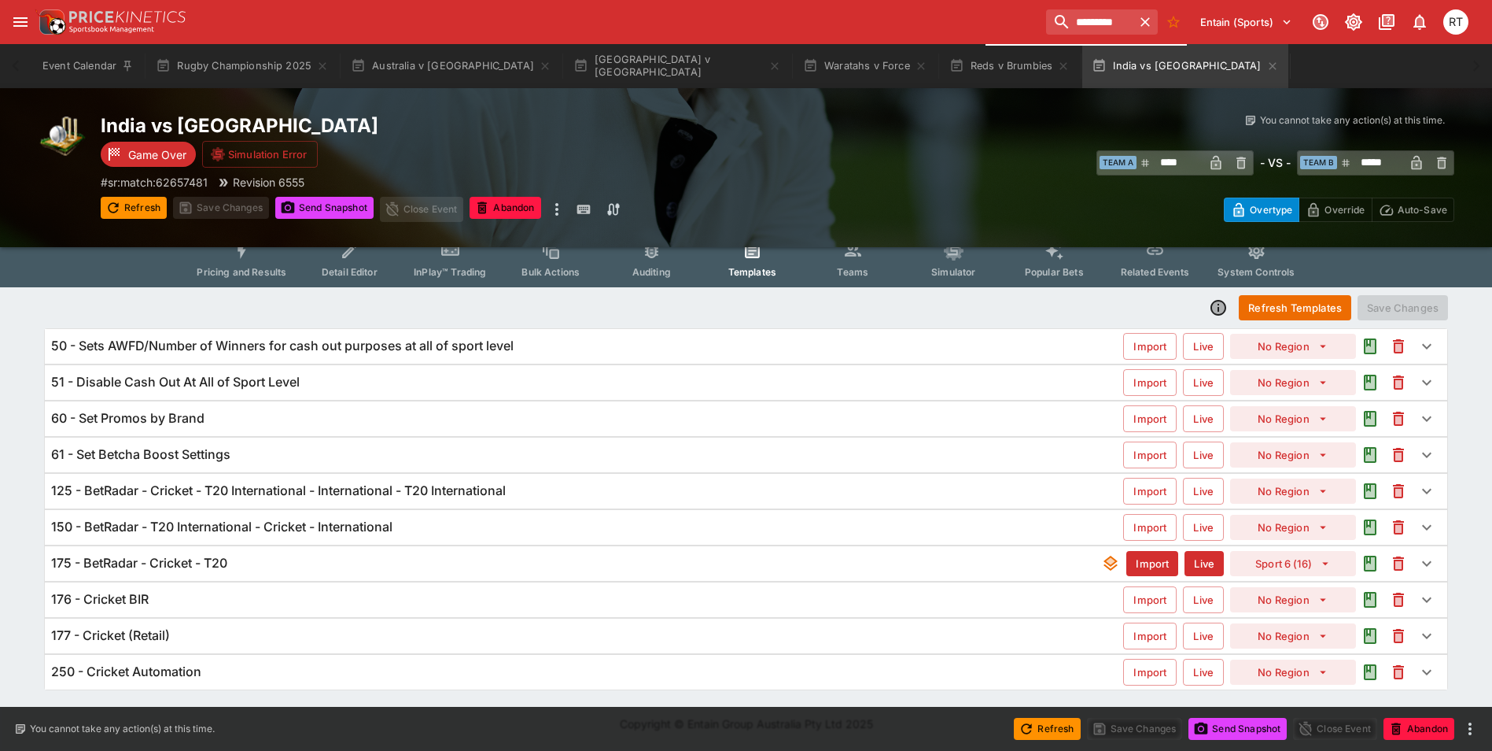
click at [190, 563] on h6 "175 - BetRadar - Cricket - T20" at bounding box center [139, 563] width 176 height 17
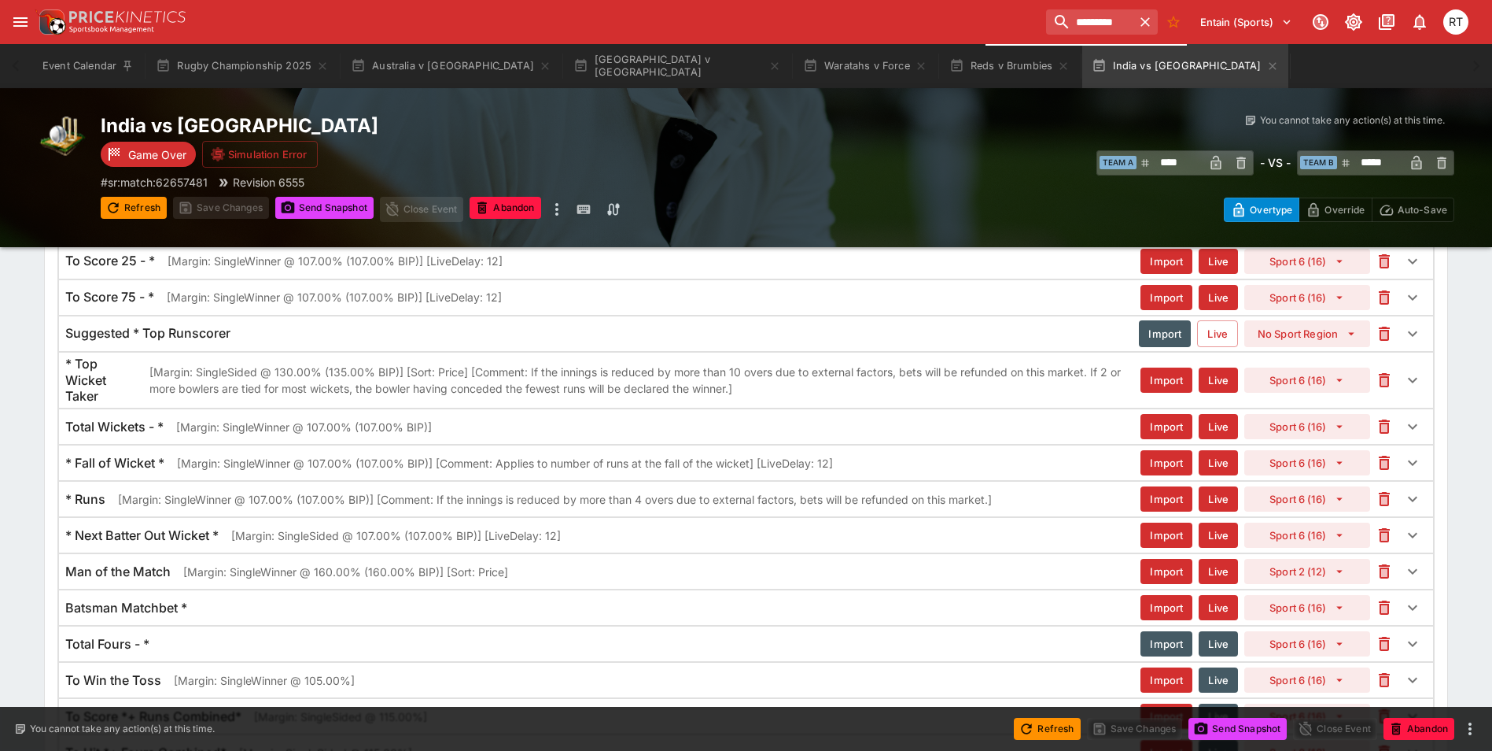
scroll to position [1460, 0]
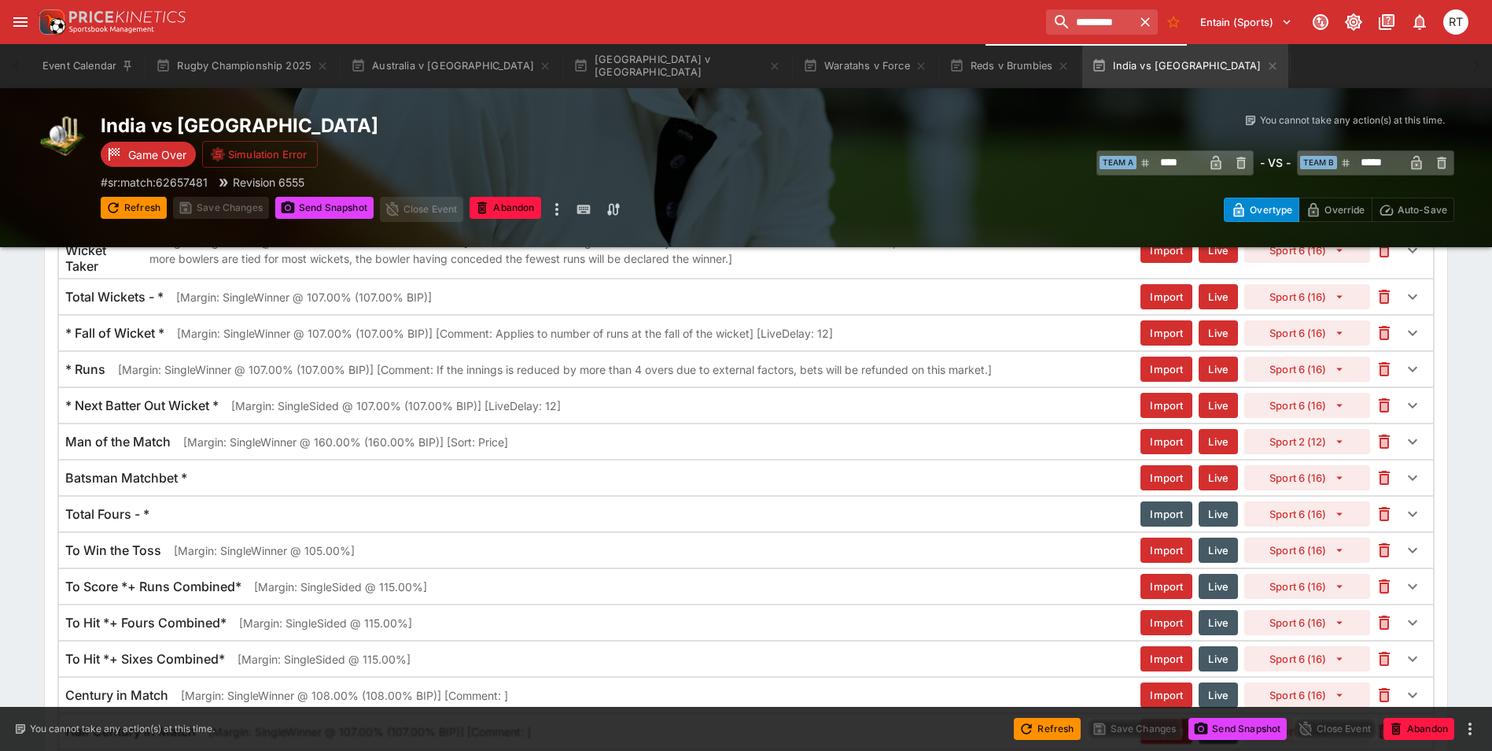
click at [121, 511] on h6 "Total Fours - *" at bounding box center [107, 514] width 84 height 17
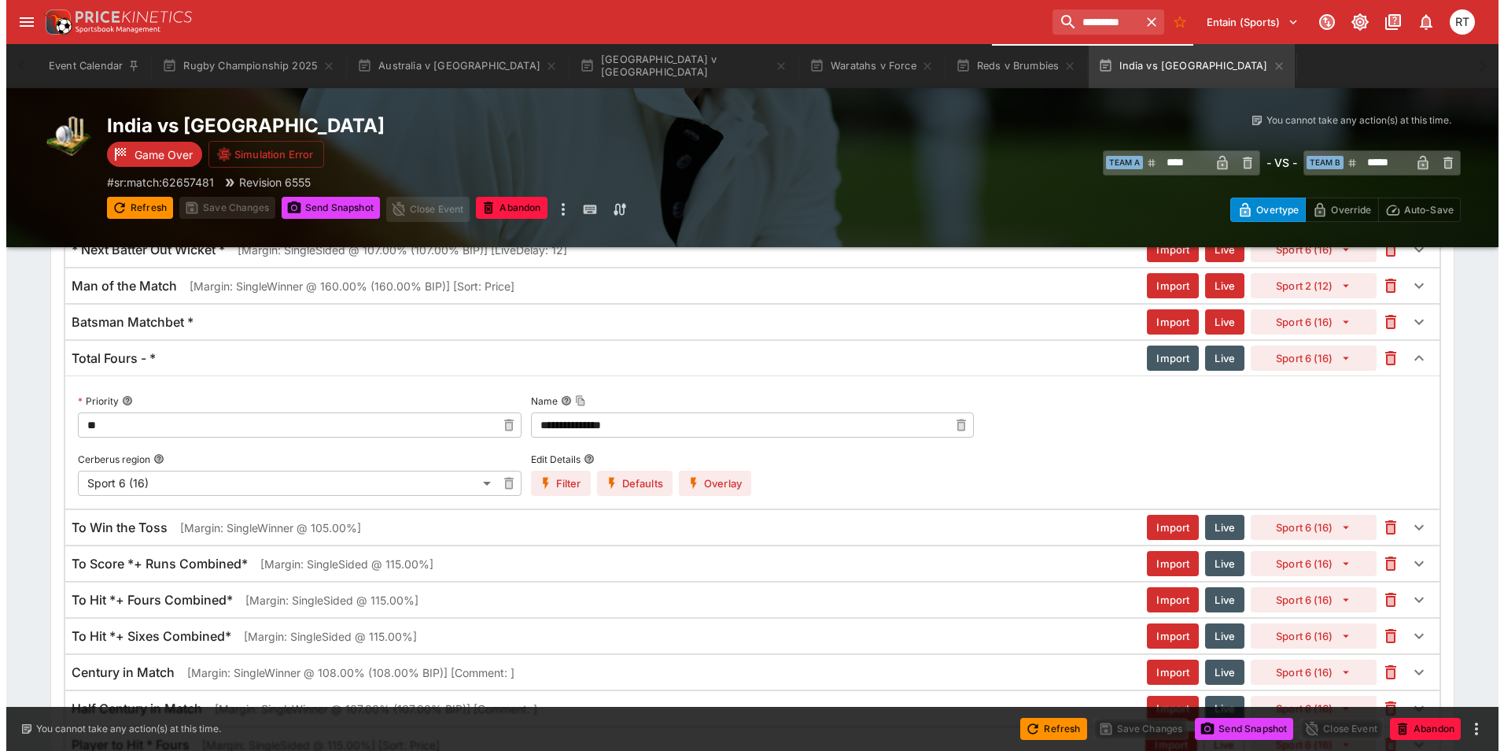
scroll to position [1617, 0]
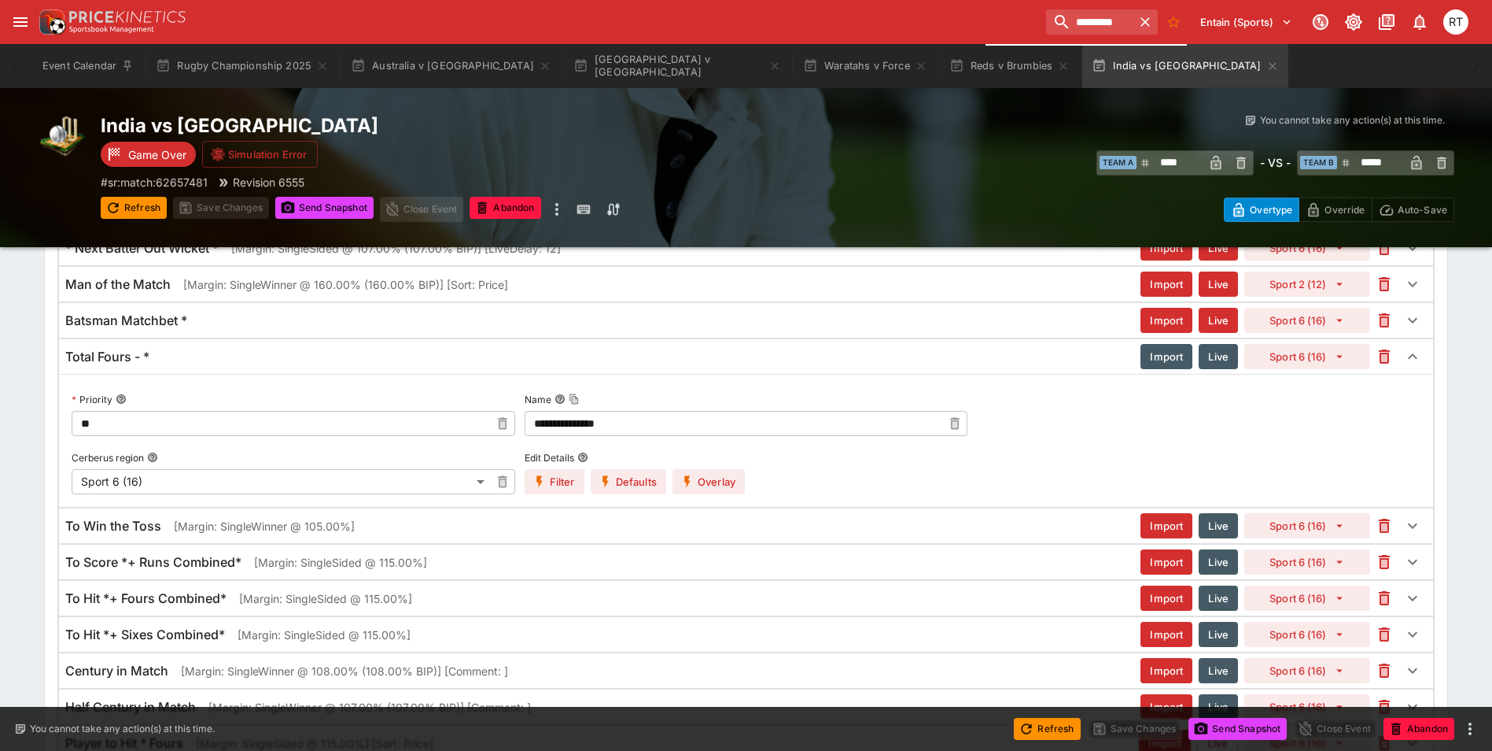
click at [695, 488] on icon "button" at bounding box center [687, 481] width 14 height 14
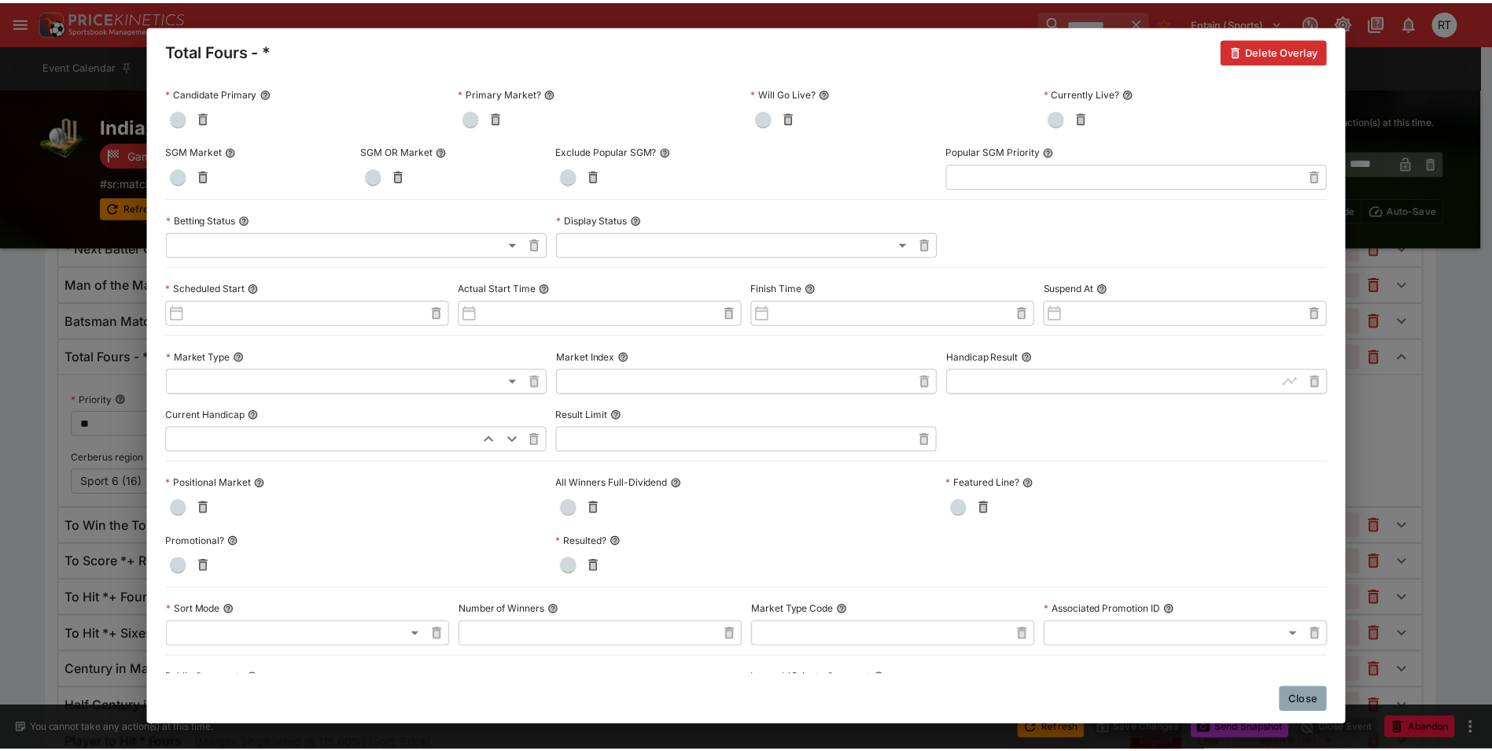
scroll to position [0, 0]
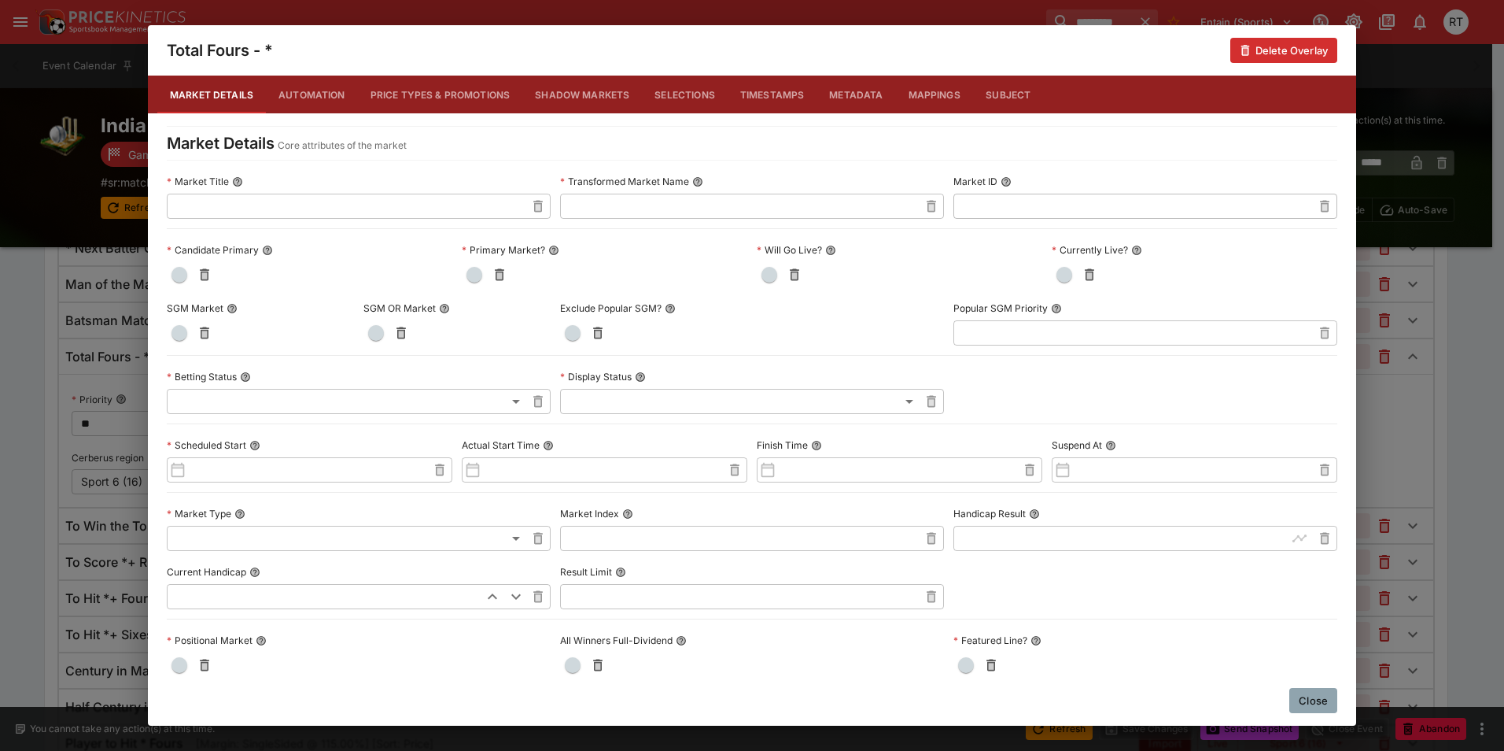
click at [1309, 703] on button "Close" at bounding box center [1313, 700] width 48 height 25
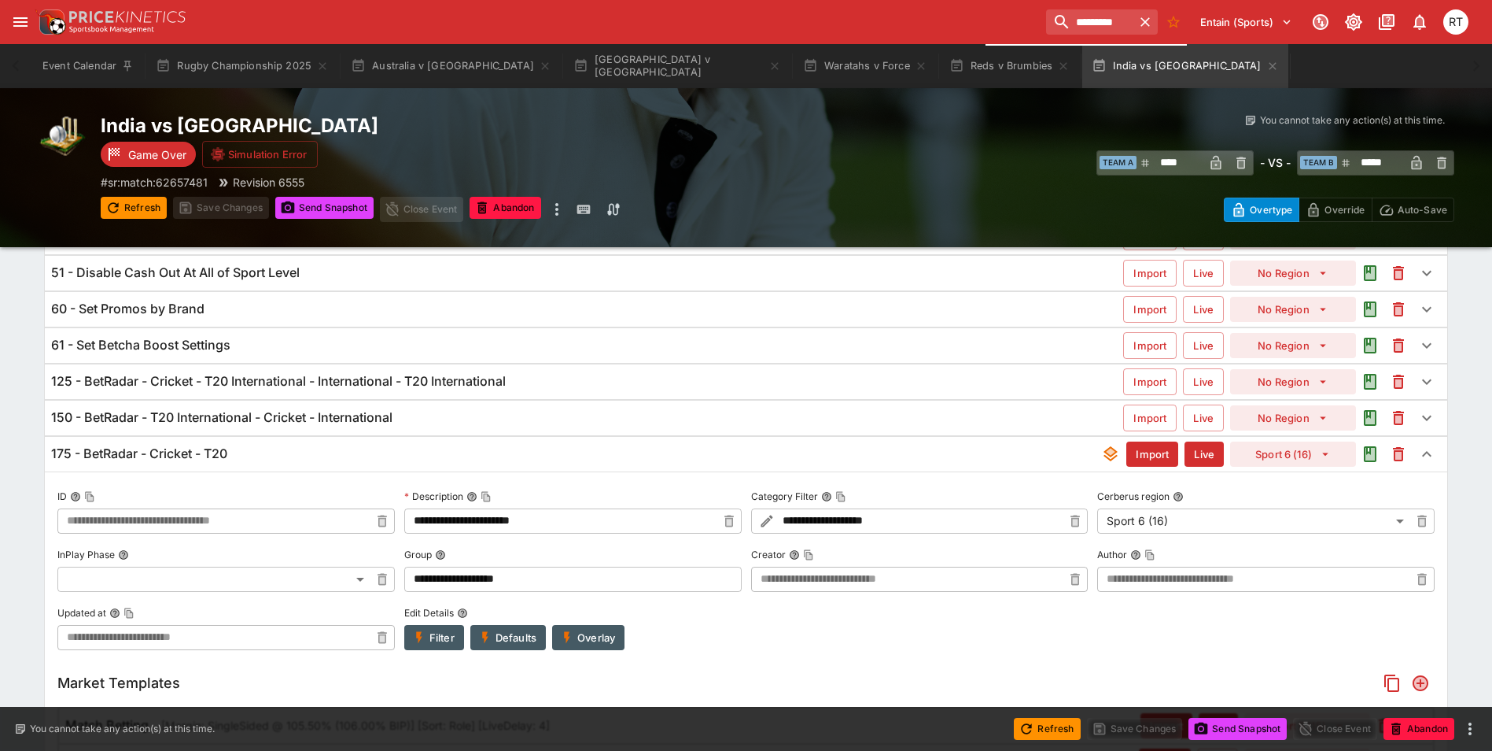
scroll to position [123, 0]
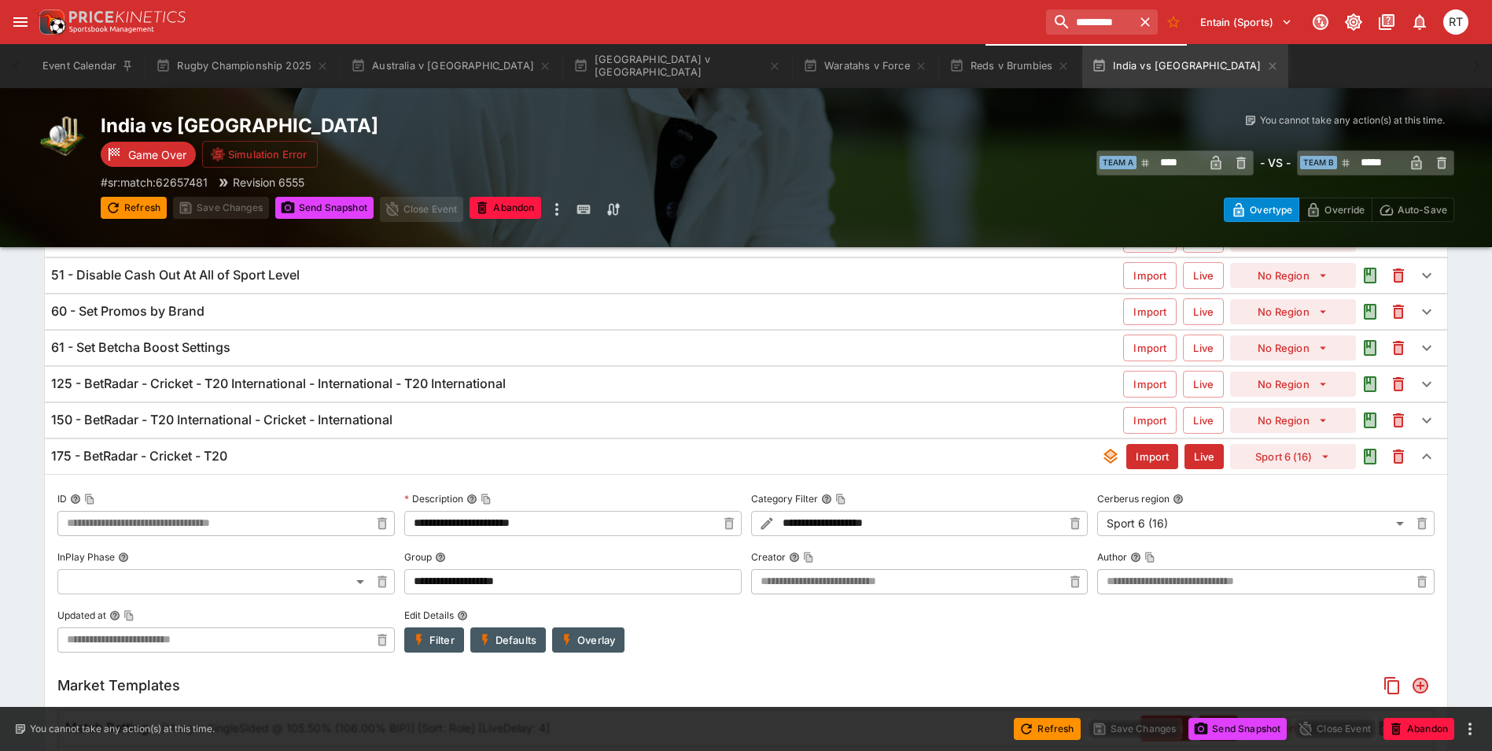
click at [248, 453] on div "175 - BetRadar - Cricket - T20" at bounding box center [576, 456] width 1050 height 17
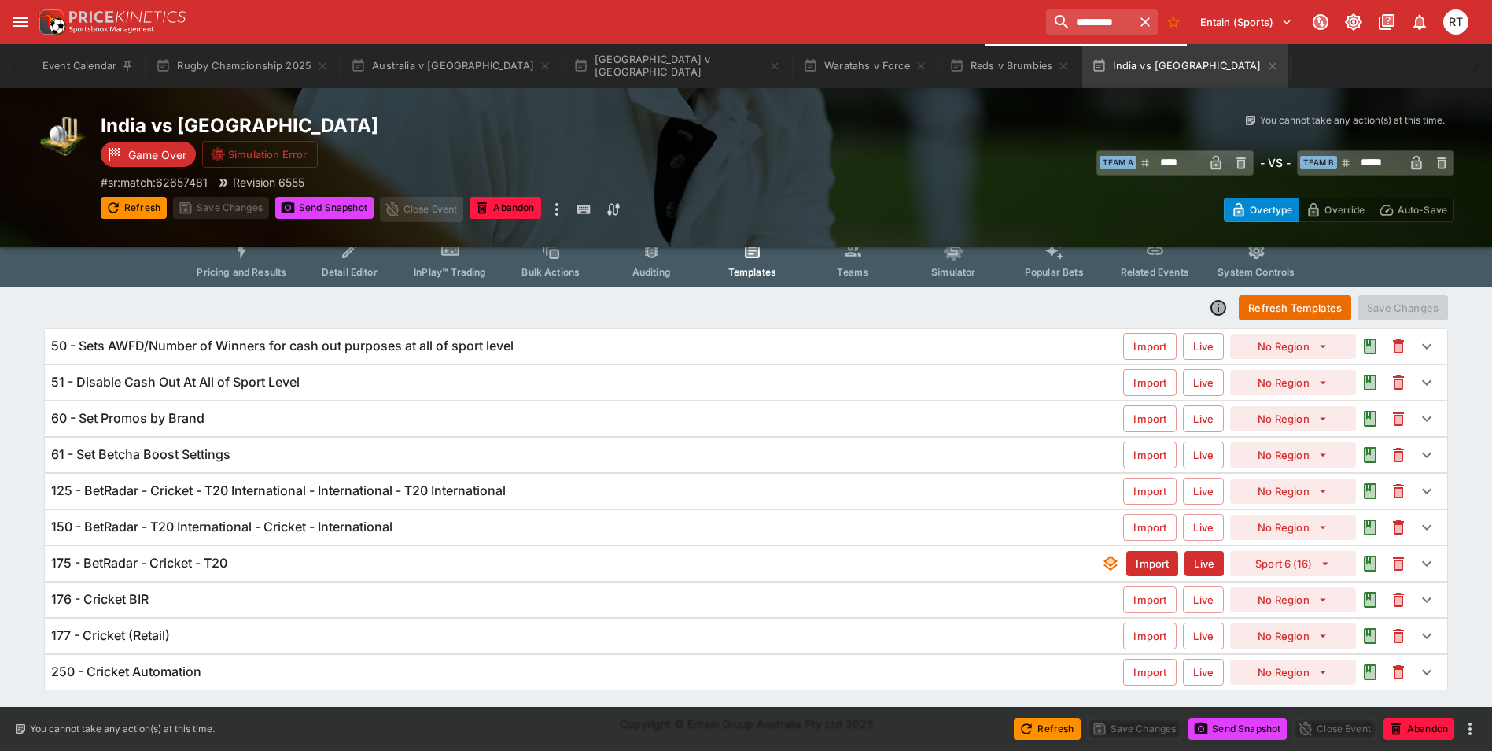
scroll to position [16, 0]
click at [234, 523] on h6 "150 - BetRadar - T20 International - Cricket - International" at bounding box center [221, 526] width 341 height 17
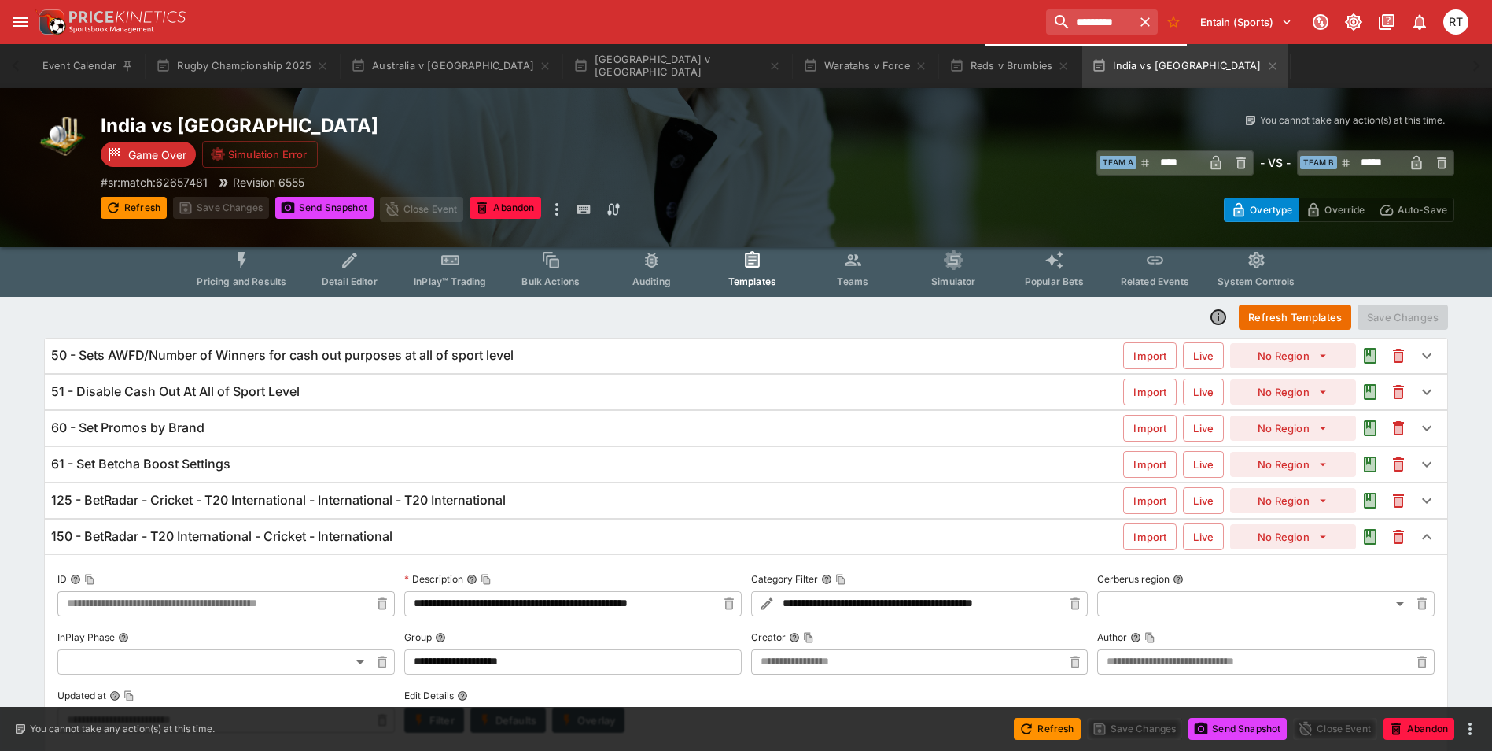
scroll to position [0, 0]
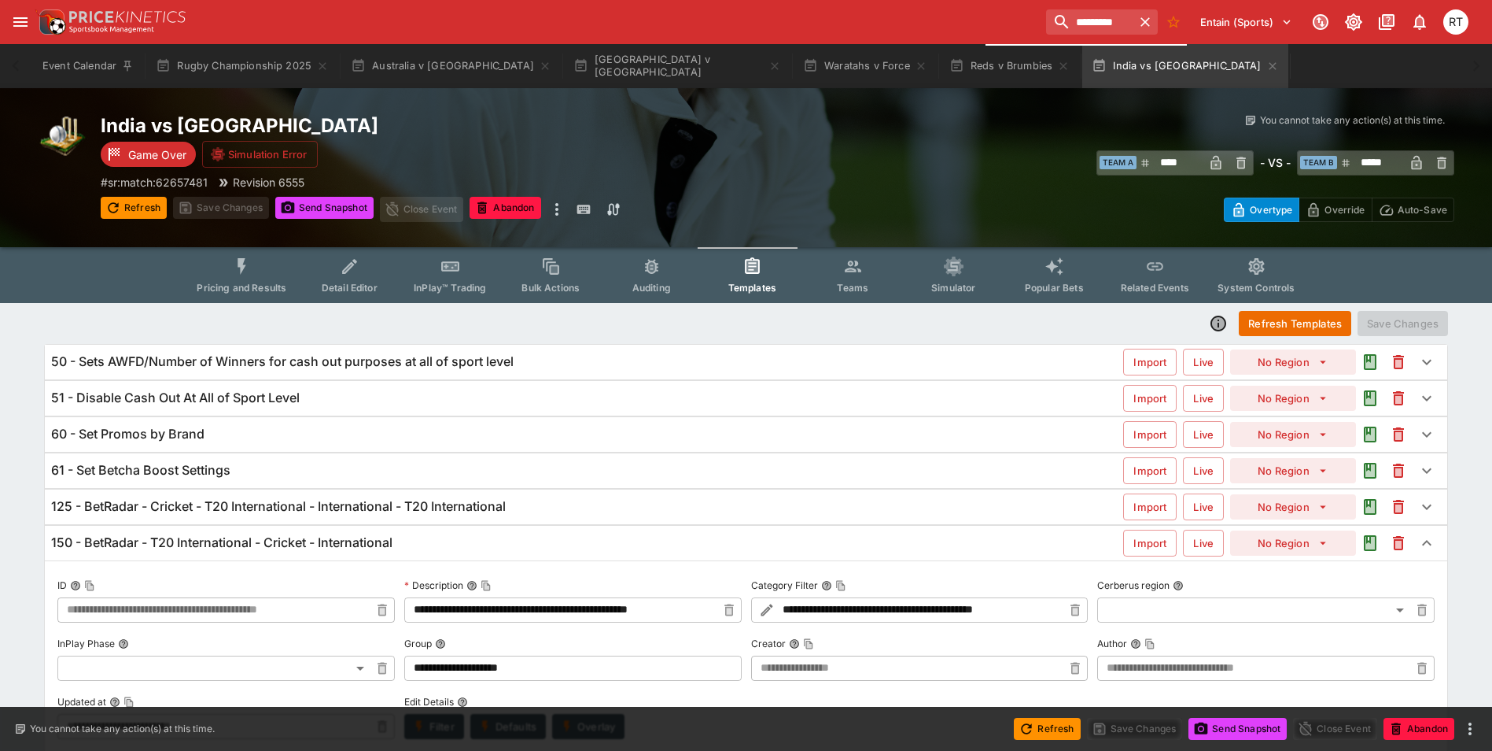
click at [258, 512] on h6 "125 - BetRadar - Cricket - T20 International - International - T20 International" at bounding box center [278, 506] width 455 height 17
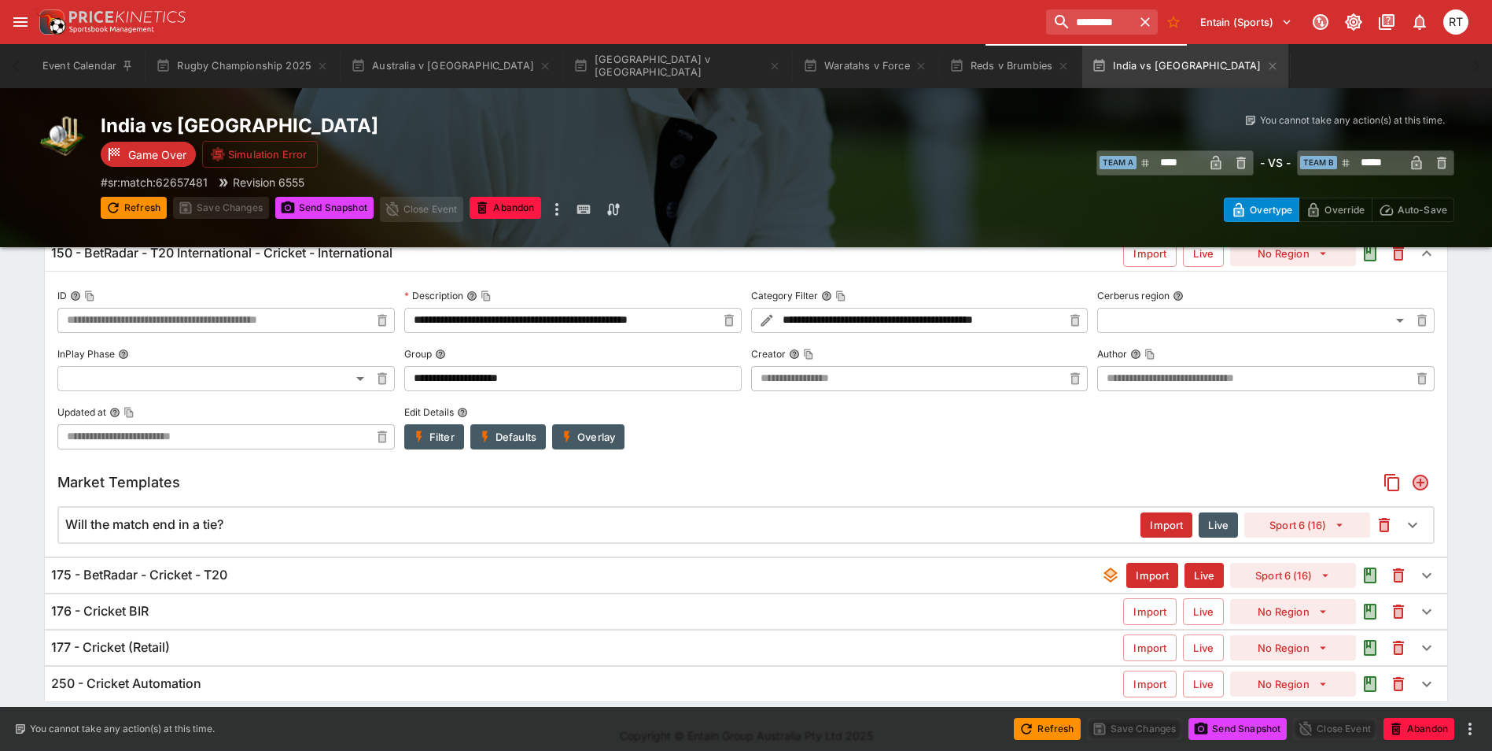
scroll to position [568, 0]
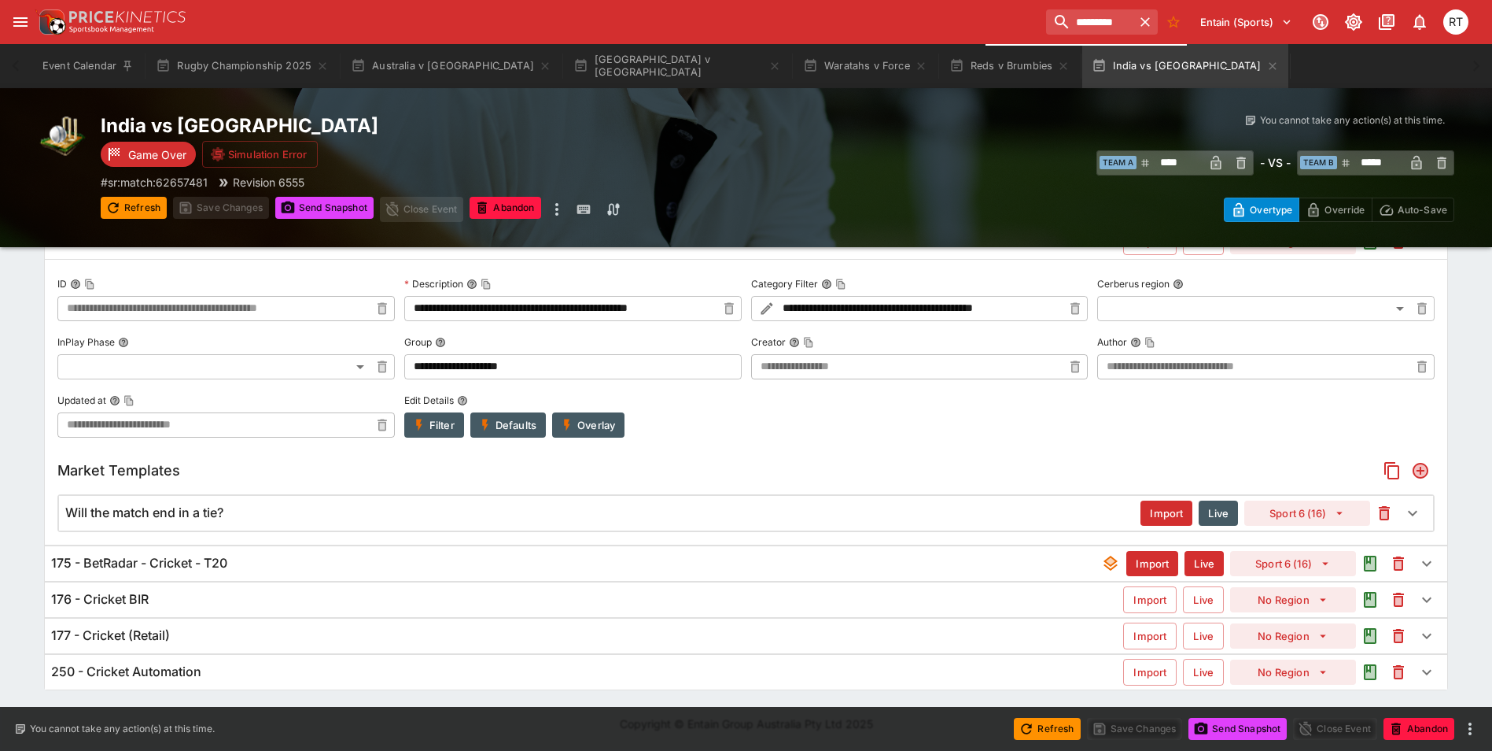
click at [189, 566] on h6 "175 - BetRadar - Cricket - T20" at bounding box center [139, 563] width 176 height 17
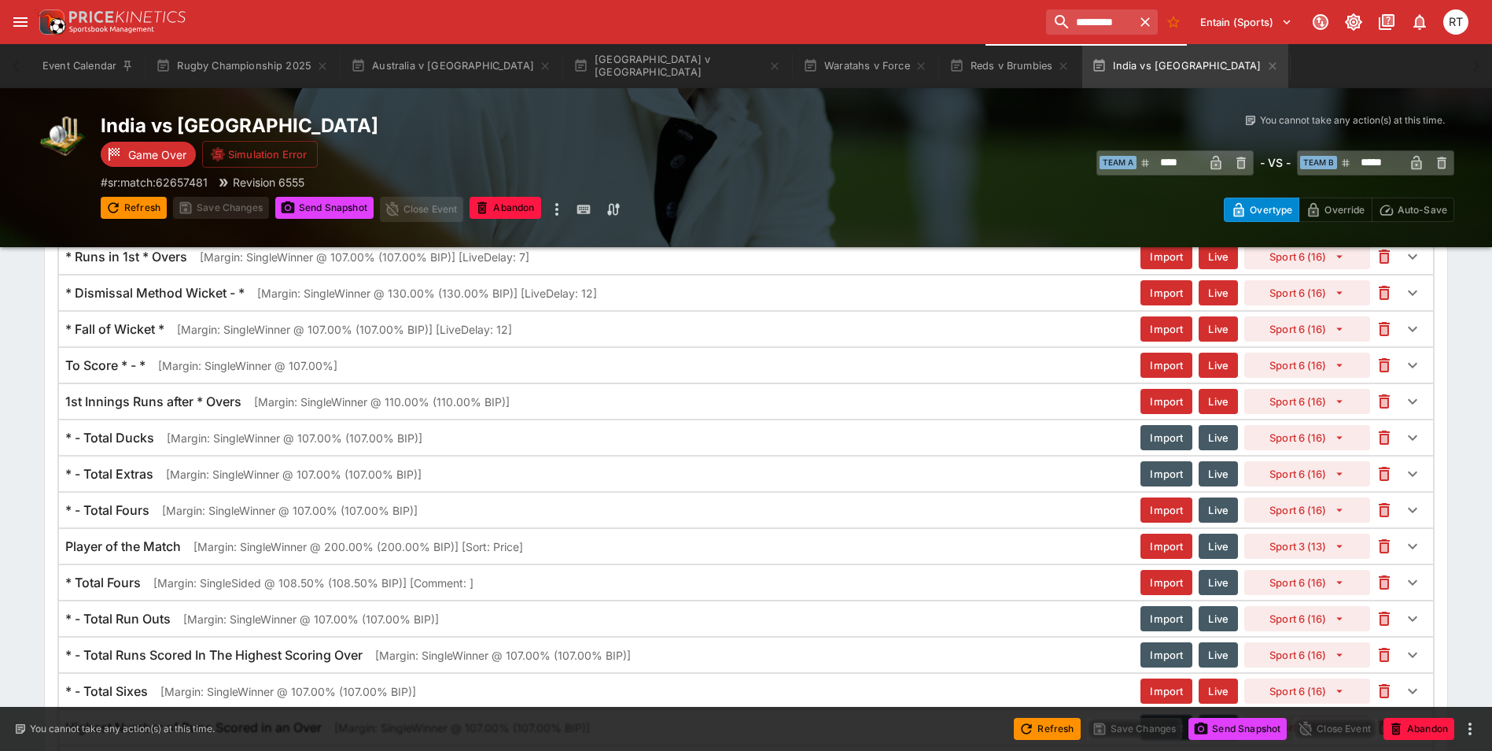
scroll to position [3191, 0]
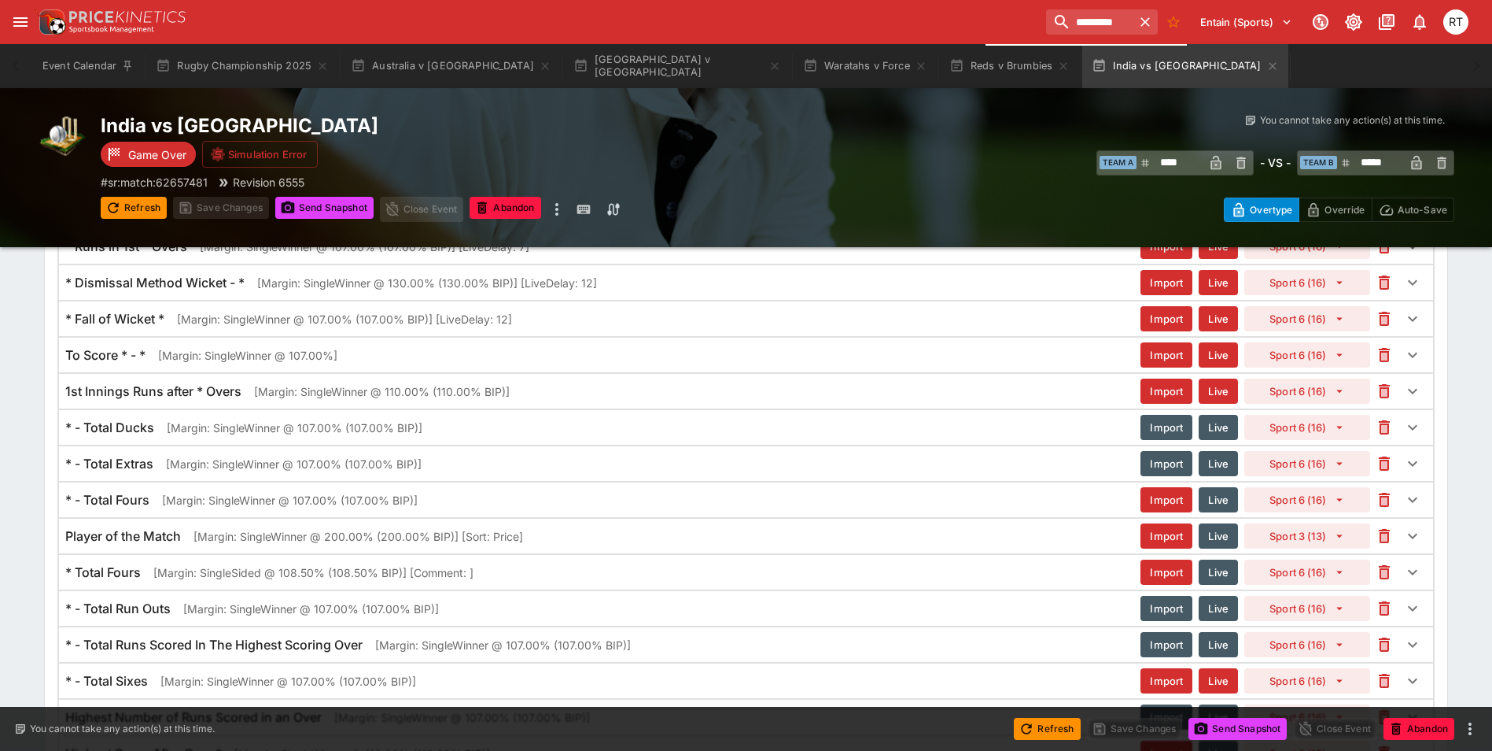
click at [208, 506] on p "[Margin: SingleWinner @ 107.00% (107.00% BIP)]" at bounding box center [290, 500] width 256 height 17
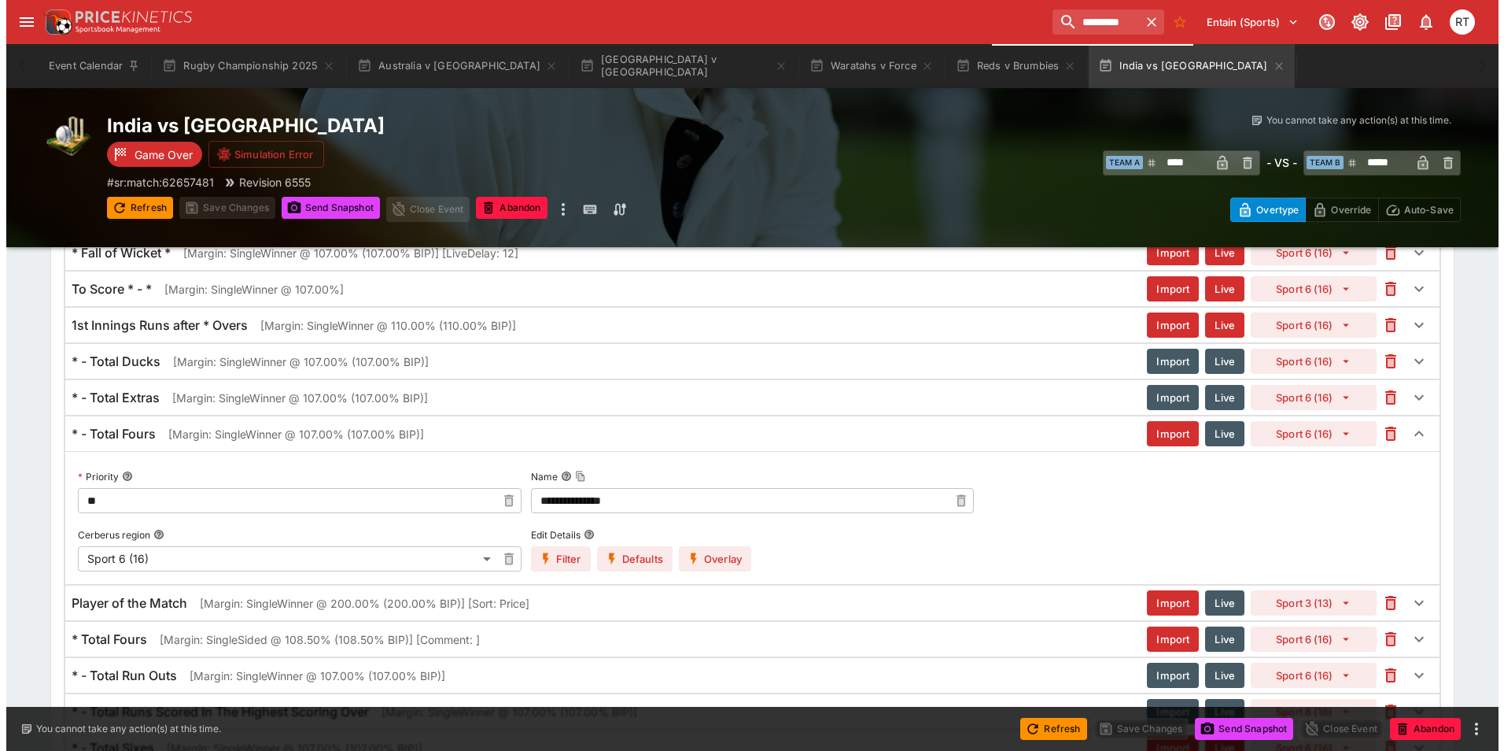
scroll to position [3348, 0]
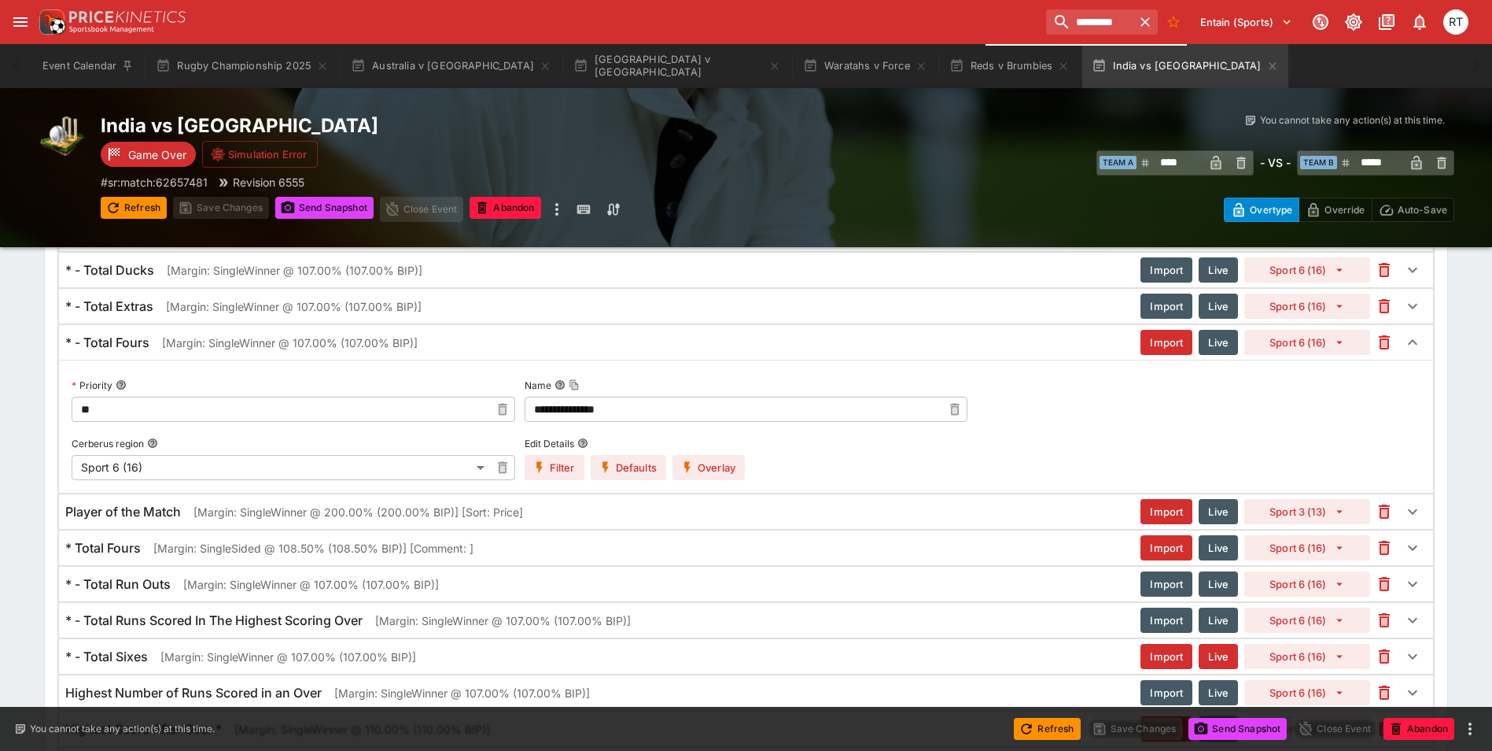
click at [709, 470] on button "Overlay" at bounding box center [709, 467] width 72 height 25
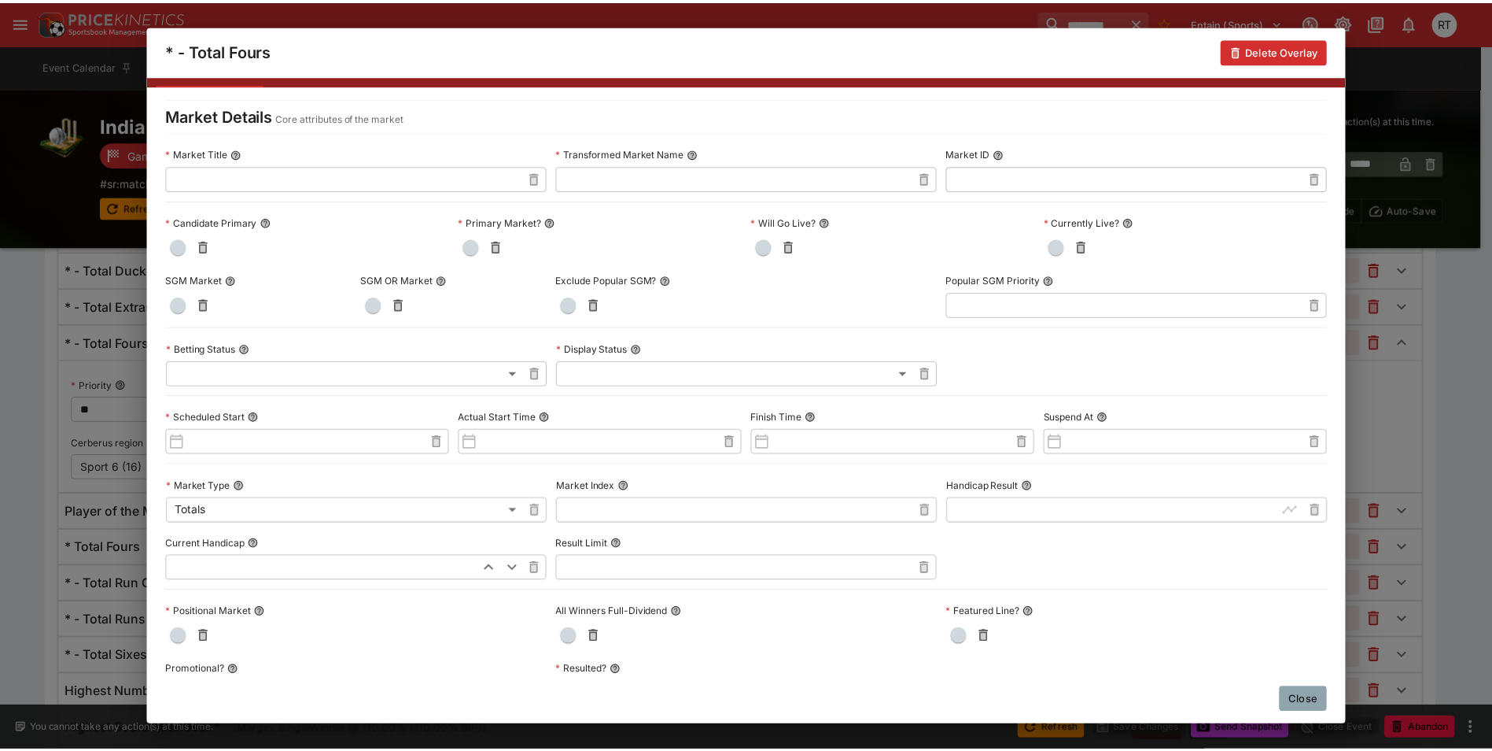
scroll to position [0, 0]
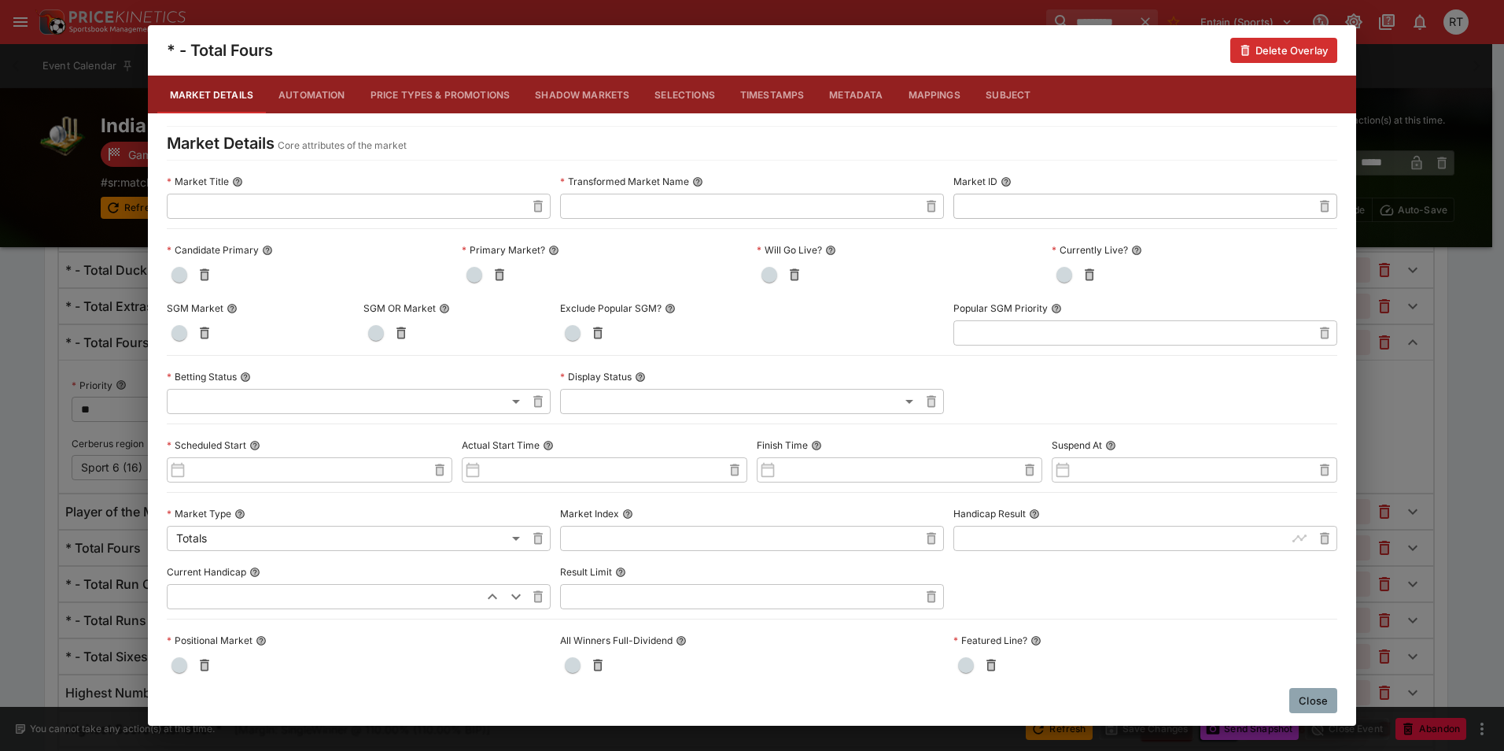
click at [1321, 695] on button "Close" at bounding box center [1313, 700] width 48 height 25
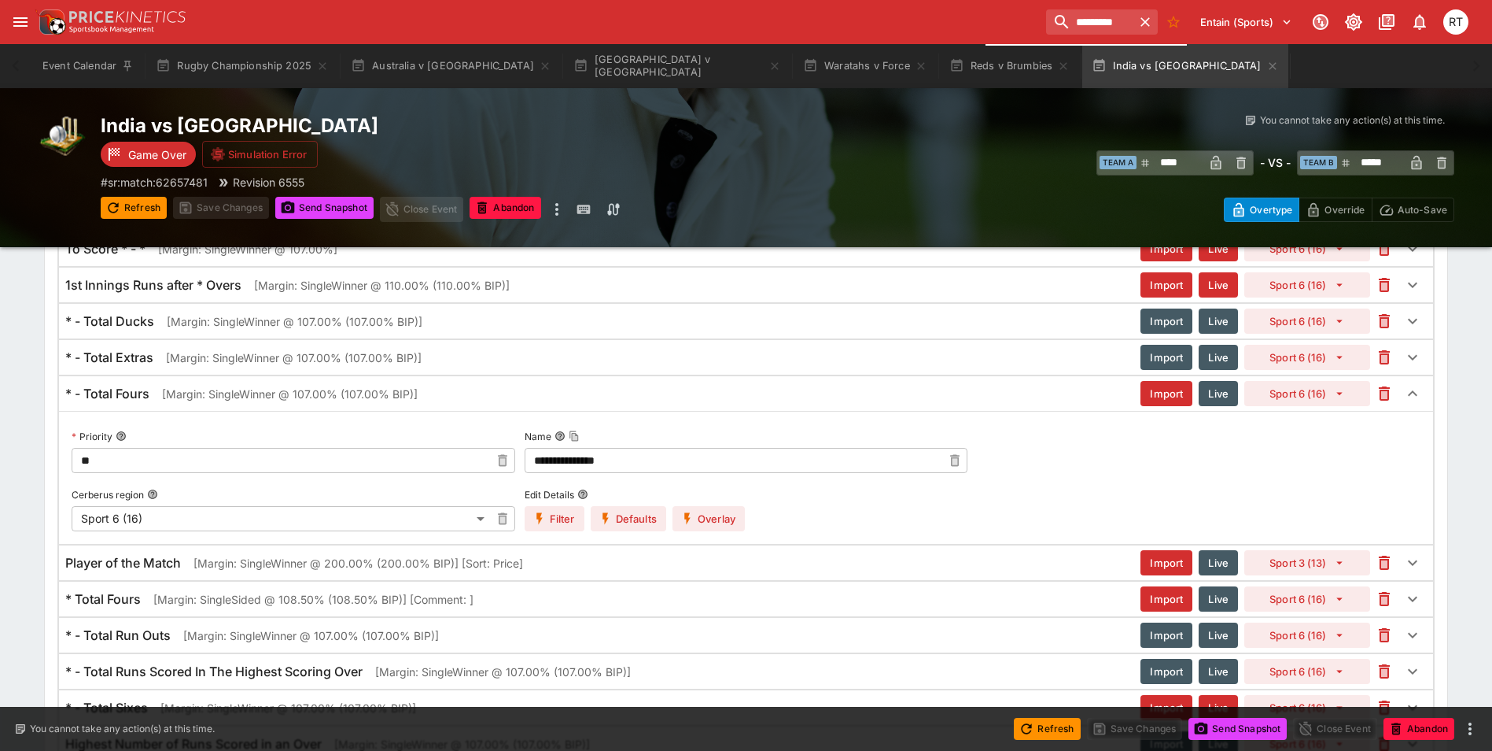
scroll to position [3269, 0]
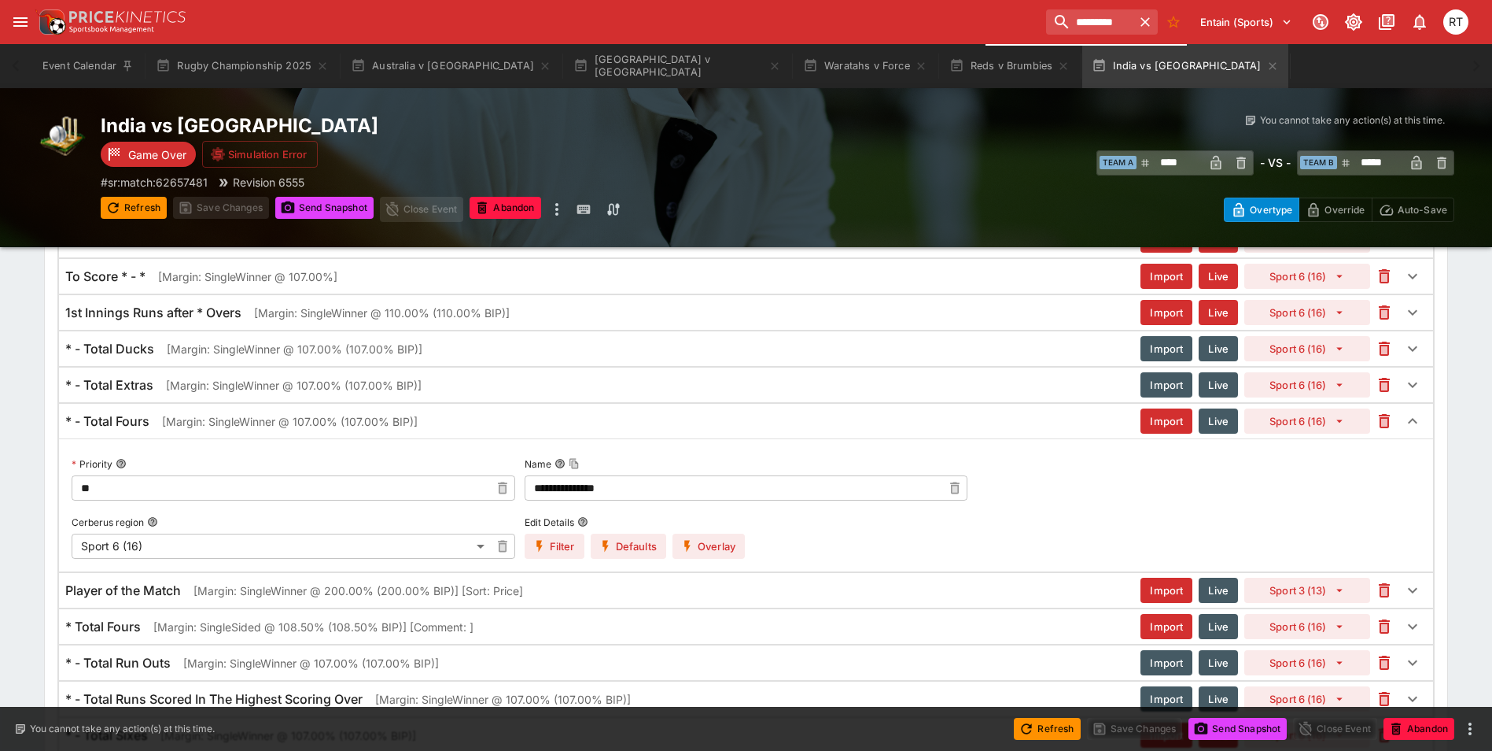
click at [175, 425] on p "[Margin: SingleWinner @ 107.00% (107.00% BIP)]" at bounding box center [290, 421] width 256 height 17
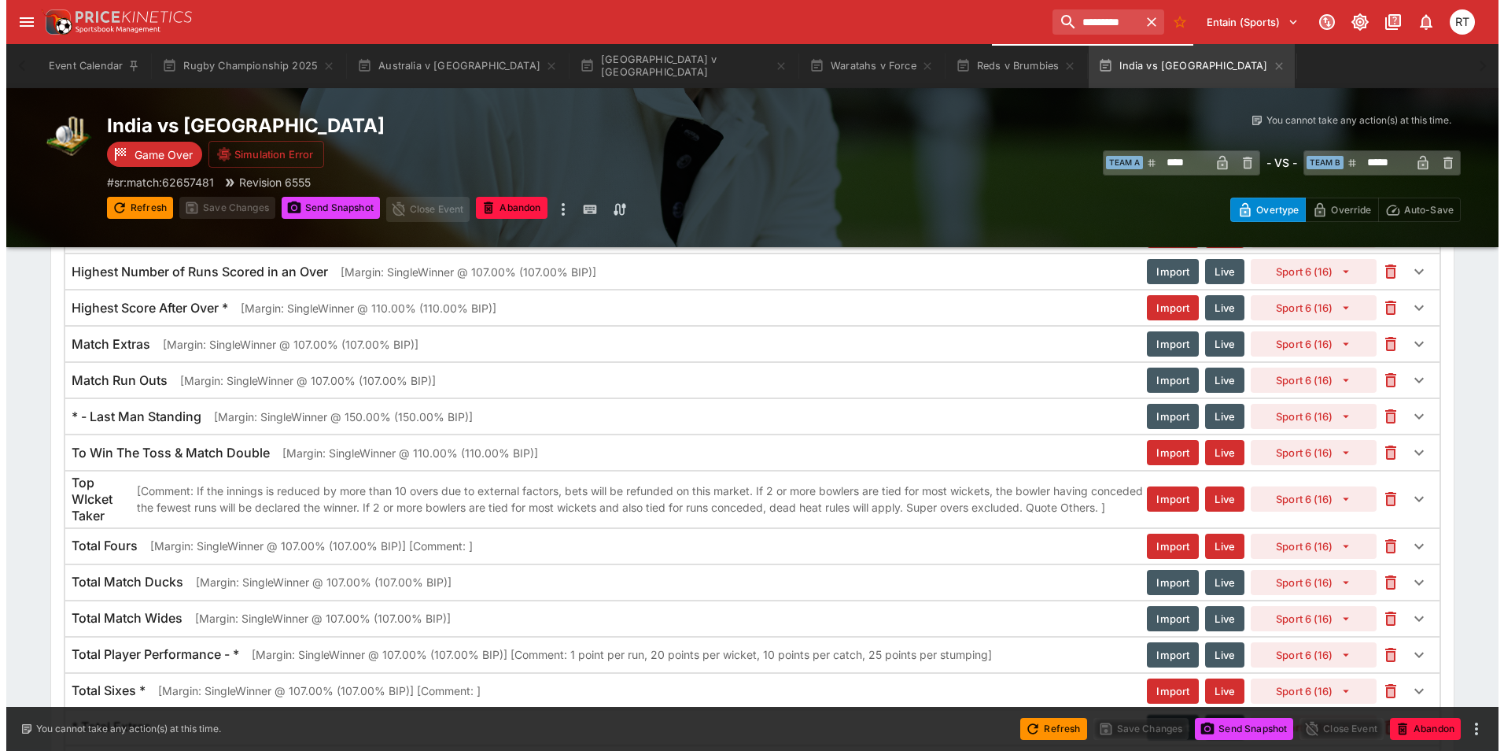
scroll to position [3742, 0]
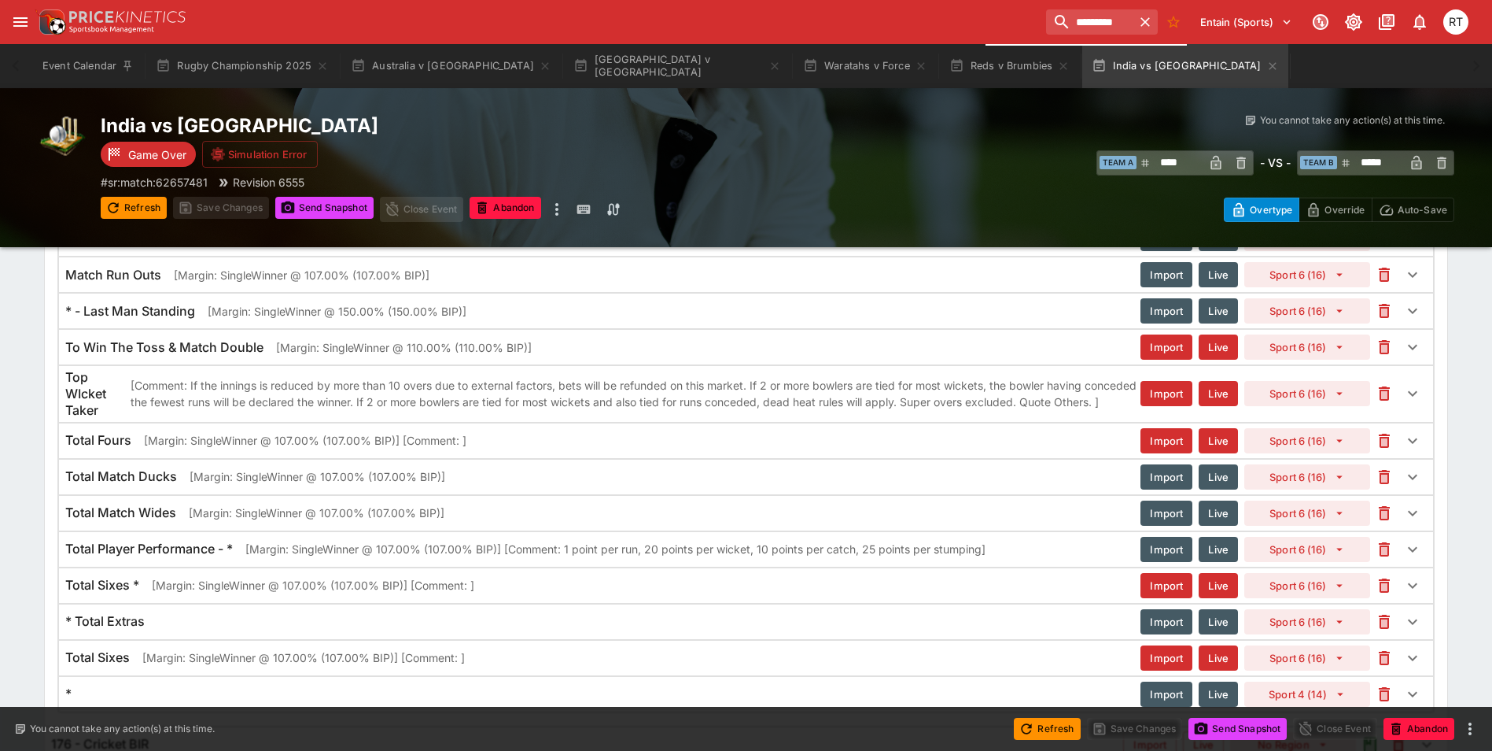
click at [163, 441] on p "[Margin: SingleWinner @ 107.00% (107.00% BIP)] [Comment: ]" at bounding box center [305, 440] width 323 height 17
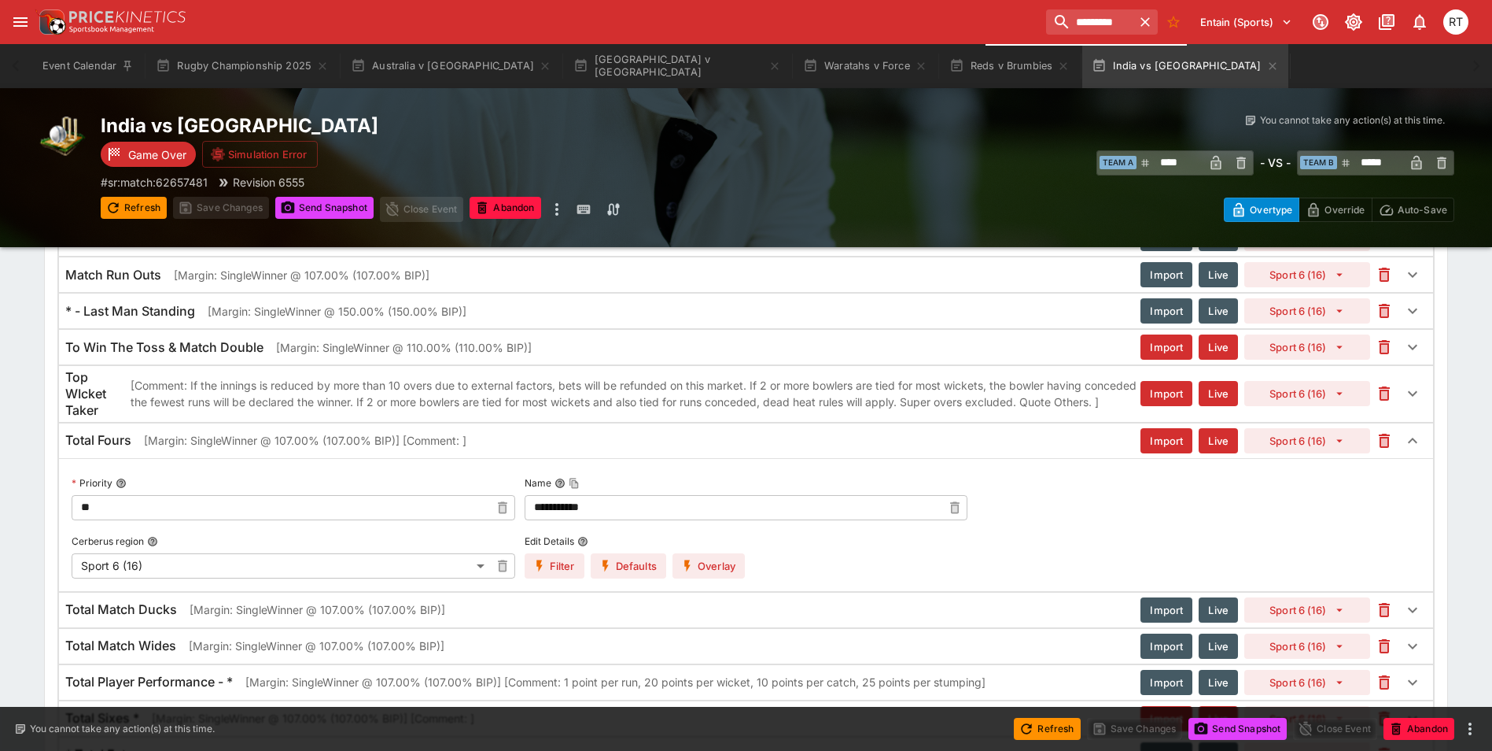
click at [717, 566] on button "Overlay" at bounding box center [709, 565] width 72 height 25
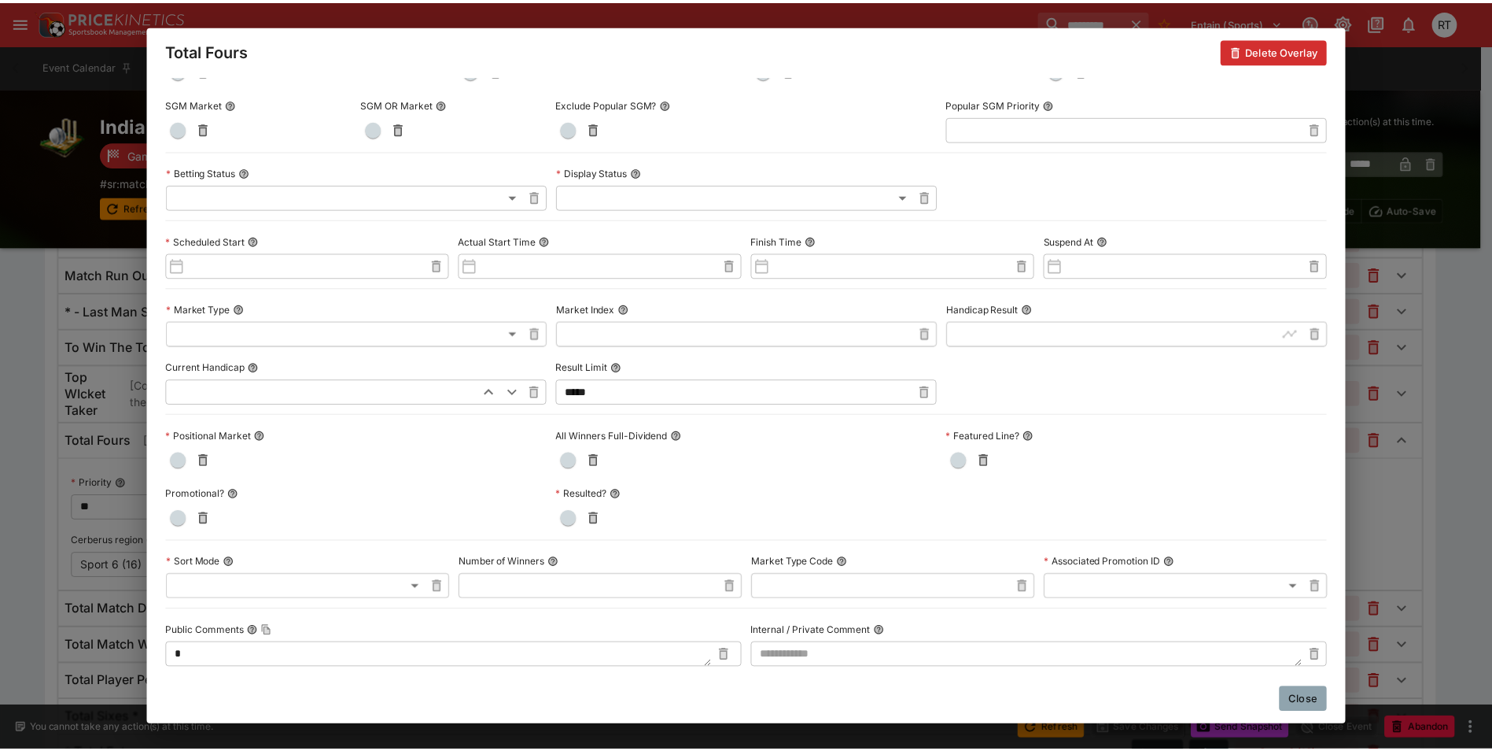
scroll to position [0, 0]
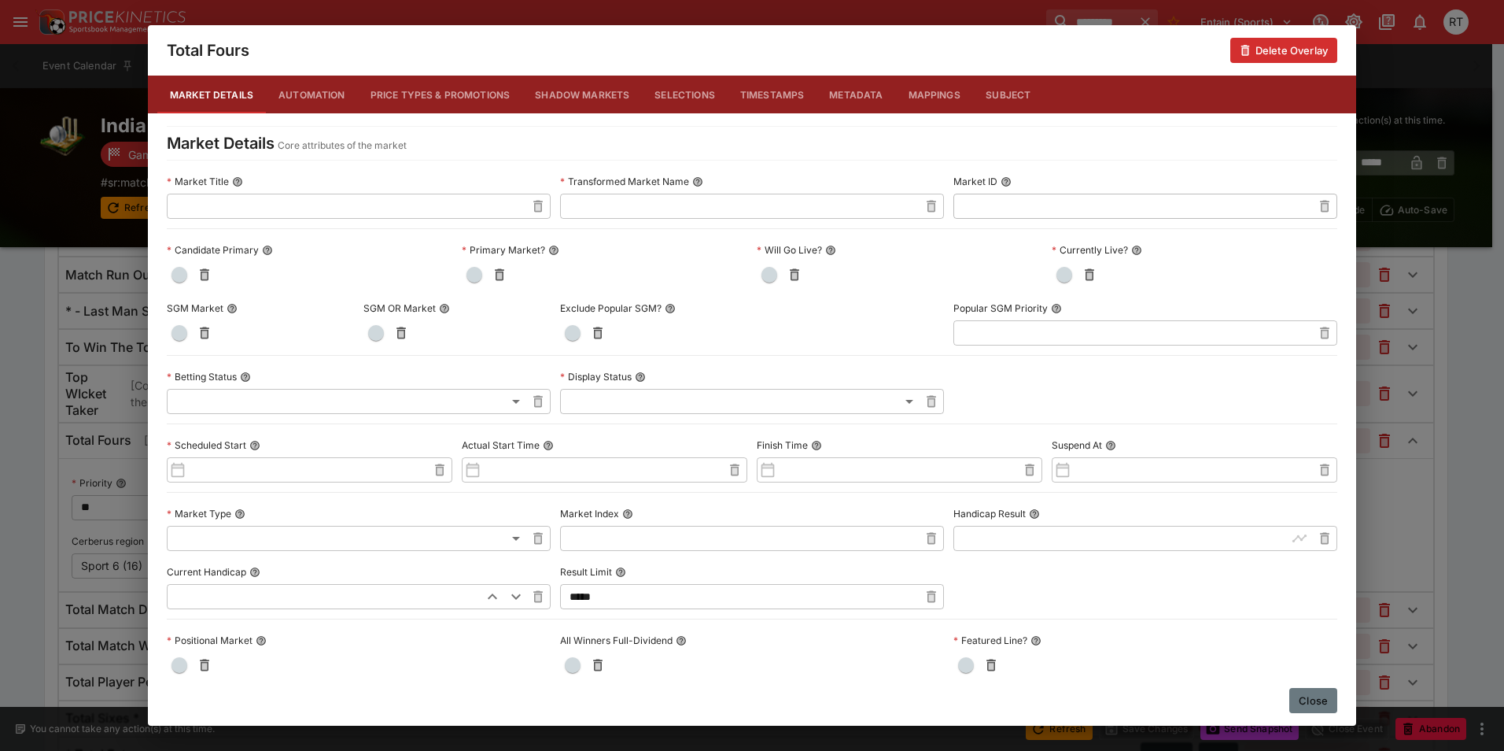
click at [1305, 700] on button "Close" at bounding box center [1313, 700] width 48 height 25
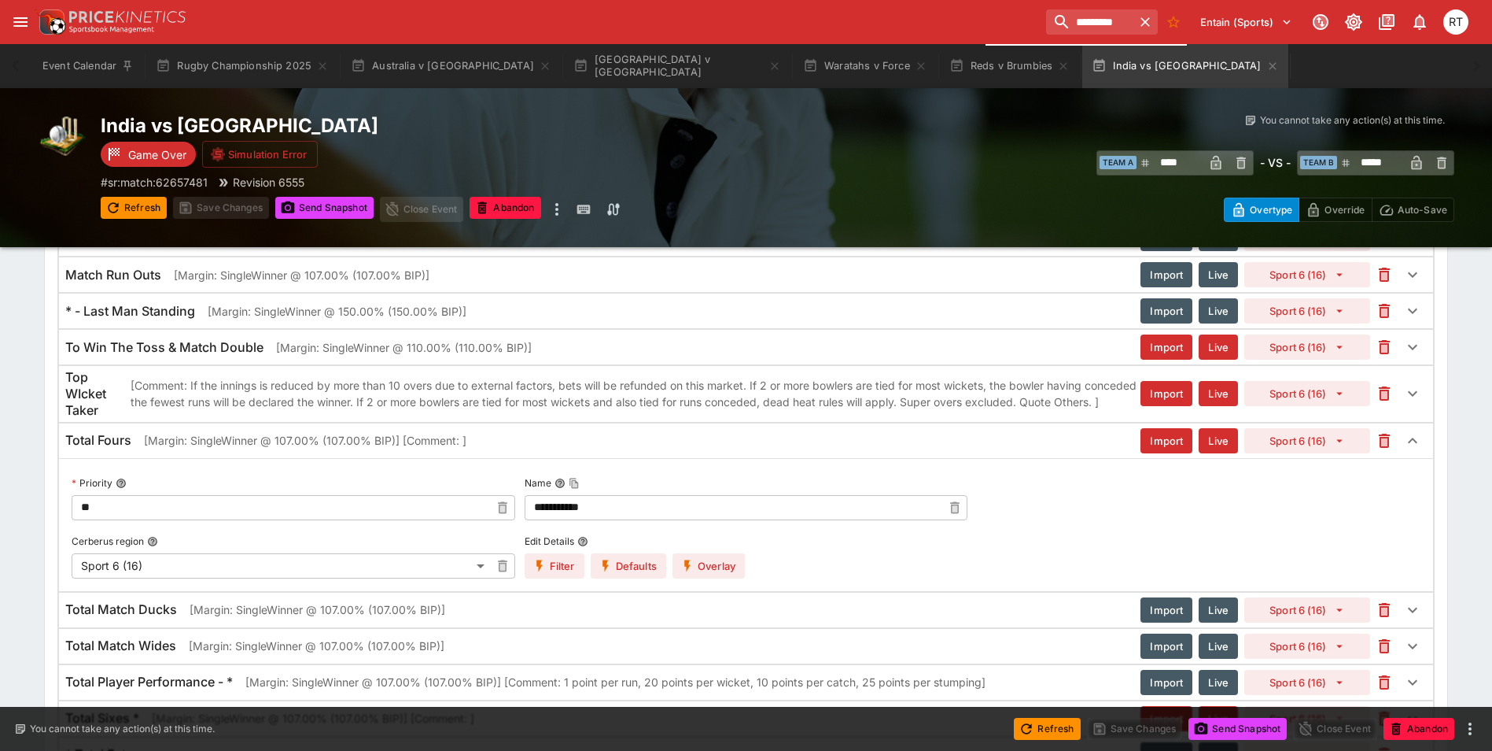
click at [249, 441] on p "[Margin: SingleWinner @ 107.00% (107.00% BIP)] [Comment: ]" at bounding box center [305, 440] width 323 height 17
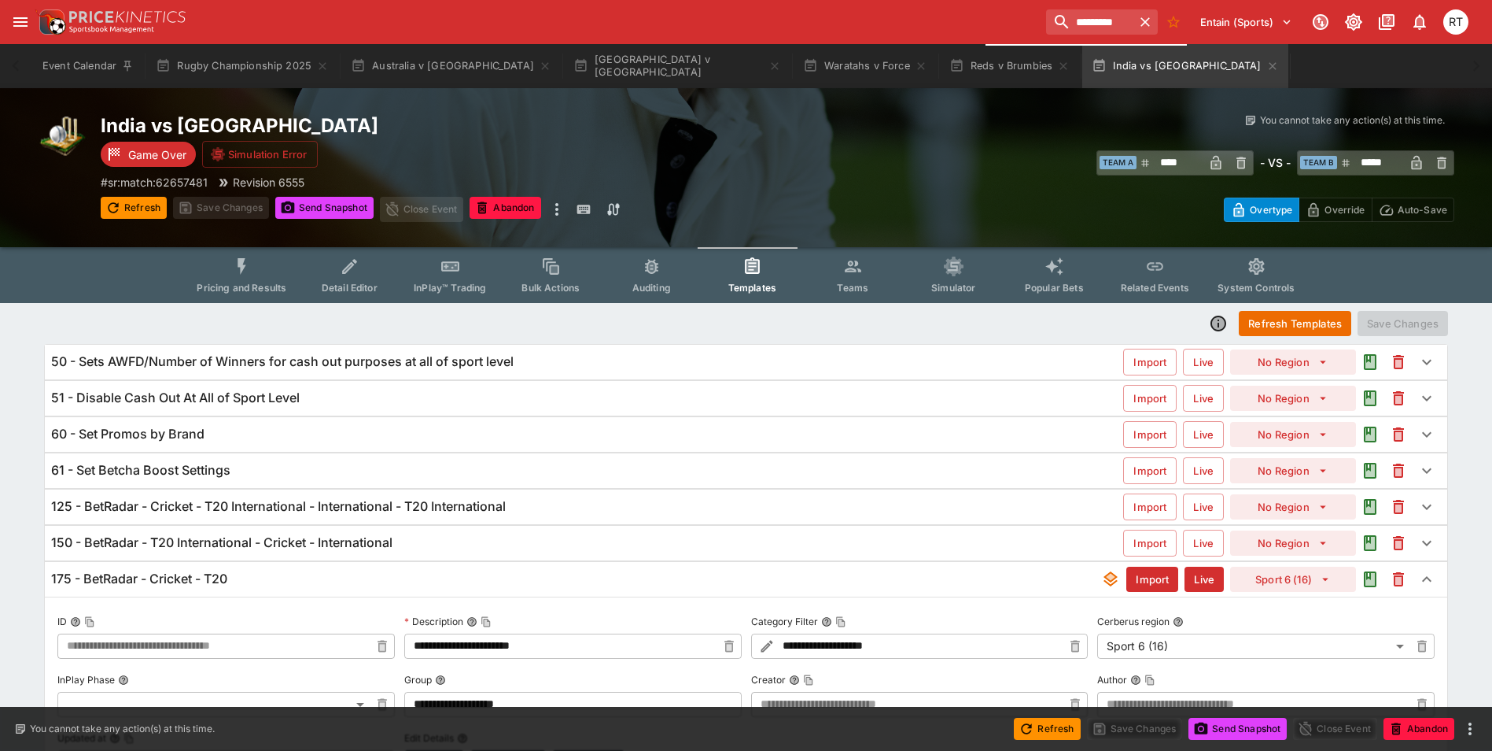
click at [238, 283] on span "Pricing and Results" at bounding box center [242, 288] width 90 height 12
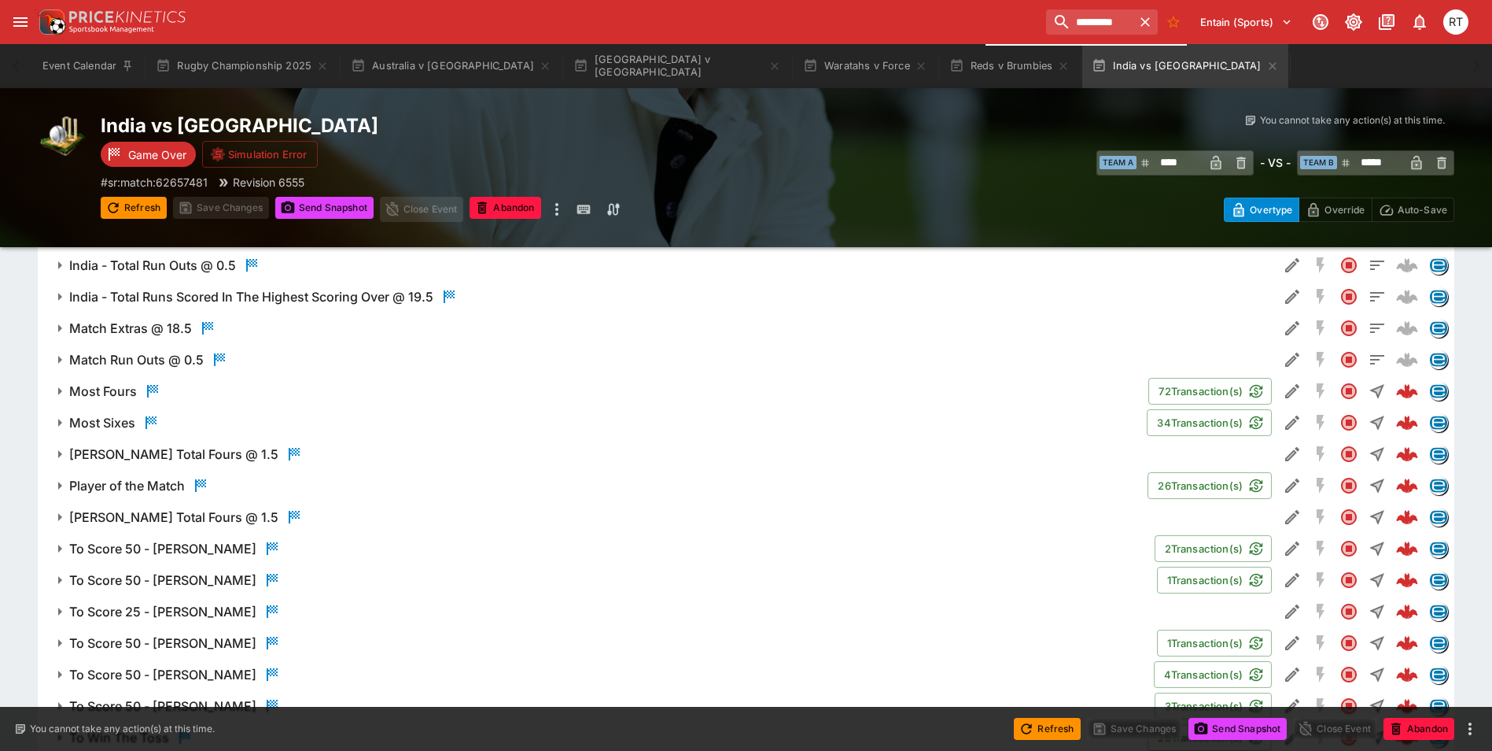
scroll to position [2753, 0]
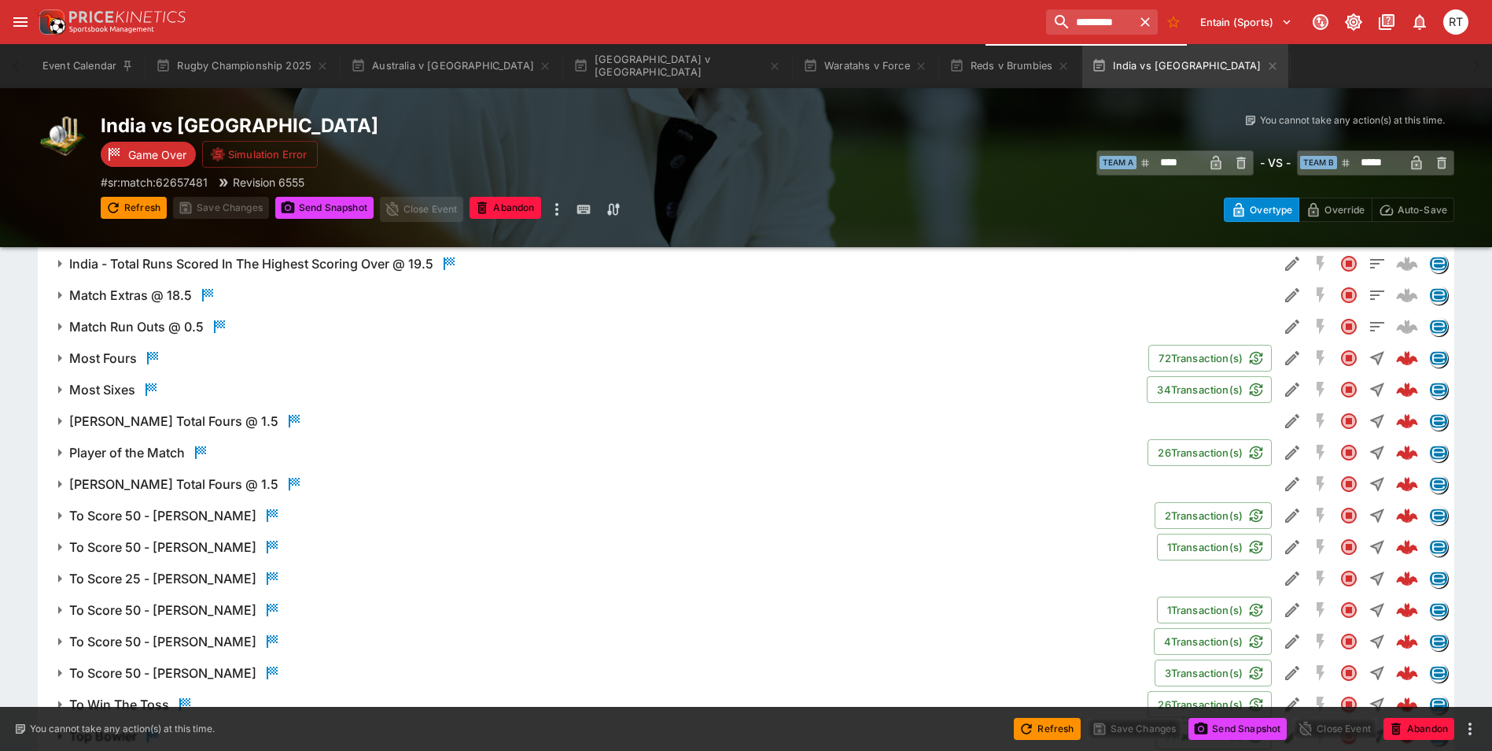
click at [101, 356] on h6 "Most Fours" at bounding box center [103, 358] width 68 height 17
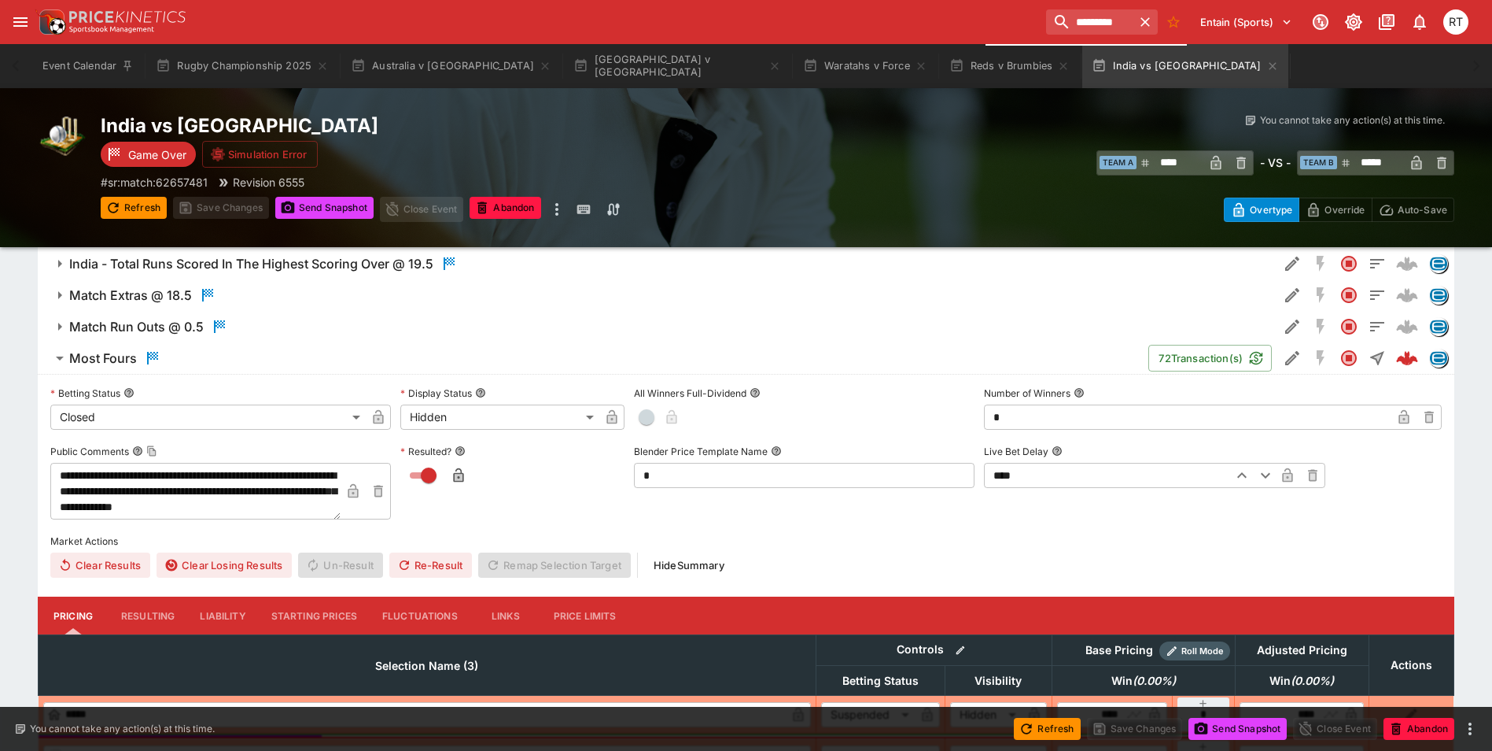
click at [101, 356] on h6 "Most Fours" at bounding box center [103, 358] width 68 height 17
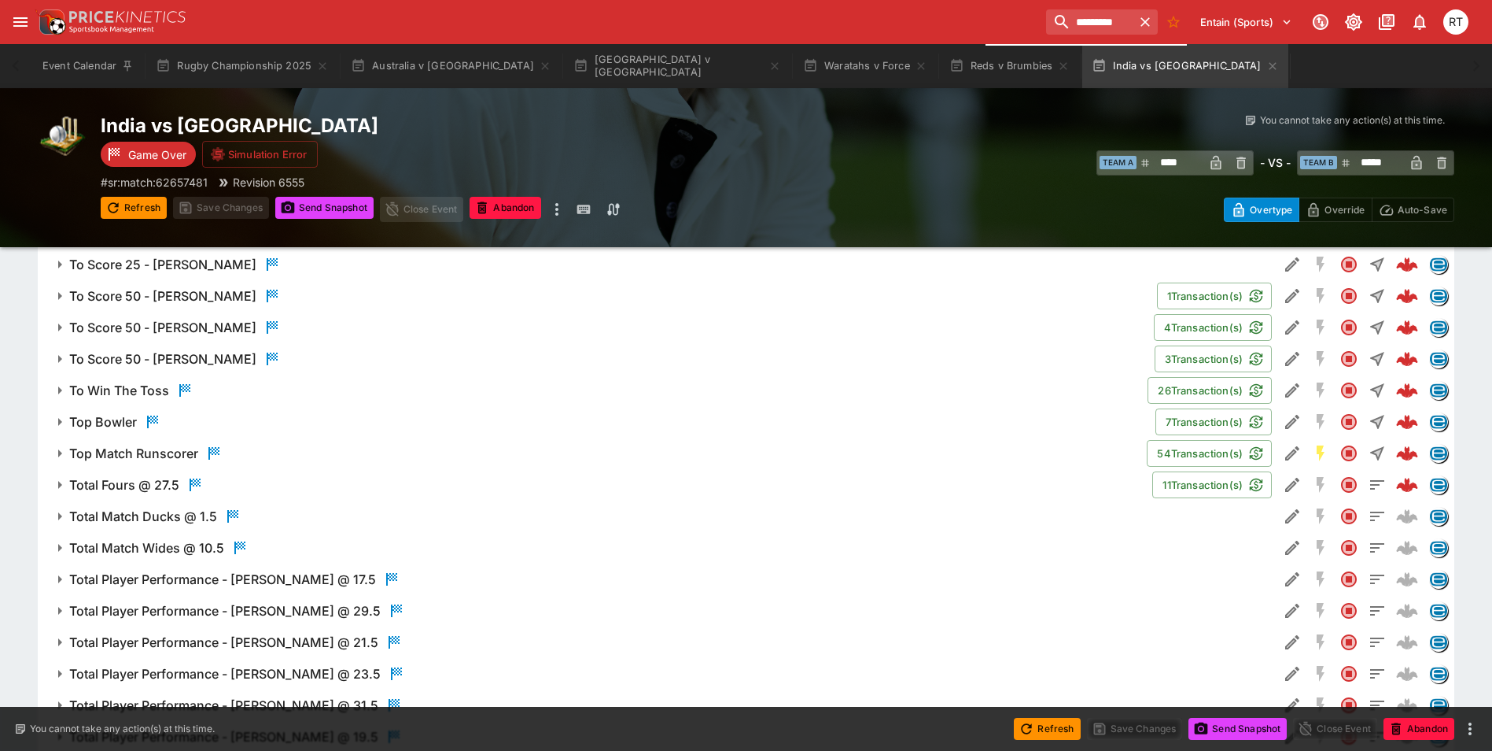
scroll to position [3068, 0]
click at [135, 486] on h6 "Total Fours @ 27.5" at bounding box center [124, 484] width 110 height 17
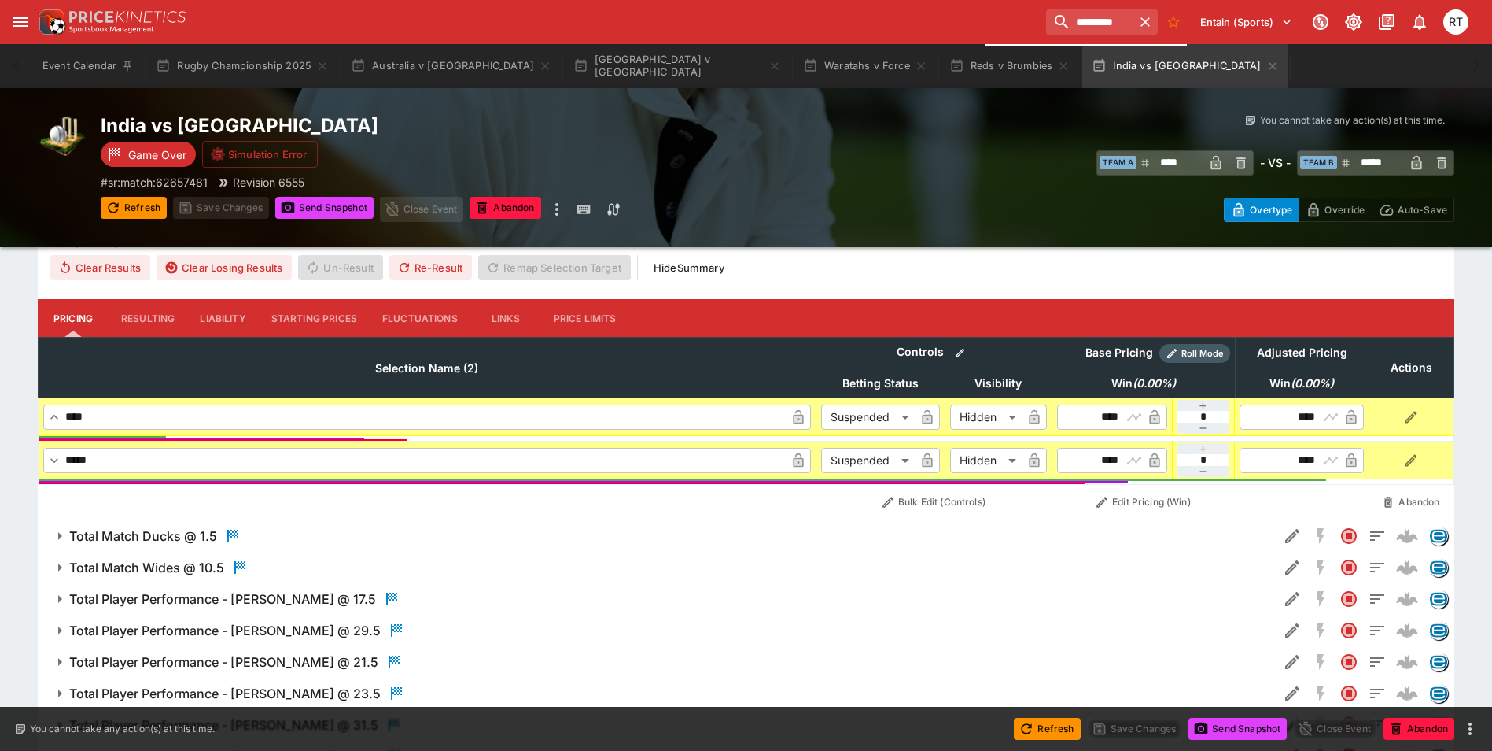
scroll to position [3383, 0]
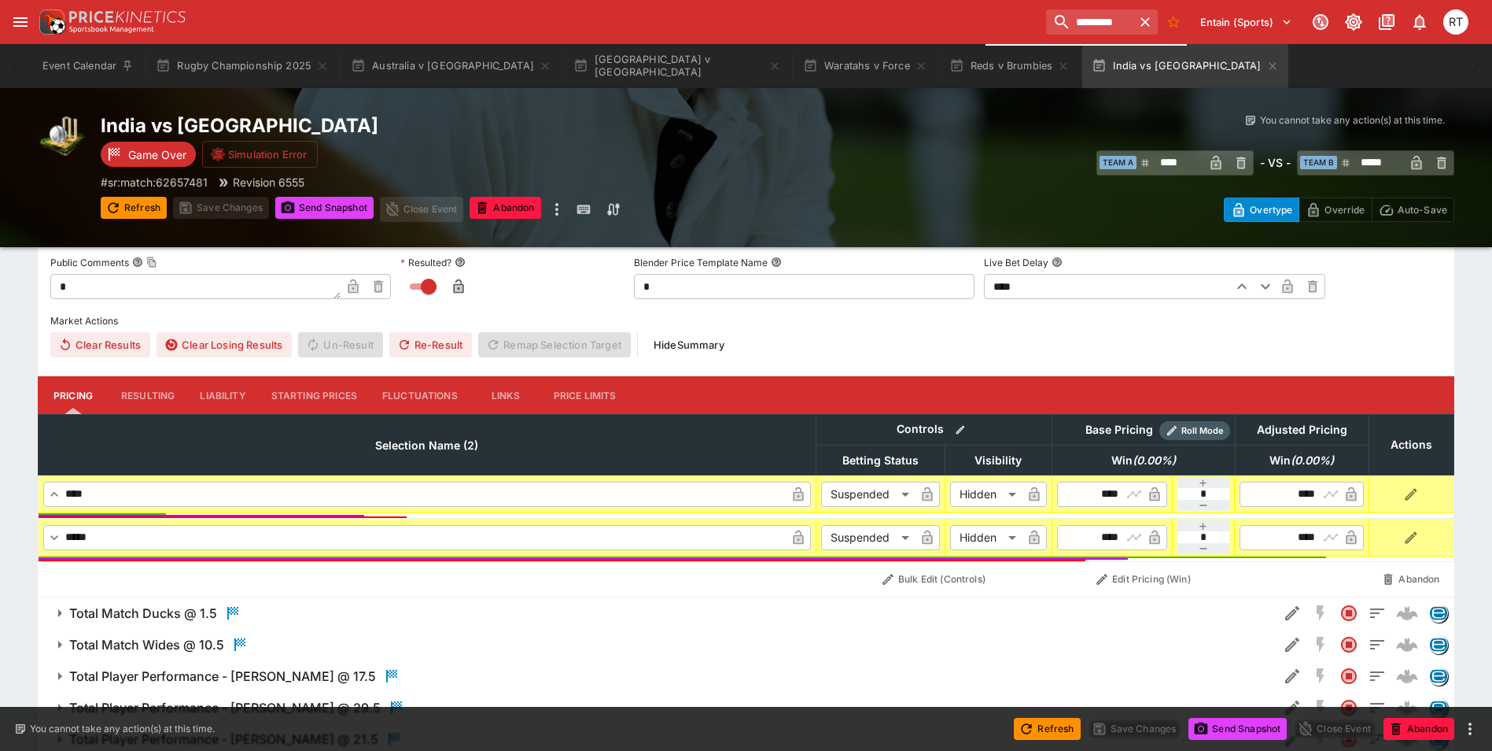
click at [203, 393] on button "Liability" at bounding box center [222, 395] width 71 height 38
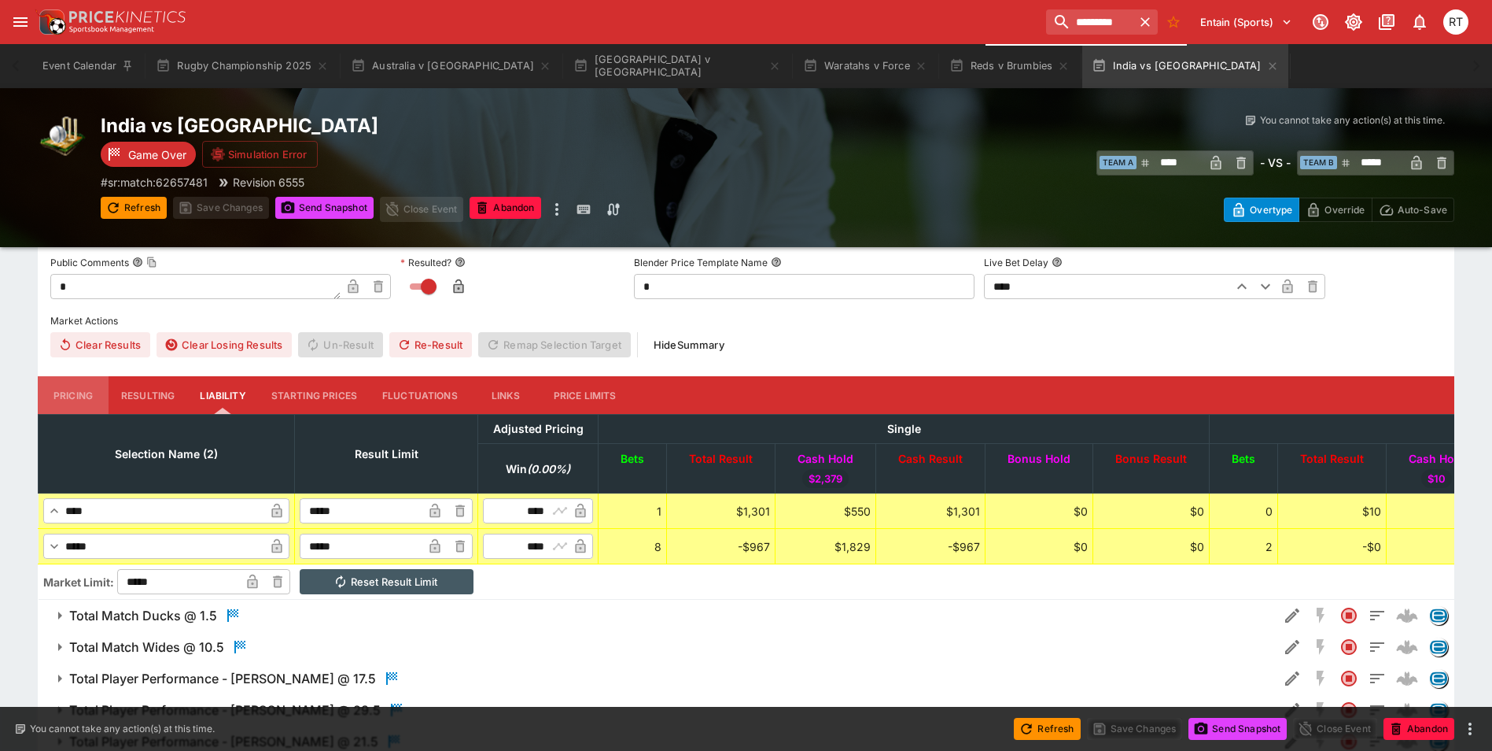
click at [83, 396] on button "Pricing" at bounding box center [73, 395] width 71 height 38
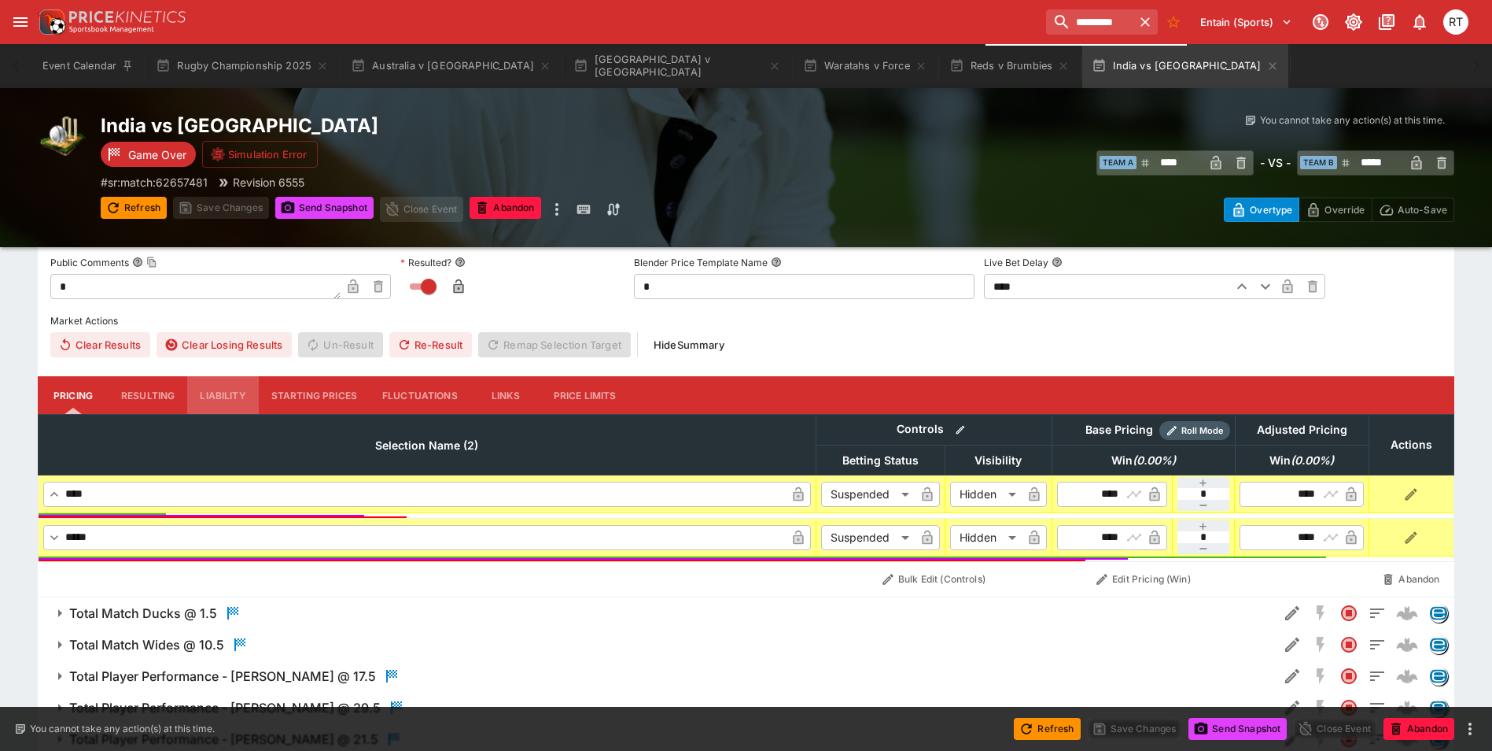
click at [232, 399] on button "Liability" at bounding box center [222, 395] width 71 height 38
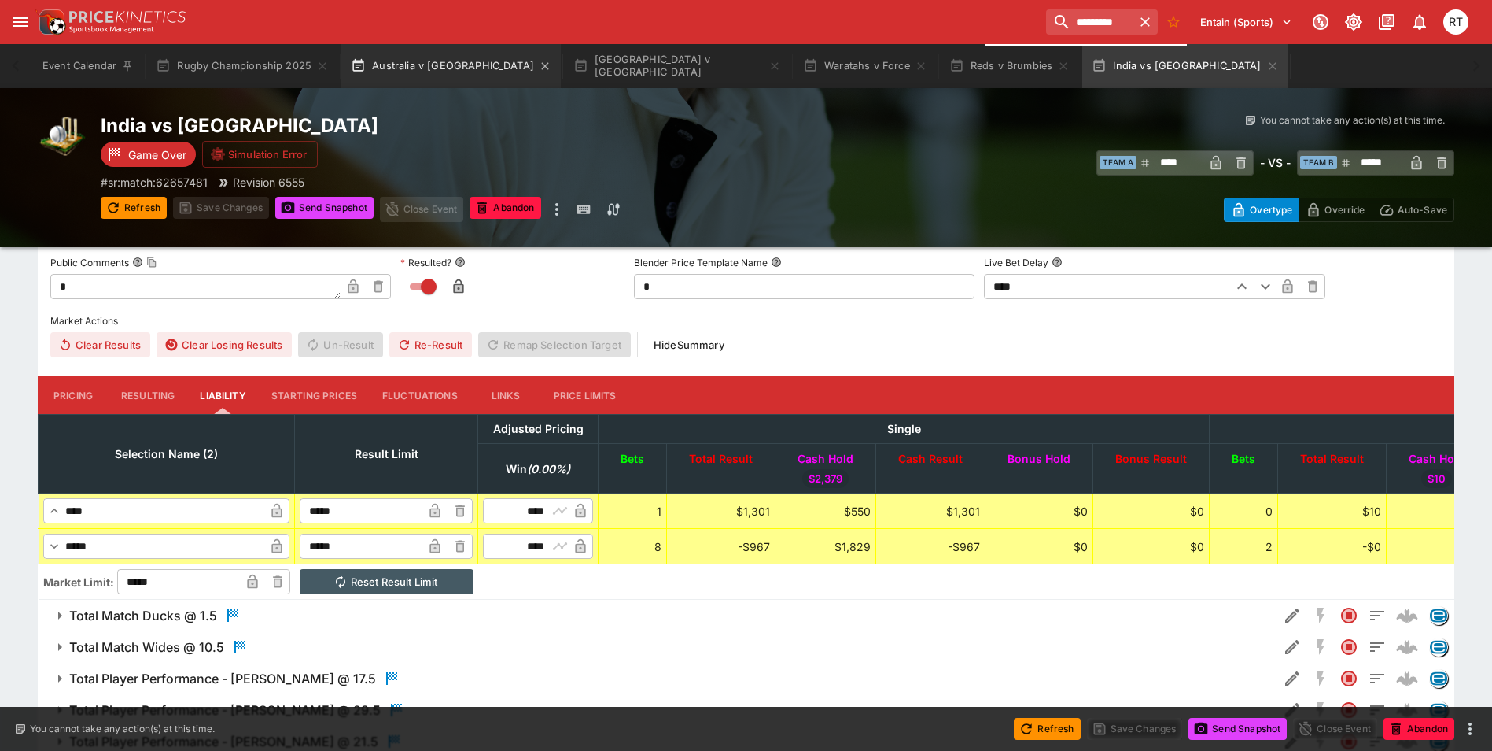
click at [401, 64] on button "Australia v Argentina" at bounding box center [450, 66] width 219 height 44
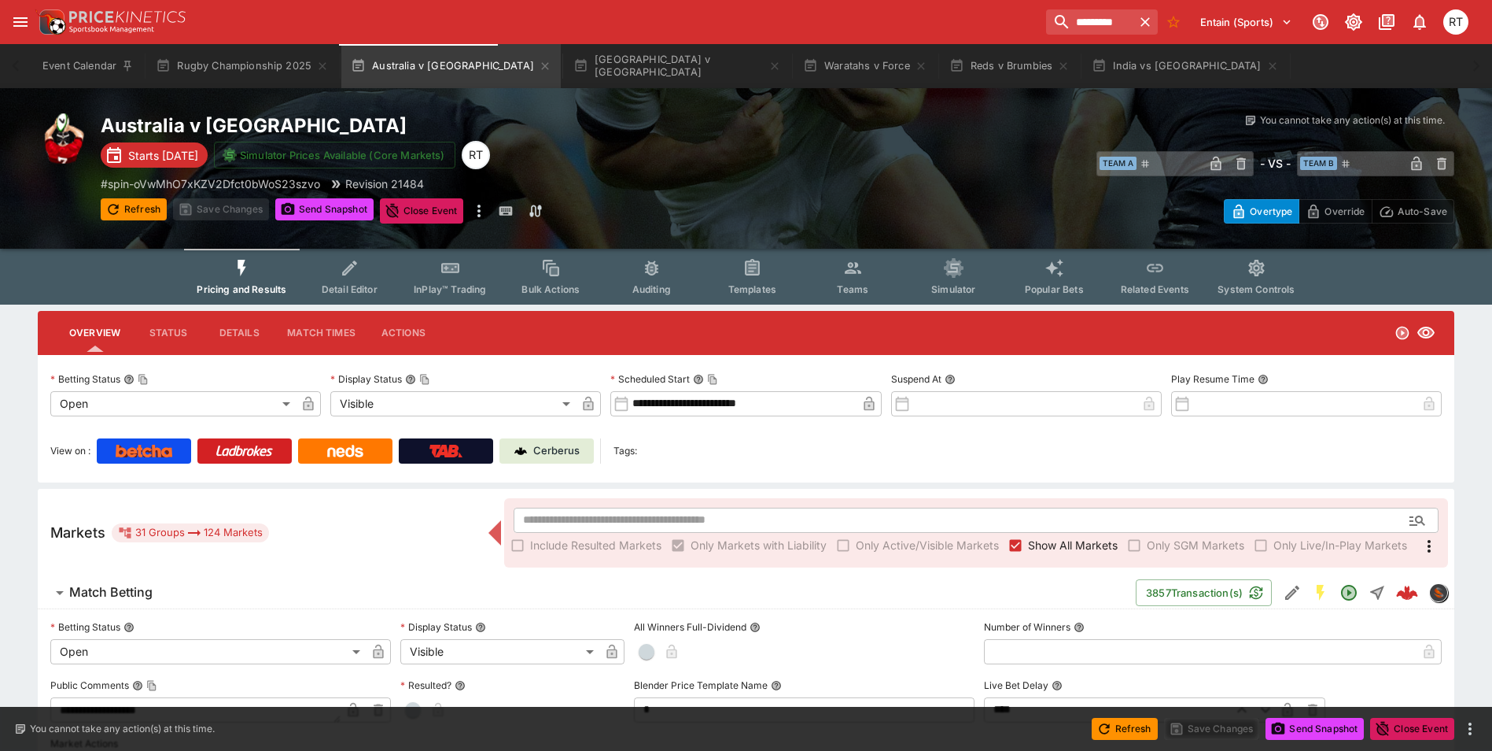
click at [745, 278] on button "Templates" at bounding box center [752, 277] width 101 height 56
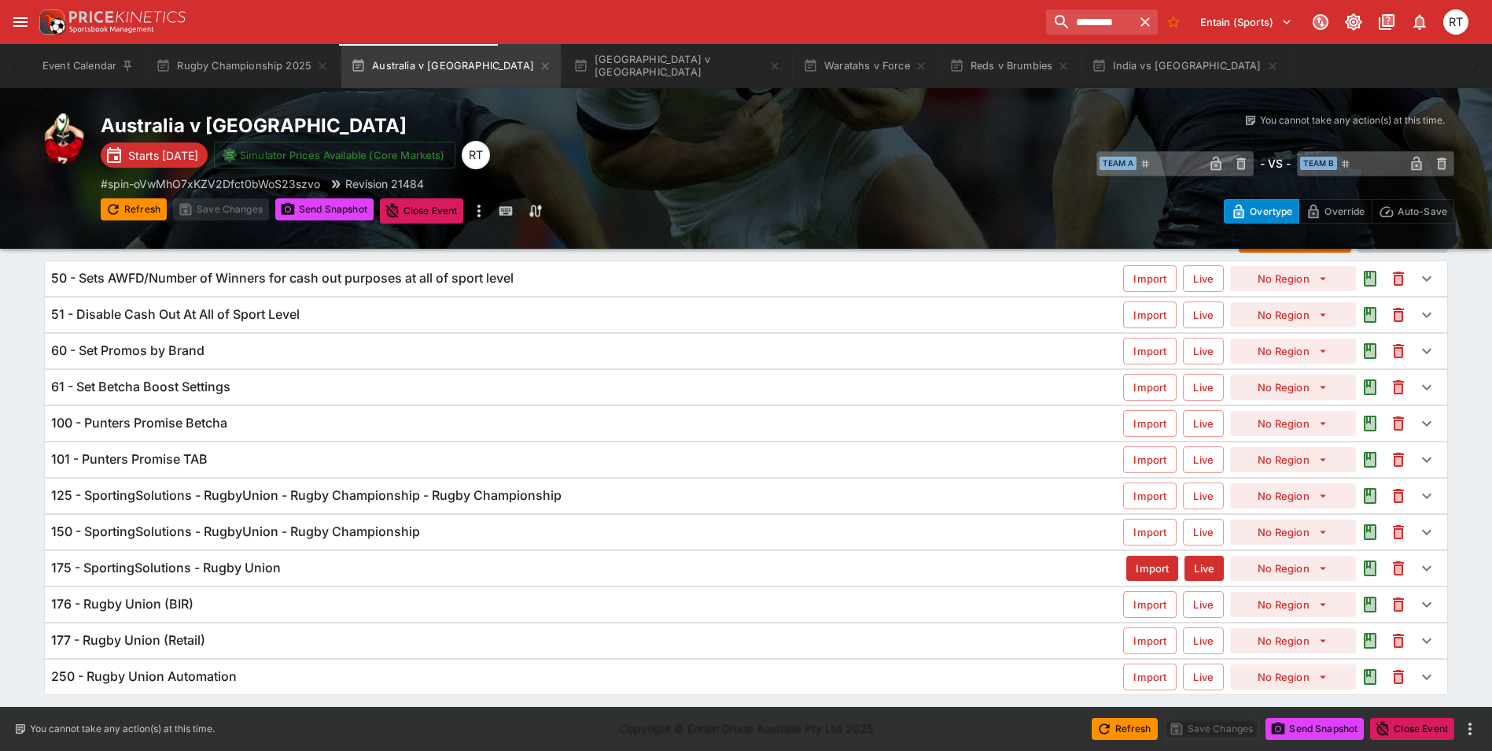
scroll to position [90, 0]
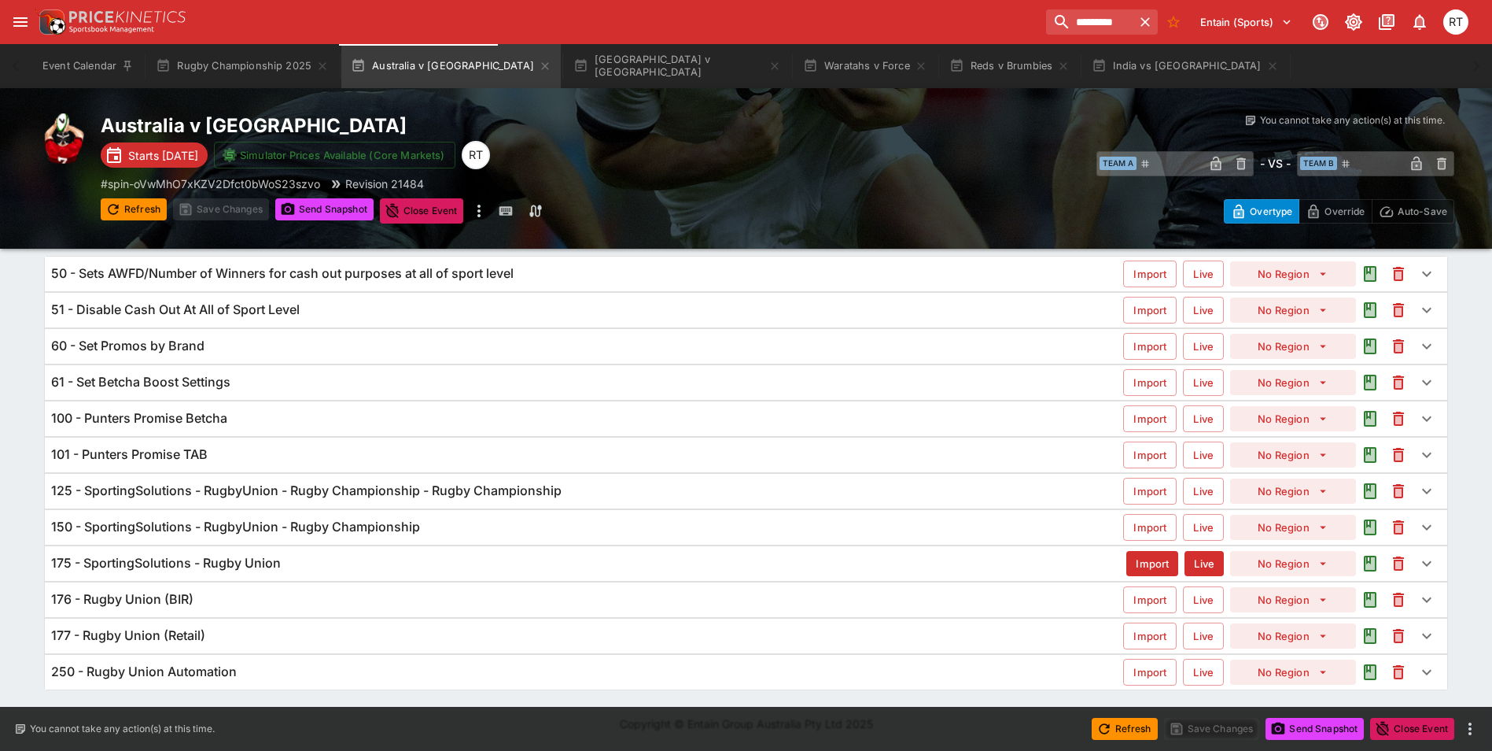
click at [294, 566] on div "175 - SportingSolutions - Rugby Union" at bounding box center [588, 563] width 1075 height 17
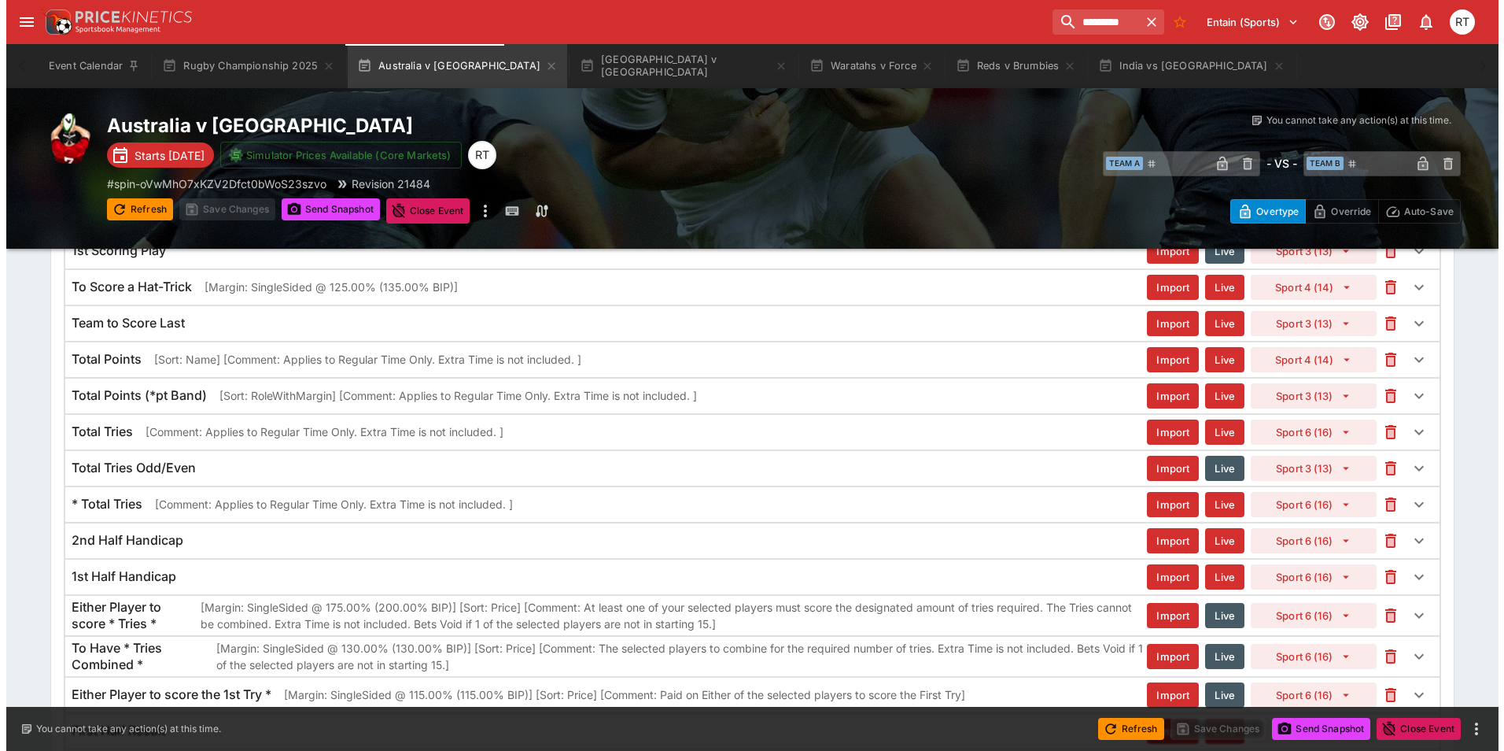
scroll to position [1243, 0]
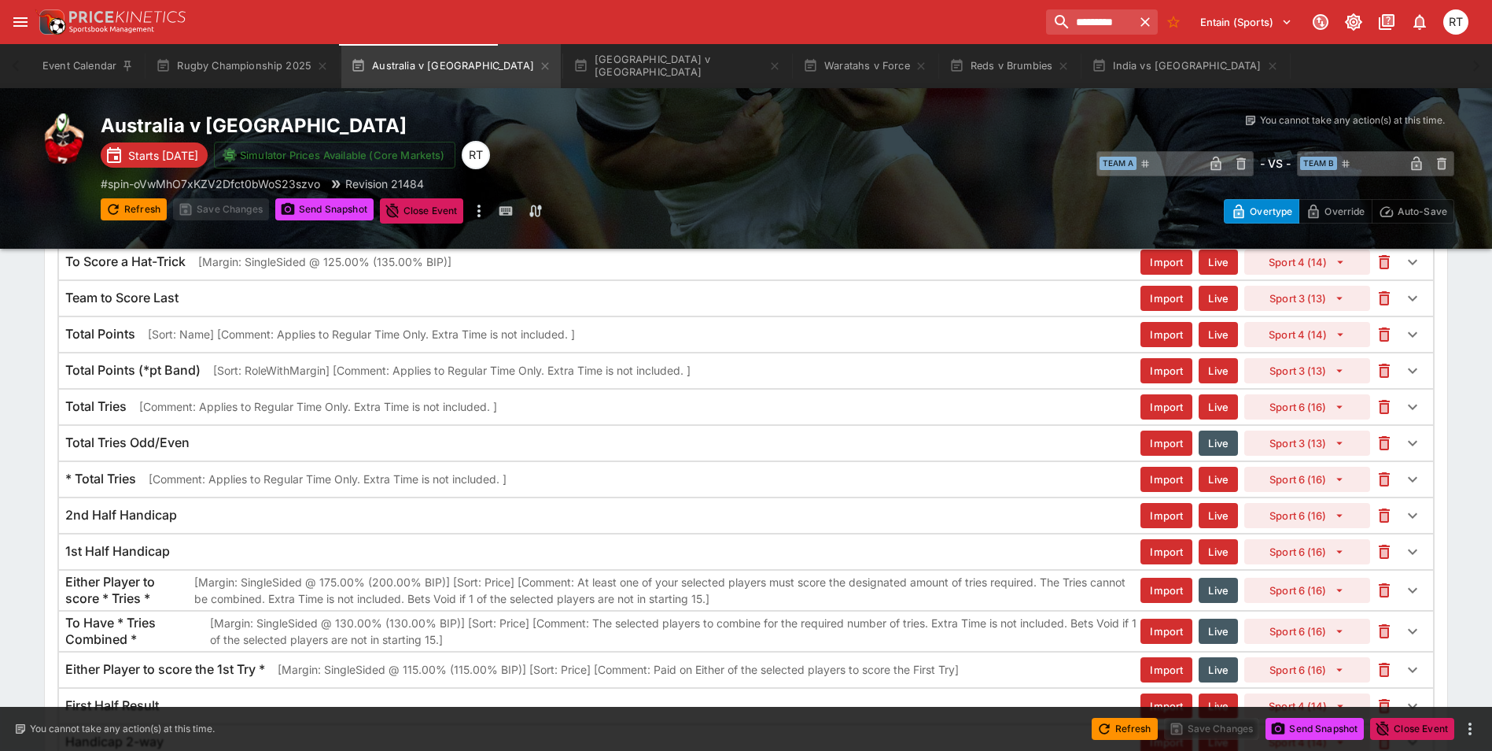
click at [132, 335] on h6 "Total Points" at bounding box center [100, 334] width 70 height 17
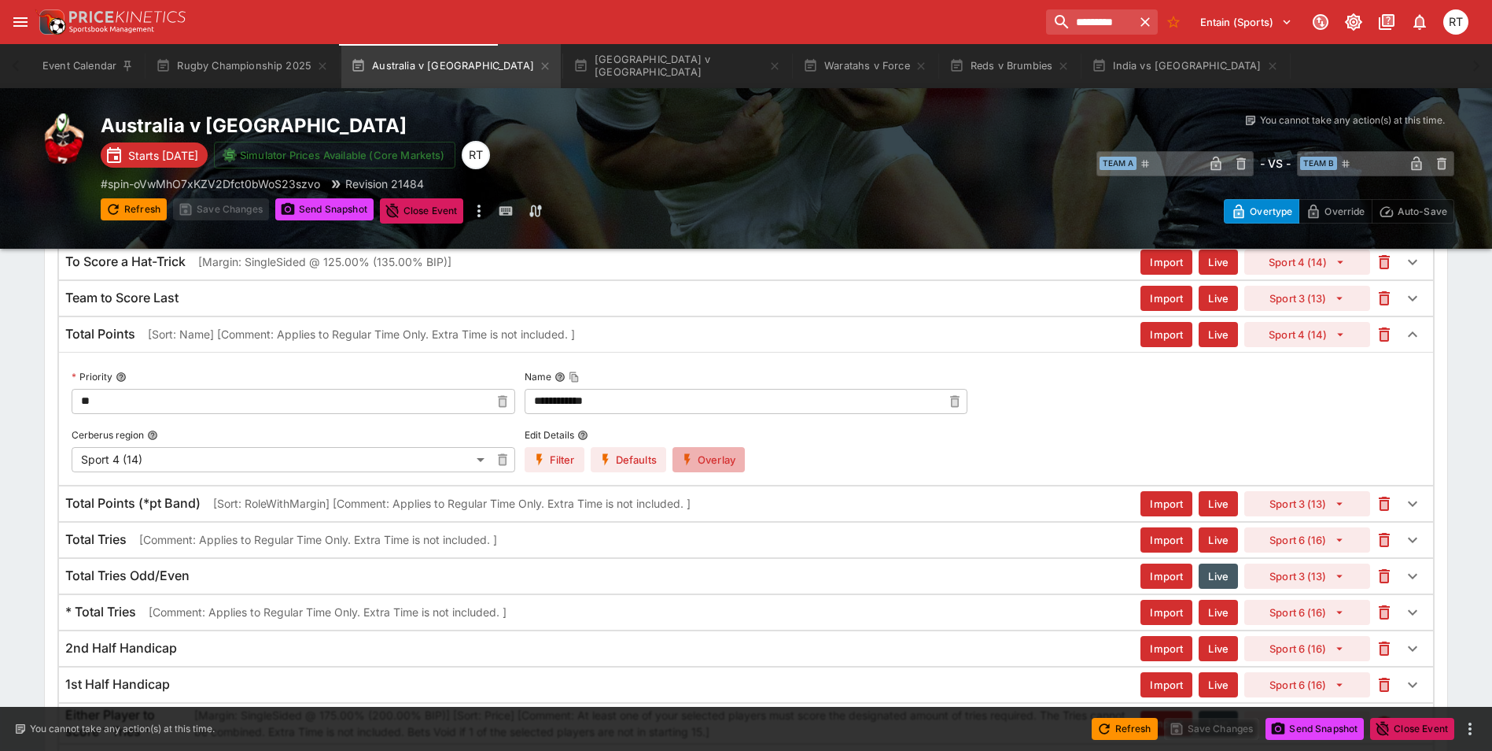
click at [716, 455] on button "Overlay" at bounding box center [709, 459] width 72 height 25
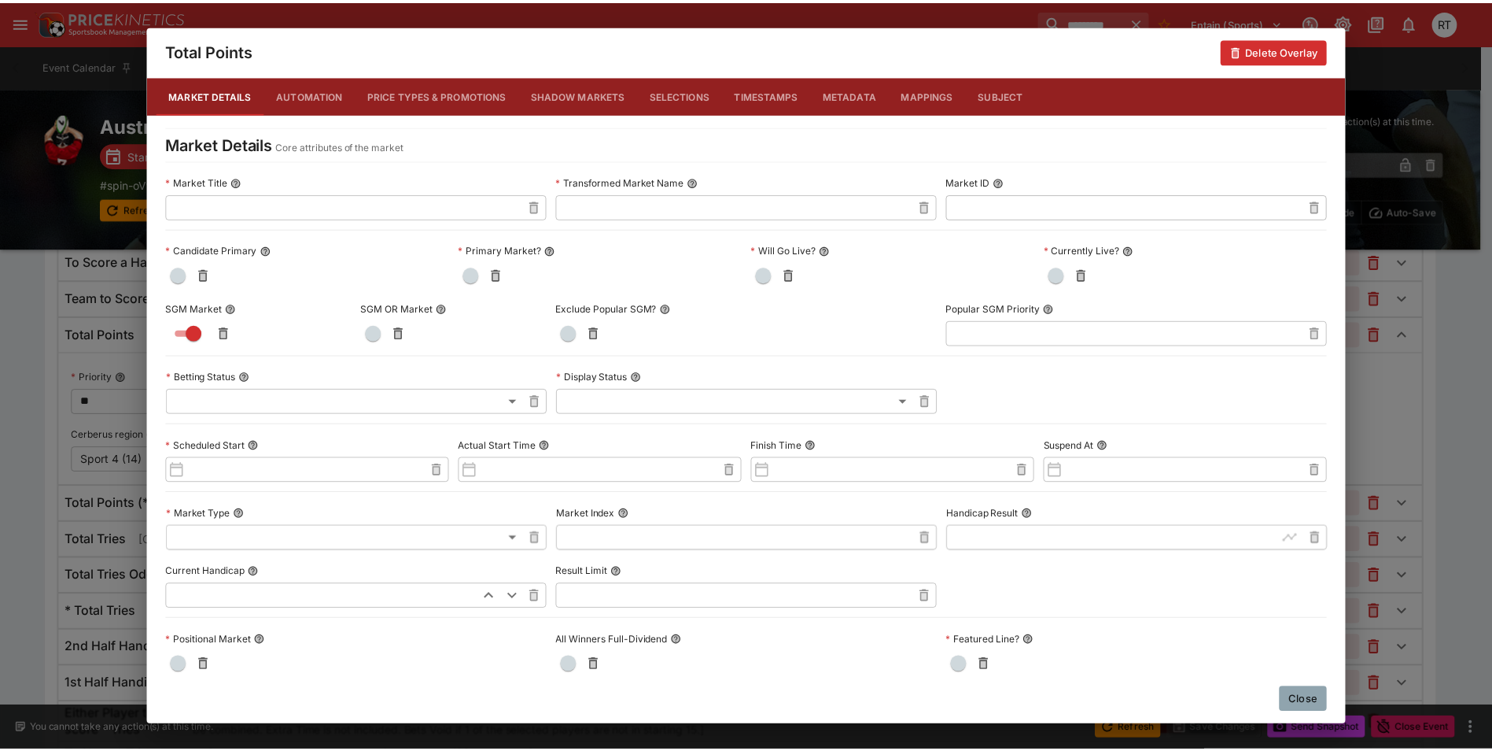
scroll to position [157, 0]
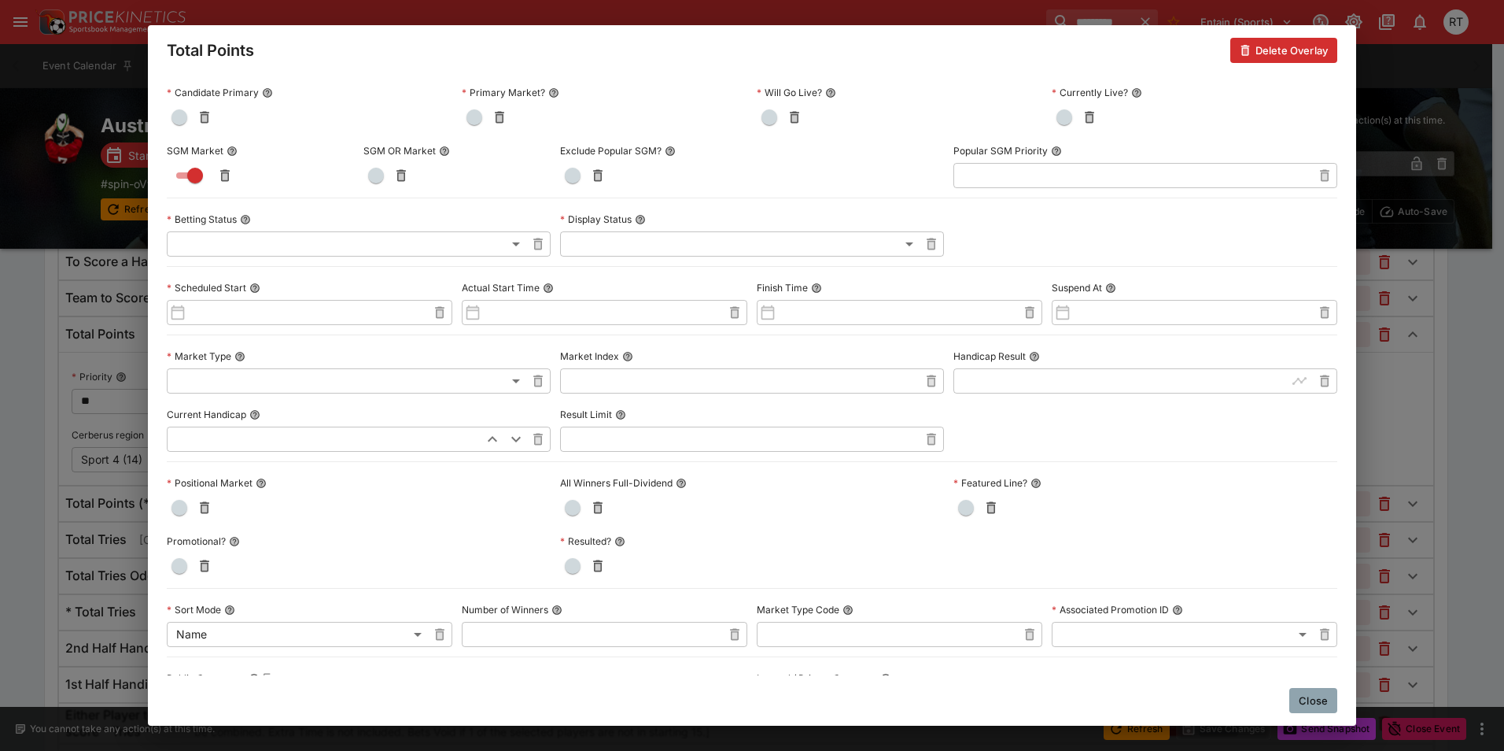
click at [1309, 692] on button "Close" at bounding box center [1313, 700] width 48 height 25
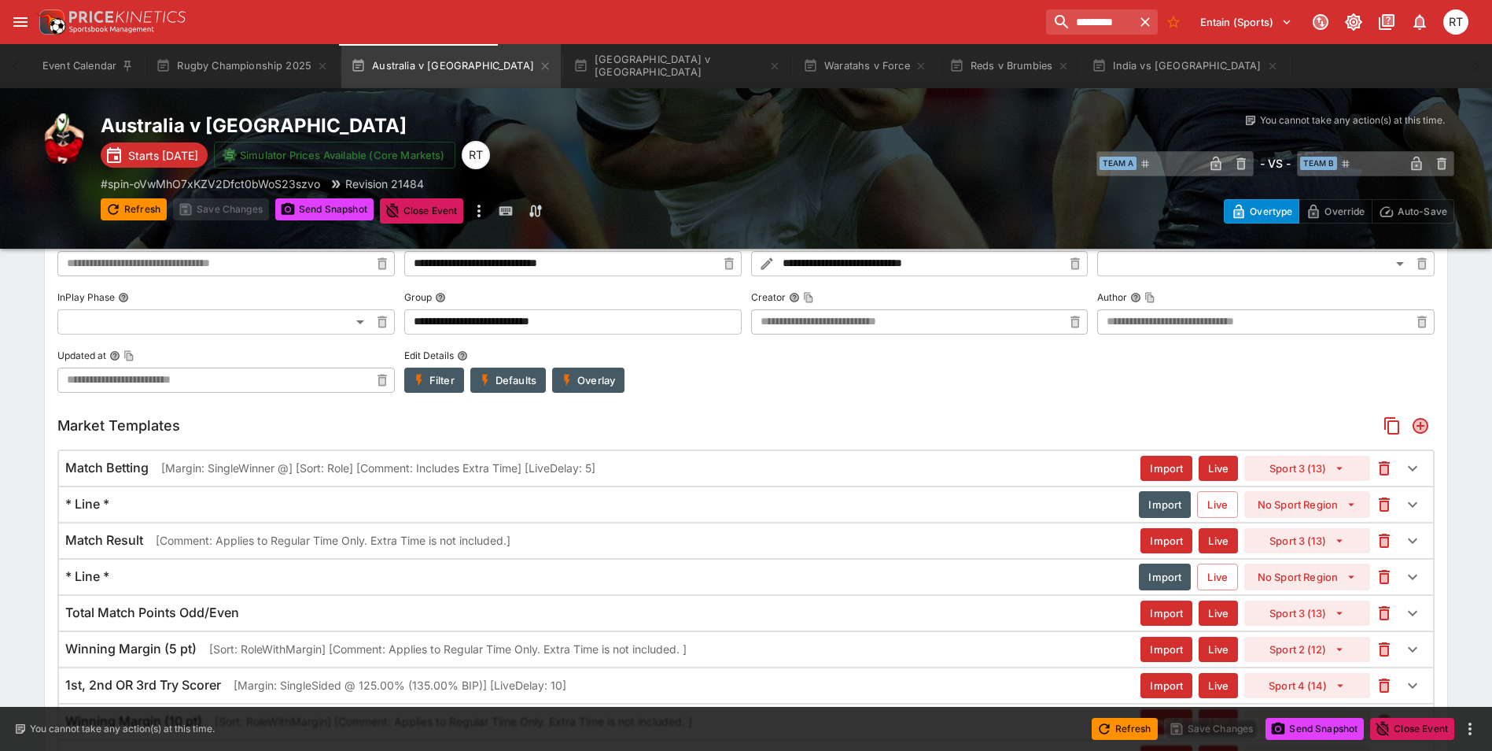
scroll to position [63, 0]
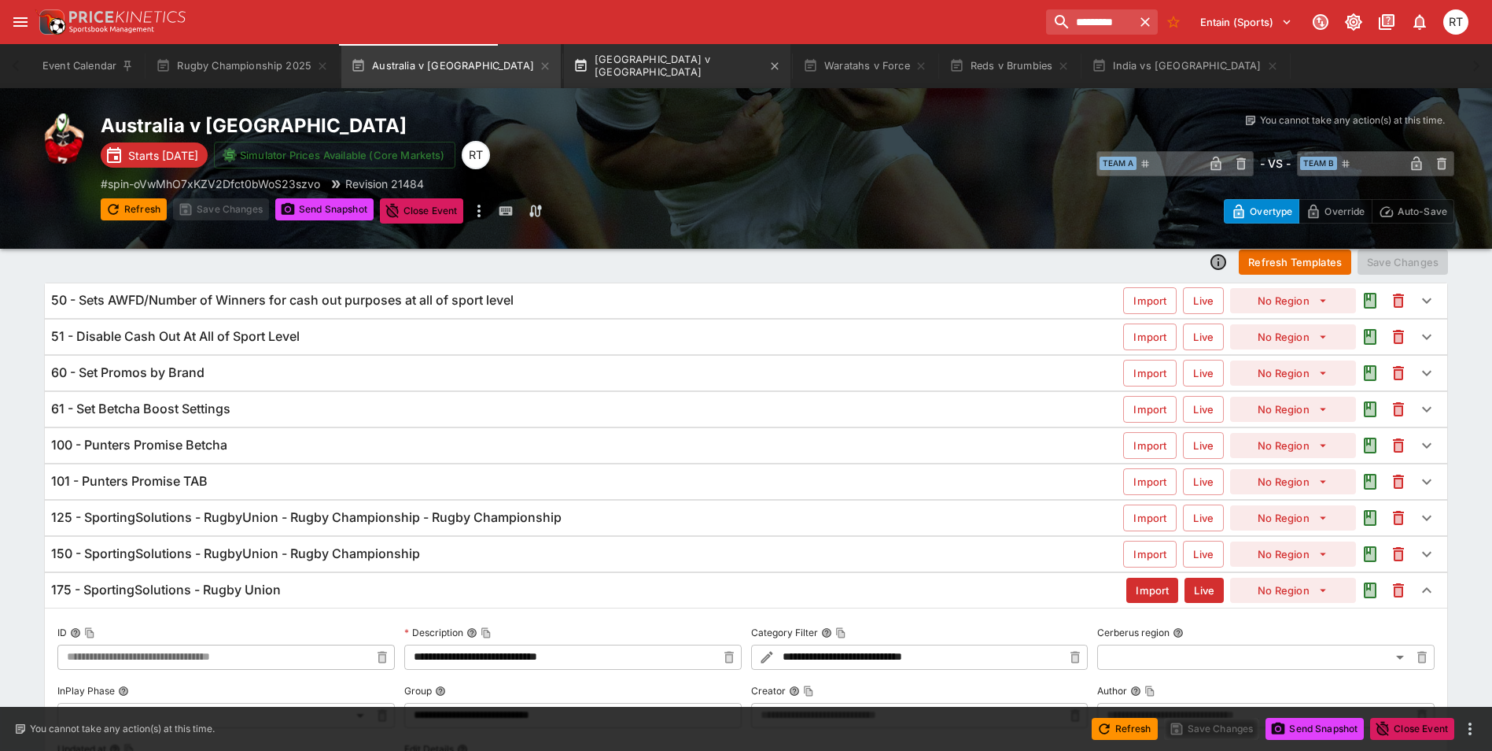
click at [603, 72] on button "New Zealand v South Africa" at bounding box center [677, 66] width 227 height 44
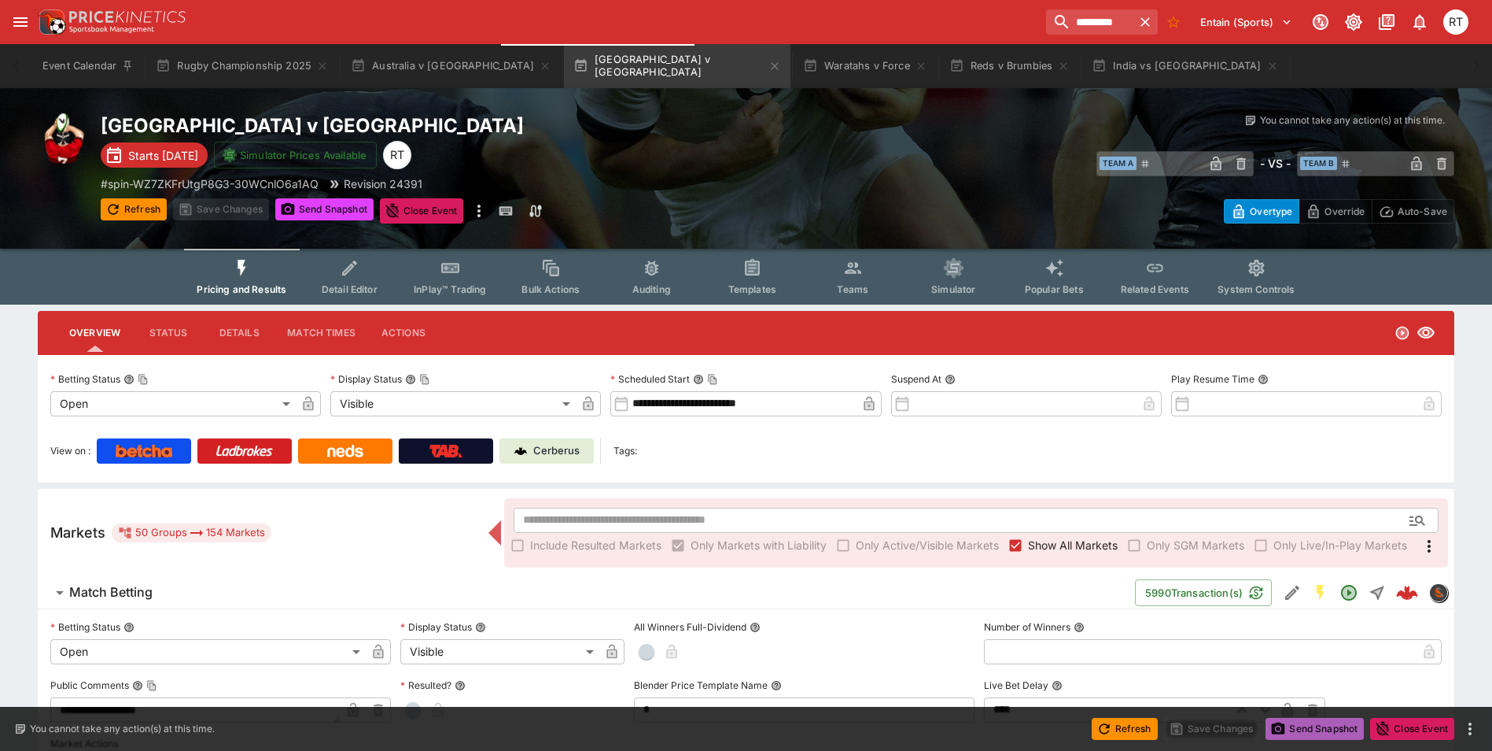
click at [1298, 732] on button "Send Snapshot" at bounding box center [1315, 728] width 98 height 22
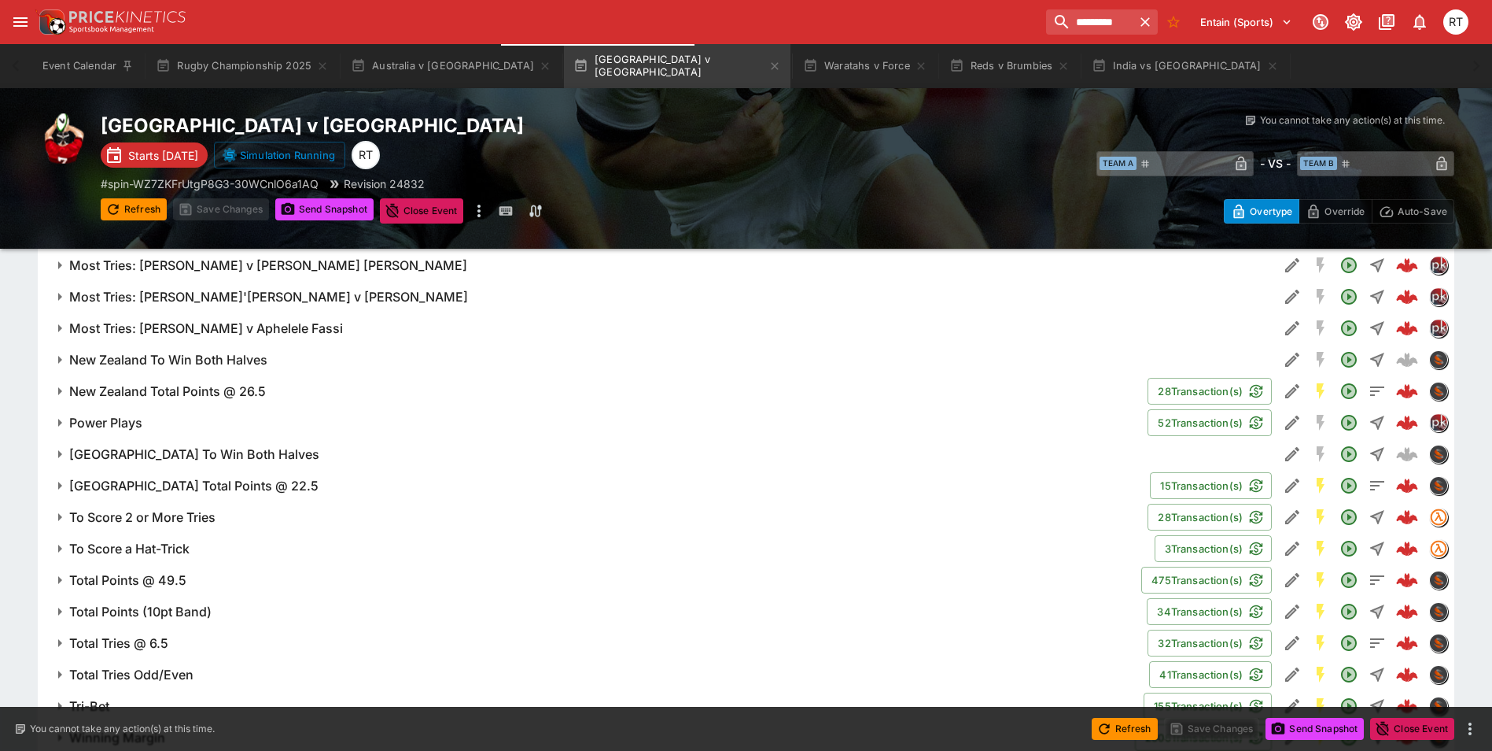
scroll to position [1866, 0]
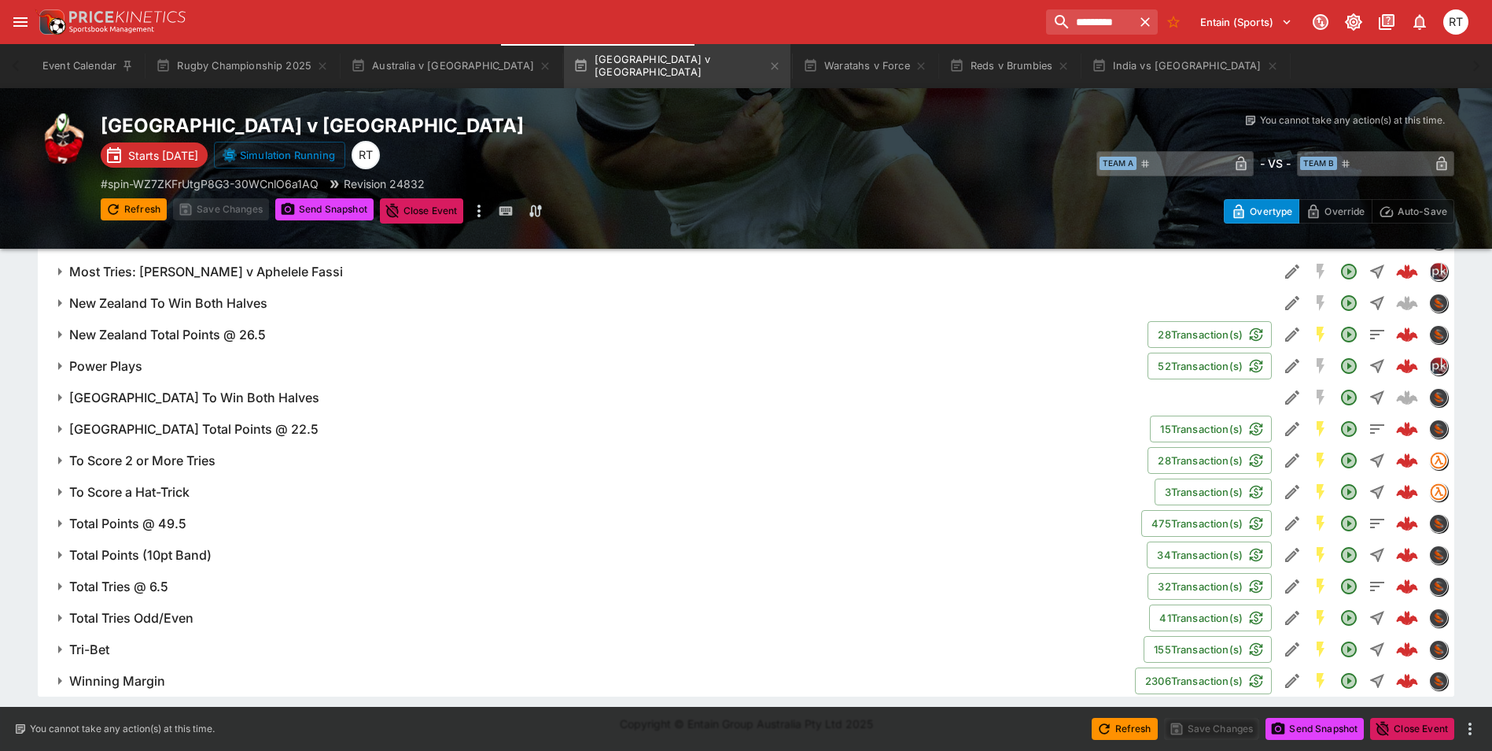
click at [175, 515] on h6 "Total Points @ 49.5" at bounding box center [127, 523] width 117 height 17
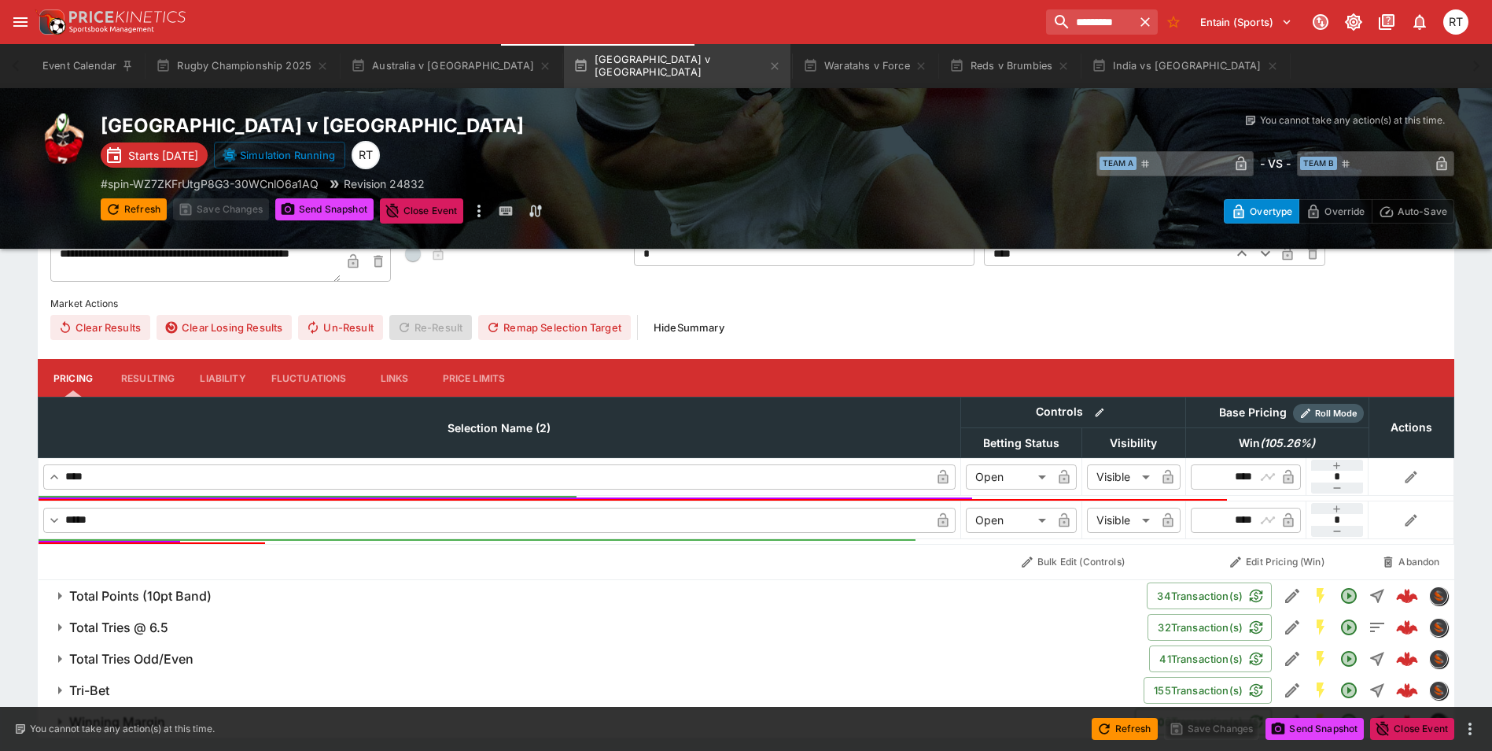
scroll to position [2259, 0]
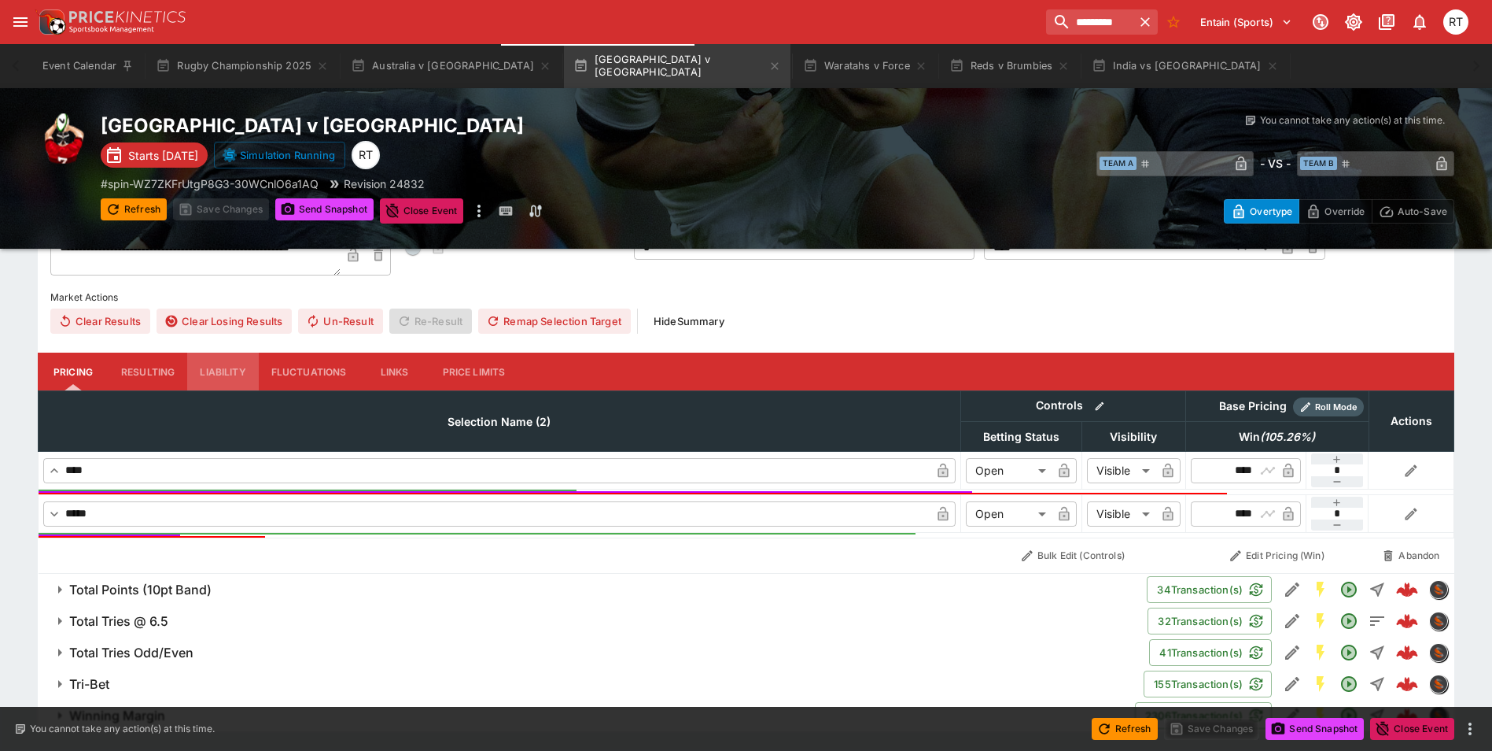
click at [212, 370] on button "Liability" at bounding box center [222, 371] width 71 height 38
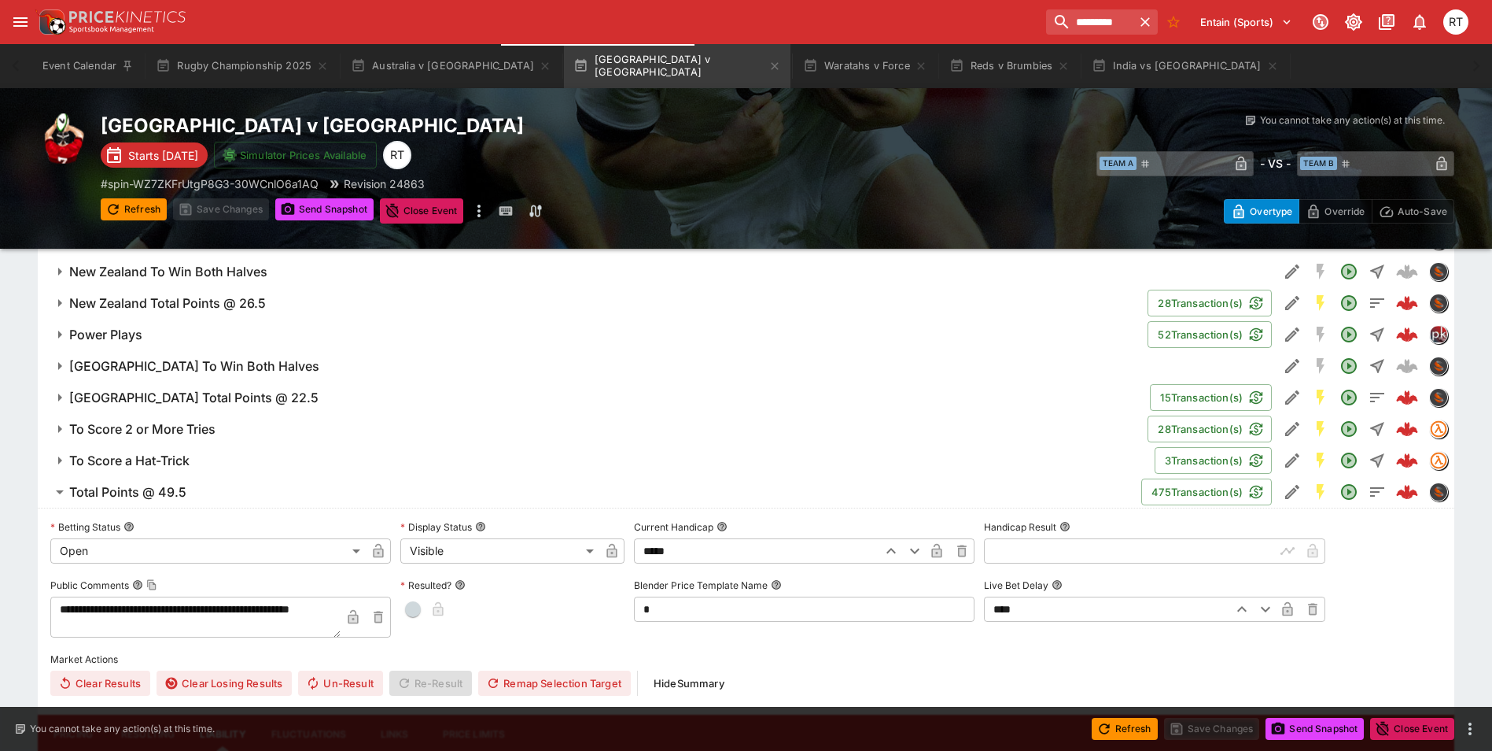
scroll to position [1866, 0]
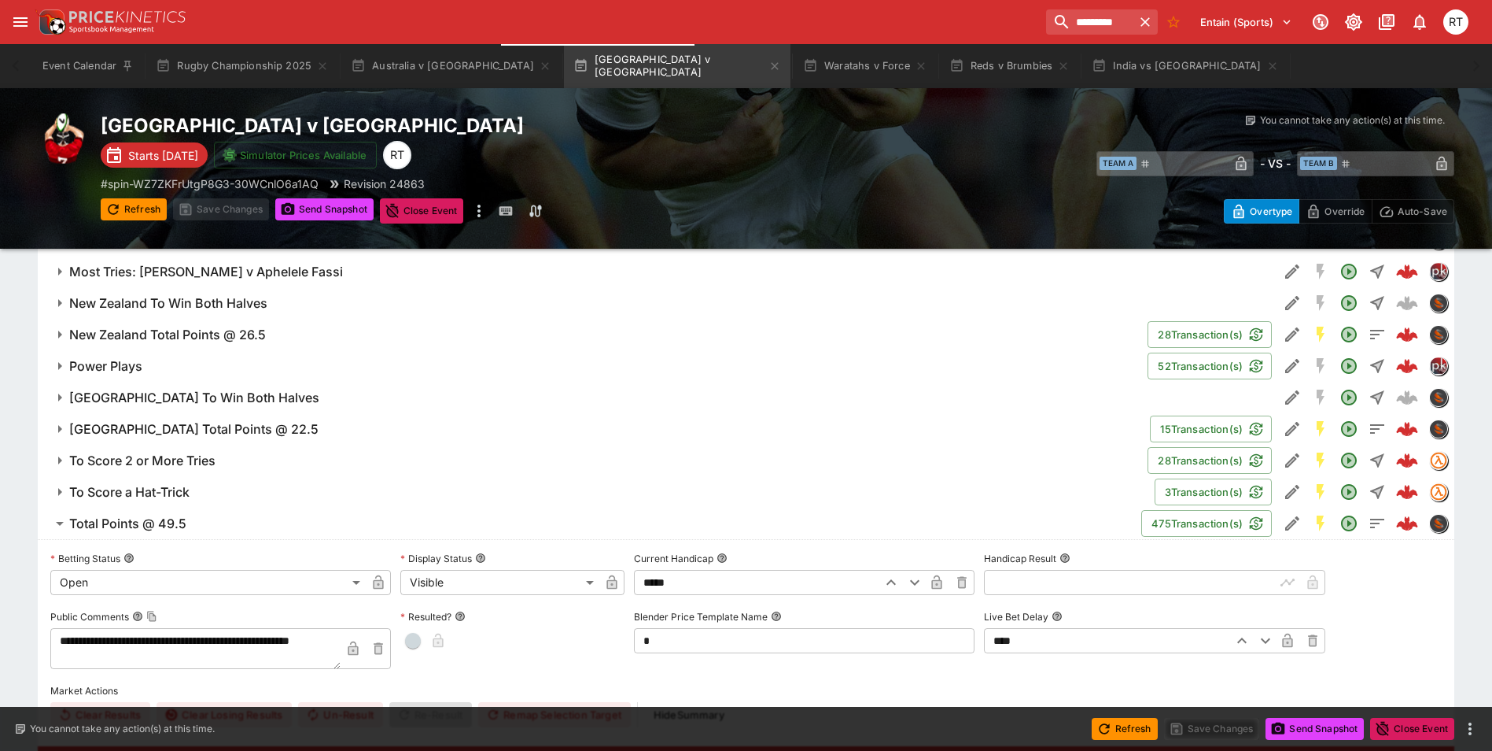
click at [188, 522] on span "Total Points @ 49.5" at bounding box center [599, 523] width 1060 height 17
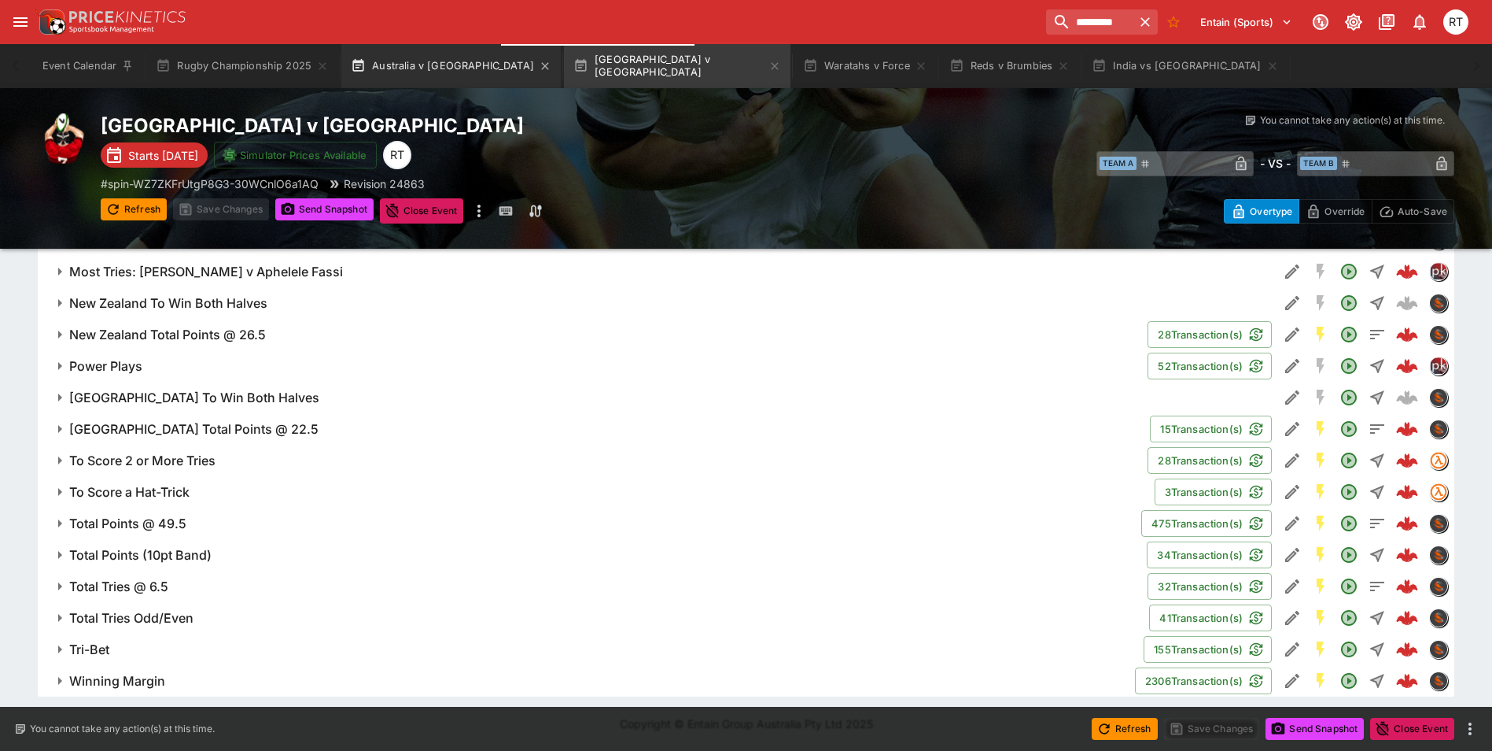
click at [408, 66] on button "Australia v Argentina" at bounding box center [450, 66] width 219 height 44
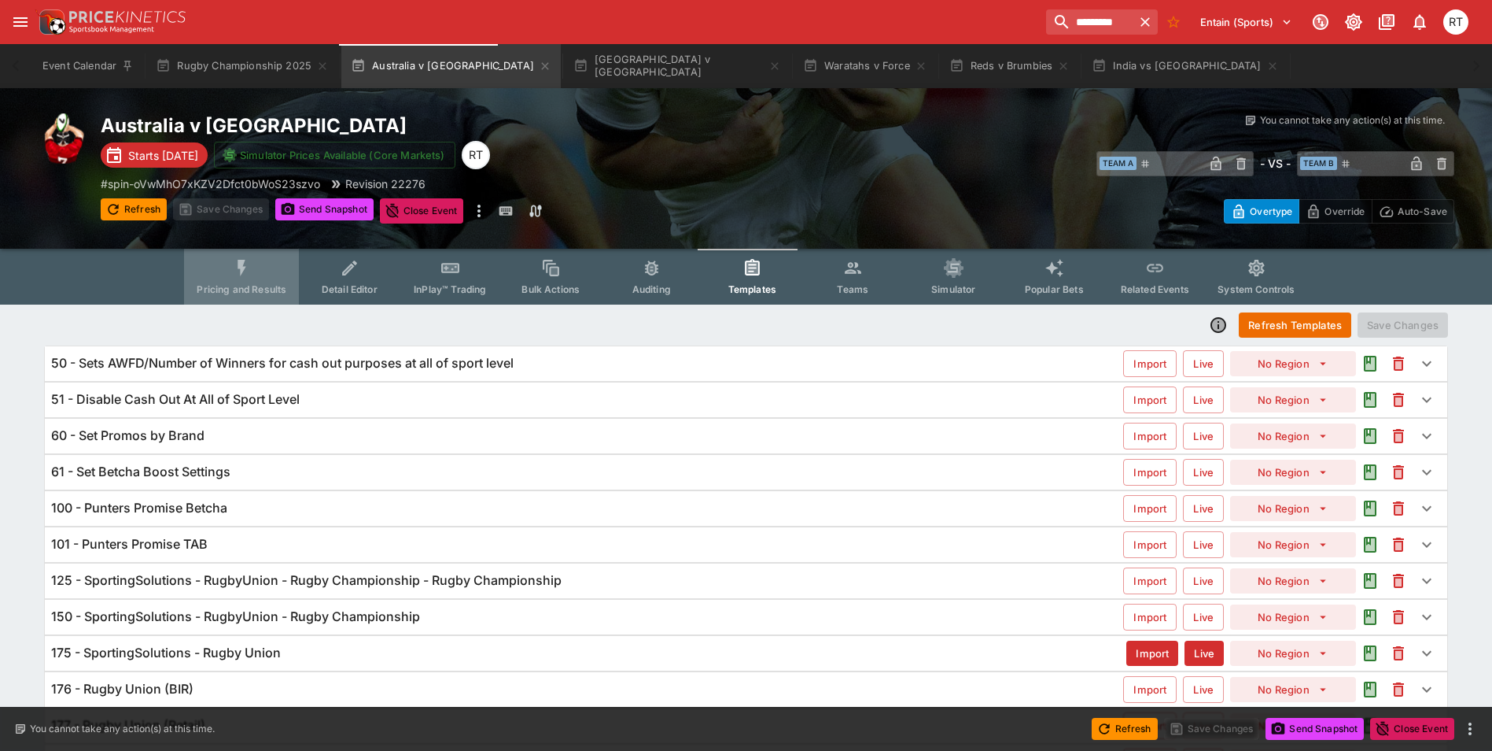
click at [243, 273] on icon "Event type filters" at bounding box center [242, 268] width 20 height 20
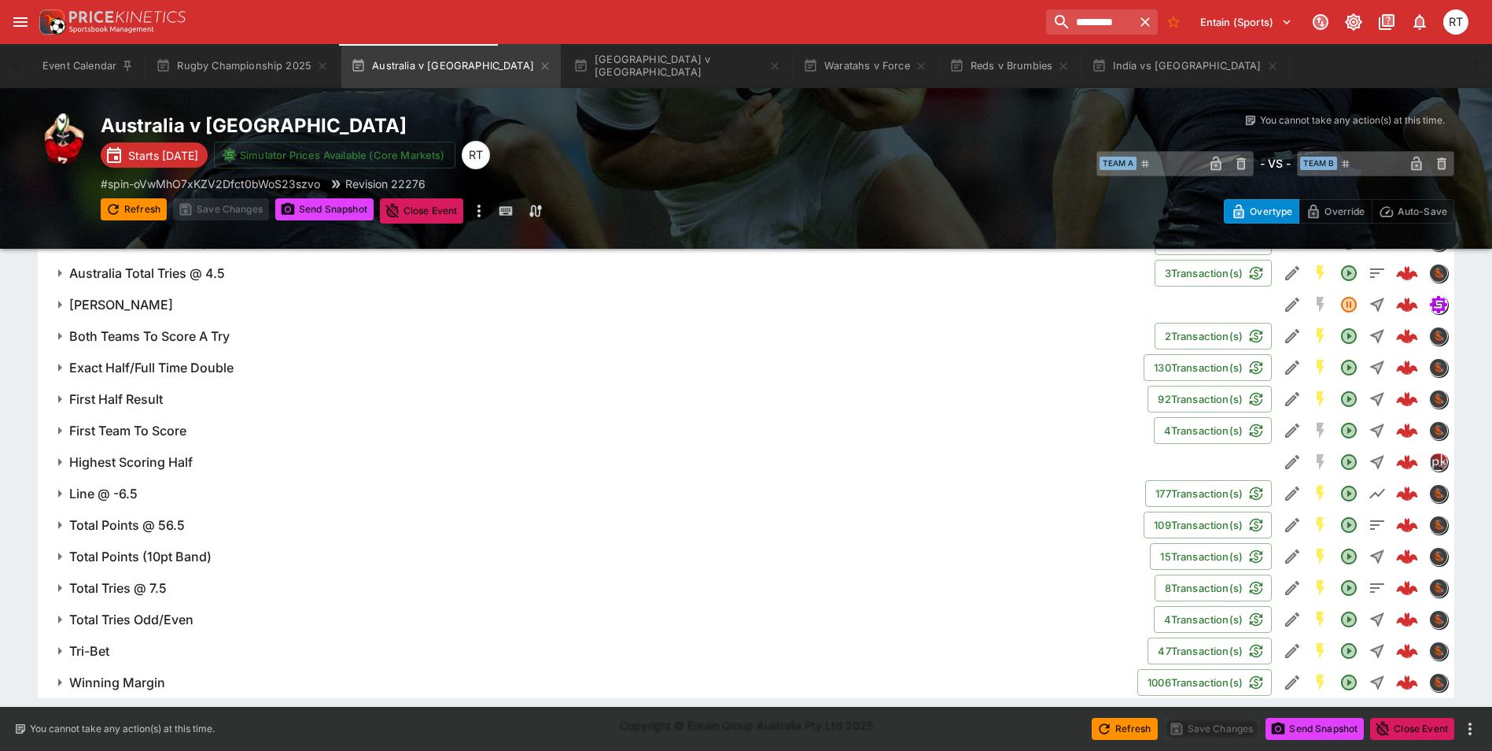
scroll to position [1268, 0]
click at [163, 515] on h6 "Total Points @ 56.5" at bounding box center [127, 523] width 116 height 17
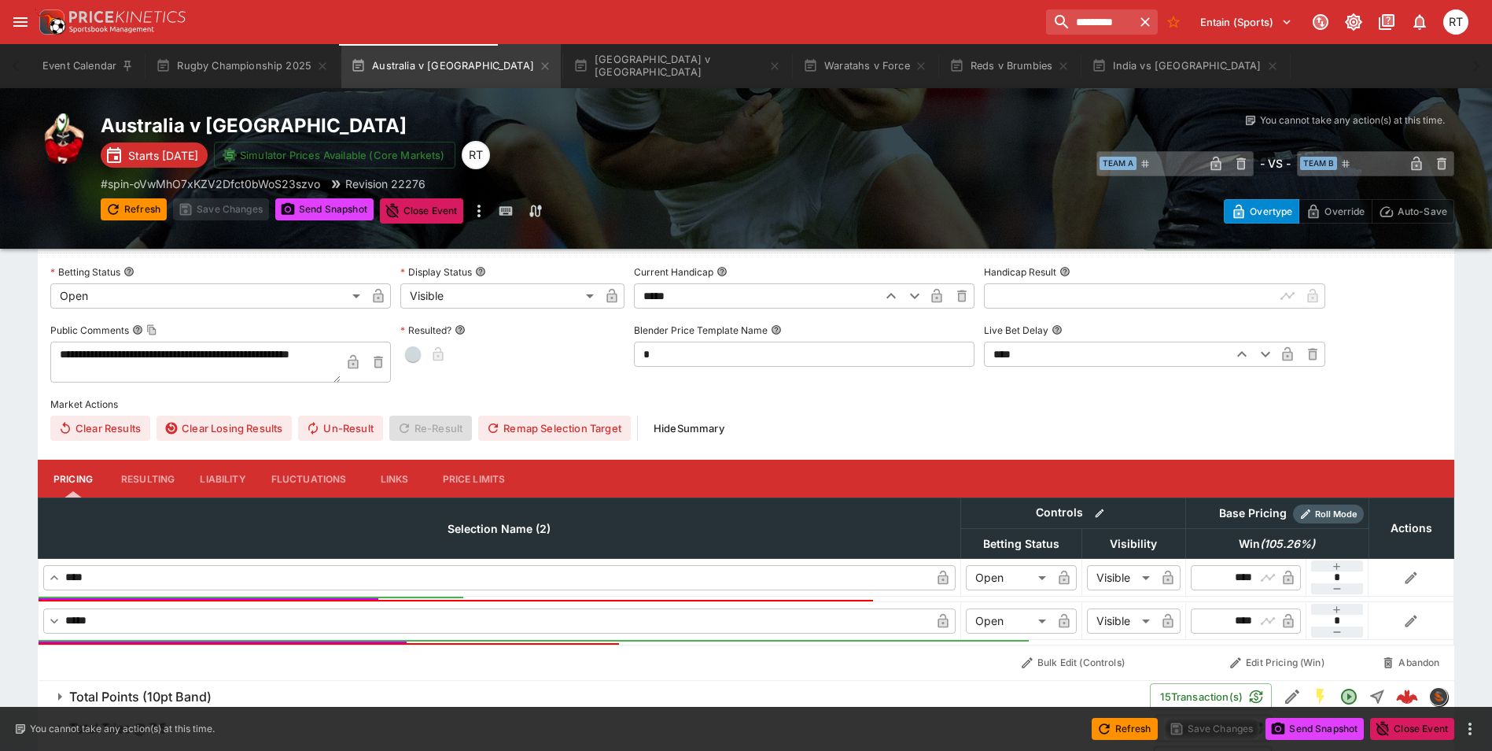
scroll to position [1583, 0]
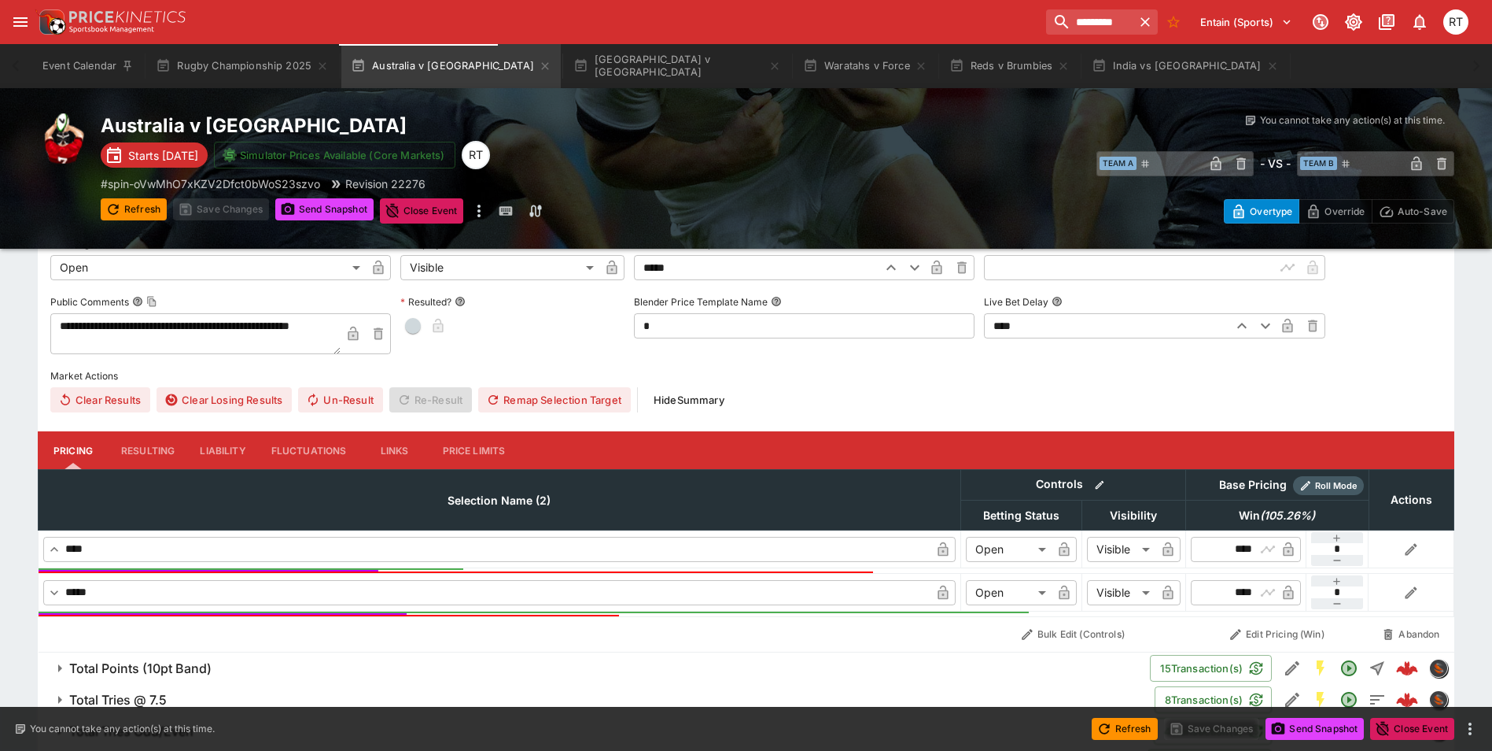
click at [216, 450] on button "Liability" at bounding box center [222, 450] width 71 height 38
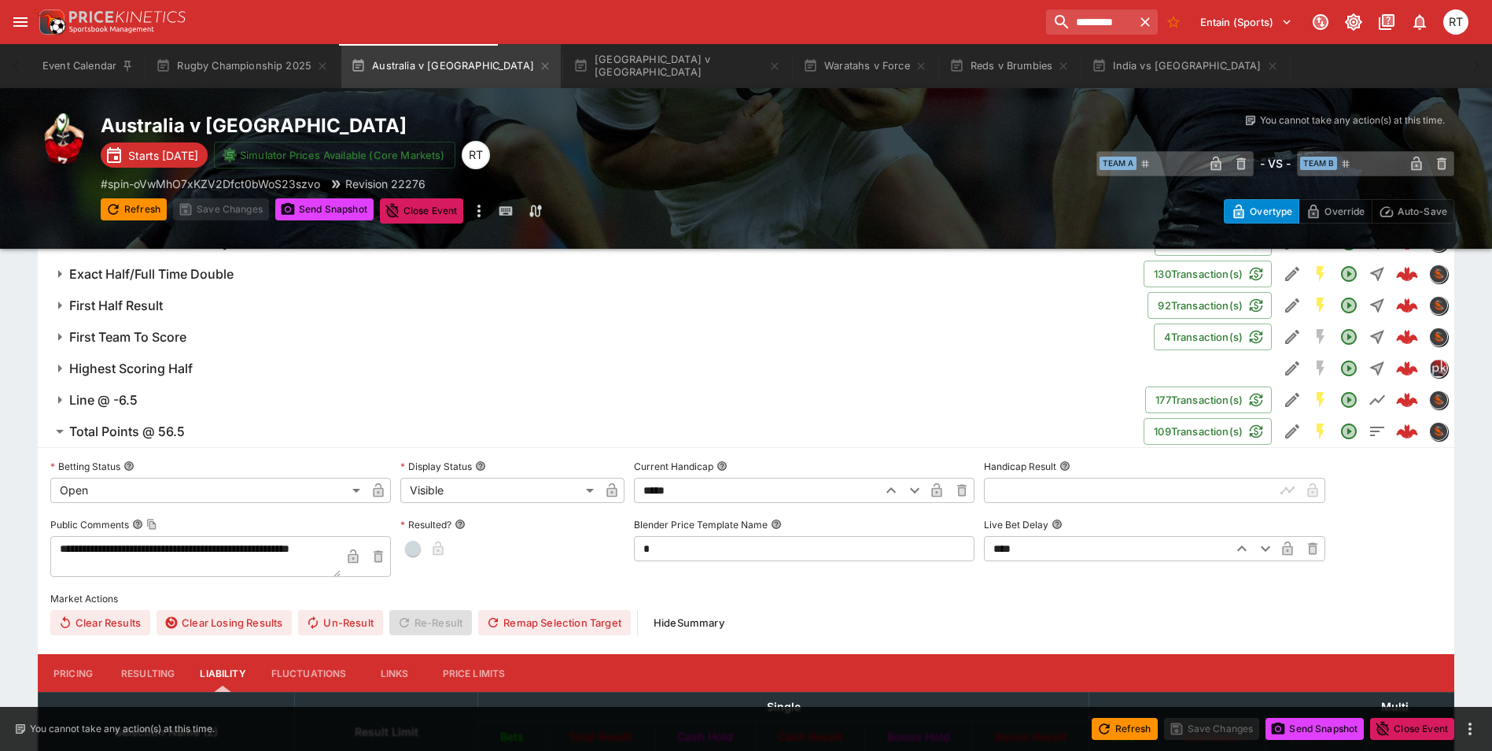
scroll to position [1347, 0]
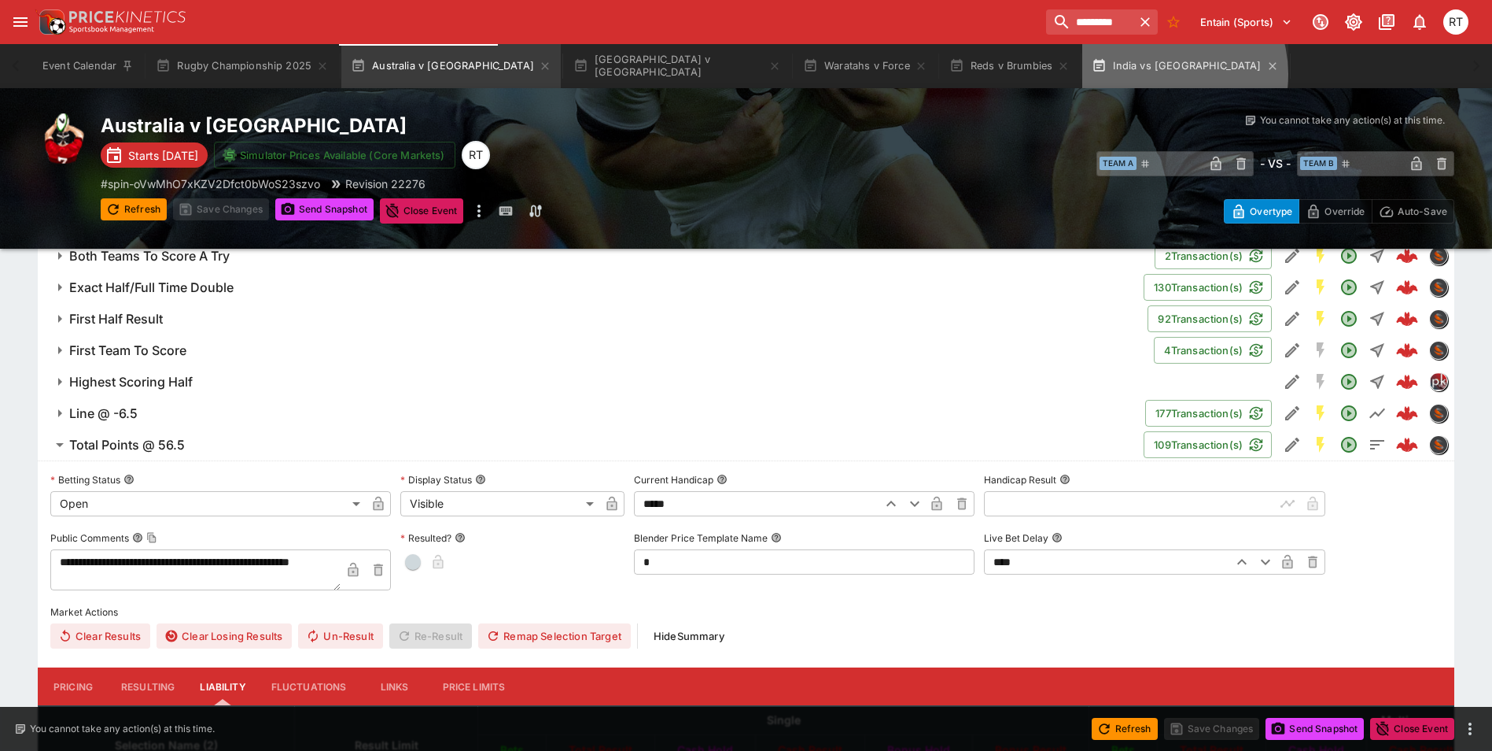
click at [1082, 74] on button "India vs United Arab Emirates" at bounding box center [1184, 66] width 205 height 44
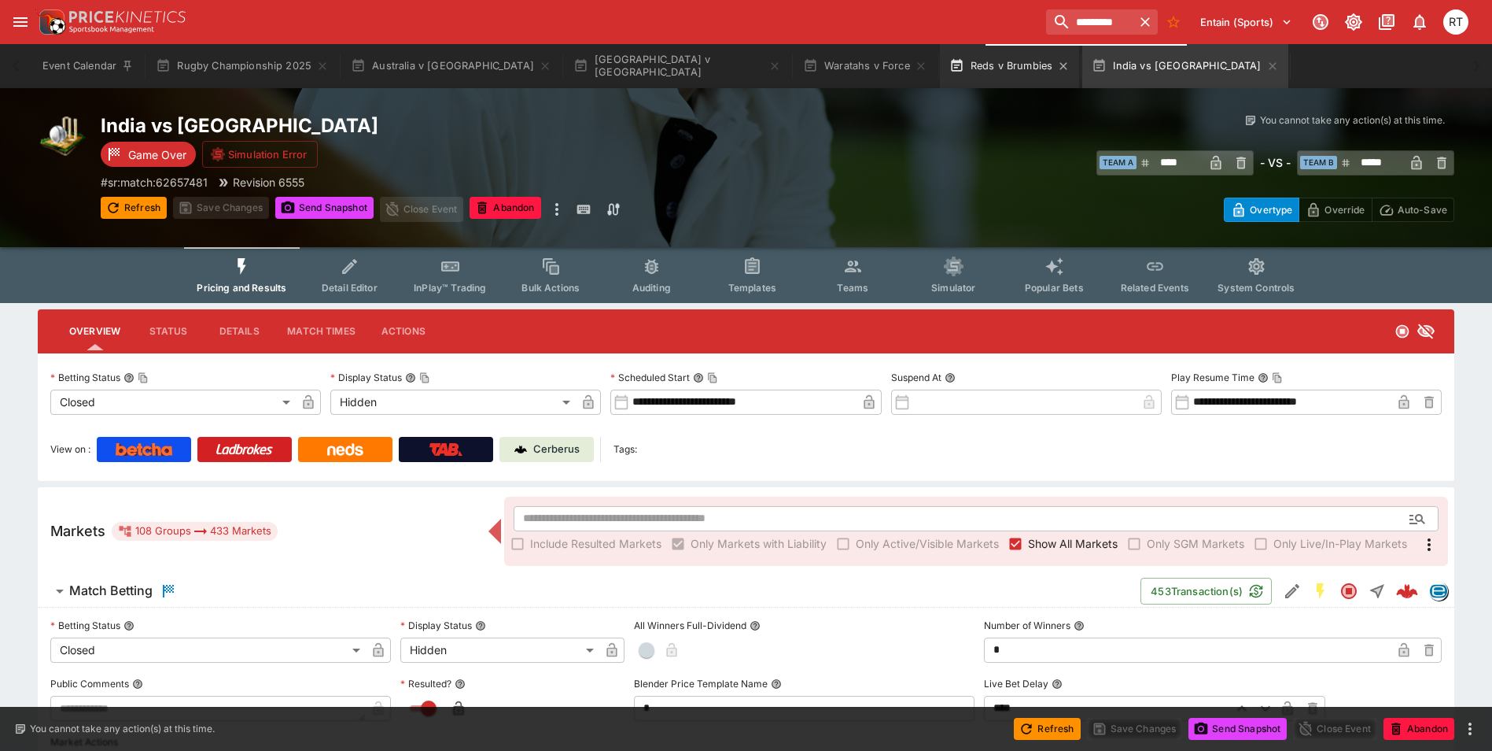
click at [940, 66] on button "Reds v Brumbies" at bounding box center [1010, 66] width 140 height 44
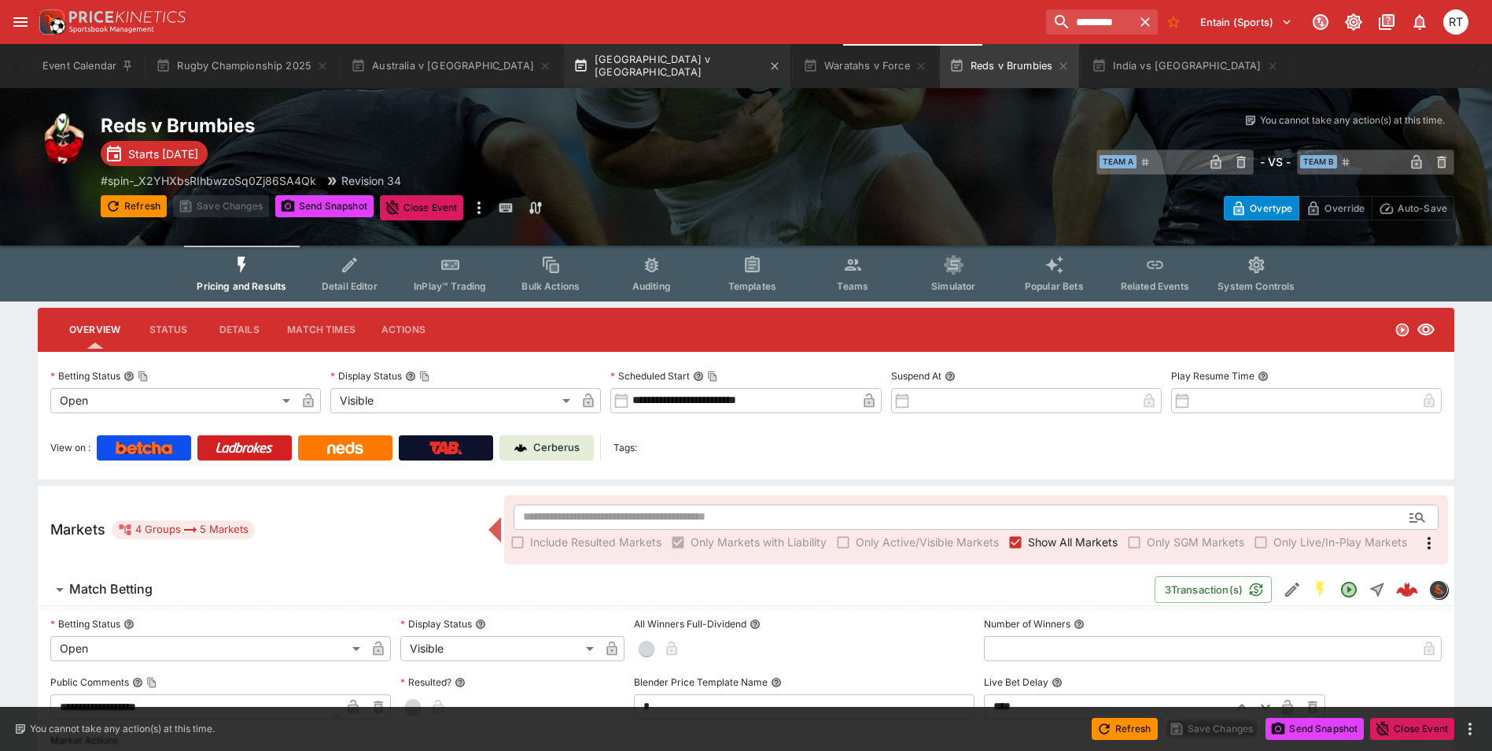
click at [564, 68] on button "New Zealand v South Africa" at bounding box center [677, 66] width 227 height 44
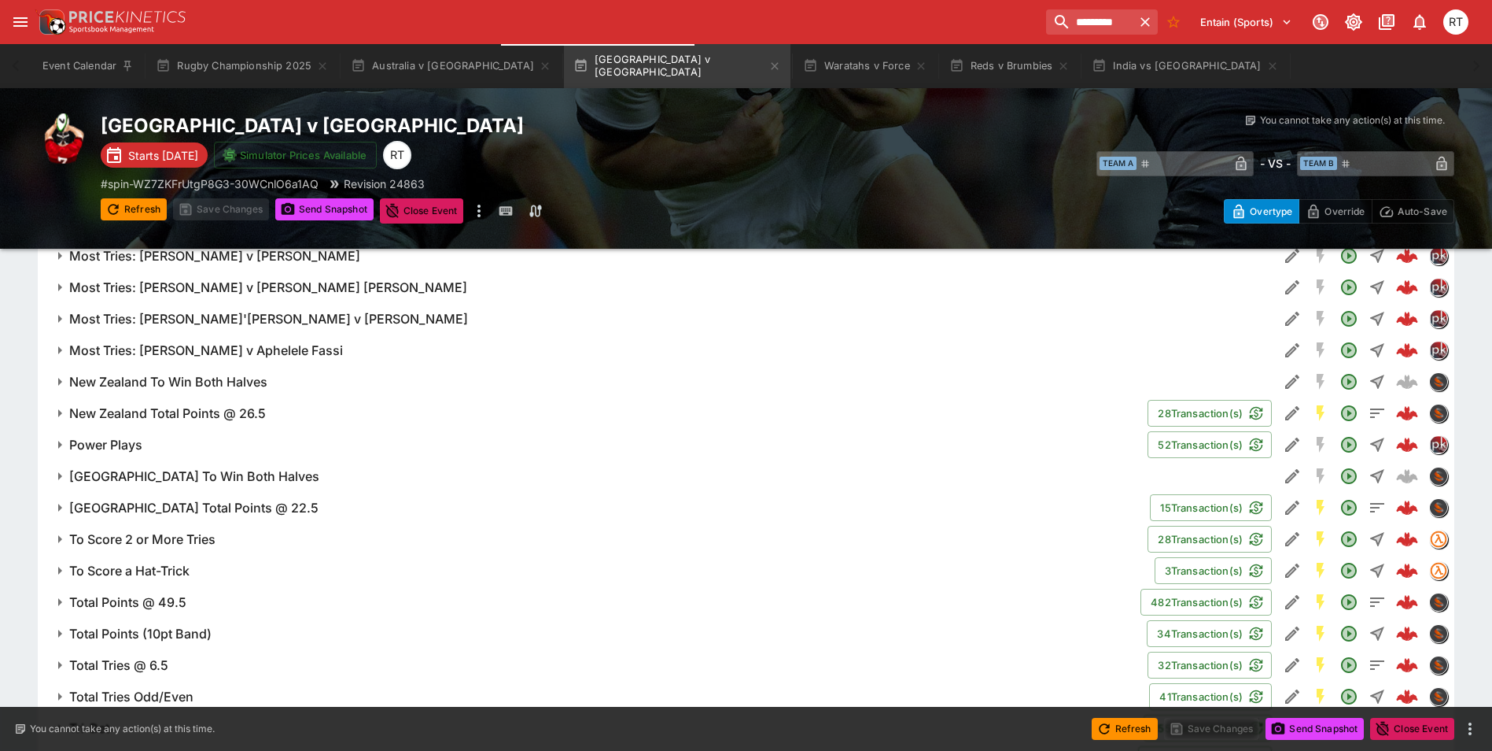
scroll to position [1866, 0]
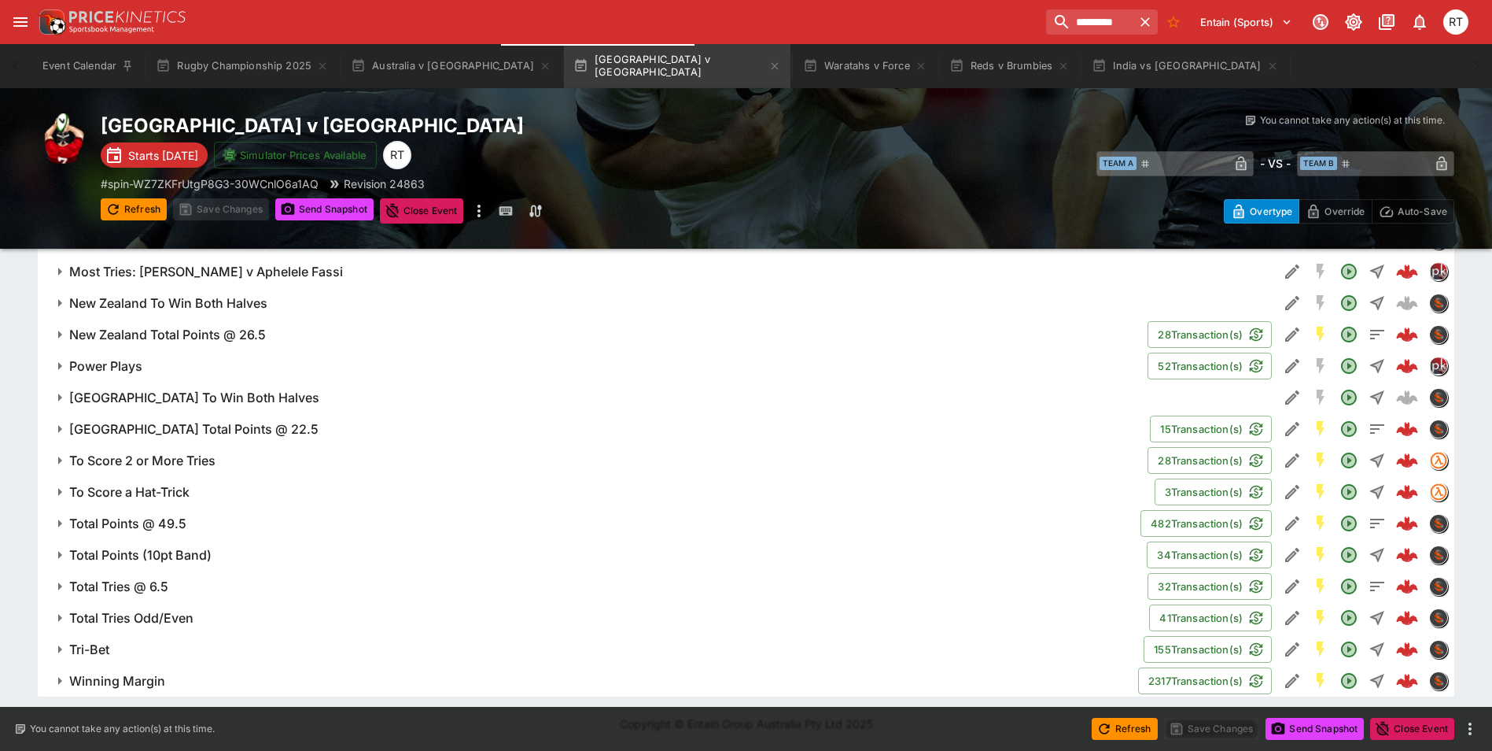
click at [146, 518] on h6 "Total Points @ 49.5" at bounding box center [127, 523] width 117 height 17
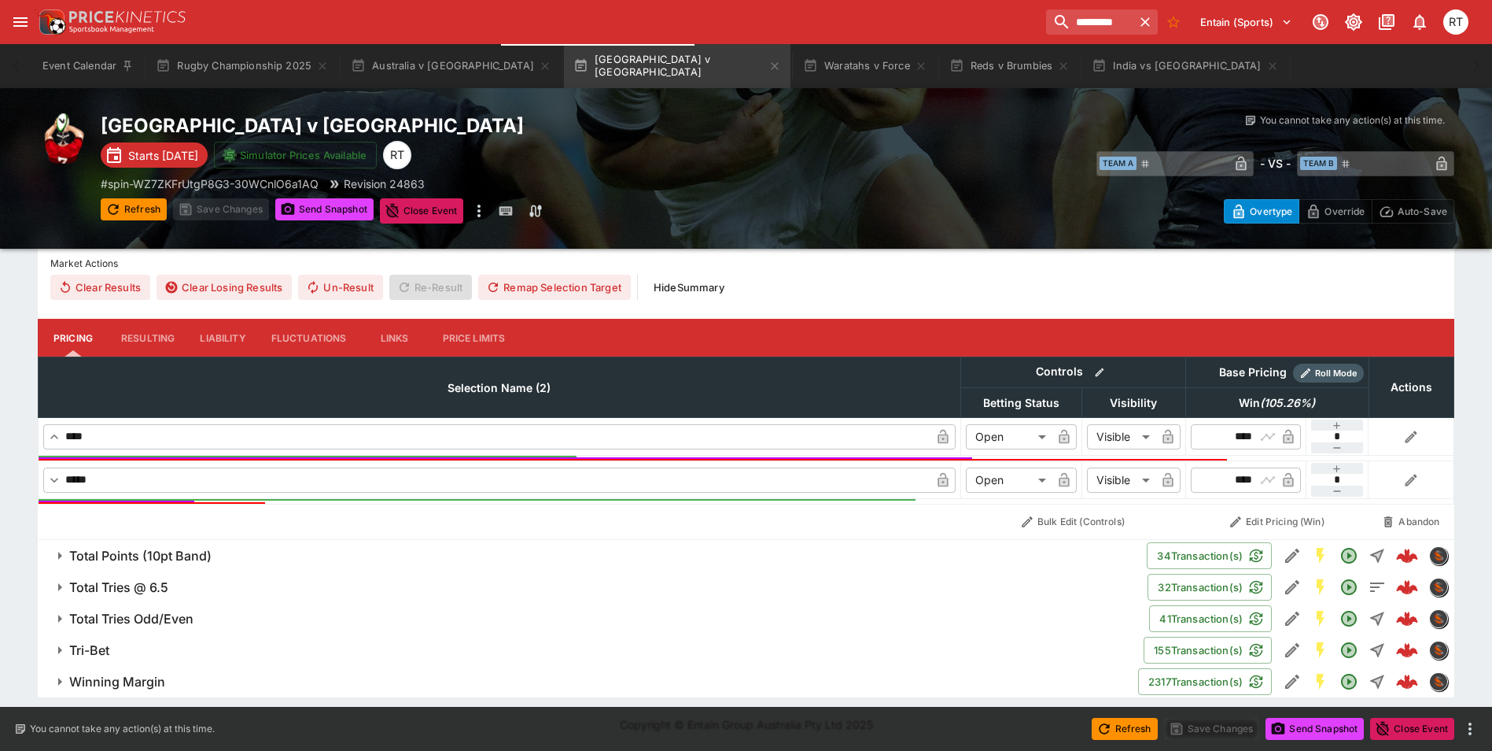
scroll to position [2294, 0]
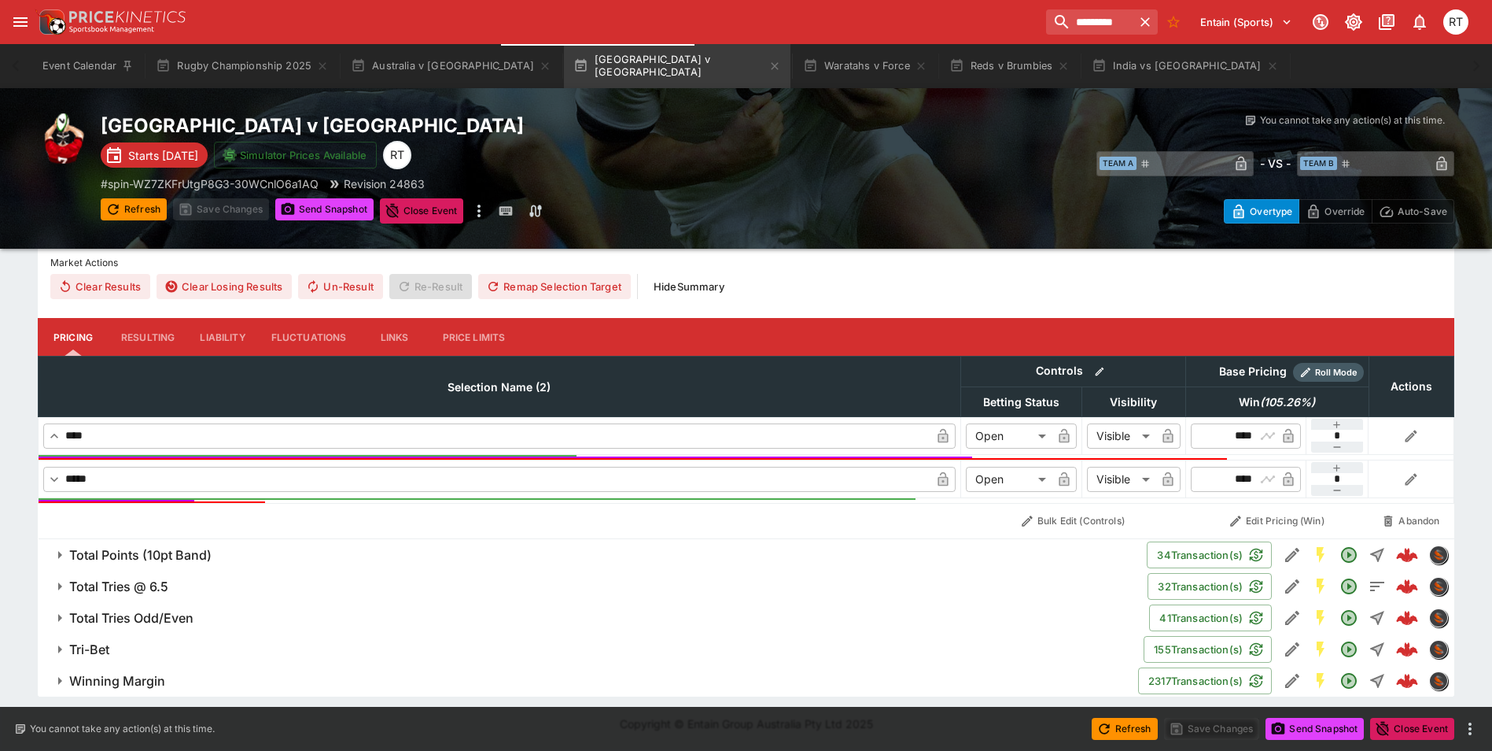
click at [214, 335] on button "Liability" at bounding box center [222, 337] width 71 height 38
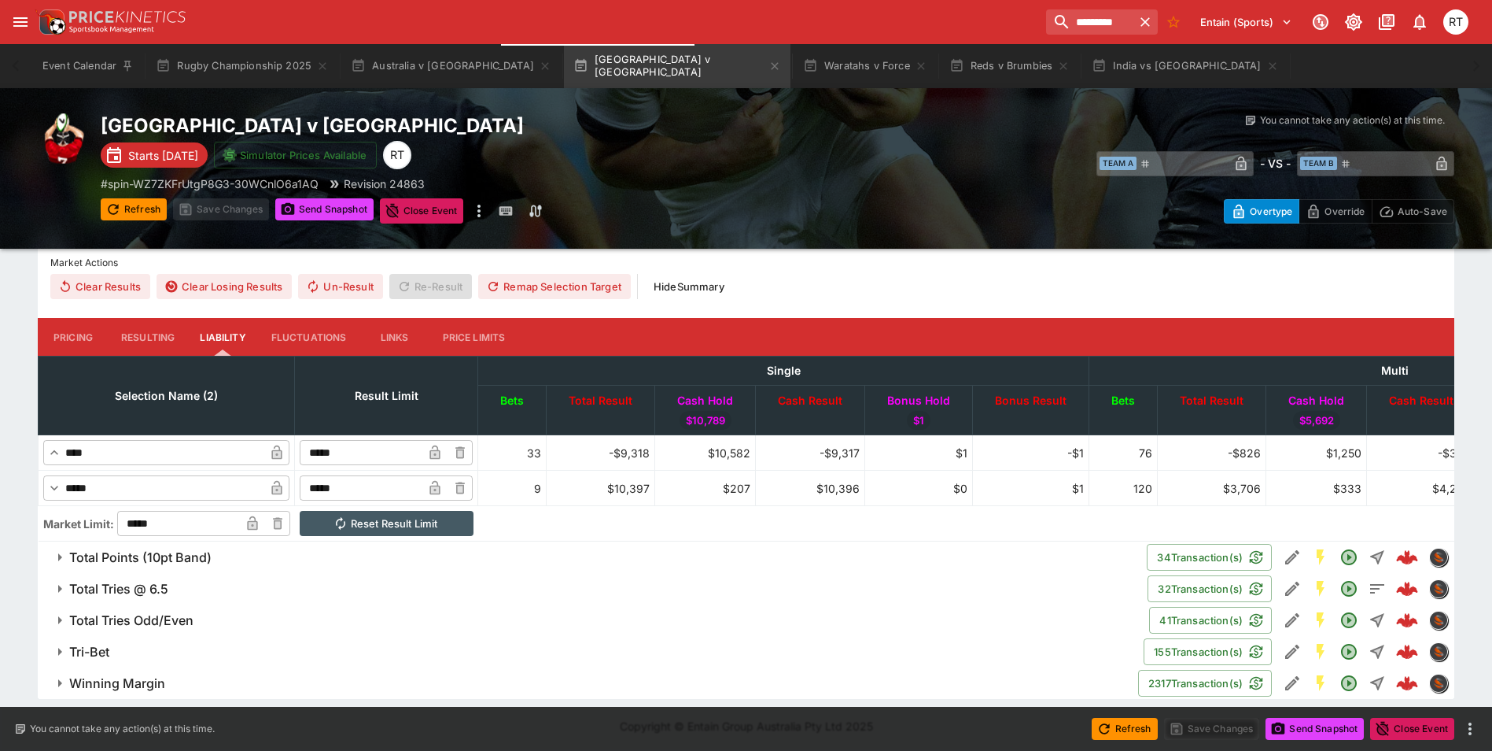
click at [396, 456] on input "*****" at bounding box center [361, 452] width 123 height 25
drag, startPoint x: 396, startPoint y: 456, endPoint x: 330, endPoint y: 451, distance: 65.5
click at [330, 451] on tr "​ **** ​ ***** ​ 33 -$9,318 $10,582 -$9,317 $1 -$1 76 -$826 $1,250 -$382 $18 -$…" at bounding box center [870, 452] width 1662 height 35
type input "******"
click at [1193, 731] on button "Save Changes" at bounding box center [1212, 728] width 96 height 22
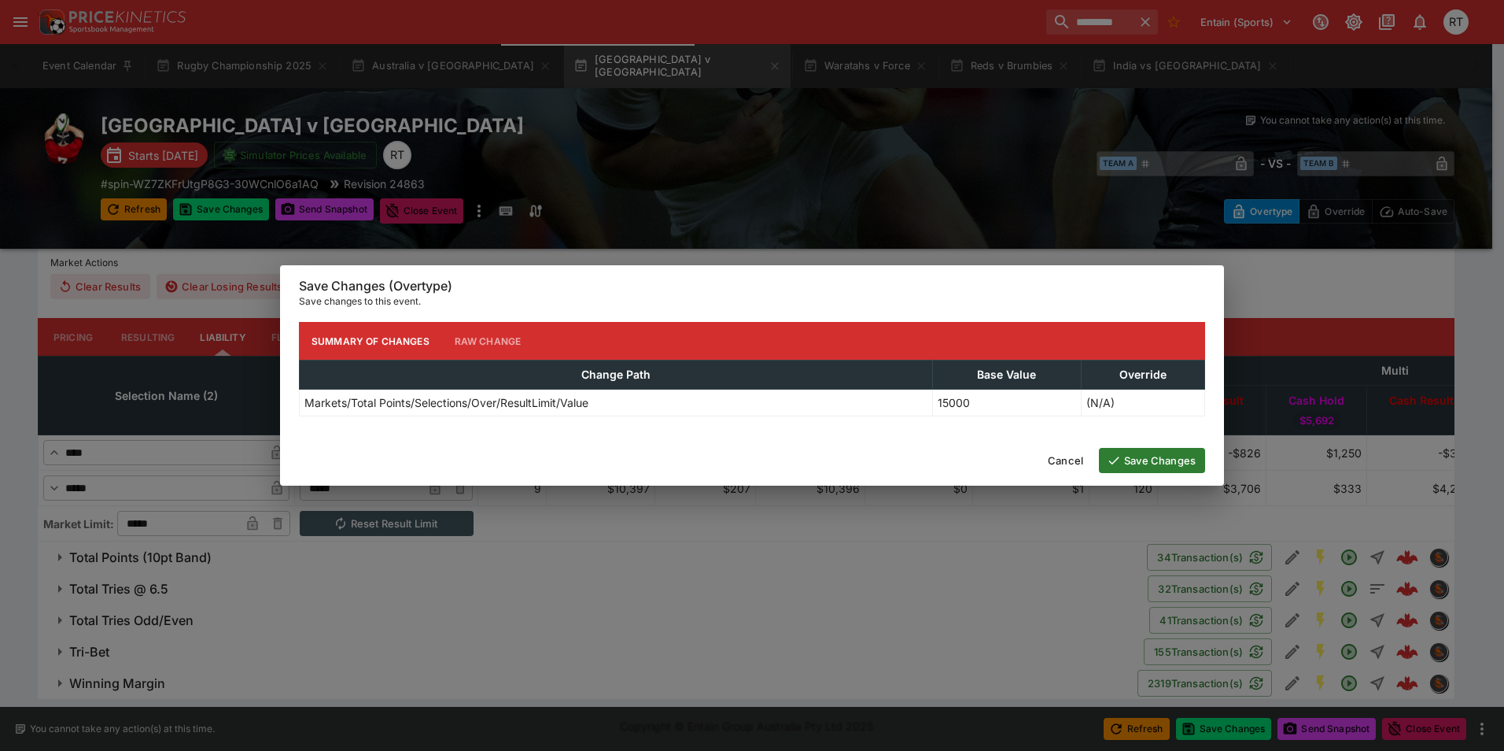
click at [1144, 463] on button "Save Changes" at bounding box center [1152, 460] width 106 height 25
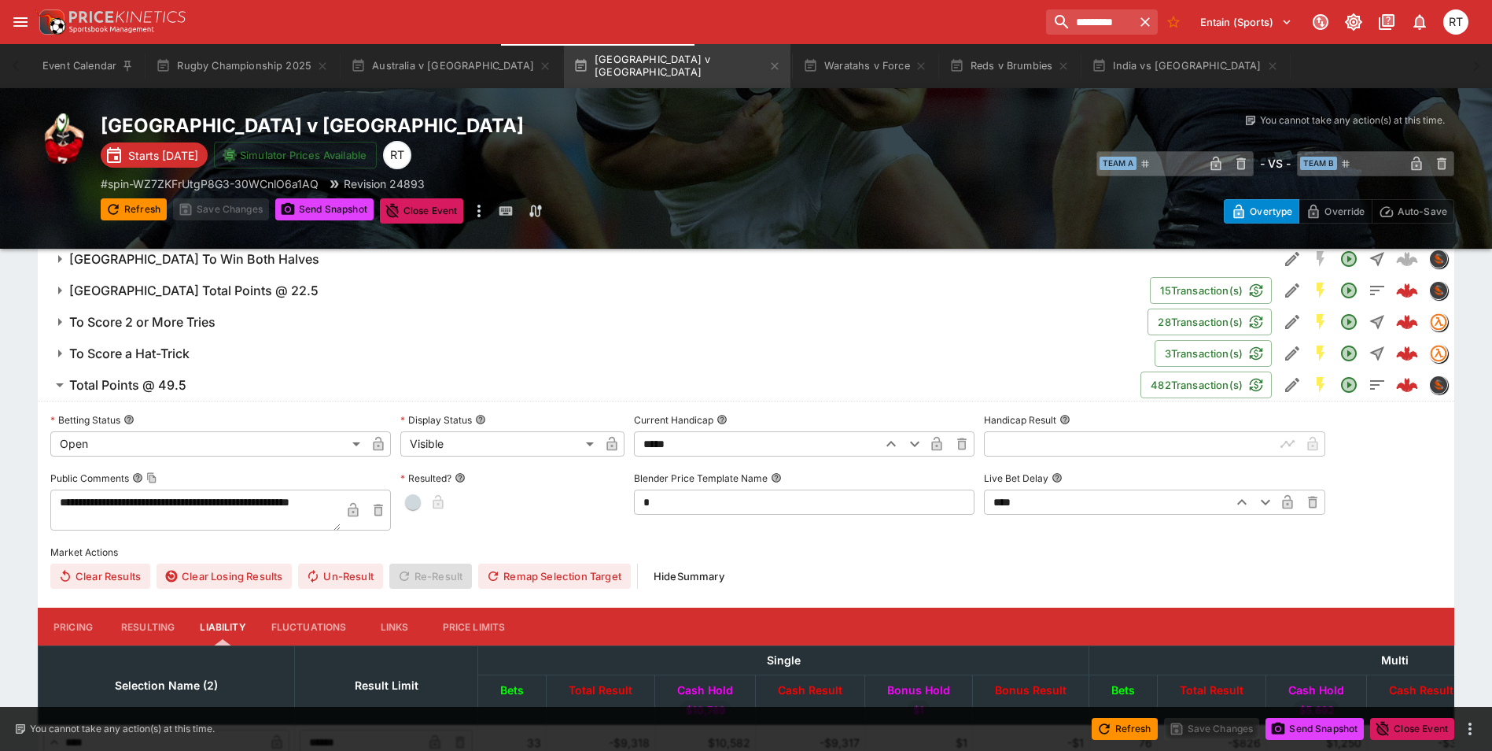
scroll to position [1979, 0]
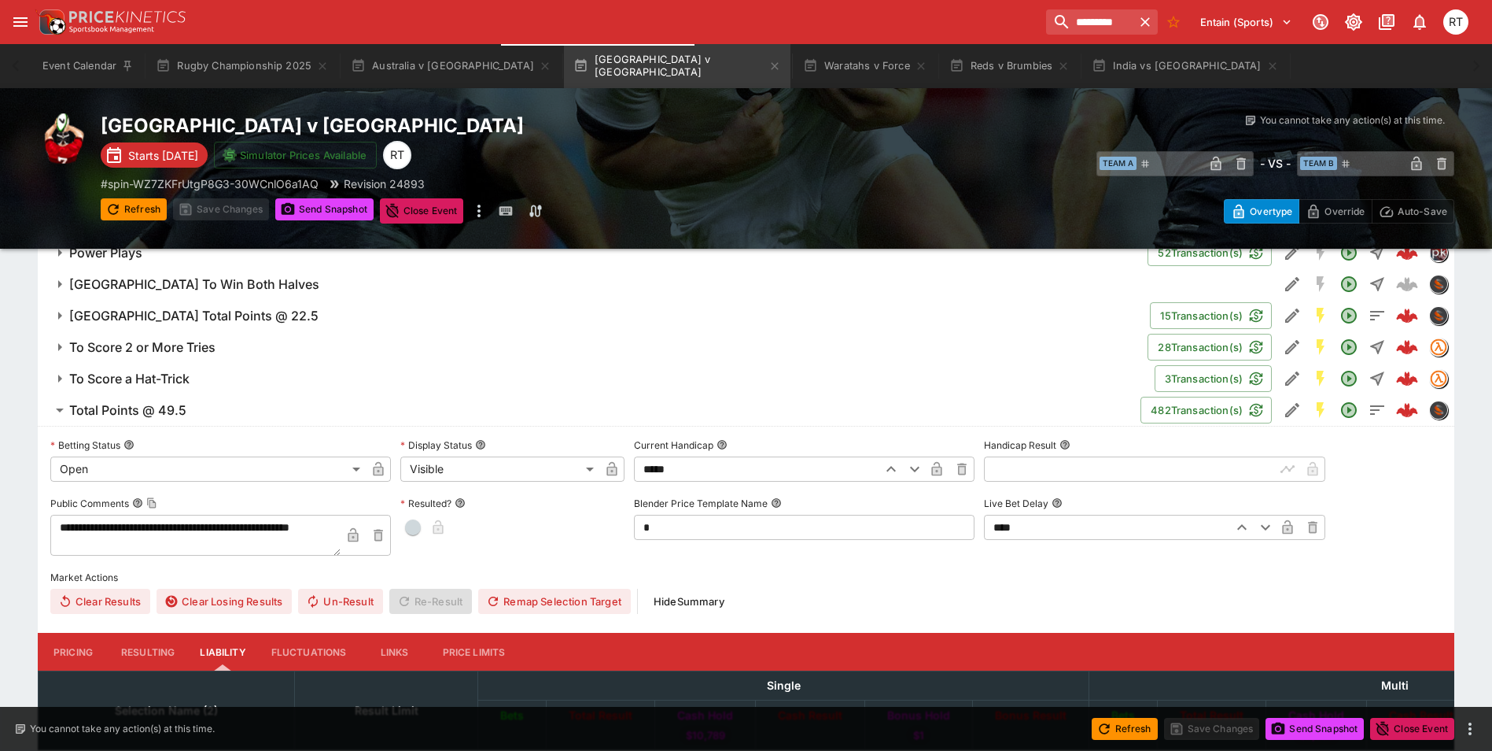
click at [205, 411] on span "Total Points @ 49.5" at bounding box center [598, 410] width 1059 height 17
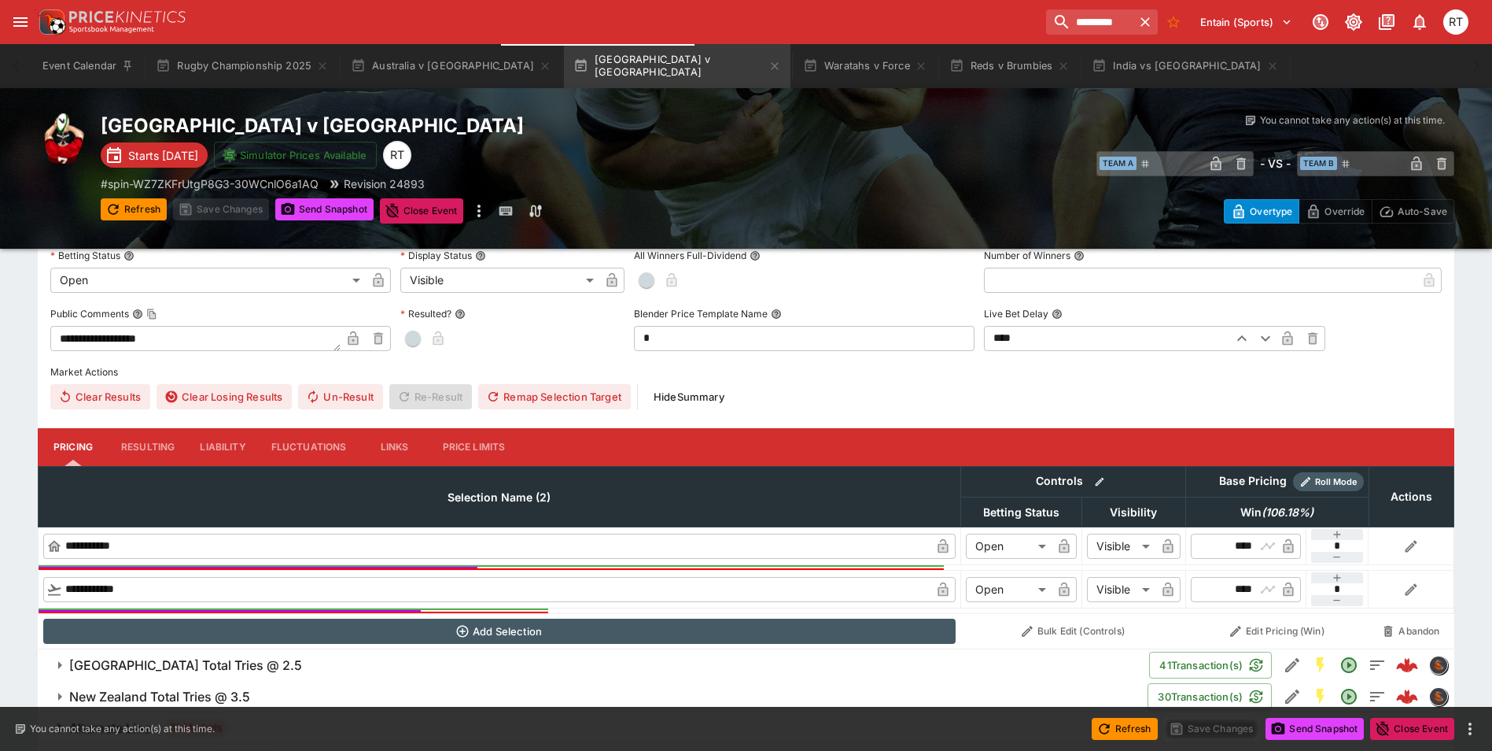
scroll to position [0, 0]
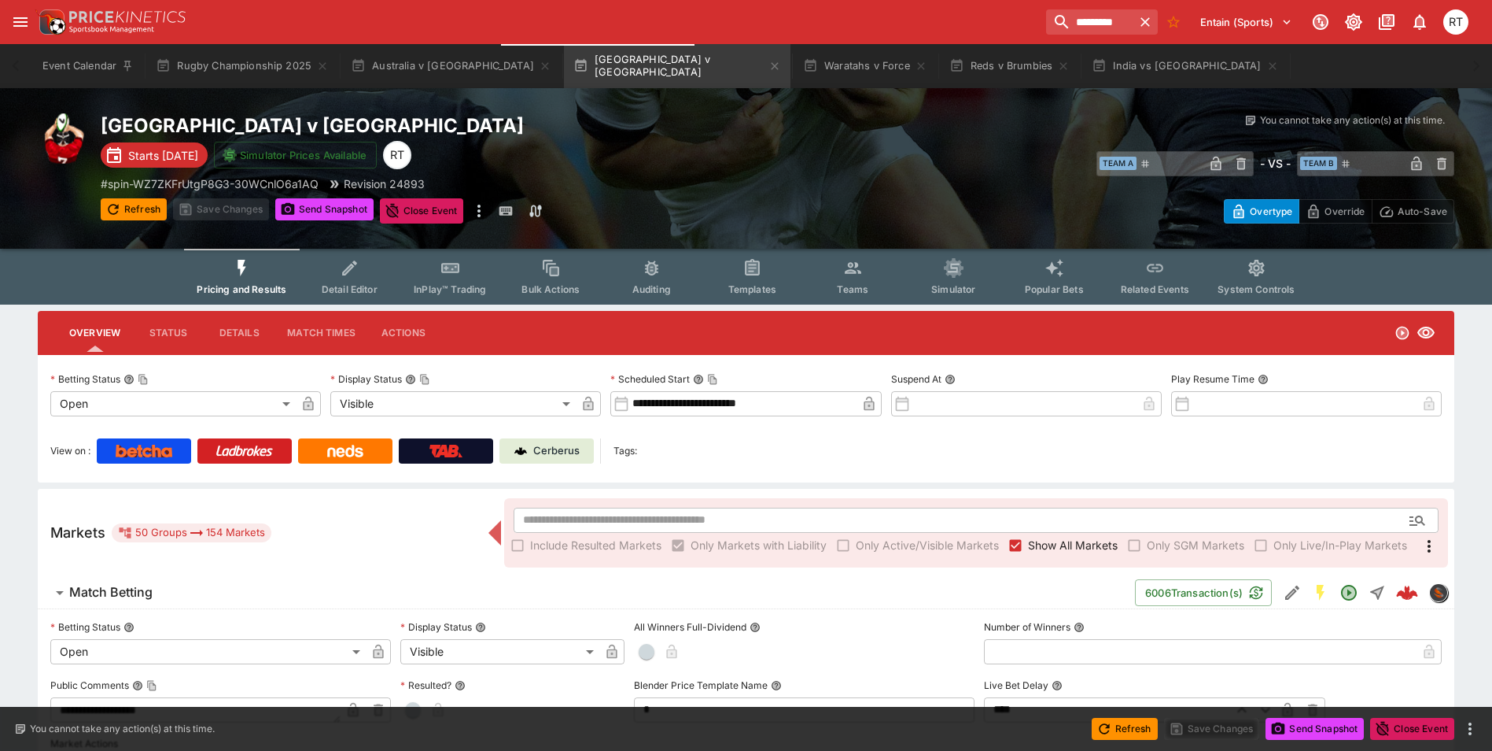
click at [837, 278] on button "Teams" at bounding box center [852, 277] width 101 height 56
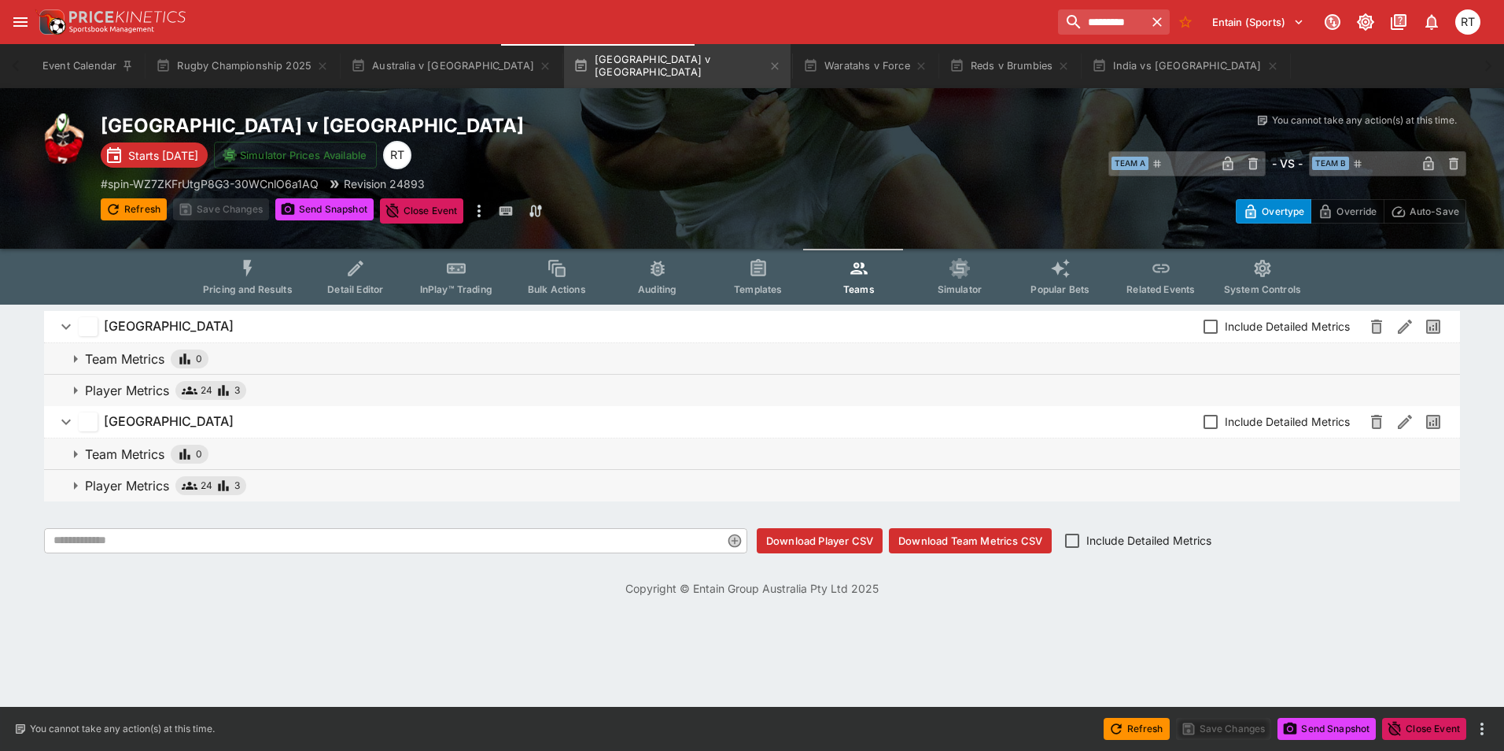
click at [746, 283] on span "Templates" at bounding box center [758, 289] width 48 height 12
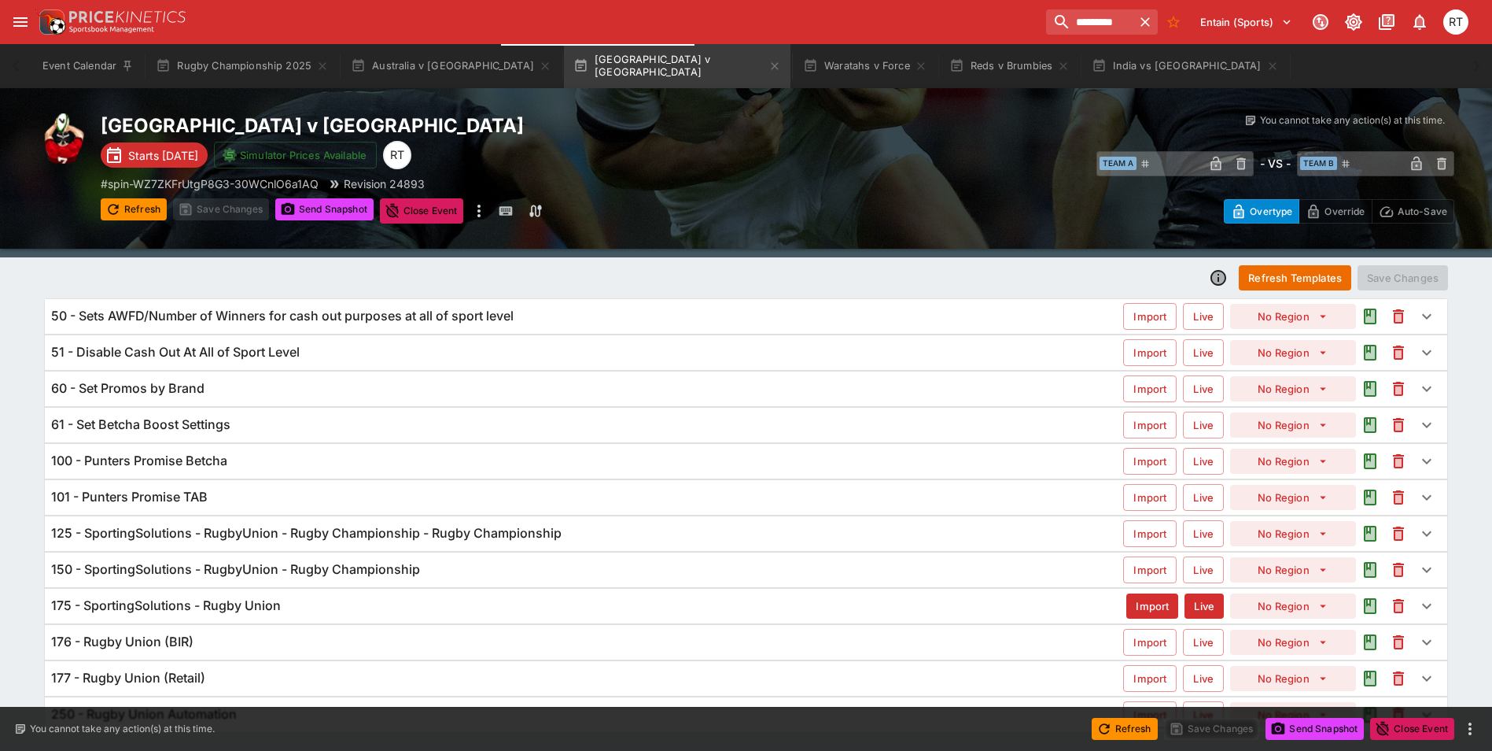
scroll to position [90, 0]
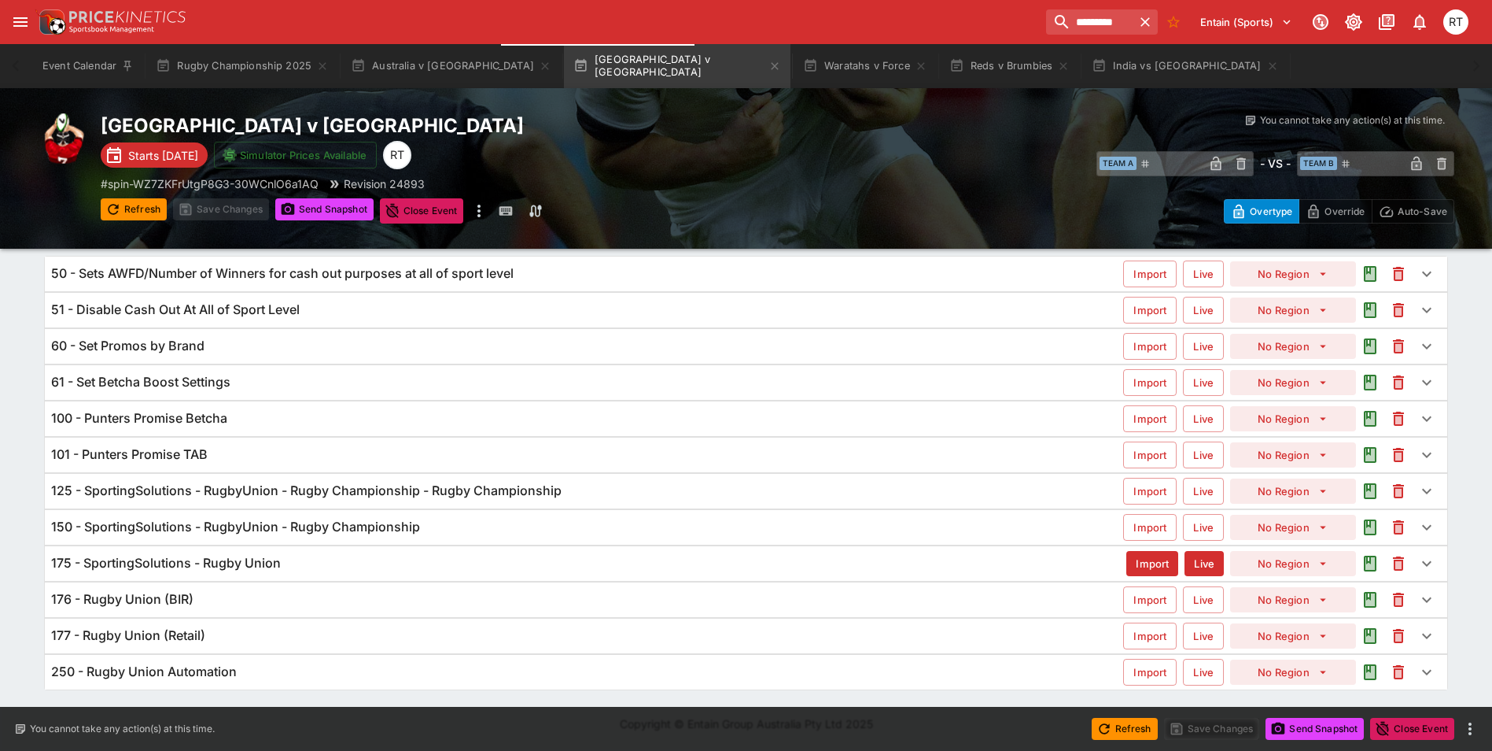
click at [255, 555] on h6 "175 - SportingSolutions - Rugby Union" at bounding box center [166, 563] width 230 height 17
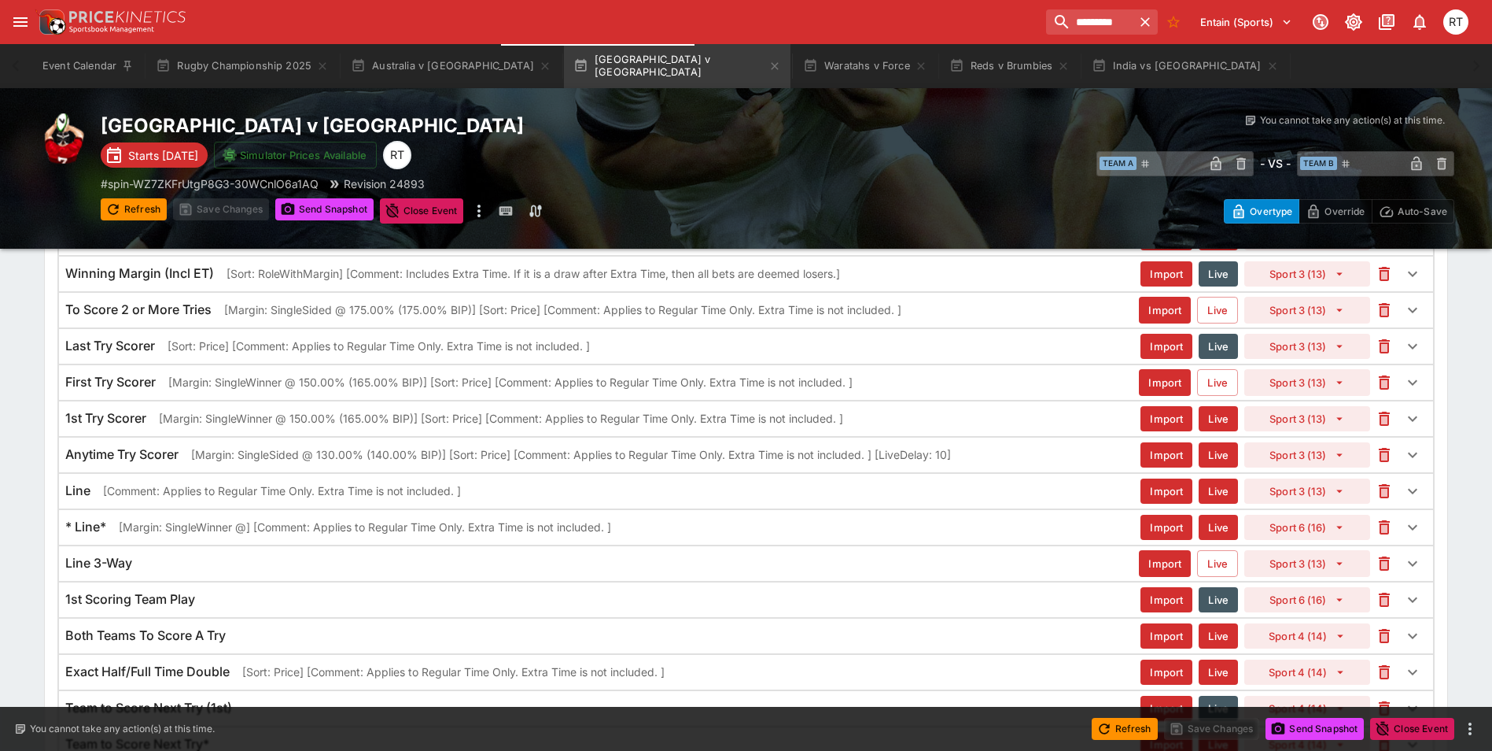
scroll to position [1956, 0]
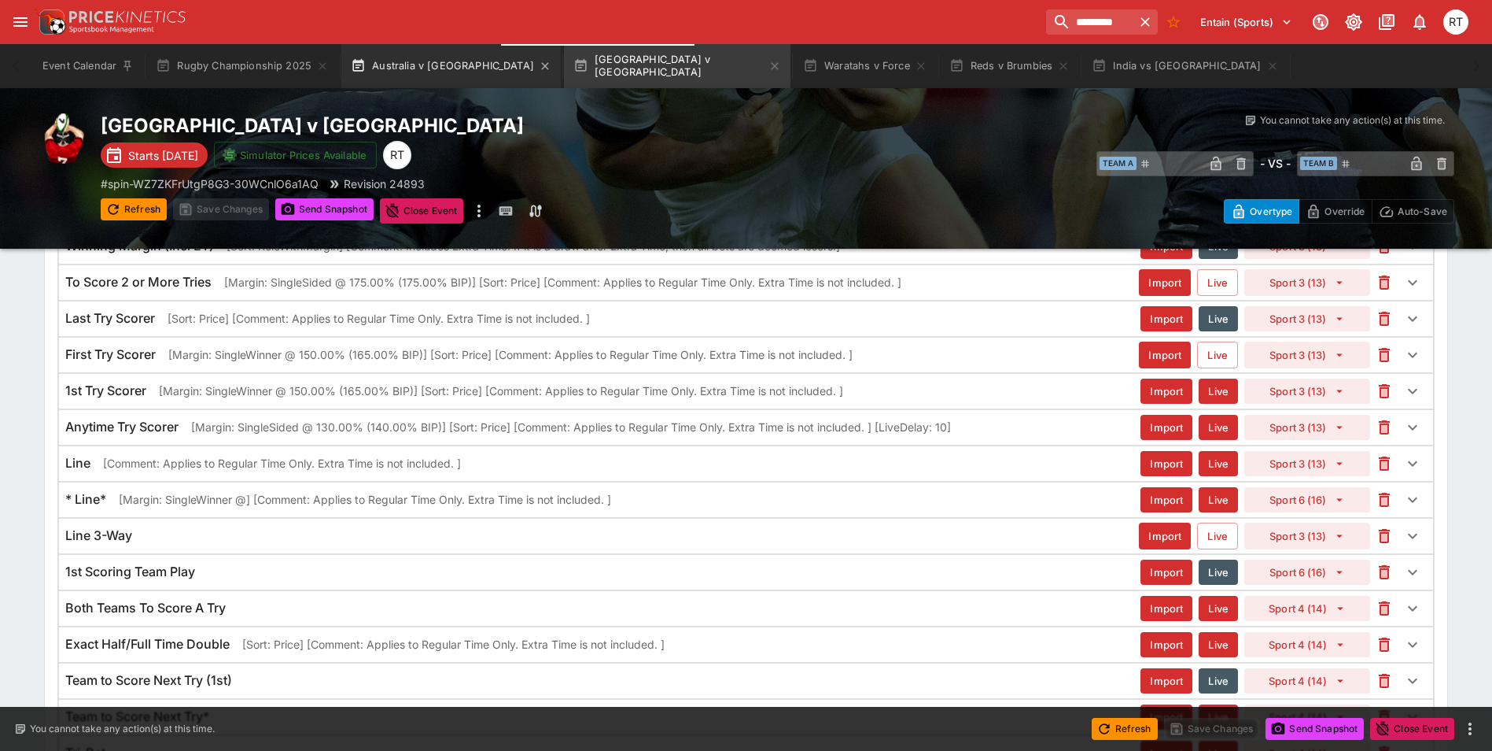
click at [404, 61] on button "Australia v Argentina" at bounding box center [450, 66] width 219 height 44
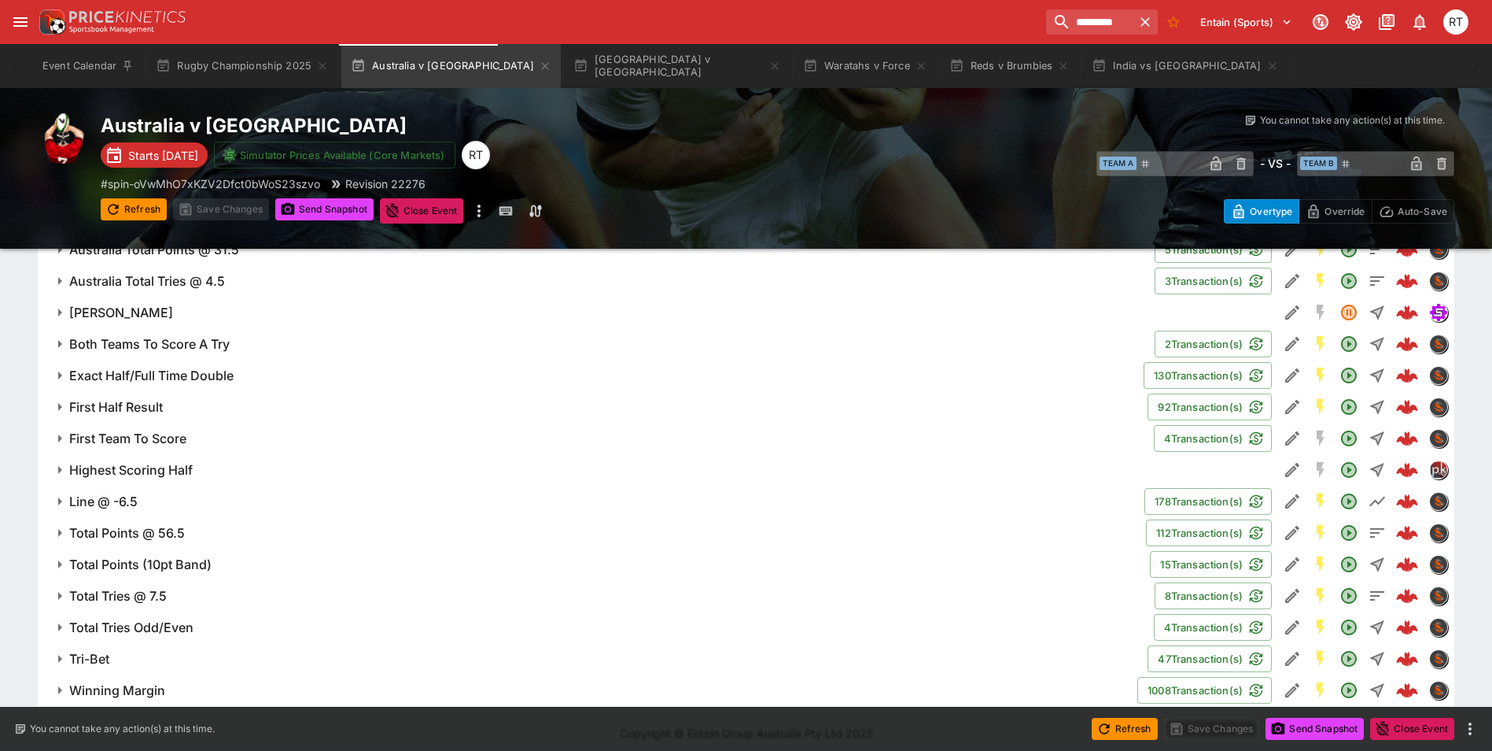
scroll to position [1268, 0]
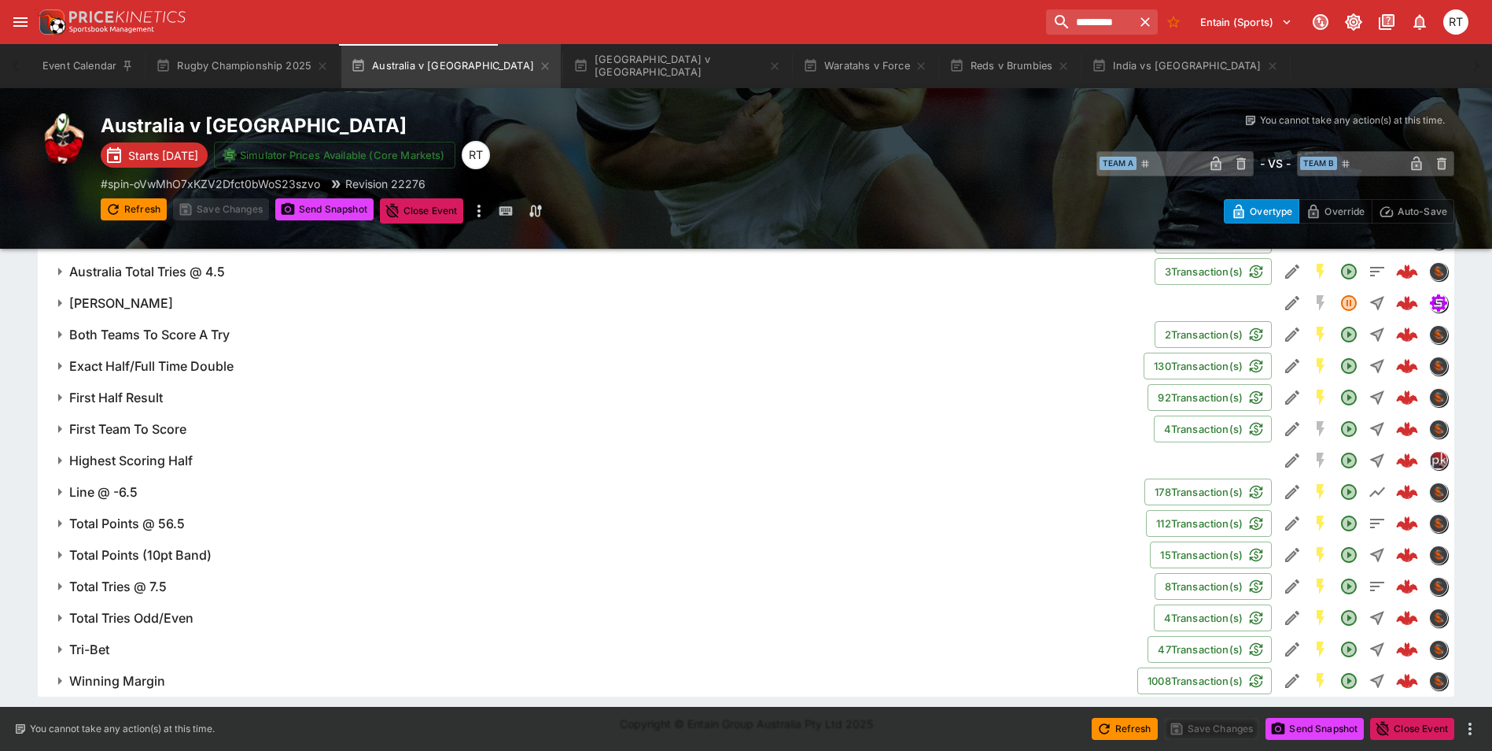
click at [129, 488] on h6 "Line @ -6.5" at bounding box center [103, 492] width 68 height 17
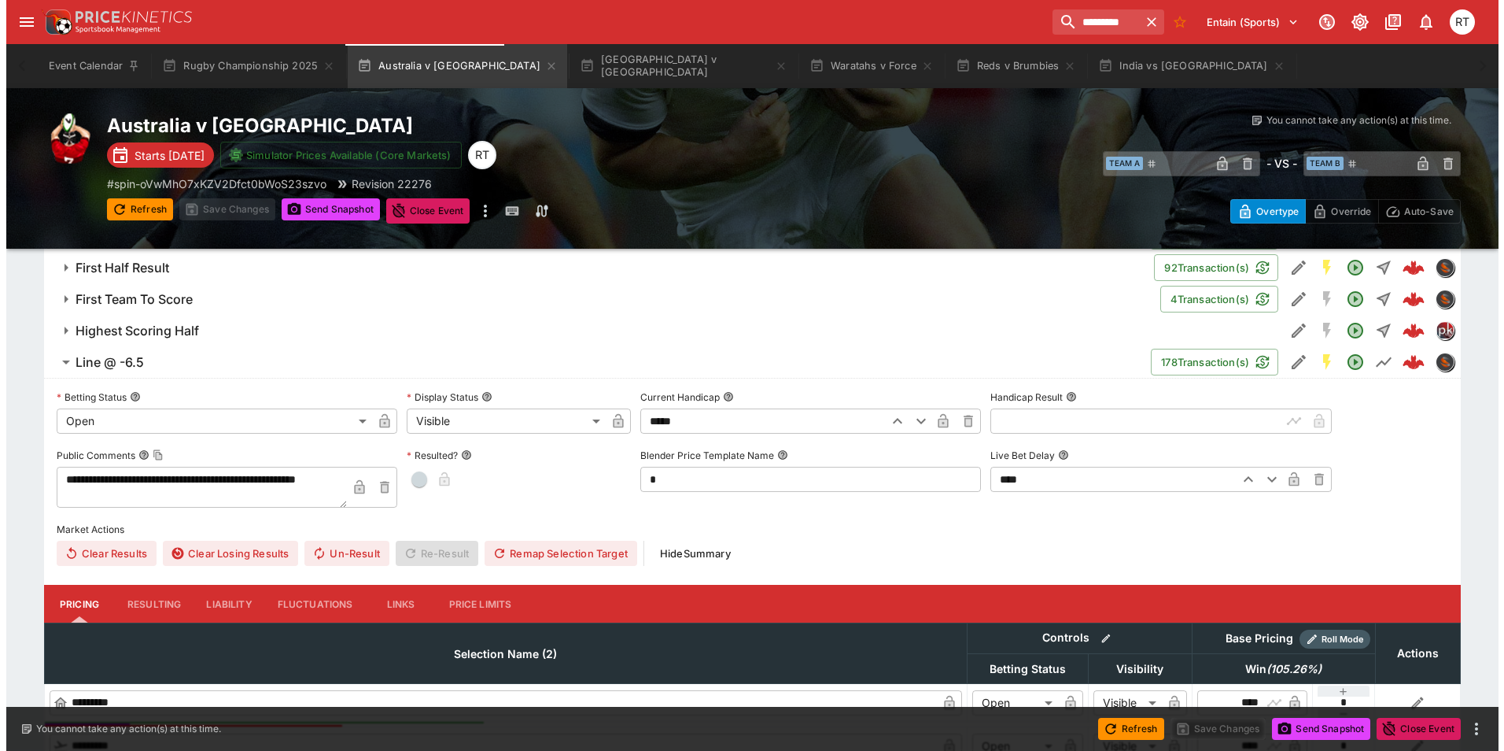
scroll to position [1425, 0]
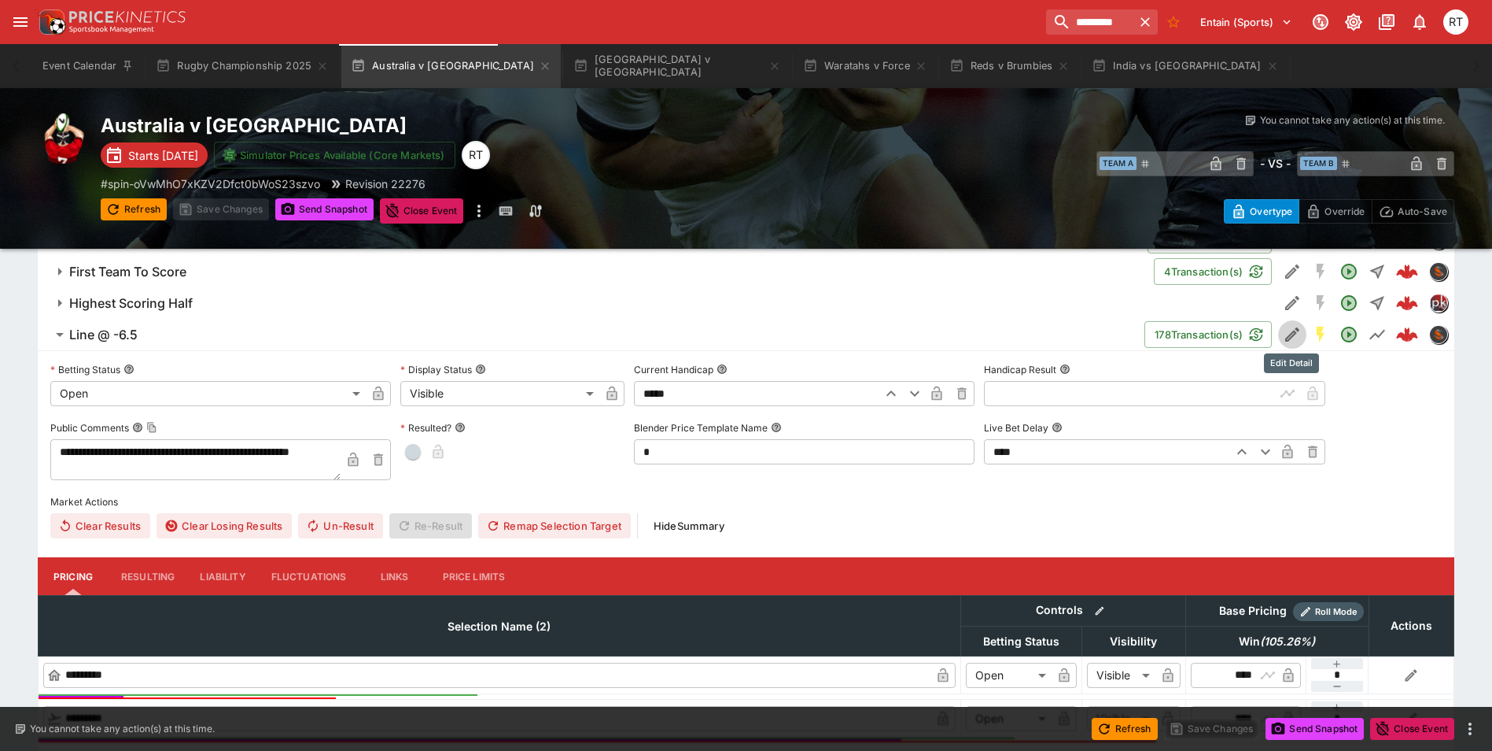
click at [1289, 334] on icon "Edit Detail" at bounding box center [1292, 334] width 14 height 14
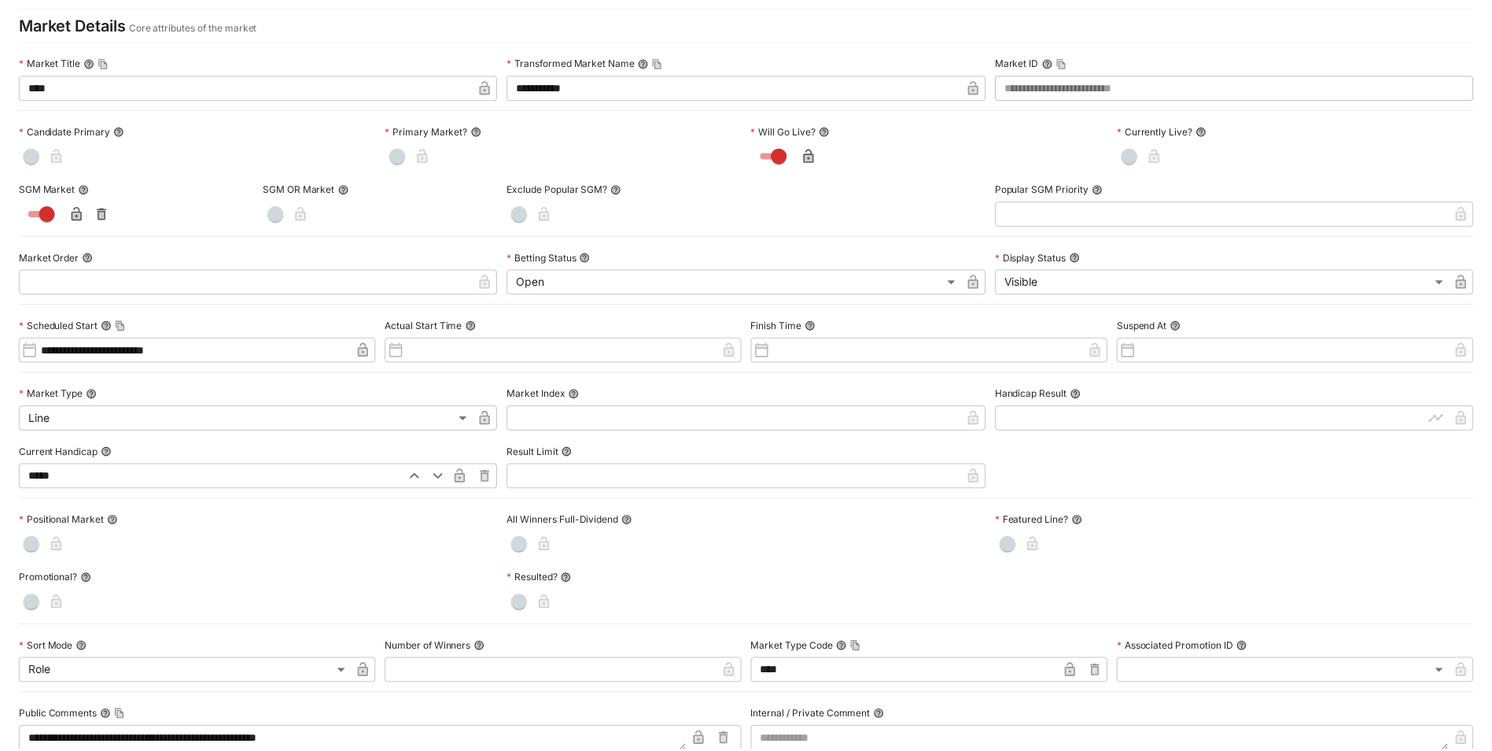
scroll to position [0, 0]
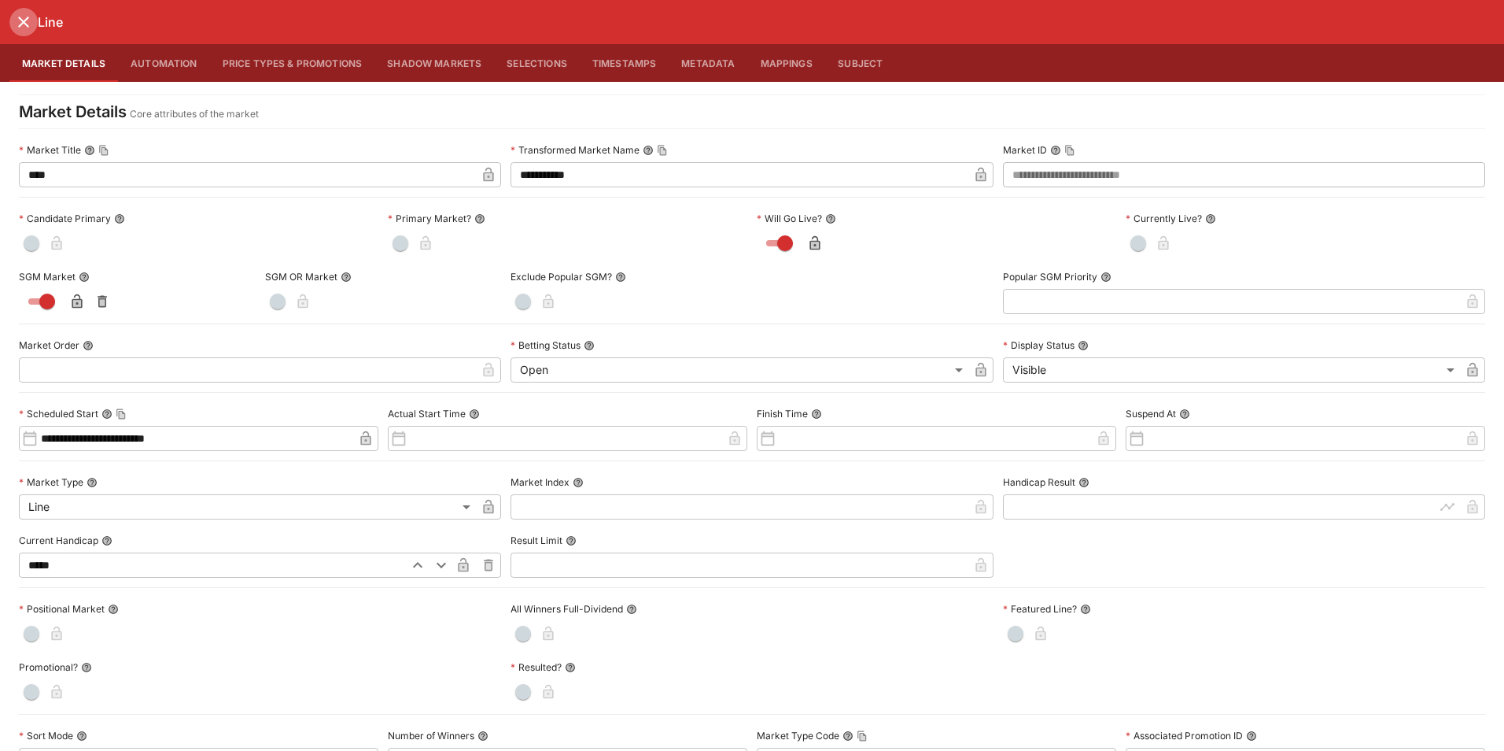
click at [31, 20] on icon "close" at bounding box center [23, 22] width 19 height 19
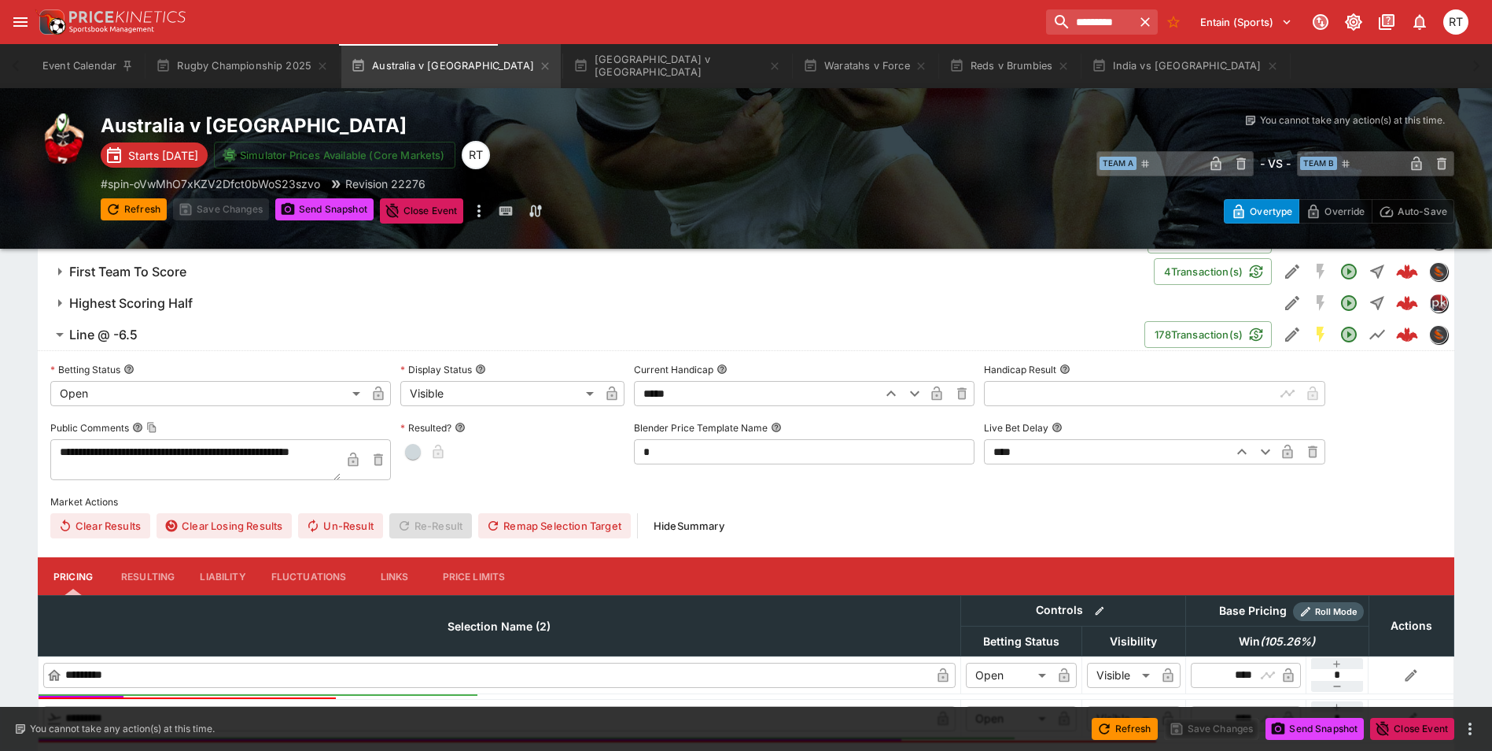
scroll to position [1347, 0]
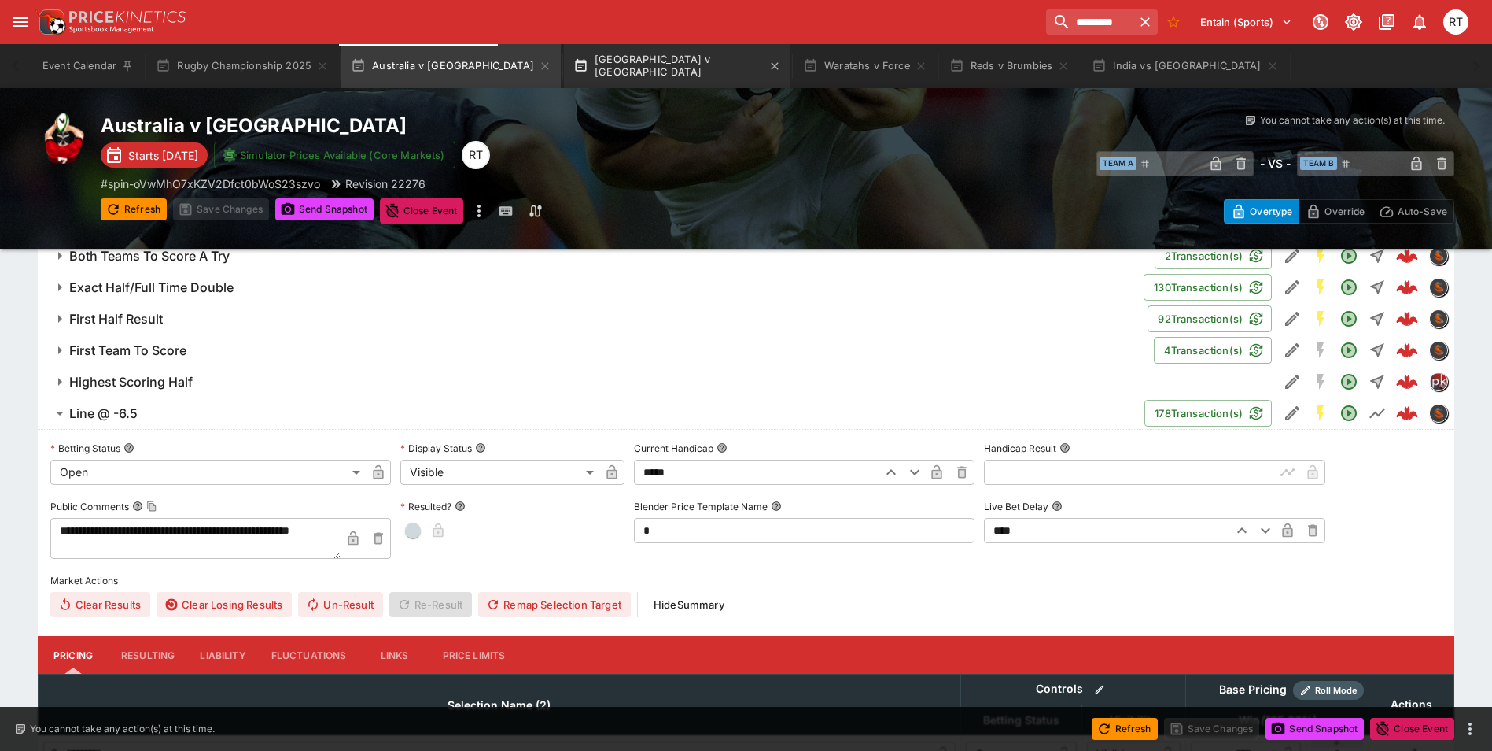
click at [603, 64] on button "New Zealand v South Africa" at bounding box center [677, 66] width 227 height 44
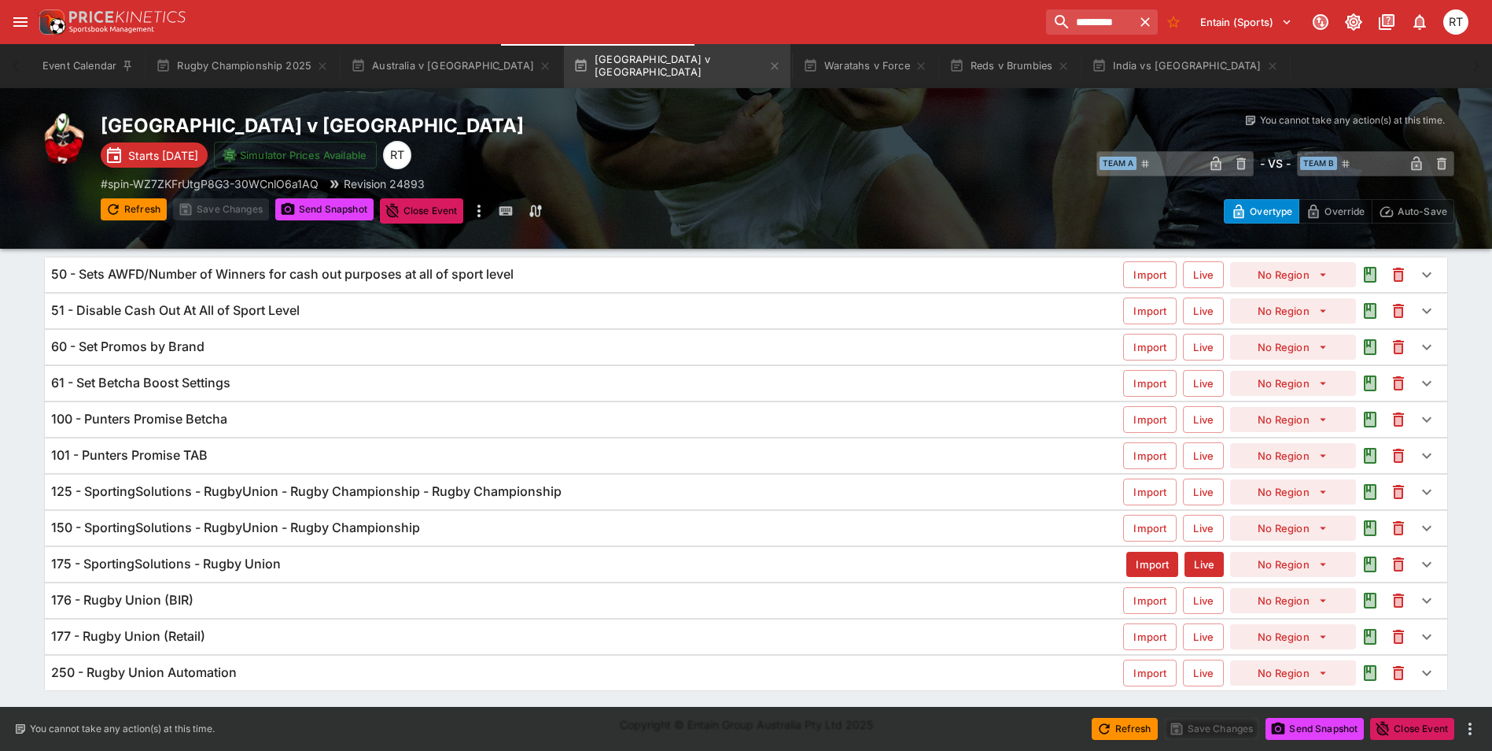
scroll to position [90, 0]
click at [192, 489] on h6 "125 - SportingSolutions - RugbyUnion - Rugby Championship - Rugby Championship" at bounding box center [306, 490] width 511 height 17
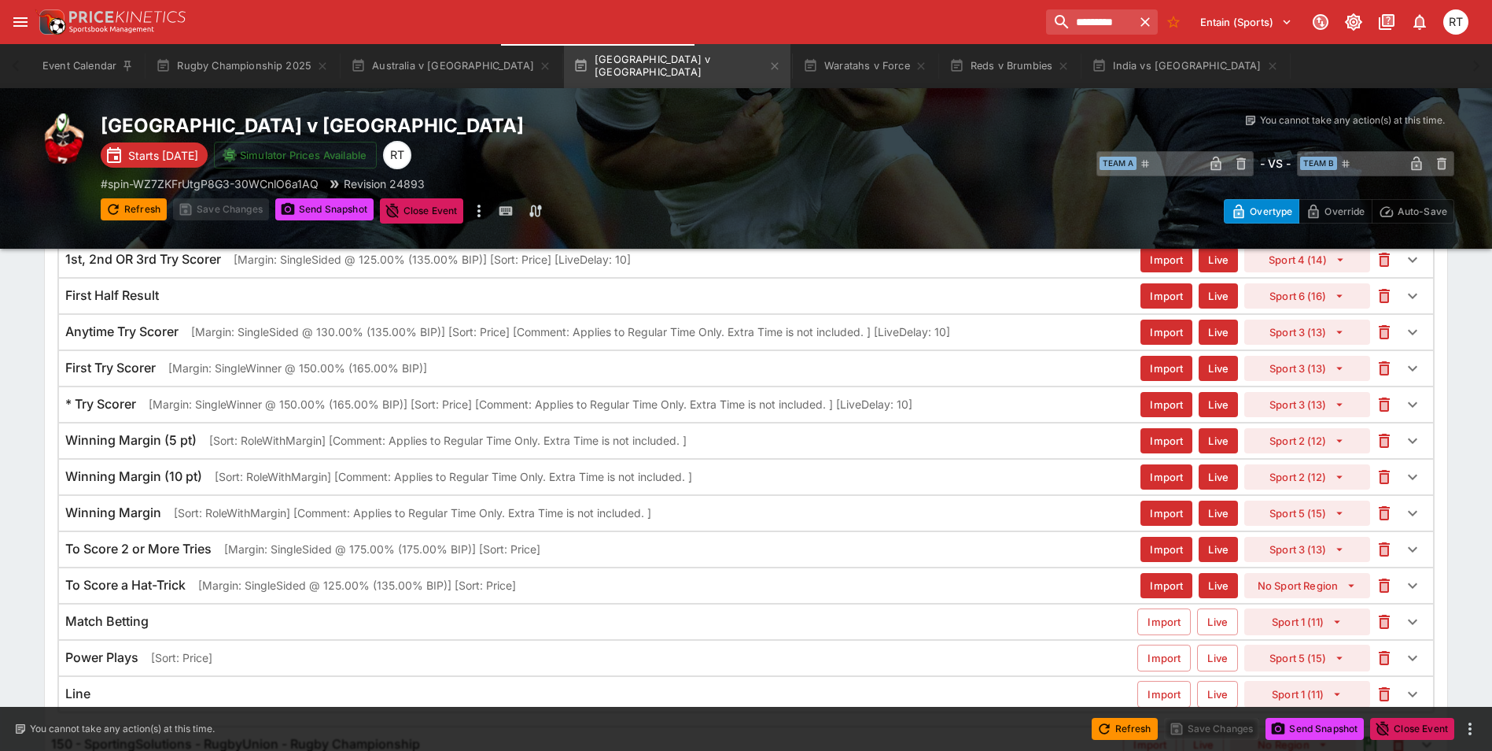
scroll to position [669, 0]
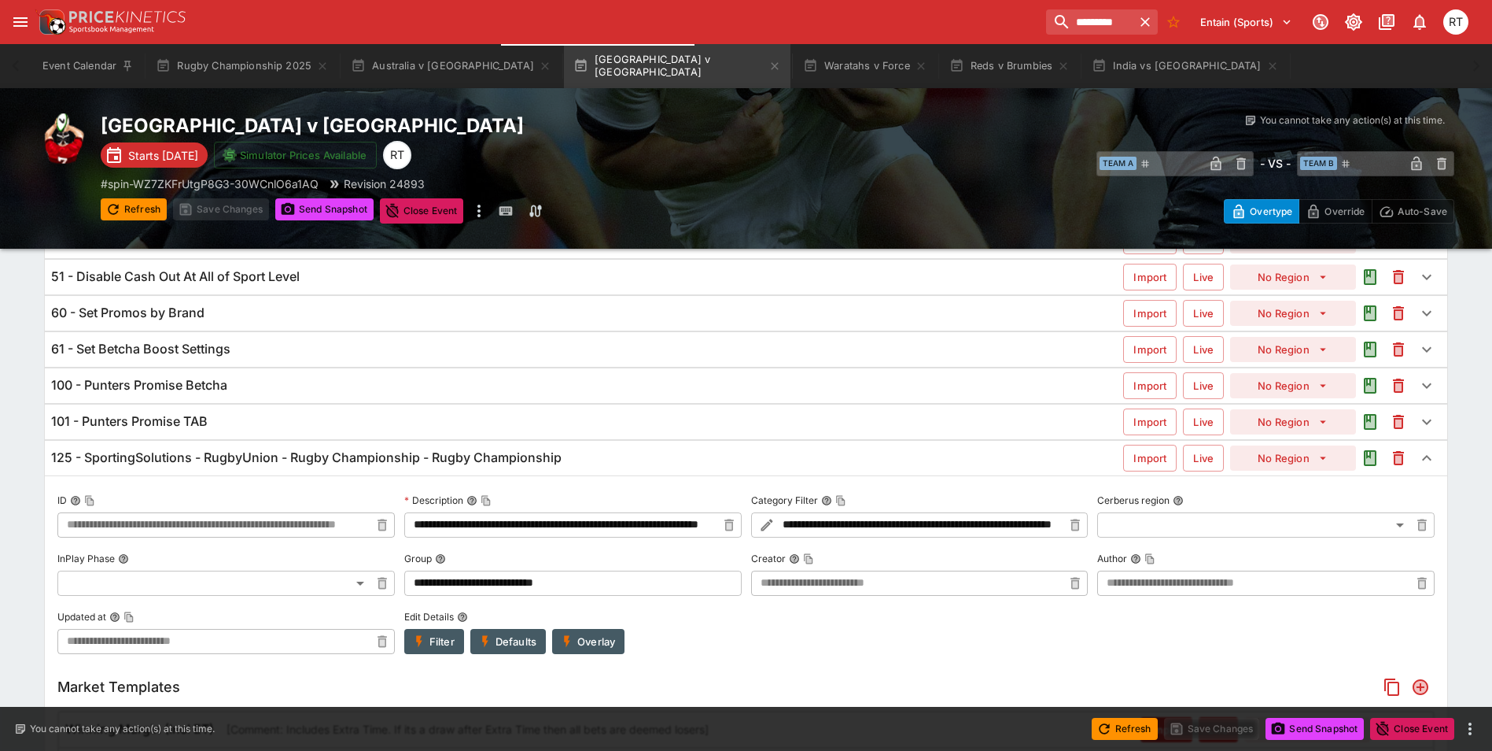
click at [226, 457] on h6 "125 - SportingSolutions - RugbyUnion - Rugby Championship - Rugby Championship" at bounding box center [306, 457] width 511 height 17
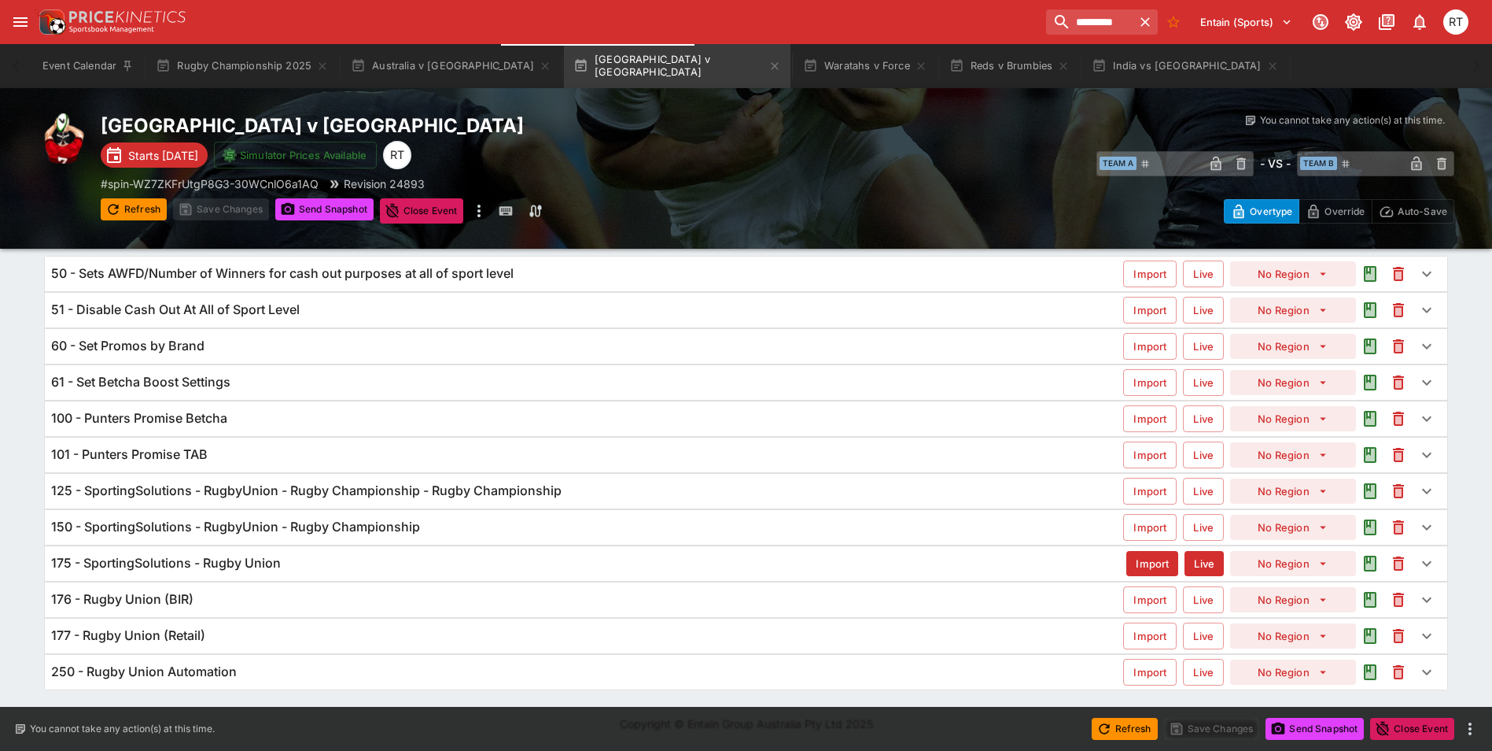
scroll to position [90, 0]
click at [245, 531] on h6 "150 - SportingSolutions - RugbyUnion - Rugby Championship" at bounding box center [235, 526] width 369 height 17
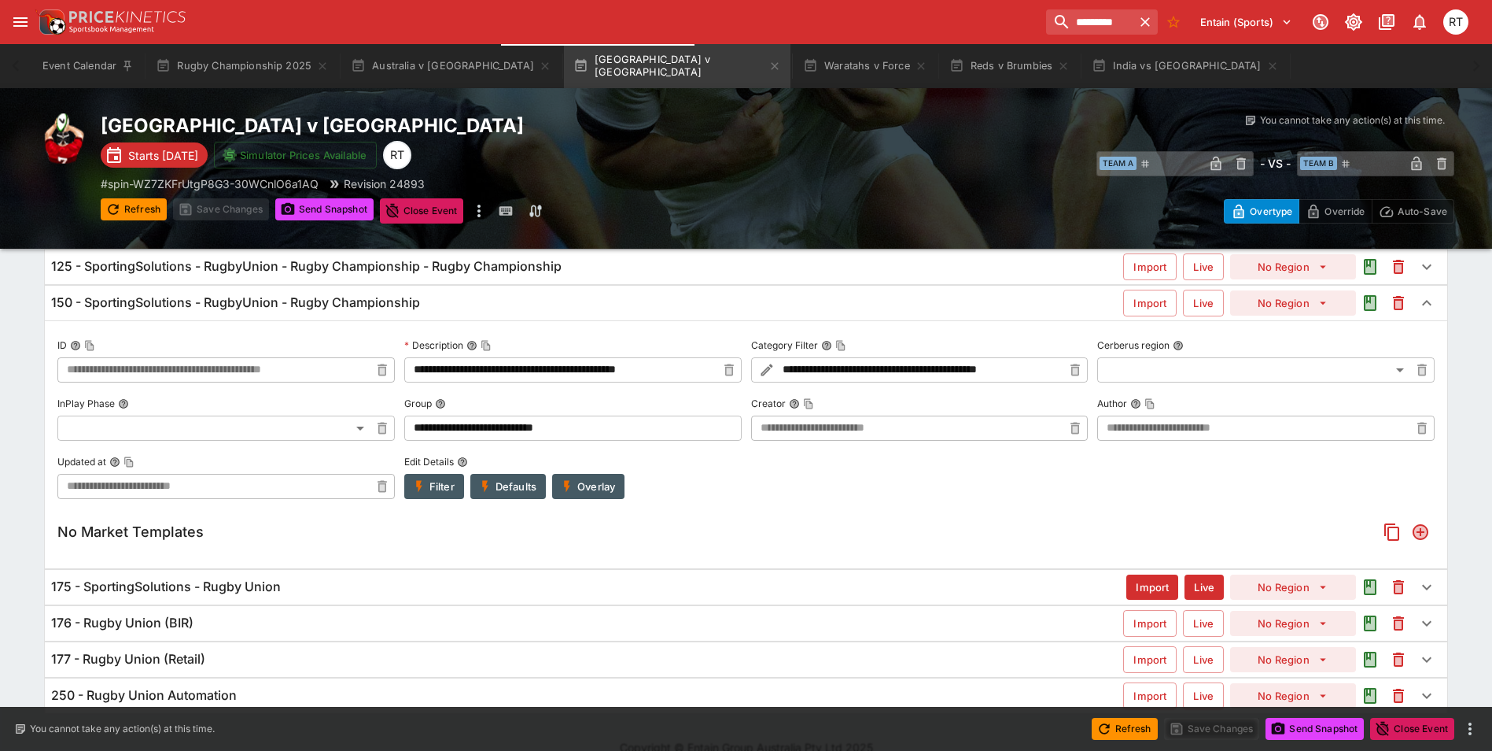
scroll to position [337, 0]
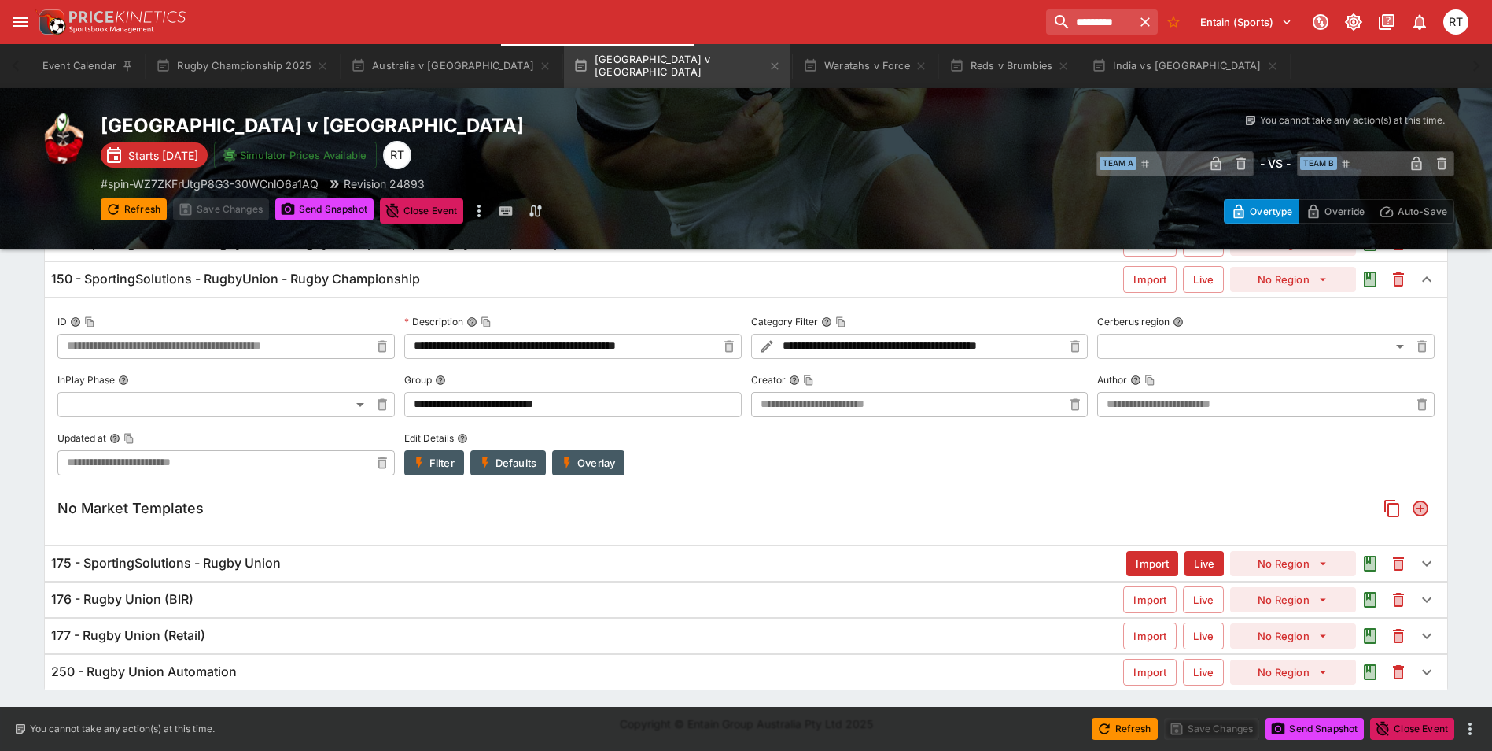
click at [245, 561] on h6 "175 - SportingSolutions - Rugby Union" at bounding box center [166, 563] width 230 height 17
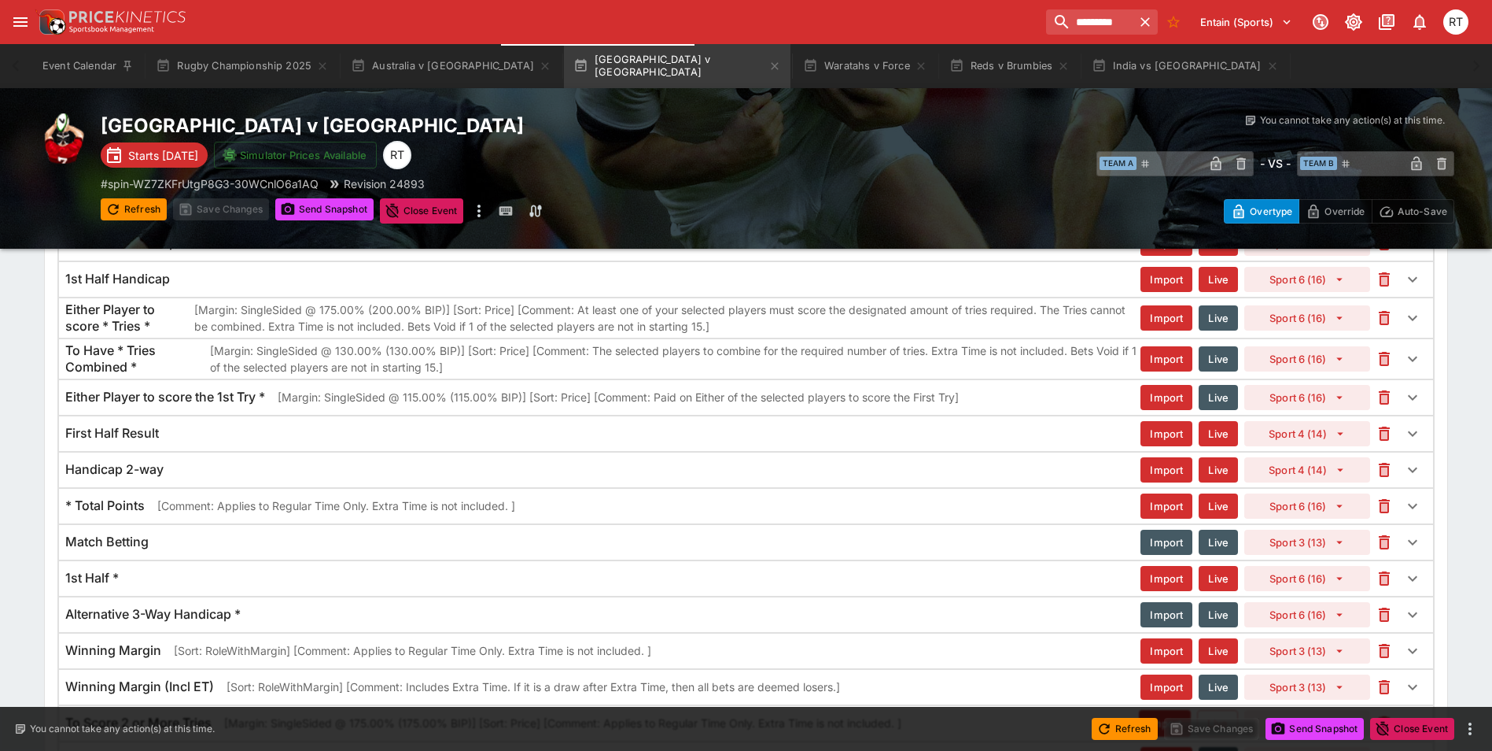
scroll to position [1543, 0]
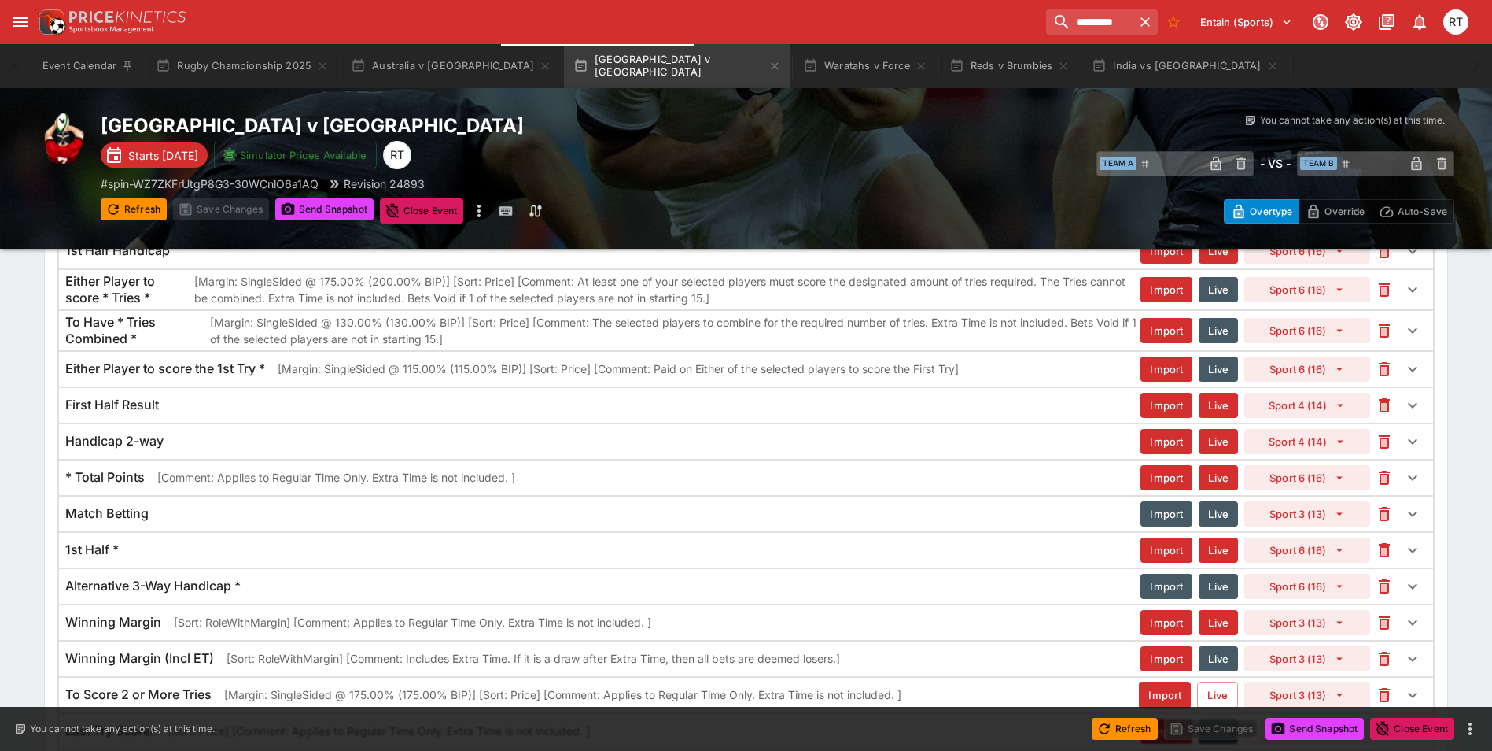
click at [228, 481] on p "[Comment: Applies to Regular Time Only. Extra Time is not included. ]" at bounding box center [336, 477] width 358 height 17
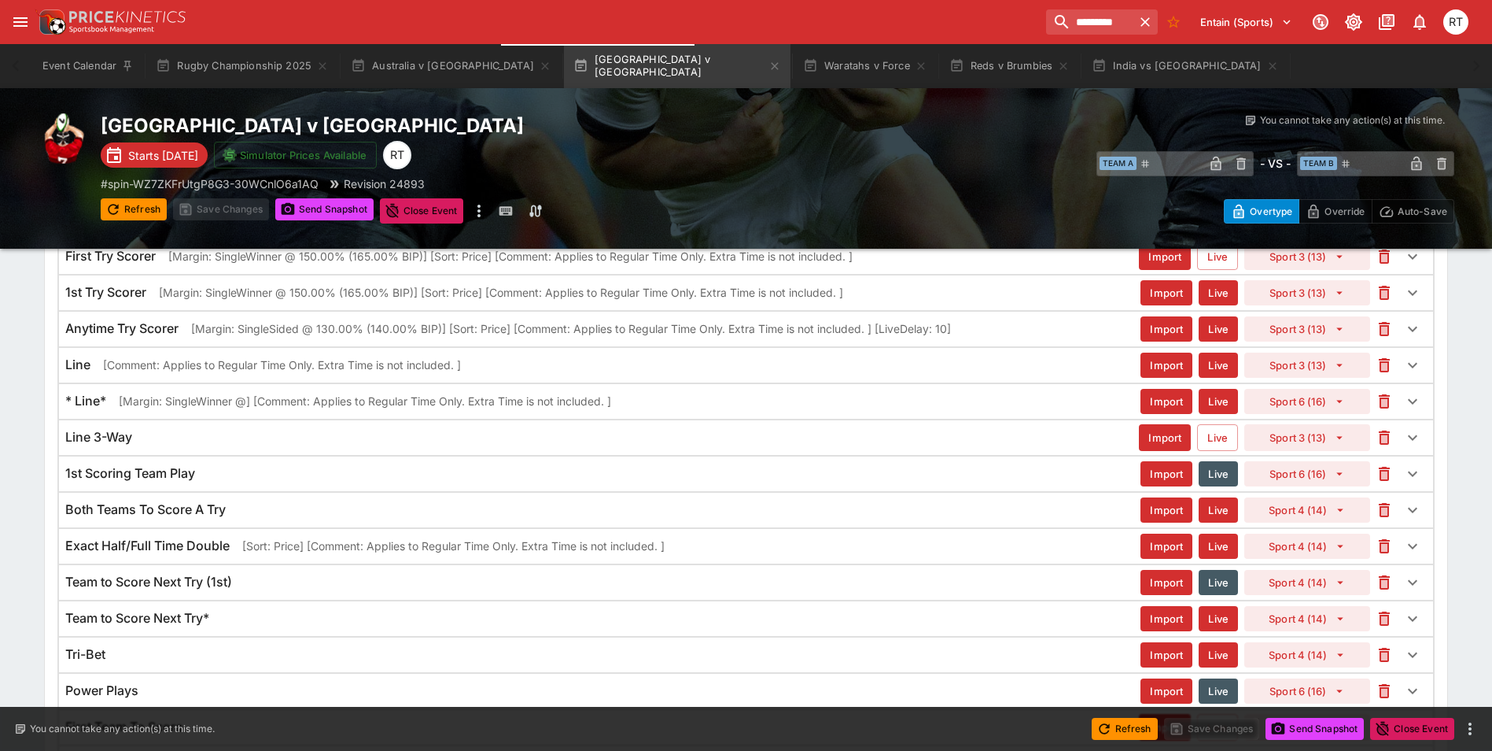
scroll to position [2173, 0]
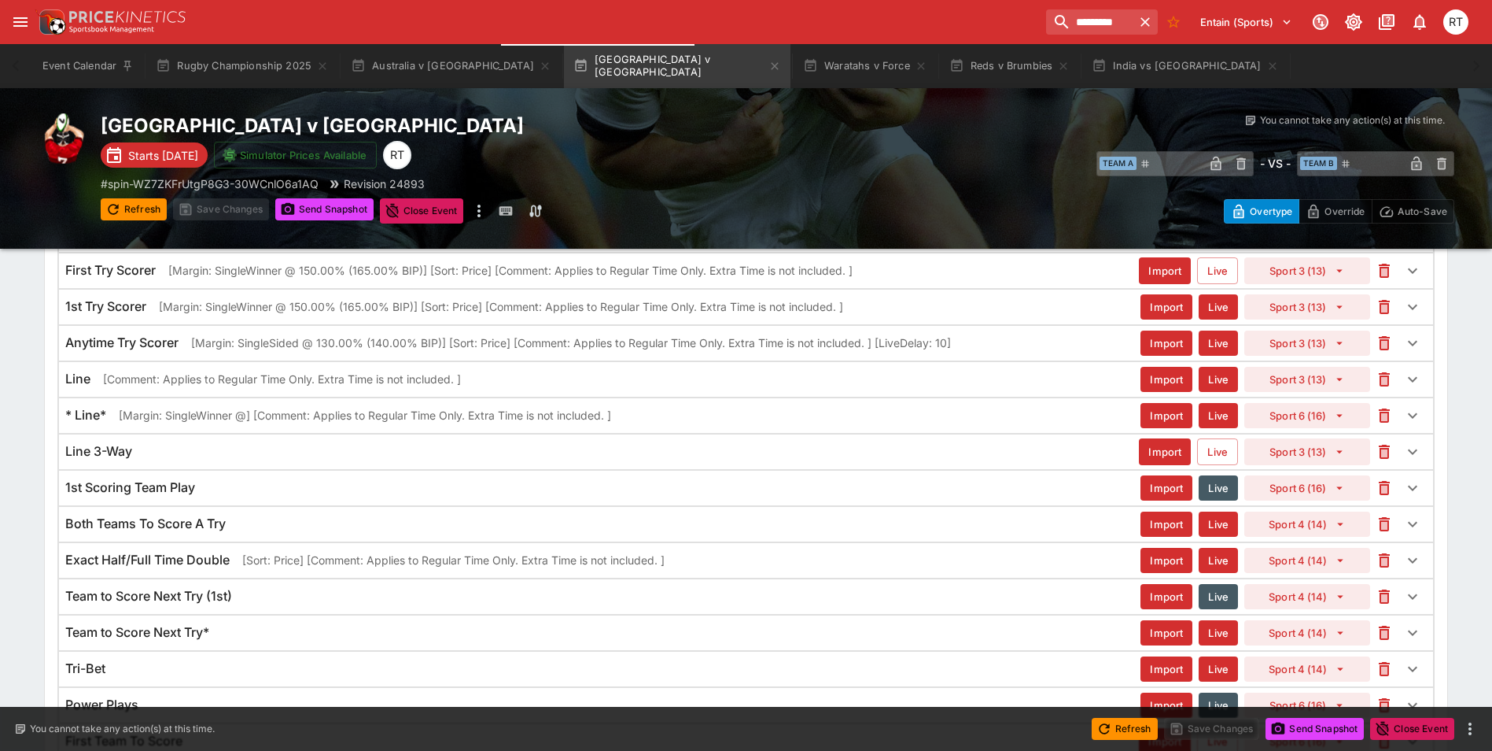
click at [345, 424] on div "* Line* [Margin: SingleWinner @] [Comment: Applies to Regular Time Only. Extra …" at bounding box center [746, 415] width 1374 height 35
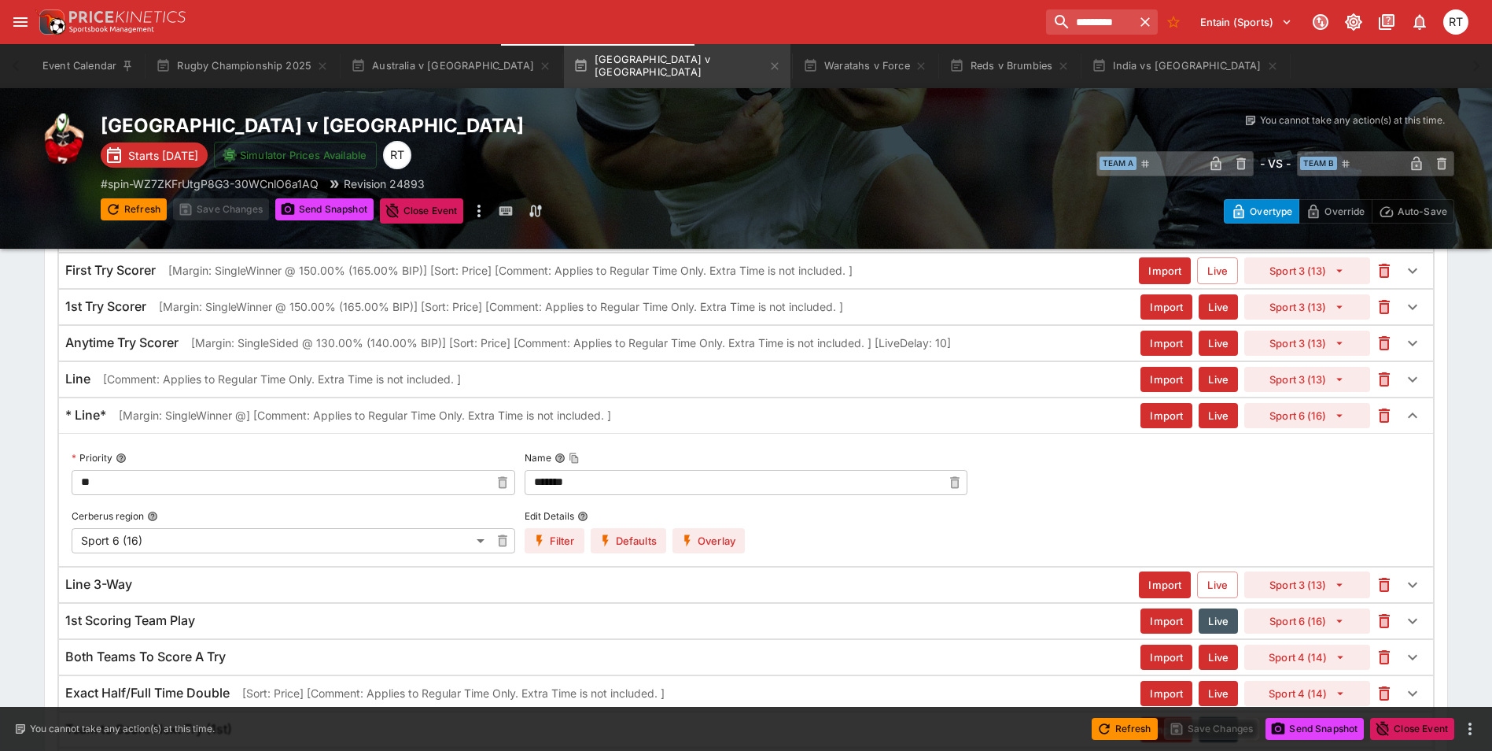
click at [692, 533] on icon "button" at bounding box center [687, 540] width 14 height 14
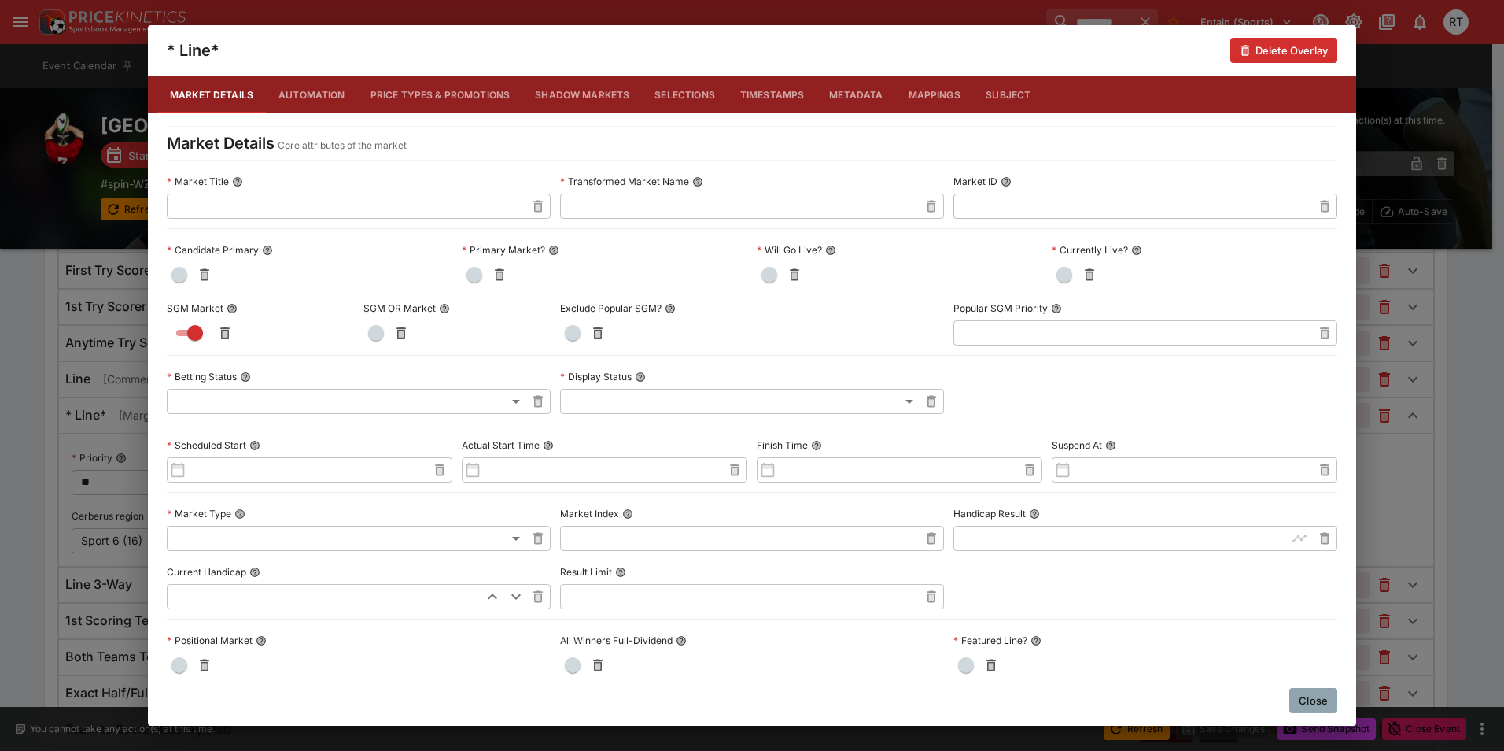
click at [1318, 706] on button "Close" at bounding box center [1313, 700] width 48 height 25
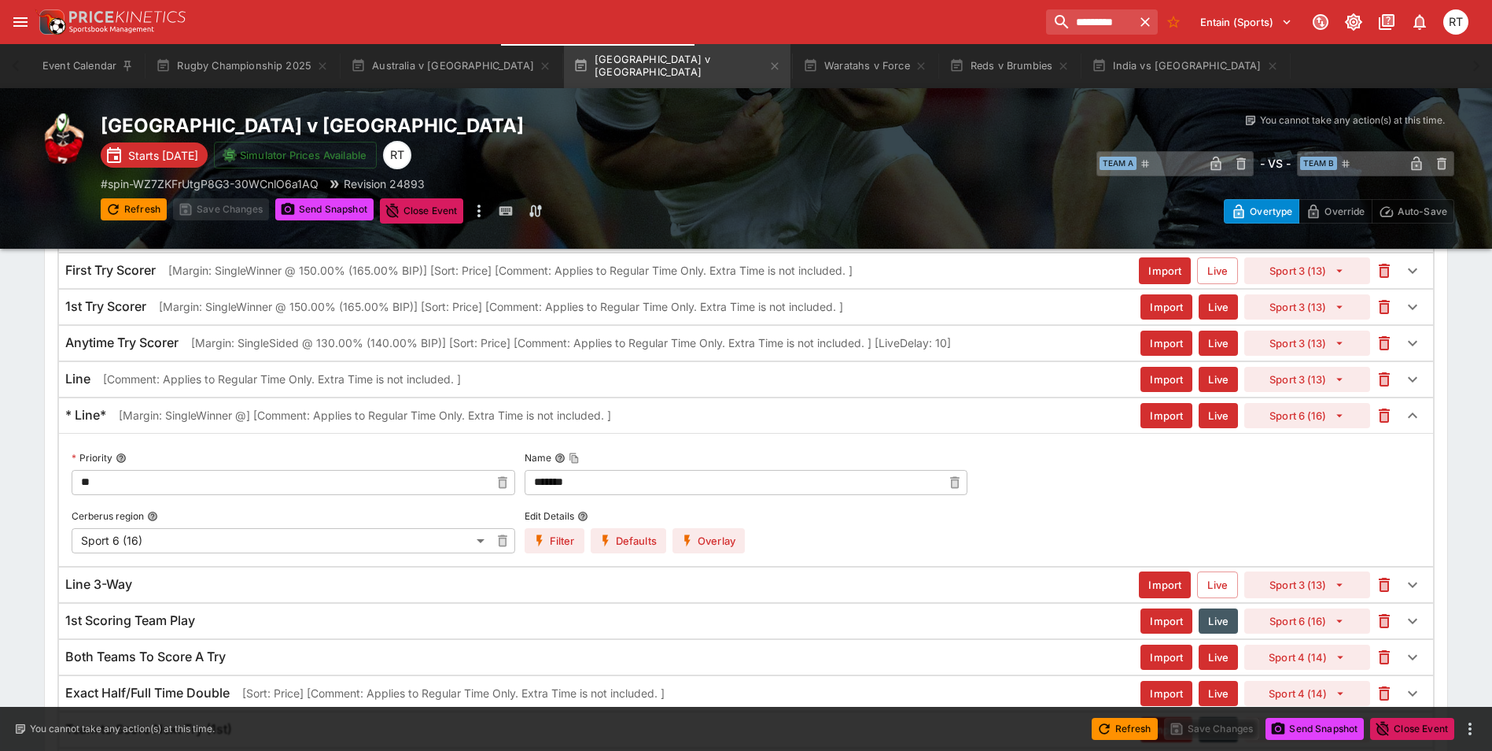
click at [163, 413] on p "[Margin: SingleWinner @] [Comment: Applies to Regular Time Only. Extra Time is …" at bounding box center [365, 415] width 492 height 17
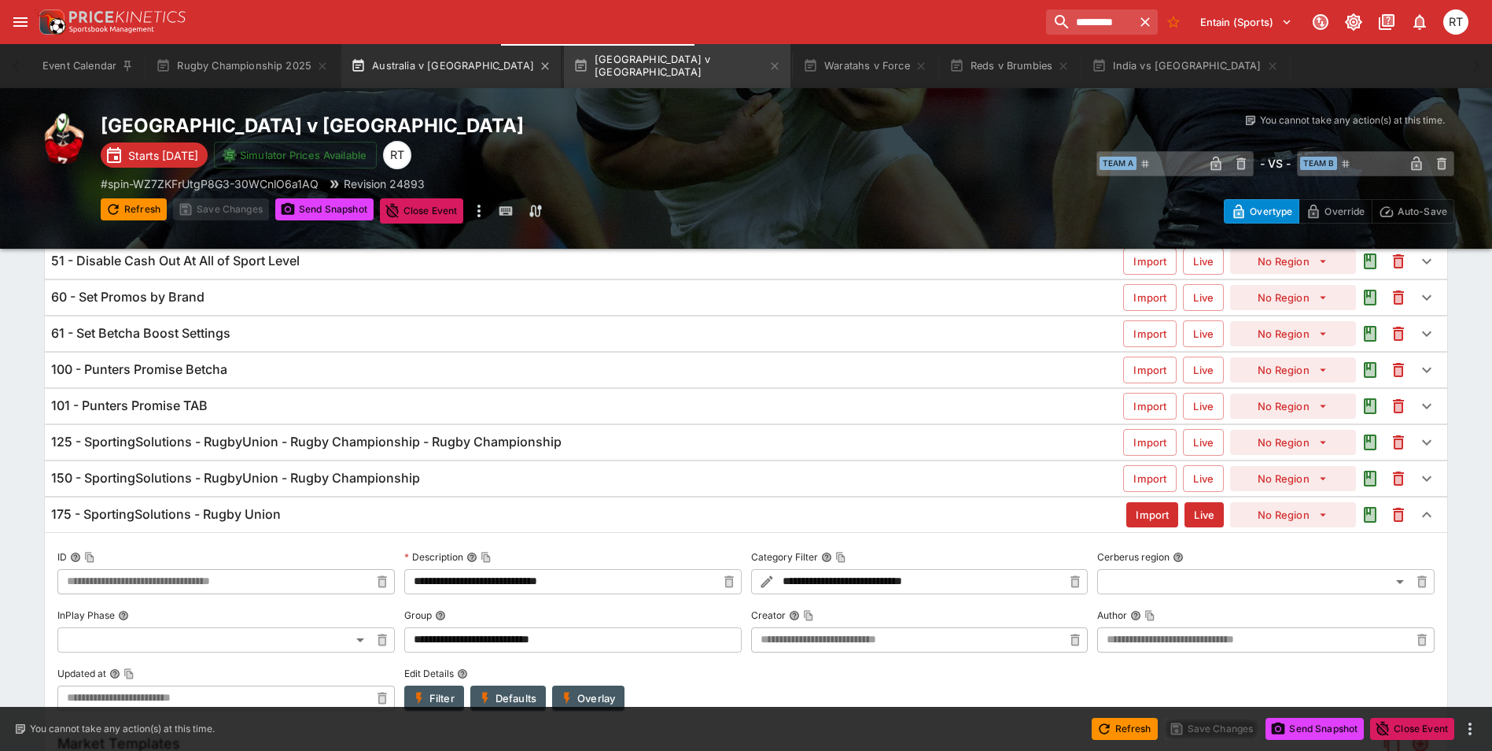
scroll to position [0, 0]
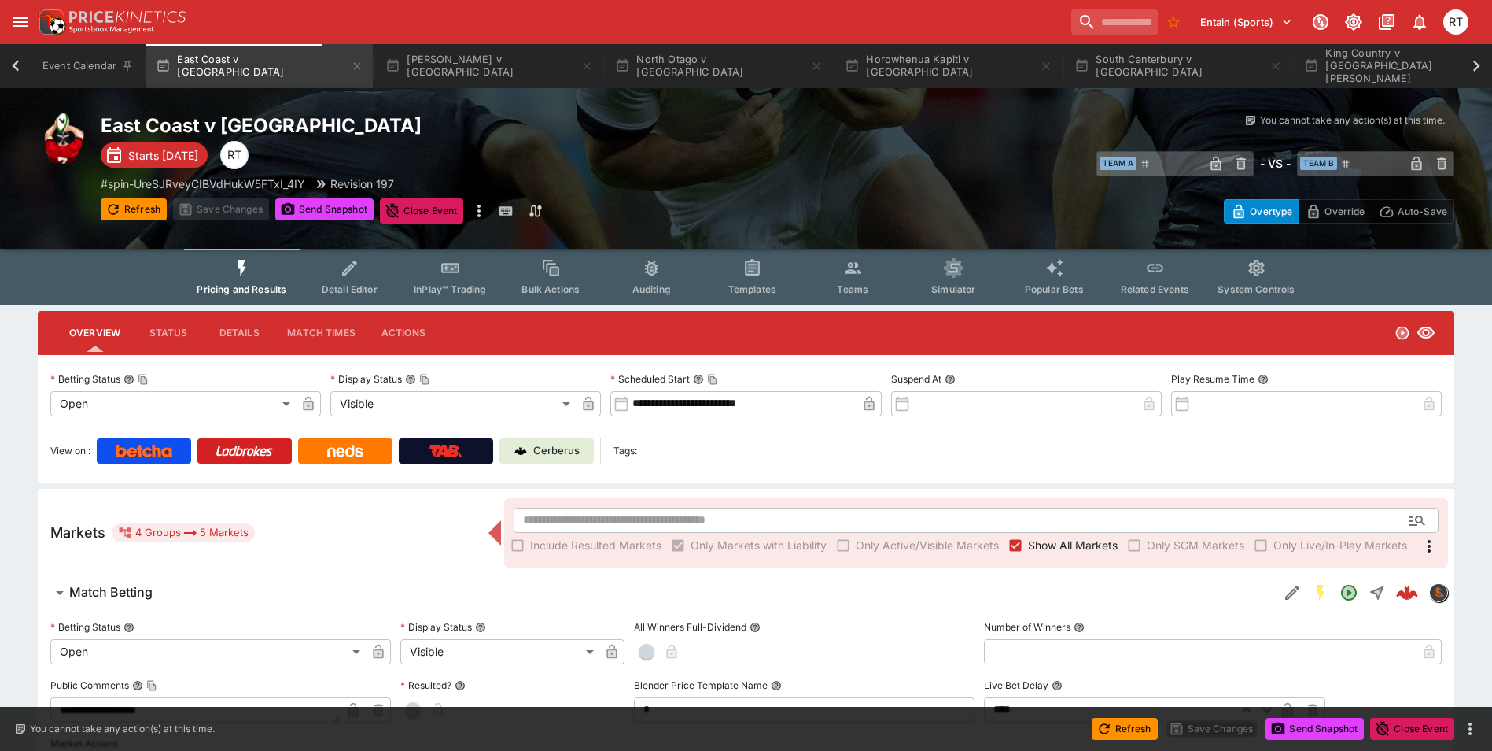
scroll to position [0, 89]
